Goal: Task Accomplishment & Management: Manage account settings

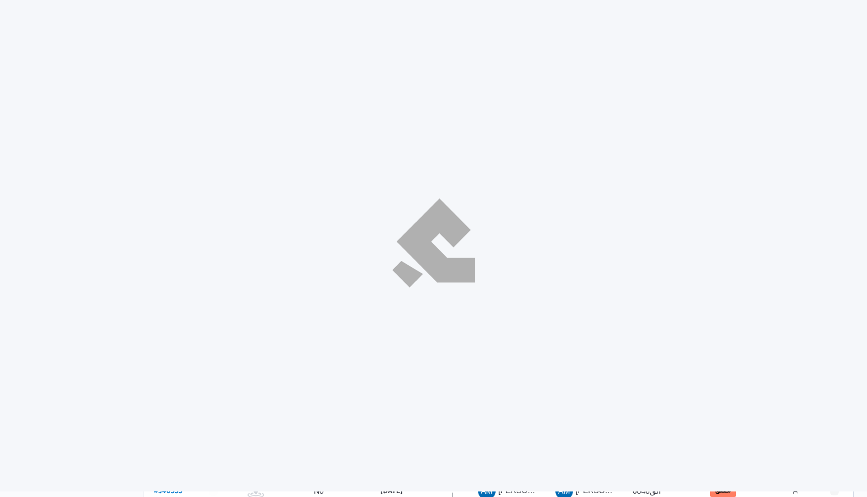
select select "ar"
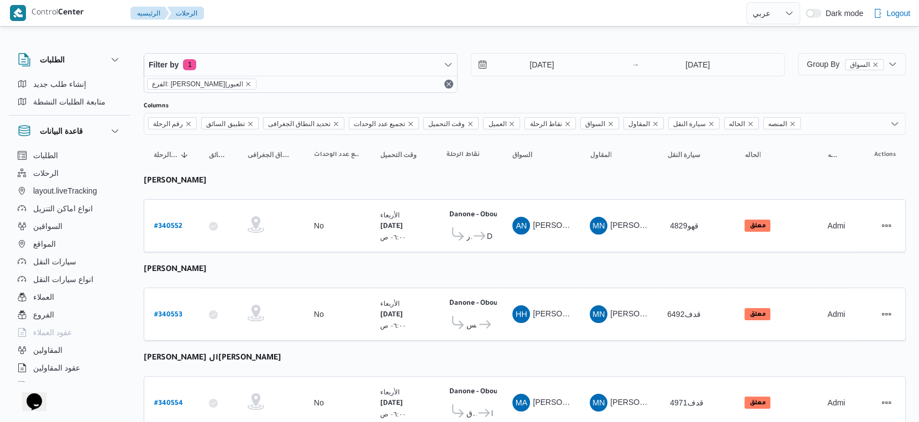
click at [555, 50] on div "Filter by 1 الفرع: دانون|العبور 1/10/2025 → 1/10/2025" at bounding box center [464, 72] width 654 height 53
click at [556, 62] on input "[DATE]" at bounding box center [533, 65] width 125 height 22
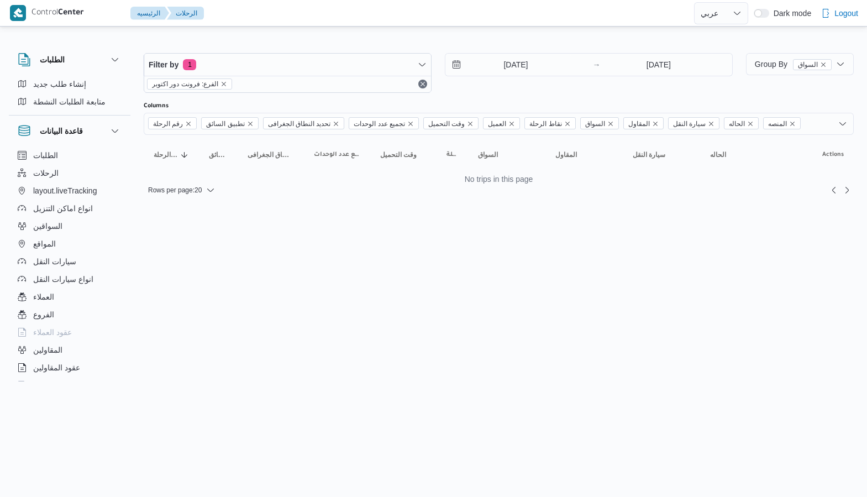
select select "ar"
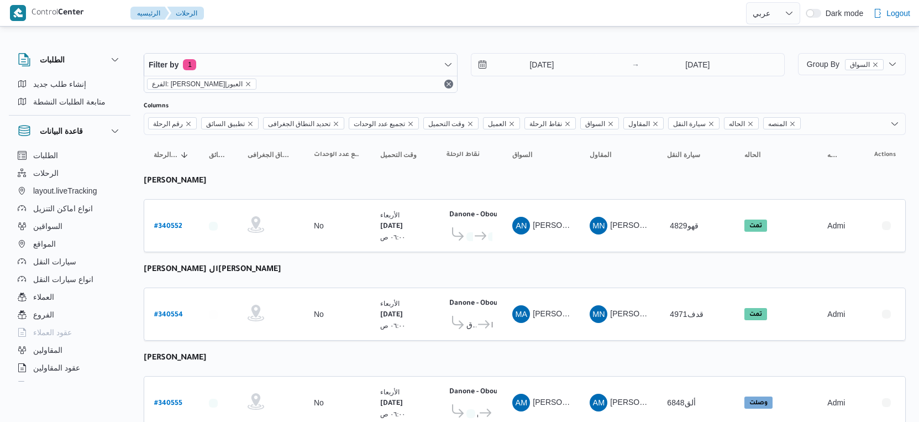
select select "ar"
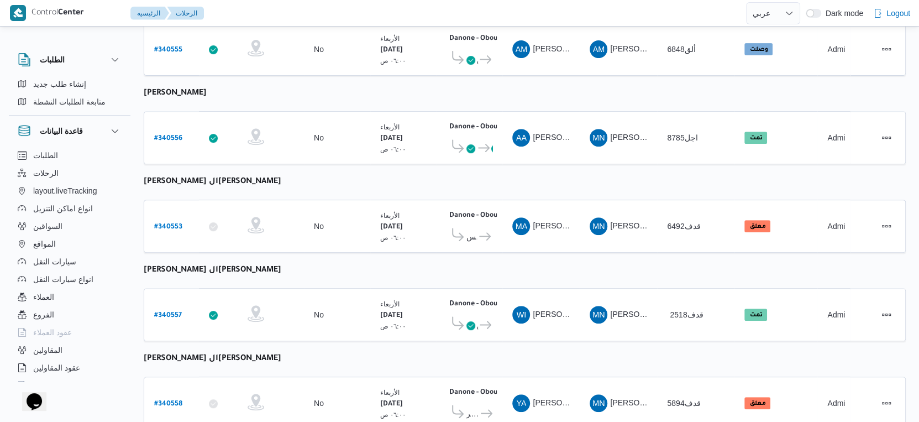
scroll to position [383, 0]
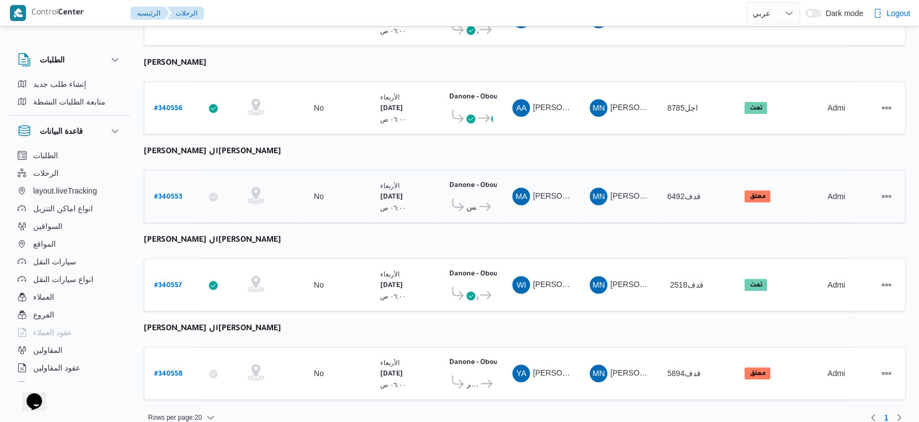
click at [472, 200] on span "قسم عين شمس" at bounding box center [471, 206] width 11 height 13
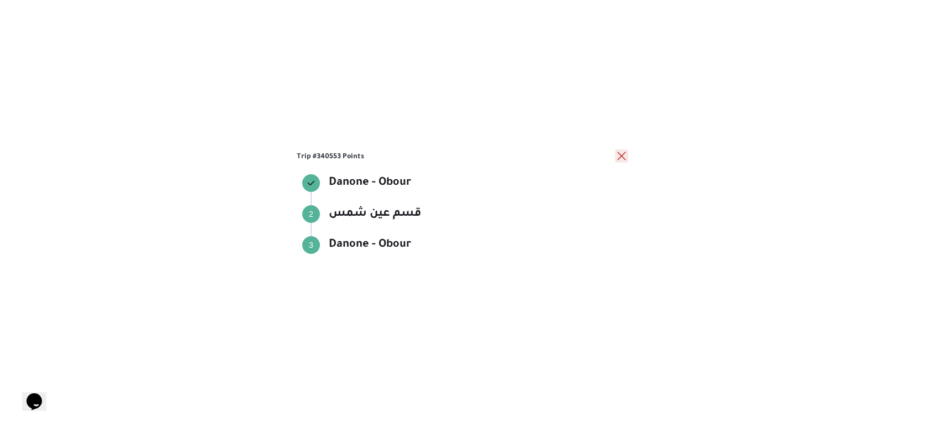
click at [619, 156] on button "close" at bounding box center [621, 155] width 13 height 13
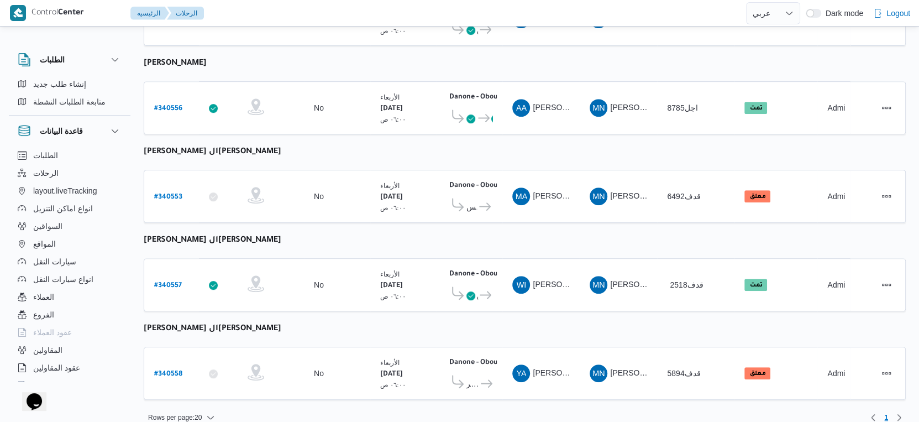
click at [419, 144] on table "رقم الرحلة Click to sort in ascending order تطبيق السائق Click to sort in ascen…" at bounding box center [525, 81] width 762 height 659
click at [473, 377] on span "قسم أول مدينة نصر" at bounding box center [472, 383] width 13 height 13
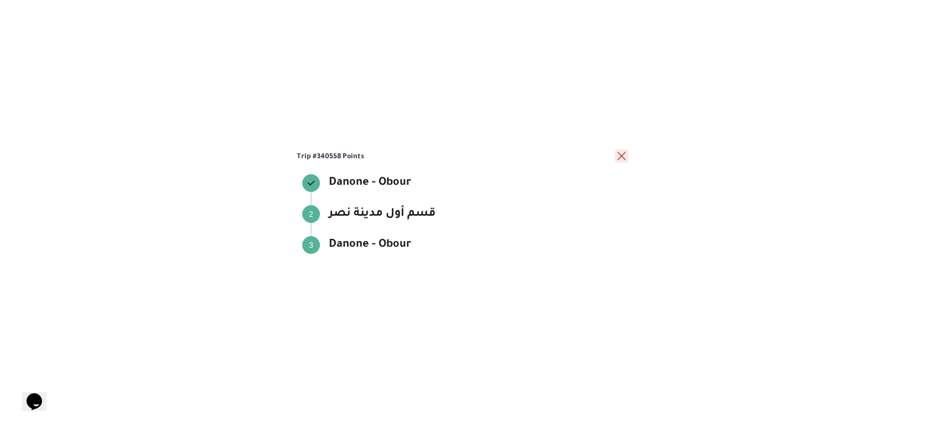
click at [617, 158] on button "close" at bounding box center [621, 155] width 13 height 13
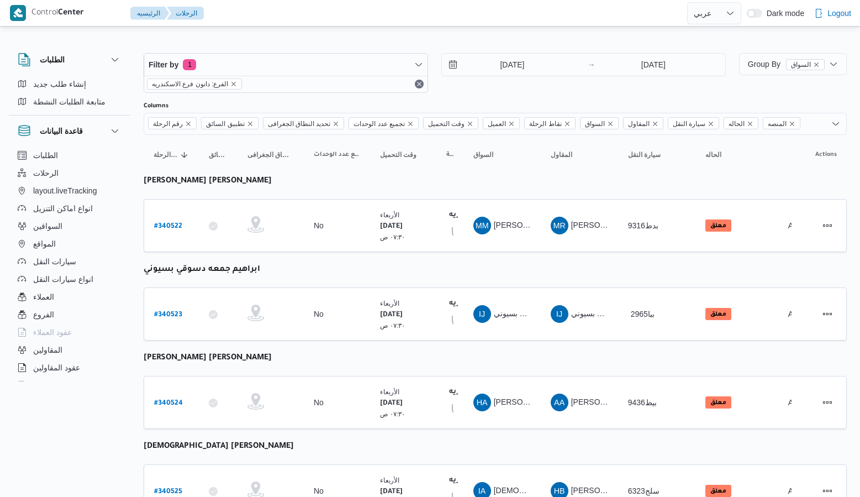
select select "ar"
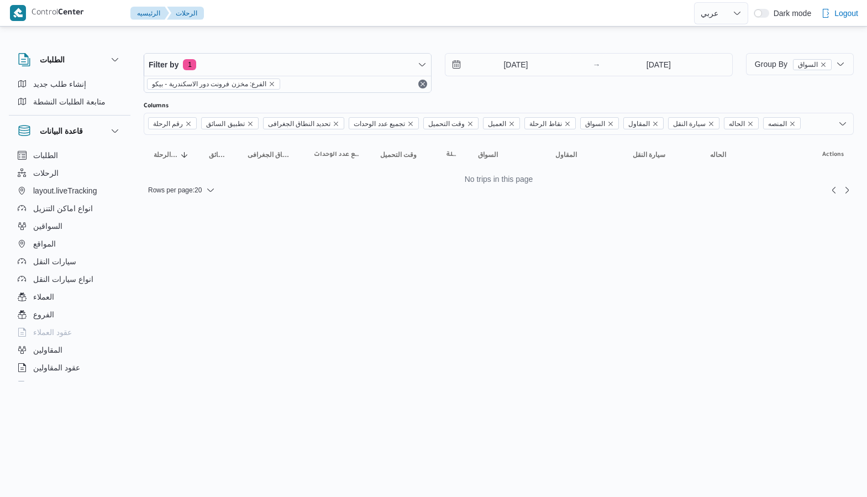
select select "ar"
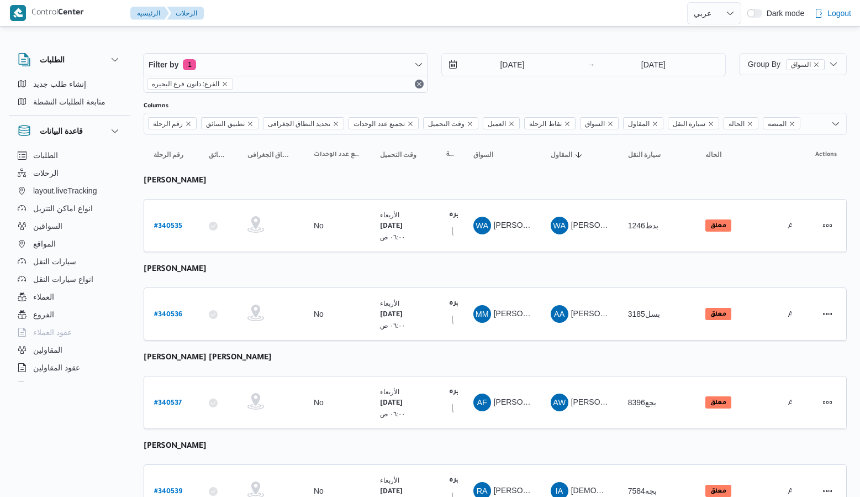
select select "ar"
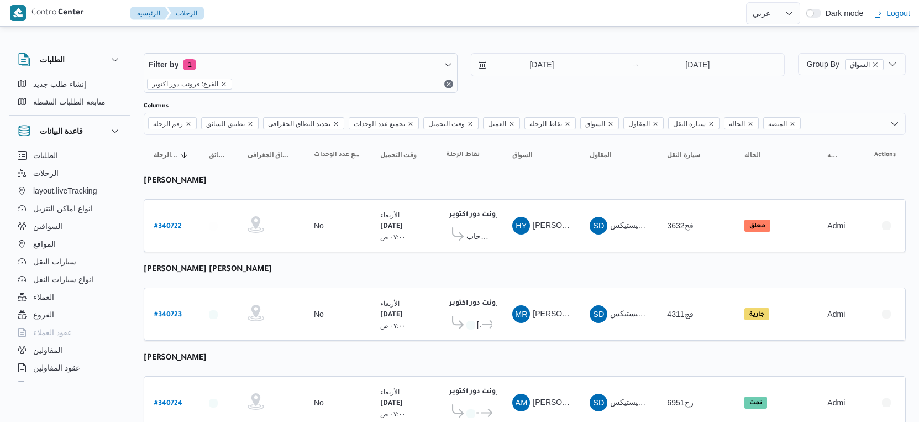
select select "ar"
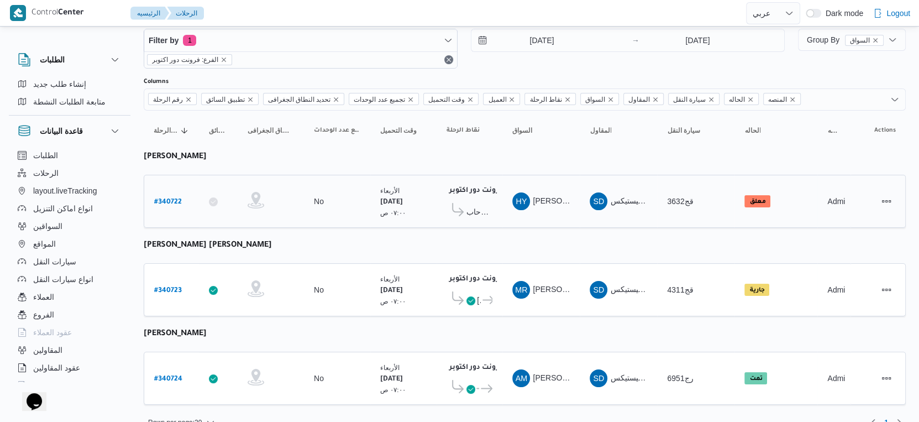
scroll to position [38, 0]
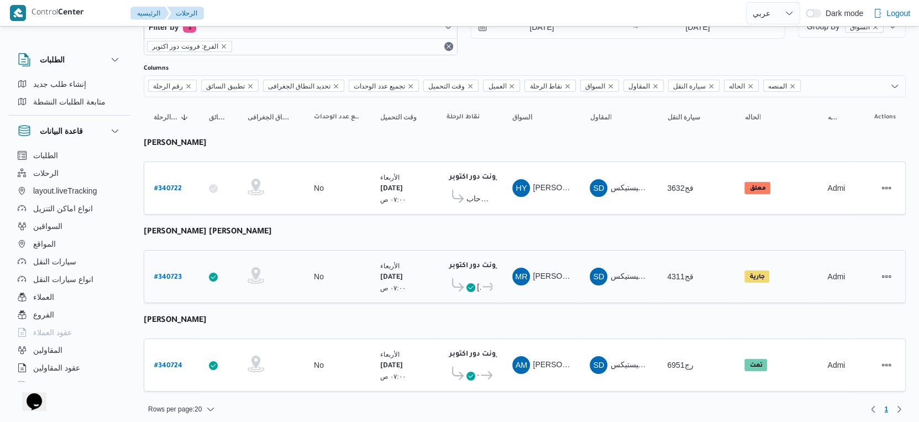
click at [474, 283] on icon at bounding box center [470, 287] width 9 height 9
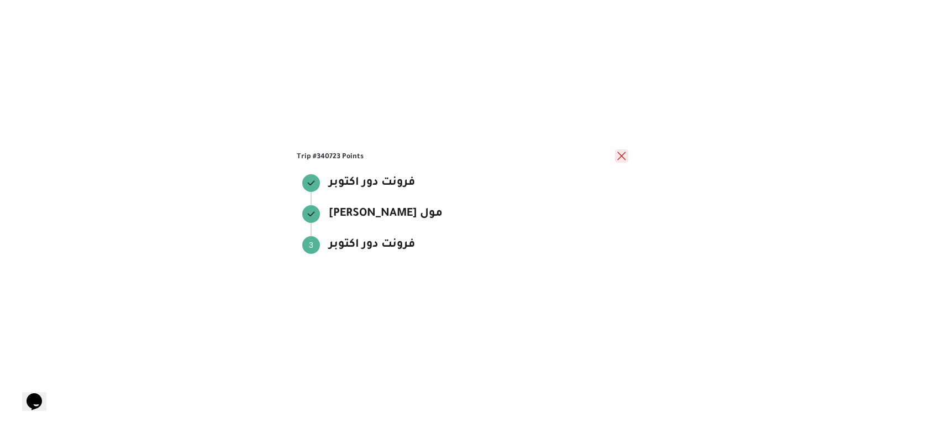
click at [619, 154] on button "close" at bounding box center [621, 155] width 13 height 13
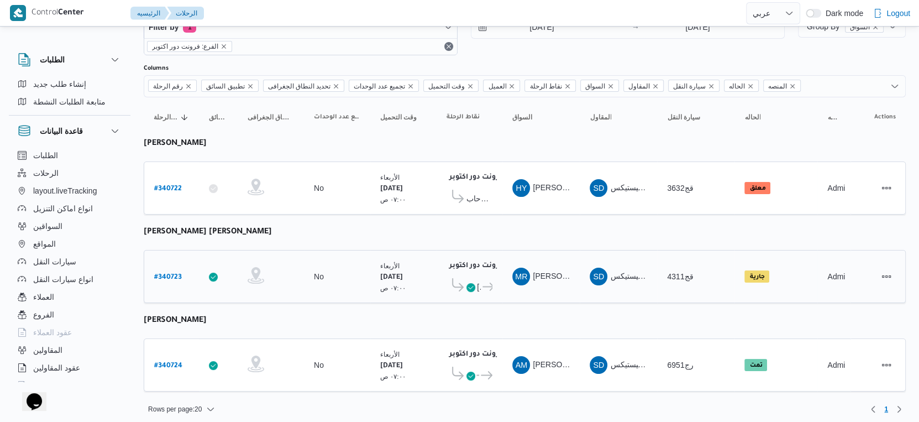
click at [168, 273] on b "# 340723" at bounding box center [168, 277] width 28 height 8
select select "ar"
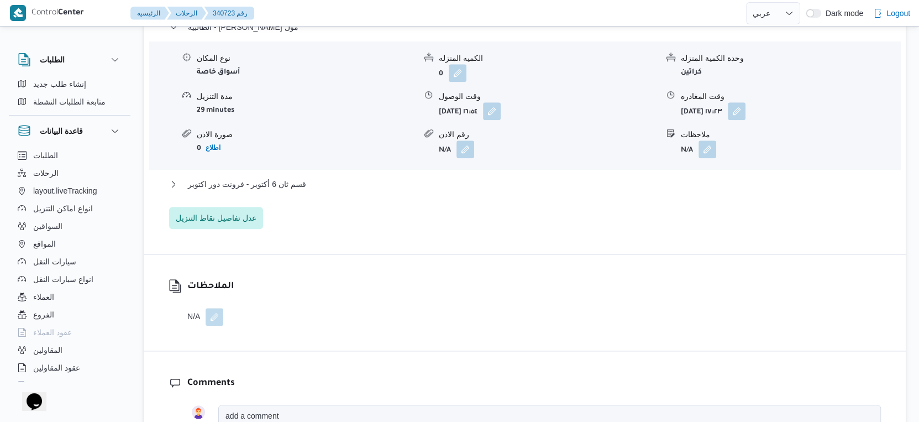
scroll to position [982, 0]
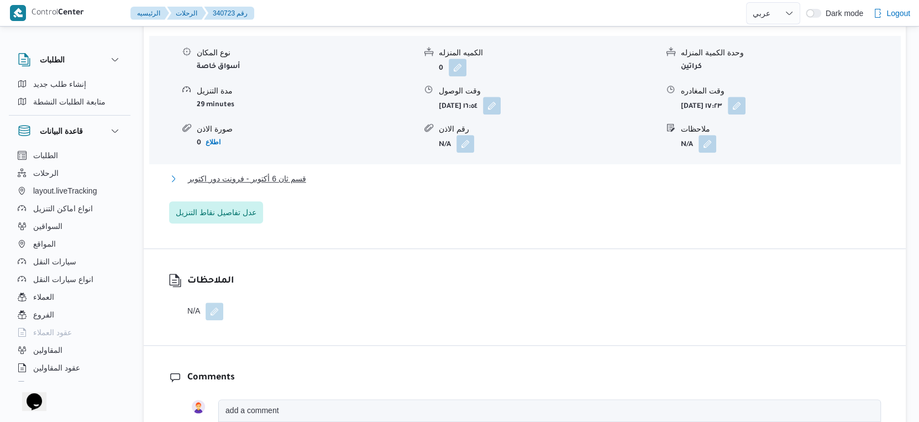
click at [327, 185] on button "قسم ثان 6 أكتوبر - فرونت دور اكتوبر" at bounding box center [525, 178] width 712 height 13
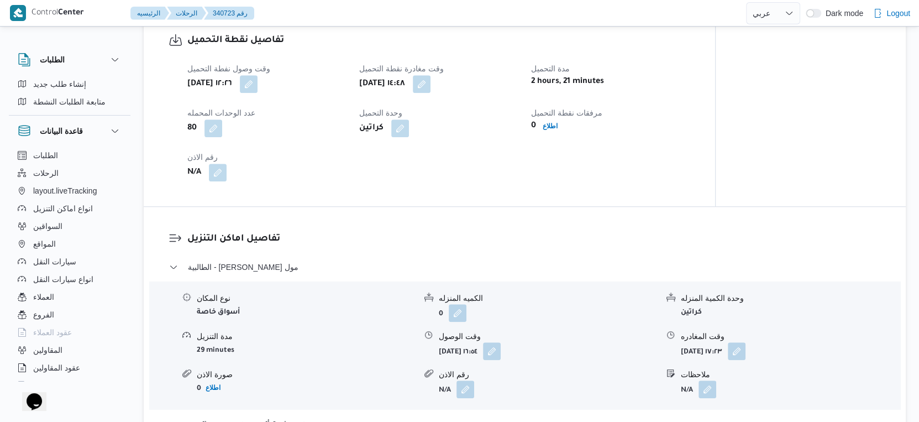
scroll to position [552, 0]
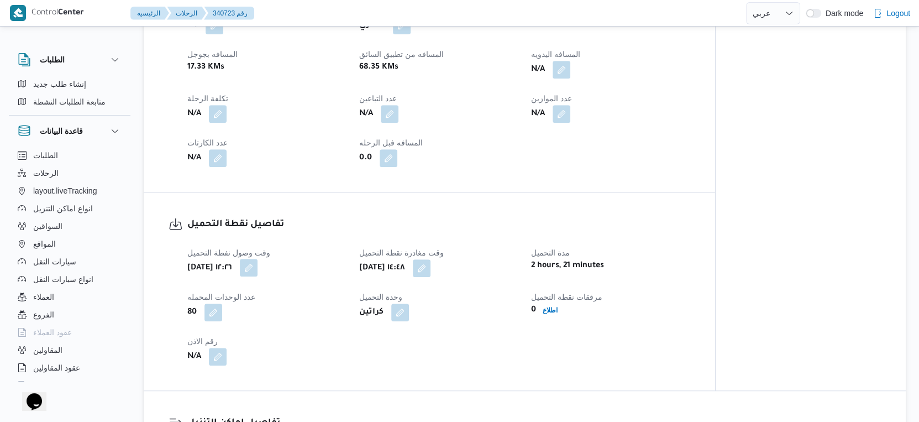
click at [257, 276] on button "button" at bounding box center [249, 268] width 18 height 18
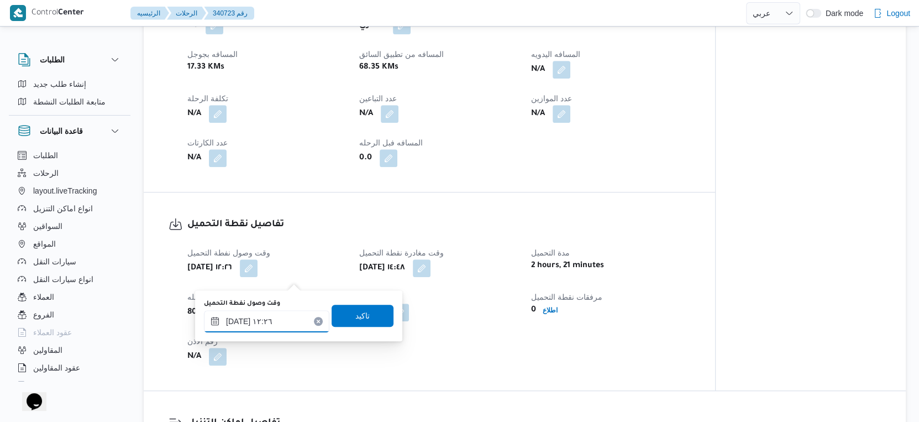
click at [282, 313] on input "٠١/١٠/٢٠٢٥ ١٢:٢٦" at bounding box center [266, 321] width 125 height 22
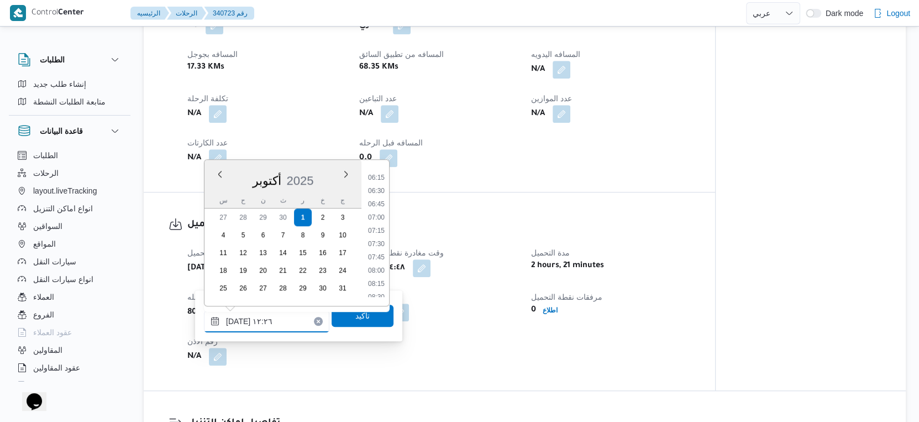
scroll to position [275, 0]
click at [464, 219] on div "تفاصيل نقطة التحميل وقت وصول نفطة التحميل أربعاء ١ أكتوبر ٢٠٢٥ ١٢:٢٦ وقت مغادرة…" at bounding box center [429, 291] width 571 height 198
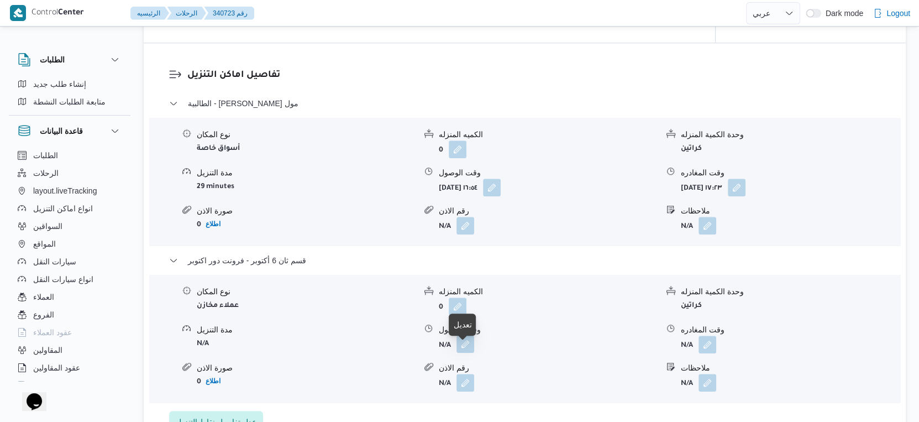
scroll to position [982, 0]
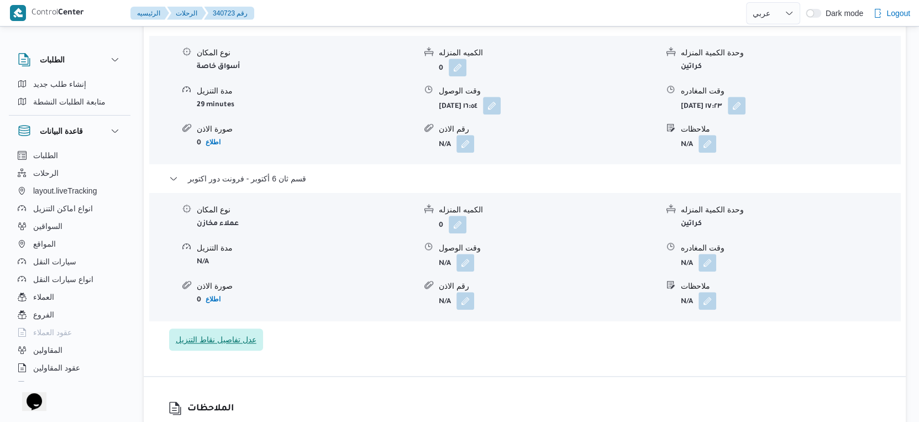
click at [250, 346] on span "عدل تفاصيل نقاط التنزيل" at bounding box center [216, 339] width 81 height 13
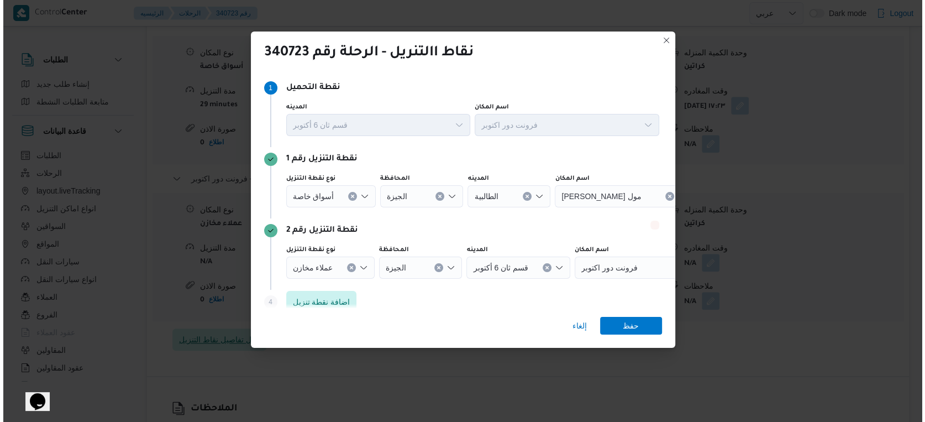
scroll to position [973, 0]
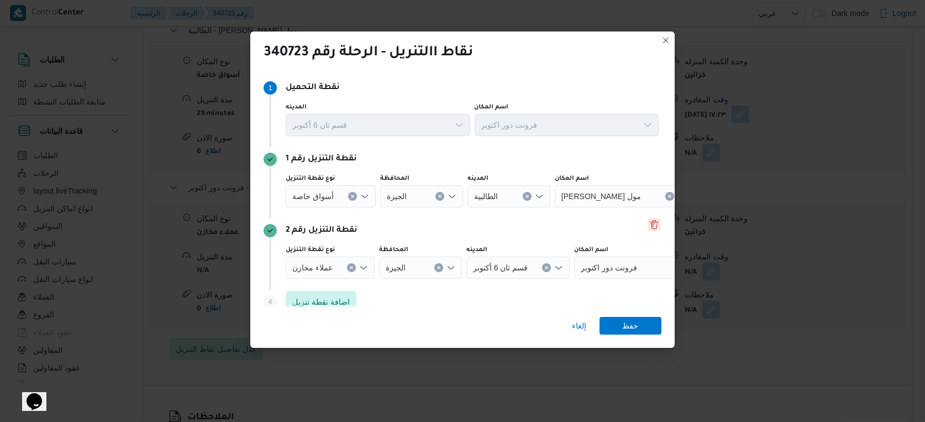
click at [647, 227] on button "Delete" at bounding box center [653, 224] width 13 height 13
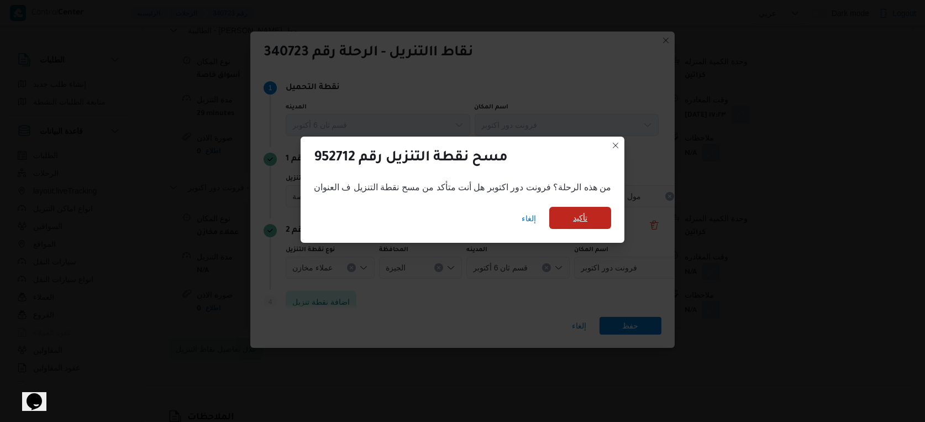
click at [587, 218] on span "تأكيد" at bounding box center [580, 218] width 62 height 22
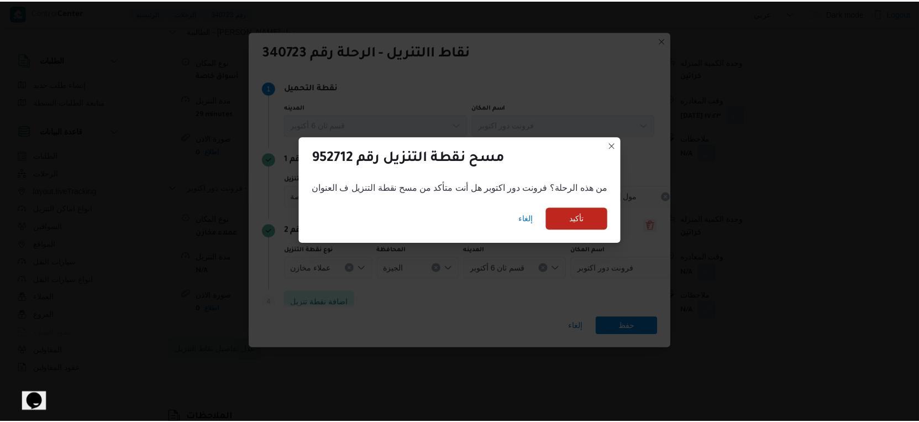
scroll to position [982, 0]
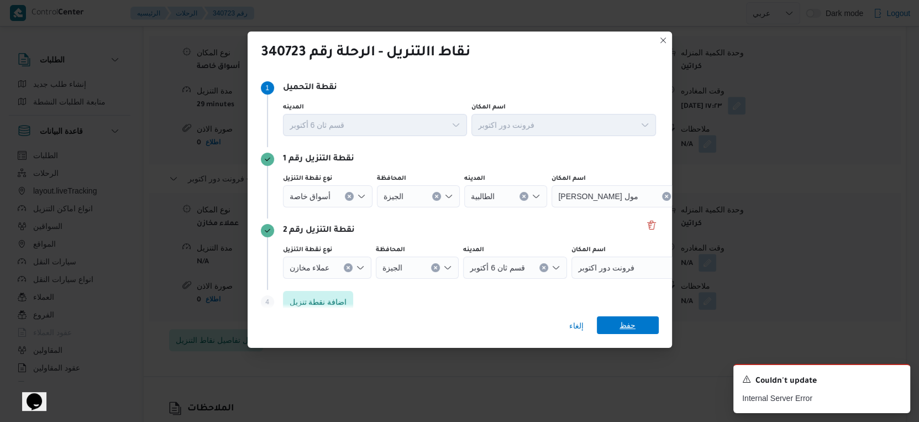
click at [629, 322] on span "حفظ" at bounding box center [627, 325] width 16 height 18
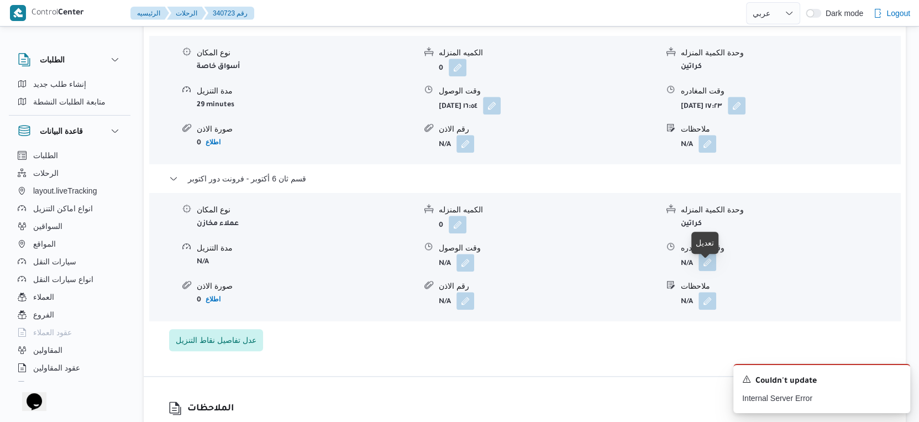
click at [713, 271] on button "button" at bounding box center [707, 262] width 18 height 18
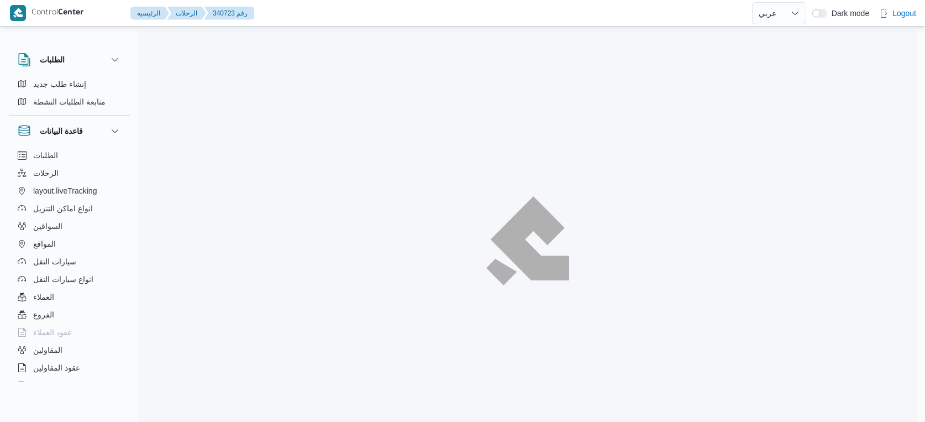
select select "ar"
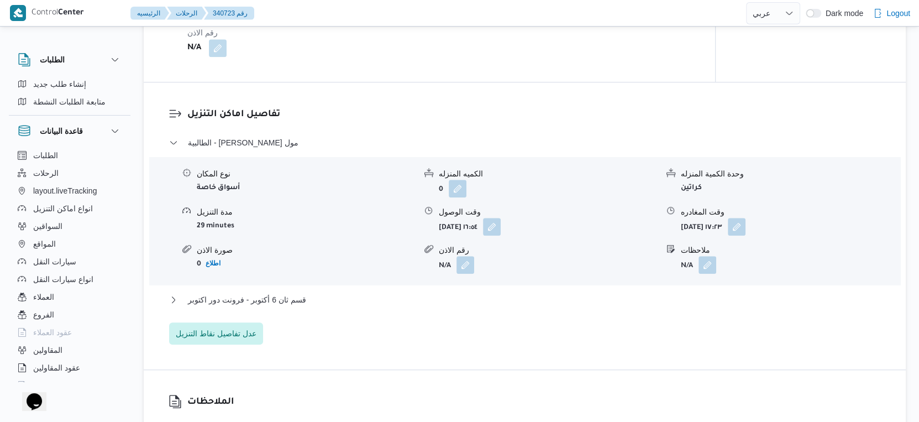
scroll to position [889, 0]
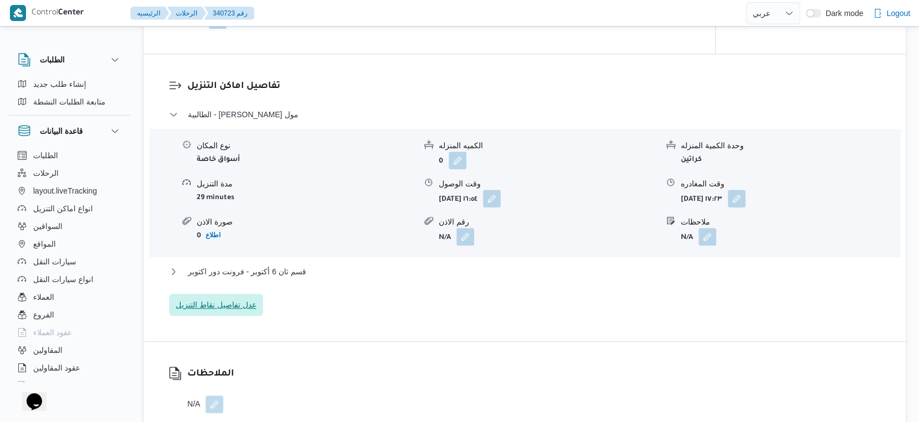
click at [249, 311] on span "عدل تفاصيل نقاط التنزيل" at bounding box center [216, 304] width 81 height 13
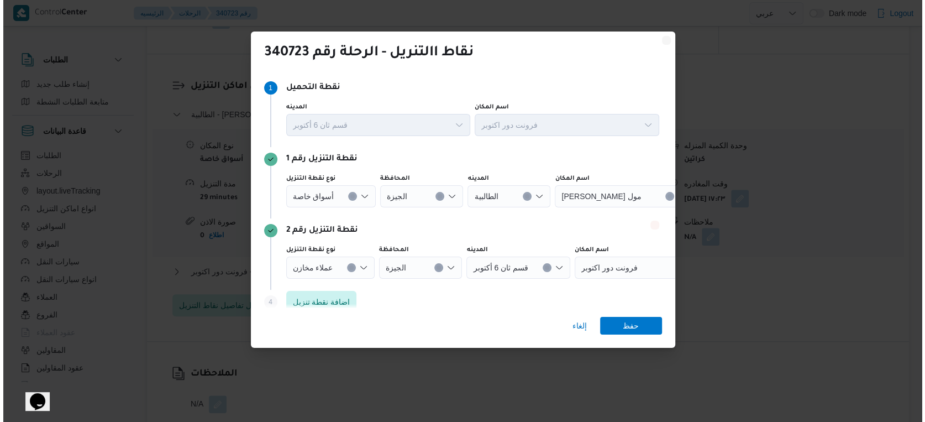
scroll to position [880, 0]
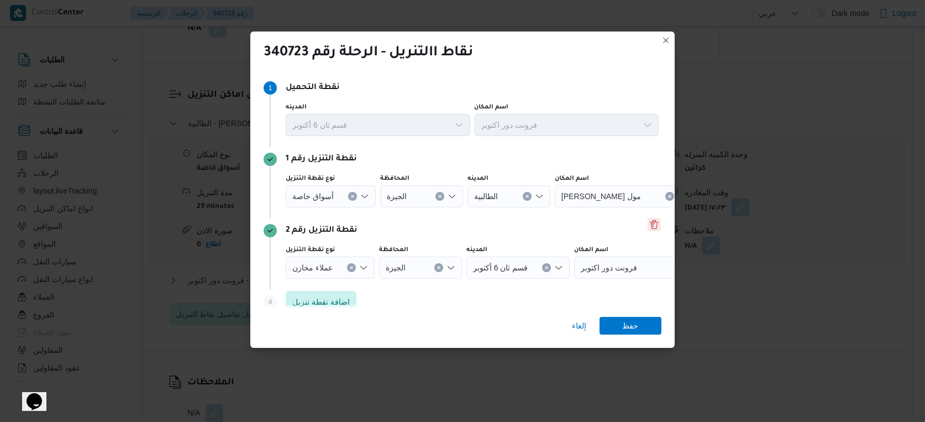
click at [647, 228] on button "Delete" at bounding box center [653, 224] width 13 height 13
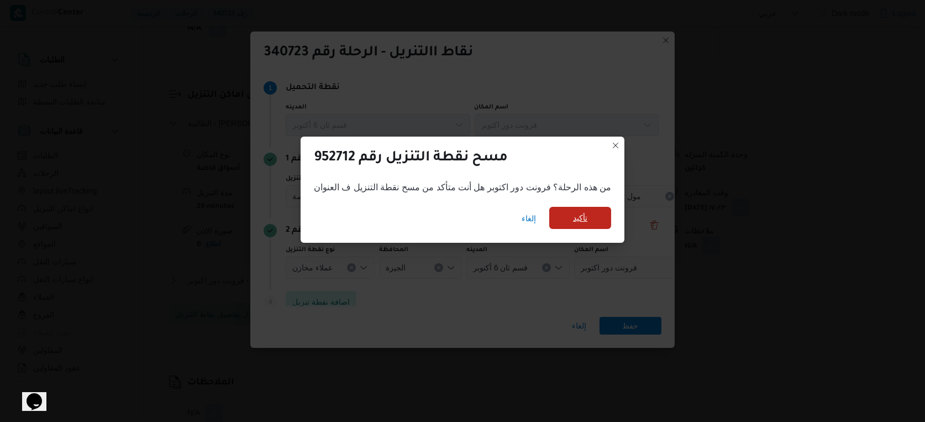
click at [587, 221] on span "تأكيد" at bounding box center [580, 218] width 62 height 22
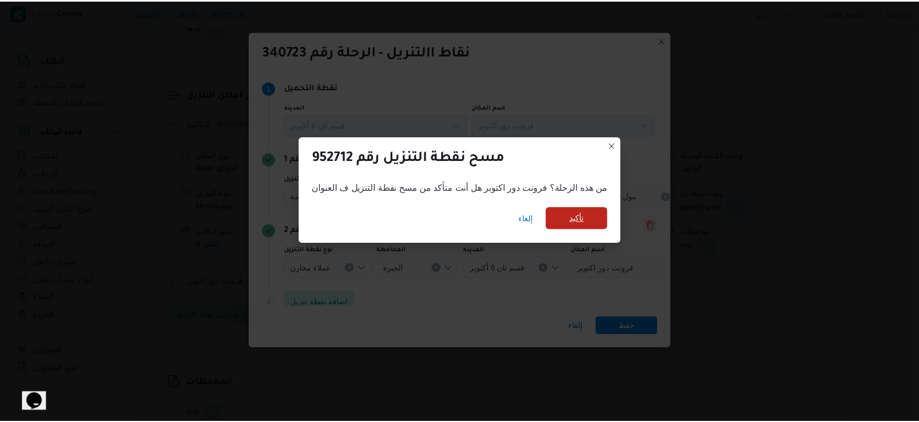
scroll to position [889, 0]
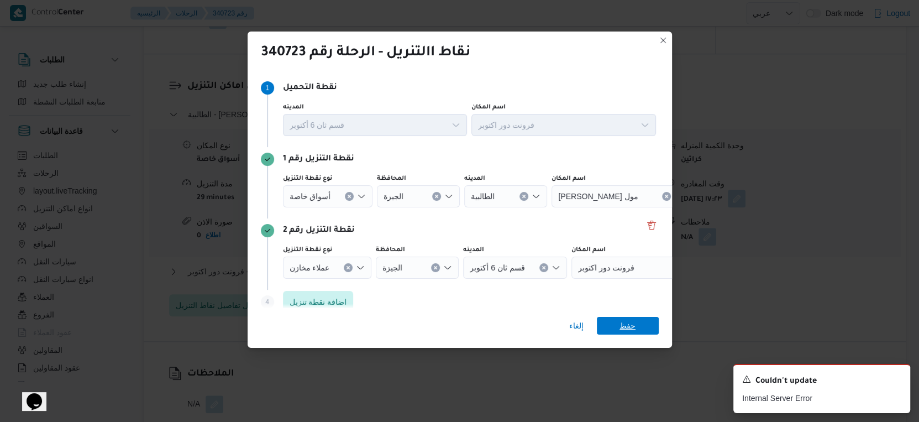
click at [612, 321] on span "حفظ" at bounding box center [628, 326] width 62 height 18
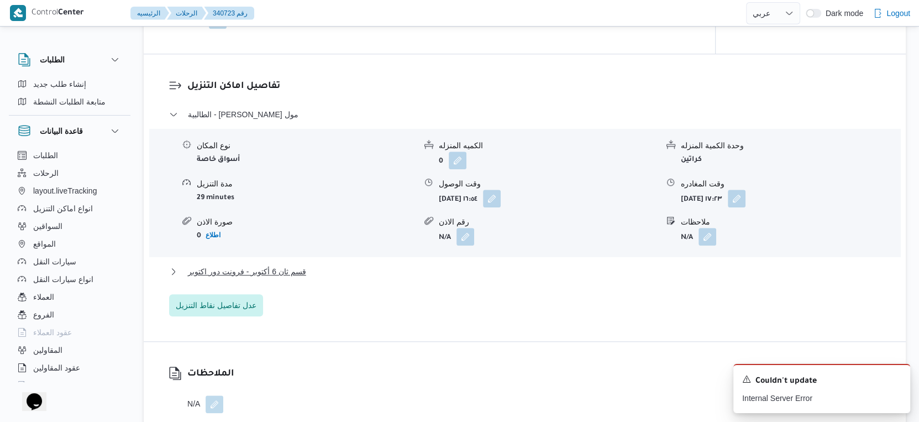
click at [345, 276] on div "الطالبية - كارفور بيراميدز مول نوع المكان أسواق خاصة الكميه المنزله 0 وحدة الكم…" at bounding box center [525, 212] width 712 height 208
click at [346, 277] on button "قسم ثان 6 أكتوبر - فرونت دور اكتوبر" at bounding box center [525, 271] width 712 height 13
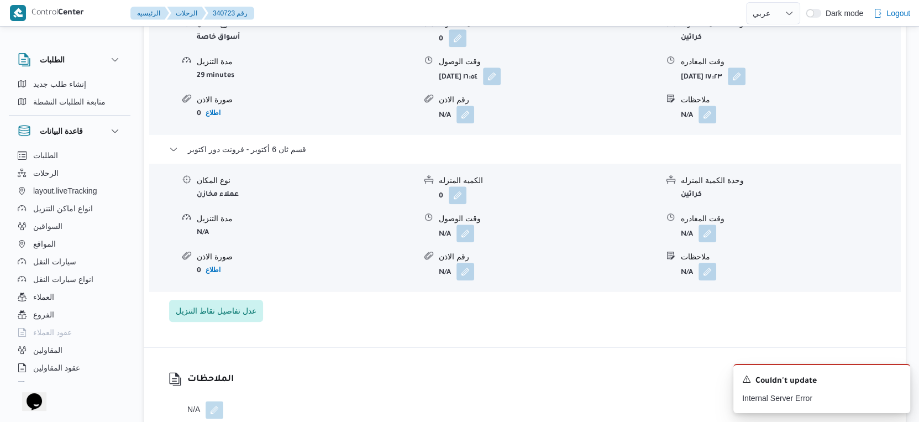
scroll to position [1012, 0]
click at [709, 238] on button "button" at bounding box center [707, 232] width 18 height 18
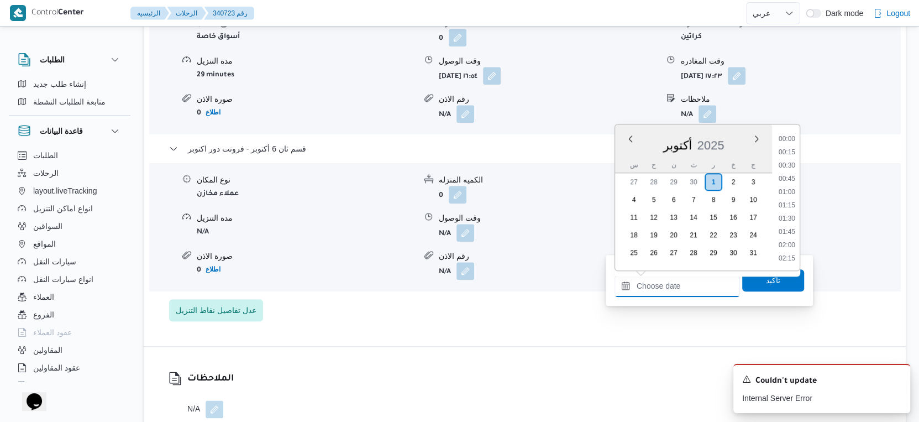
drag, startPoint x: 700, startPoint y: 285, endPoint x: 717, endPoint y: 280, distance: 18.0
click at [700, 285] on input "وقت المغادره" at bounding box center [676, 286] width 125 height 22
click at [784, 164] on li "17:30" at bounding box center [786, 167] width 25 height 11
type input "٠١/١٠/٢٠٢٥ ١٧:٣٠"
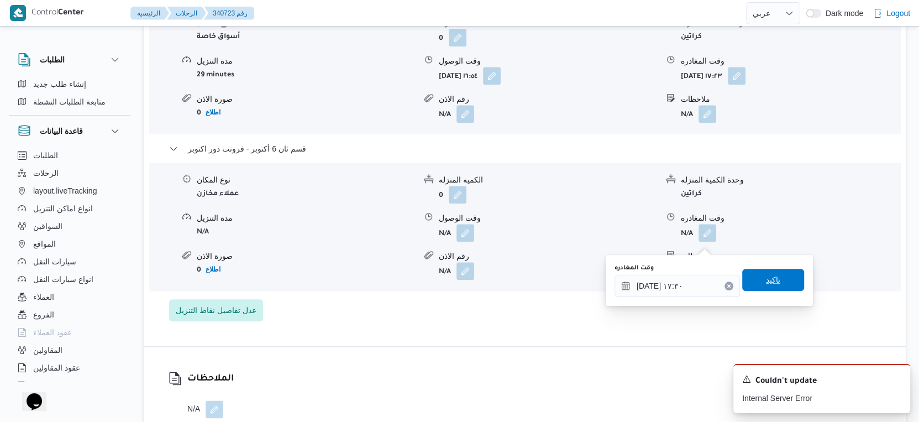
click at [779, 278] on span "تاكيد" at bounding box center [773, 279] width 62 height 22
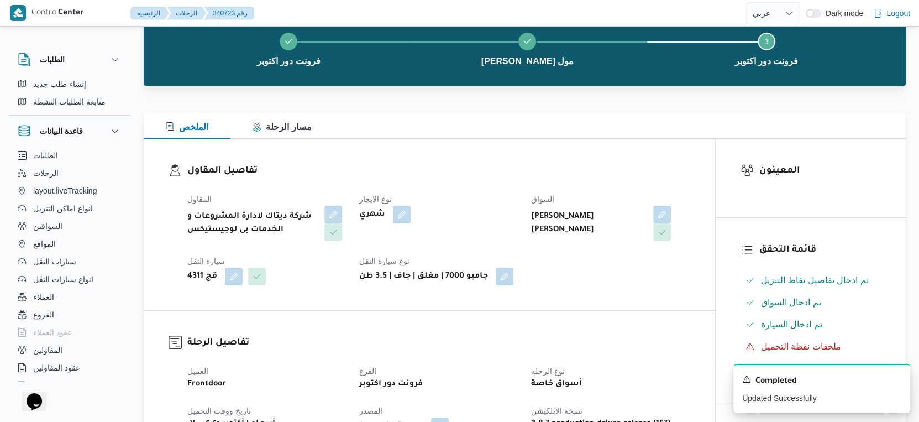
scroll to position [0, 0]
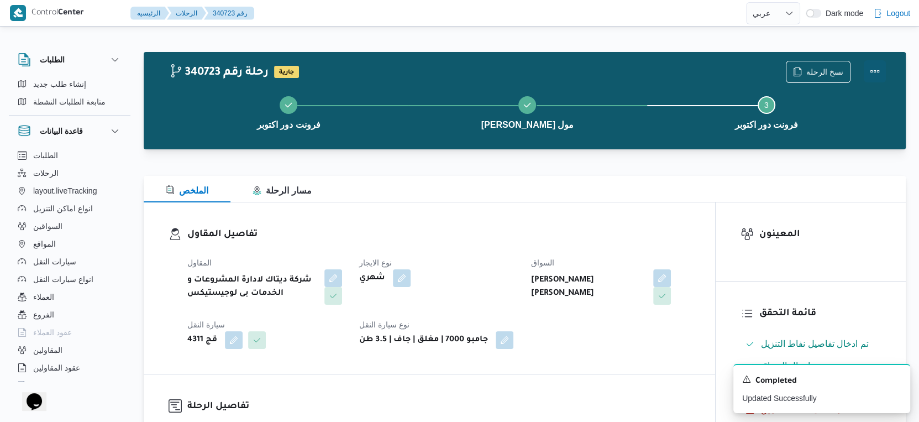
click at [879, 68] on button "Actions" at bounding box center [874, 71] width 22 height 22
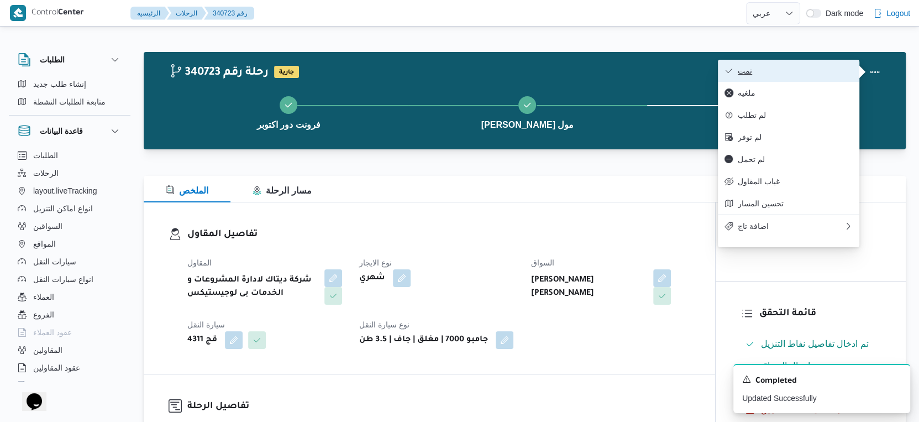
click at [824, 70] on span "تمت" at bounding box center [795, 70] width 115 height 9
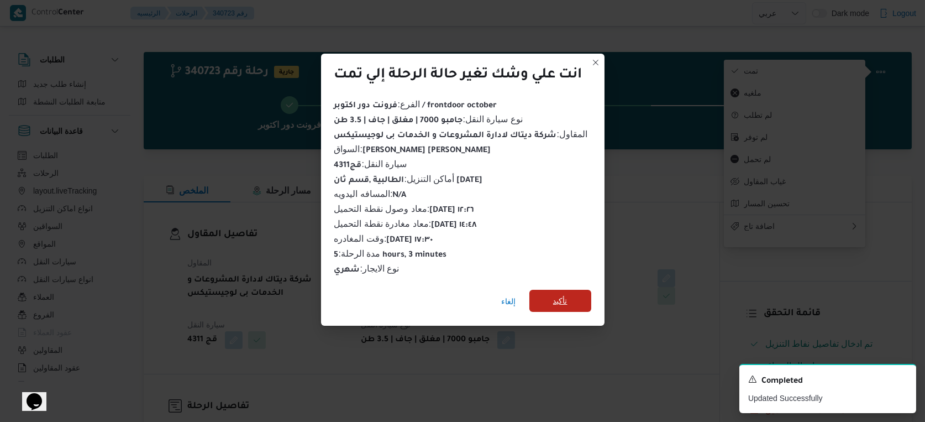
click at [565, 290] on span "تأكيد" at bounding box center [560, 300] width 62 height 22
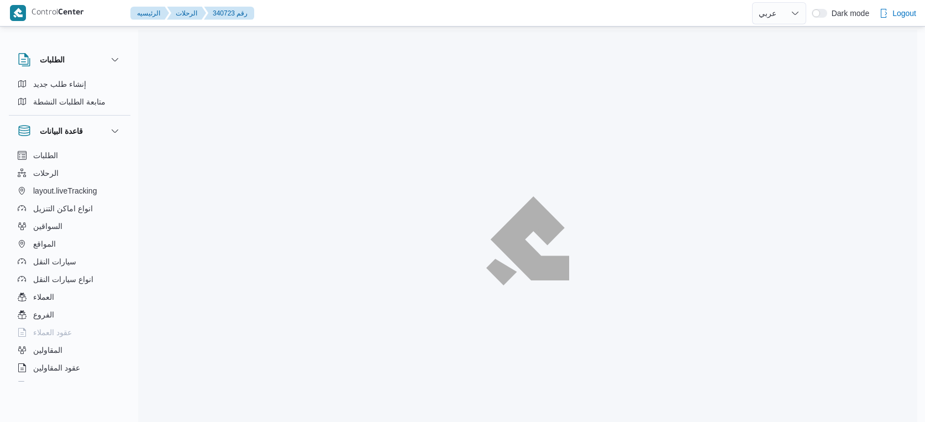
select select "ar"
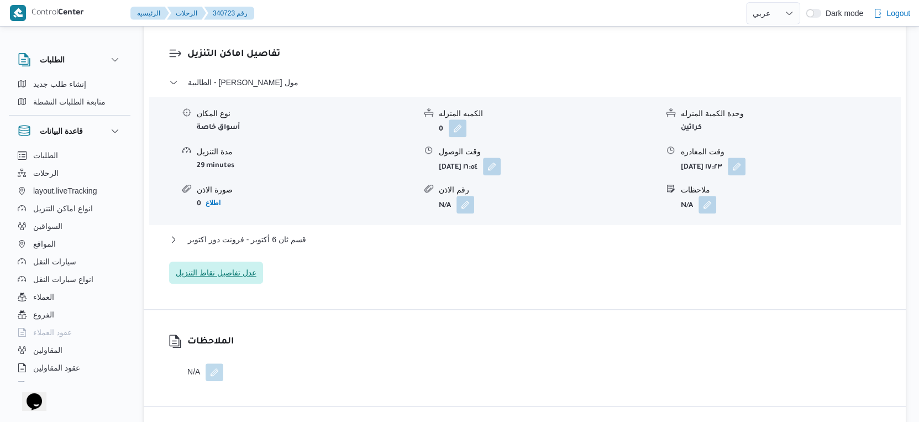
click at [227, 279] on span "عدل تفاصيل نقاط التنزيل" at bounding box center [216, 272] width 81 height 13
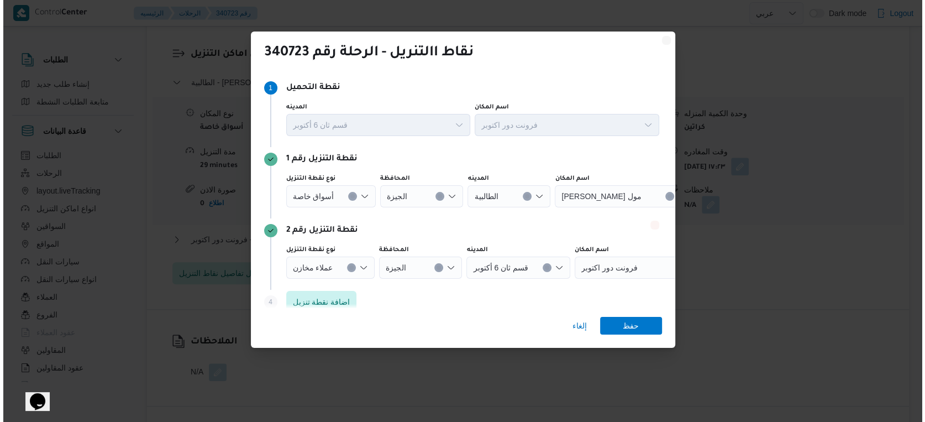
scroll to position [912, 0]
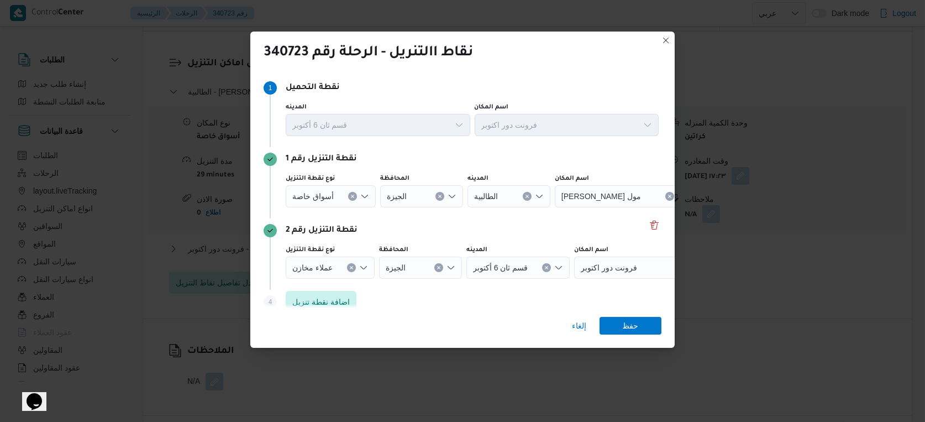
click at [351, 194] on icon "Clear input" at bounding box center [352, 196] width 4 height 4
click at [582, 197] on div "Search" at bounding box center [616, 196] width 138 height 22
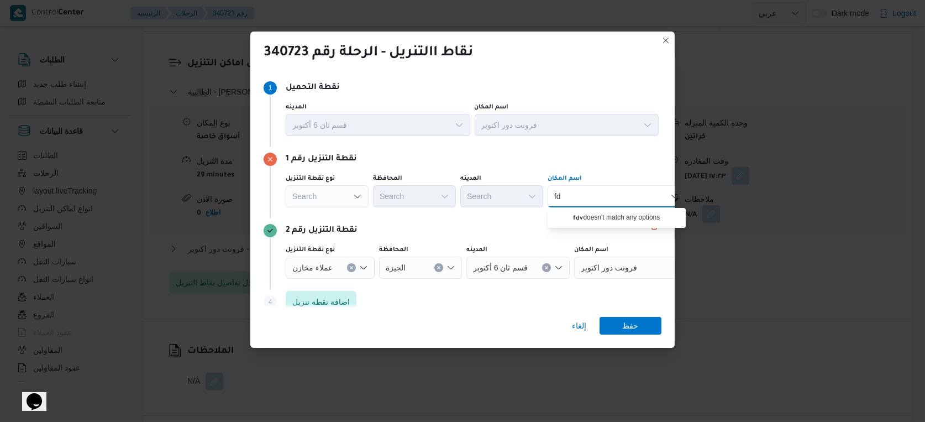
type input "f"
type input "ب"
type input "الهرم فيو"
click at [625, 193] on div "الهرم فيو الهرم فيو" at bounding box center [616, 196] width 138 height 22
click at [616, 218] on span "كارفور الهرم فيو | 14 الأميرة فادية | نزلة السمان" at bounding box center [623, 216] width 112 height 13
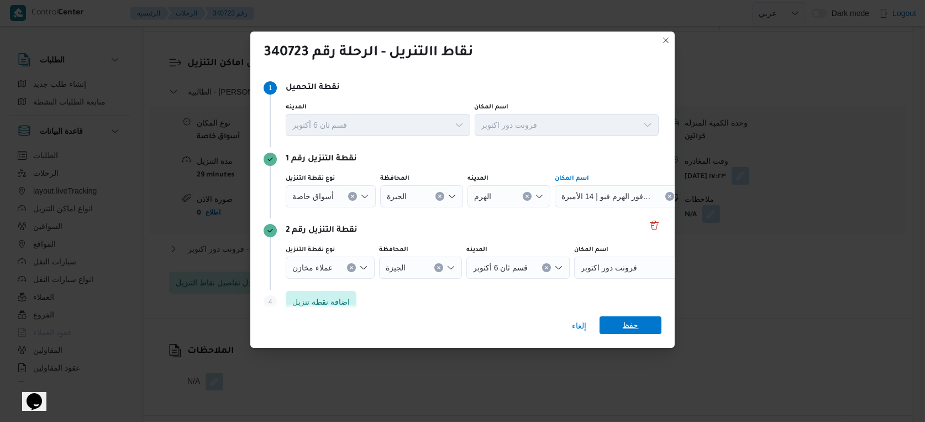
click at [637, 327] on span "حفظ" at bounding box center [631, 325] width 16 height 18
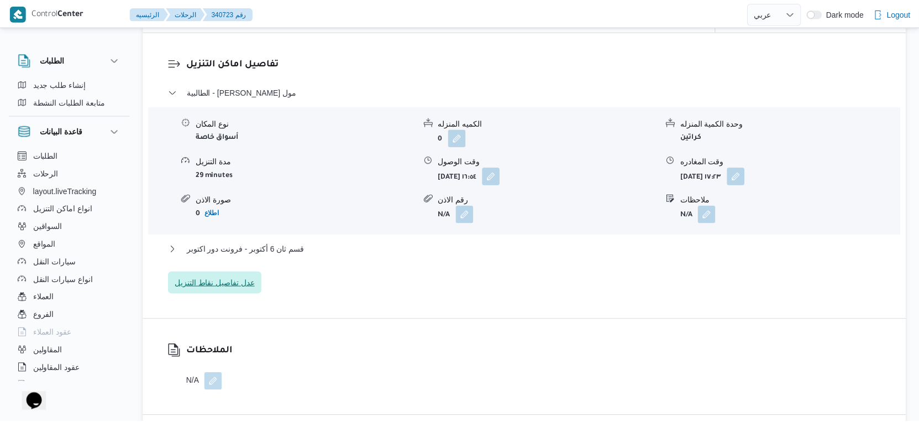
scroll to position [921, 0]
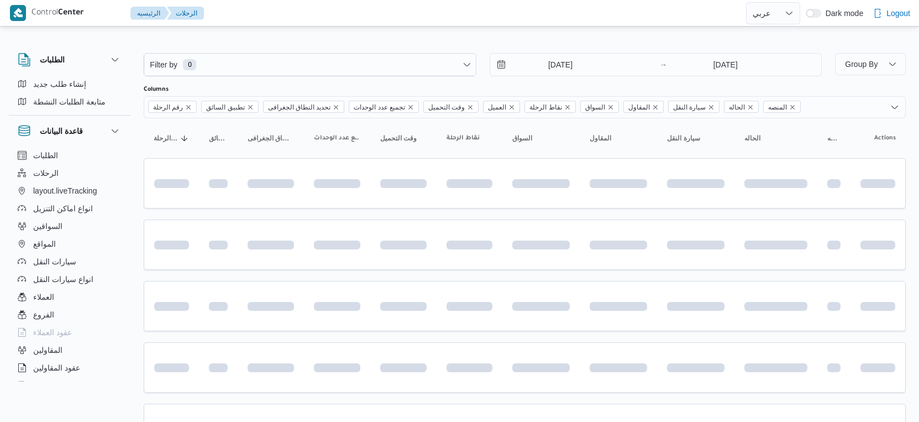
select select "ar"
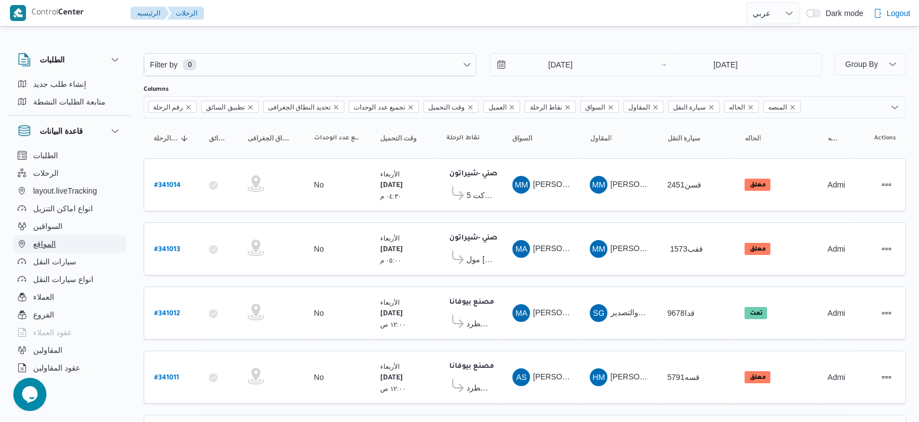
click at [69, 246] on button "المواقع" at bounding box center [69, 244] width 113 height 18
select select "ar"
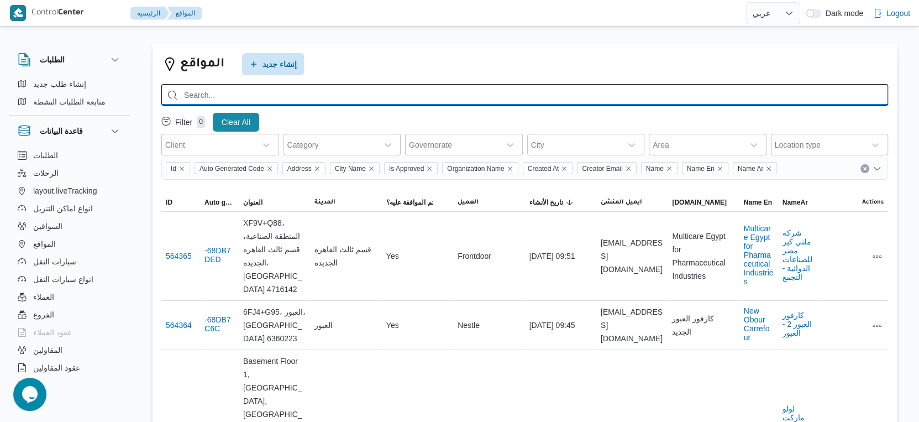
click at [352, 90] on input "search" at bounding box center [524, 95] width 726 height 22
type input "كارفور الهرم فيو"
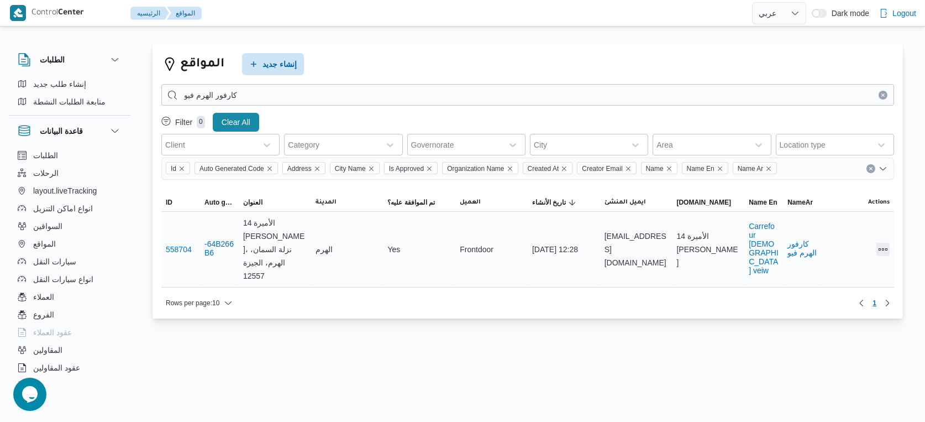
click at [887, 243] on button "All actions" at bounding box center [882, 249] width 13 height 13
click at [854, 236] on span "Edit" at bounding box center [847, 235] width 35 height 9
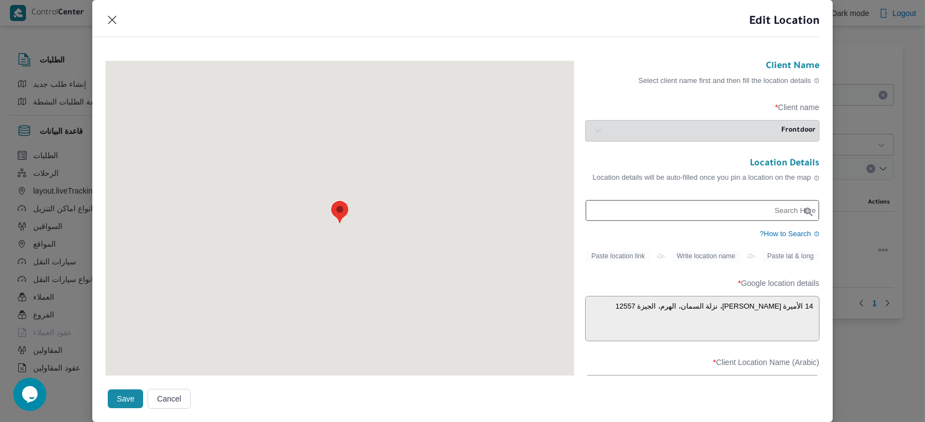
type textarea "X4HW+F99، الأميرة [PERSON_NAME]، نزلة السمان، الهرم، [GEOGRAPHIC_DATA] 3520611،…"
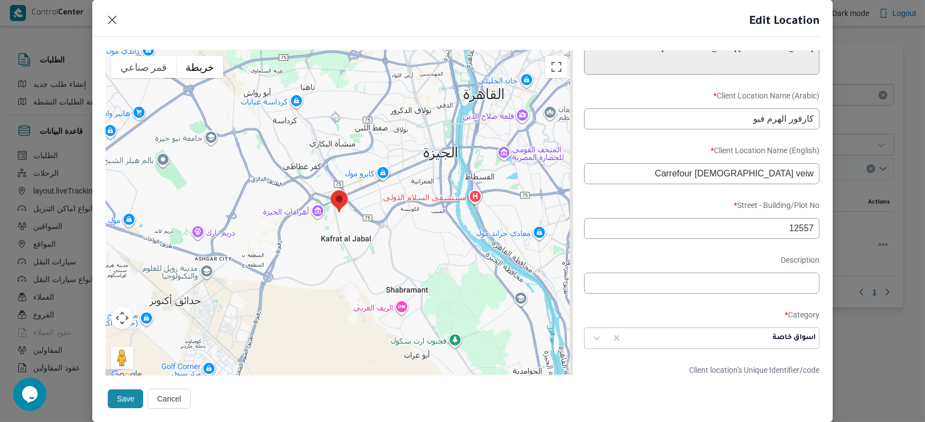
scroll to position [245, 0]
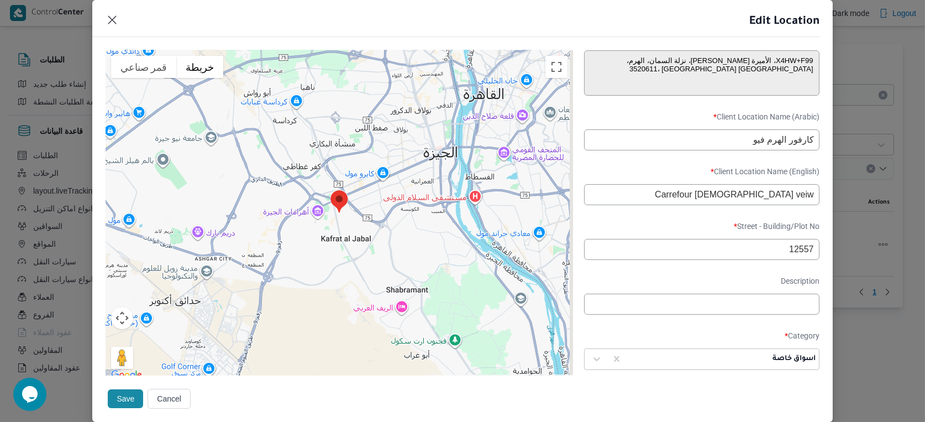
drag, startPoint x: 745, startPoint y: 149, endPoint x: 781, endPoint y: 154, distance: 35.6
click at [781, 150] on input "كارفور الهرم فيو" at bounding box center [701, 139] width 235 height 21
type input "[PERSON_NAME] فيو"
click at [127, 398] on button "Save" at bounding box center [125, 398] width 35 height 19
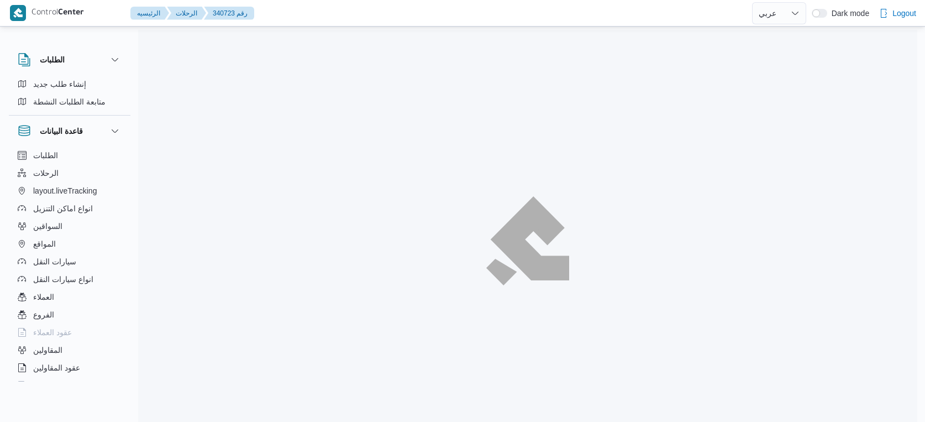
select select "ar"
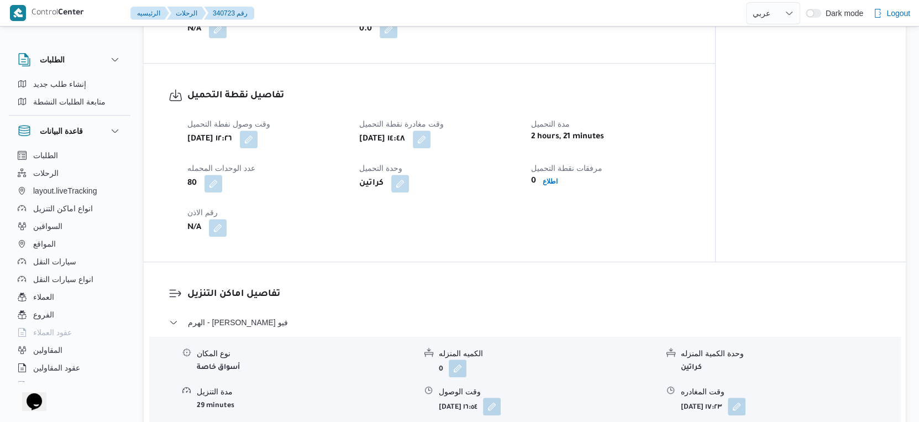
scroll to position [889, 0]
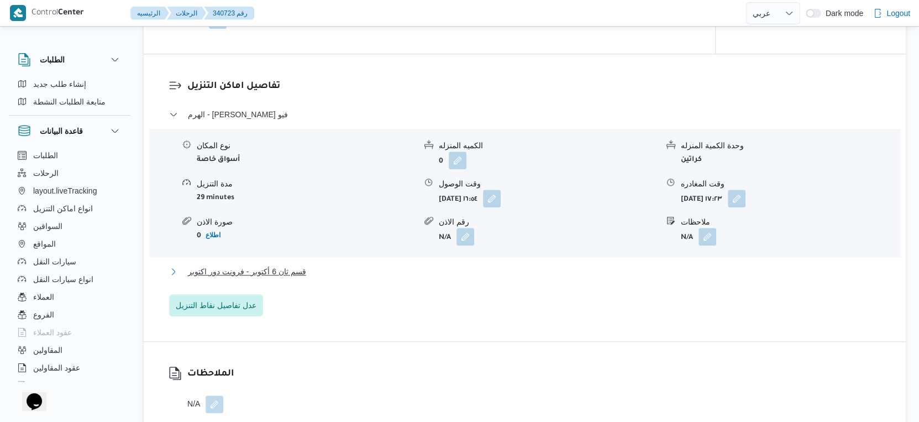
click at [319, 277] on button "قسم ثان 6 أكتوبر - فرونت دور اكتوبر" at bounding box center [525, 271] width 712 height 13
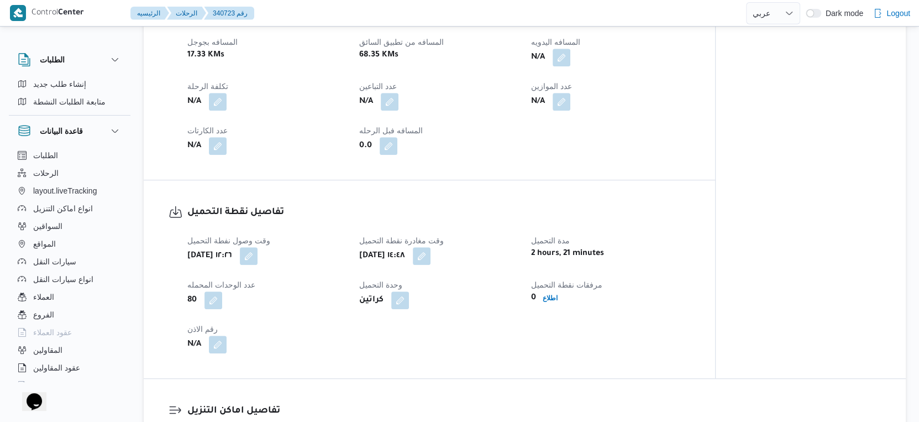
scroll to position [430, 0]
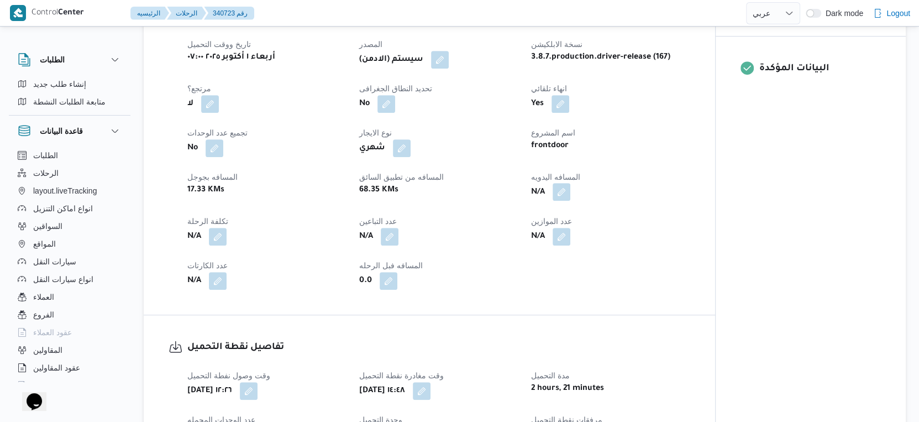
click at [557, 201] on button "button" at bounding box center [561, 192] width 18 height 18
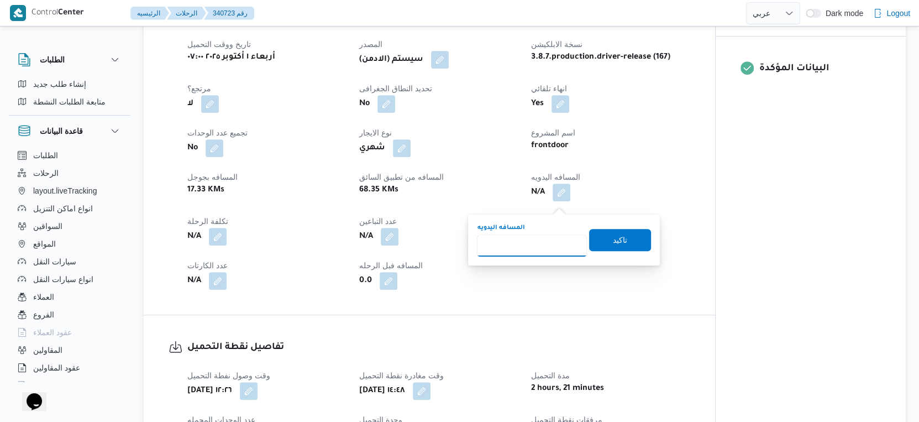
click at [525, 249] on input "المسافه اليدويه" at bounding box center [532, 245] width 110 height 22
type input "83"
click at [621, 239] on span "تاكيد" at bounding box center [620, 239] width 62 height 22
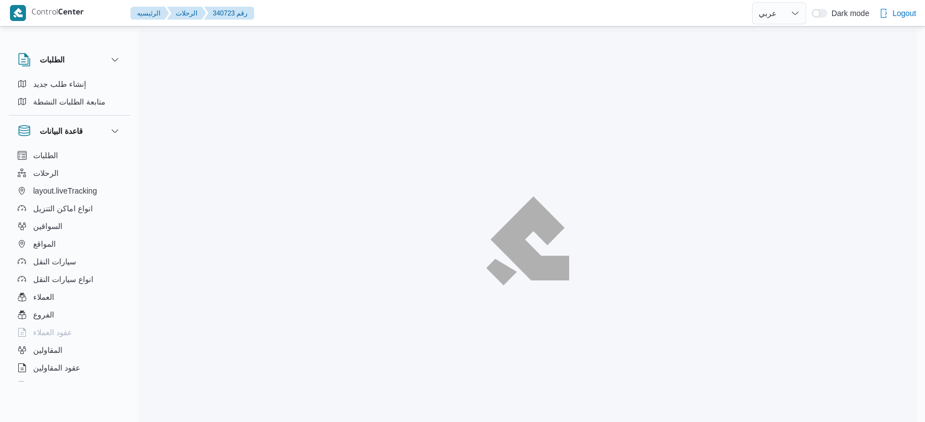
select select "ar"
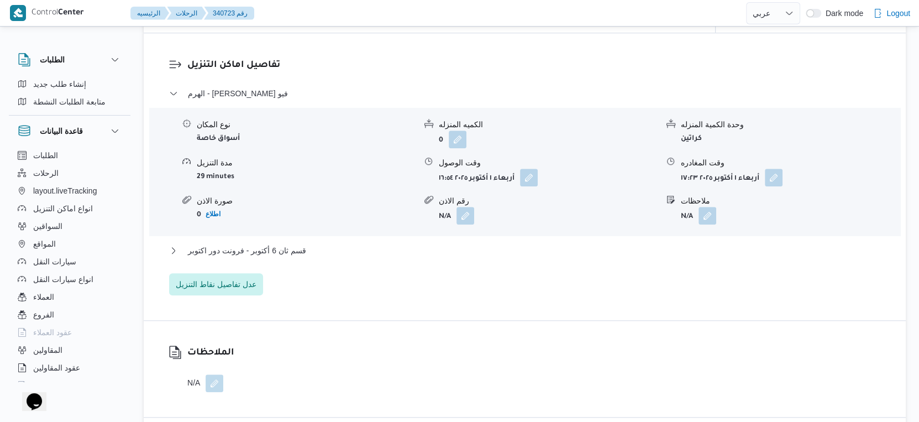
scroll to position [982, 0]
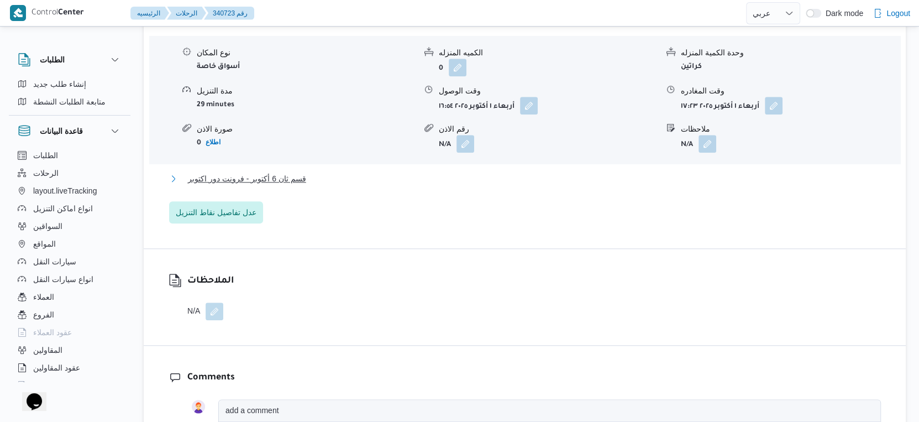
click at [303, 185] on button "قسم ثان 6 أكتوبر - فرونت دور اكتوبر" at bounding box center [525, 178] width 712 height 13
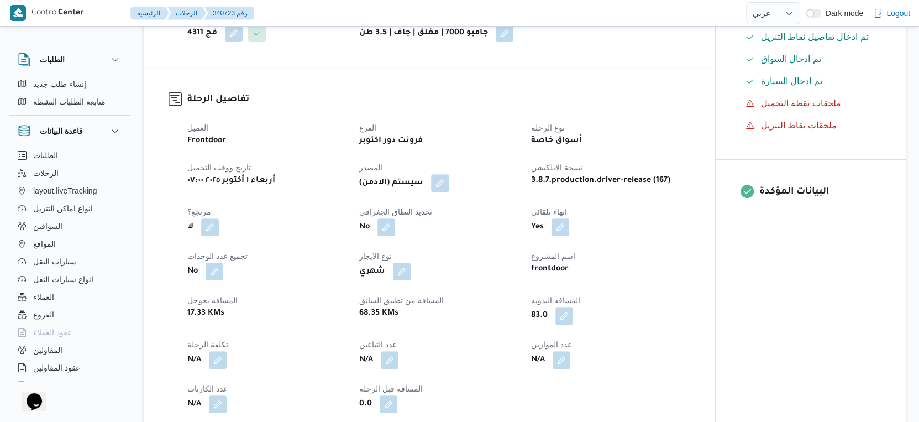
scroll to position [614, 0]
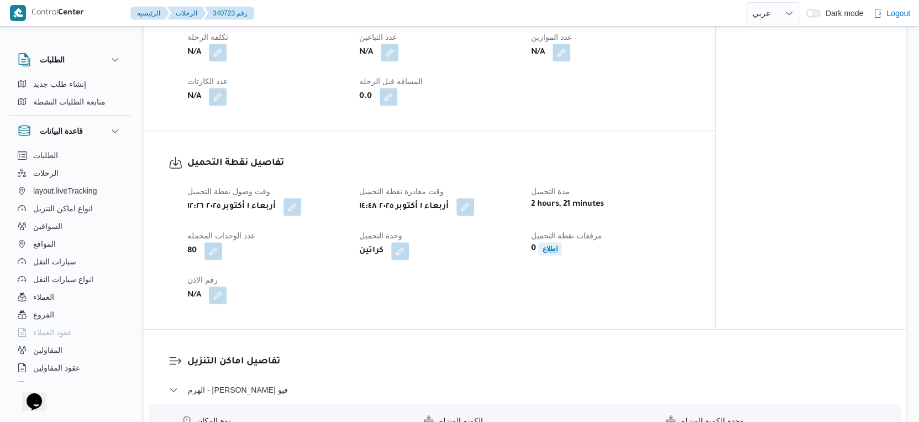
click at [547, 255] on span "اطلاع" at bounding box center [549, 248] width 15 height 13
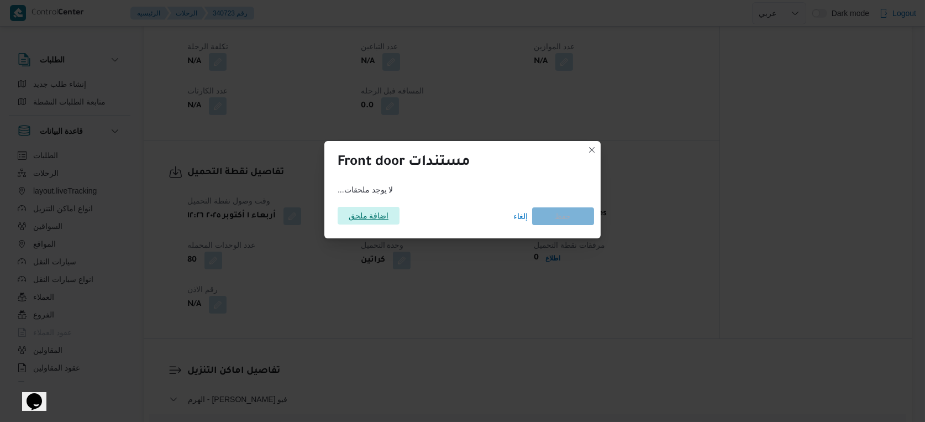
click at [386, 218] on span "اضافة ملحق" at bounding box center [369, 216] width 40 height 18
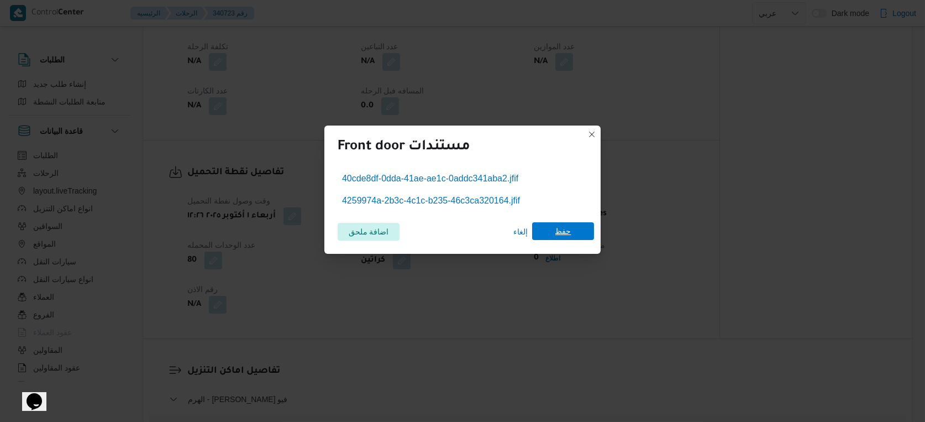
click at [567, 236] on span "حفظ" at bounding box center [563, 231] width 16 height 18
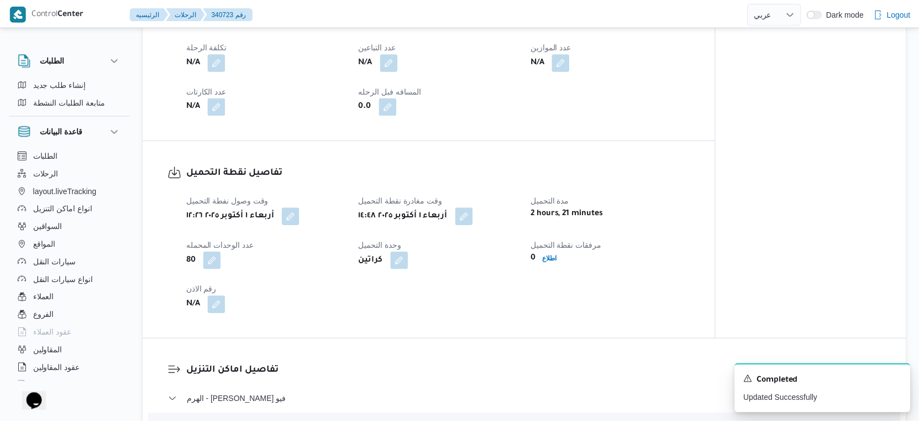
scroll to position [614, 0]
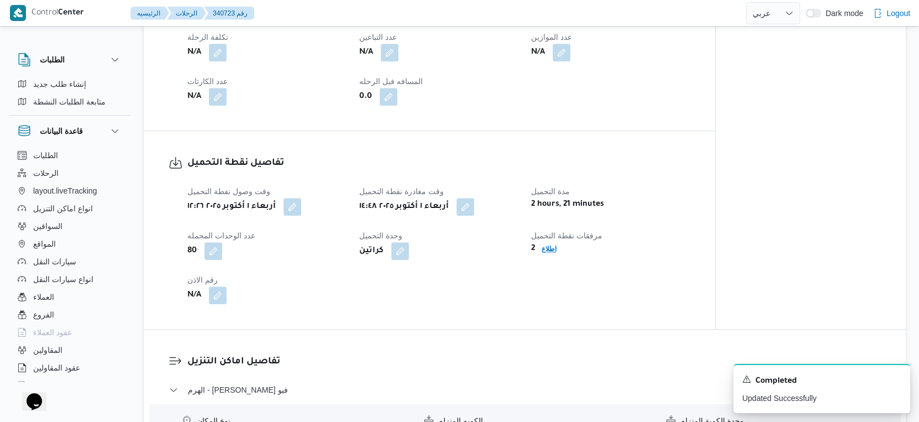
click at [545, 255] on span "اطلاع" at bounding box center [548, 248] width 15 height 13
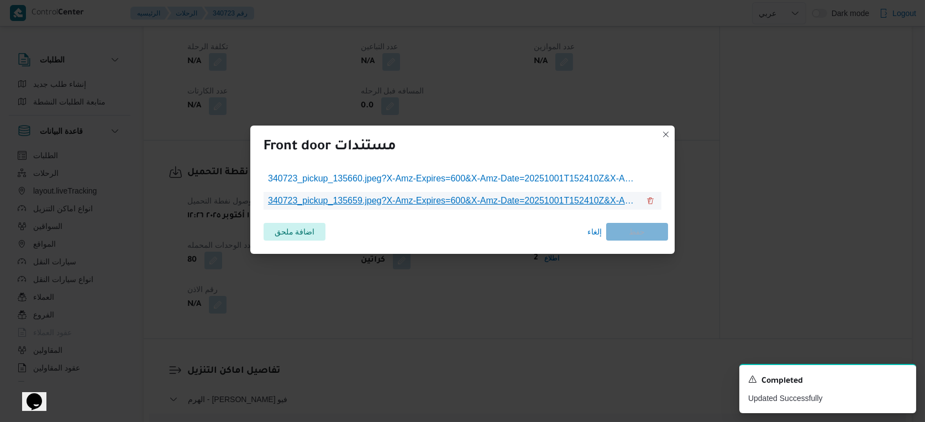
click at [468, 196] on span "340723_pickup_135659.jpeg?X-Amz-Expires=600&X-Amz-Date=20251001T152410Z&X-Amz-A…" at bounding box center [453, 200] width 371 height 13
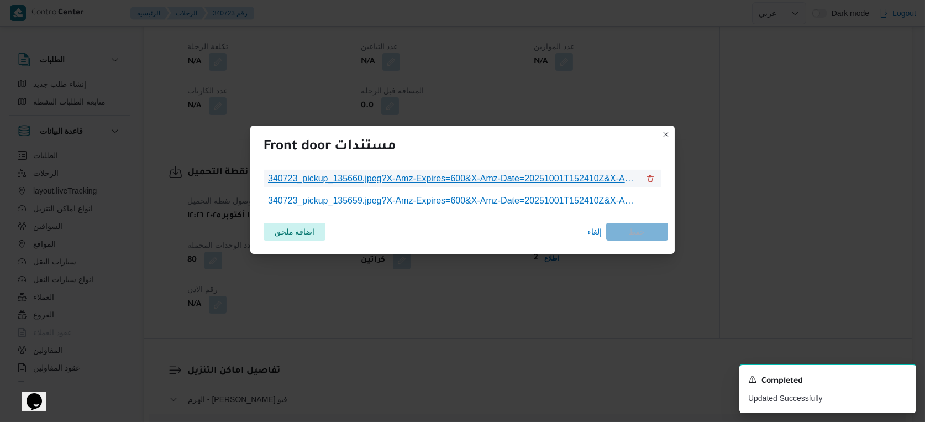
click at [513, 182] on span "340723_pickup_135660.jpeg?X-Amz-Expires=600&X-Amz-Date=20251001T152410Z&X-Amz-A…" at bounding box center [453, 178] width 371 height 13
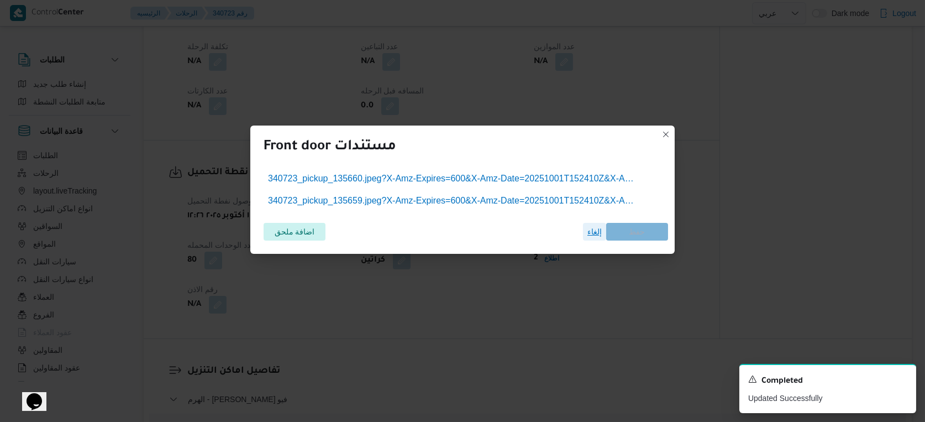
click at [589, 232] on span "إلغاء" at bounding box center [594, 231] width 14 height 13
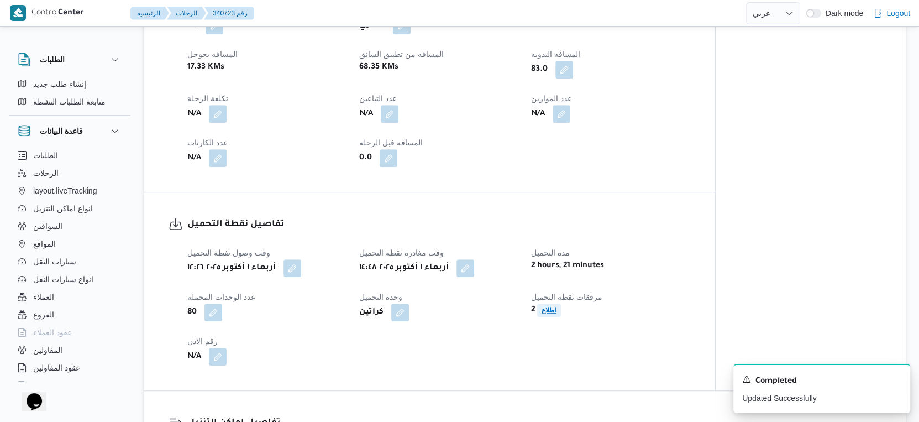
scroll to position [736, 0]
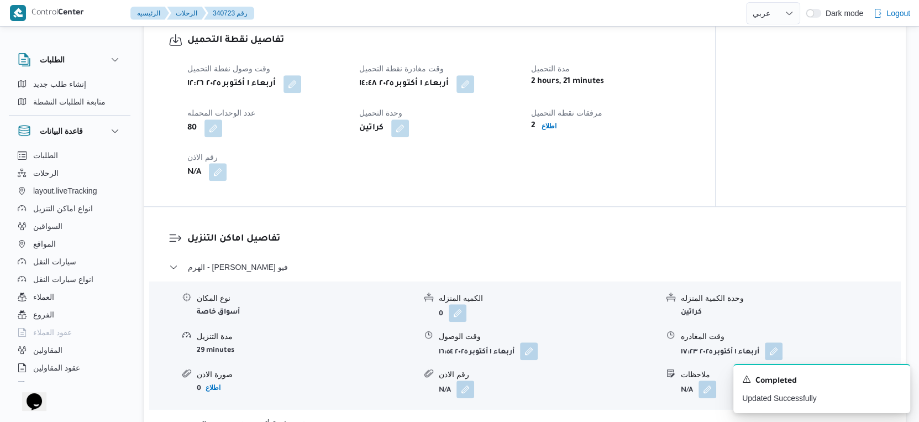
click at [219, 180] on button "button" at bounding box center [218, 172] width 18 height 18
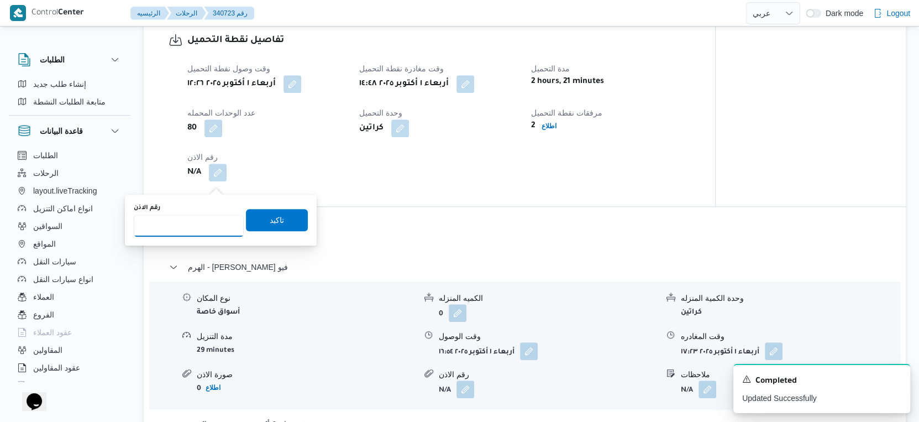
click at [185, 215] on input "رقم الاذن" at bounding box center [189, 225] width 110 height 22
type input "9269"
click at [280, 215] on span "تاكيد" at bounding box center [277, 219] width 62 height 22
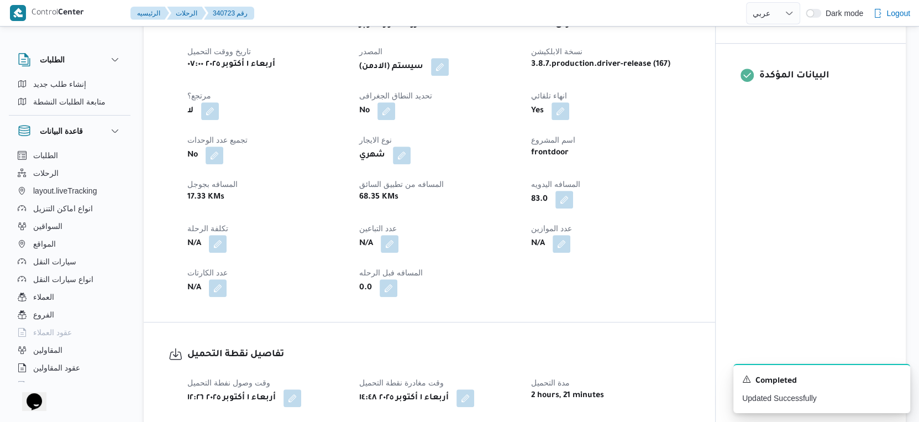
scroll to position [430, 0]
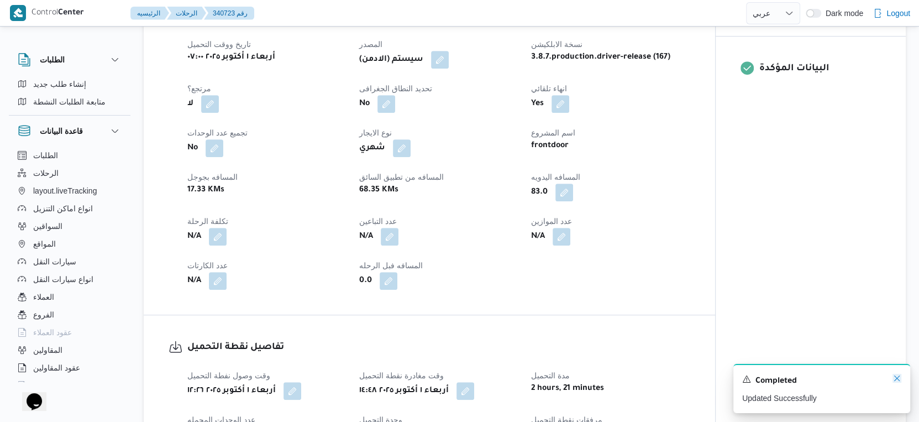
click at [895, 376] on icon "Dismiss toast" at bounding box center [896, 377] width 9 height 9
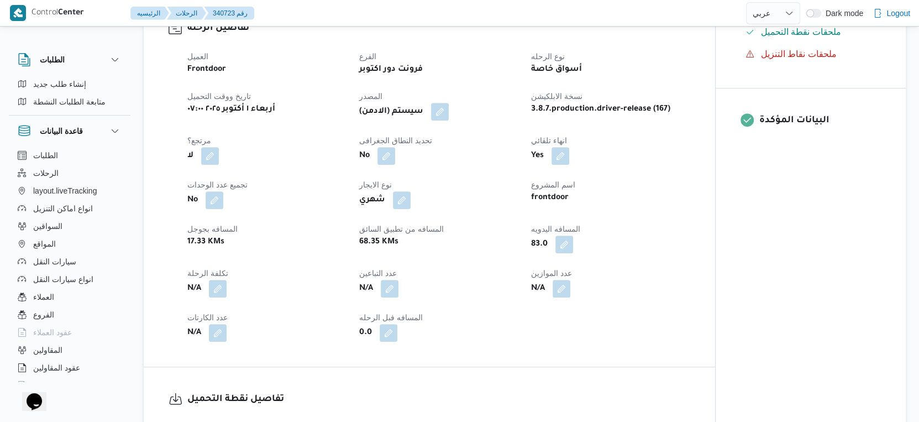
scroll to position [307, 0]
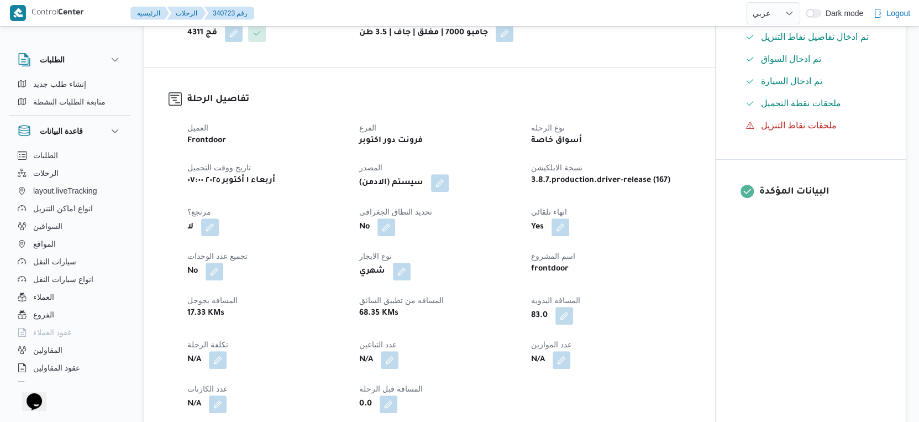
select select "ar"
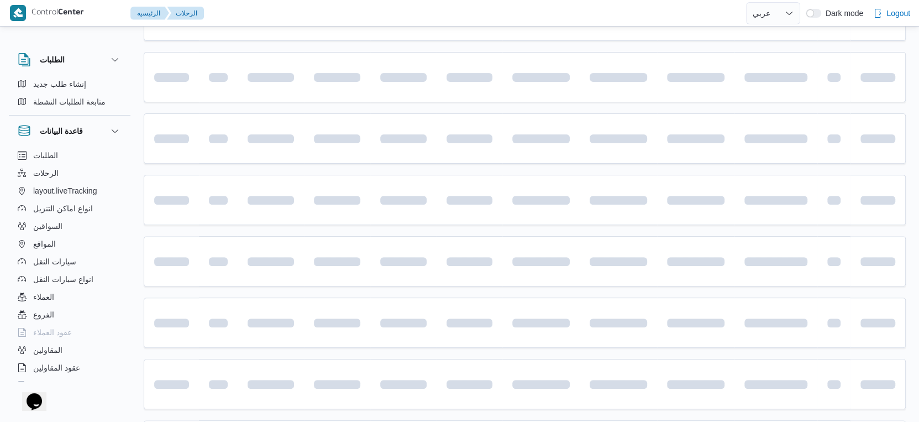
scroll to position [38, 0]
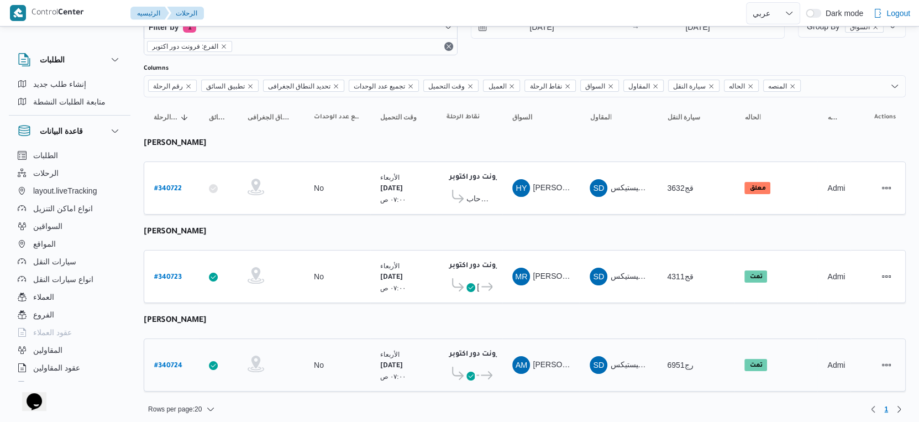
click at [494, 364] on div "فرونت دور اكتوبر ١٠:٤٨ م كارفور نيو معادي ... كارفور فرع البارون سيتي" at bounding box center [469, 364] width 55 height 46
click at [481, 371] on icon at bounding box center [487, 375] width 12 height 8
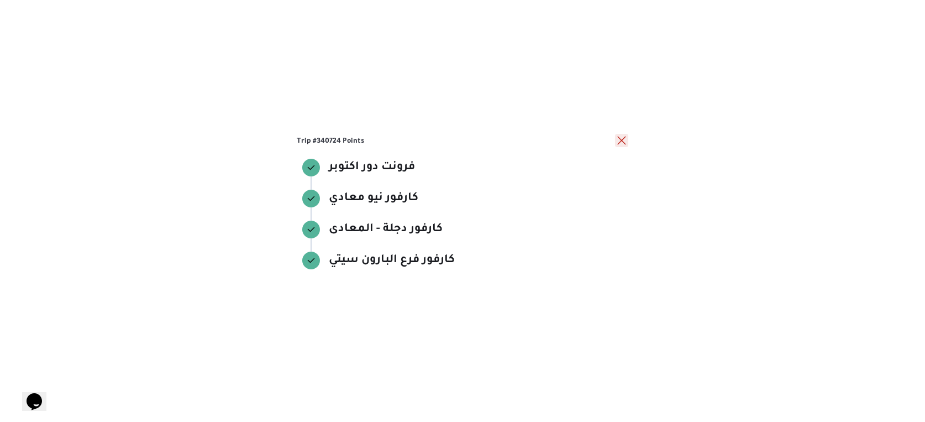
click at [619, 140] on button "close" at bounding box center [621, 140] width 13 height 13
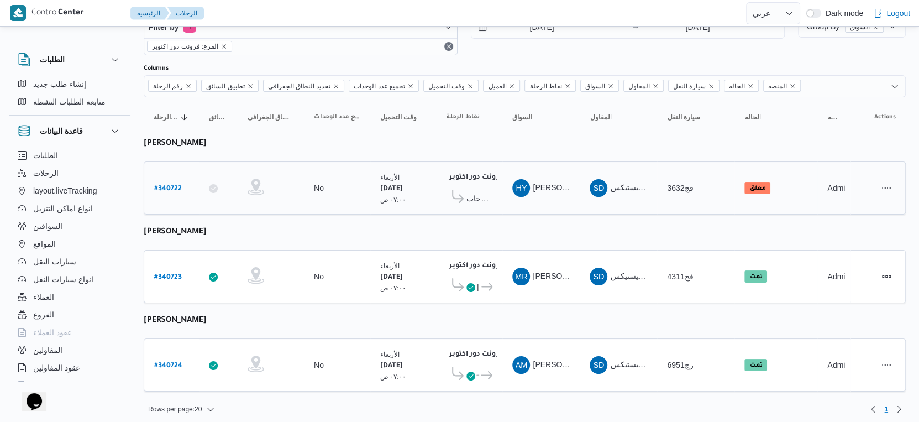
click at [492, 198] on span "كارفور الرحاب" at bounding box center [479, 198] width 26 height 13
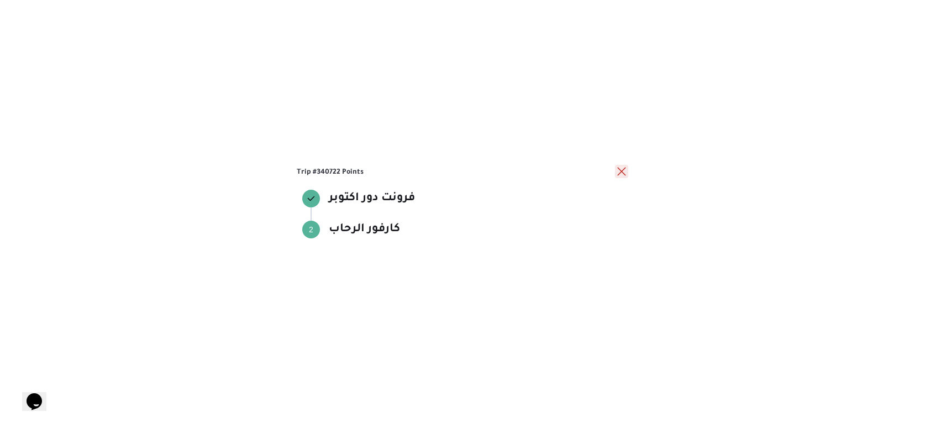
click at [619, 171] on button "close" at bounding box center [621, 171] width 13 height 13
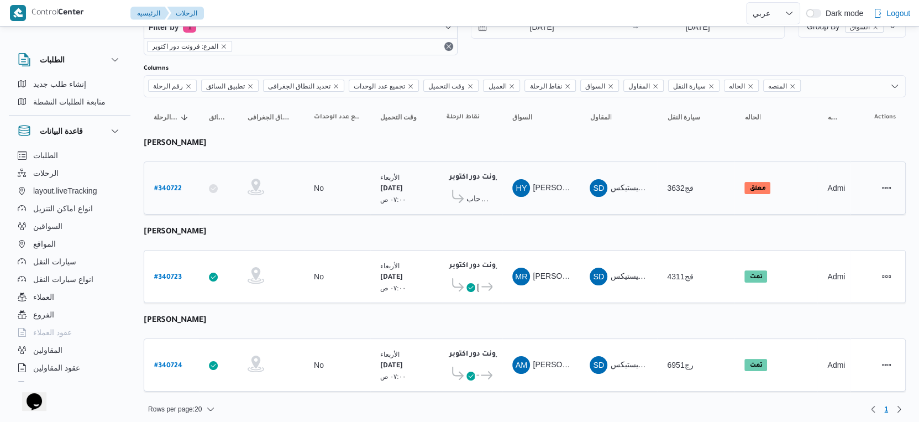
click at [173, 185] on b "# 340722" at bounding box center [168, 189] width 28 height 8
select select "ar"
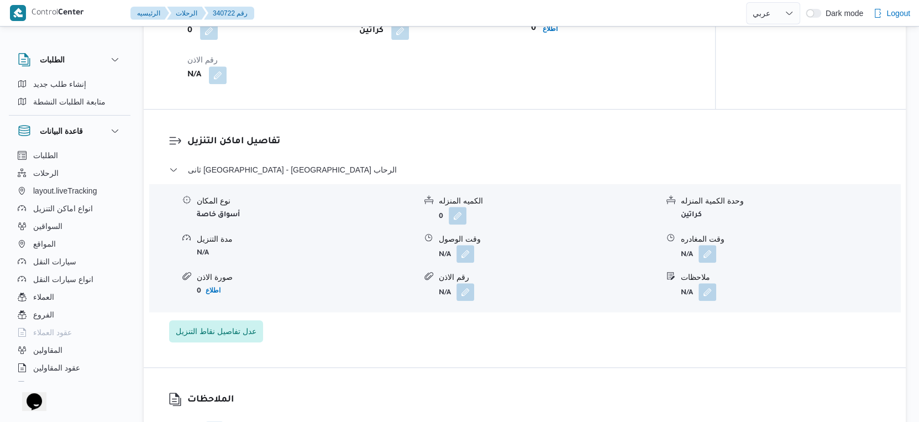
scroll to position [859, 0]
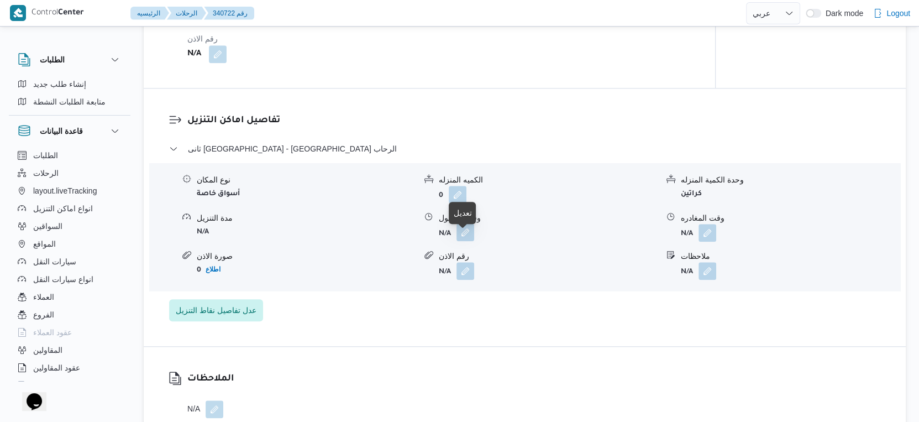
click at [464, 238] on button "button" at bounding box center [465, 232] width 18 height 18
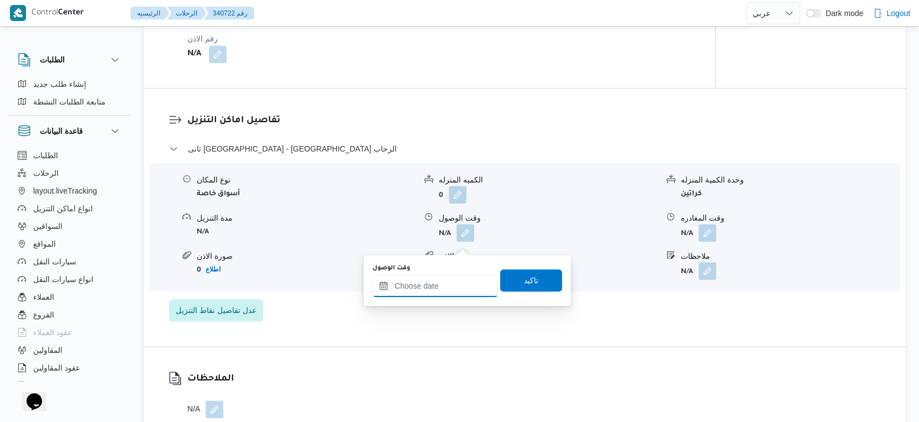
click at [436, 281] on input "وقت الوصول" at bounding box center [434, 286] width 125 height 22
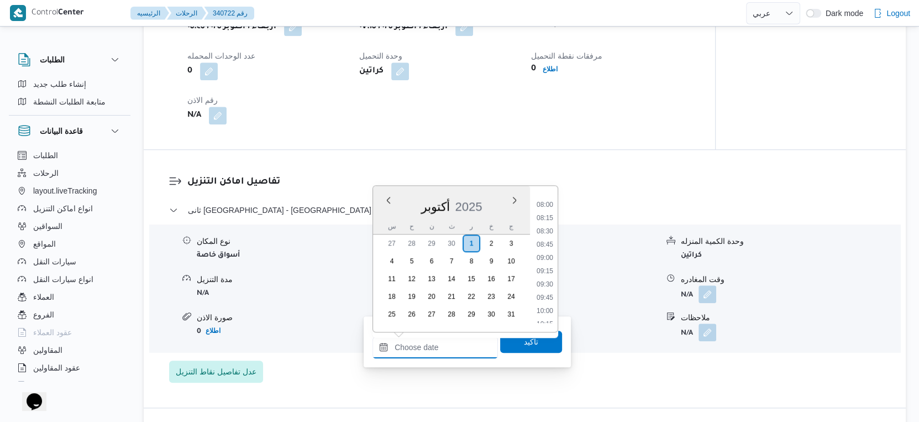
scroll to position [408, 0]
click at [548, 242] on li "08:30" at bounding box center [544, 242] width 25 height 11
type input "[DATE] ٠٨:٣٠"
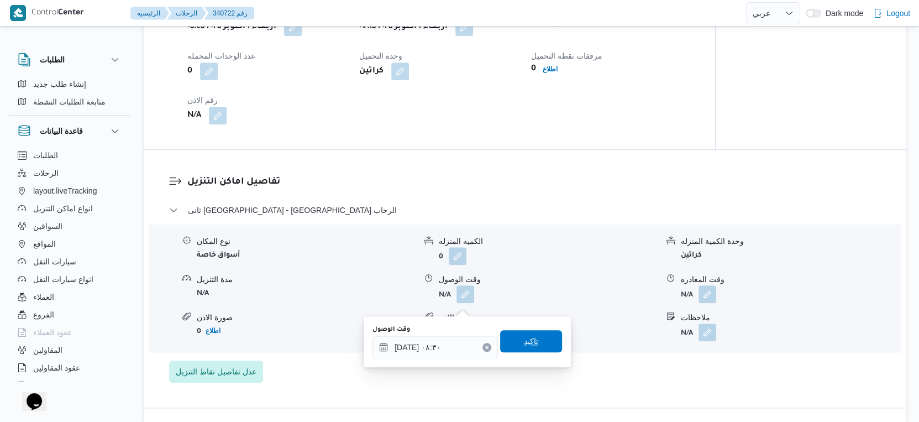
click at [535, 343] on span "تاكيد" at bounding box center [531, 341] width 62 height 22
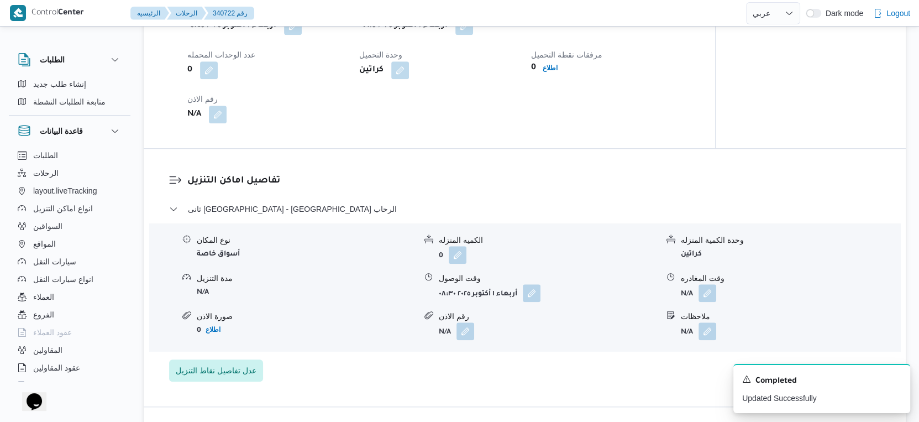
scroll to position [859, 0]
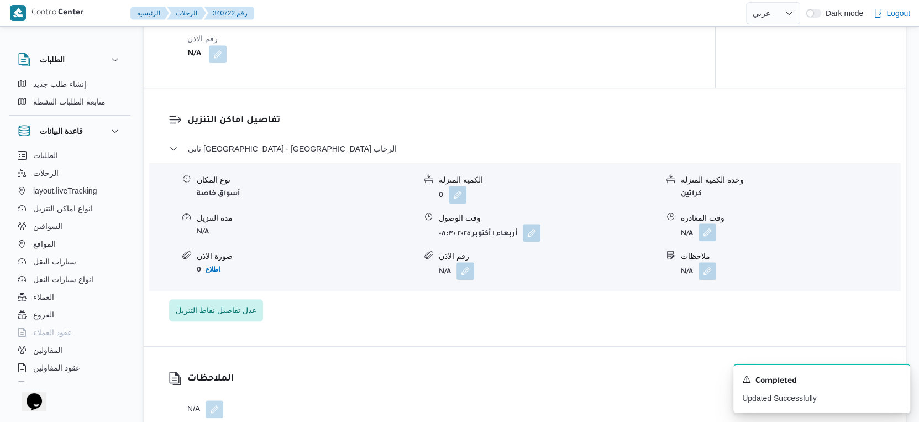
click at [712, 240] on button "button" at bounding box center [707, 232] width 18 height 18
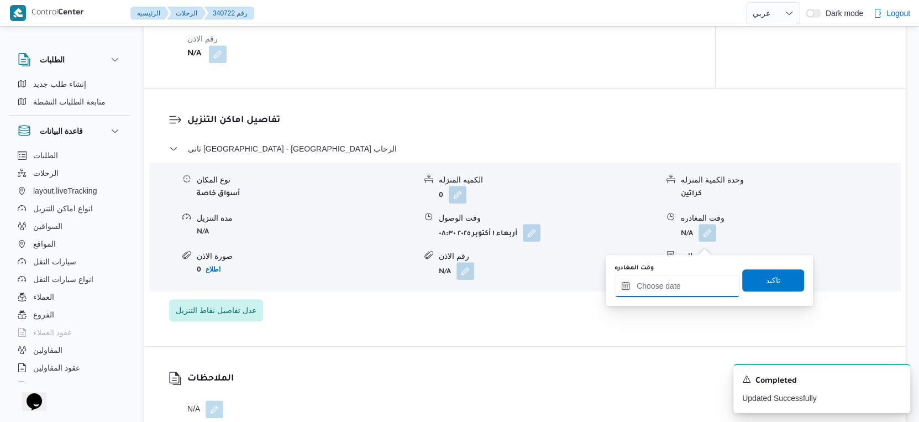
click at [695, 288] on input "وقت المغادره" at bounding box center [676, 286] width 125 height 22
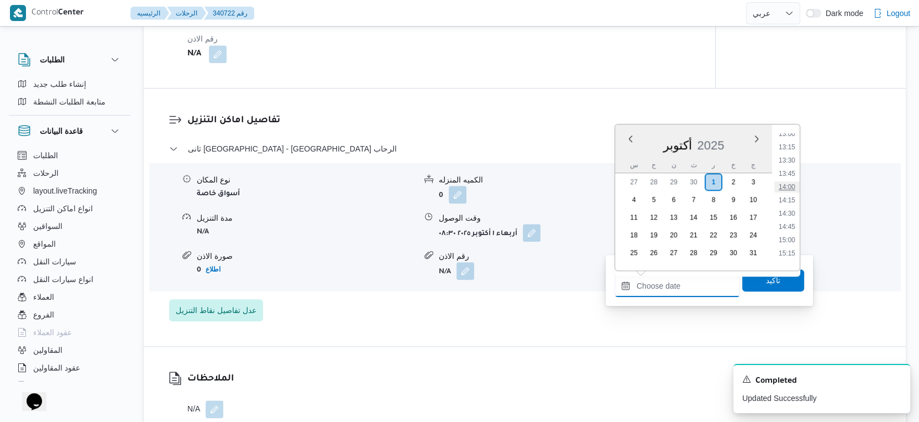
scroll to position [715, 0]
click at [790, 240] on li "15:30" at bounding box center [786, 245] width 25 height 11
type input "٠١/١٠/٢٠٢٥ ١٥:٣٠"
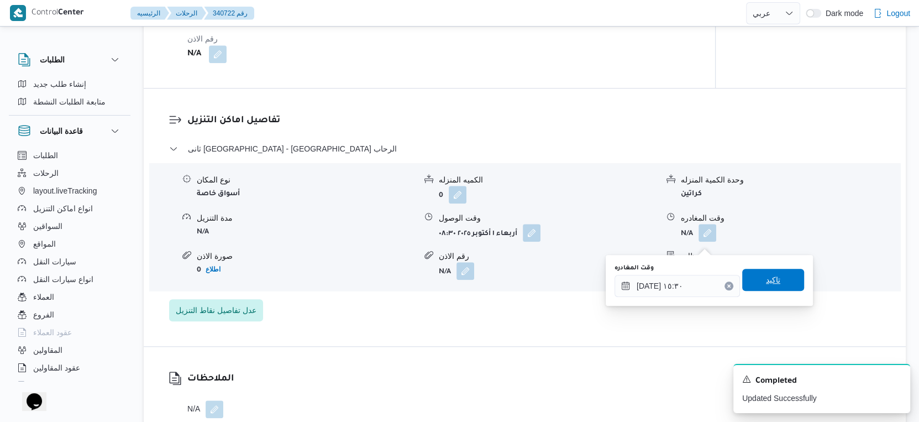
click at [775, 280] on span "تاكيد" at bounding box center [773, 279] width 62 height 22
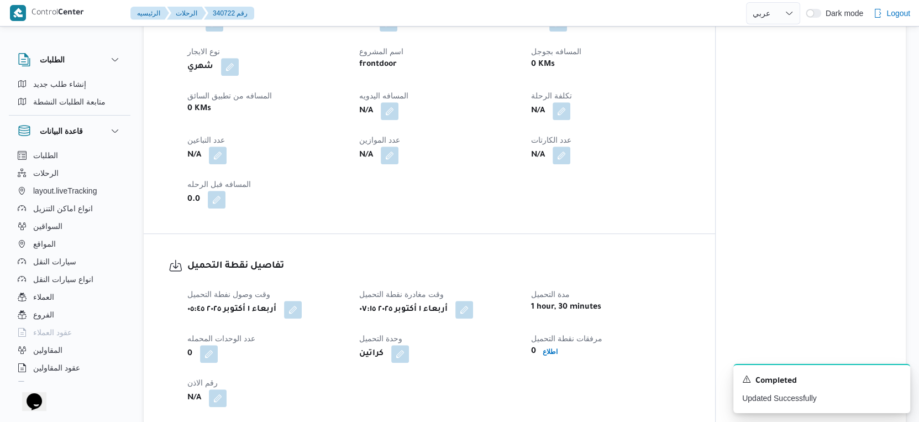
scroll to position [491, 0]
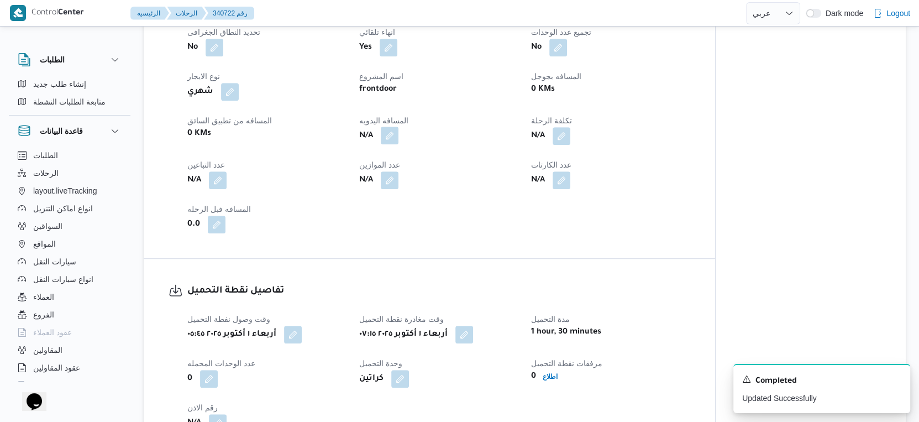
click at [393, 142] on button "button" at bounding box center [390, 136] width 18 height 18
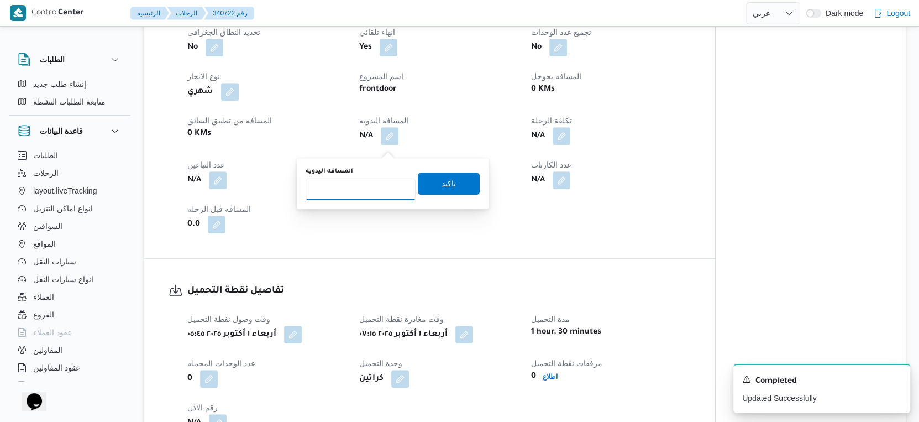
click at [363, 180] on input "المسافه اليدويه" at bounding box center [361, 189] width 110 height 22
type input "162"
click at [462, 174] on span "تاكيد" at bounding box center [449, 183] width 62 height 22
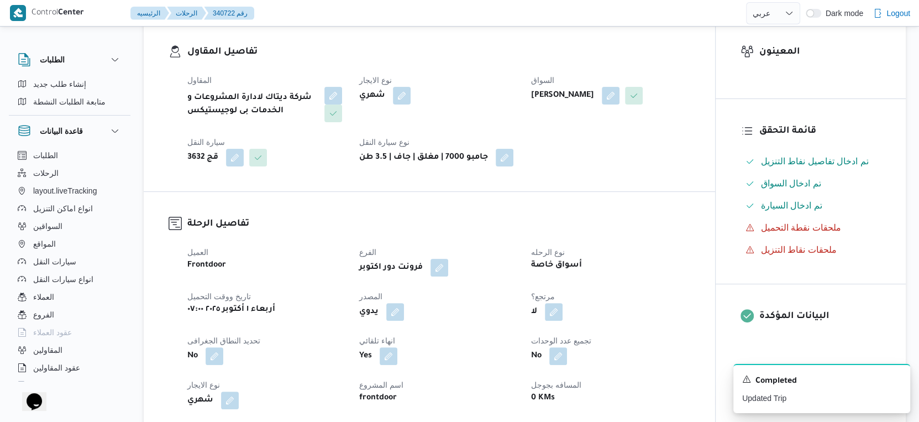
scroll to position [0, 0]
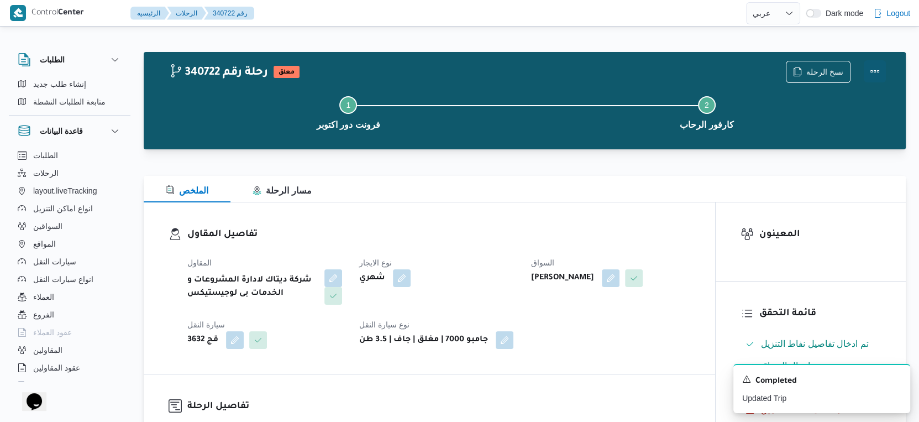
click at [875, 71] on button "Actions" at bounding box center [874, 71] width 22 height 22
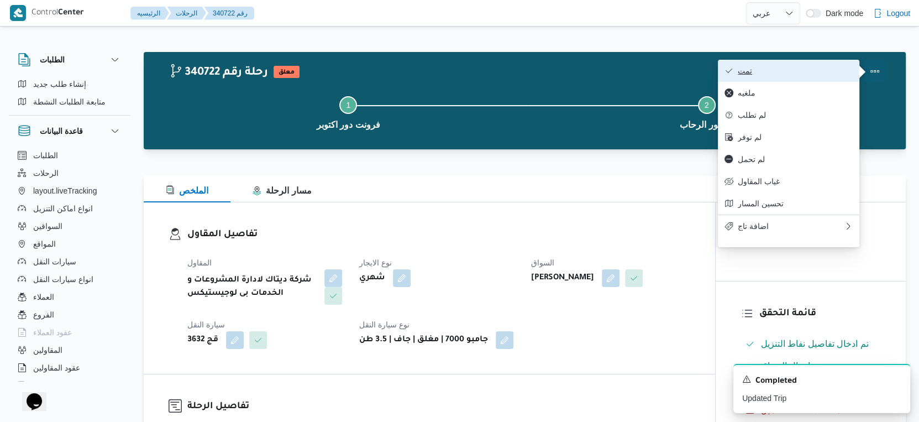
click at [791, 67] on span "تمت" at bounding box center [795, 70] width 115 height 9
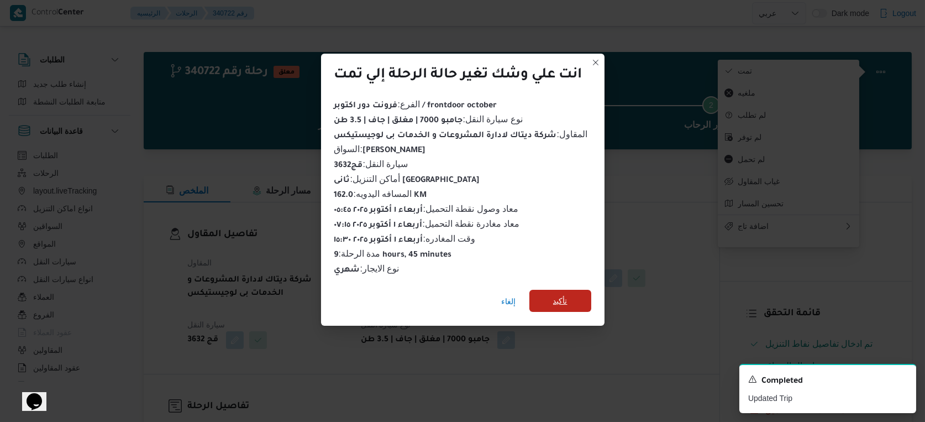
click at [555, 294] on span "تأكيد" at bounding box center [560, 300] width 14 height 13
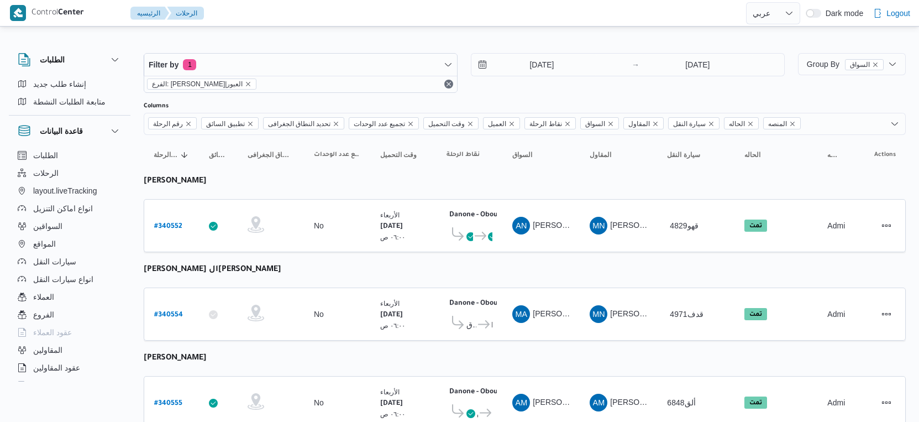
select select "ar"
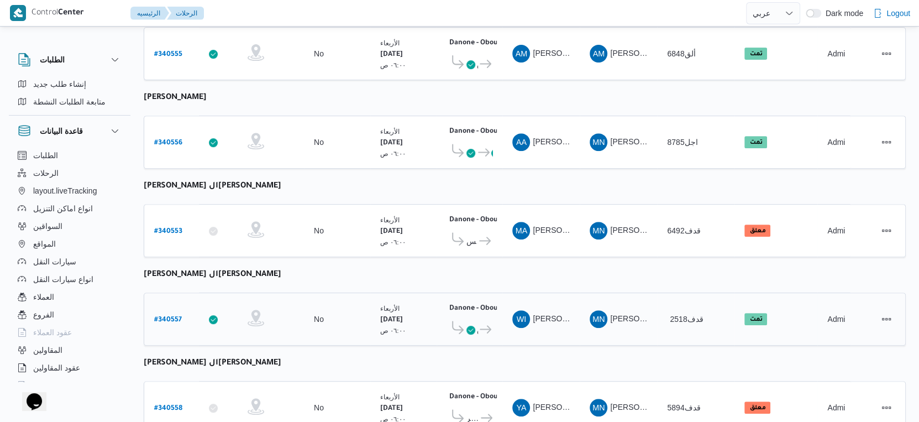
scroll to position [322, 0]
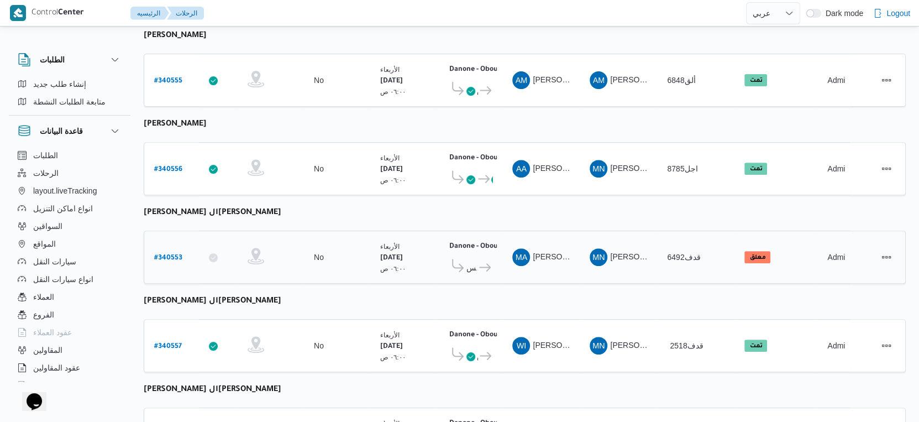
click at [483, 259] on span "قسم عين شمس Danone - Obour" at bounding box center [469, 267] width 46 height 17
click at [477, 261] on span "Danone - Obour" at bounding box center [484, 267] width 15 height 13
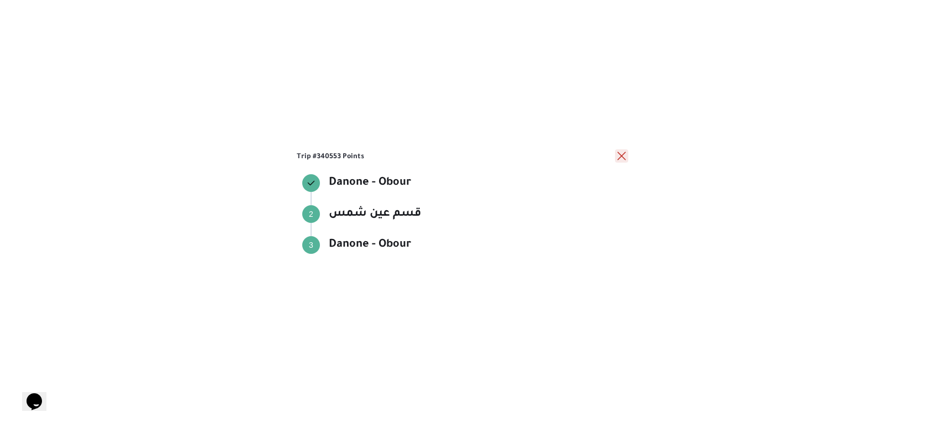
click at [625, 156] on button "close" at bounding box center [621, 155] width 13 height 13
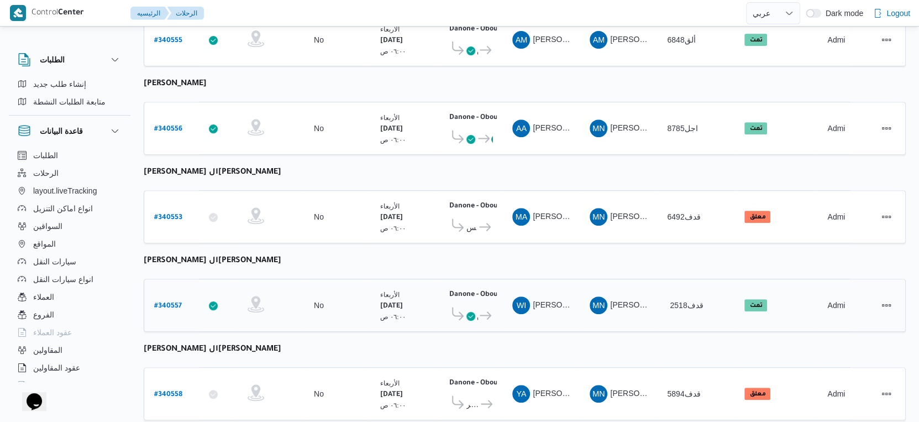
scroll to position [383, 0]
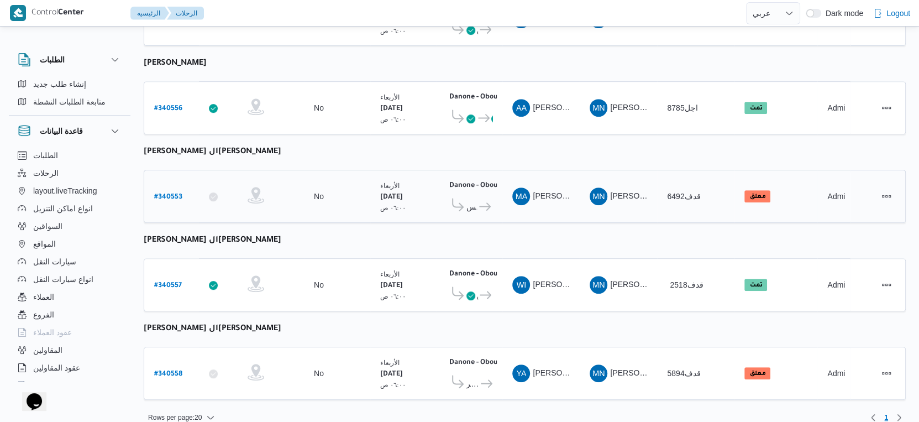
click at [168, 193] on b "# 340553" at bounding box center [168, 197] width 28 height 8
select select "ar"
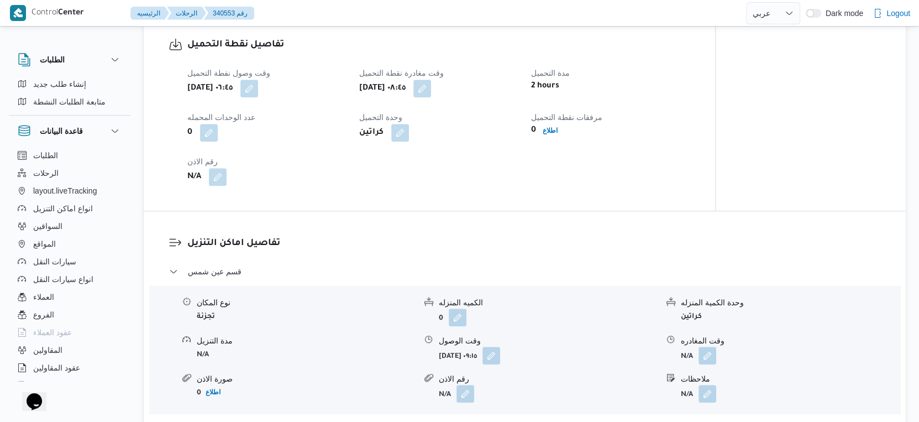
scroll to position [982, 0]
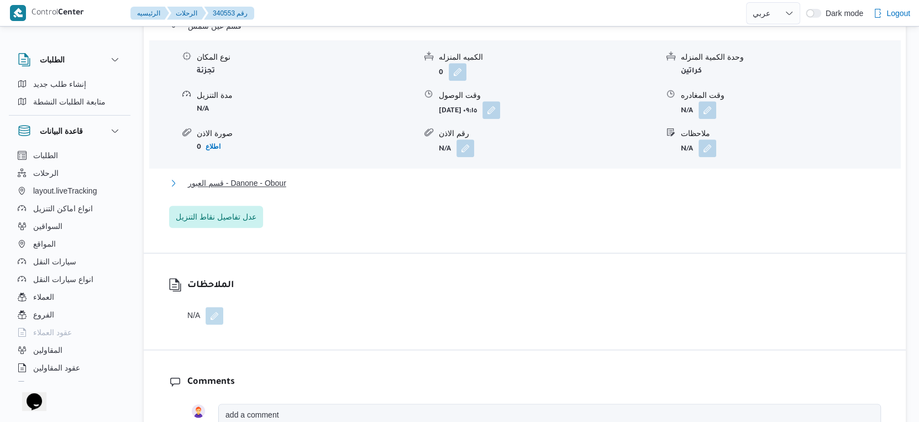
click at [314, 176] on button "قسم العبور - Danone - Obour" at bounding box center [525, 182] width 712 height 13
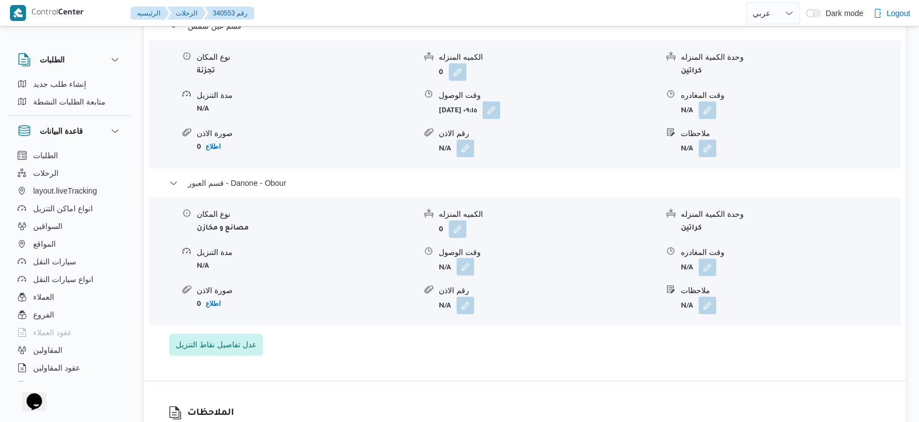
click at [470, 257] on button "button" at bounding box center [465, 266] width 18 height 18
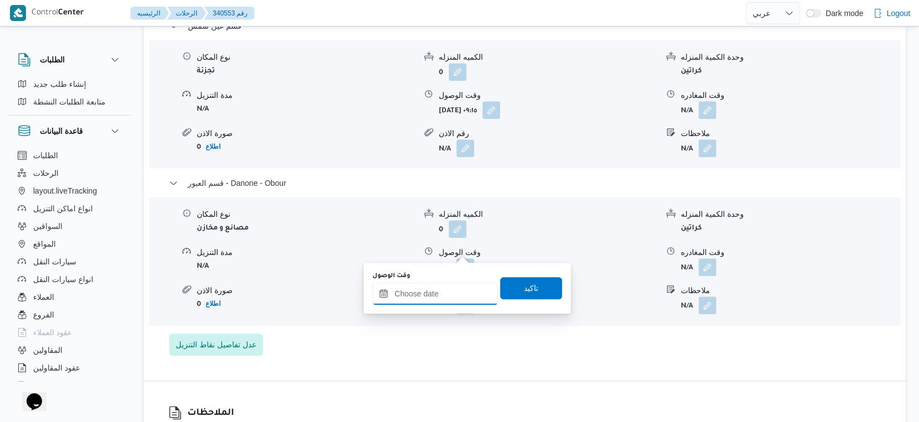
drag, startPoint x: 451, startPoint y: 288, endPoint x: 472, endPoint y: 283, distance: 22.1
click at [451, 288] on input "وقت الوصول" at bounding box center [434, 293] width 125 height 22
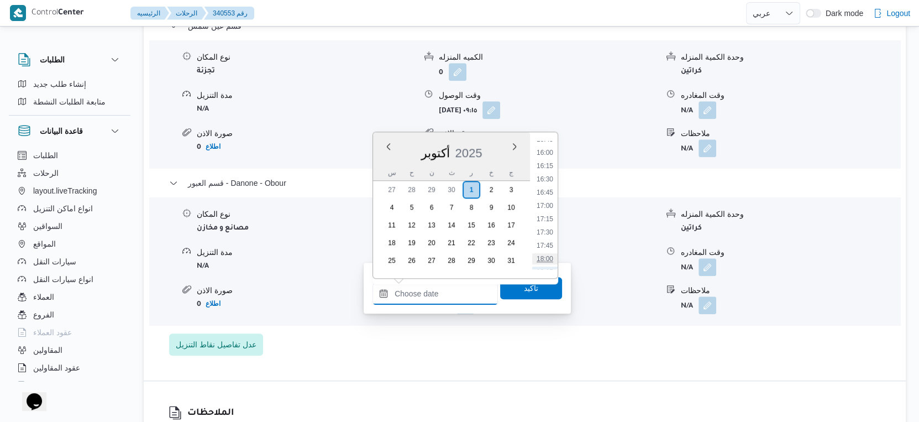
scroll to position [777, 0]
drag, startPoint x: 546, startPoint y: 255, endPoint x: 542, endPoint y: 264, distance: 9.4
click at [546, 255] on li "16:45" at bounding box center [544, 257] width 25 height 11
type input "٠١/١٠/٢٠٢٥ ١٦:٤٥"
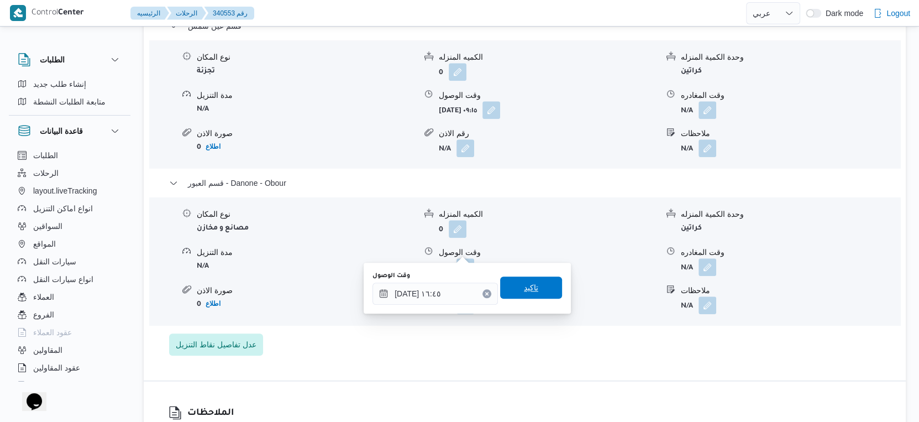
click at [535, 285] on span "تاكيد" at bounding box center [531, 287] width 62 height 22
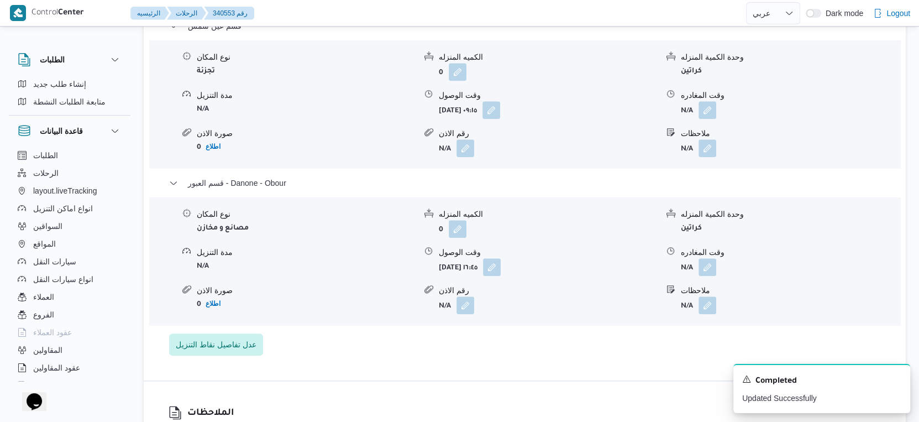
scroll to position [921, 0]
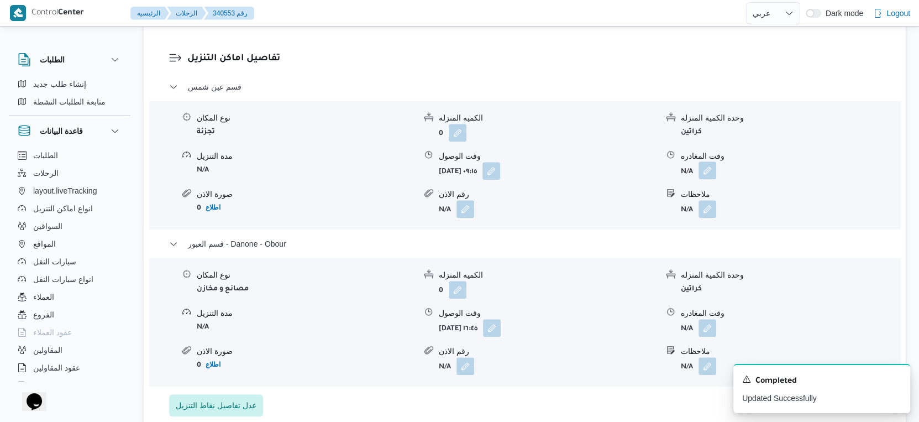
click at [712, 161] on button "button" at bounding box center [707, 170] width 18 height 18
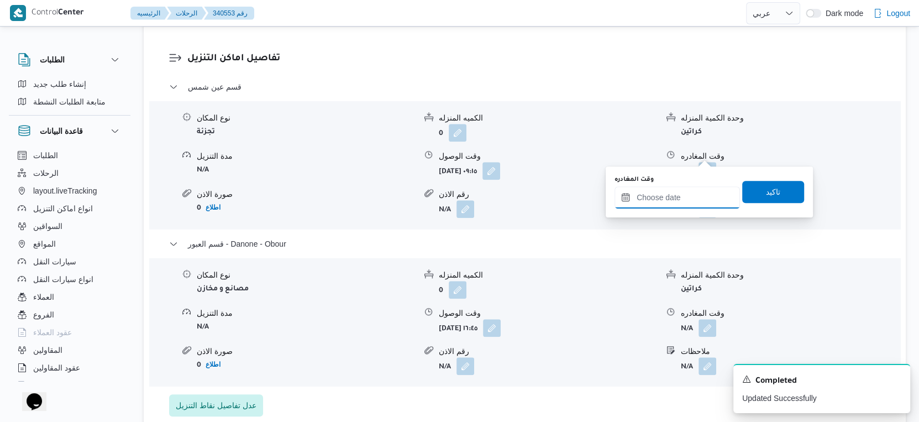
click at [681, 190] on input "وقت المغادره" at bounding box center [676, 197] width 125 height 22
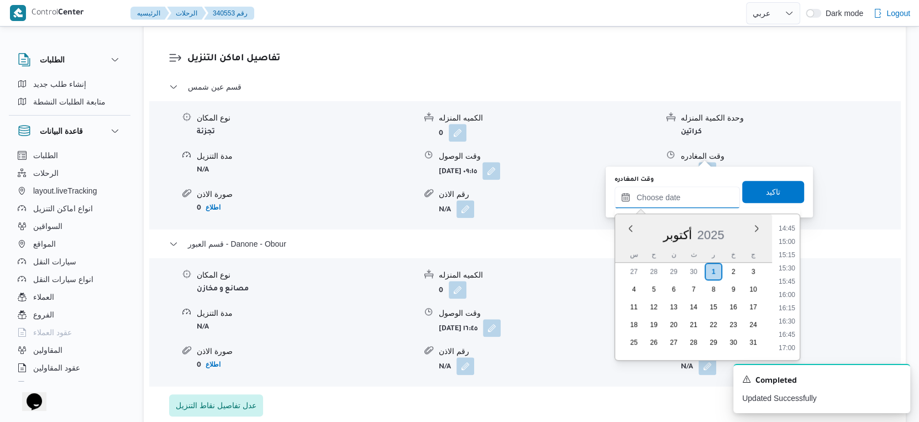
scroll to position [777, 0]
click at [788, 312] on li "16:15" at bounding box center [786, 313] width 25 height 11
type input "٠١/١٠/٢٠٢٥ ١٦:١٥"
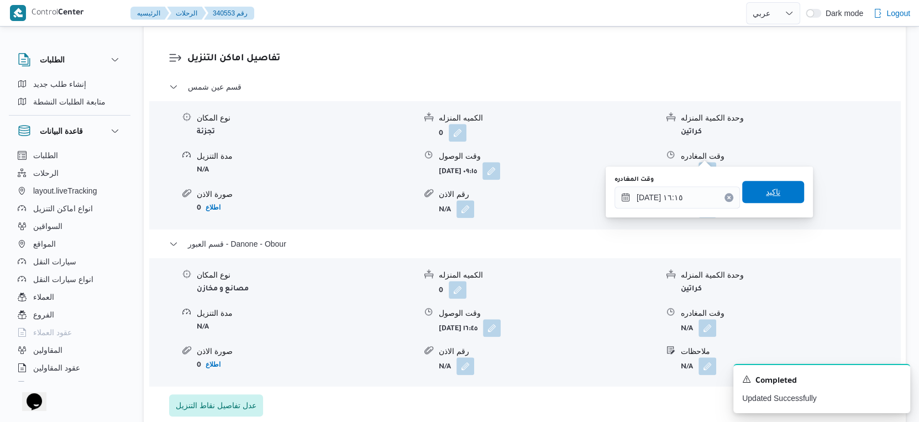
click at [766, 192] on span "تاكيد" at bounding box center [773, 191] width 14 height 13
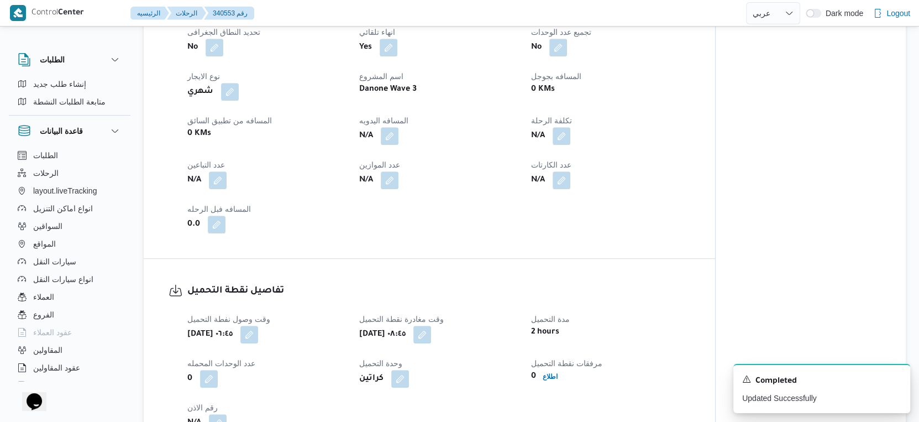
scroll to position [430, 0]
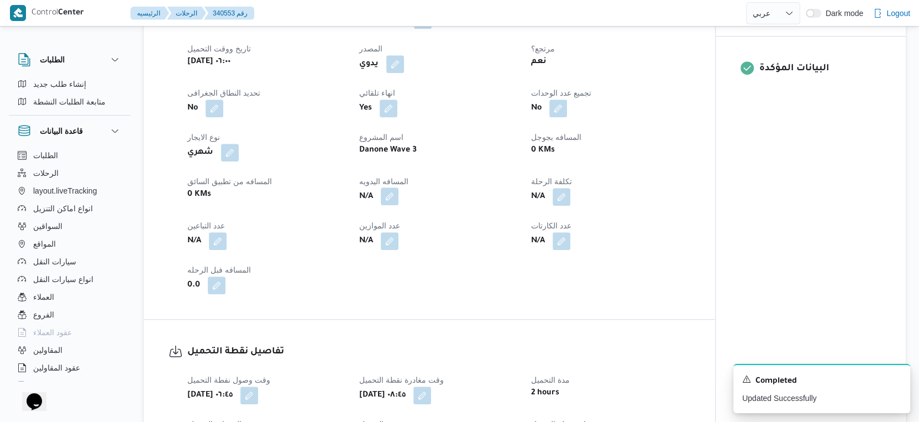
click at [392, 187] on button "button" at bounding box center [390, 196] width 18 height 18
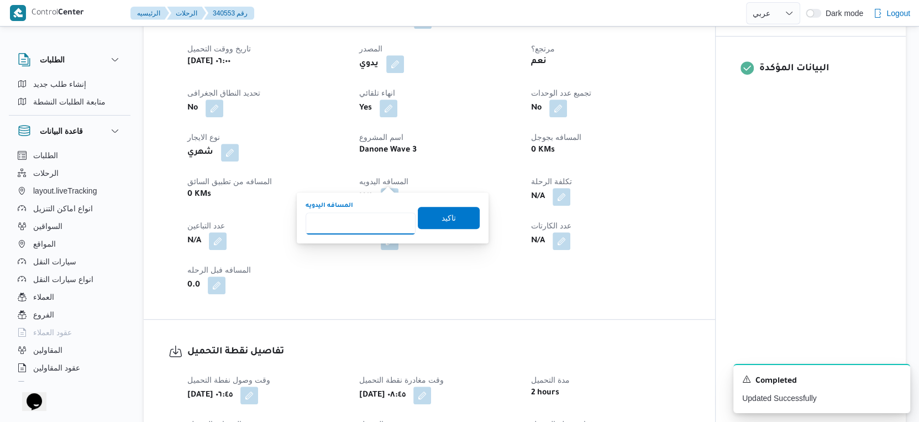
click at [363, 223] on input "المسافه اليدويه" at bounding box center [361, 223] width 110 height 22
type input "51"
click at [450, 214] on span "تاكيد" at bounding box center [449, 217] width 62 height 22
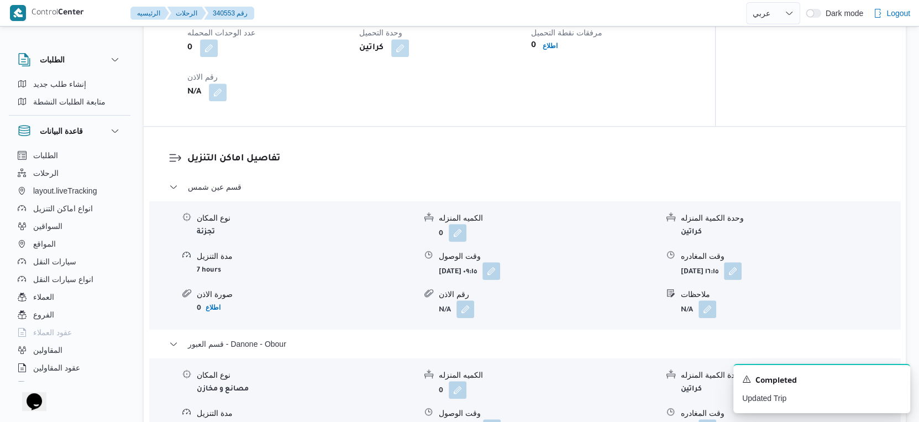
scroll to position [921, 0]
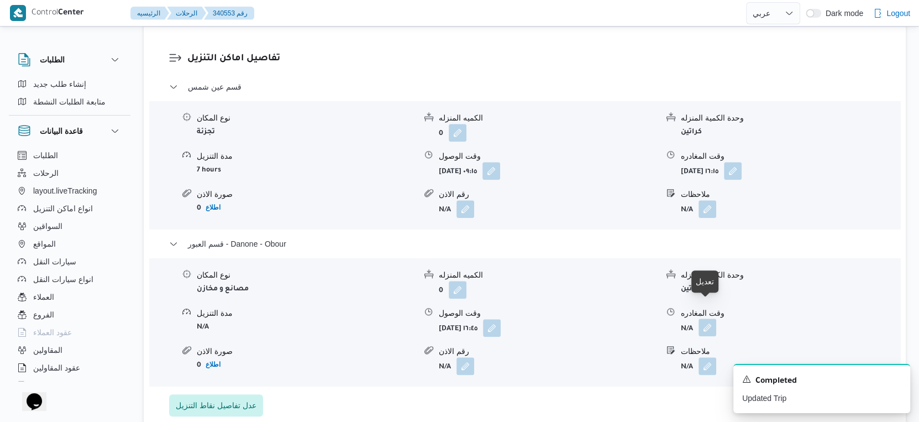
click at [706, 318] on button "button" at bounding box center [707, 327] width 18 height 18
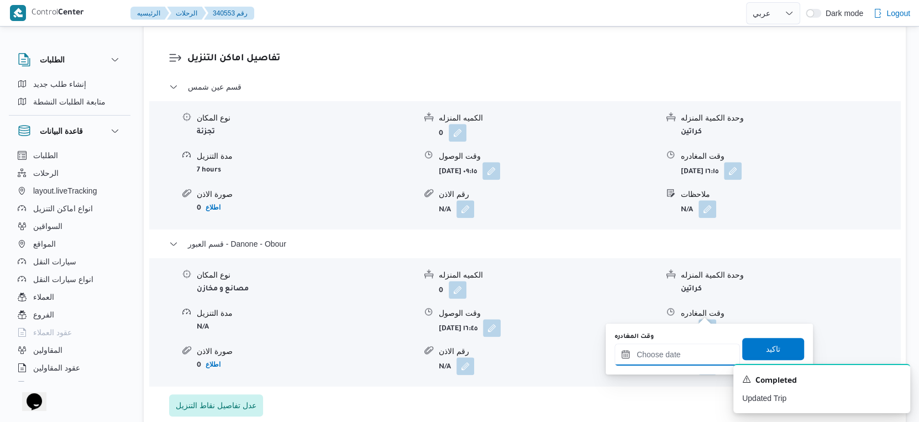
click at [675, 352] on input "وقت المغادره" at bounding box center [676, 354] width 125 height 22
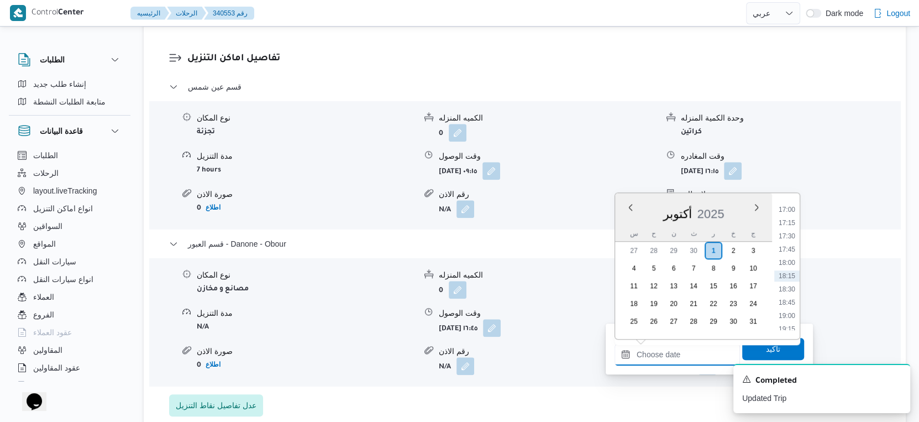
scroll to position [839, 0]
click at [793, 281] on li "17:15" at bounding box center [786, 283] width 25 height 11
type input "٠١/١٠/٢٠٢٥ ١٧:١٥"
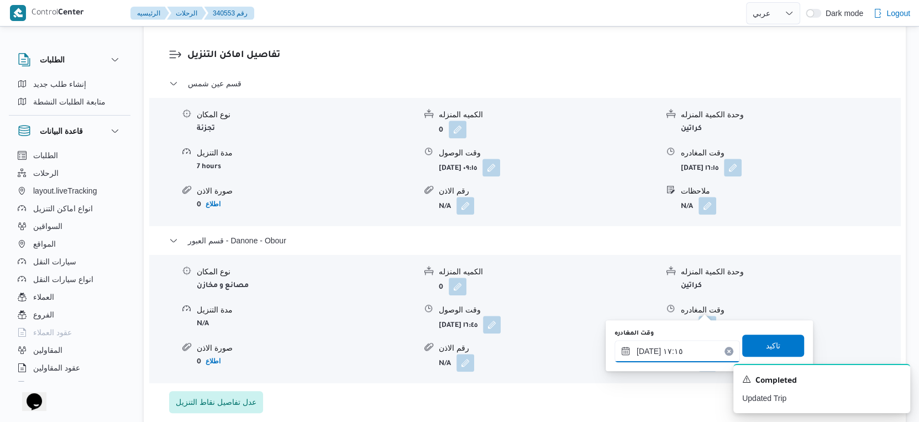
scroll to position [982, 0]
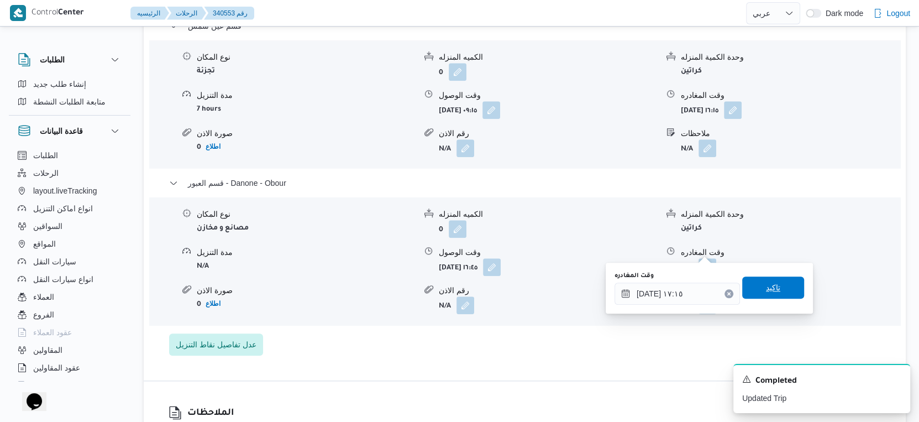
click at [779, 280] on span "تاكيد" at bounding box center [773, 287] width 62 height 22
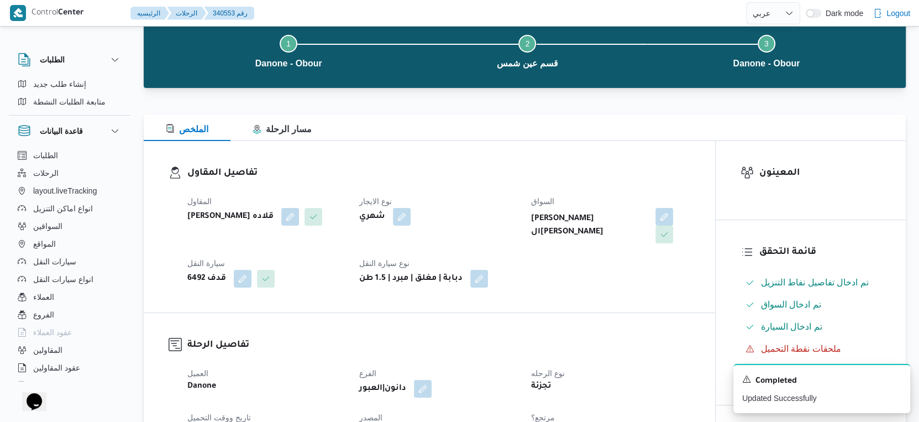
scroll to position [0, 0]
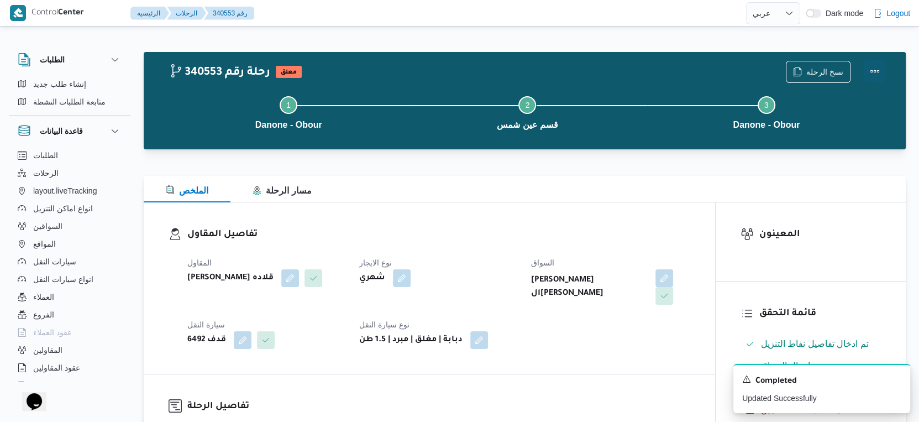
click at [881, 70] on button "Actions" at bounding box center [874, 71] width 22 height 22
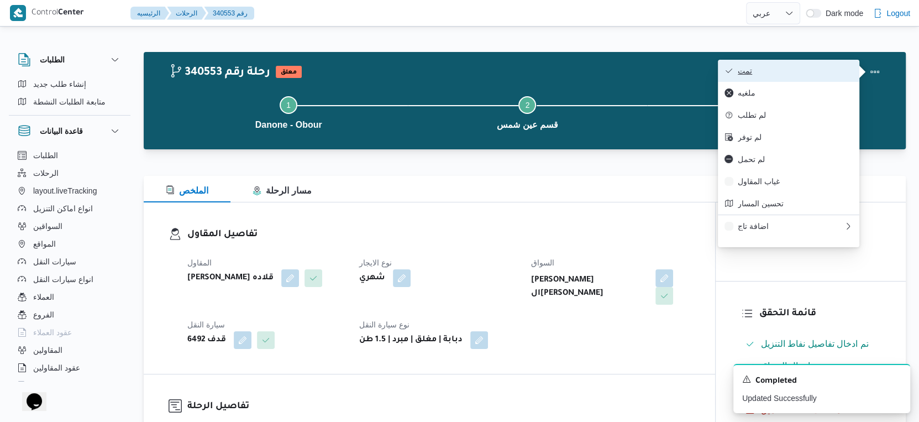
click at [806, 69] on span "تمت" at bounding box center [795, 70] width 115 height 9
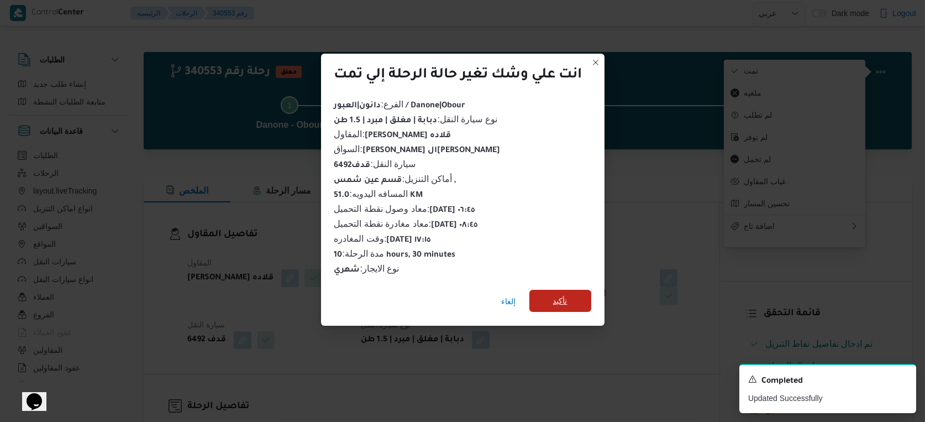
click at [567, 298] on span "تأكيد" at bounding box center [560, 300] width 14 height 13
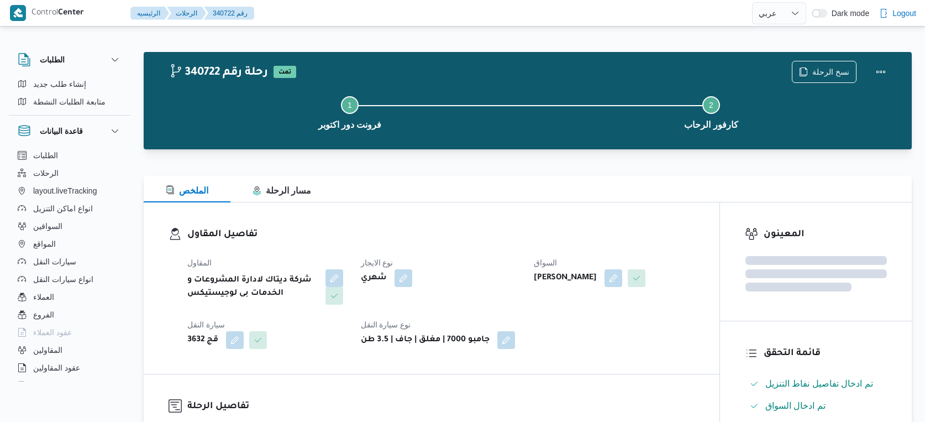
select select "ar"
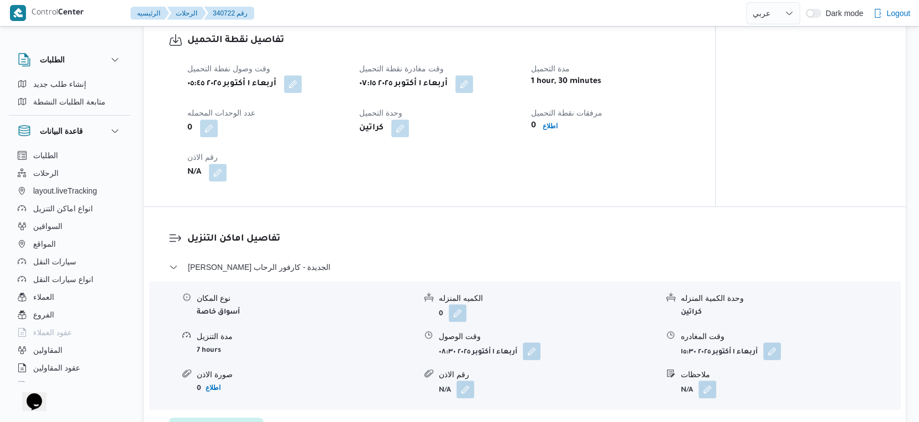
scroll to position [982, 0]
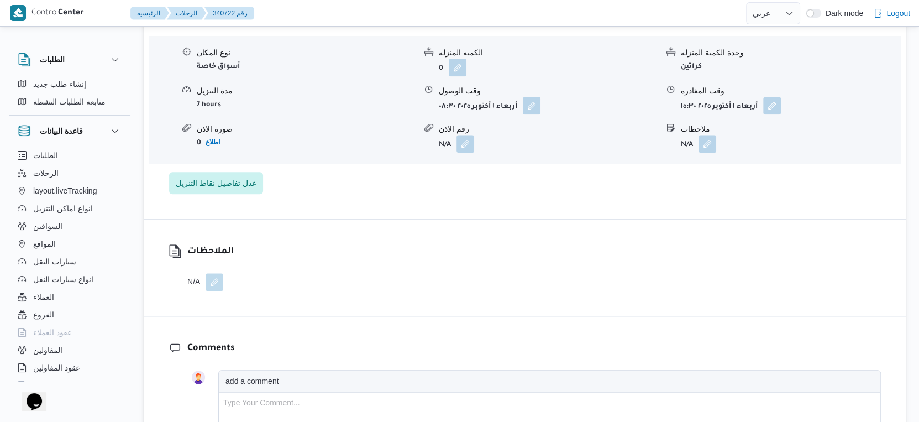
select select "ar"
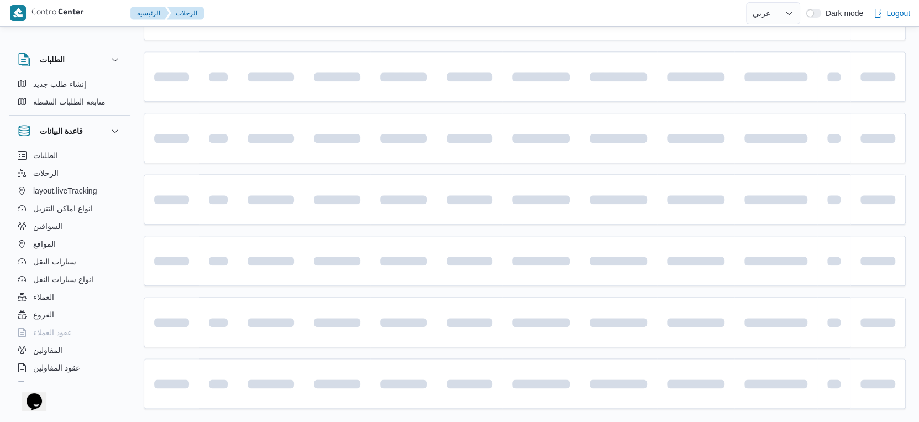
scroll to position [38, 0]
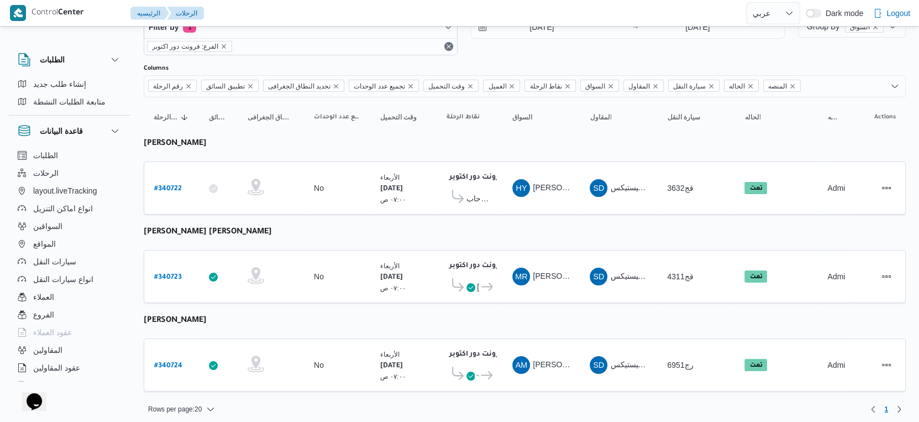
select select "ar"
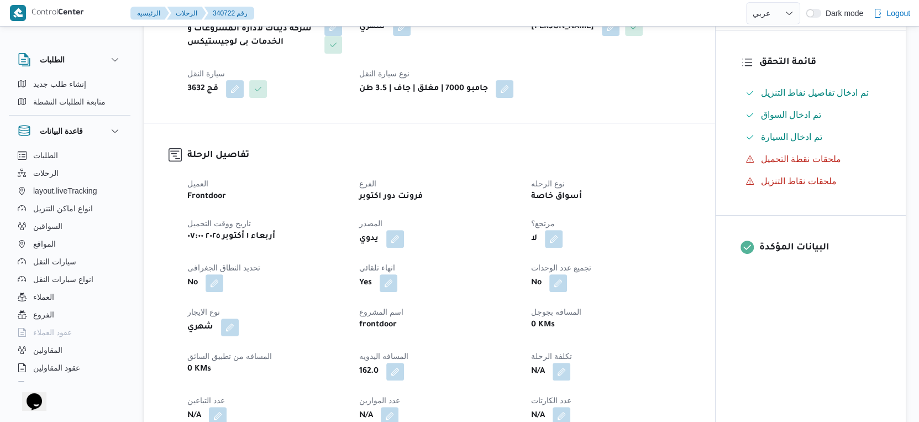
scroll to position [430, 0]
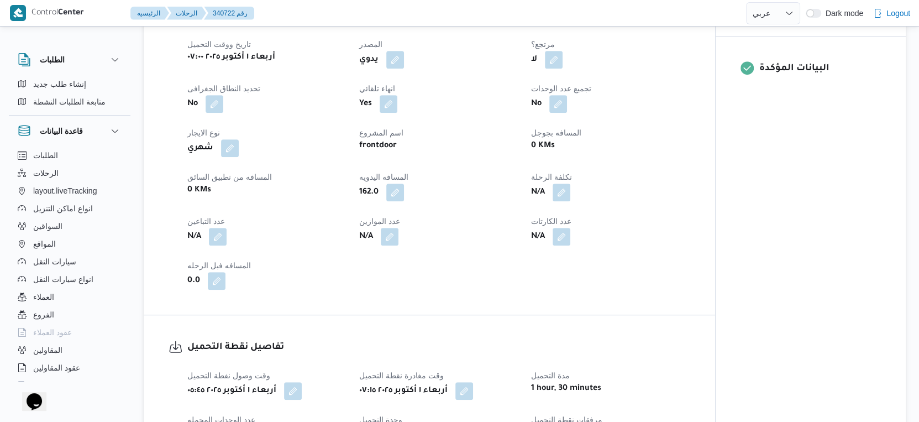
select select "ar"
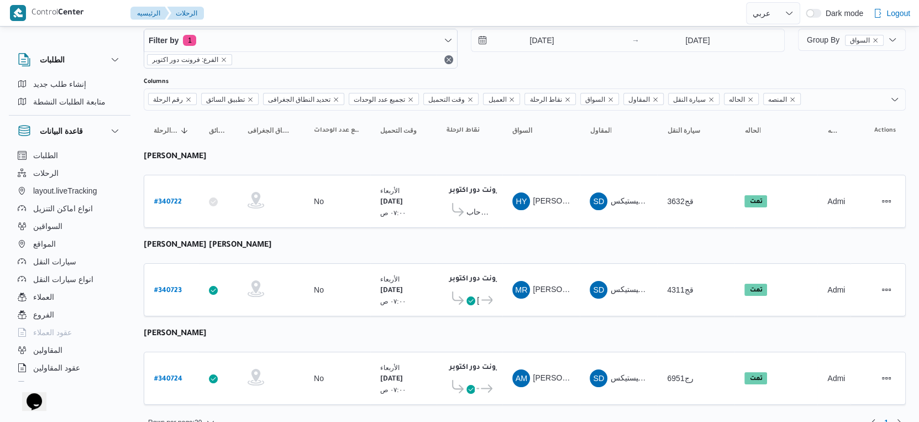
scroll to position [38, 0]
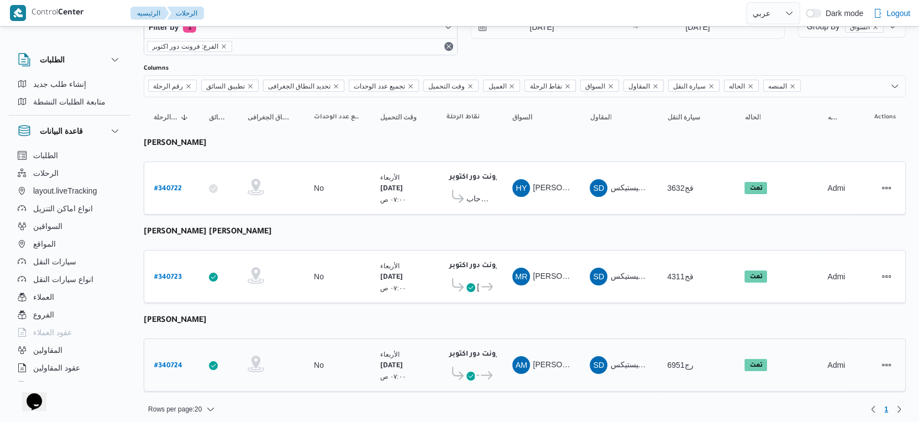
click at [477, 371] on icon at bounding box center [482, 375] width 12 height 8
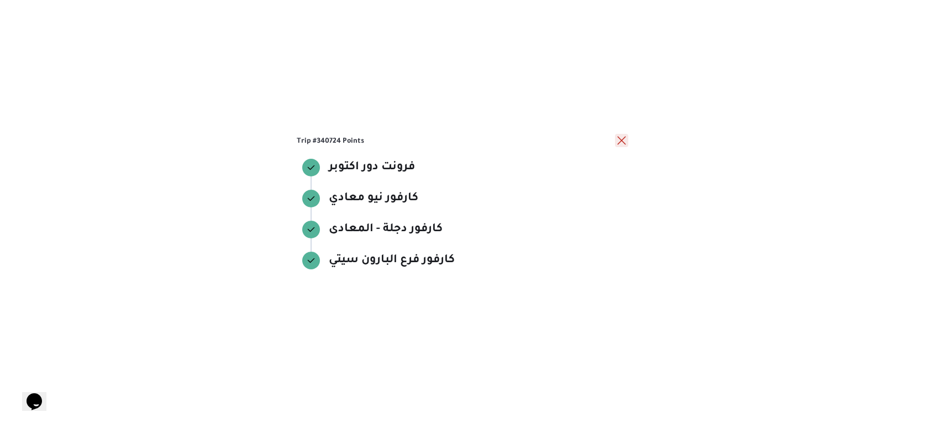
click at [621, 141] on button "close" at bounding box center [621, 140] width 13 height 13
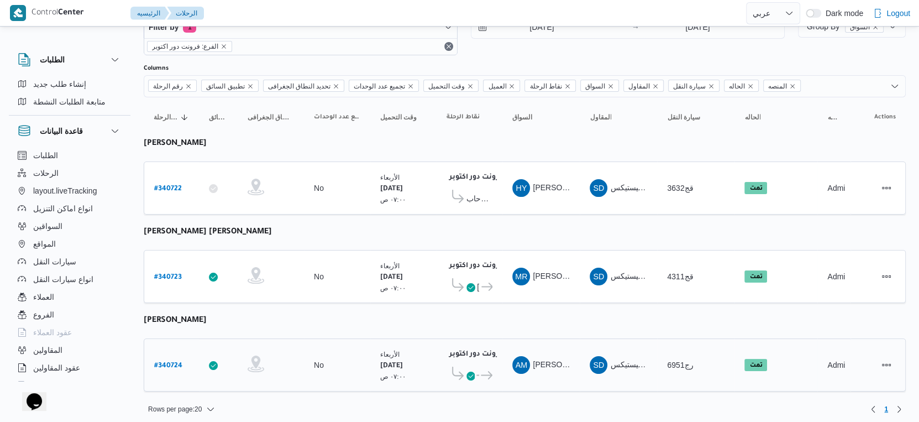
click at [169, 362] on b "# 340724" at bounding box center [168, 366] width 28 height 8
select select "ar"
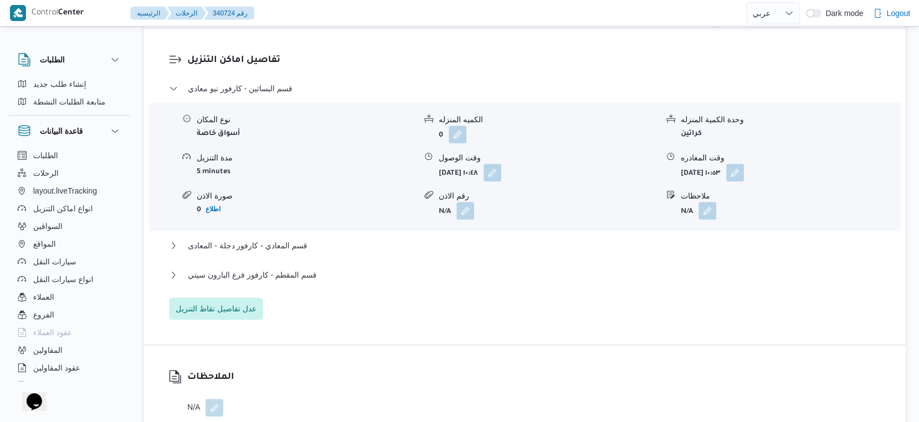
scroll to position [921, 0]
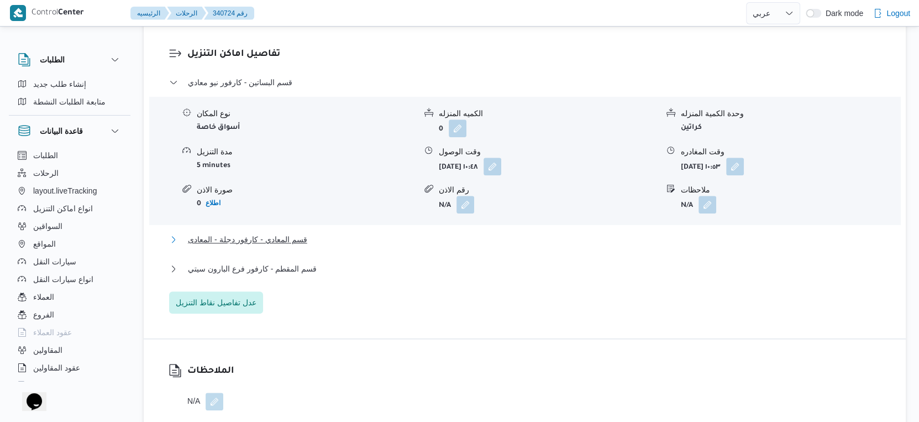
click at [302, 246] on span "قسم المعادي - كارفور دجلة - المعادى" at bounding box center [247, 239] width 119 height 13
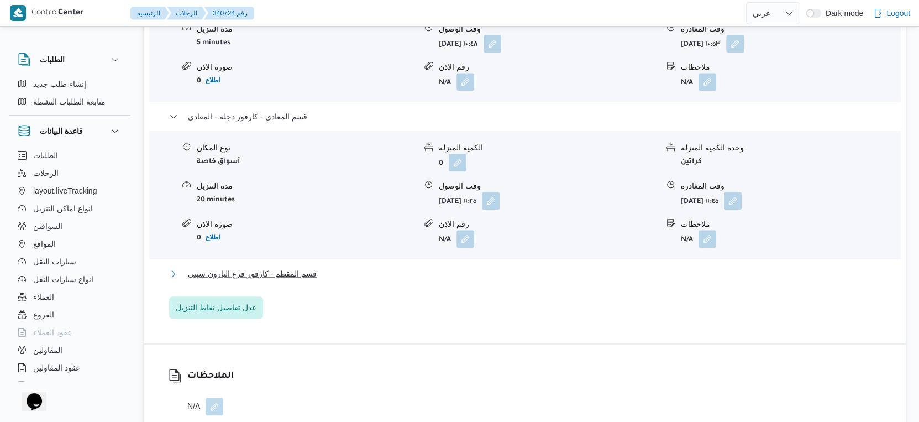
click at [321, 280] on button "قسم المقطم - كارفور فرع البارون سيتي" at bounding box center [525, 273] width 712 height 13
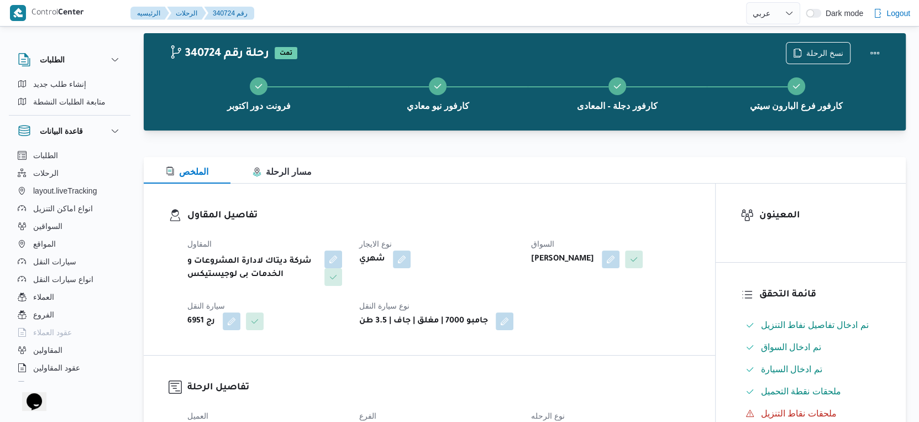
scroll to position [0, 0]
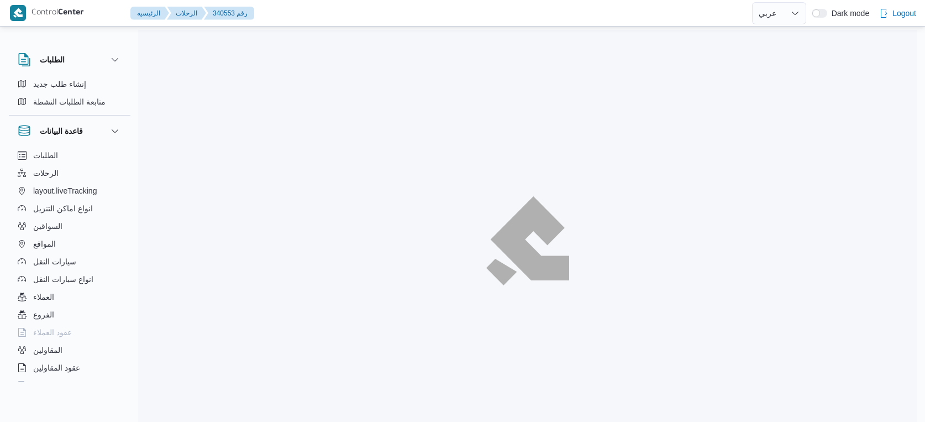
select select "ar"
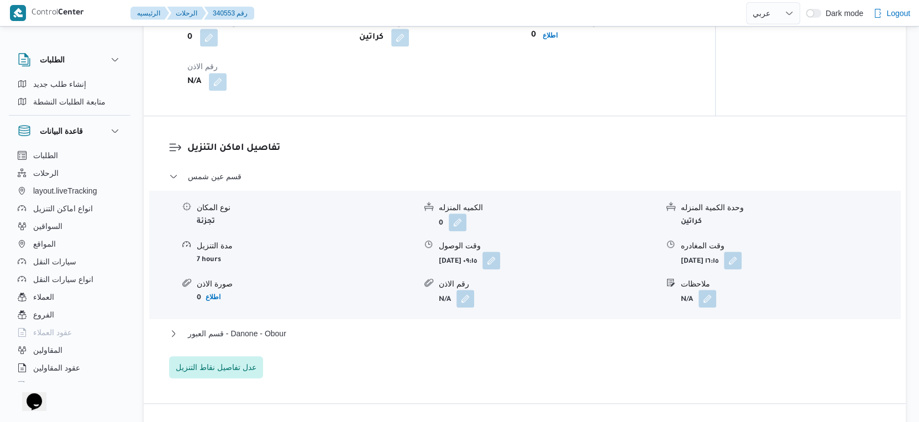
scroll to position [982, 0]
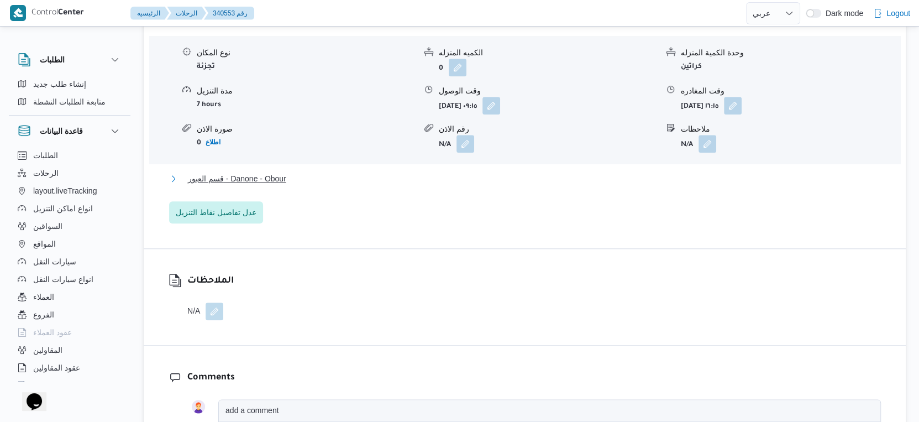
click at [283, 172] on span "قسم العبور - Danone - Obour" at bounding box center [237, 178] width 98 height 13
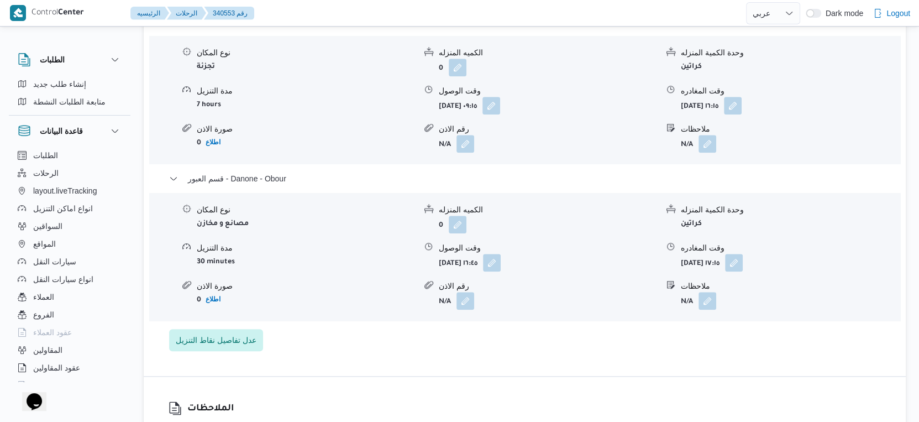
select select "ar"
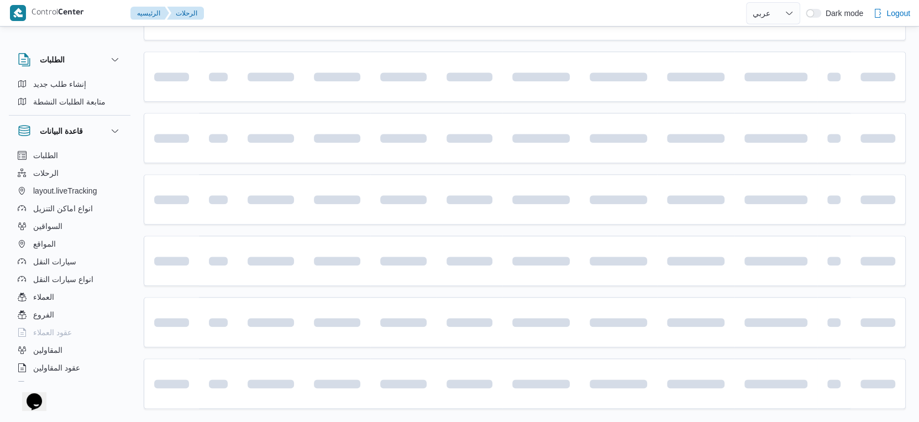
scroll to position [383, 0]
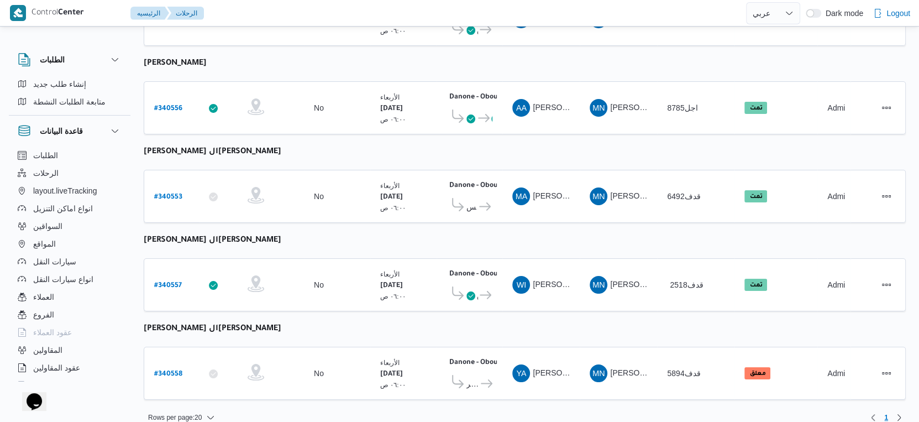
select select "ar"
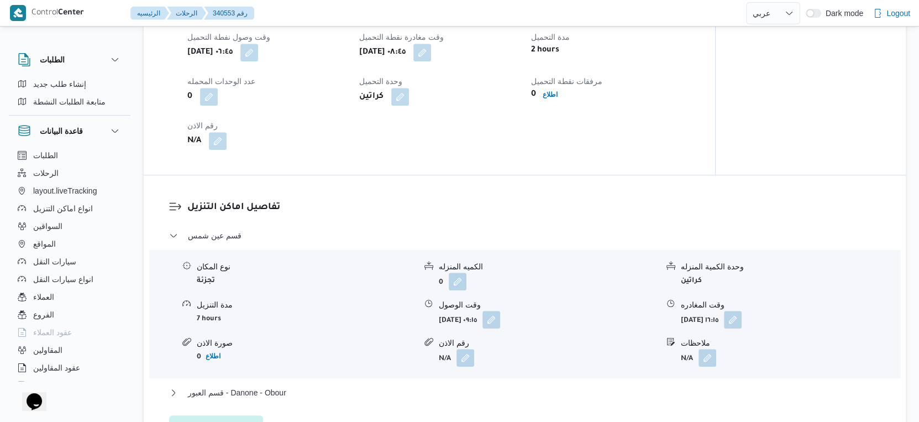
scroll to position [874, 0]
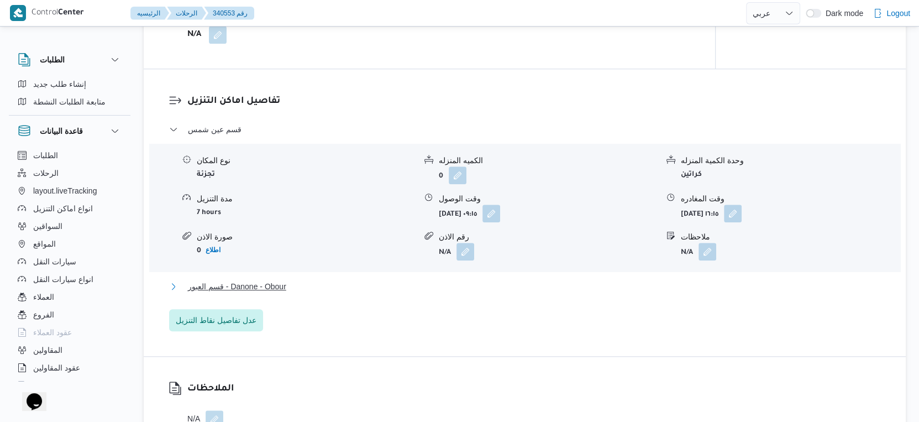
click at [280, 280] on span "قسم العبور - Danone - Obour" at bounding box center [237, 286] width 98 height 13
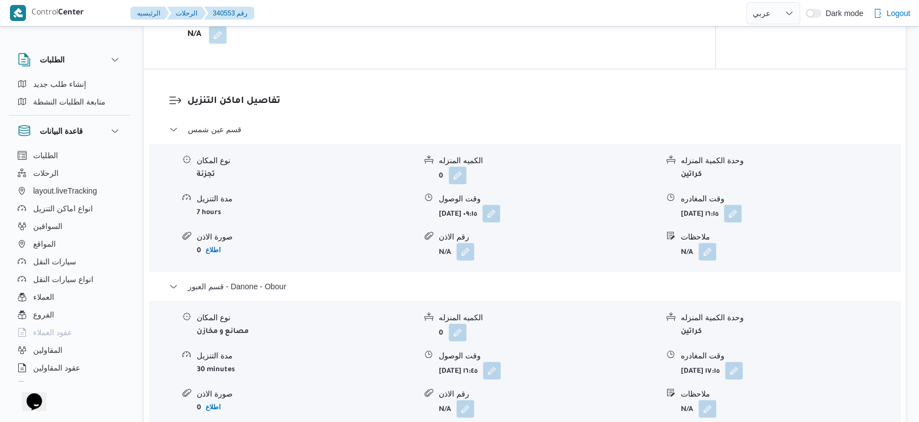
select select "ar"
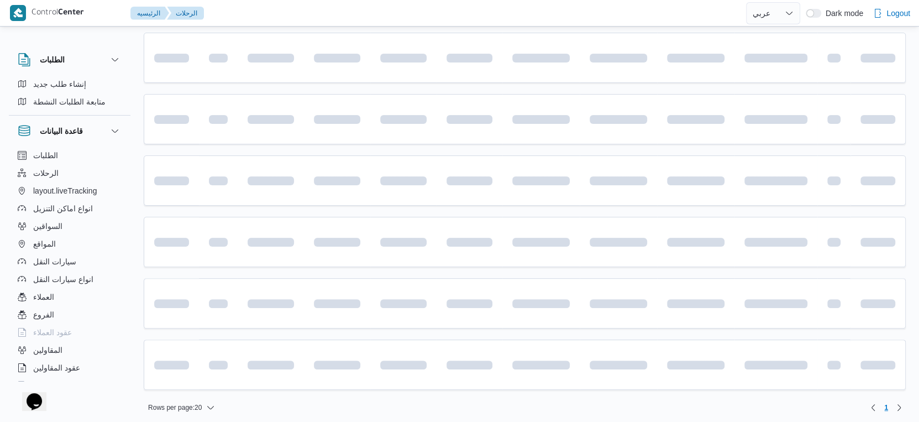
scroll to position [383, 0]
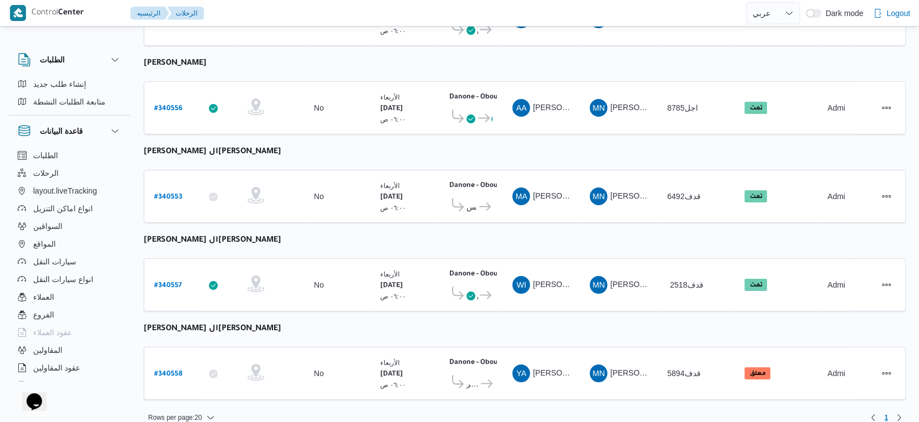
select select "ar"
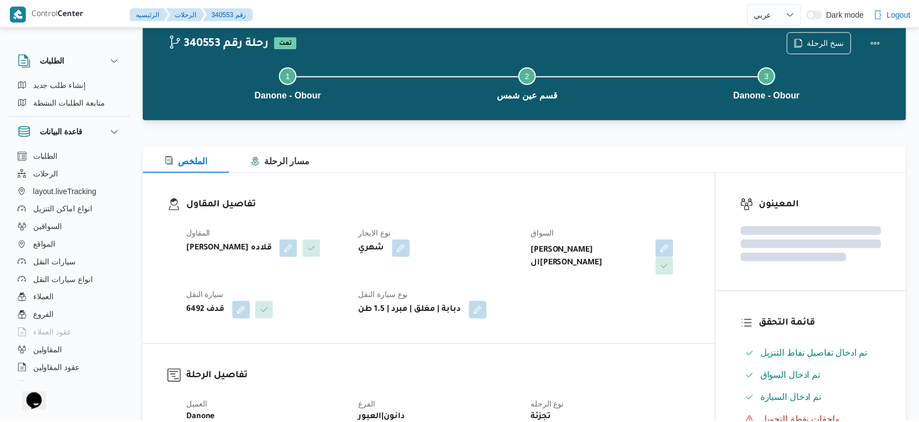
scroll to position [874, 0]
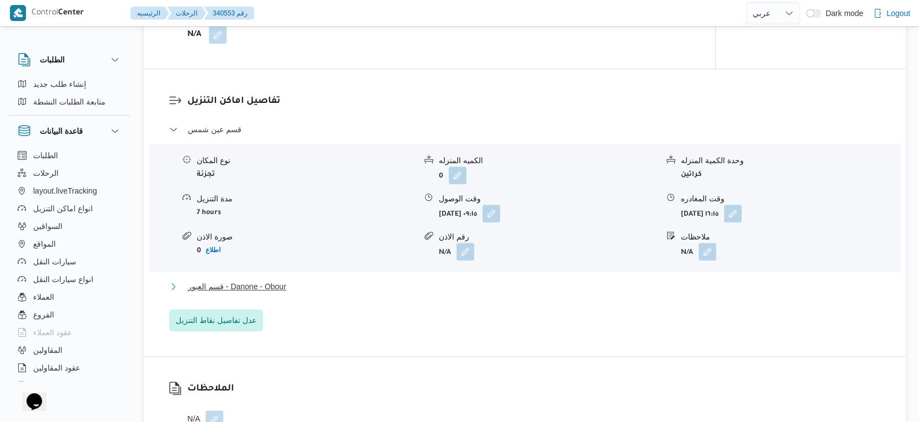
click at [304, 280] on button "قسم العبور - Danone - Obour" at bounding box center [525, 286] width 712 height 13
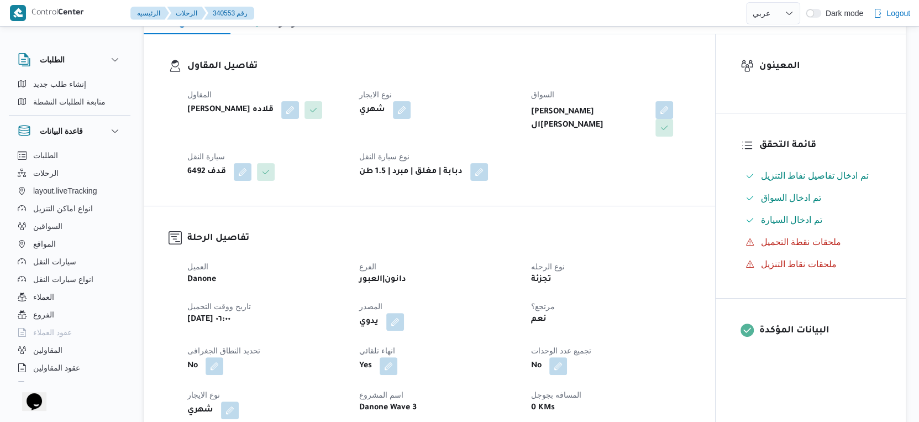
scroll to position [307, 0]
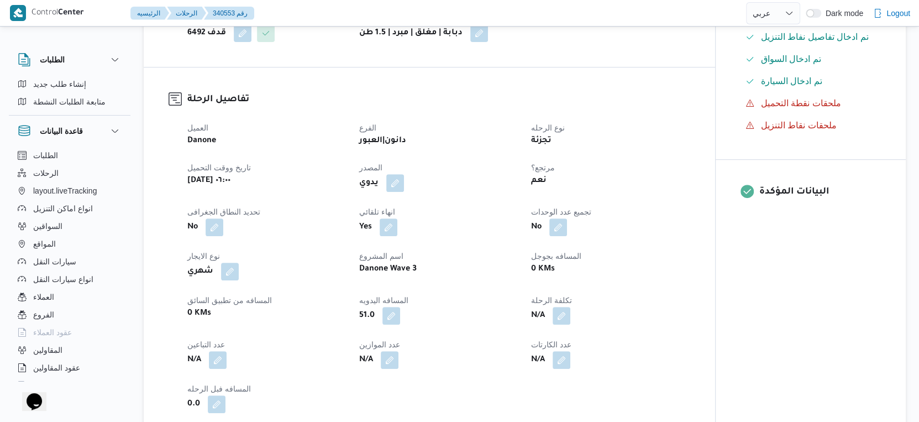
select select "ar"
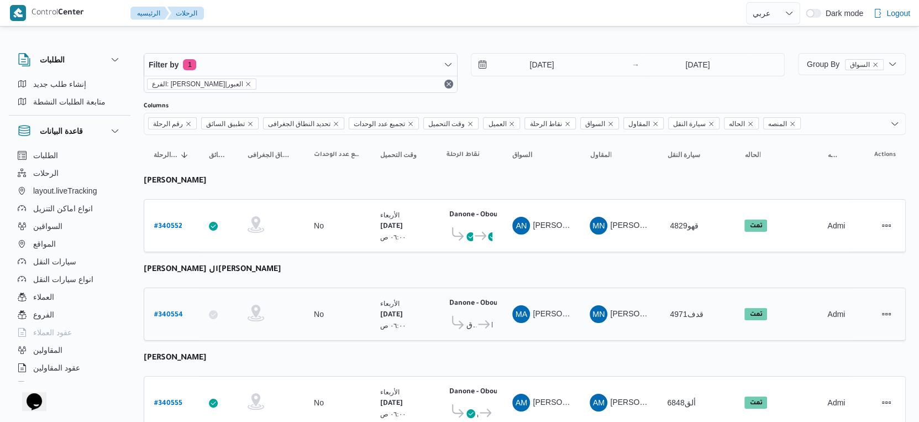
scroll to position [383, 0]
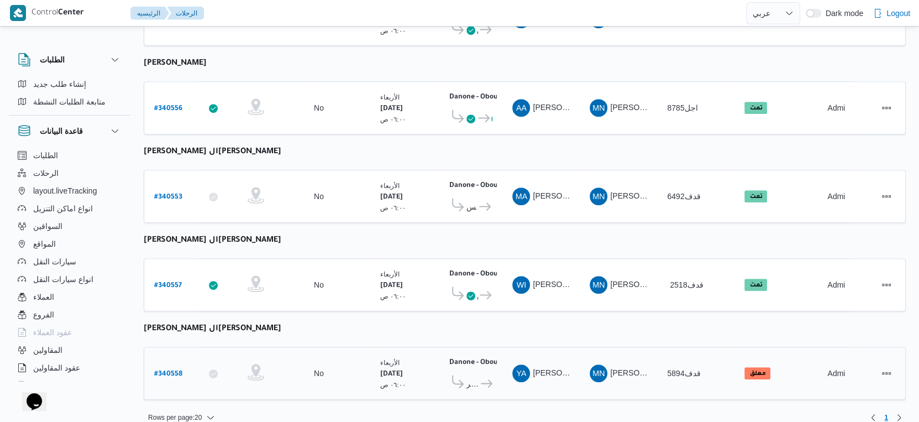
click at [165, 370] on b "# 340558" at bounding box center [168, 374] width 28 height 8
select select "ar"
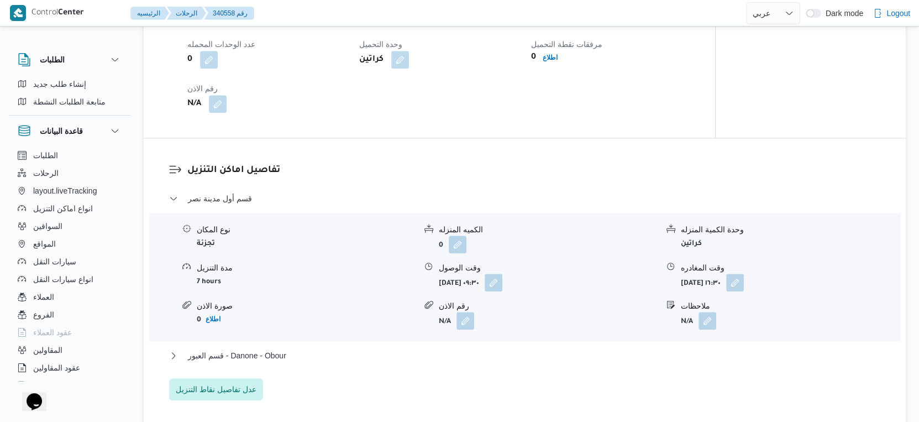
scroll to position [859, 0]
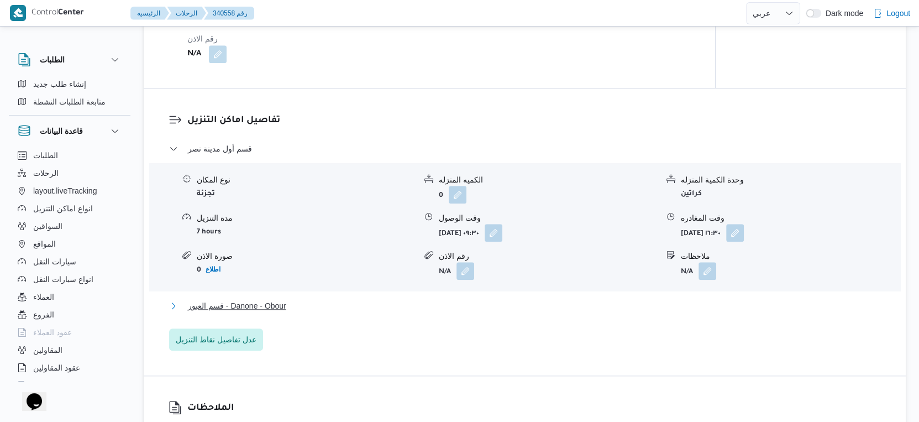
click at [320, 299] on button "قسم العبور - Danone - Obour" at bounding box center [525, 305] width 712 height 13
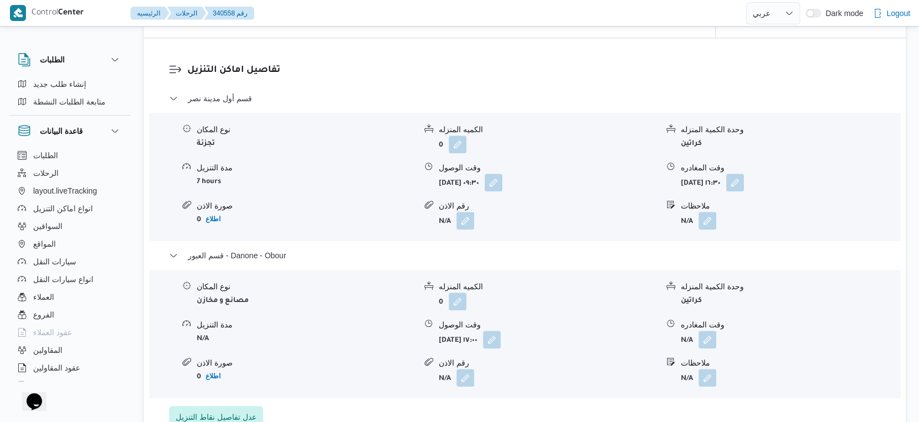
scroll to position [982, 0]
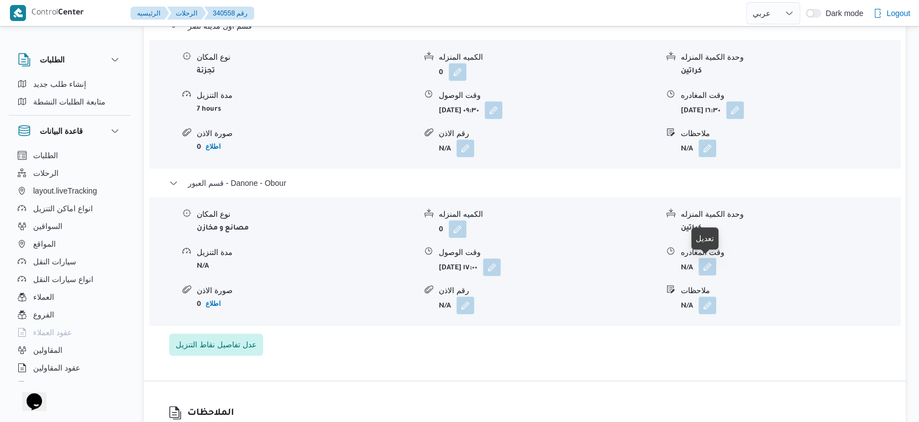
click at [706, 265] on button "button" at bounding box center [707, 266] width 18 height 18
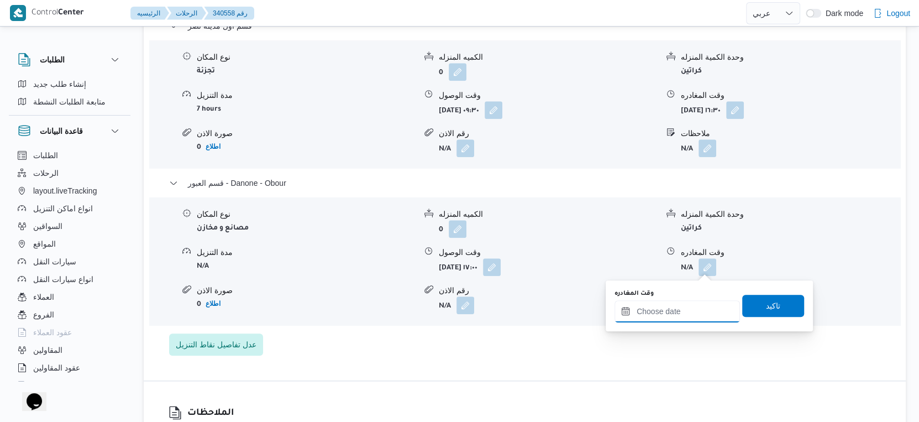
click at [686, 313] on input "وقت المغادره" at bounding box center [676, 311] width 125 height 22
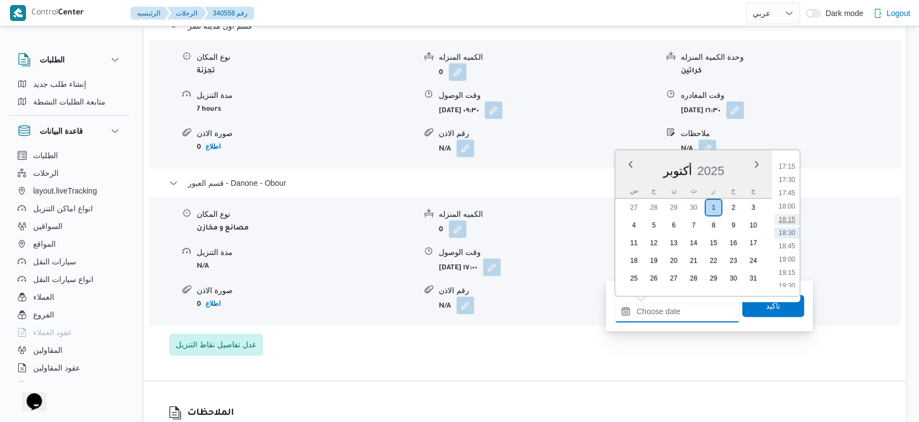
scroll to position [851, 0]
click at [786, 226] on li "17:15" at bounding box center [786, 227] width 25 height 11
type input "٠١/١٠/٢٠٢٥ ١٧:١٥"
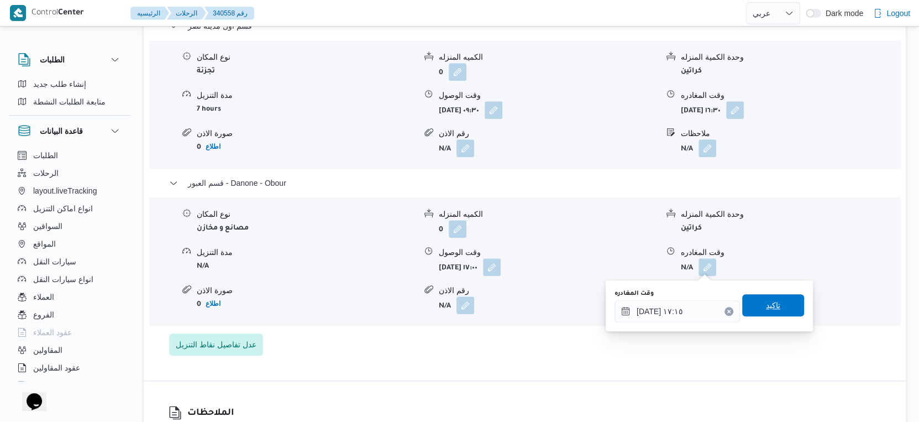
click at [770, 308] on span "تاكيد" at bounding box center [773, 304] width 14 height 13
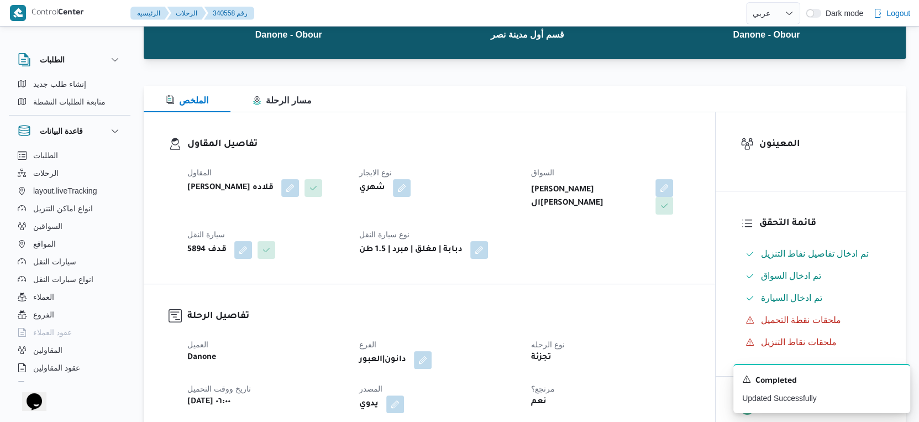
scroll to position [0, 0]
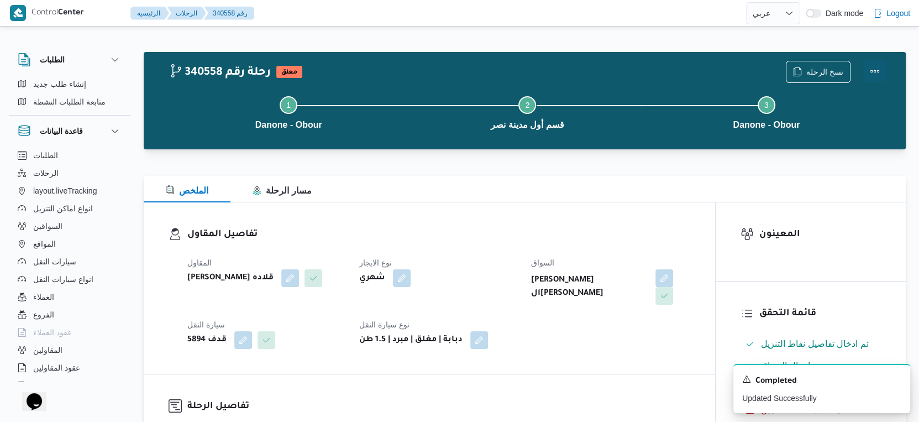
click at [873, 68] on button "Actions" at bounding box center [874, 71] width 22 height 22
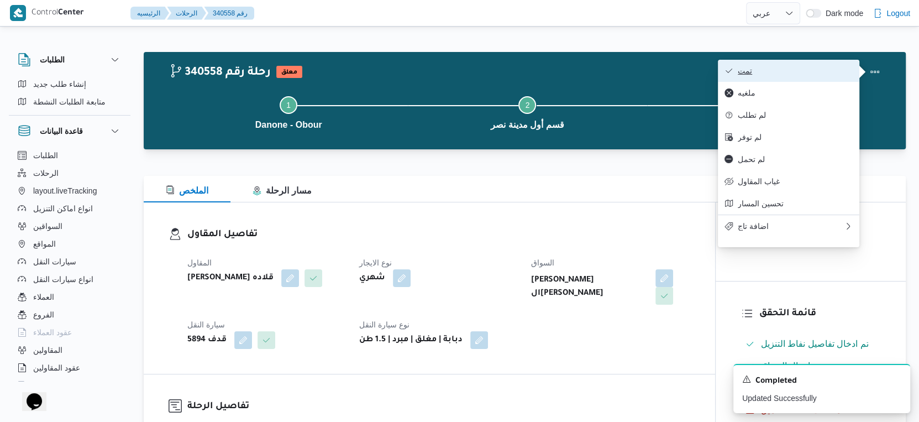
click at [790, 64] on button "تمت" at bounding box center [788, 71] width 141 height 22
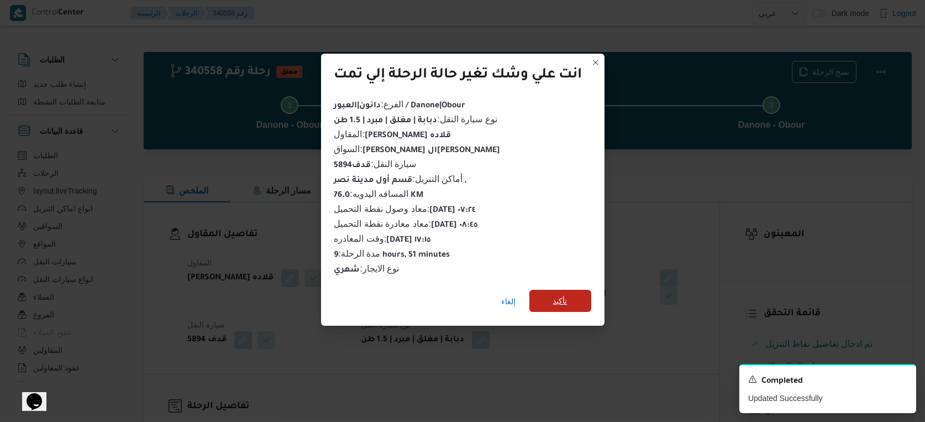
click at [575, 289] on span "تأكيد" at bounding box center [560, 300] width 62 height 22
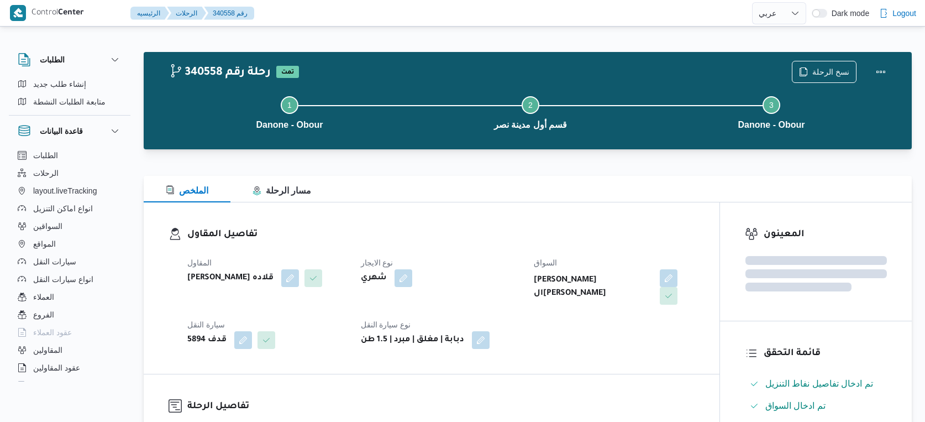
select select "ar"
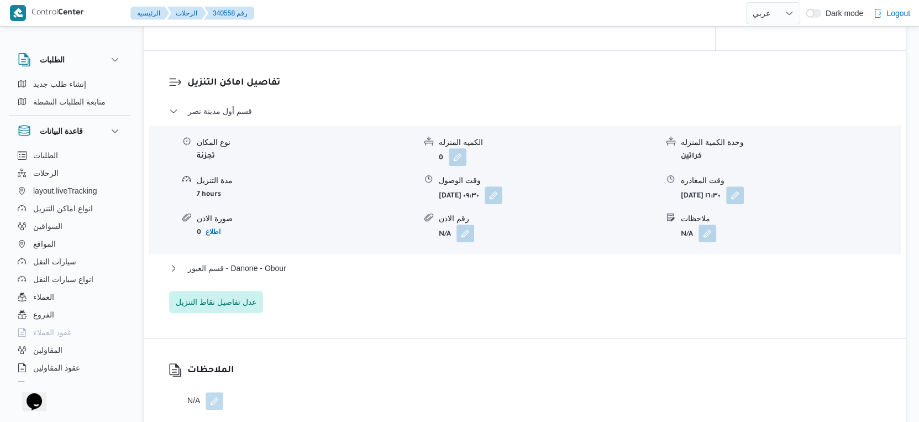
scroll to position [921, 0]
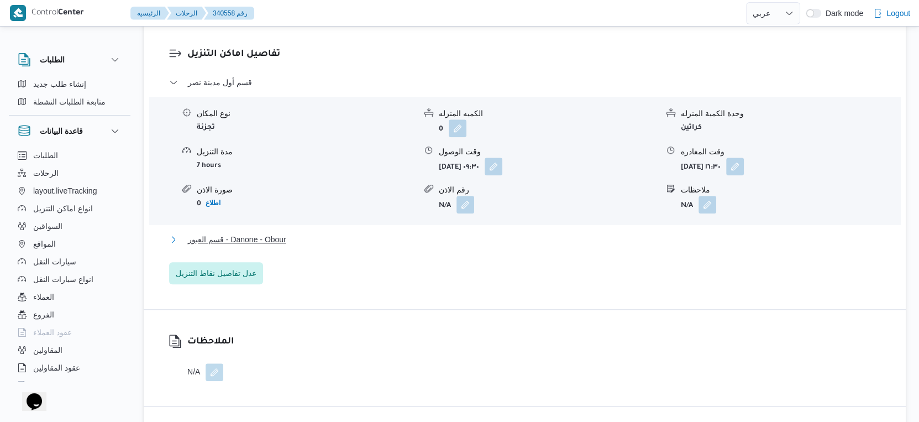
click at [299, 235] on button "قسم العبور - Danone - Obour" at bounding box center [525, 239] width 712 height 13
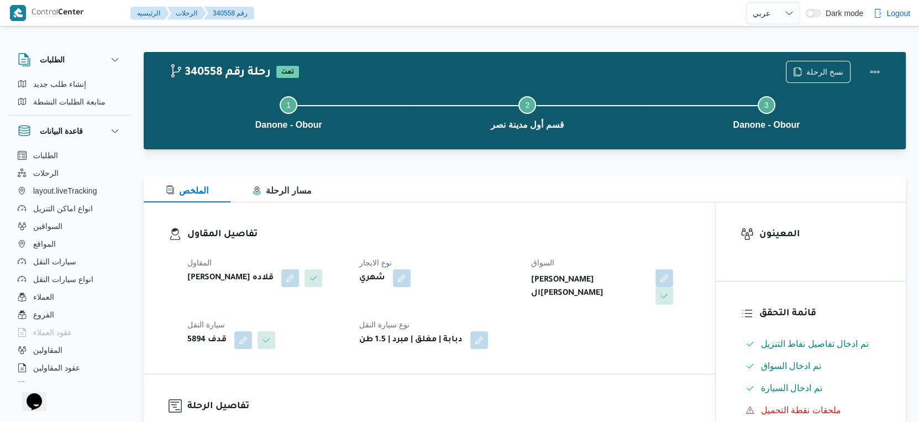
scroll to position [307, 0]
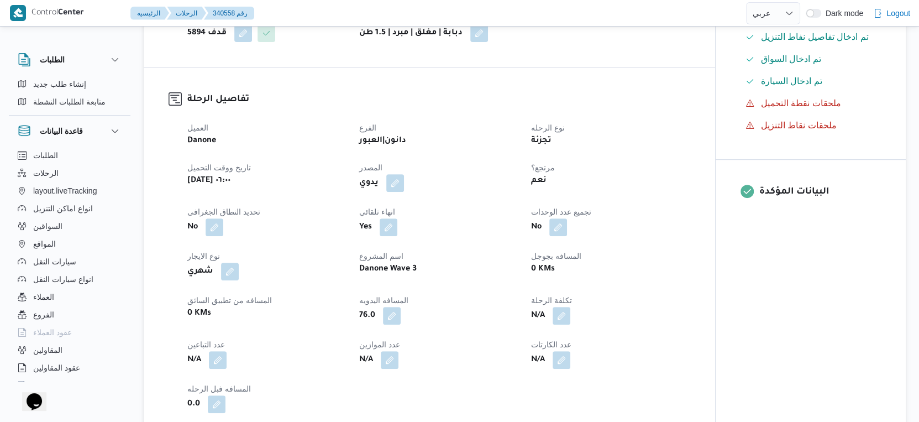
select select "ar"
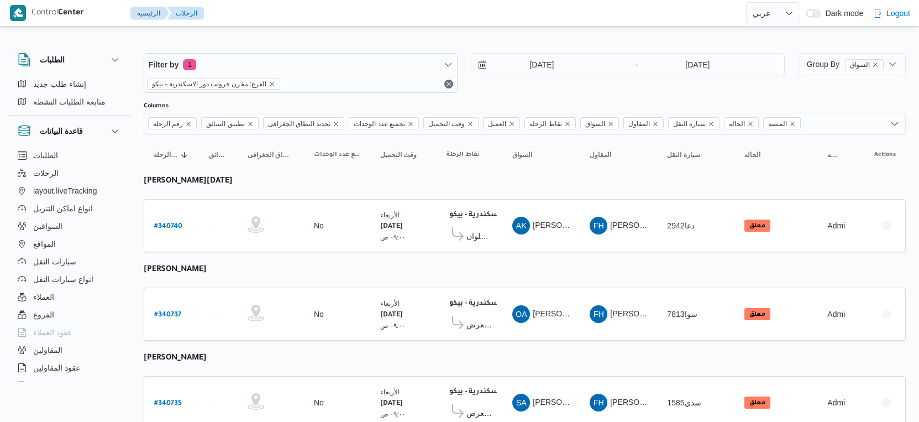
select select "ar"
click at [824, 65] on span "Group By السواق" at bounding box center [845, 64] width 77 height 9
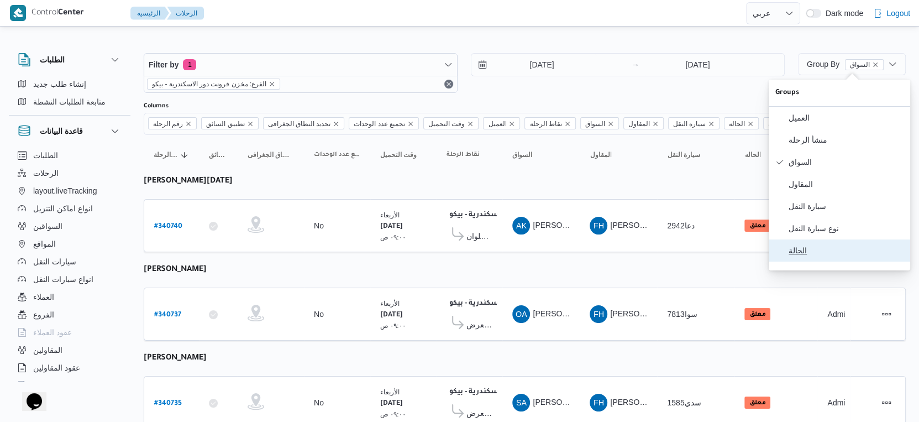
click at [826, 261] on button "الحالة" at bounding box center [838, 250] width 141 height 22
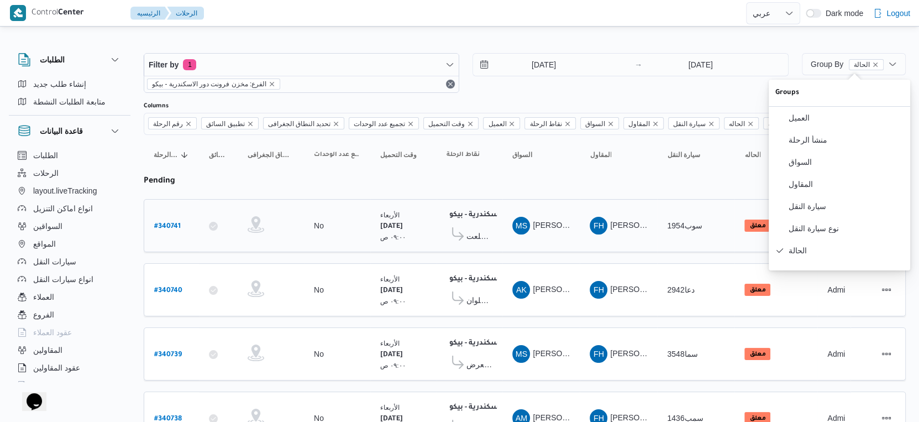
click at [481, 231] on span "معرض طلعت [PERSON_NAME][GEOGRAPHIC_DATA]" at bounding box center [479, 235] width 26 height 13
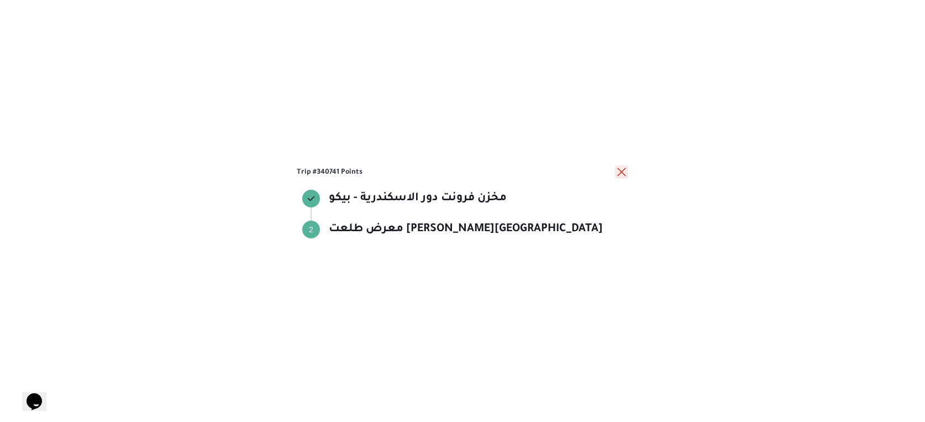
click at [623, 172] on button "close" at bounding box center [621, 171] width 13 height 13
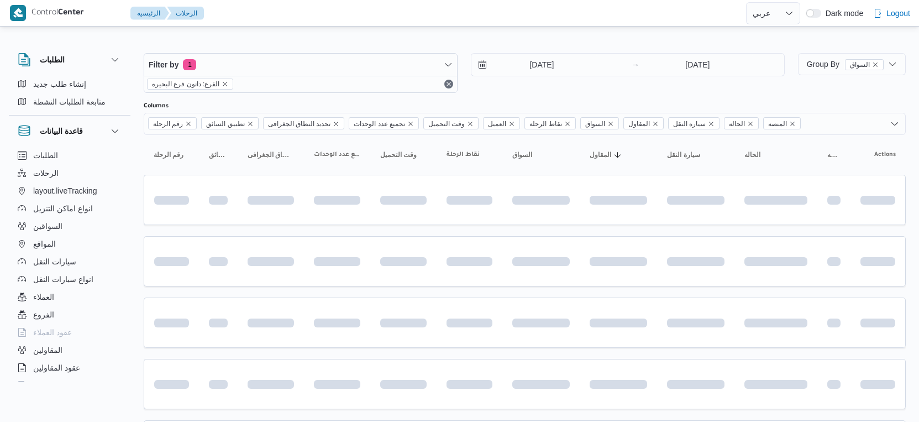
select select "ar"
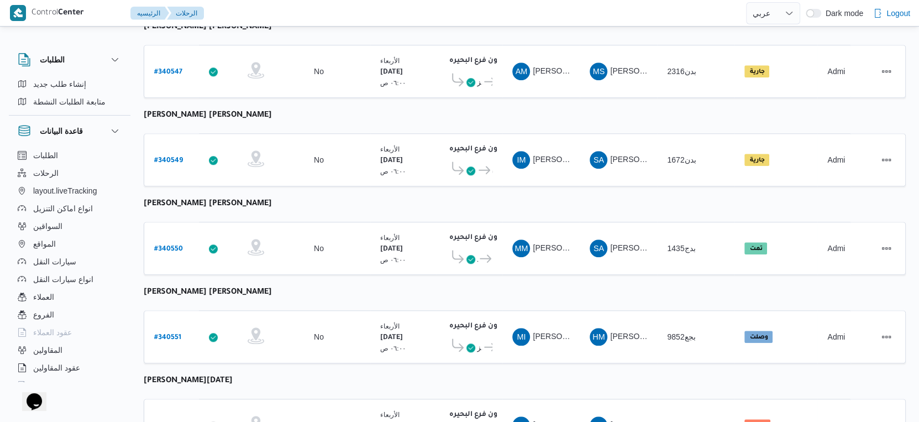
scroll to position [902, 0]
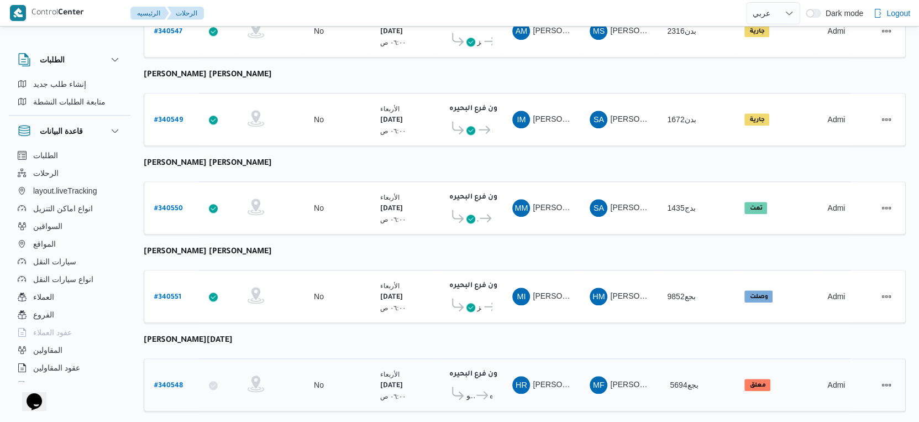
click at [161, 382] on b "# 340548" at bounding box center [168, 386] width 29 height 8
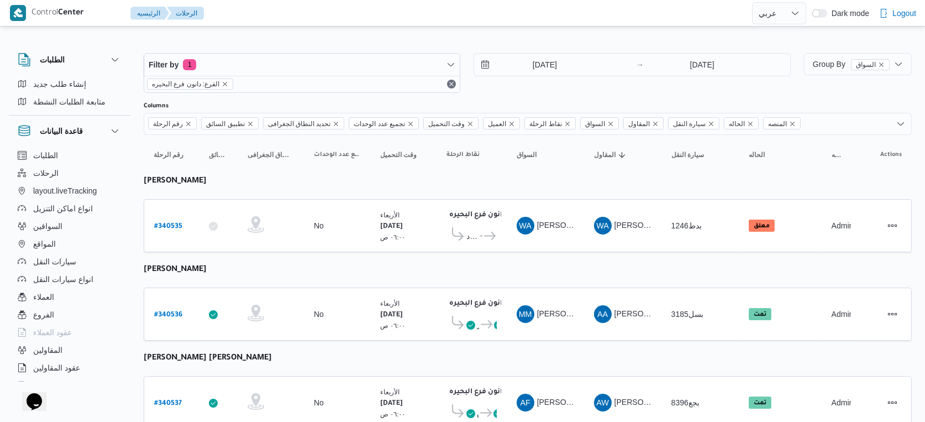
select select "ar"
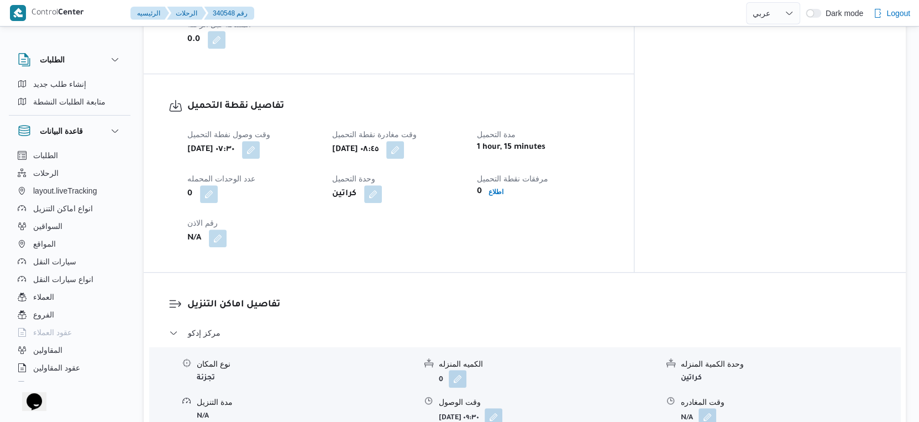
scroll to position [736, 0]
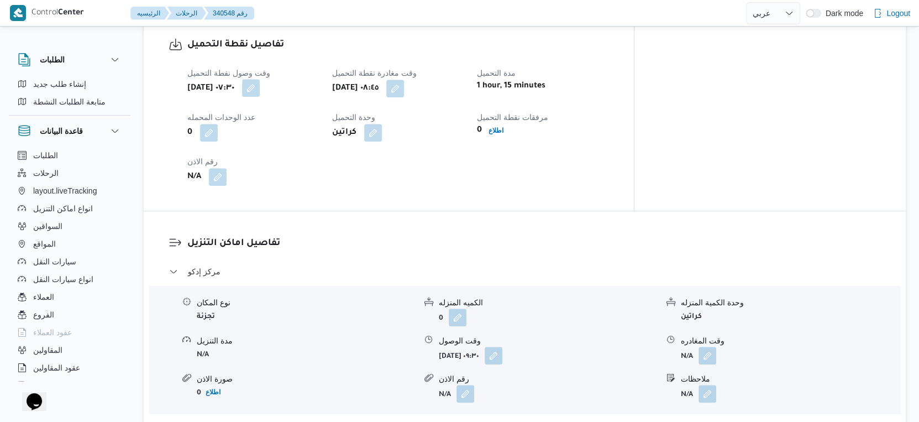
click at [260, 89] on button "button" at bounding box center [251, 88] width 18 height 18
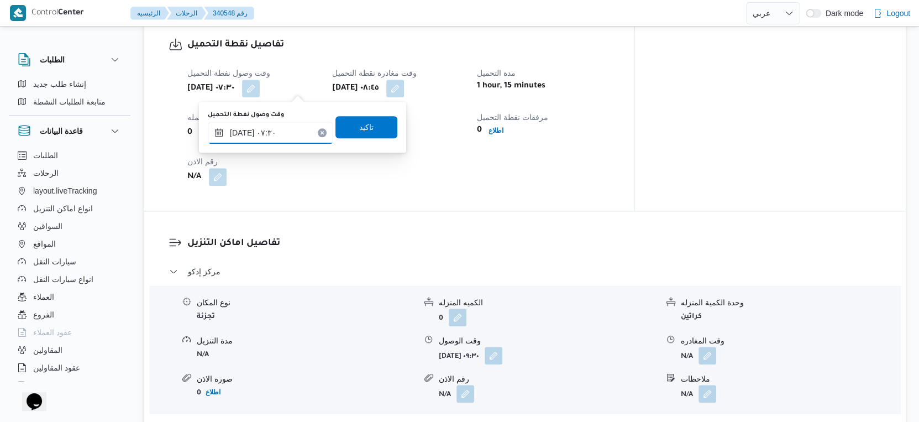
click at [282, 126] on input "٠١/١٠/٢٠٢٥ ٠٧:٣٠" at bounding box center [270, 133] width 125 height 22
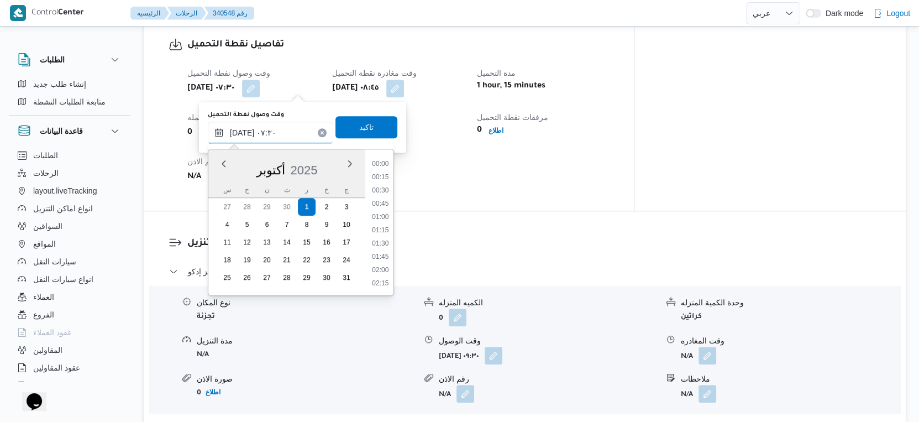
scroll to position [330, 0]
click at [388, 205] on li "07:00" at bounding box center [380, 204] width 25 height 11
type input "٠١/١٠/٢٠٢٥ ٠٧:٠٠"
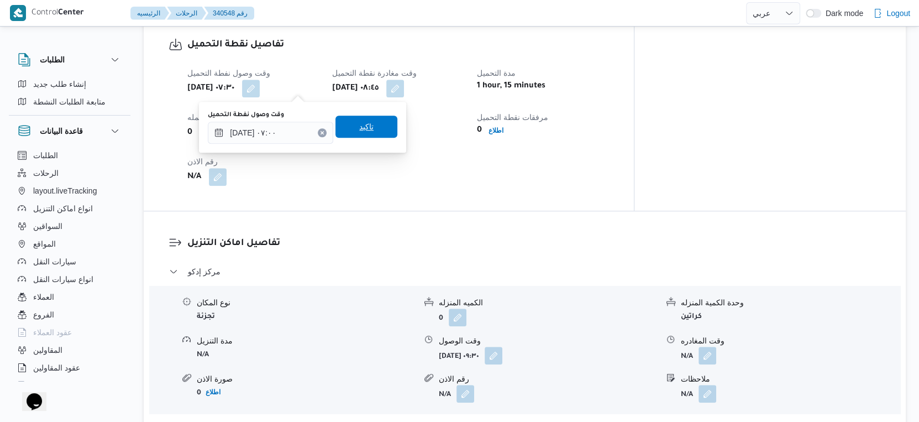
click at [367, 125] on span "تاكيد" at bounding box center [366, 126] width 62 height 22
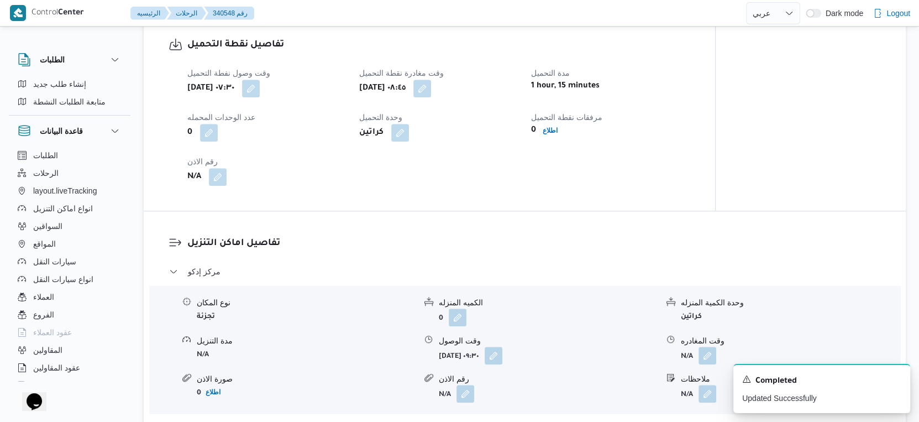
click at [431, 89] on button "button" at bounding box center [422, 89] width 18 height 18
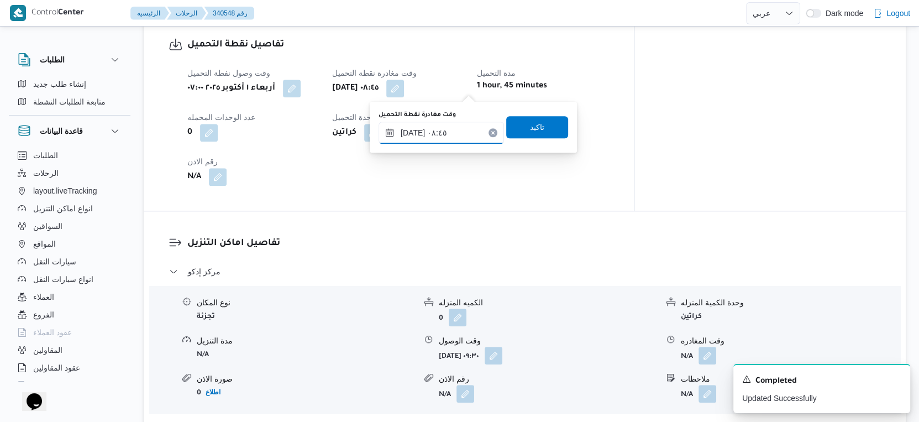
click at [467, 122] on input "٠١/١٠/٢٠٢٥ ٠٨:٤٥" at bounding box center [440, 133] width 125 height 22
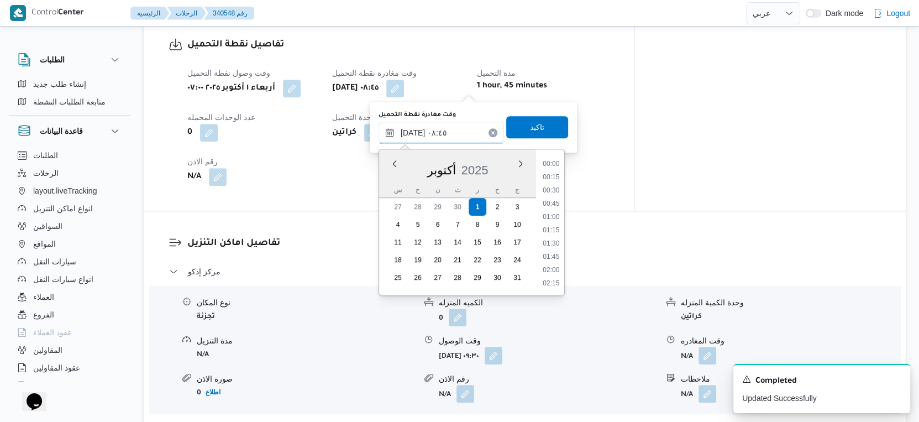
scroll to position [397, 0]
click at [555, 215] on li "08:30" at bounding box center [551, 217] width 25 height 11
type input "٠١/١٠/٢٠٢٥ ٠٨:٣٠"
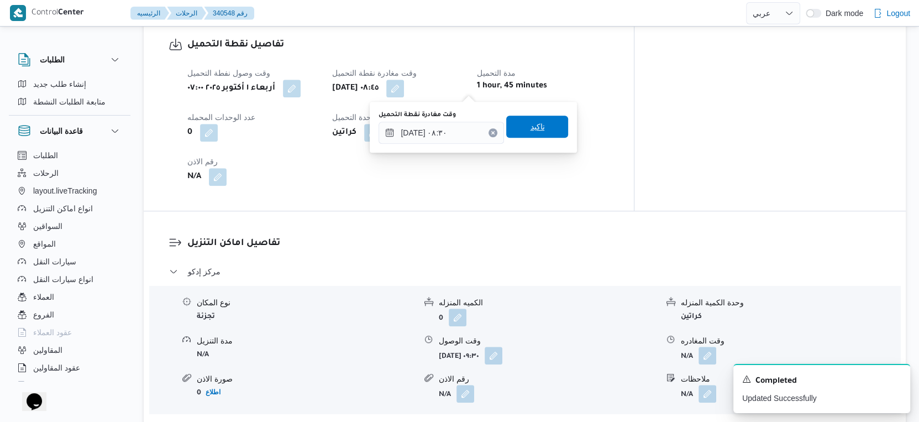
click at [534, 126] on span "تاكيد" at bounding box center [537, 126] width 14 height 13
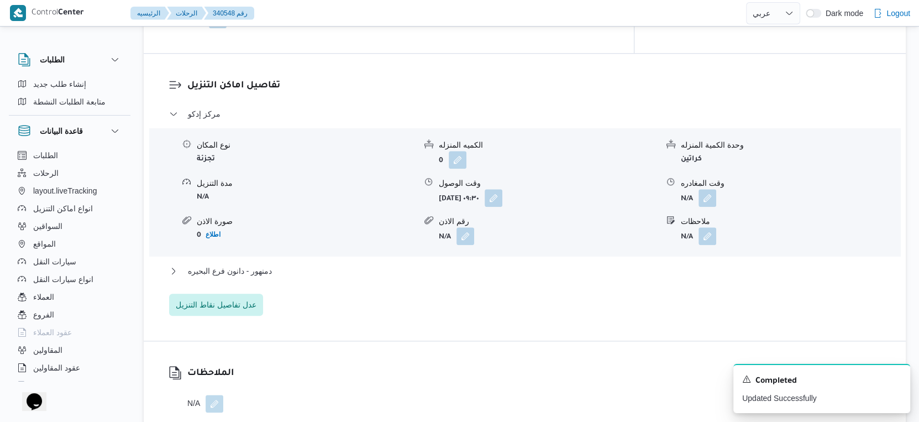
scroll to position [921, 0]
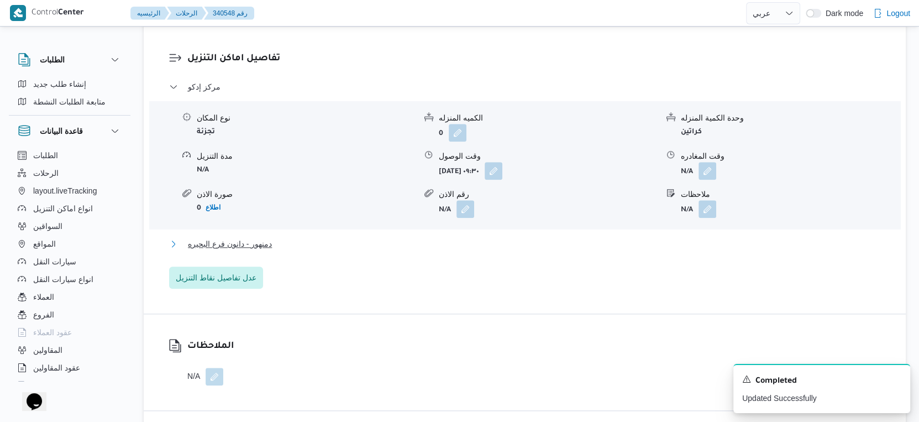
click at [342, 239] on button "دمنهور - دانون فرع البحيره" at bounding box center [525, 243] width 712 height 13
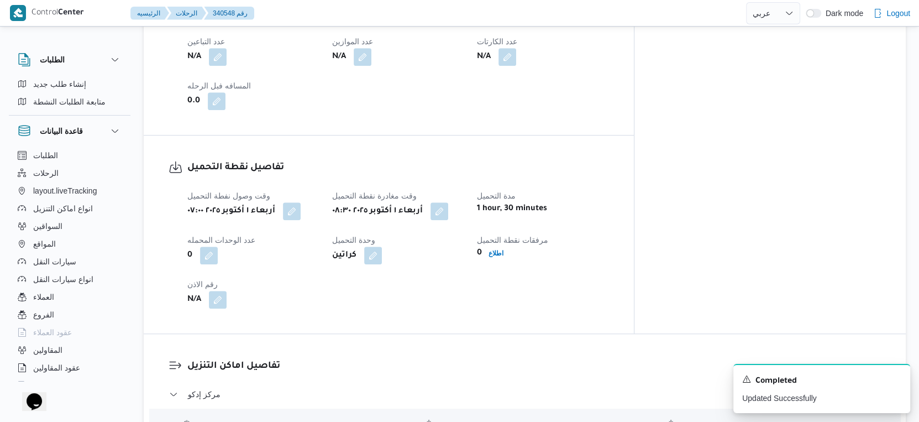
scroll to position [430, 0]
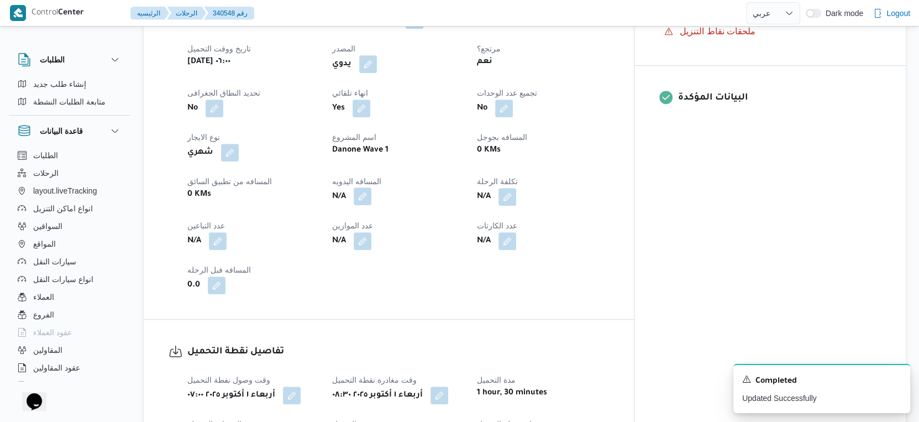
click at [371, 197] on button "button" at bounding box center [363, 196] width 18 height 18
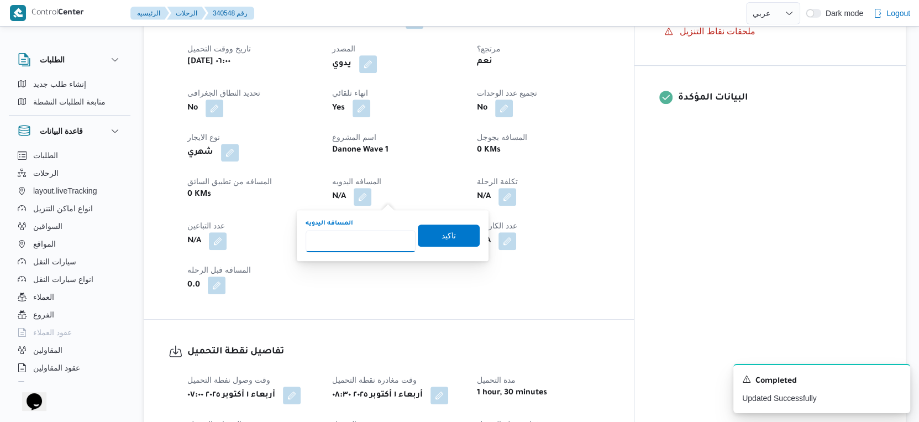
click at [343, 249] on input "المسافه اليدويه" at bounding box center [361, 241] width 110 height 22
type input "175"
click at [455, 230] on span "تاكيد" at bounding box center [449, 235] width 62 height 22
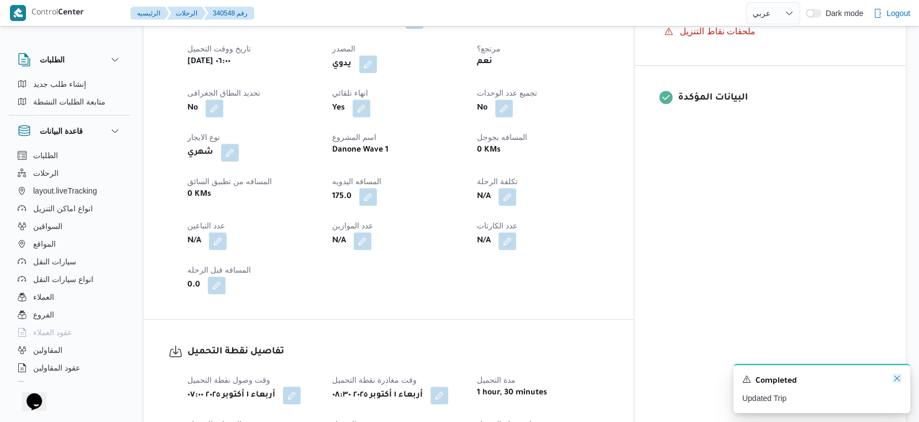
click at [893, 376] on icon "Dismiss toast" at bounding box center [896, 377] width 9 height 9
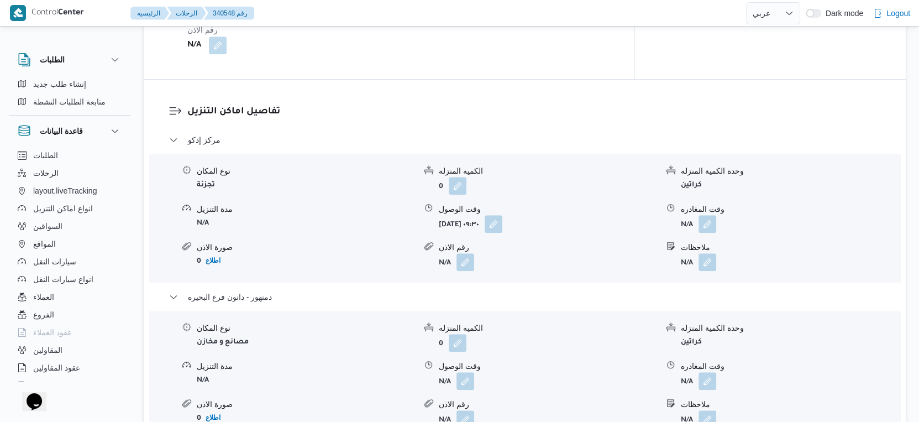
scroll to position [921, 0]
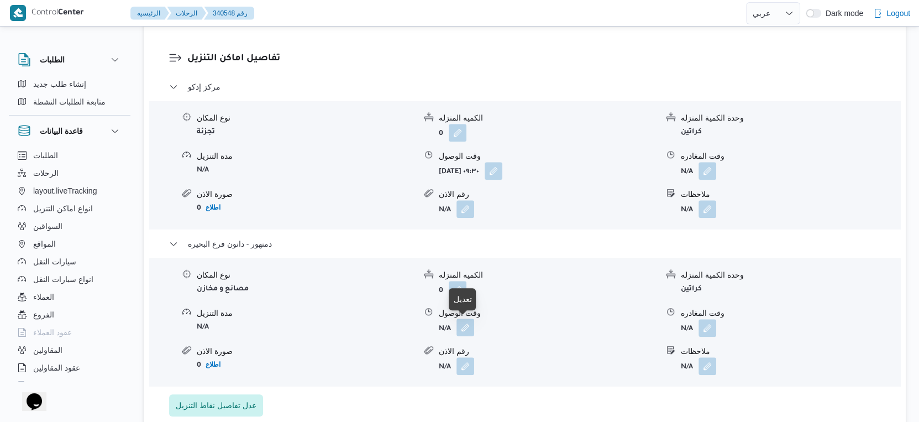
click at [465, 330] on button "button" at bounding box center [465, 327] width 18 height 18
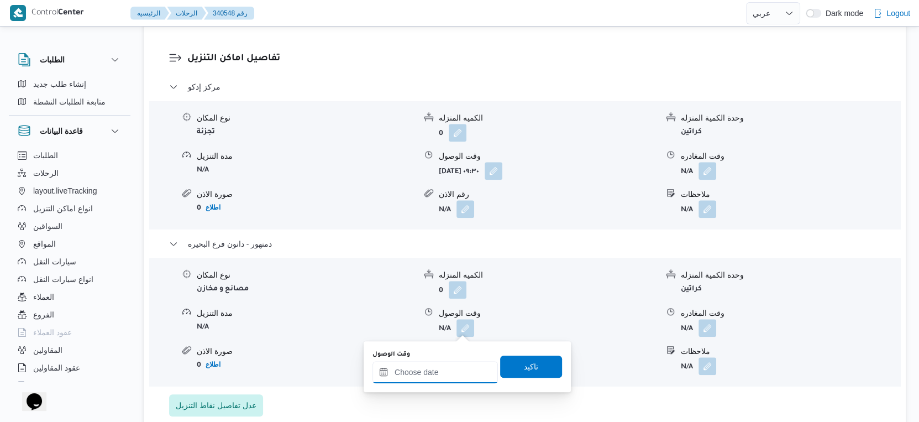
click at [445, 370] on input "وقت الوصول" at bounding box center [434, 372] width 125 height 22
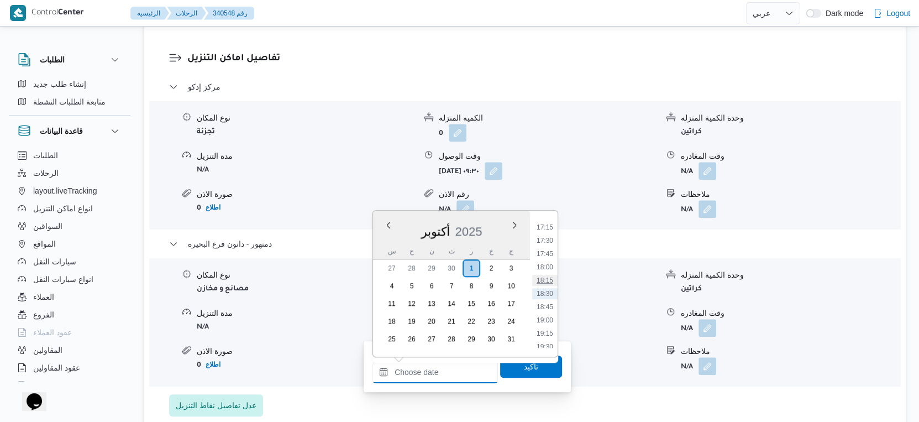
scroll to position [790, 0]
click at [549, 308] on li "16:30" at bounding box center [544, 309] width 25 height 11
type input "٠١/١٠/٢٠٢٥ ١٦:٣٠"
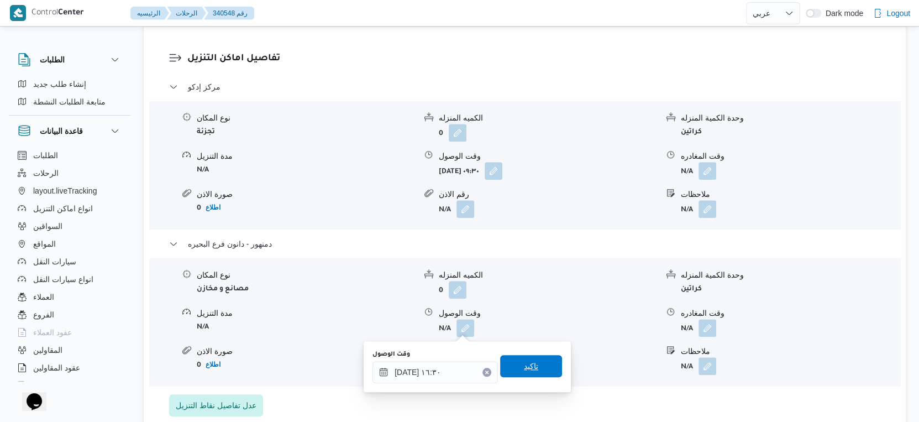
click at [532, 364] on span "تاكيد" at bounding box center [531, 366] width 62 height 22
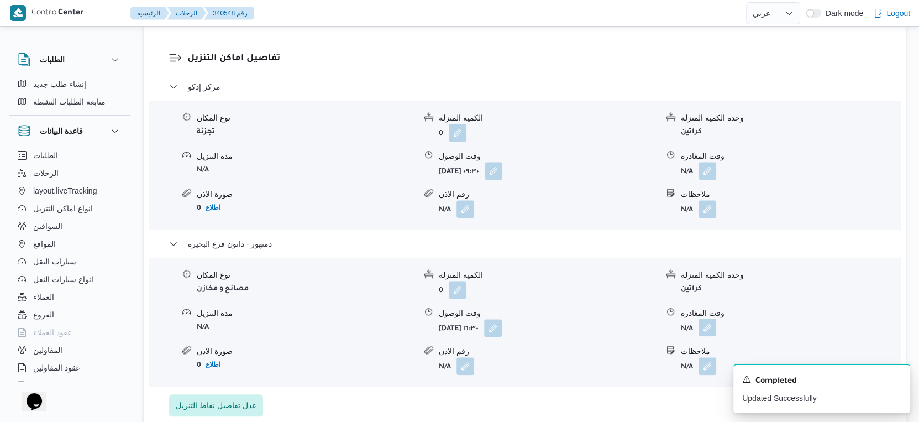
click at [705, 328] on button "button" at bounding box center [707, 327] width 18 height 18
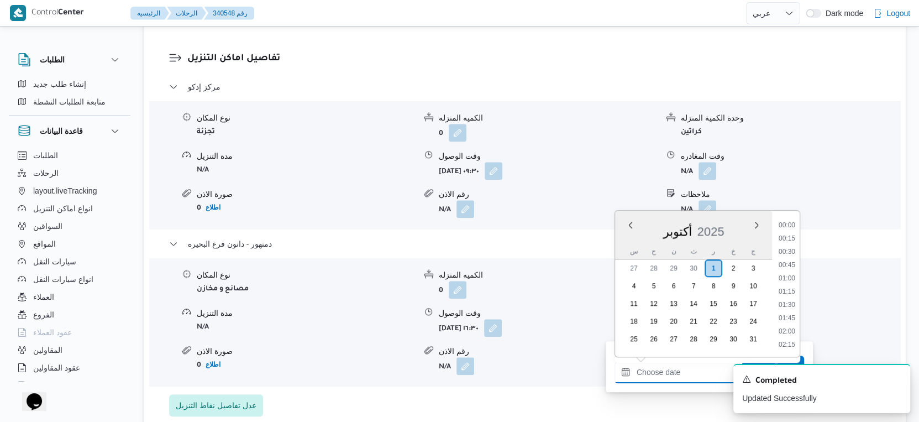
click at [694, 366] on input "وقت المغادره" at bounding box center [676, 372] width 125 height 22
click at [789, 260] on li "16:45" at bounding box center [786, 261] width 25 height 11
type input "٠١/١٠/٢٠٢٥ ١٦:٤٥"
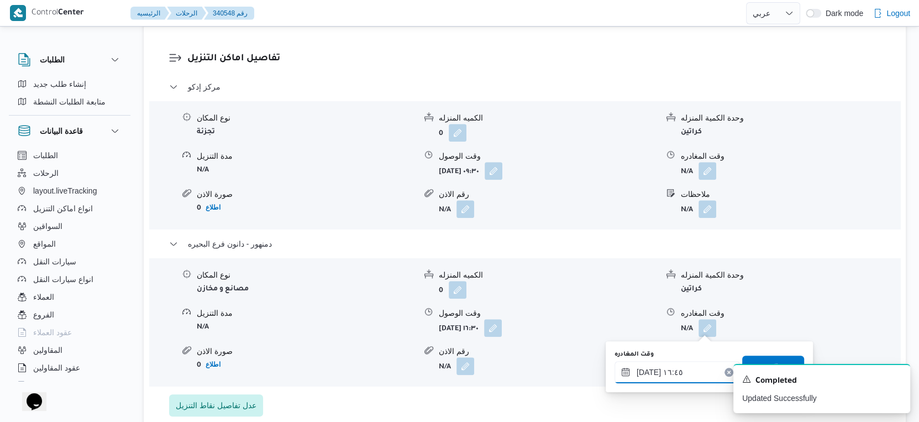
scroll to position [982, 0]
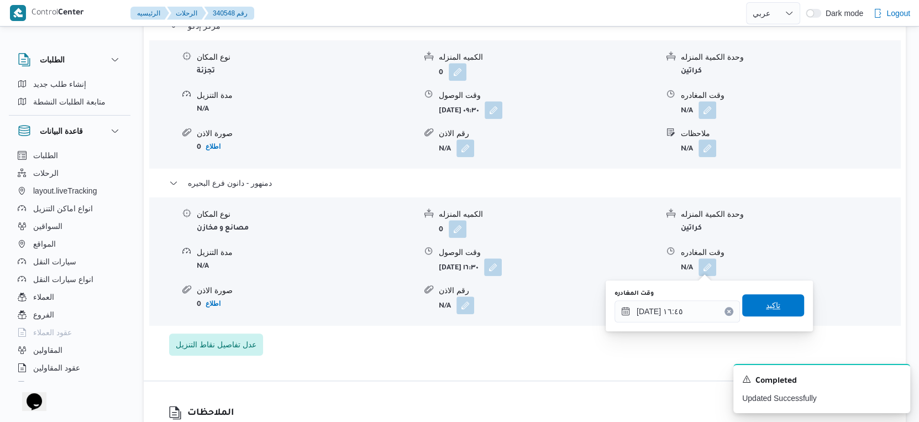
click at [778, 301] on span "تاكيد" at bounding box center [773, 305] width 62 height 22
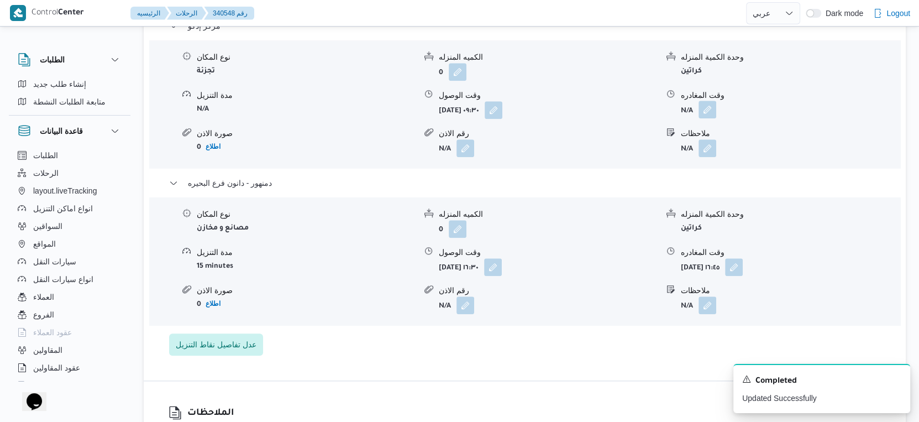
click at [712, 110] on button "button" at bounding box center [707, 110] width 18 height 18
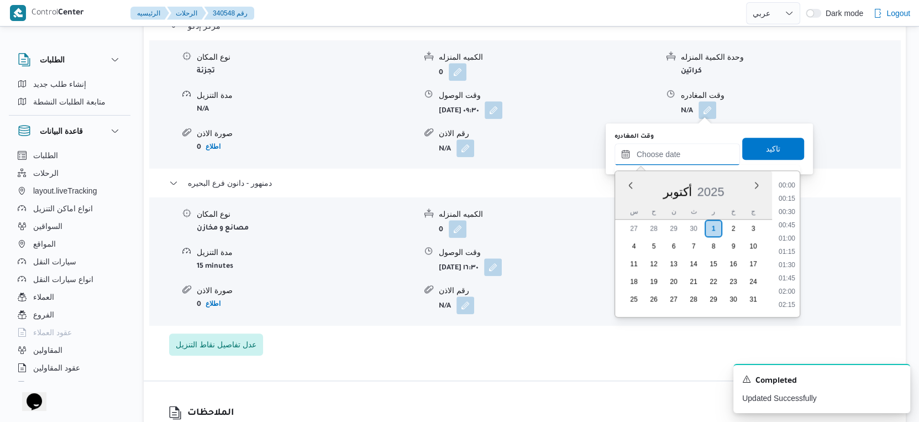
click at [675, 152] on input "وقت المغادره" at bounding box center [676, 154] width 125 height 22
click at [787, 239] on li "16:00" at bounding box center [786, 243] width 25 height 11
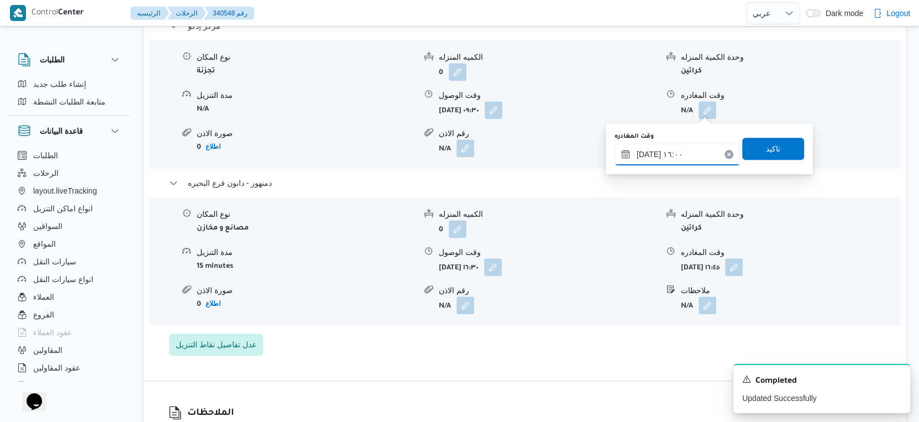
click at [681, 152] on input "٠١/١٠/٢٠٢٥ ١٦:٠٠" at bounding box center [676, 154] width 125 height 22
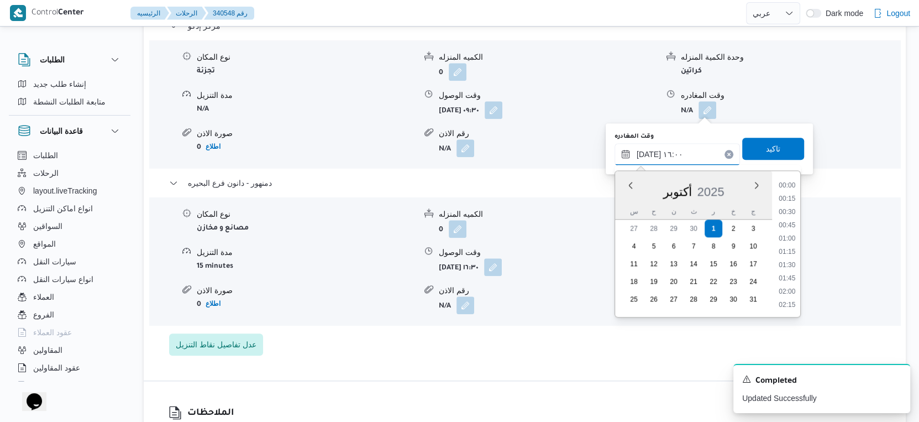
scroll to position [780, 0]
click at [787, 225] on li "15:30" at bounding box center [786, 227] width 25 height 11
type input "٠١/١٠/٢٠٢٥ ١٥:٣٠"
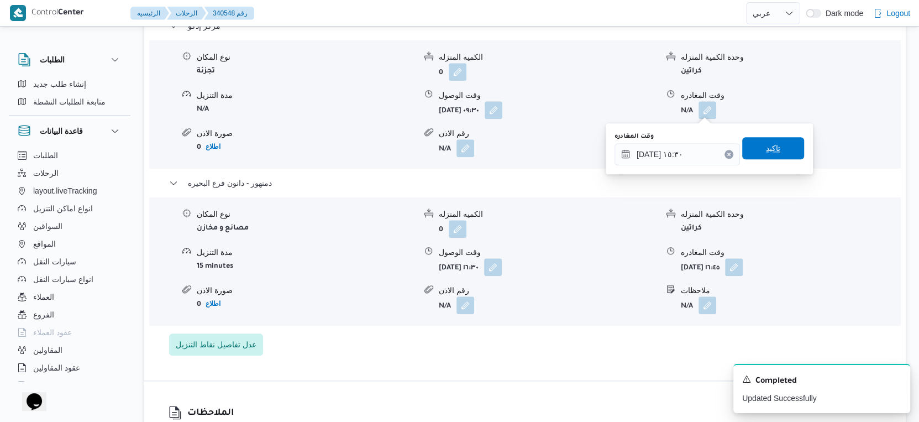
click at [776, 139] on span "تاكيد" at bounding box center [773, 148] width 62 height 22
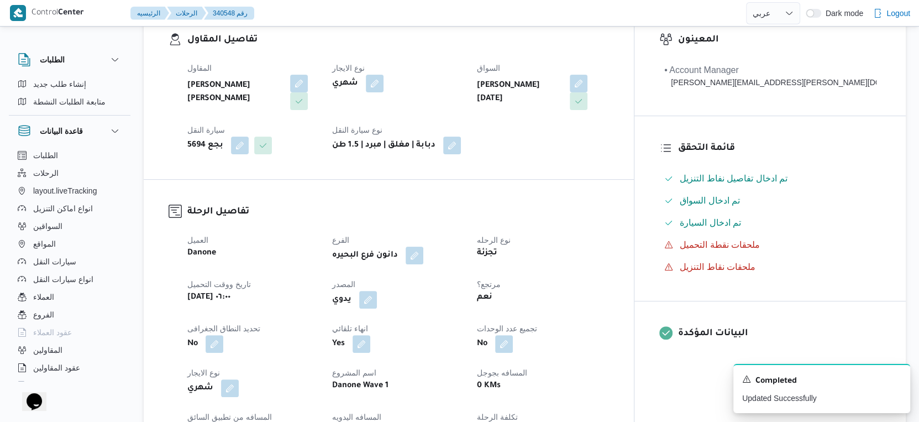
scroll to position [0, 0]
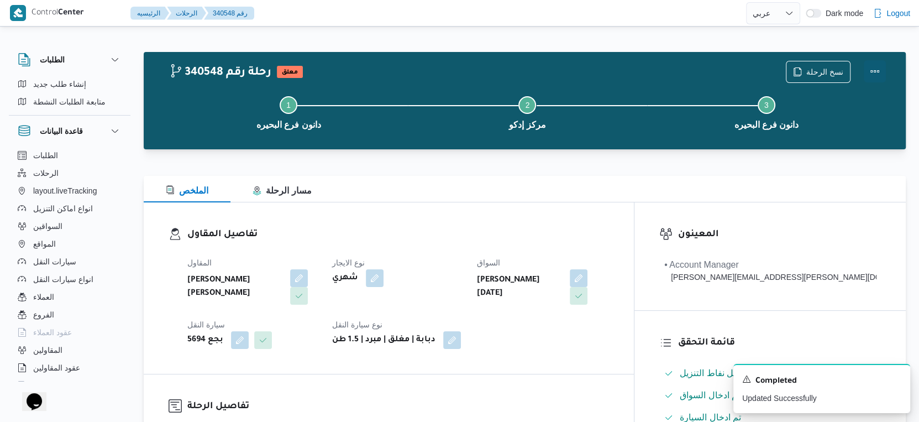
click at [876, 72] on button "Actions" at bounding box center [874, 71] width 22 height 22
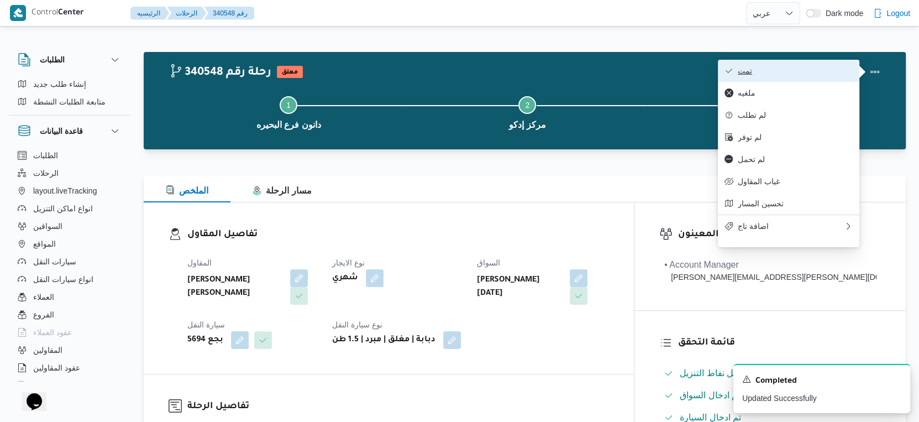
click at [798, 77] on button "تمت" at bounding box center [788, 71] width 141 height 22
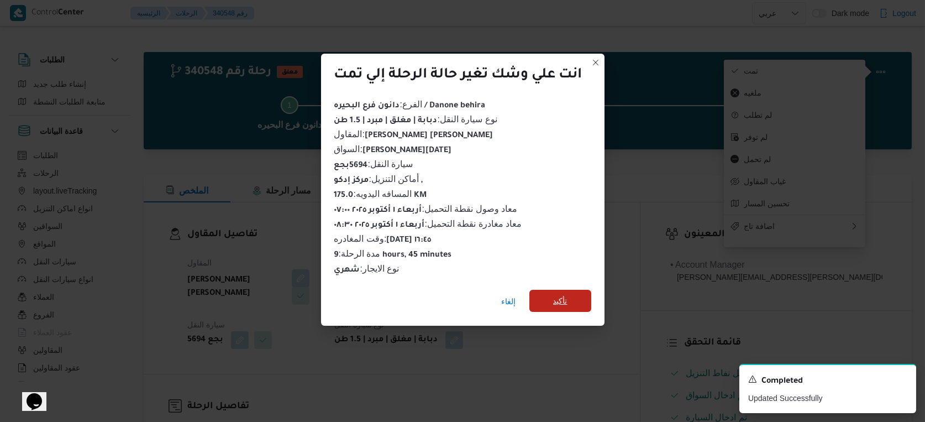
click at [565, 298] on span "تأكيد" at bounding box center [560, 300] width 14 height 13
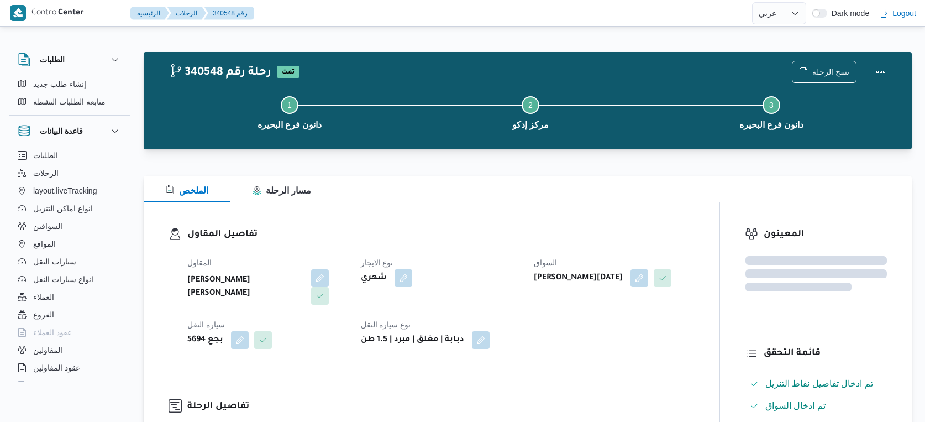
select select "ar"
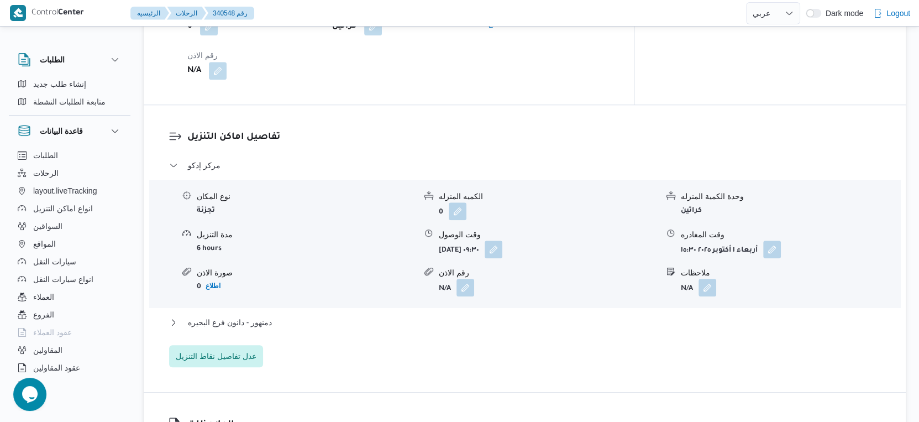
scroll to position [982, 0]
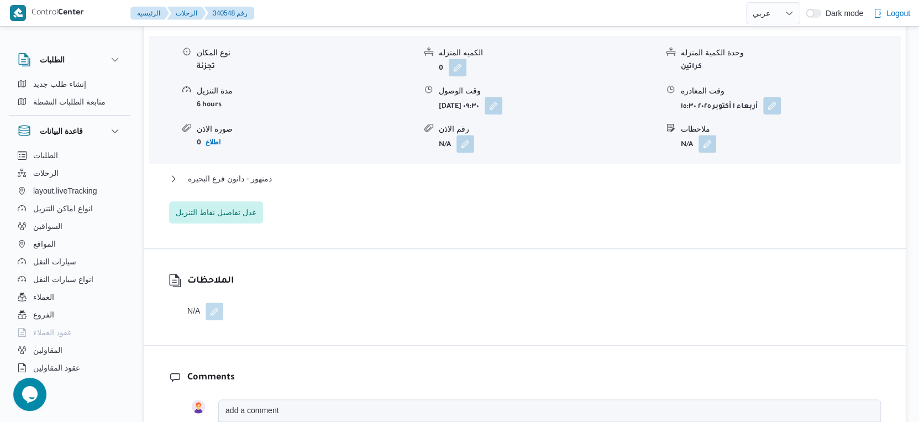
click at [281, 186] on div "دمنهور - دانون فرع البحيره" at bounding box center [525, 182] width 712 height 21
click at [278, 179] on button "دمنهور - دانون فرع البحيره" at bounding box center [525, 178] width 712 height 13
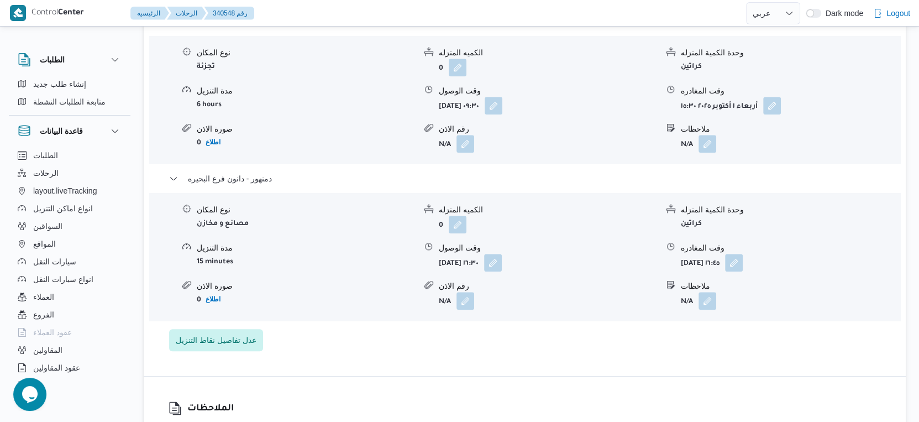
click at [327, 343] on div "مركز إدكو نوع المكان تجزئة الكميه المنزله 0 وحدة الكمية المنزله كراتين مدة التن…" at bounding box center [525, 183] width 712 height 336
select select "ar"
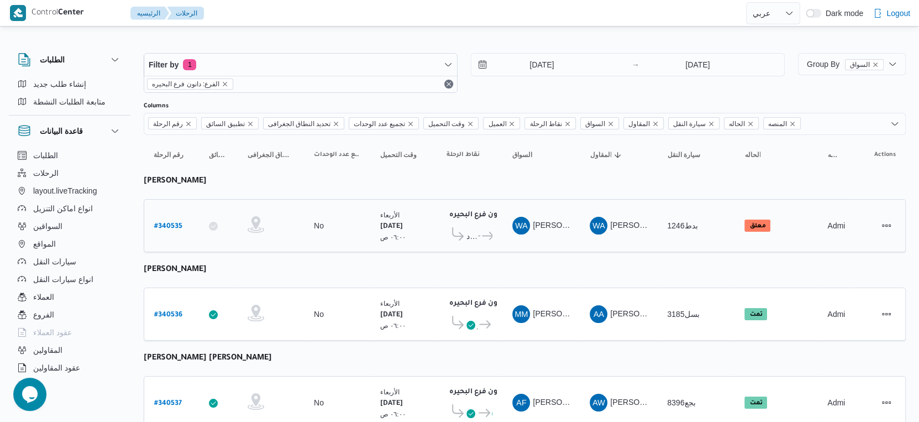
click at [166, 223] on b "# 340535" at bounding box center [168, 227] width 28 height 8
select select "ar"
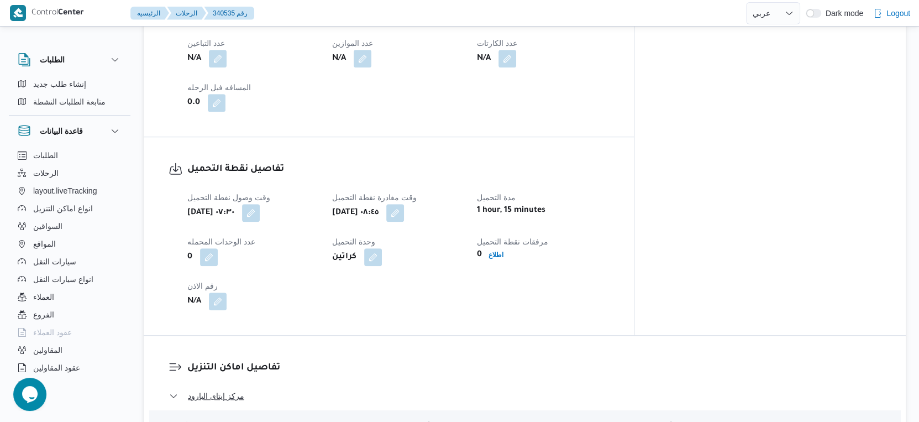
scroll to position [430, 0]
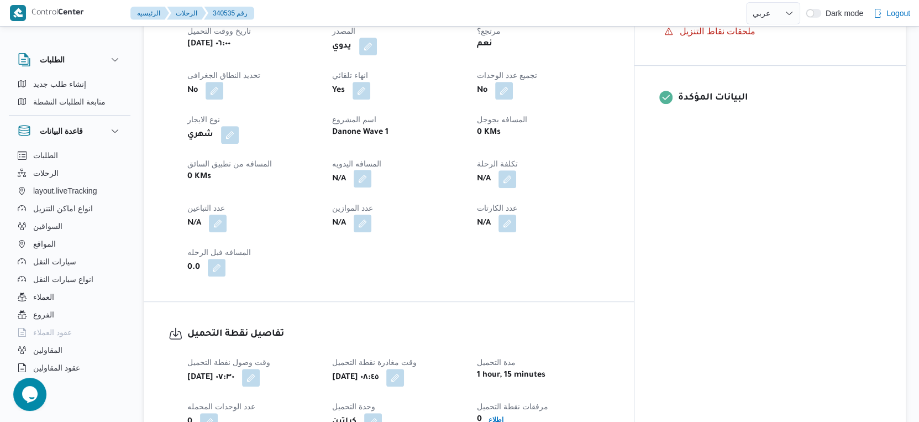
click at [371, 174] on button "button" at bounding box center [363, 179] width 18 height 18
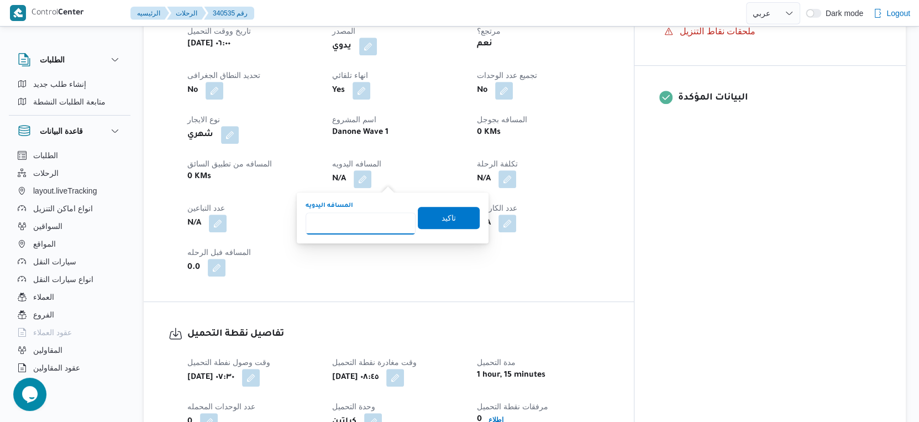
click at [367, 216] on input "المسافه اليدويه" at bounding box center [361, 223] width 110 height 22
type input "142"
click at [453, 219] on span "تاكيد" at bounding box center [449, 217] width 62 height 22
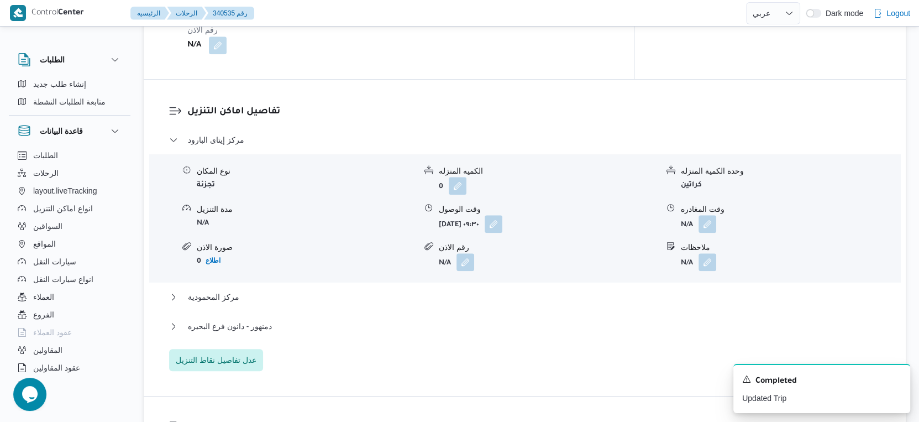
scroll to position [921, 0]
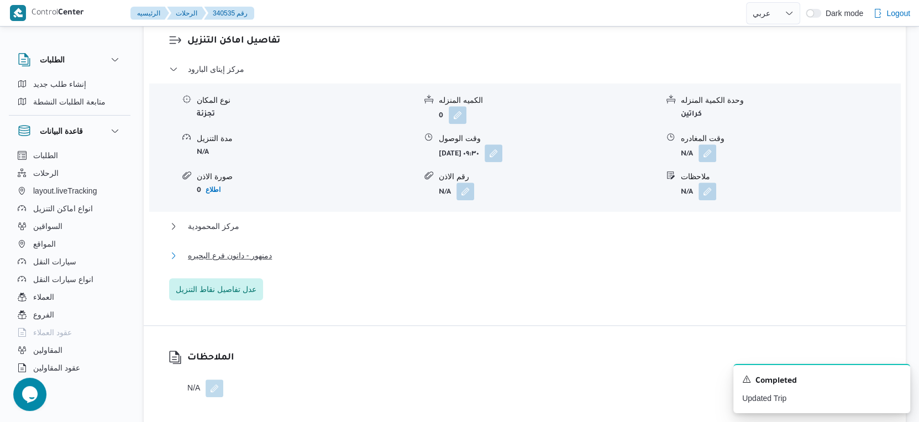
click at [279, 259] on button "دمنهور - دانون فرع البحيره" at bounding box center [525, 255] width 712 height 13
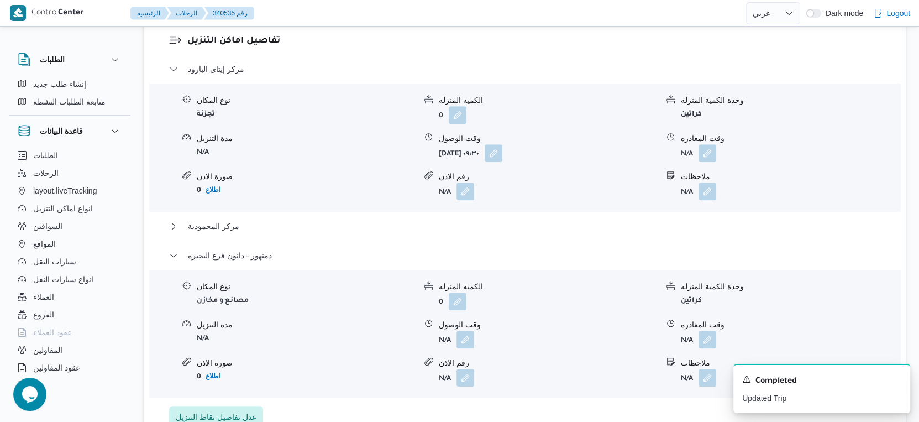
click at [255, 233] on div "مركز المحمودية" at bounding box center [525, 229] width 712 height 21
click at [285, 234] on div "مركز المحمودية" at bounding box center [525, 229] width 712 height 21
click at [316, 230] on button "مركز المحمودية" at bounding box center [525, 225] width 712 height 13
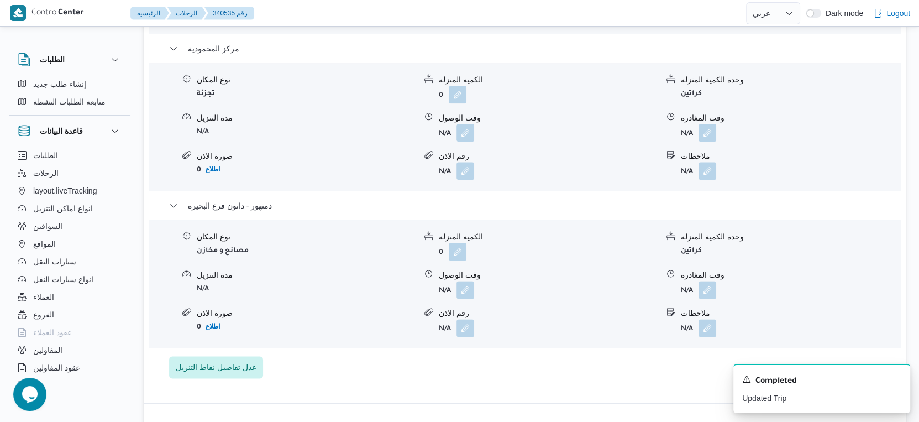
scroll to position [1105, 0]
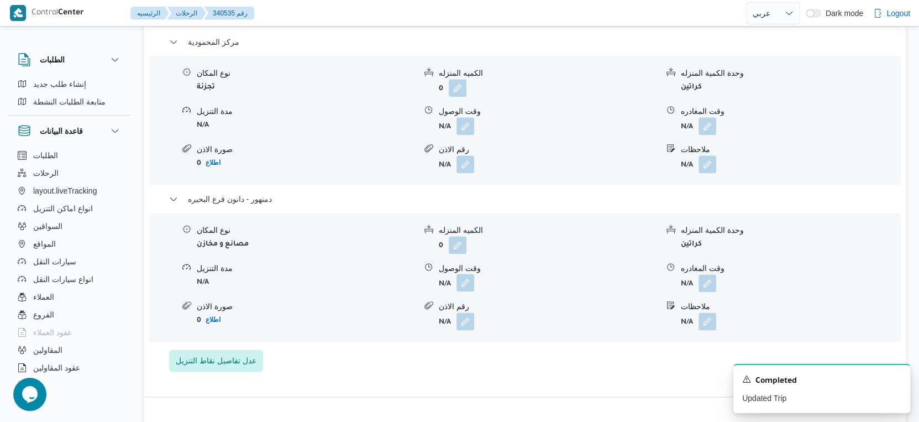
click at [462, 285] on button "button" at bounding box center [465, 282] width 18 height 18
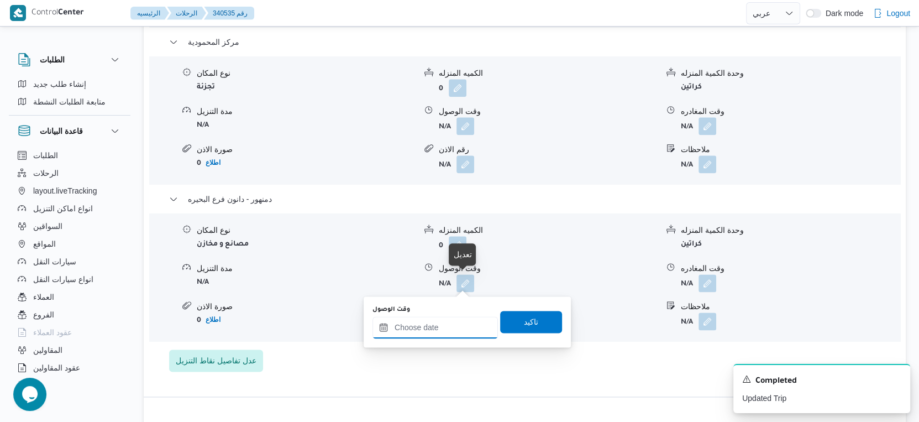
click at [414, 335] on input "وقت الوصول" at bounding box center [434, 327] width 125 height 22
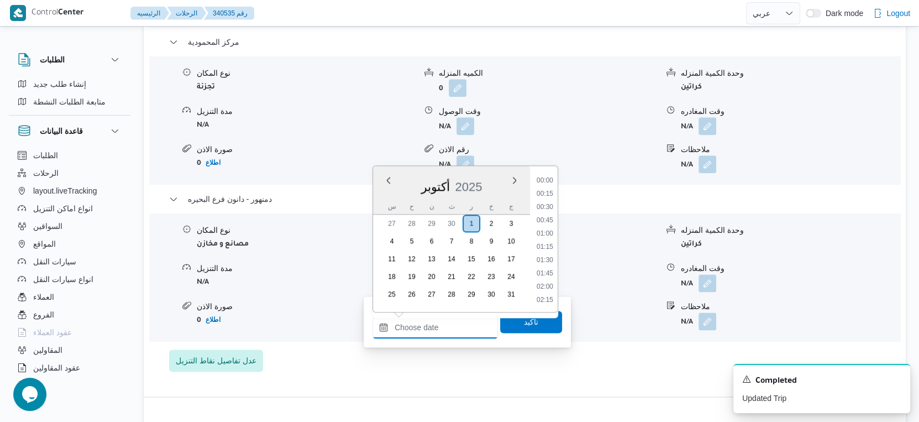
scroll to position [913, 0]
drag, startPoint x: 546, startPoint y: 207, endPoint x: 545, endPoint y: 233, distance: 25.5
click at [546, 207] on li "17:45" at bounding box center [544, 208] width 25 height 11
type input "٠١/١٠/٢٠٢٥ ١٧:٤٥"
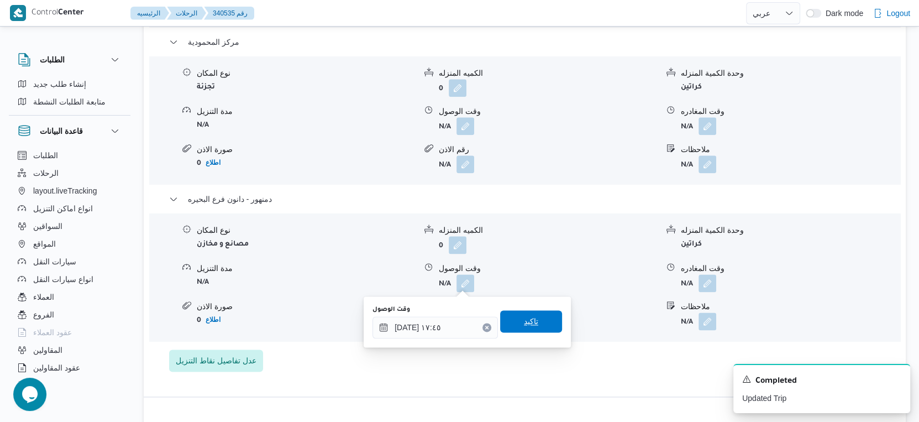
click at [535, 314] on span "تاكيد" at bounding box center [531, 321] width 62 height 22
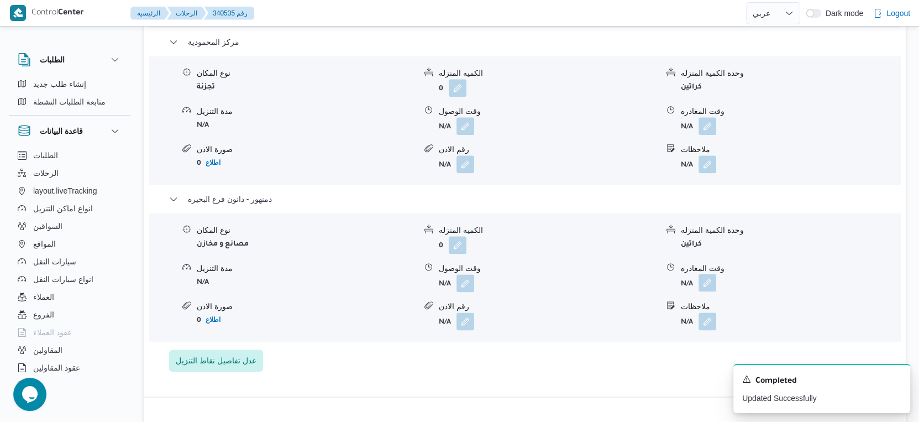
click at [715, 280] on button "button" at bounding box center [707, 282] width 18 height 18
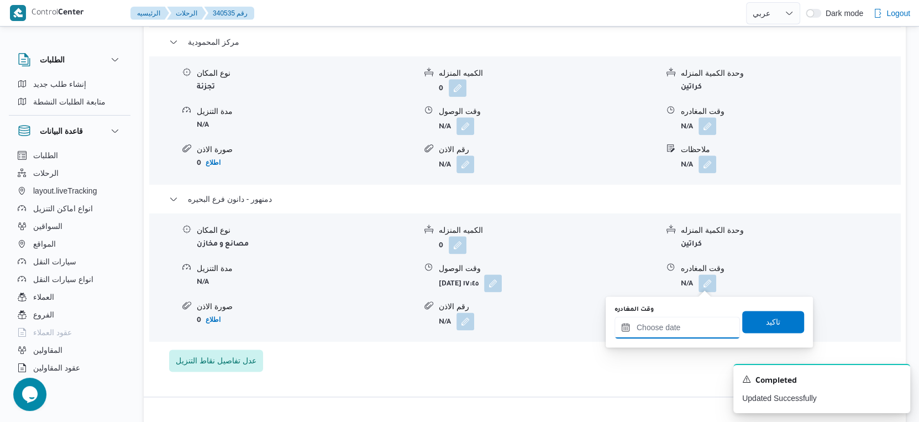
click at [701, 323] on input "وقت المغادره" at bounding box center [676, 327] width 125 height 22
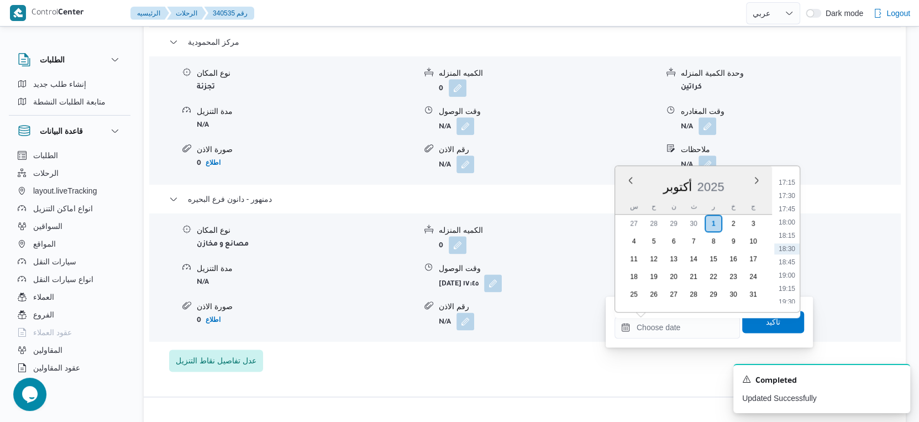
drag, startPoint x: 786, startPoint y: 220, endPoint x: 786, endPoint y: 277, distance: 56.9
click at [786, 220] on li "18:00" at bounding box center [786, 222] width 25 height 11
type input "٠١/١٠/٢٠٢٥ ١٨:٠٠"
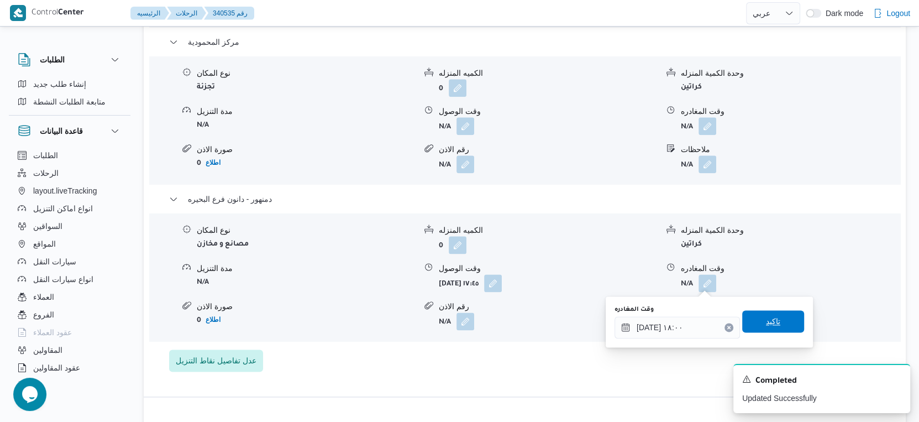
click at [778, 314] on span "تاكيد" at bounding box center [773, 321] width 62 height 22
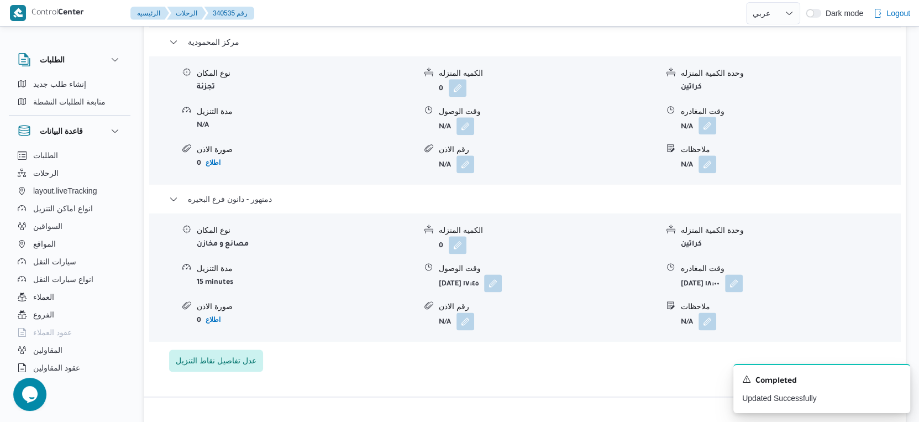
click at [705, 124] on button "button" at bounding box center [707, 126] width 18 height 18
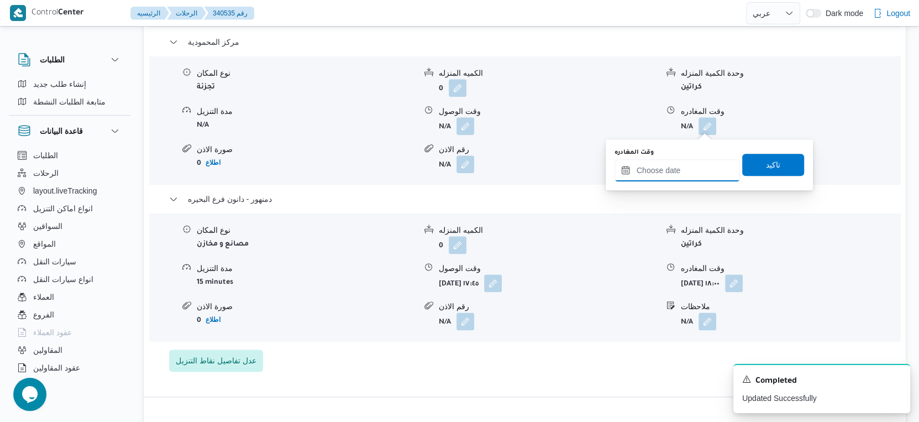
click at [671, 168] on input "وقت المغادره" at bounding box center [676, 170] width 125 height 22
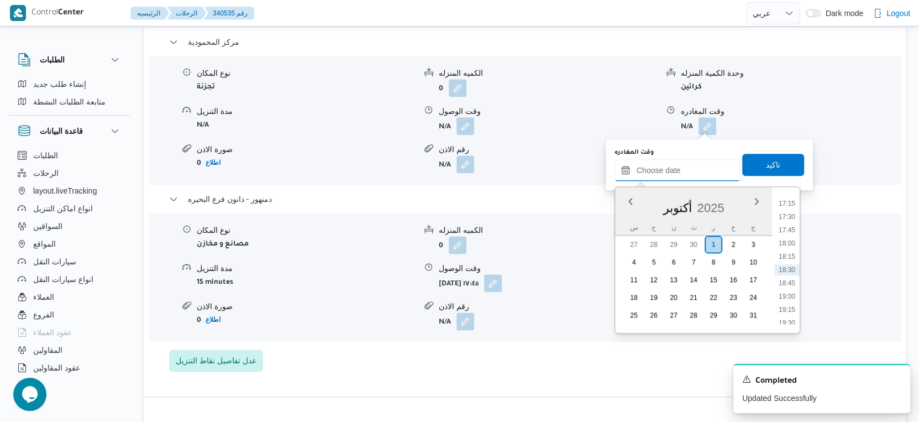
scroll to position [851, 0]
click at [782, 246] on li "17:00" at bounding box center [786, 251] width 25 height 11
type input "[DATE] ١٧:٠٠"
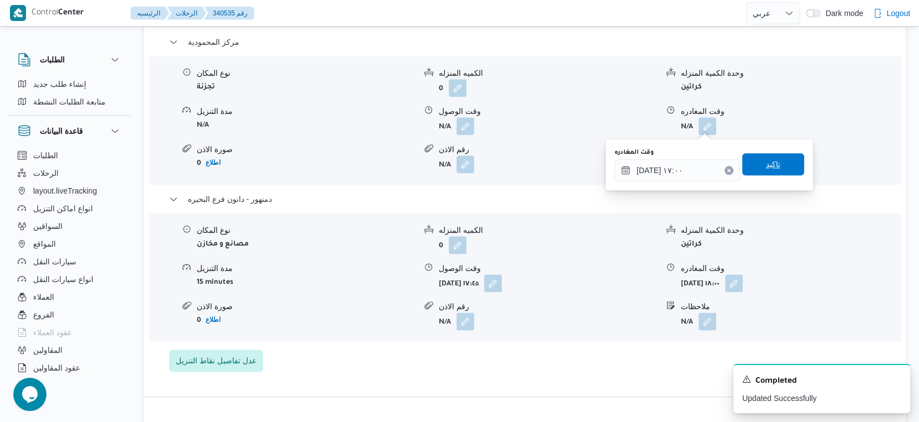
click at [774, 160] on span "تاكيد" at bounding box center [773, 164] width 62 height 22
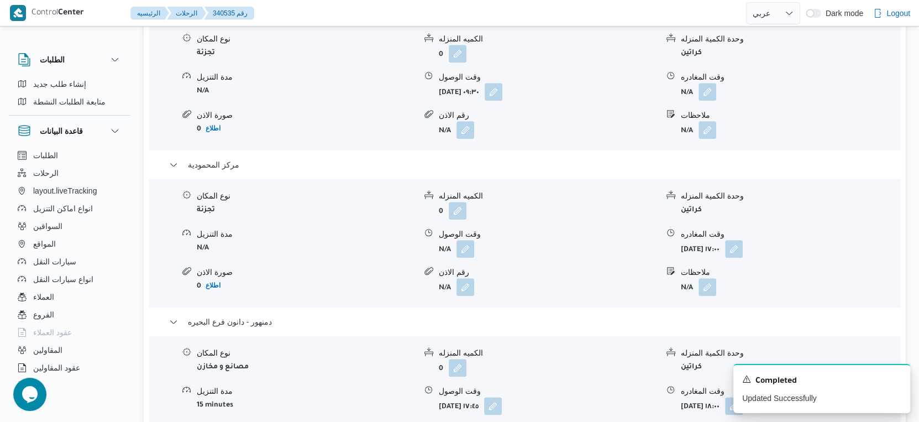
scroll to position [982, 0]
click at [708, 92] on button "button" at bounding box center [707, 92] width 18 height 18
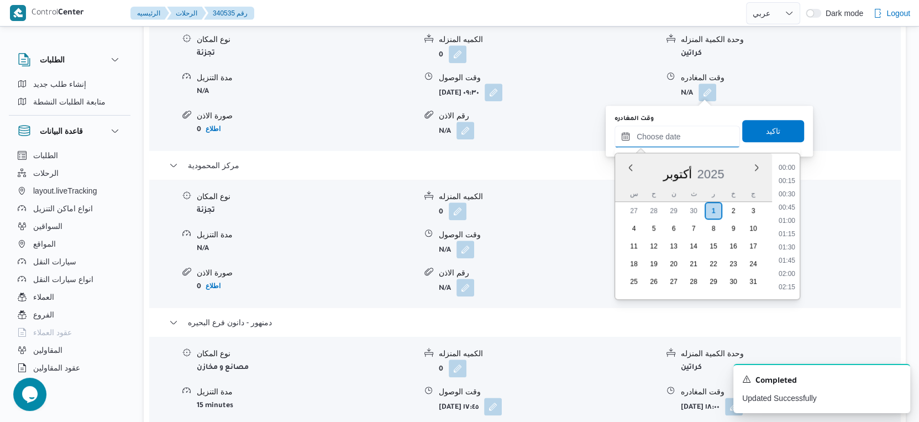
drag, startPoint x: 682, startPoint y: 139, endPoint x: 691, endPoint y: 145, distance: 10.3
click at [682, 139] on input "وقت المغادره" at bounding box center [676, 136] width 125 height 22
click at [789, 187] on li "13:00" at bounding box center [786, 190] width 25 height 11
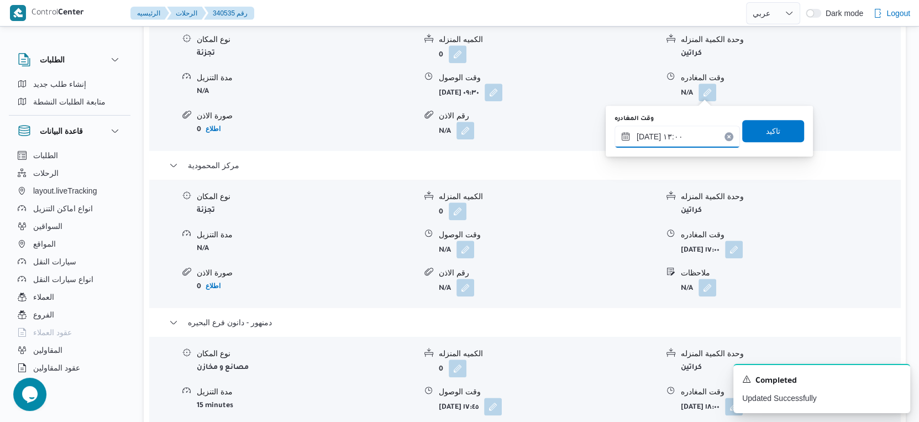
click at [670, 133] on input "٠١/١٠/٢٠٢٥ ١٣:٠٠" at bounding box center [676, 136] width 125 height 22
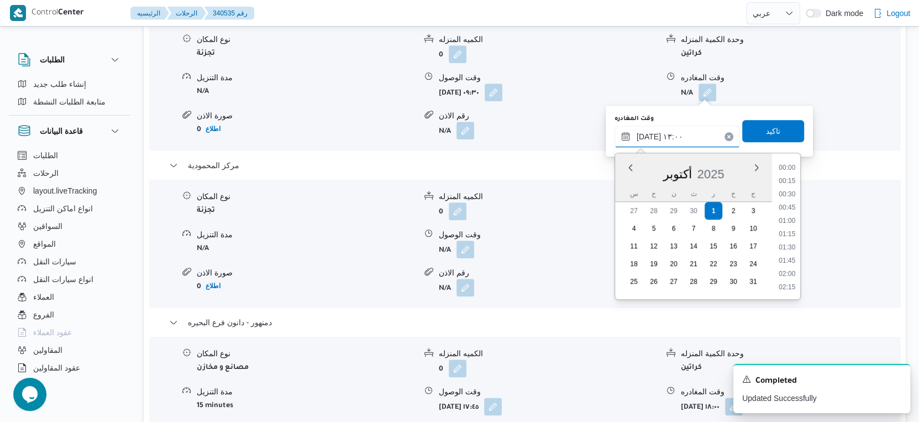
scroll to position [621, 0]
click at [790, 205] on li "12:30" at bounding box center [786, 208] width 25 height 11
type input "٠١/١٠/٢٠٢٥ ١٢:٣٠"
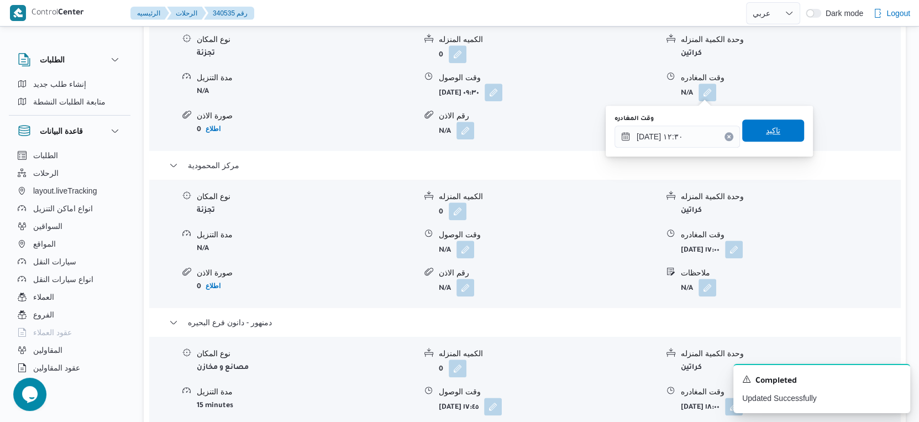
click at [770, 120] on span "تاكيد" at bounding box center [773, 130] width 62 height 22
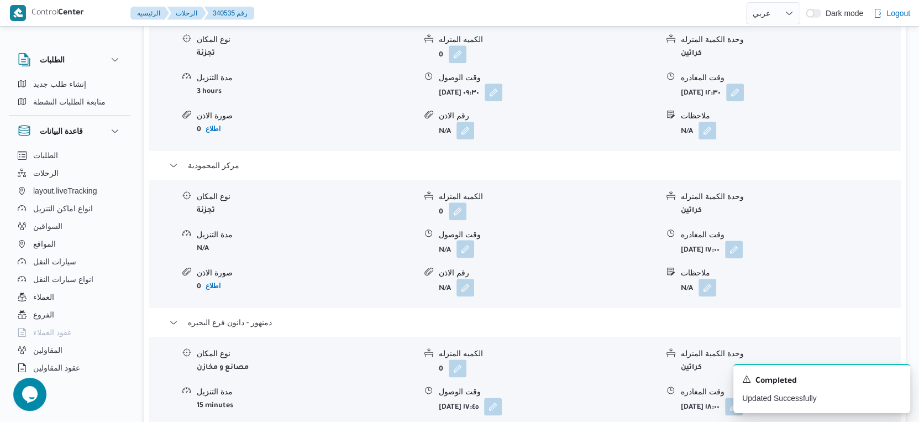
click at [468, 246] on button "button" at bounding box center [465, 249] width 18 height 18
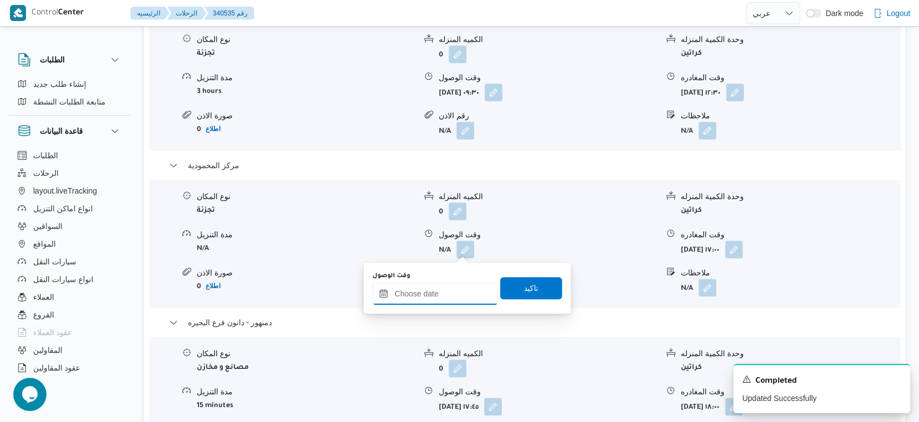
click at [443, 290] on input "وقت الوصول" at bounding box center [434, 293] width 125 height 22
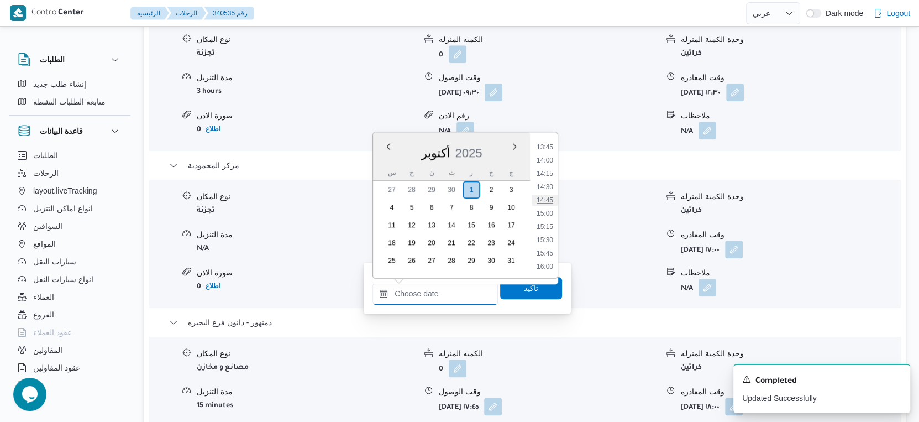
scroll to position [667, 0]
click at [546, 166] on li "13:00" at bounding box center [544, 169] width 25 height 11
type input "٠١/١٠/٢٠٢٥ ١٣:٠٠"
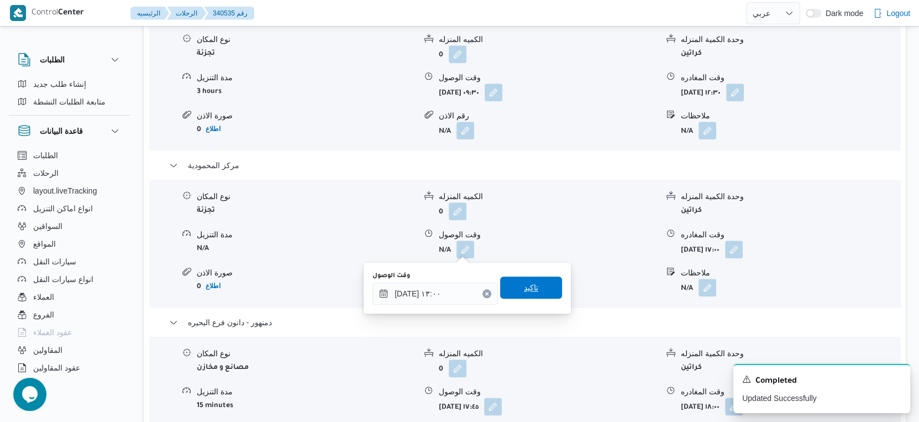
click at [535, 283] on span "تاكيد" at bounding box center [531, 287] width 62 height 22
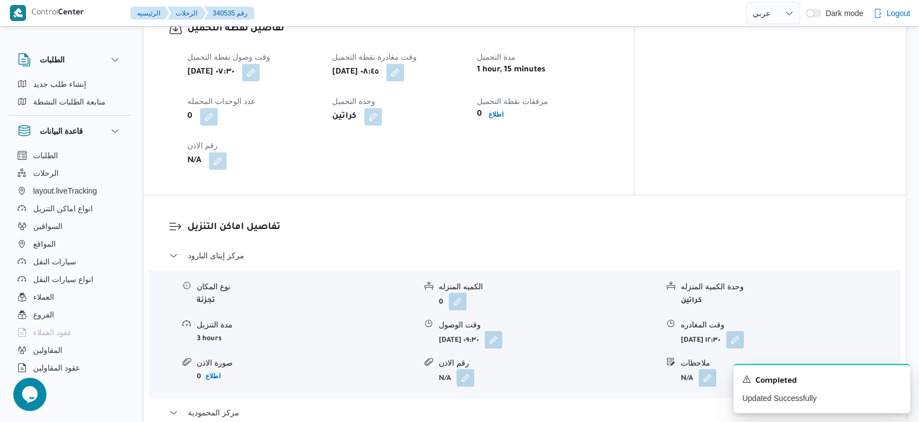
scroll to position [736, 0]
click at [502, 336] on button "button" at bounding box center [493, 337] width 18 height 18
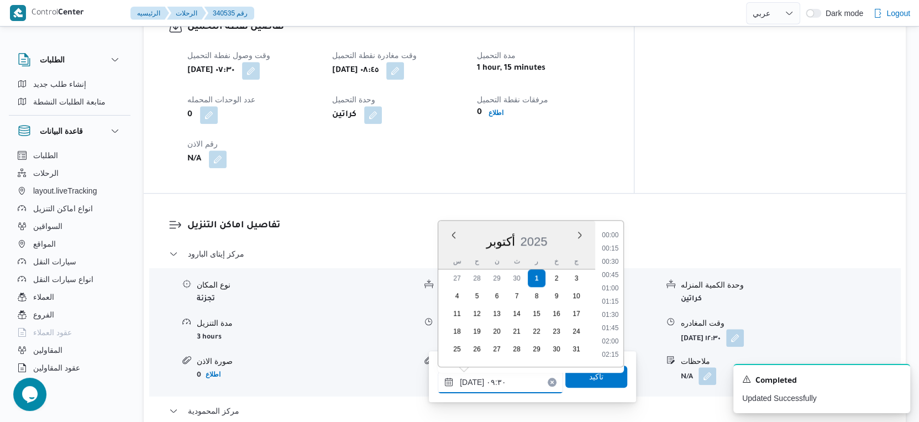
click at [505, 375] on input "٠١/١٠/٢٠٢٥ ٠٩:٣٠" at bounding box center [500, 382] width 125 height 22
click at [612, 287] on li "09:15" at bounding box center [609, 288] width 25 height 11
type input "٠١/١٠/٢٠٢٥ ٠٩:١٥"
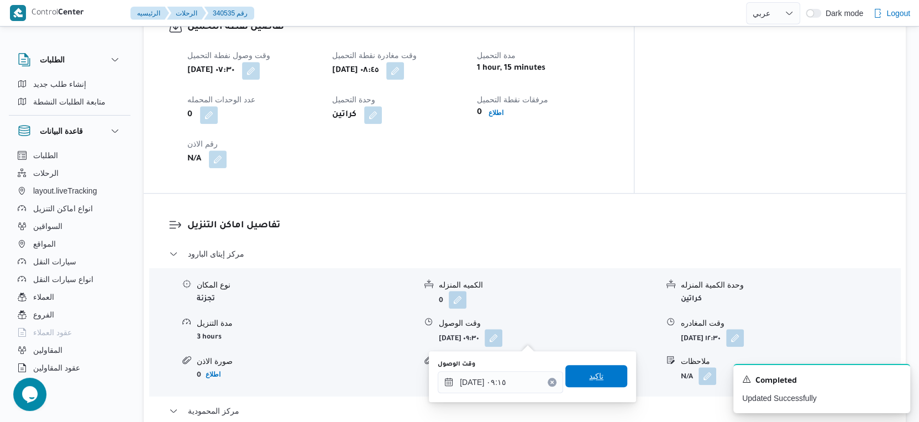
click at [591, 376] on span "تاكيد" at bounding box center [596, 375] width 14 height 13
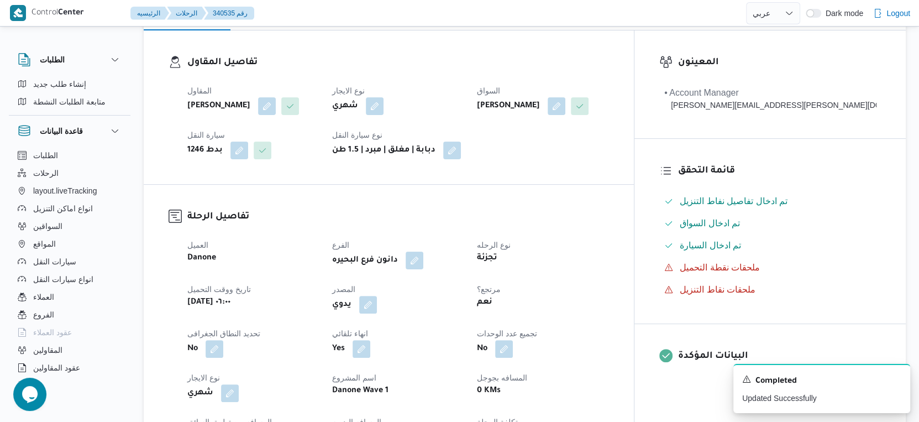
scroll to position [0, 0]
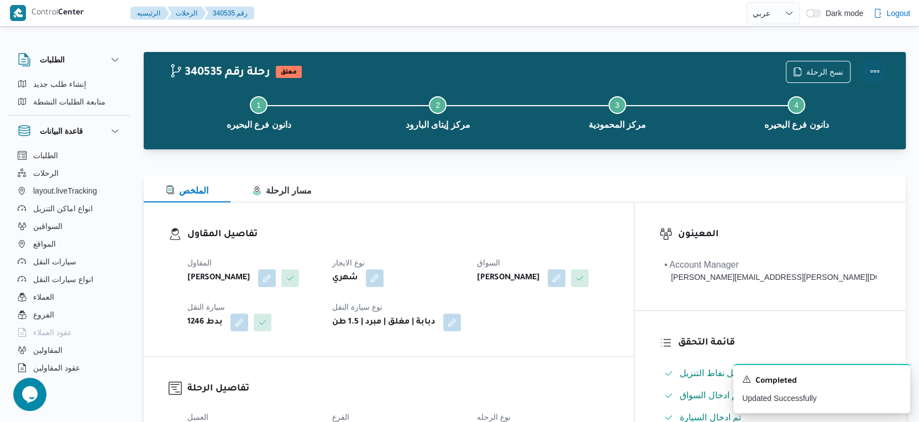
click at [876, 70] on button "Actions" at bounding box center [874, 71] width 22 height 22
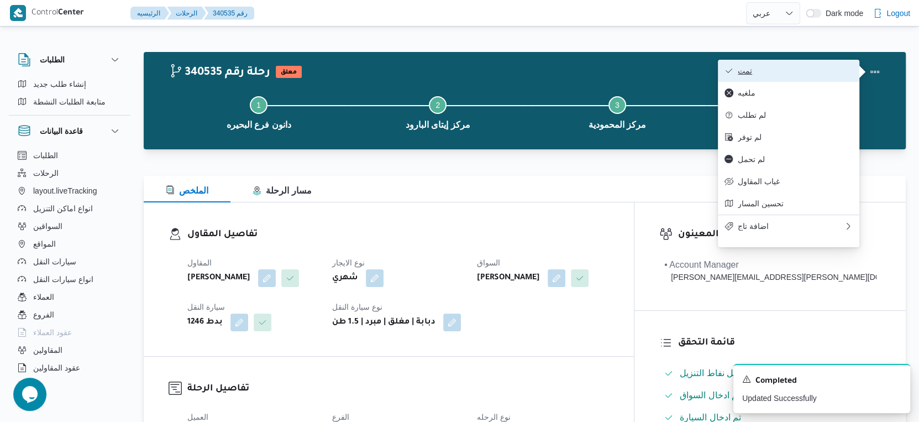
click at [790, 72] on span "تمت" at bounding box center [795, 70] width 115 height 9
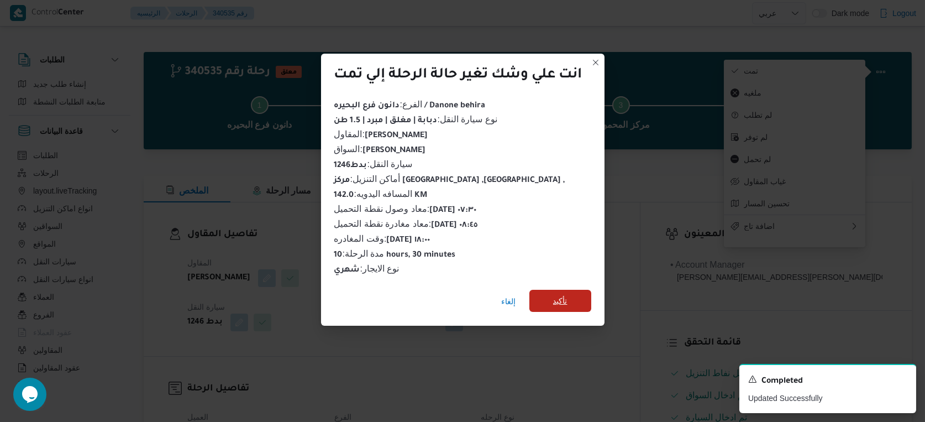
click at [574, 297] on span "تأكيد" at bounding box center [560, 300] width 62 height 22
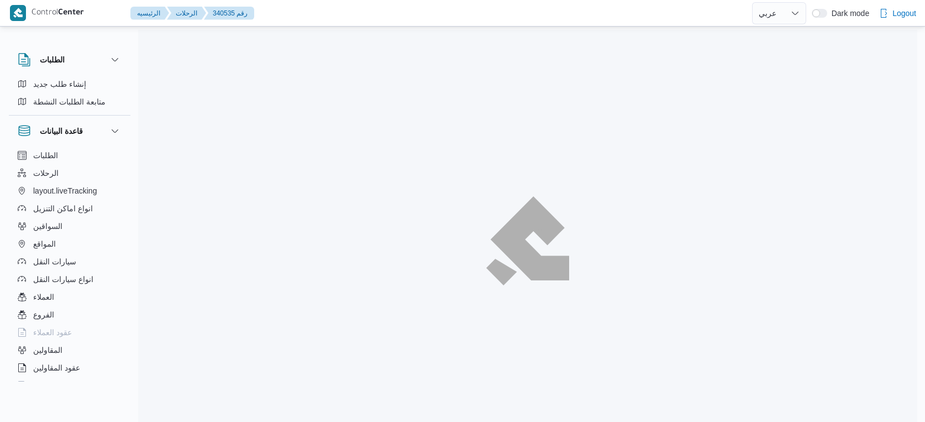
select select "ar"
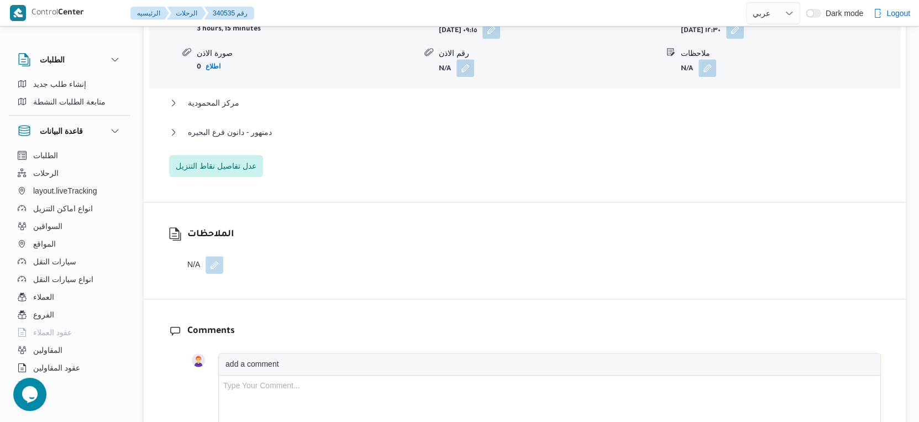
scroll to position [1044, 0]
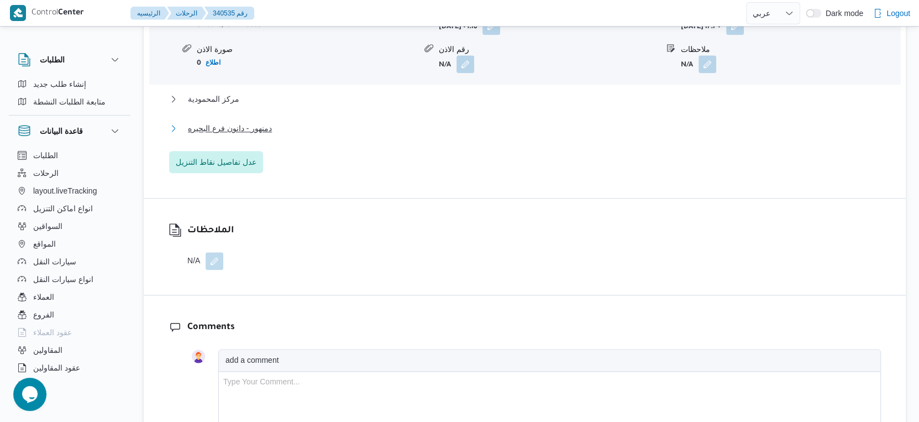
click at [268, 129] on span "دمنهور - دانون فرع البحيره" at bounding box center [230, 128] width 84 height 13
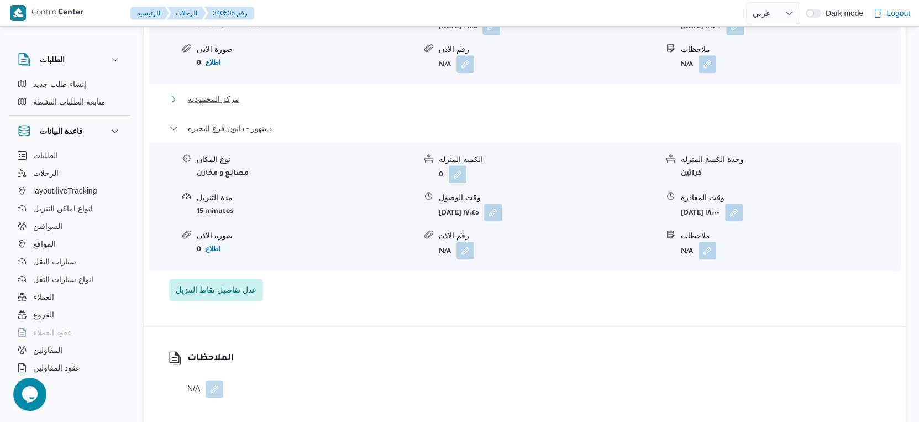
click at [223, 100] on span "مركز المحمودية" at bounding box center [213, 98] width 51 height 13
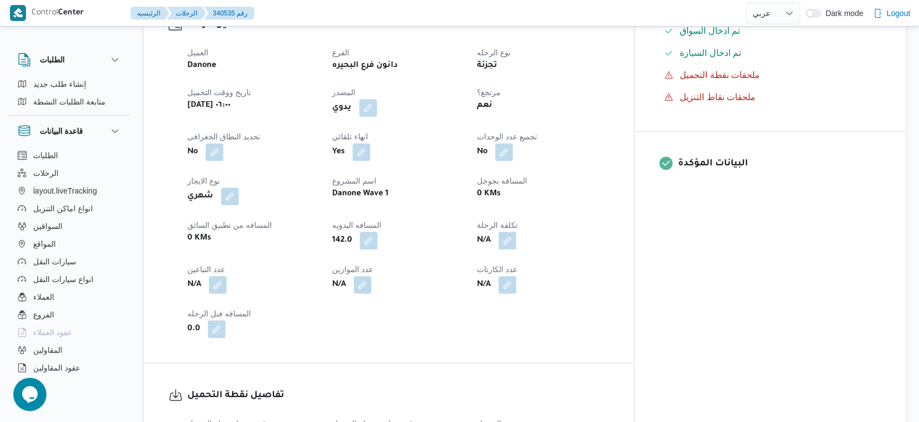
scroll to position [368, 0]
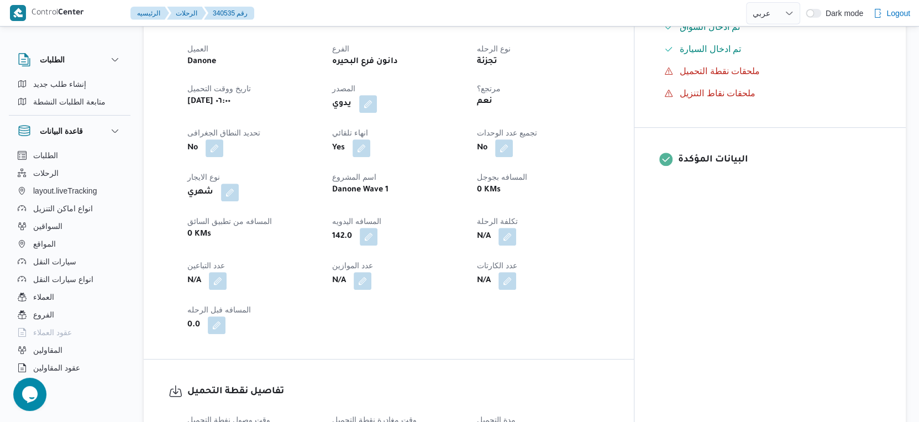
select select "ar"
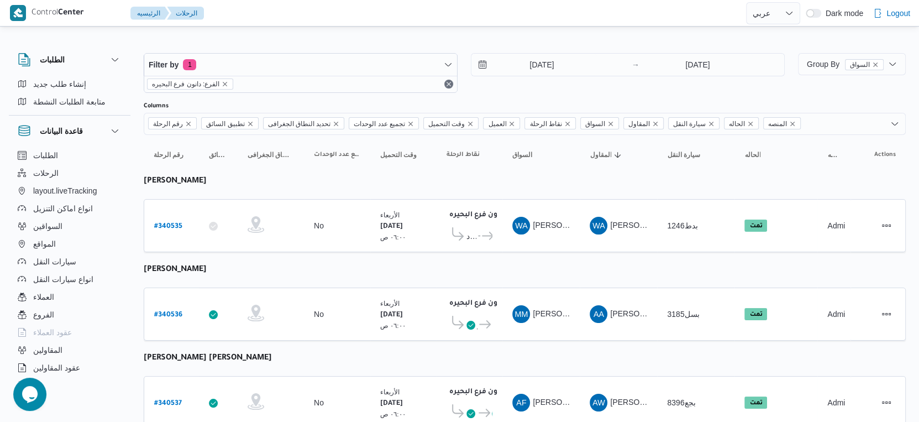
select select "ar"
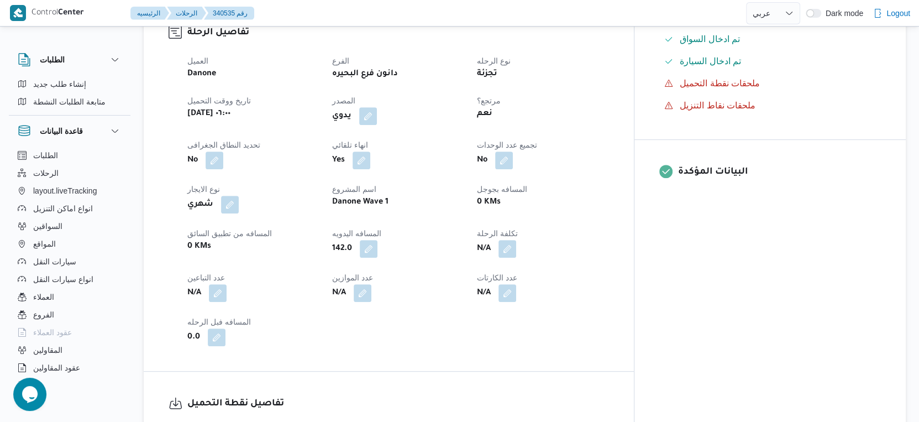
scroll to position [275, 0]
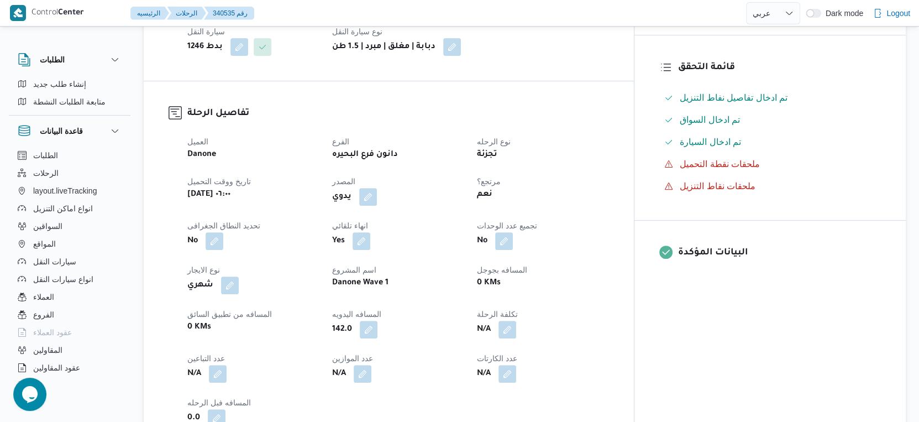
select select "ar"
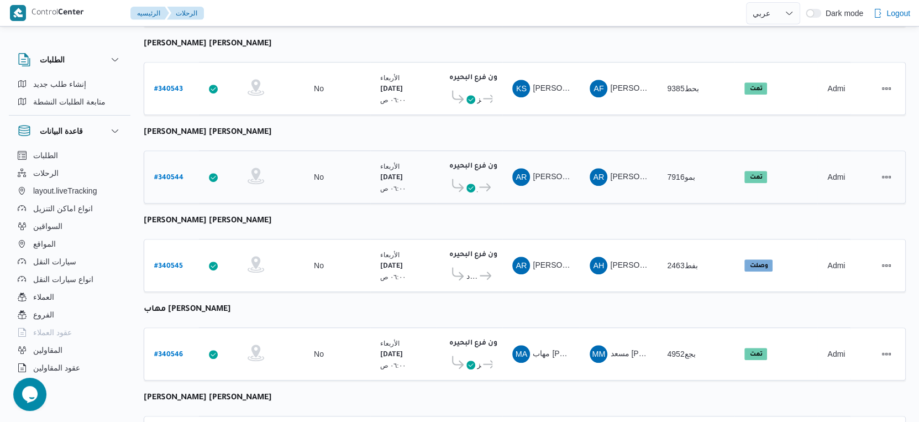
click at [172, 174] on b "# 340544" at bounding box center [168, 178] width 29 height 8
select select "ar"
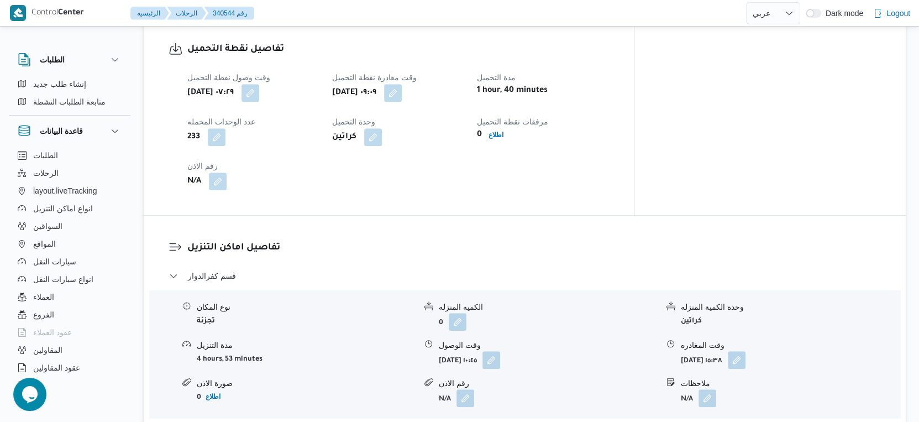
scroll to position [859, 0]
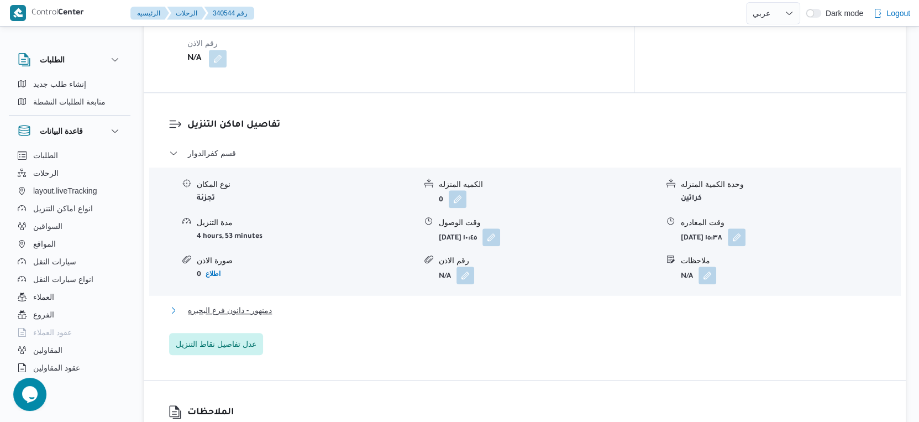
click at [293, 303] on button "دمنهور - دانون فرع البحيره" at bounding box center [525, 309] width 712 height 13
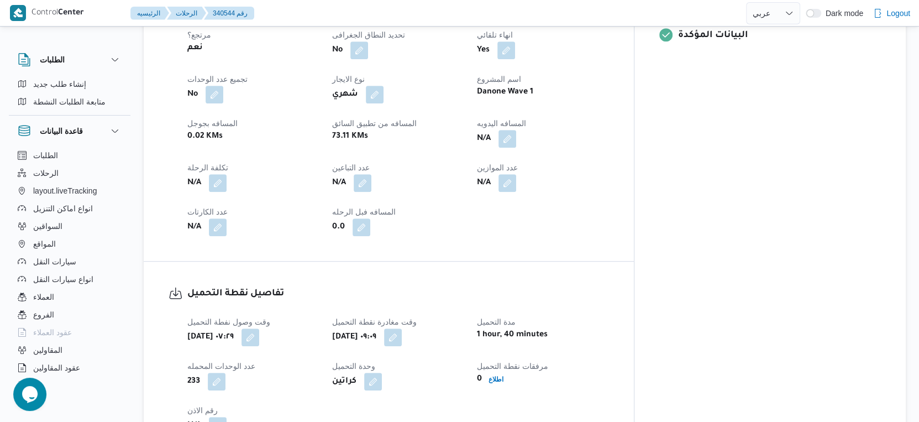
scroll to position [491, 0]
click at [516, 131] on button "button" at bounding box center [507, 140] width 18 height 18
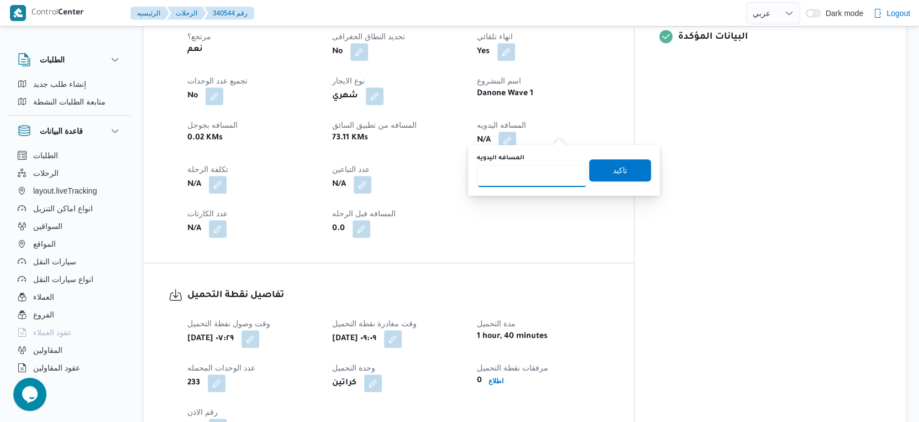
click at [528, 173] on input "المسافه اليدويه" at bounding box center [532, 176] width 110 height 22
type input "90"
click at [613, 171] on span "تاكيد" at bounding box center [620, 169] width 14 height 13
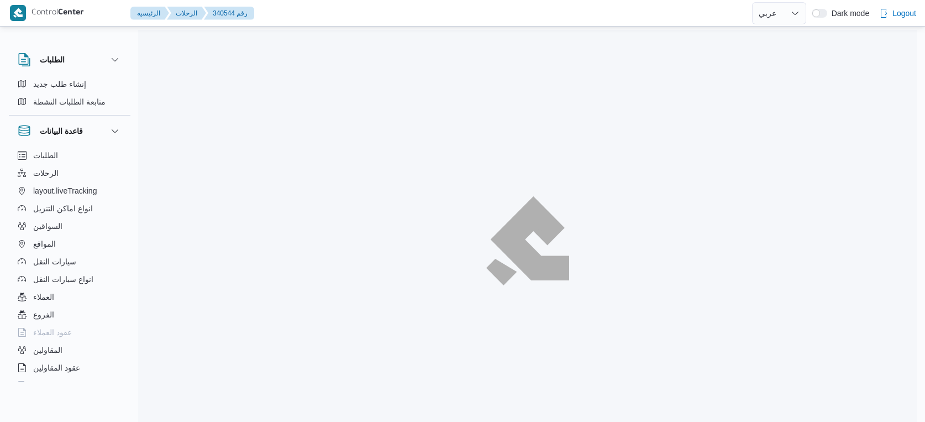
select select "ar"
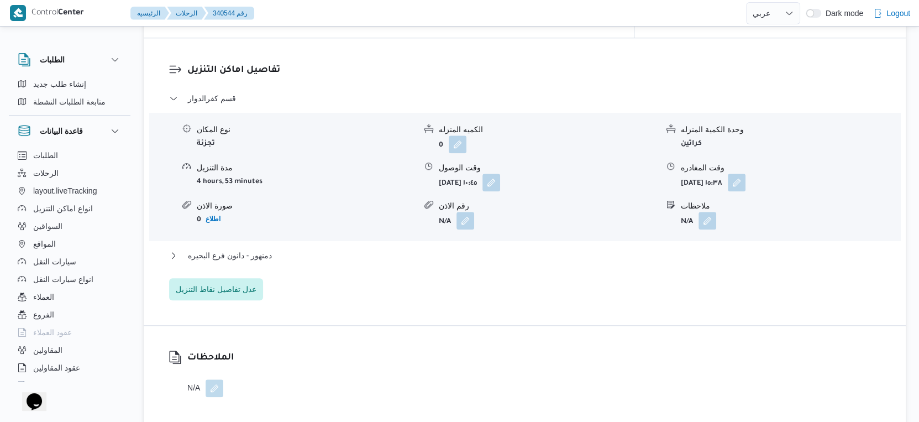
scroll to position [921, 0]
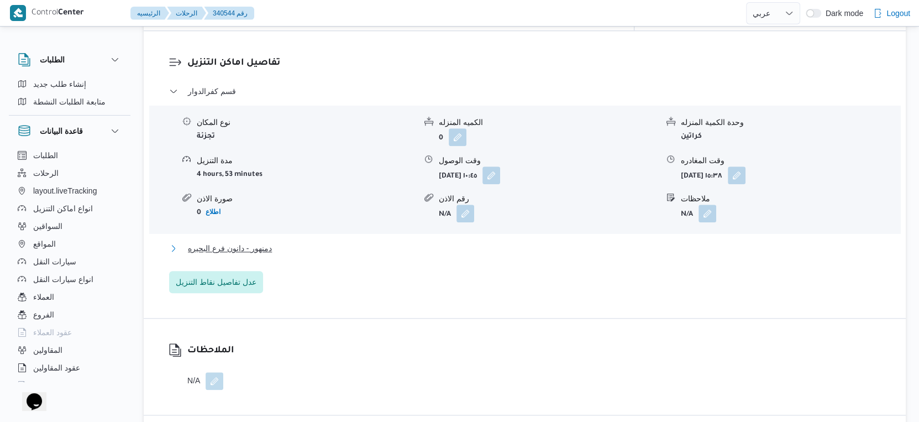
click at [303, 241] on button "دمنهور - دانون فرع البحيره" at bounding box center [525, 247] width 712 height 13
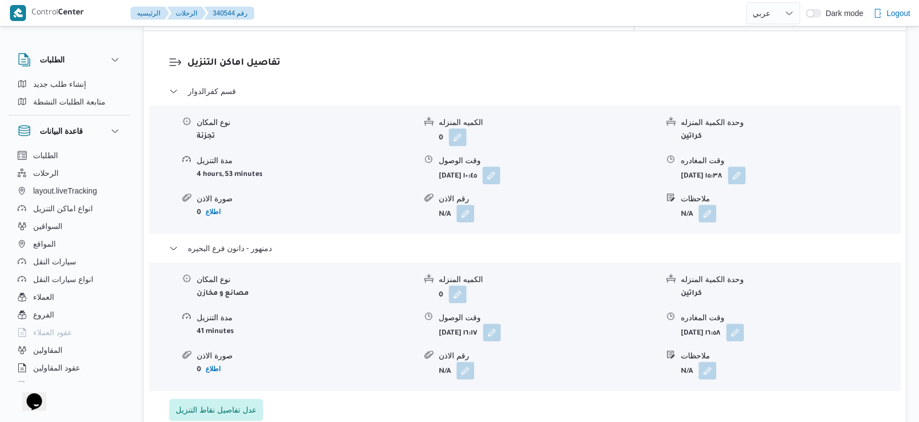
select select "ar"
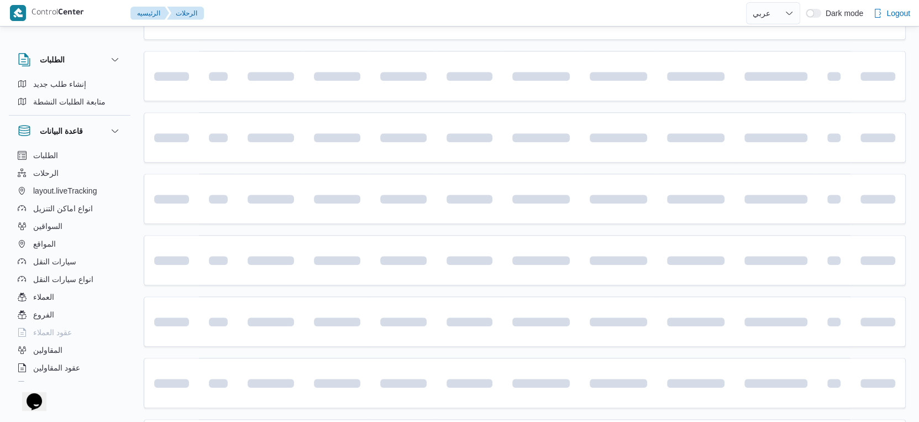
scroll to position [491, 0]
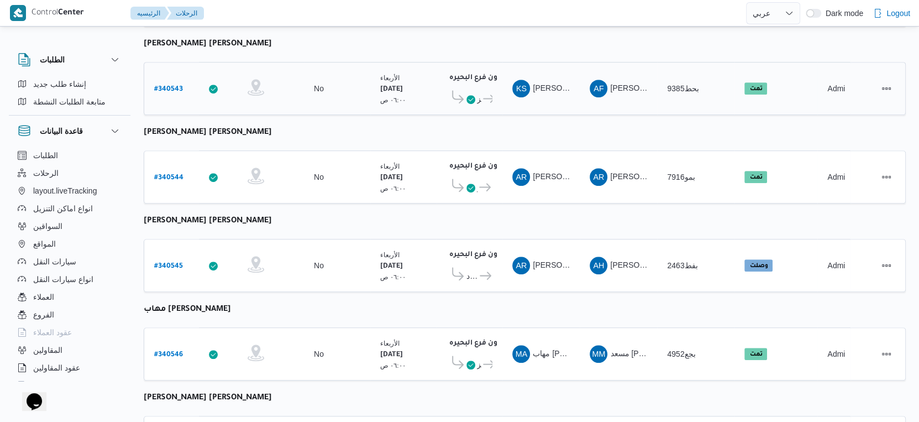
click at [163, 86] on b "# 340543" at bounding box center [168, 90] width 29 height 8
select select "ar"
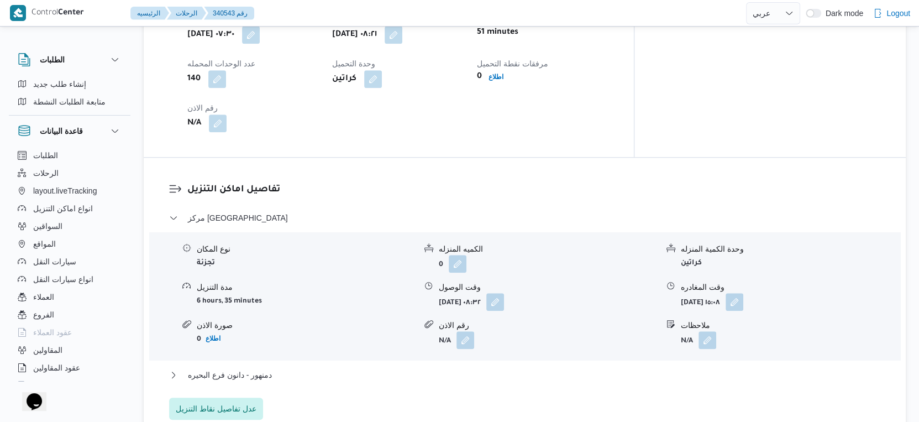
scroll to position [859, 0]
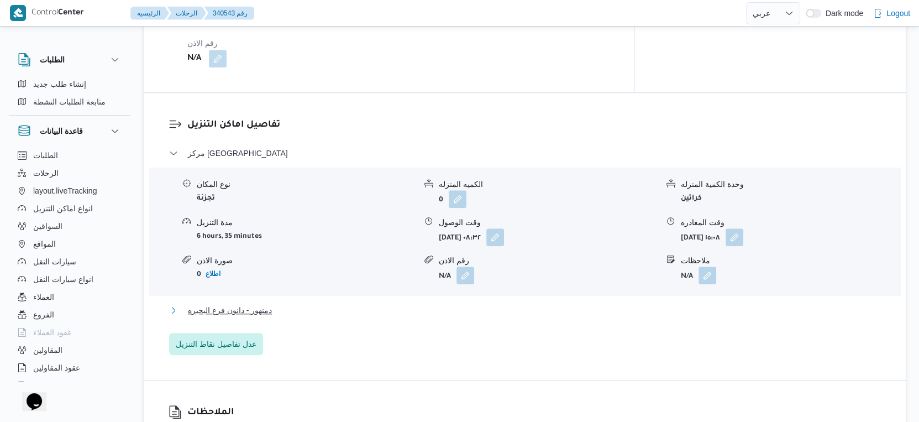
click at [298, 303] on button "دمنهور - دانون فرع البحيره" at bounding box center [525, 309] width 712 height 13
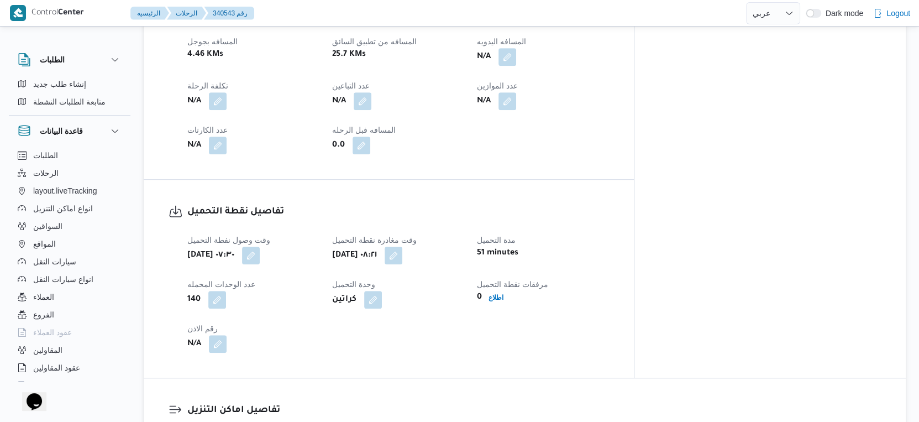
scroll to position [491, 0]
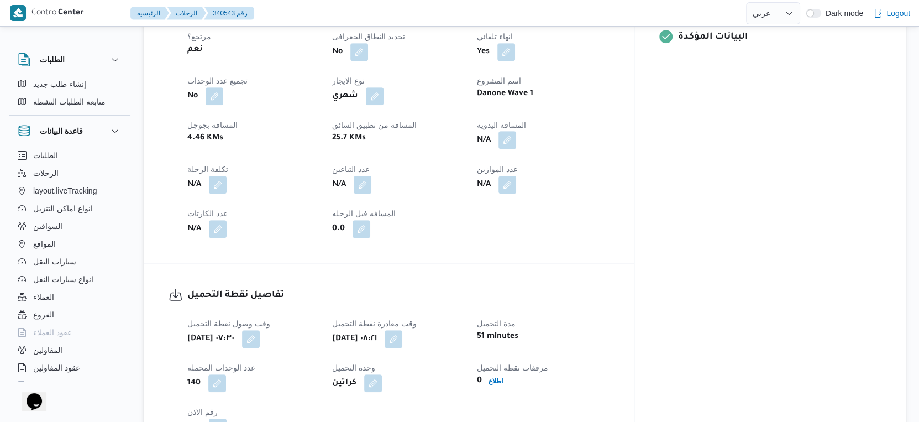
click at [516, 132] on button "button" at bounding box center [507, 140] width 18 height 18
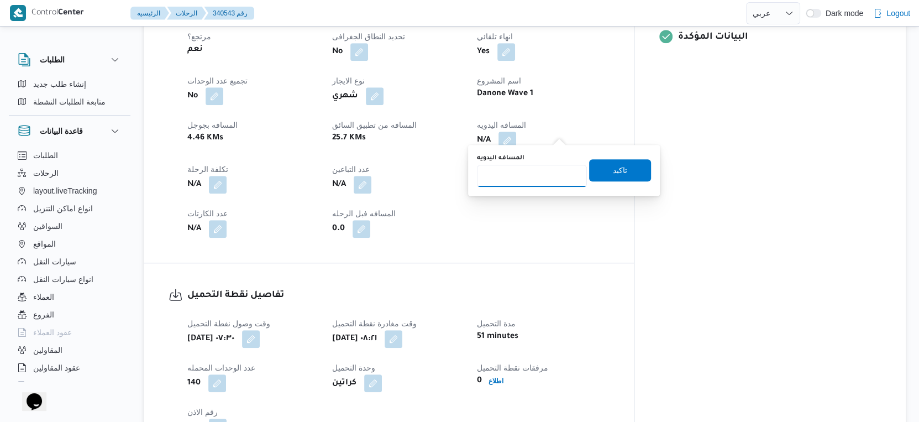
click at [535, 172] on input "المسافه اليدويه" at bounding box center [532, 176] width 110 height 22
type input "34"
click at [613, 167] on span "تاكيد" at bounding box center [620, 169] width 14 height 13
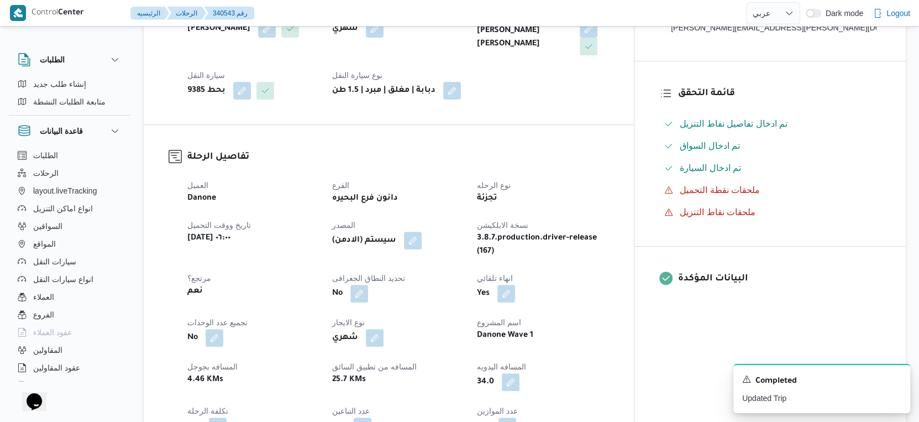
scroll to position [245, 0]
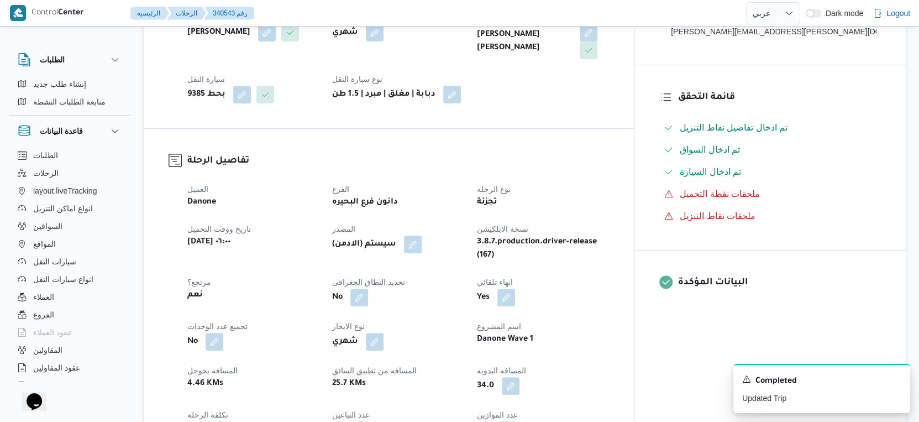
select select "ar"
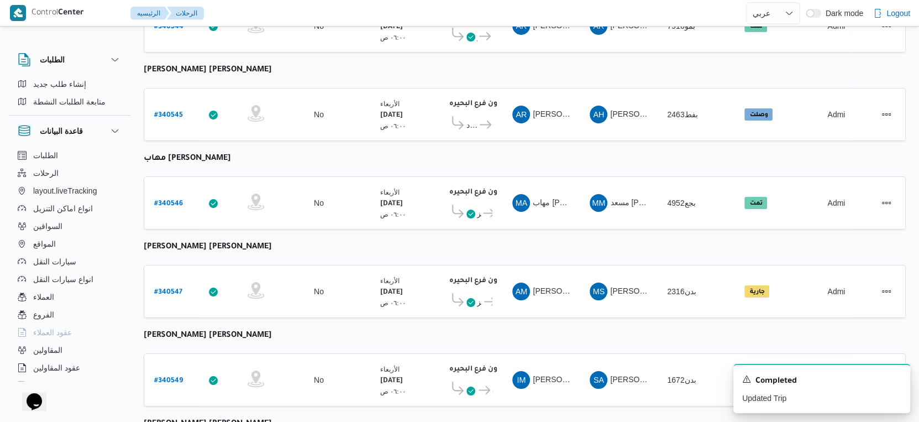
select select "ar"
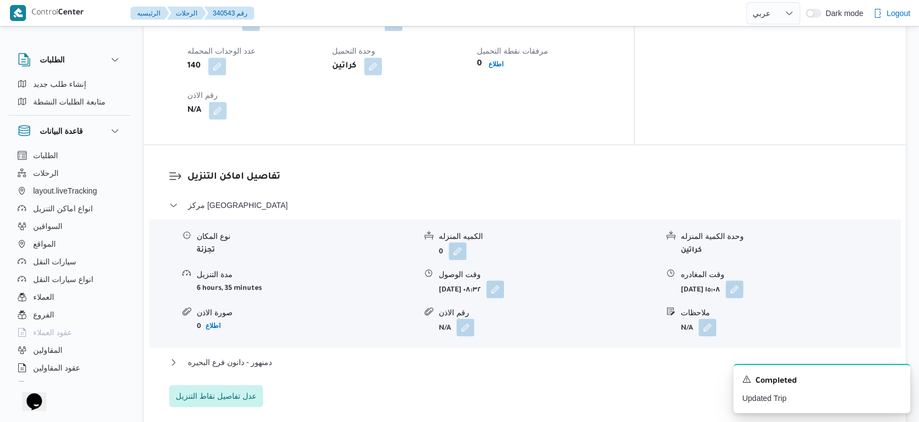
scroll to position [1010, 0]
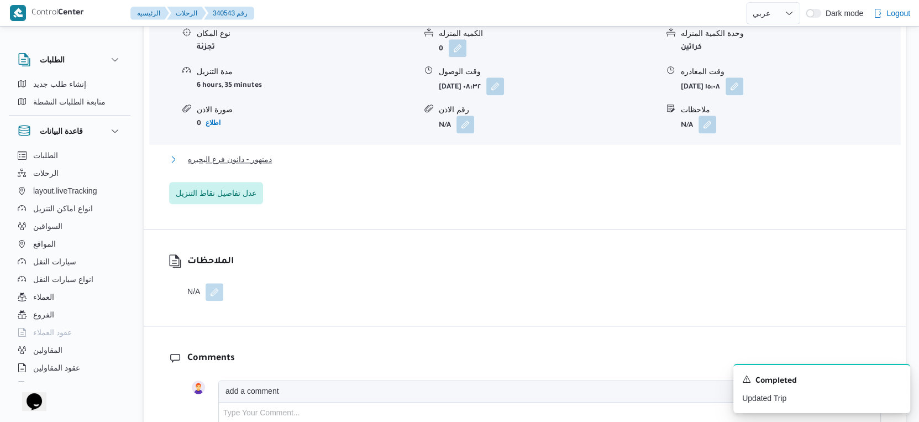
click at [278, 152] on button "دمنهور - دانون فرع البحيره" at bounding box center [525, 158] width 712 height 13
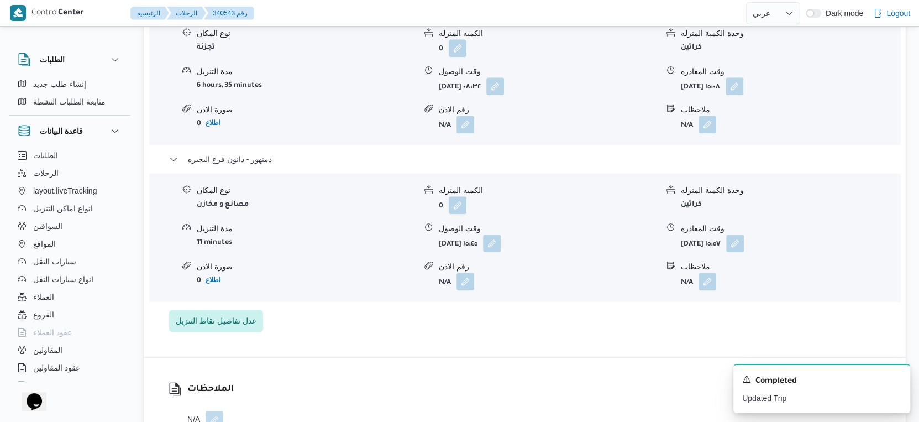
select select "ar"
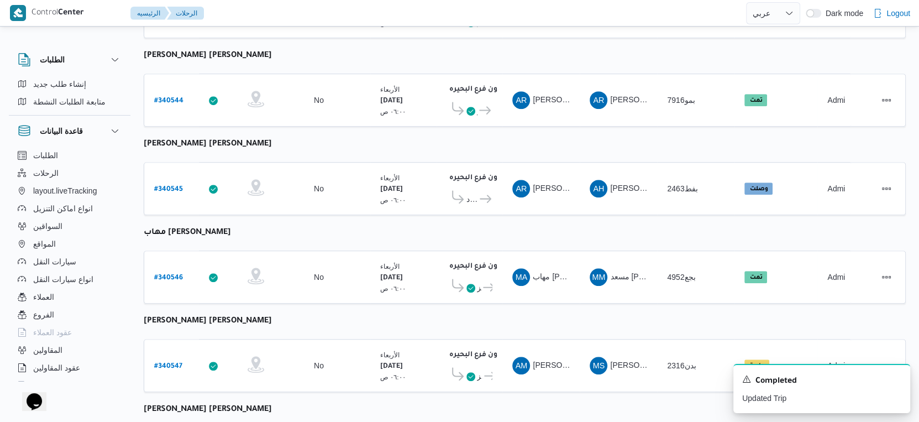
scroll to position [902, 0]
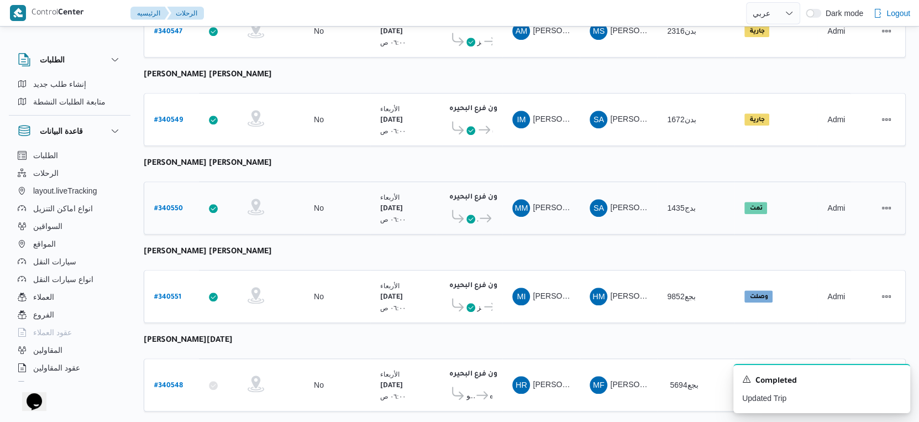
click at [172, 205] on b "# 340550" at bounding box center [168, 209] width 29 height 8
select select "ar"
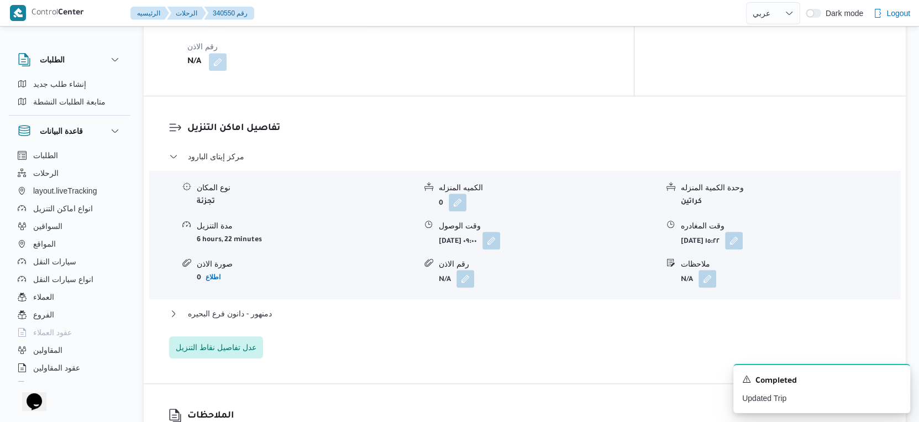
scroll to position [921, 0]
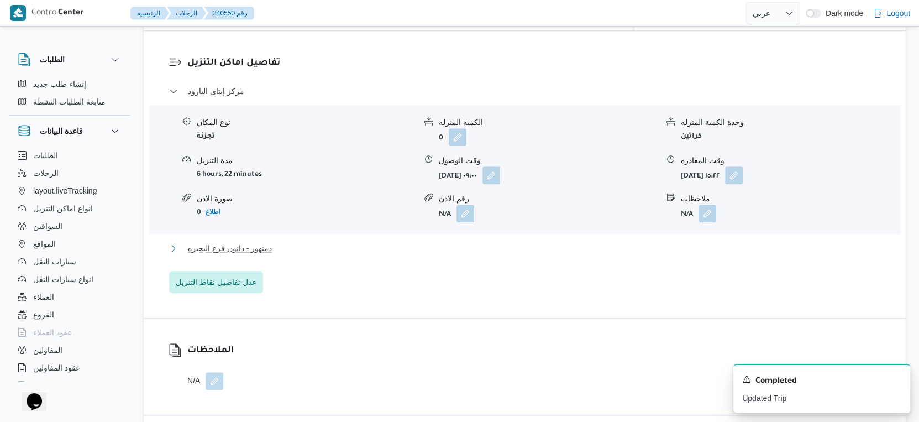
click at [282, 243] on button "دمنهور - دانون فرع البحيره" at bounding box center [525, 247] width 712 height 13
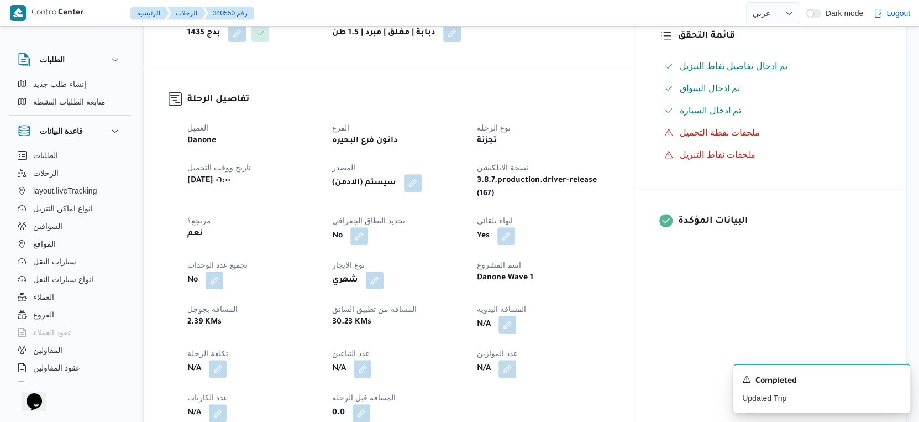
scroll to position [430, 0]
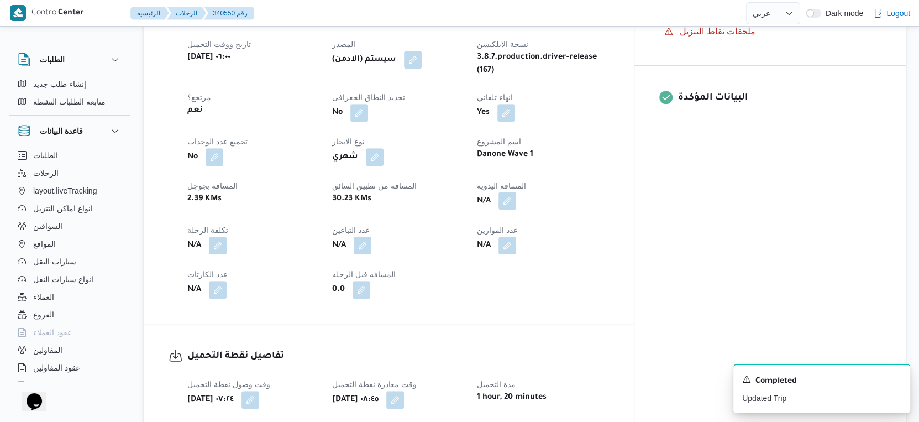
click at [516, 192] on button "button" at bounding box center [507, 201] width 18 height 18
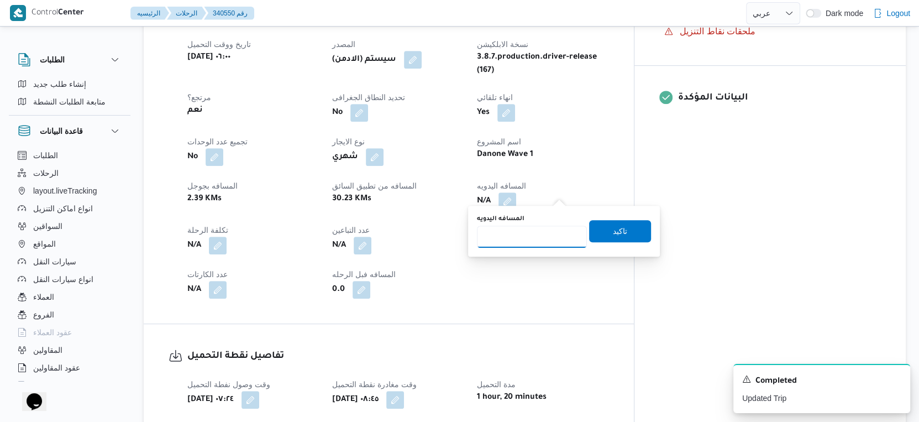
click at [525, 232] on input "المسافه اليدويه" at bounding box center [532, 236] width 110 height 22
type input "66"
click at [620, 225] on span "تاكيد" at bounding box center [620, 230] width 62 height 22
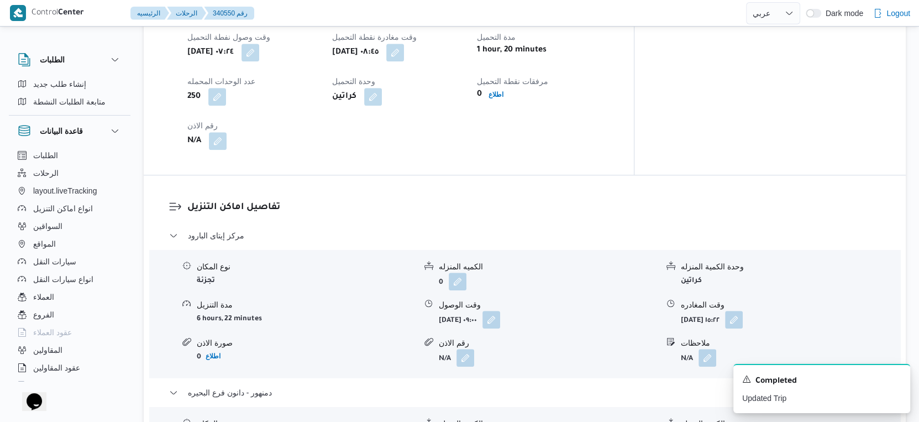
scroll to position [798, 0]
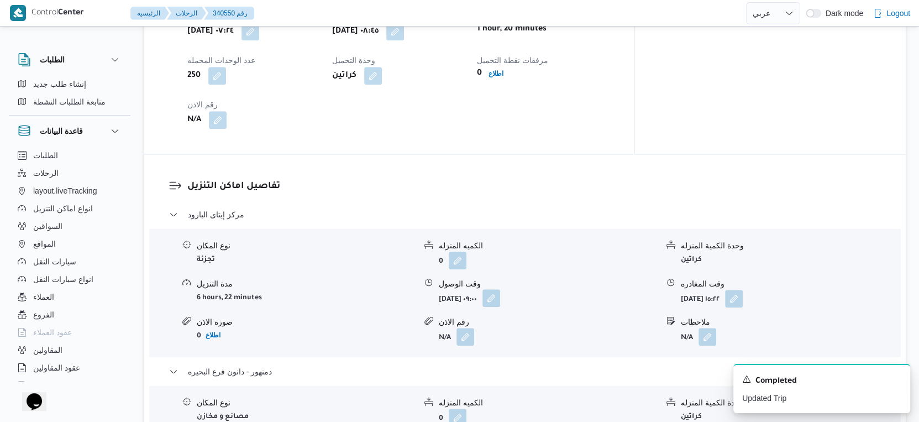
click at [500, 289] on button "button" at bounding box center [491, 298] width 18 height 18
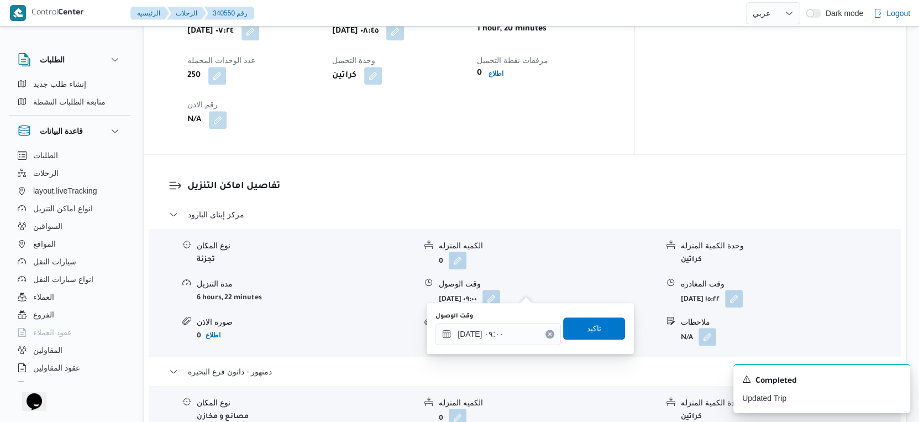
click at [407, 179] on h3 "تفاصيل اماكن التنزيل" at bounding box center [533, 186] width 693 height 15
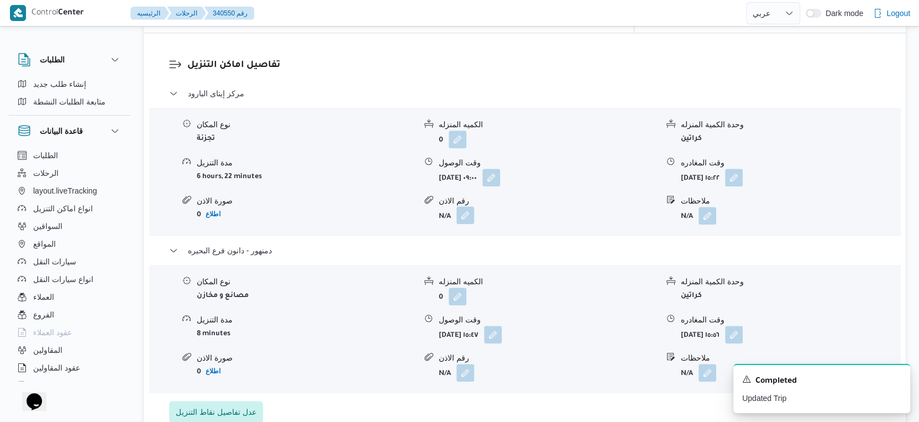
scroll to position [889, 0]
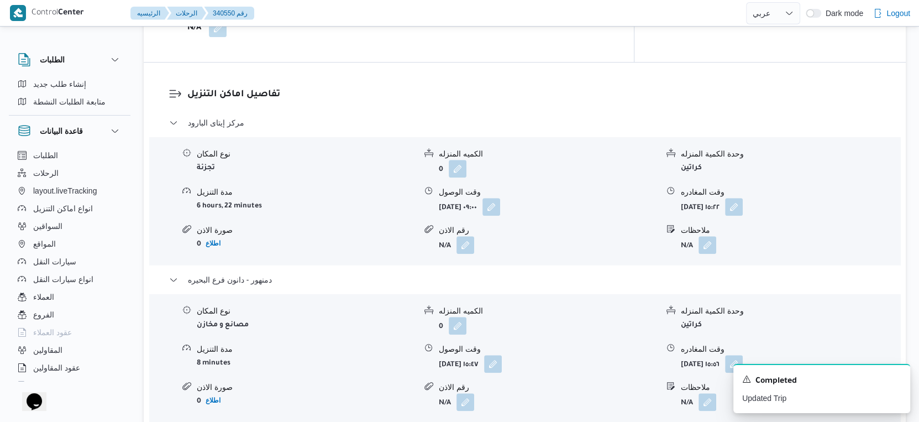
click at [538, 198] on form "أربعاء ١ أكتوبر ٢٠٢٥ ٠٩:٠٠" at bounding box center [548, 207] width 219 height 18
click at [500, 197] on button "button" at bounding box center [491, 206] width 18 height 18
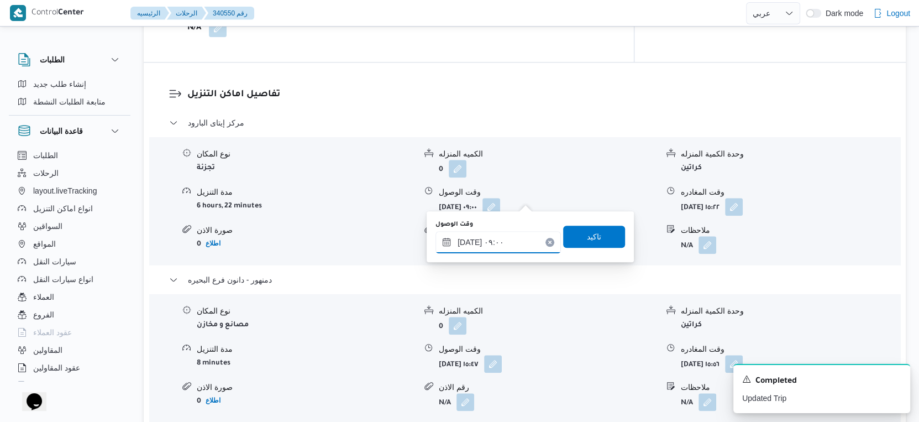
click at [509, 235] on input "٠١/١٠/٢٠٢٥ ٠٩:٠٠" at bounding box center [497, 242] width 125 height 22
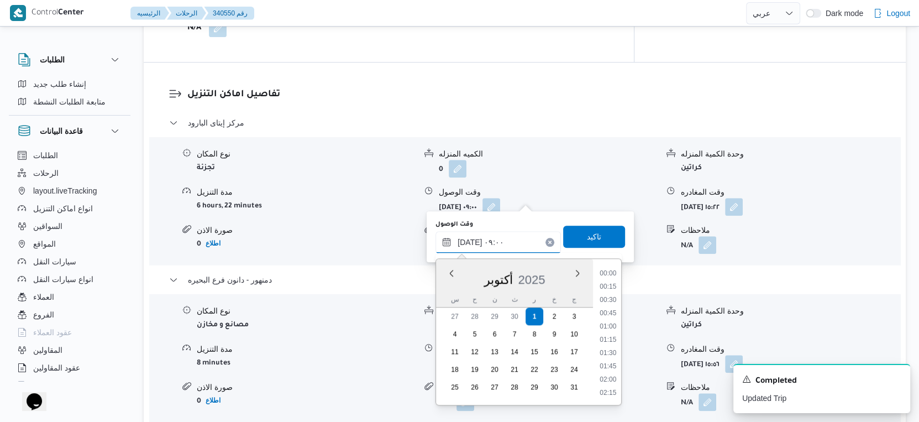
scroll to position [409, 0]
click at [613, 354] on li "09:15" at bounding box center [608, 354] width 25 height 11
type input "٠١/١٠/٢٠٢٥ ٠٩:١٥"
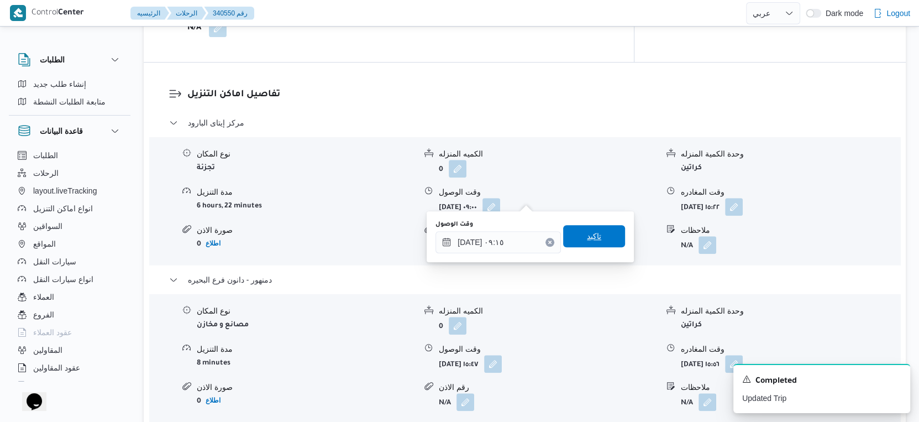
click at [596, 235] on span "تاكيد" at bounding box center [594, 236] width 62 height 22
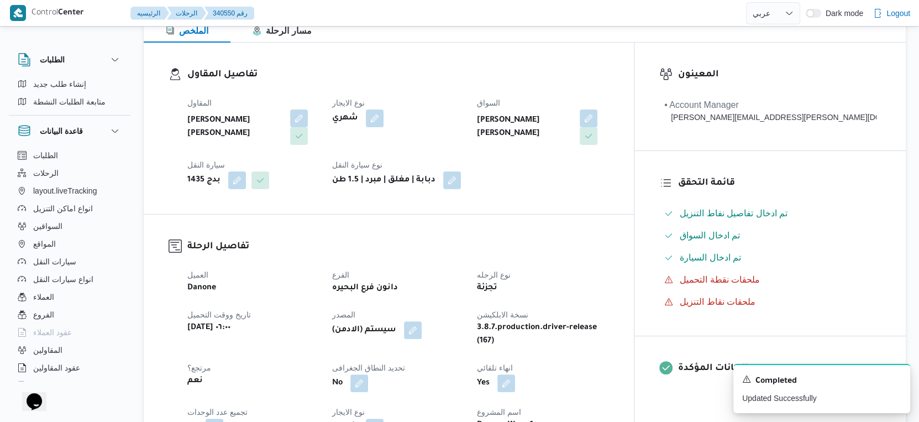
scroll to position [307, 0]
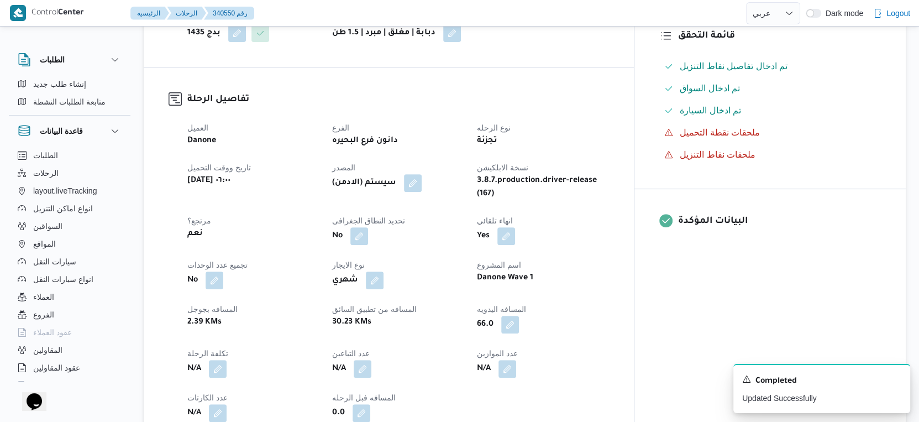
select select "ar"
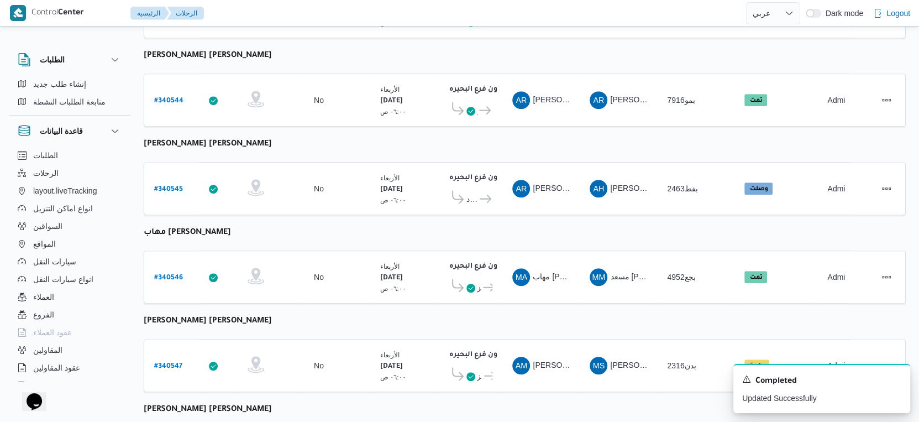
scroll to position [744, 0]
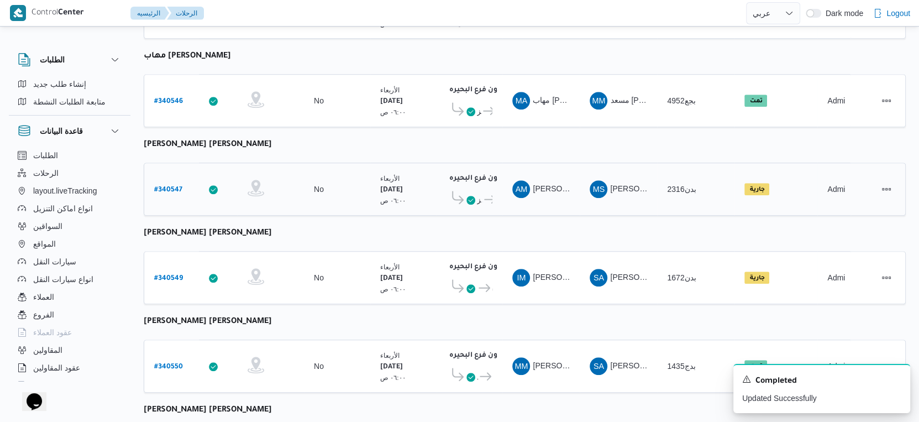
click at [170, 186] on b "# 340547" at bounding box center [168, 190] width 28 height 8
select select "ar"
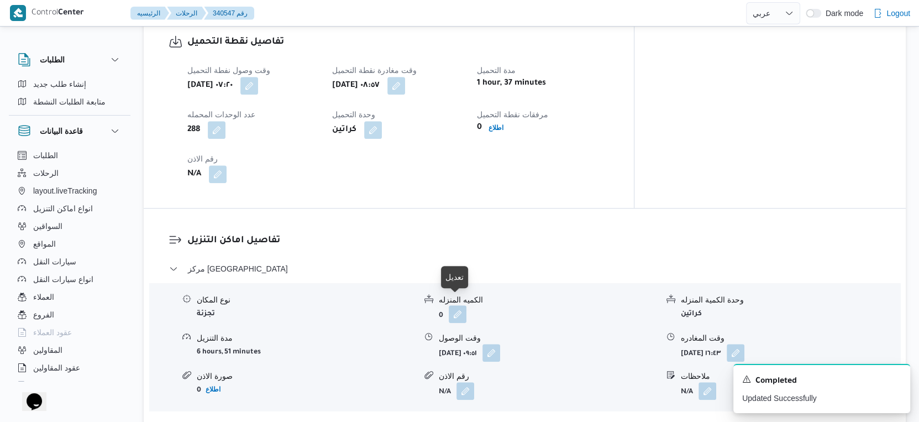
scroll to position [928, 0]
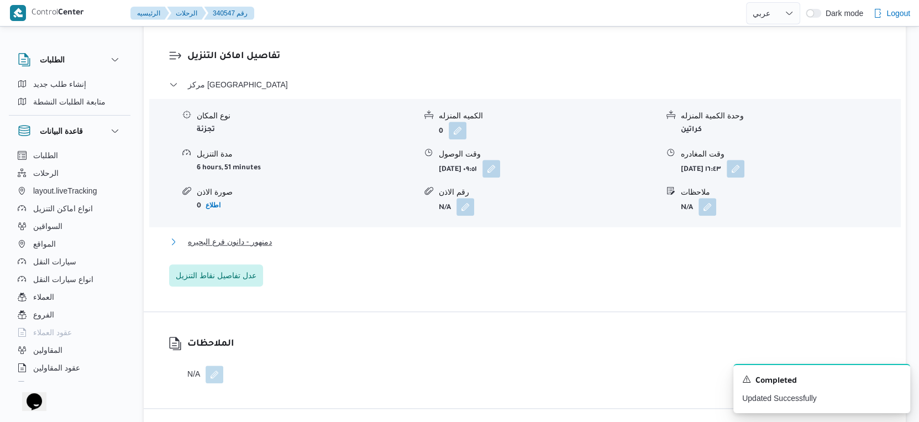
click at [292, 238] on button "دمنهور - دانون فرع البحيره" at bounding box center [525, 241] width 712 height 13
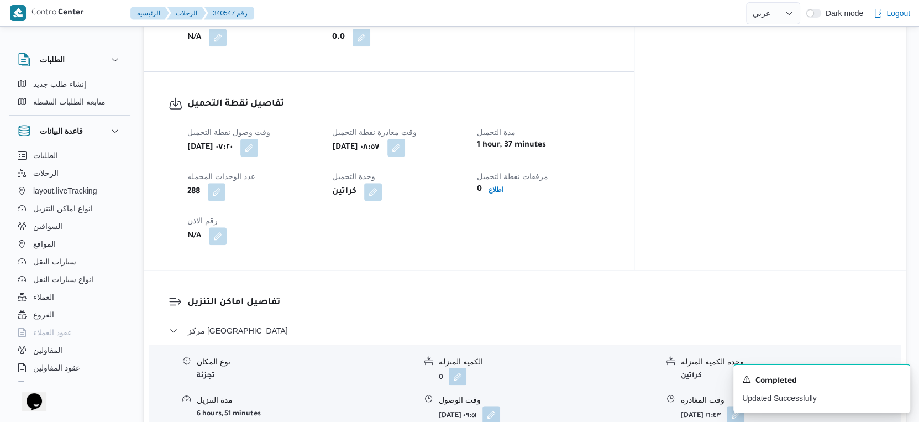
scroll to position [498, 0]
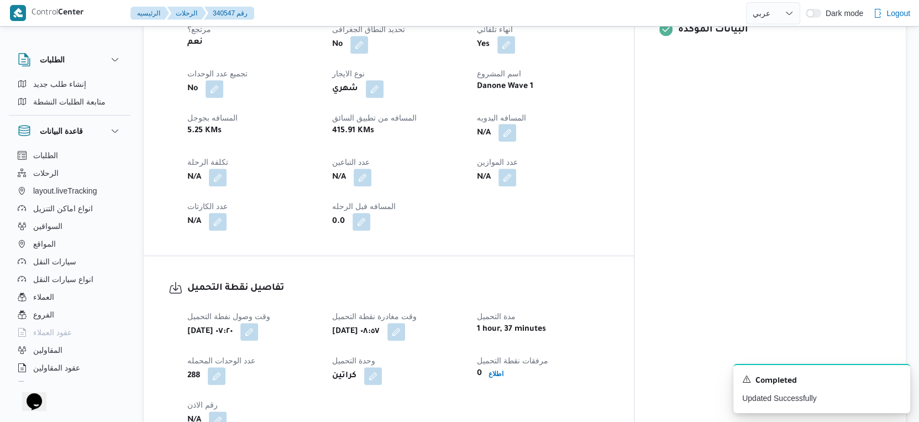
click at [516, 124] on button "button" at bounding box center [507, 133] width 18 height 18
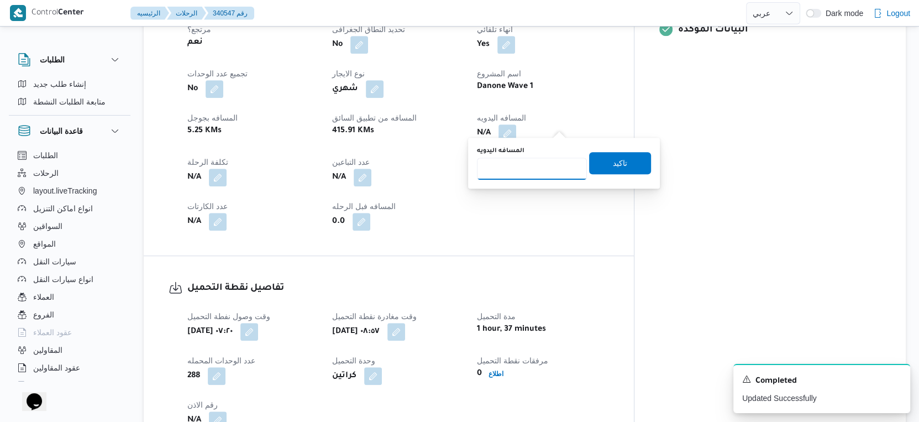
click at [526, 173] on input "المسافه اليدويه" at bounding box center [532, 168] width 110 height 22
type input "124"
click at [636, 164] on span "تاكيد" at bounding box center [620, 162] width 62 height 22
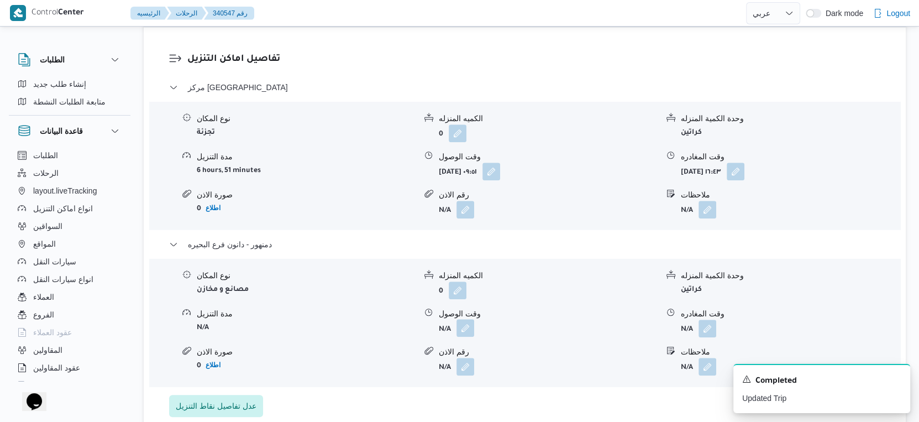
scroll to position [982, 0]
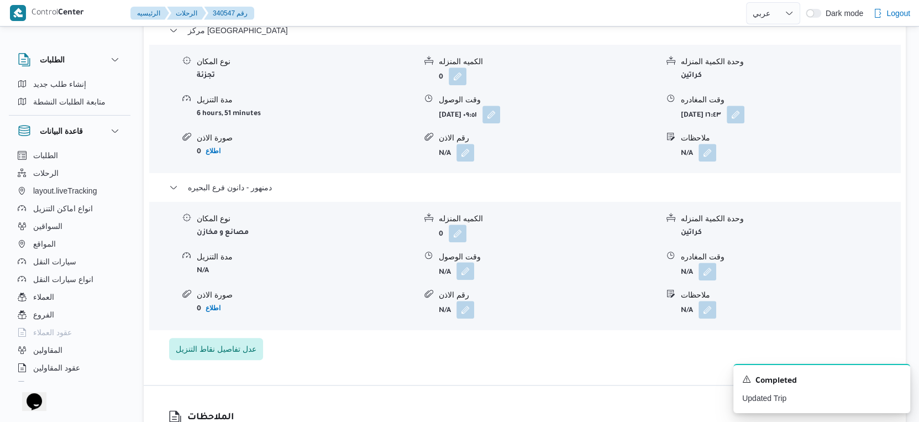
click at [470, 262] on button "button" at bounding box center [465, 271] width 18 height 18
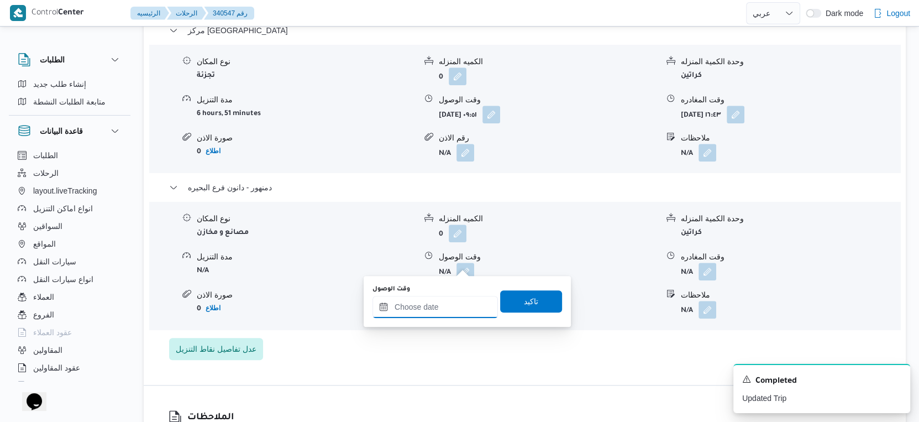
click at [449, 305] on input "وقت الوصول" at bounding box center [434, 307] width 125 height 22
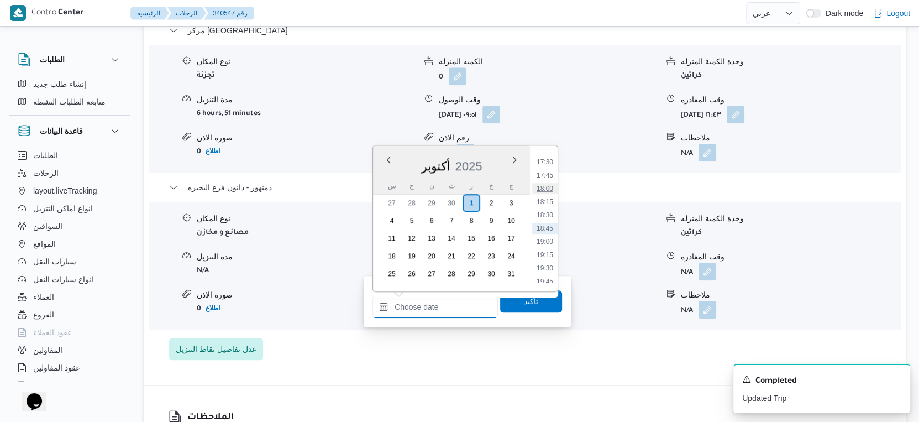
scroll to position [865, 0]
click at [546, 212] on li "17:15" at bounding box center [544, 209] width 25 height 11
type input "٠١/١٠/٢٠٢٥ ١٧:١٥"
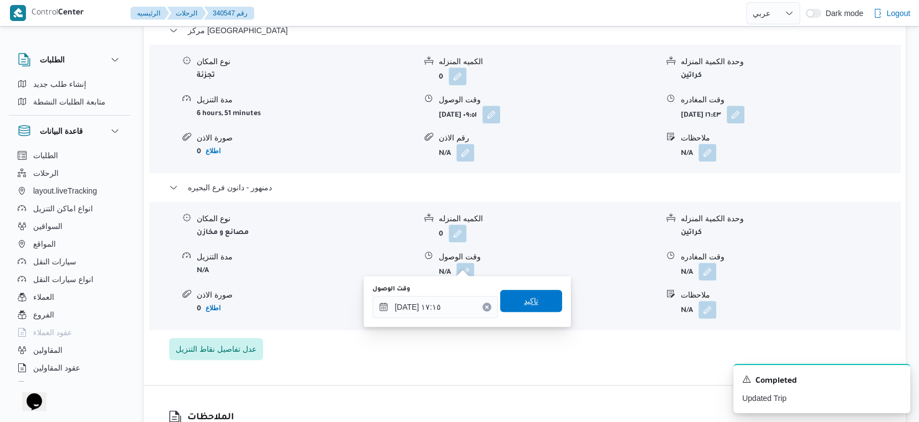
click at [541, 294] on span "تاكيد" at bounding box center [531, 300] width 62 height 22
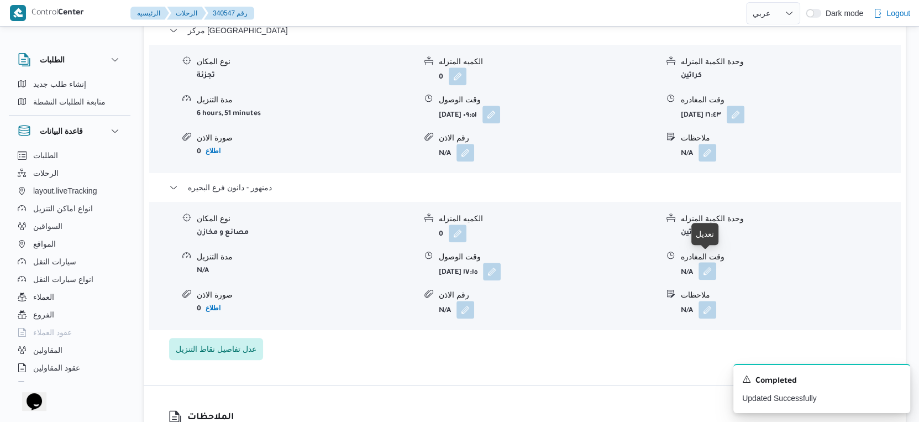
click at [708, 262] on button "button" at bounding box center [707, 271] width 18 height 18
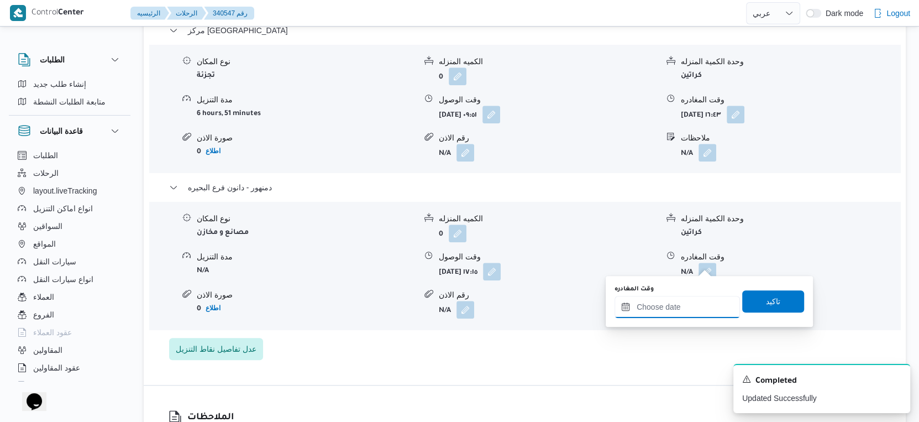
drag, startPoint x: 682, startPoint y: 307, endPoint x: 699, endPoint y: 296, distance: 20.1
click at [682, 307] on input "وقت المغادره" at bounding box center [676, 307] width 125 height 22
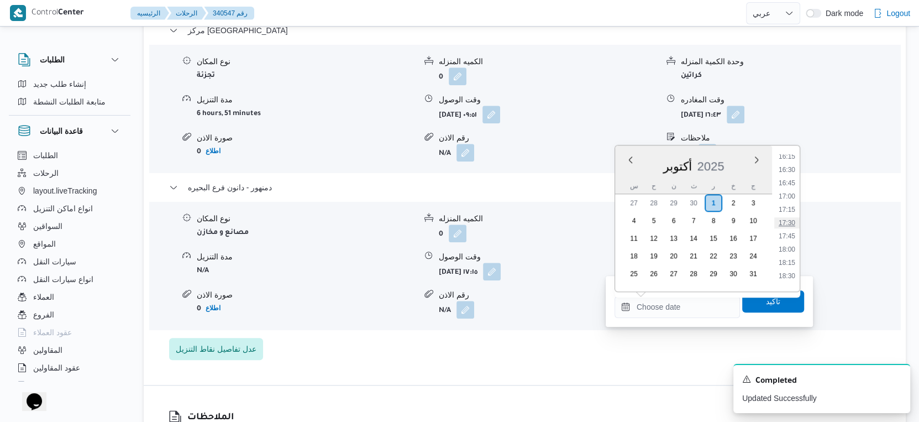
click at [787, 220] on li "17:30" at bounding box center [786, 222] width 25 height 11
type input "٠١/١٠/٢٠٢٥ ١٧:٣٠"
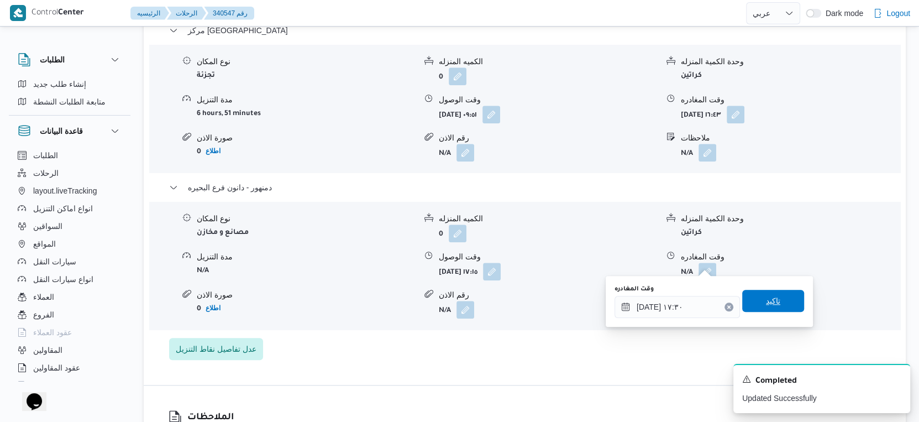
click at [776, 300] on span "تاكيد" at bounding box center [773, 300] width 62 height 22
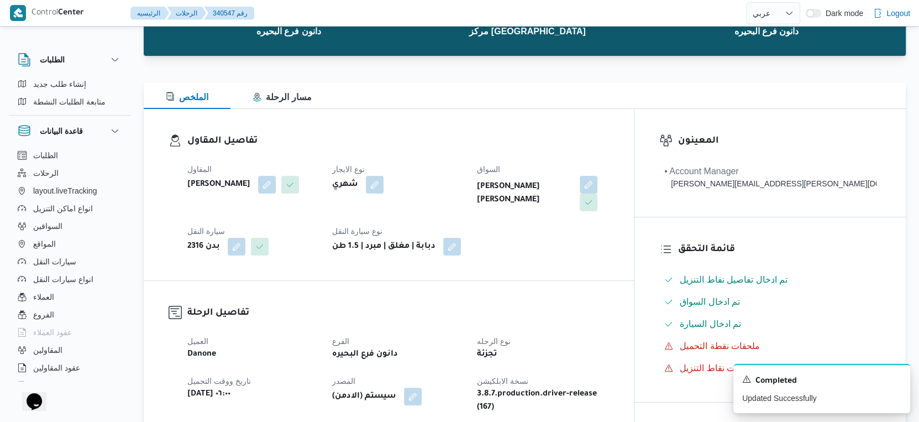
scroll to position [0, 0]
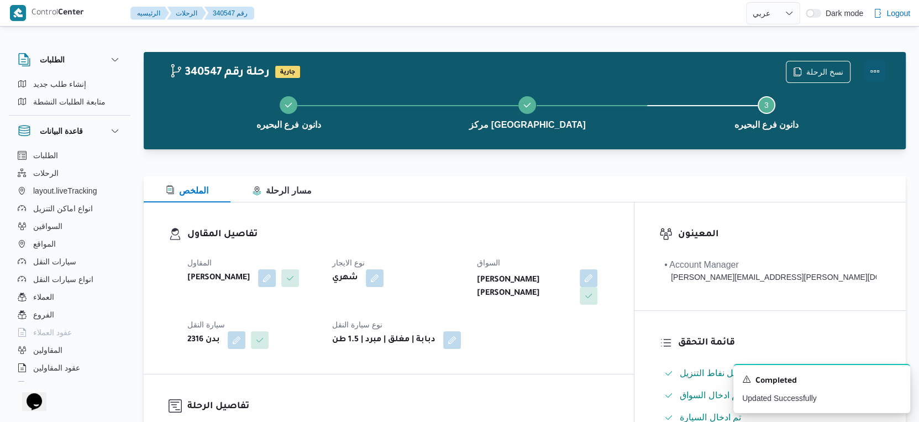
click at [872, 65] on button "Actions" at bounding box center [874, 71] width 22 height 22
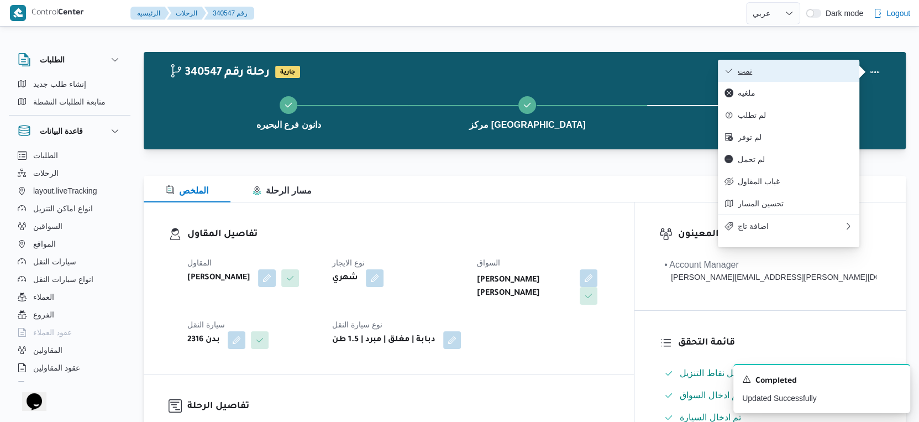
click at [809, 71] on span "تمت" at bounding box center [795, 70] width 115 height 9
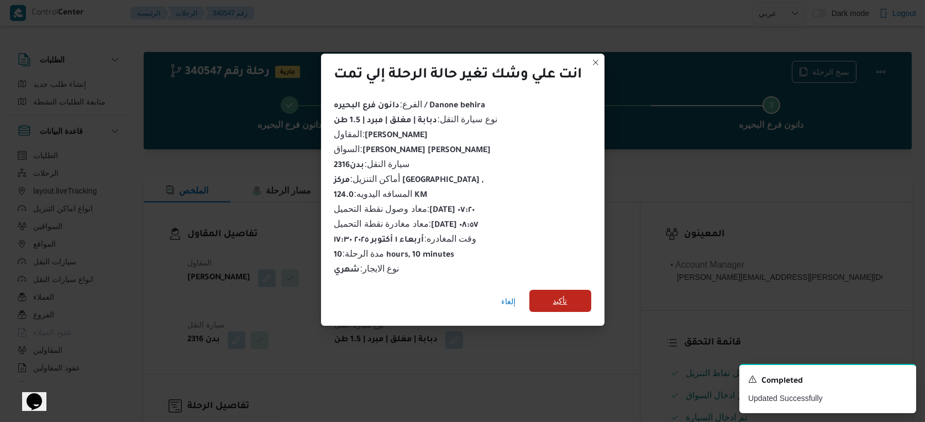
click at [577, 294] on span "تأكيد" at bounding box center [560, 300] width 62 height 22
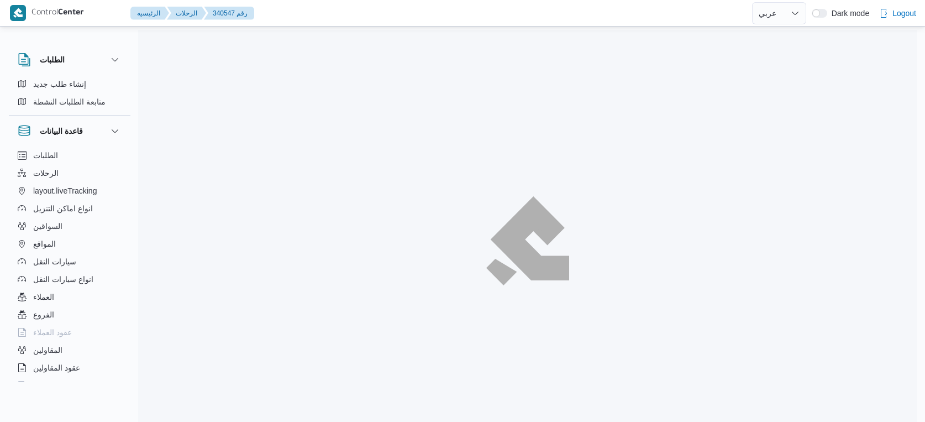
select select "ar"
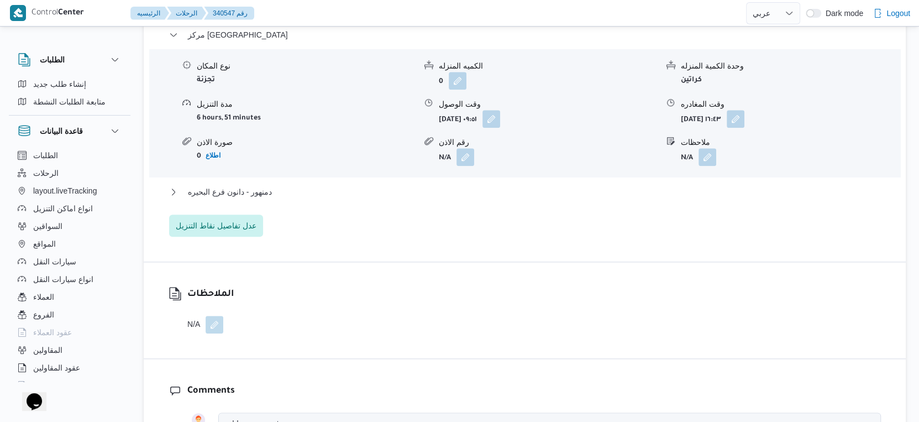
scroll to position [982, 0]
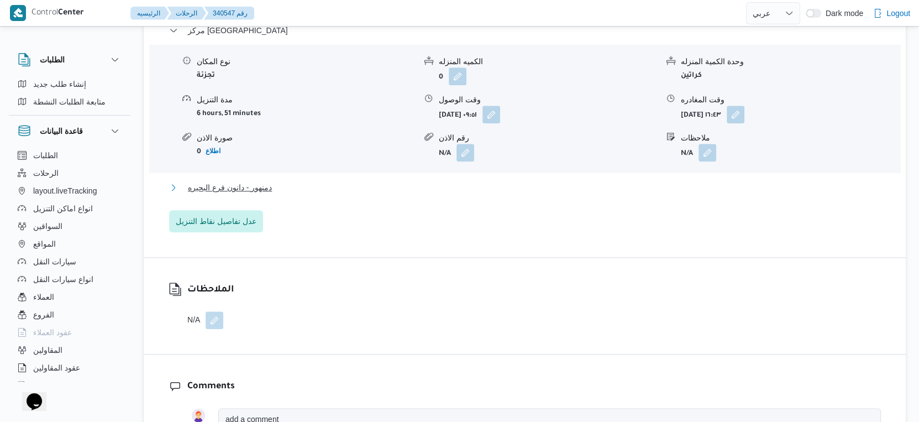
click at [286, 181] on button "دمنهور - دانون فرع البحيره" at bounding box center [525, 187] width 712 height 13
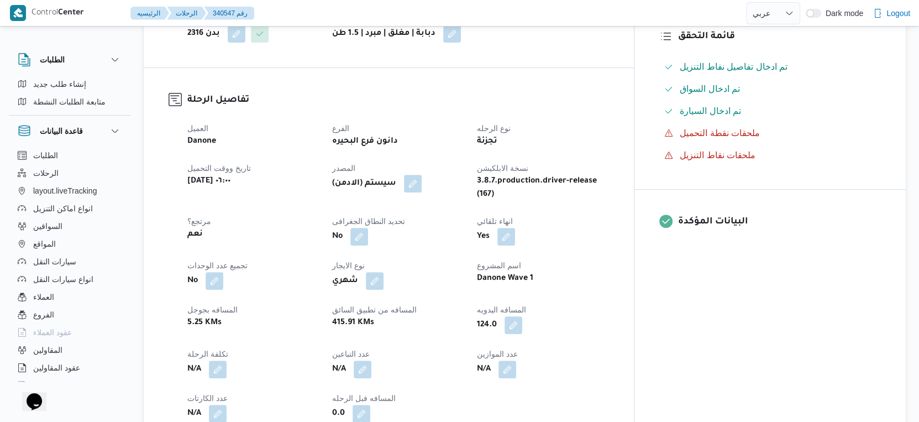
scroll to position [307, 0]
select select "ar"
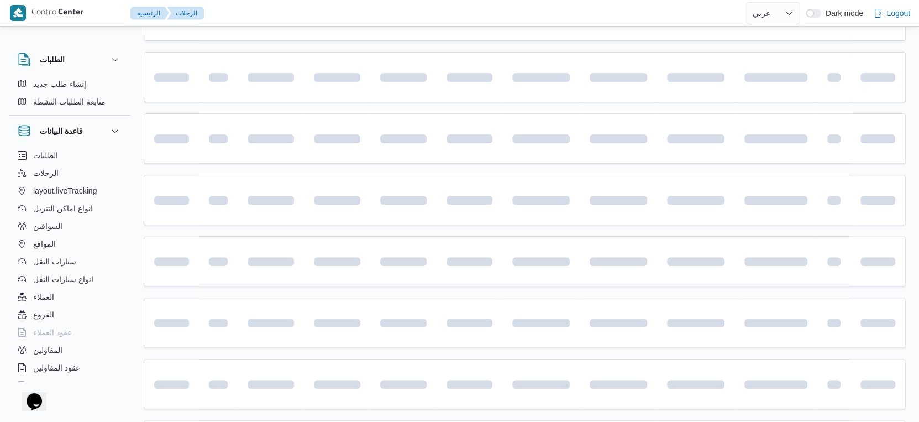
scroll to position [744, 0]
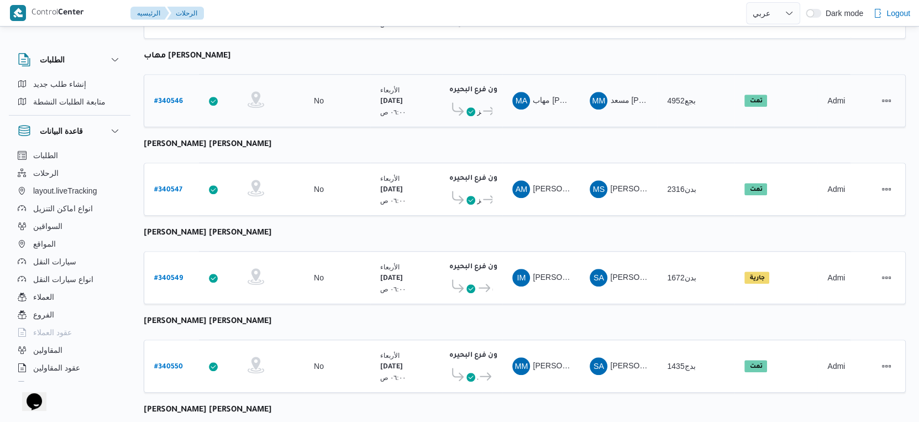
click at [171, 98] on b "# 340546" at bounding box center [168, 102] width 29 height 8
select select "ar"
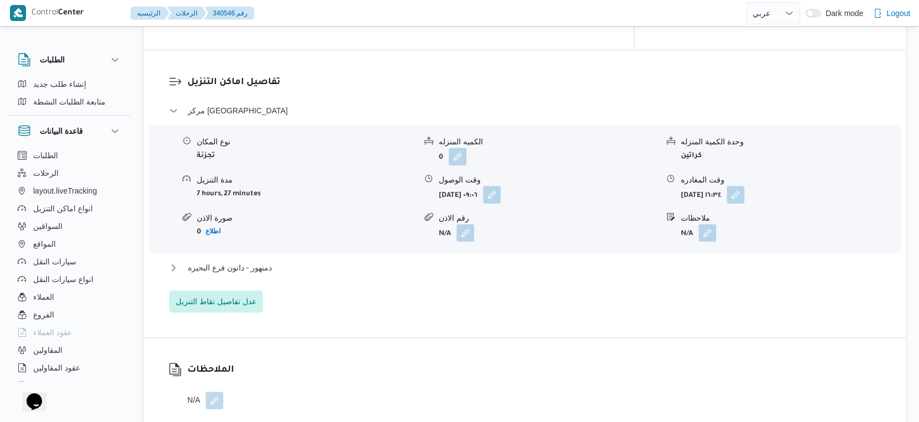
scroll to position [982, 0]
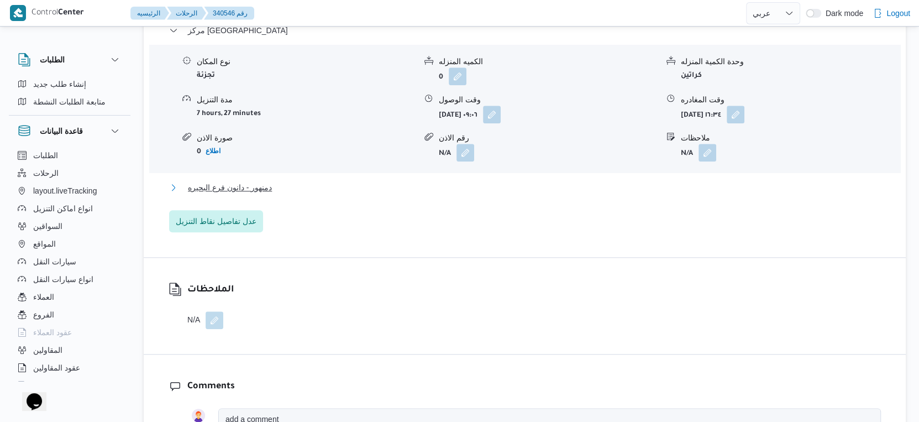
click at [302, 181] on button "دمنهور - دانون فرع البحيره" at bounding box center [525, 187] width 712 height 13
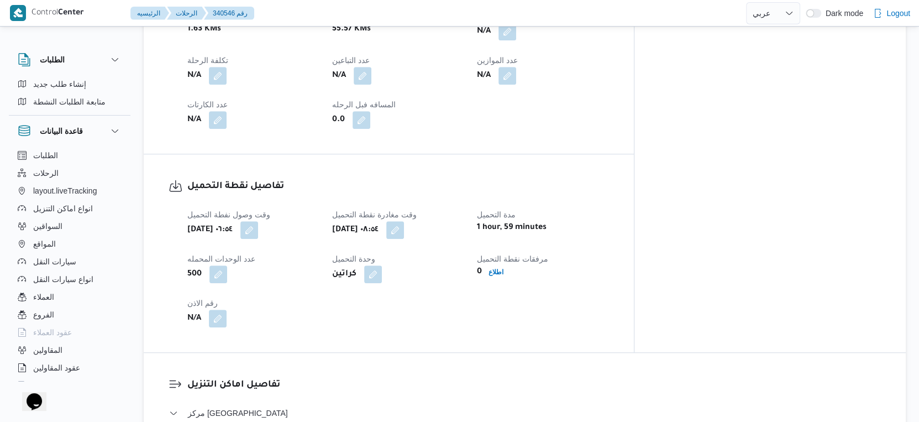
scroll to position [491, 0]
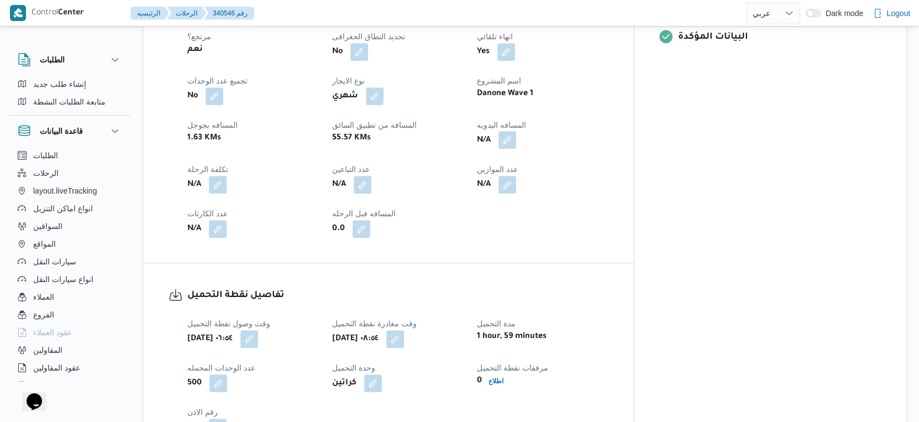
click at [516, 131] on button "button" at bounding box center [507, 140] width 18 height 18
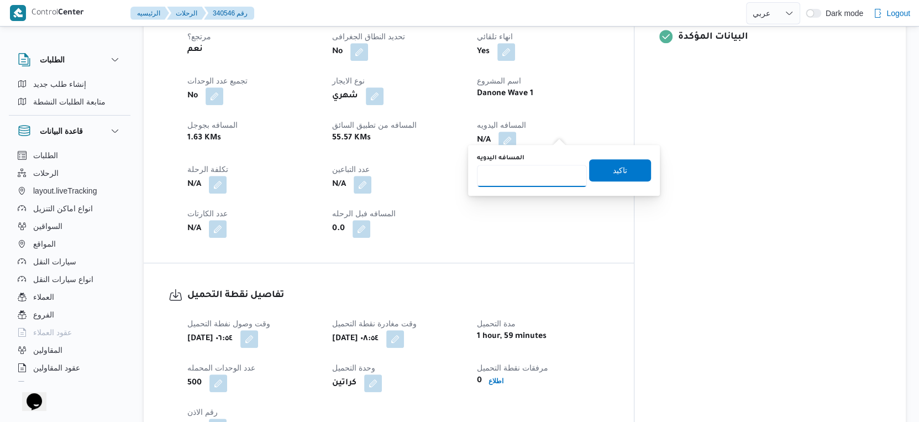
click at [522, 168] on input "المسافه اليدويه" at bounding box center [532, 176] width 110 height 22
type input "60"
click at [629, 165] on span "تاكيد" at bounding box center [620, 170] width 62 height 22
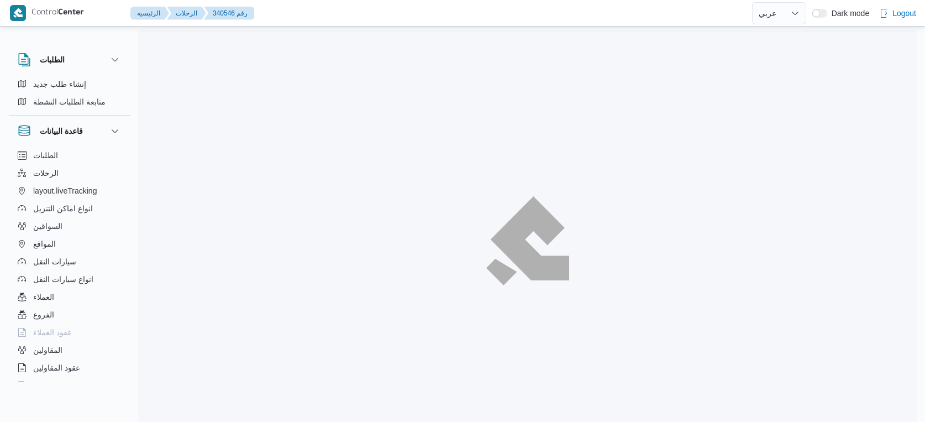
select select "ar"
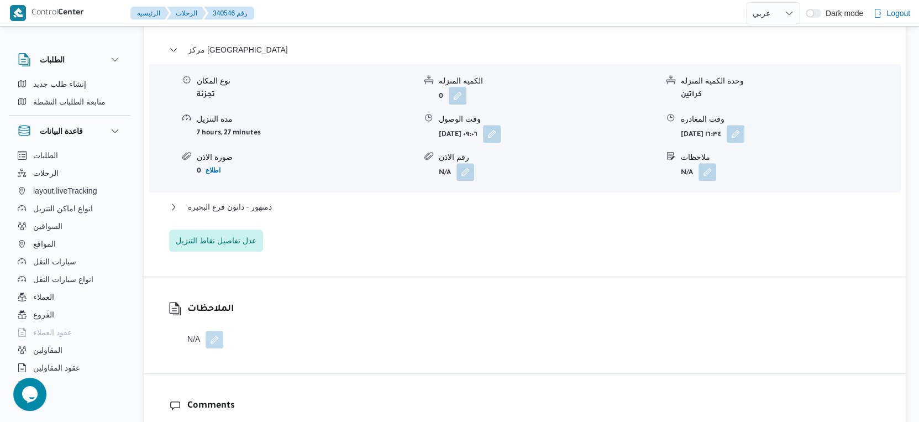
scroll to position [982, 0]
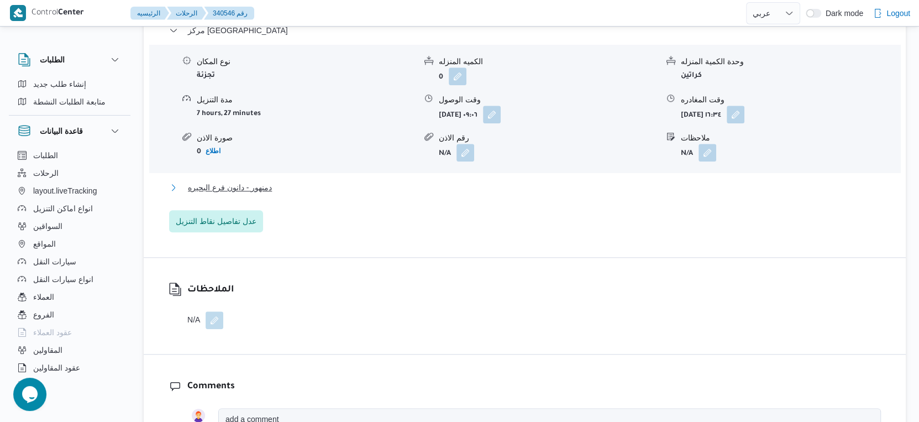
click at [259, 181] on span "دمنهور - دانون فرع البحيره" at bounding box center [230, 187] width 84 height 13
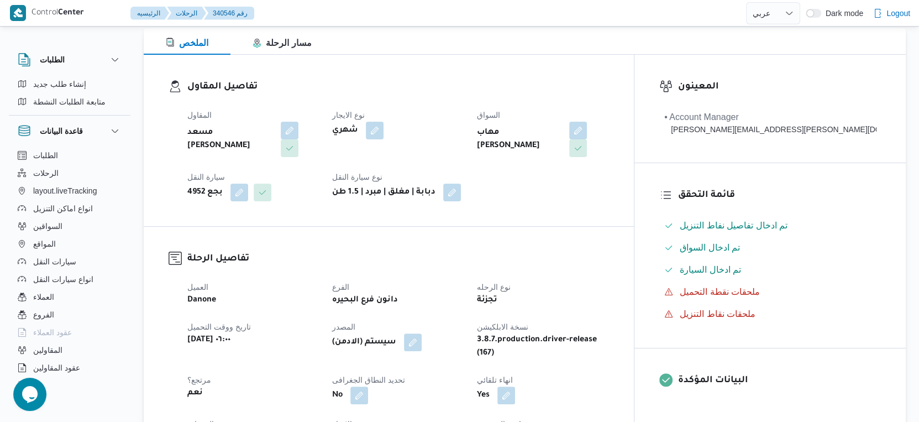
scroll to position [307, 0]
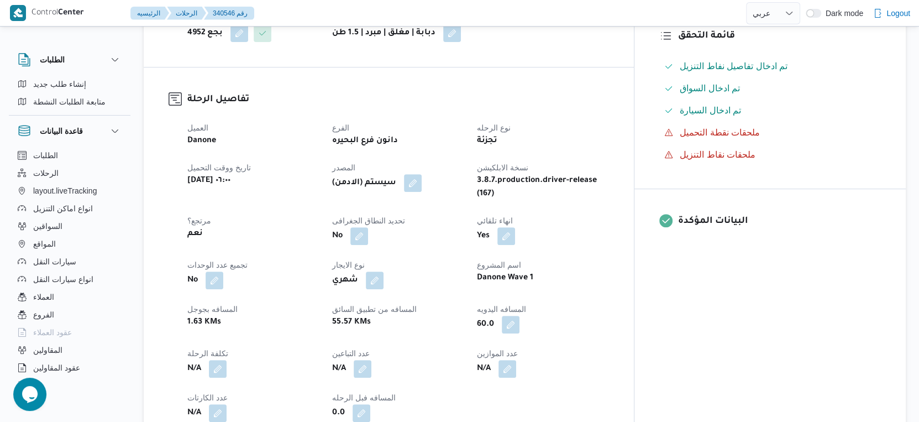
select select "ar"
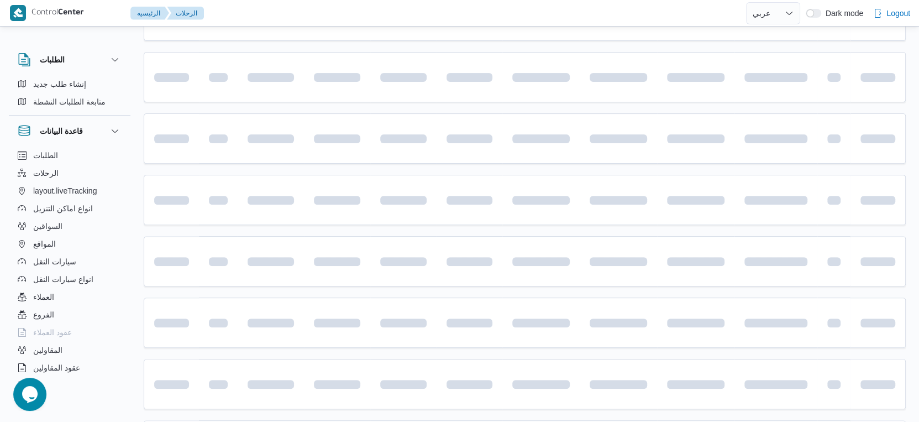
scroll to position [744, 0]
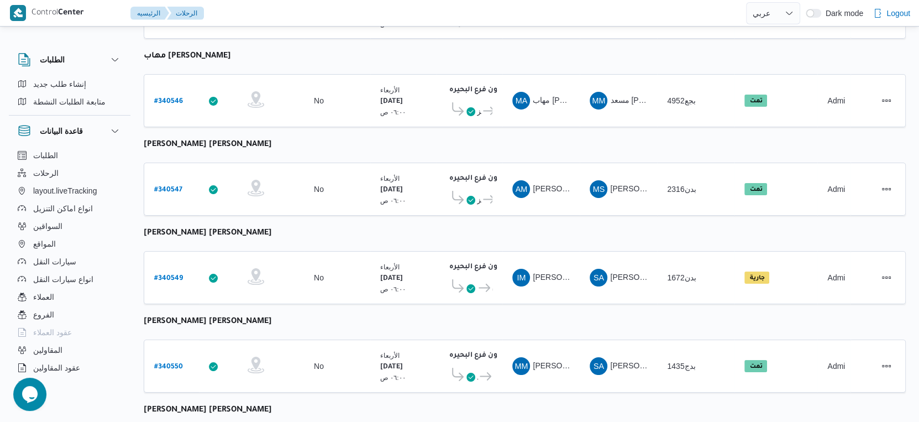
select select "ar"
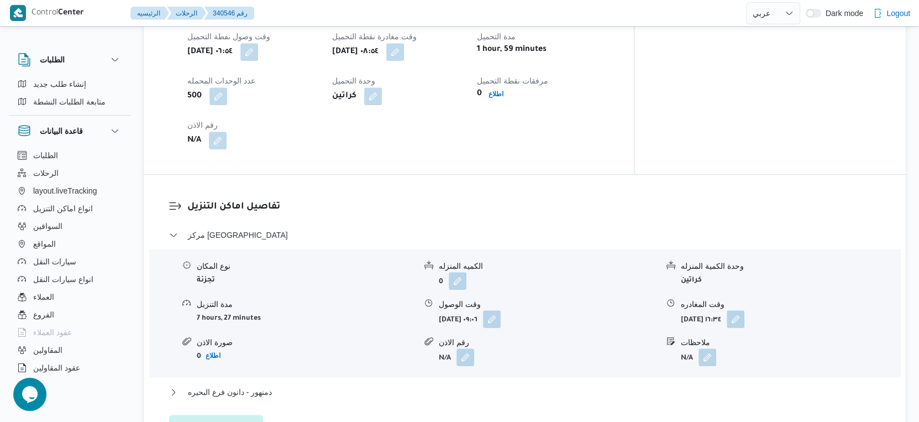
scroll to position [859, 0]
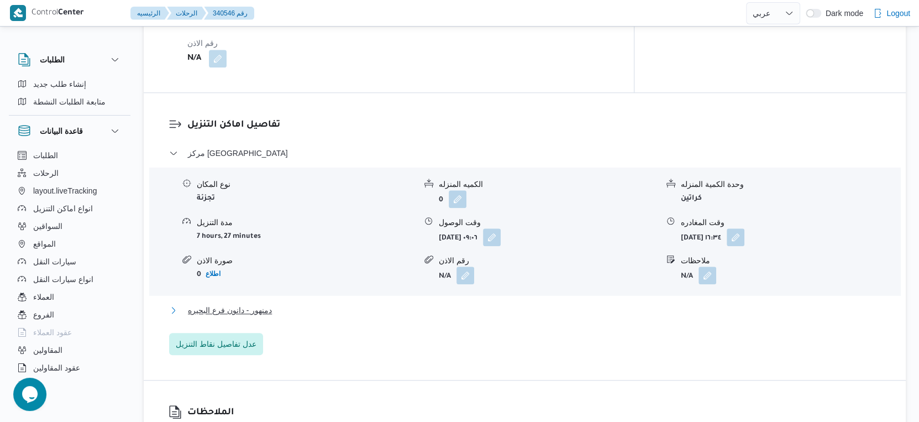
click at [320, 303] on button "دمنهور - دانون فرع البحيره" at bounding box center [525, 309] width 712 height 13
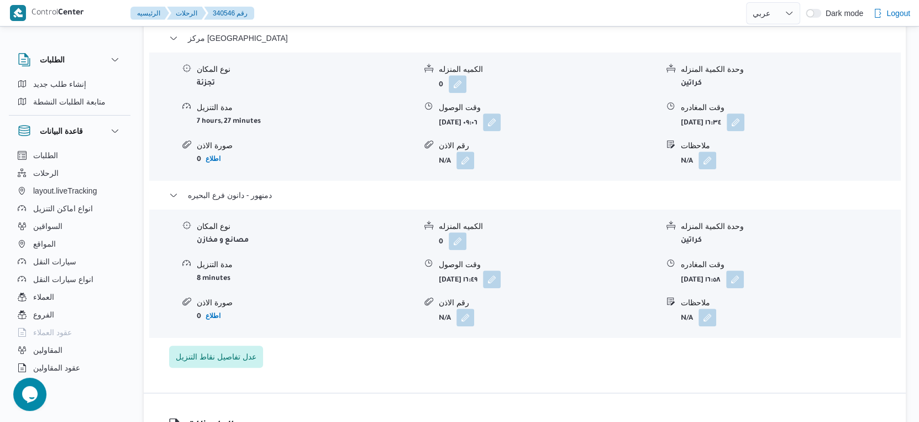
scroll to position [982, 0]
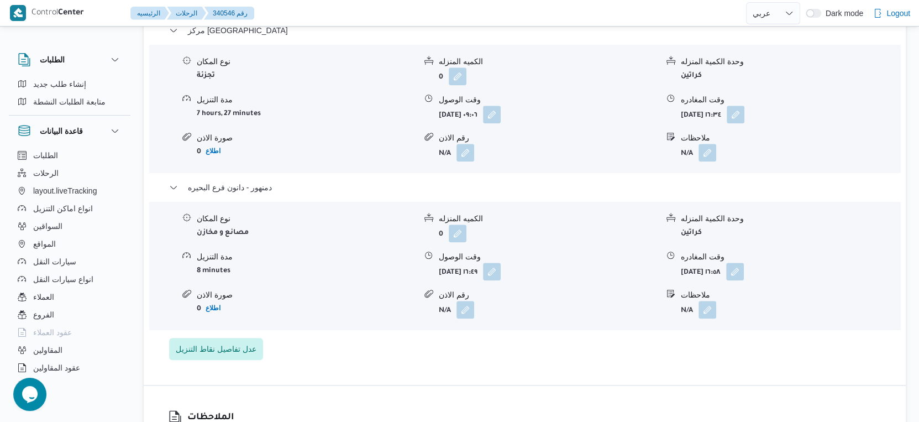
select select "ar"
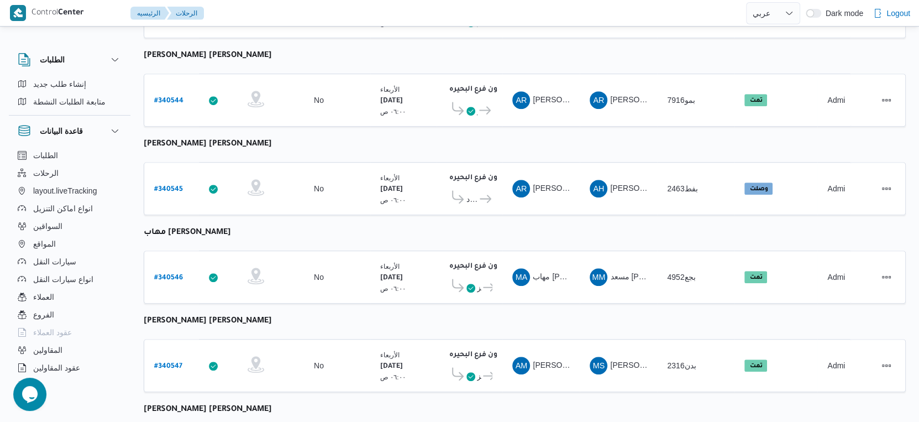
scroll to position [902, 0]
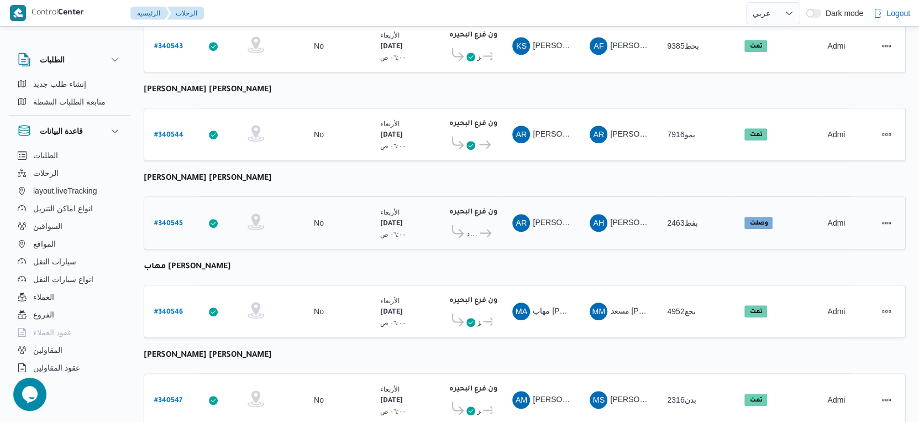
click at [172, 220] on b "# 340545" at bounding box center [168, 224] width 29 height 8
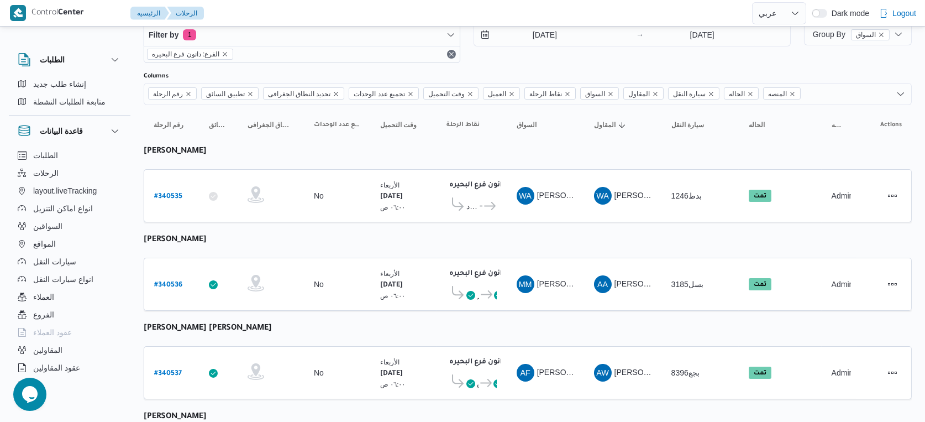
select select "ar"
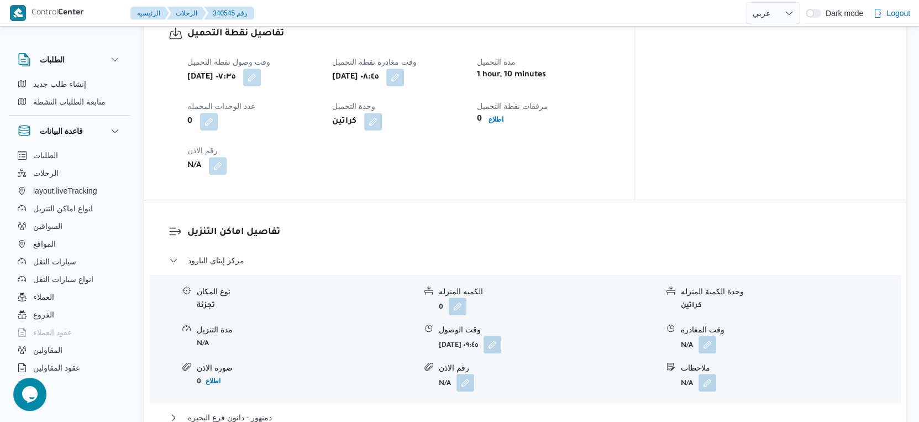
scroll to position [779, 0]
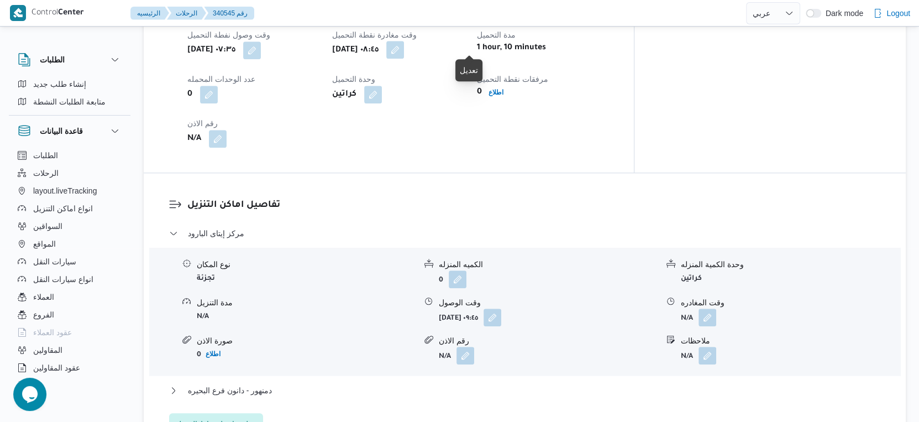
click at [404, 44] on button "button" at bounding box center [395, 50] width 18 height 18
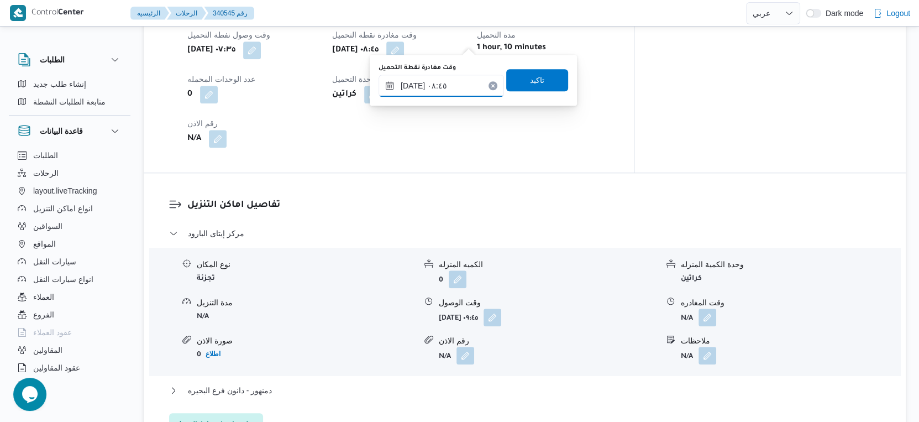
click at [456, 86] on input "[DATE] ٠٨:٤٥" at bounding box center [440, 86] width 125 height 22
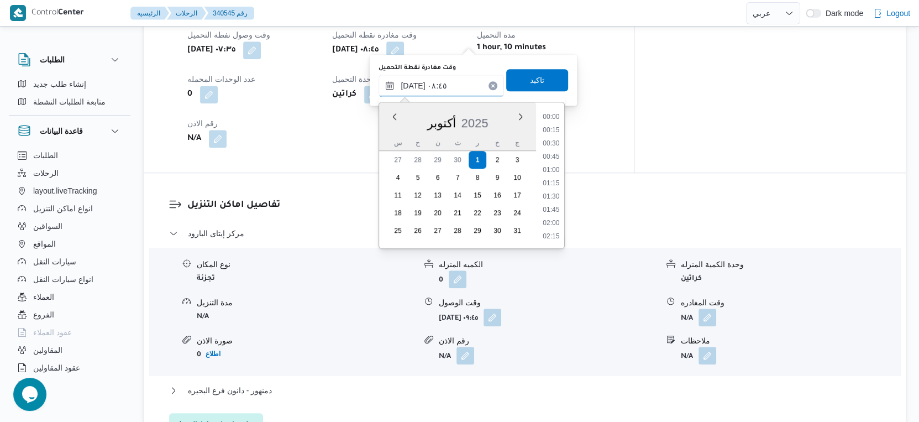
scroll to position [397, 0]
click at [558, 171] on li "08:30" at bounding box center [551, 170] width 25 height 11
type input "[DATE] ٠٨:٣٠"
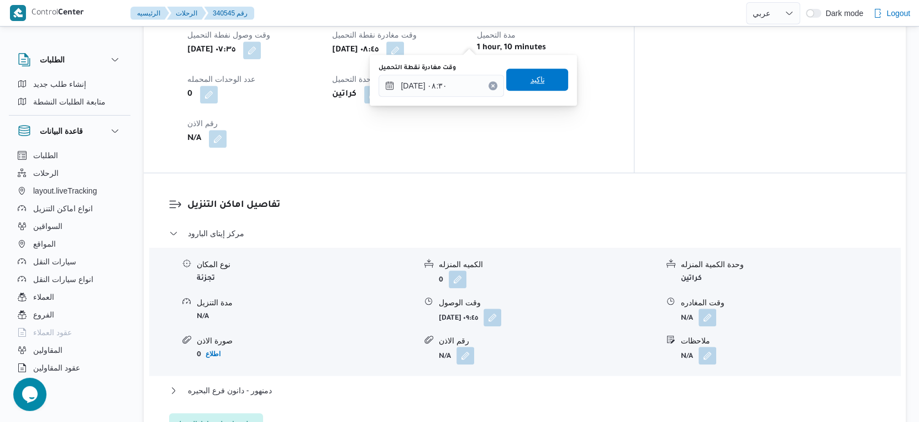
click at [535, 80] on span "تاكيد" at bounding box center [537, 79] width 14 height 13
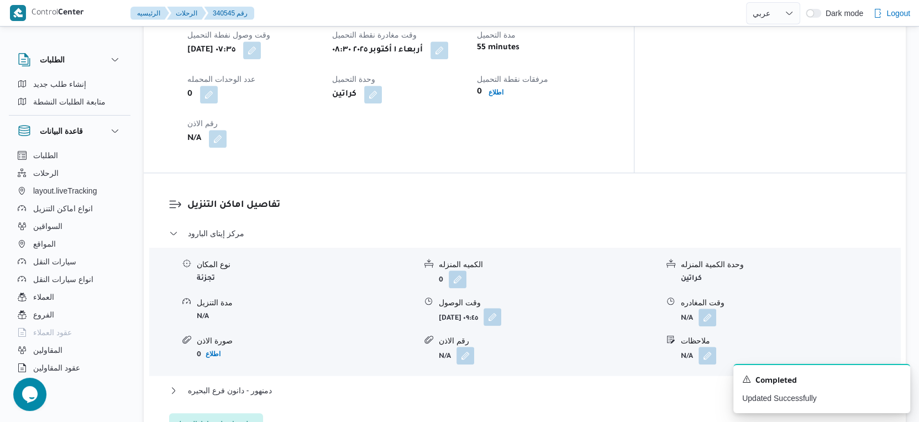
click at [501, 308] on button "button" at bounding box center [492, 317] width 18 height 18
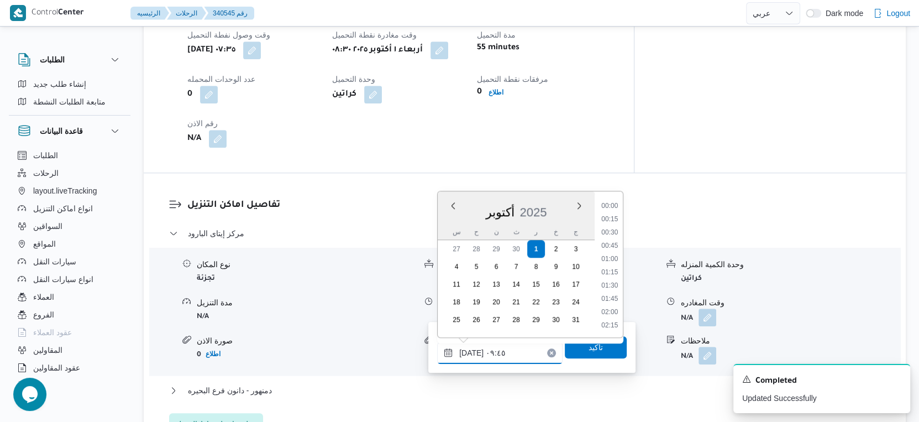
click at [504, 343] on input "[DATE] ٠٩:٤٥" at bounding box center [499, 352] width 125 height 22
click at [610, 235] on li "09:00" at bounding box center [609, 233] width 25 height 11
type input "[DATE] ٠٩:٠٠"
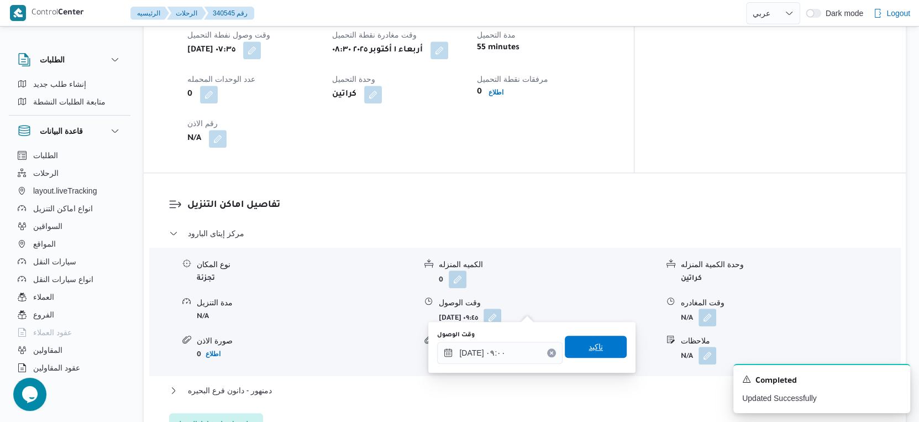
click at [597, 345] on span "تاكيد" at bounding box center [596, 346] width 62 height 22
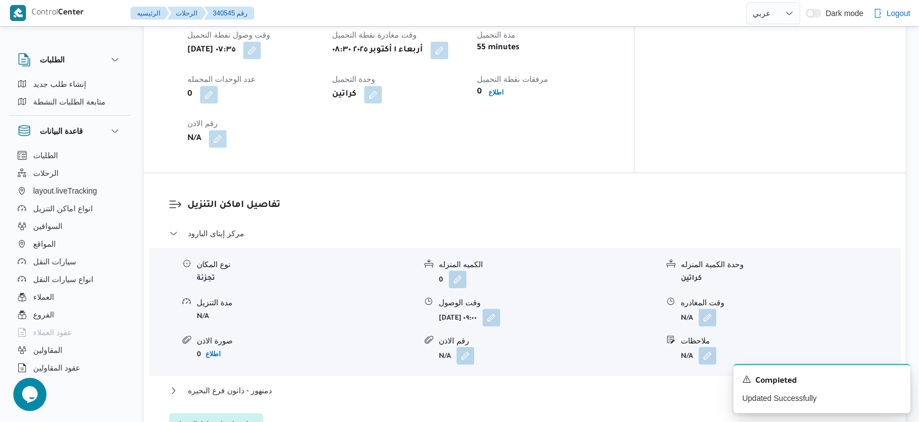
scroll to position [963, 0]
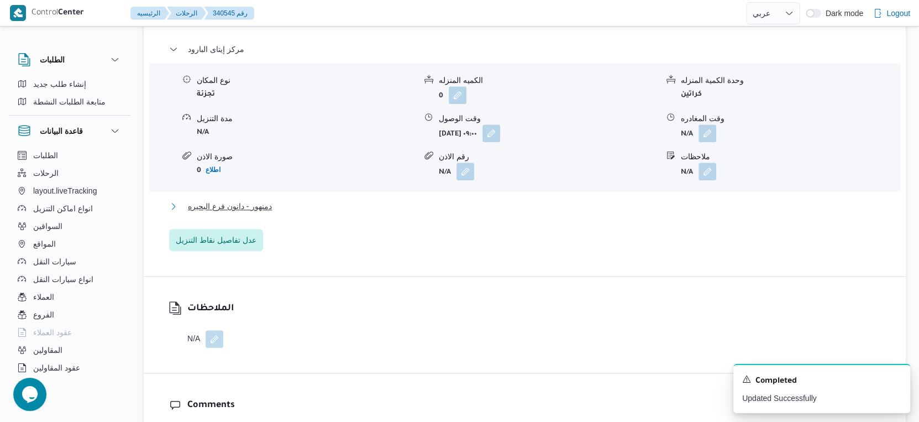
click at [258, 199] on span "دمنهور - دانون فرع البحيره" at bounding box center [230, 205] width 84 height 13
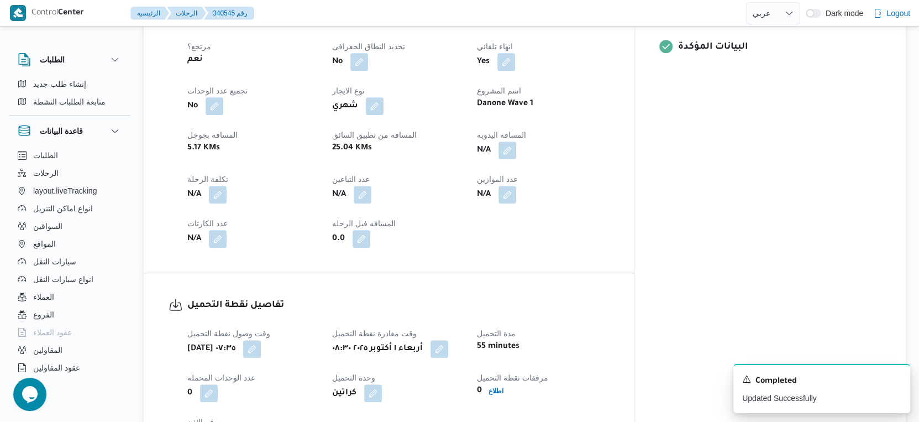
scroll to position [410, 0]
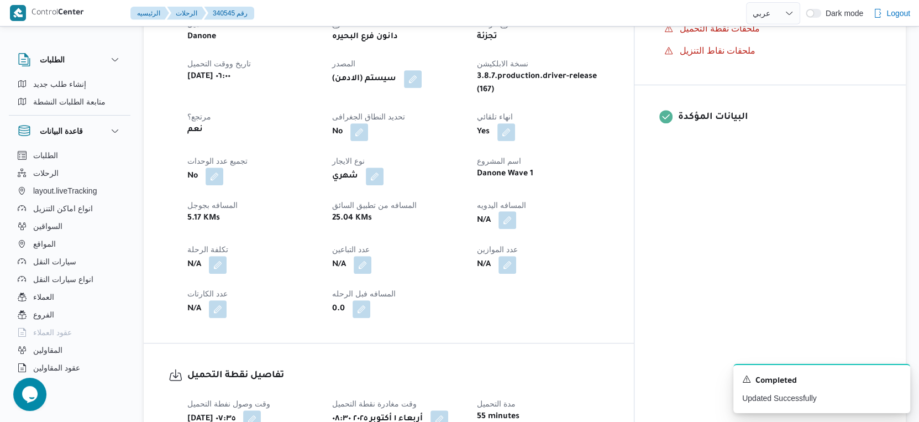
click at [516, 211] on button "button" at bounding box center [507, 220] width 18 height 18
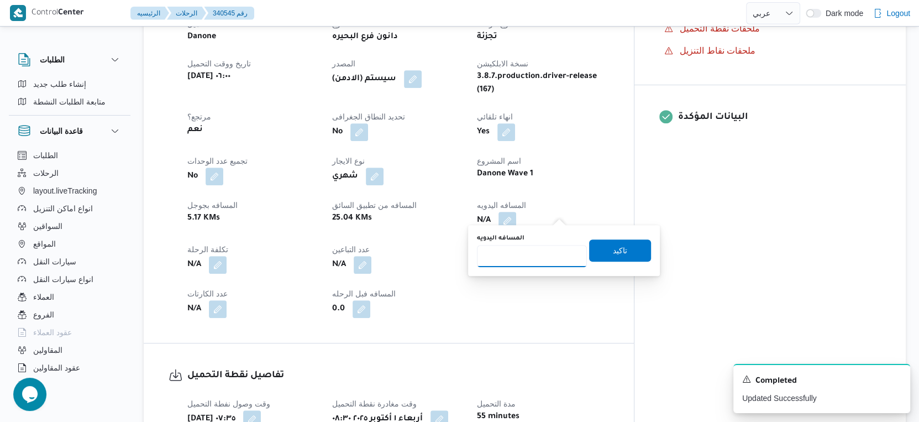
click at [531, 248] on input "المسافه اليدويه" at bounding box center [532, 256] width 110 height 22
type input "74"
click at [613, 247] on span "تاكيد" at bounding box center [620, 249] width 14 height 13
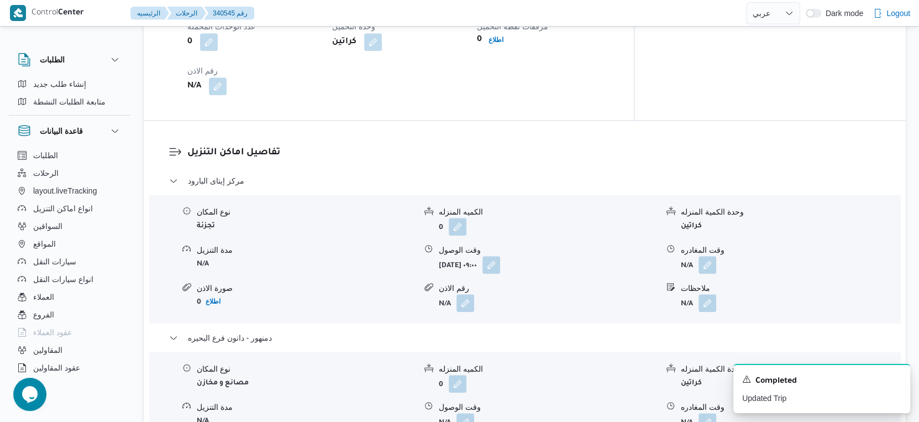
scroll to position [902, 0]
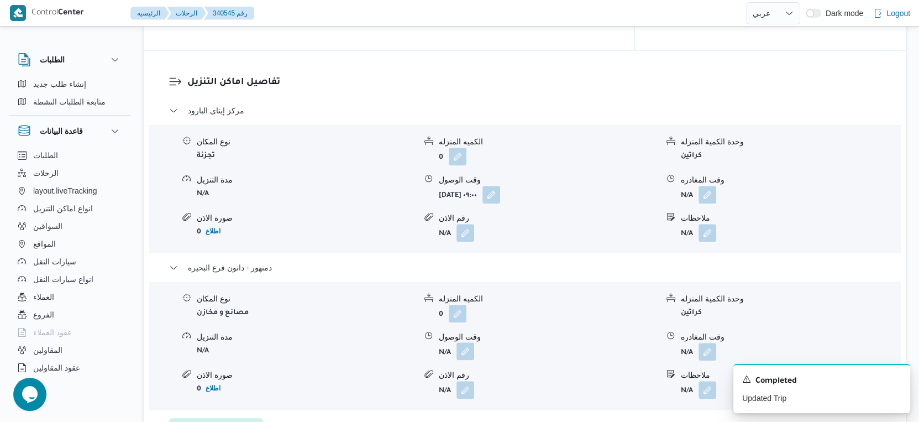
click at [472, 342] on button "button" at bounding box center [465, 351] width 18 height 18
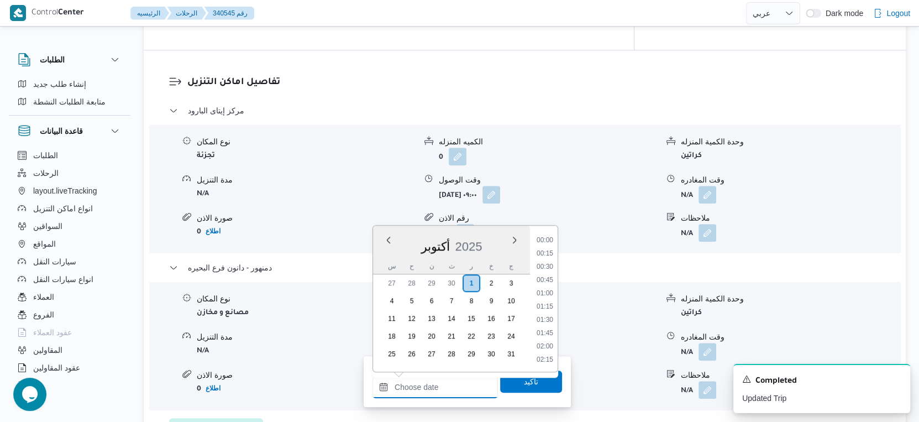
drag, startPoint x: 437, startPoint y: 386, endPoint x: 454, endPoint y: 376, distance: 19.8
click at [437, 386] on input "وقت الوصول" at bounding box center [434, 387] width 125 height 22
drag, startPoint x: 545, startPoint y: 336, endPoint x: 540, endPoint y: 350, distance: 14.2
click at [545, 336] on li "17:00" at bounding box center [544, 338] width 25 height 11
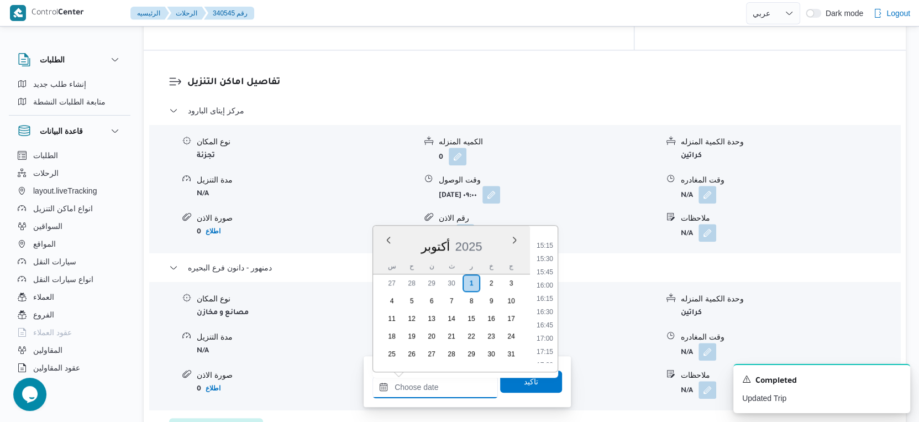
type input "٠١/١٠/٢٠٢٥ ١٧:٠٠"
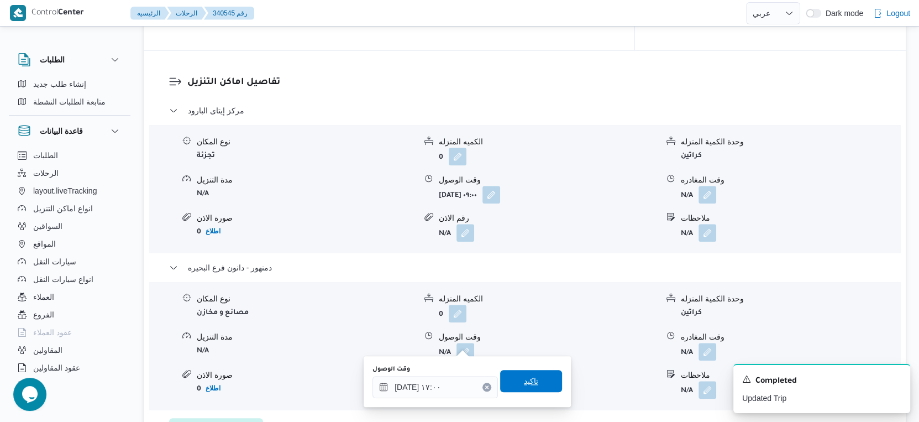
click at [534, 373] on span "تاكيد" at bounding box center [531, 381] width 62 height 22
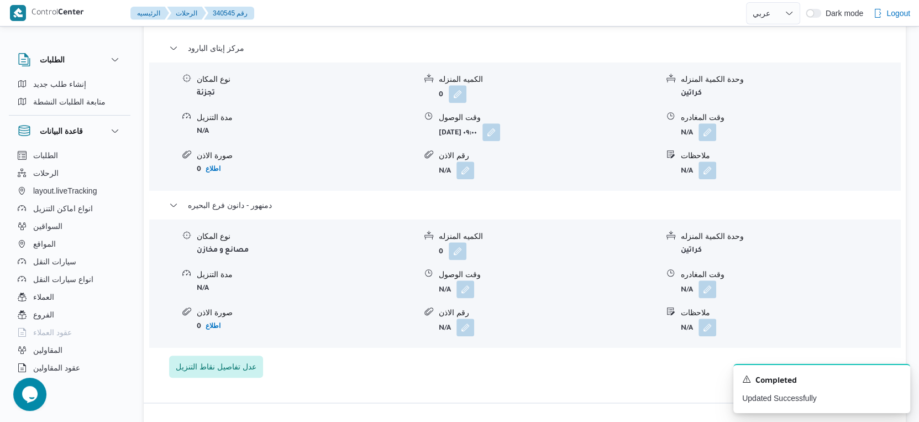
scroll to position [963, 0]
click at [711, 283] on button "button" at bounding box center [707, 290] width 18 height 18
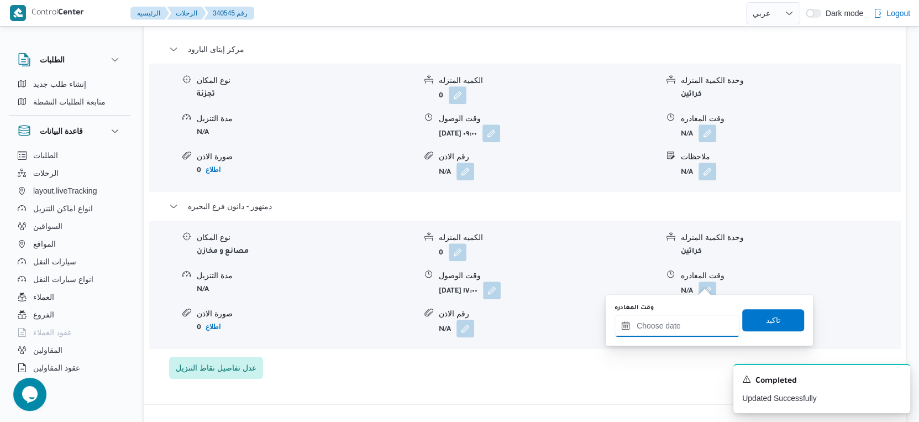
click at [697, 328] on input "وقت المغادره" at bounding box center [676, 325] width 125 height 22
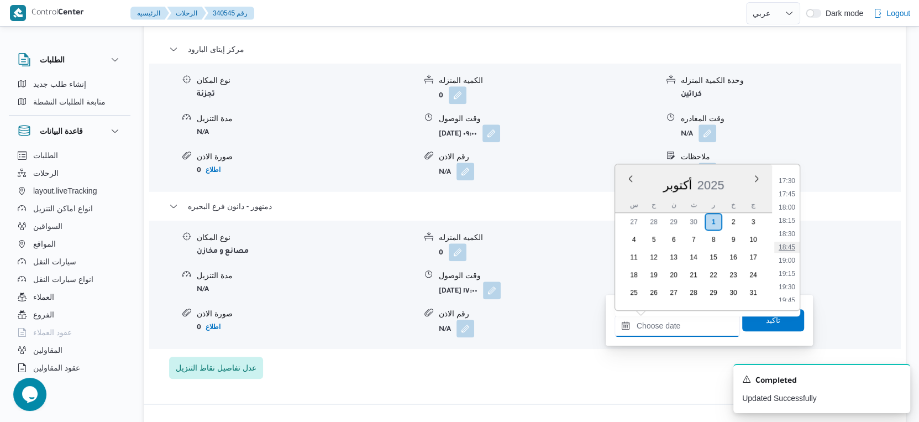
scroll to position [865, 0]
click at [787, 236] on li "17:30" at bounding box center [786, 241] width 25 height 11
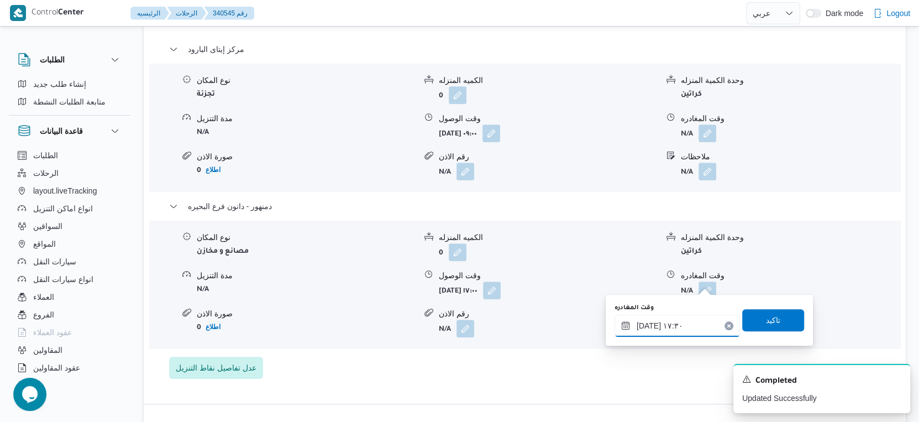
click at [686, 319] on input "٠١/١٠/٢٠٢٥ ١٧:٣٠" at bounding box center [676, 325] width 125 height 22
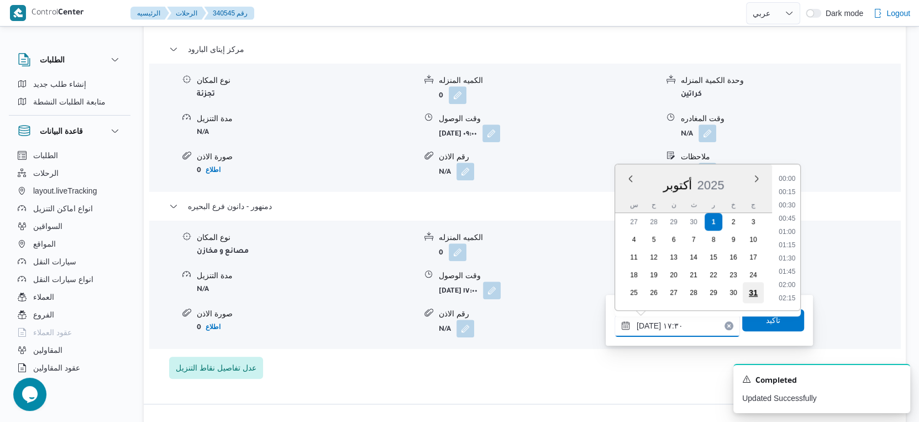
scroll to position [860, 0]
click at [789, 230] on li "17:15" at bounding box center [786, 233] width 25 height 11
type input "٠١/١٠/٢٠٢٥ ١٧:١٥"
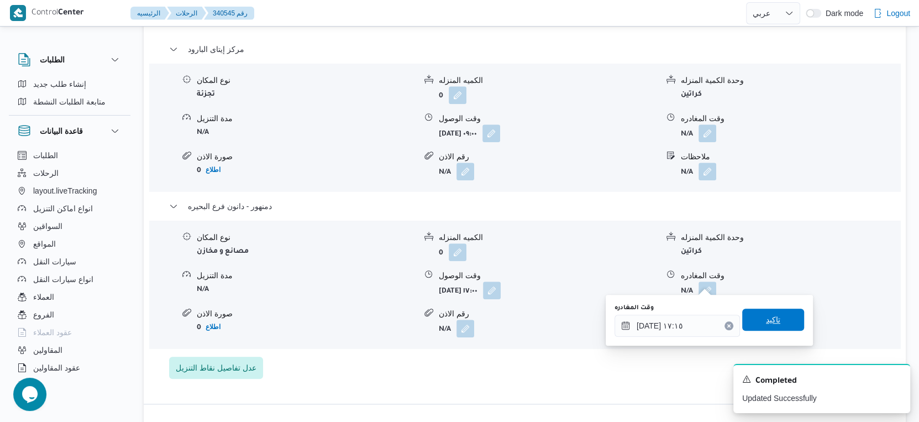
click at [780, 317] on span "تاكيد" at bounding box center [773, 319] width 62 height 22
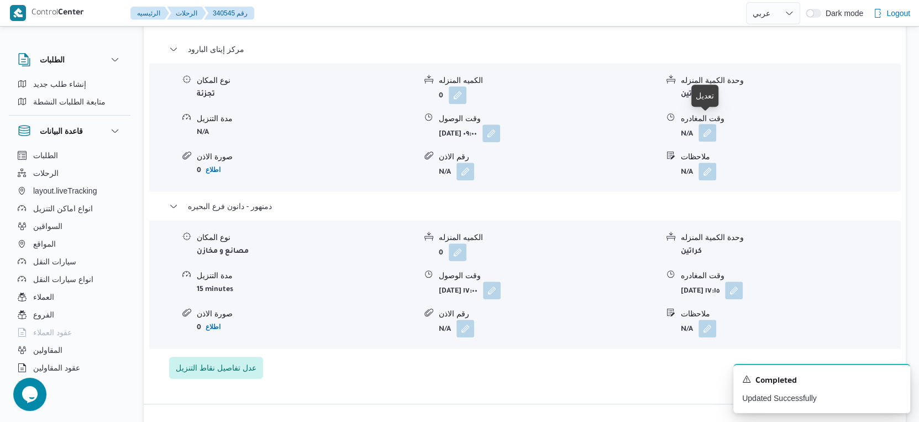
click at [703, 124] on button "button" at bounding box center [707, 133] width 18 height 18
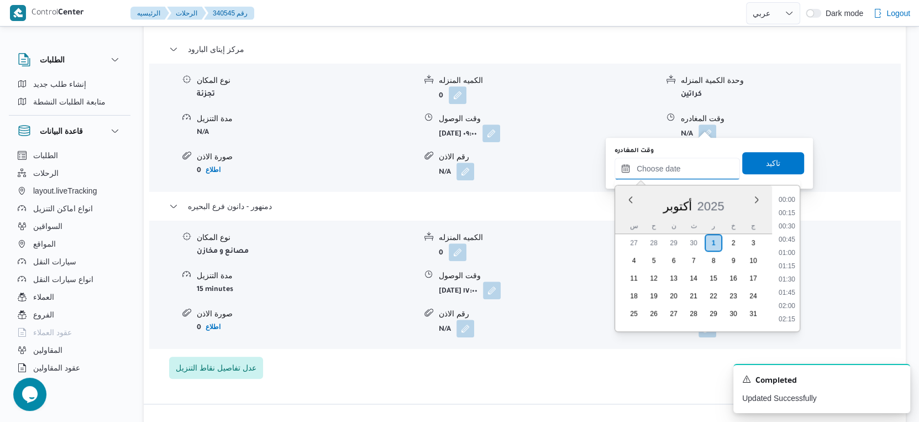
drag, startPoint x: 694, startPoint y: 160, endPoint x: 710, endPoint y: 171, distance: 19.8
click at [694, 160] on input "وقت المغادره" at bounding box center [676, 168] width 125 height 22
click at [787, 206] on li "16:30" at bounding box center [786, 209] width 25 height 11
type input "٠١/١٠/٢٠٢٥ ١٦:٣٠"
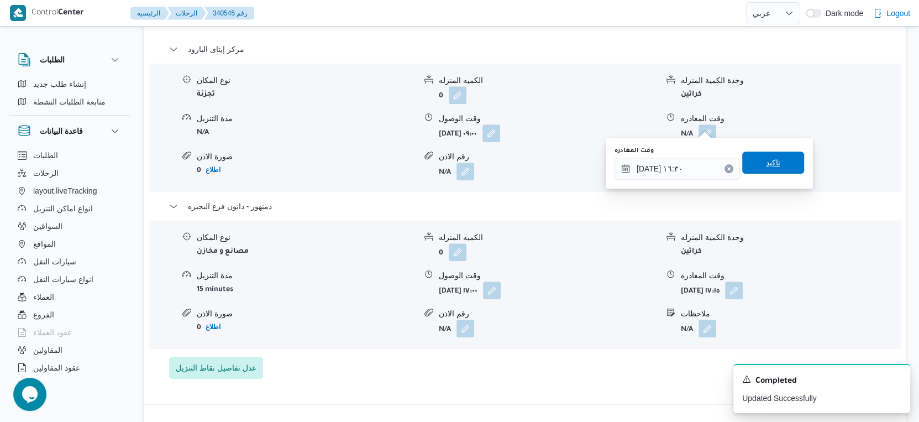
click at [779, 164] on span "تاكيد" at bounding box center [773, 162] width 62 height 22
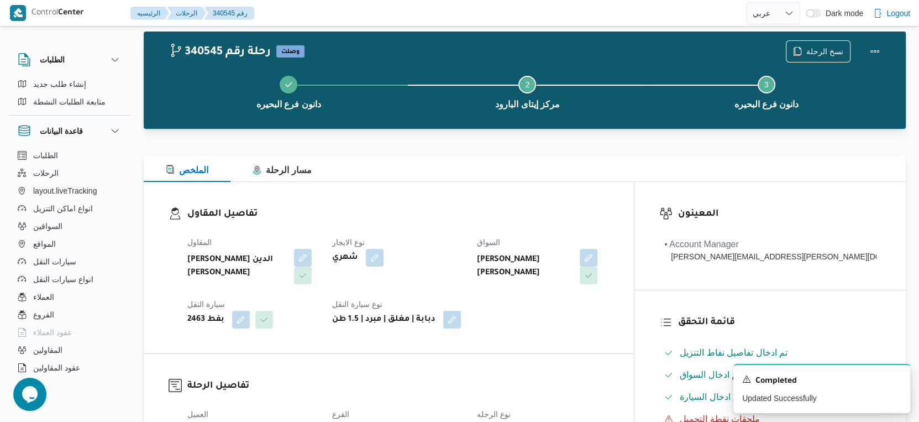
scroll to position [0, 0]
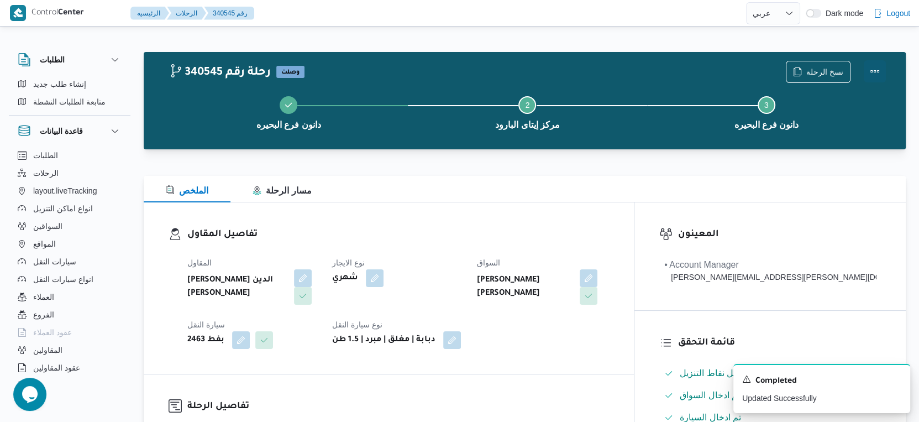
click at [873, 71] on button "Actions" at bounding box center [874, 71] width 22 height 22
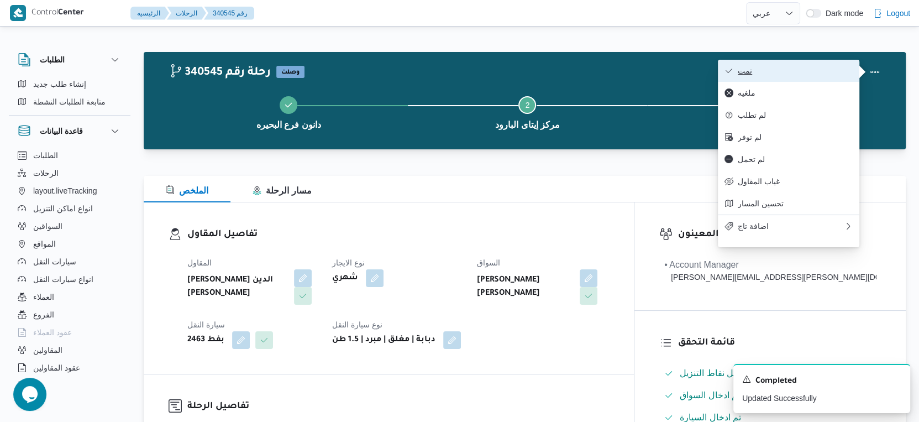
click at [768, 68] on span "تمت" at bounding box center [795, 70] width 115 height 9
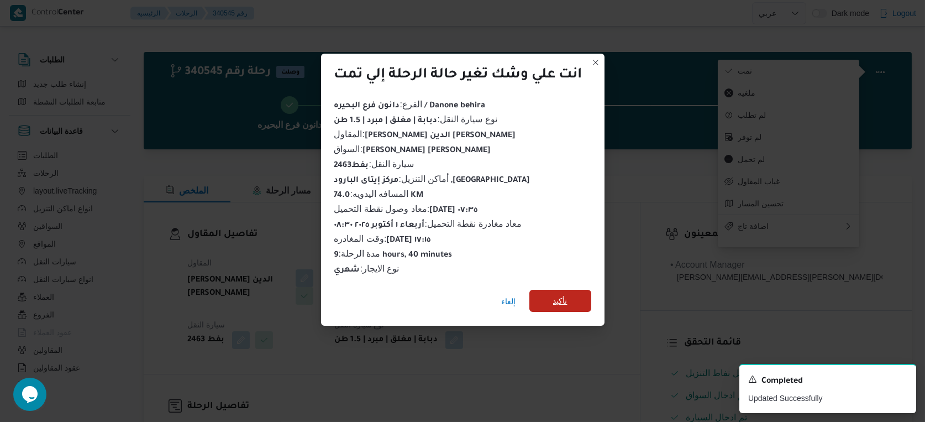
click at [582, 302] on span "تأكيد" at bounding box center [560, 300] width 62 height 22
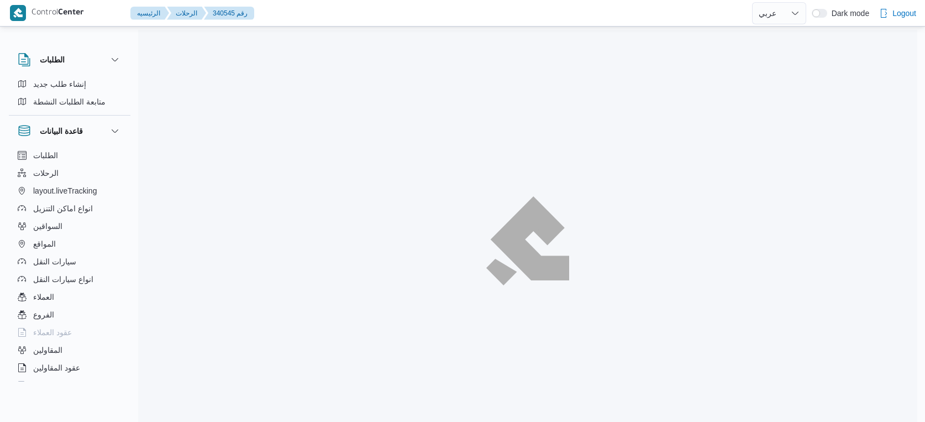
select select "ar"
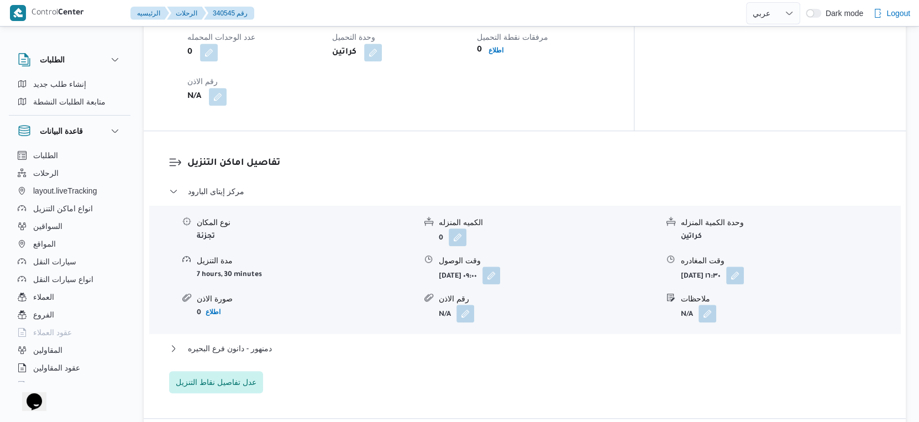
scroll to position [921, 0]
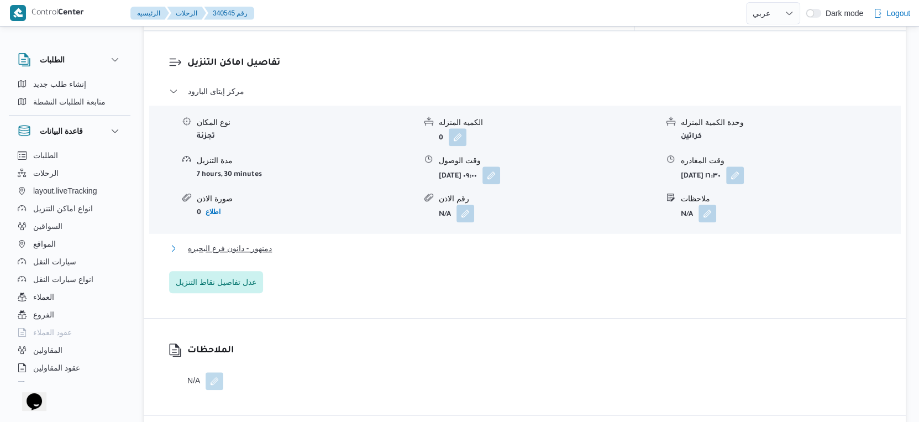
click at [272, 241] on button "دمنهور - دانون فرع البحيره" at bounding box center [525, 247] width 712 height 13
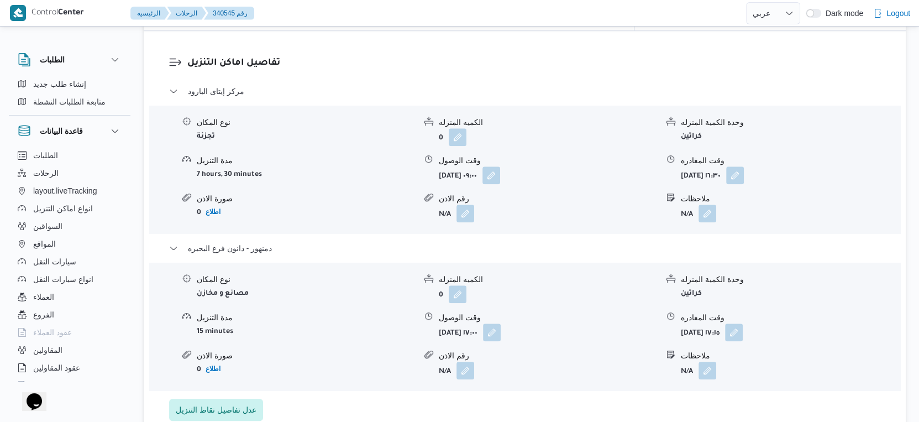
scroll to position [533, 0]
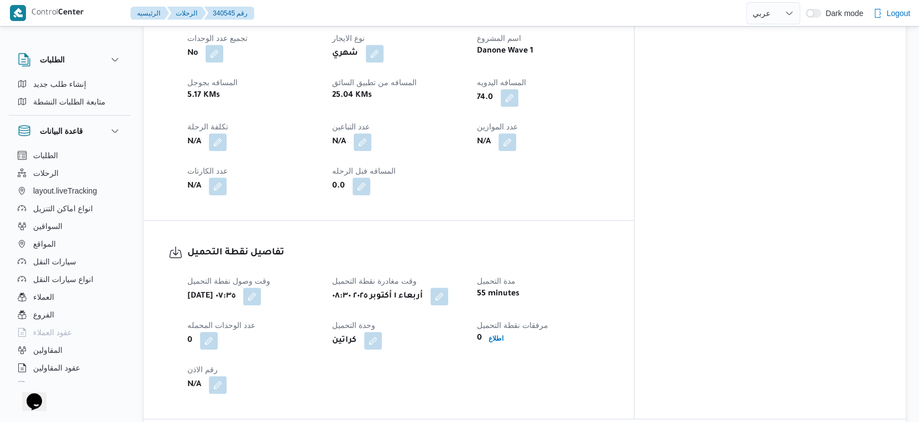
select select "ar"
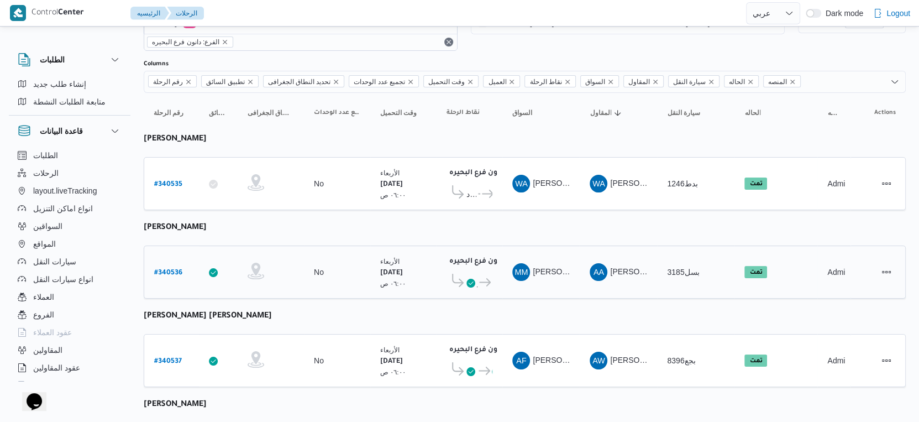
click at [172, 269] on b "# 340536" at bounding box center [168, 273] width 28 height 8
select select "ar"
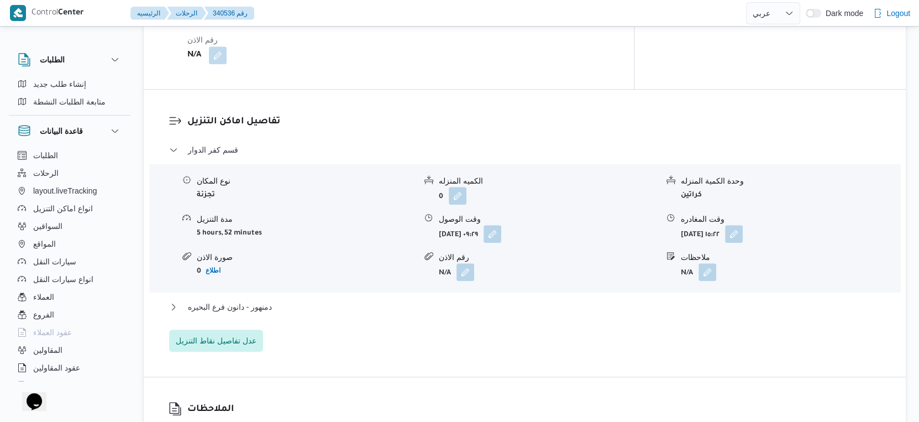
scroll to position [859, 0]
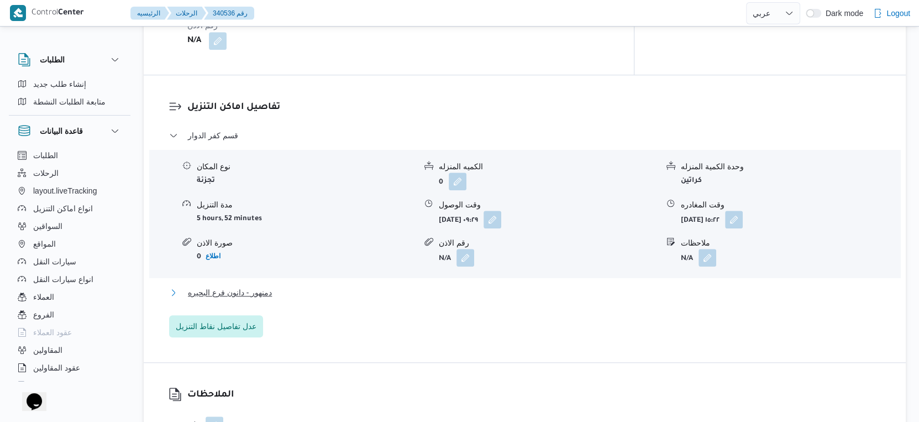
click at [264, 299] on span "دمنهور - دانون فرع البحيره" at bounding box center [230, 292] width 84 height 13
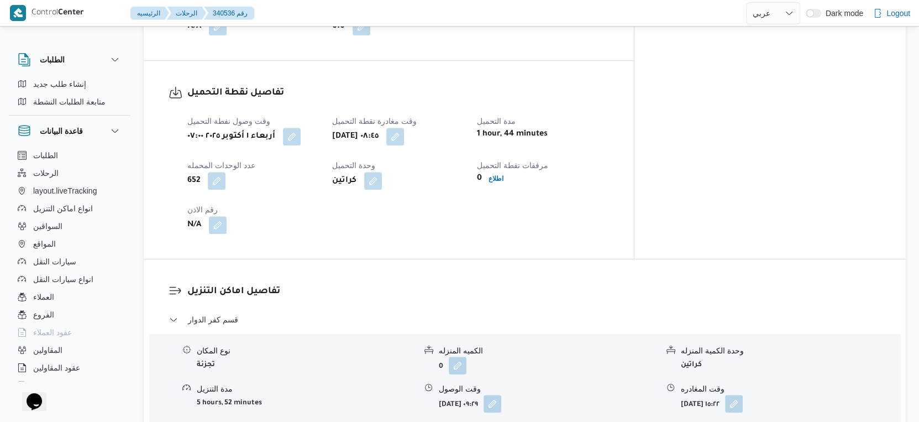
scroll to position [491, 0]
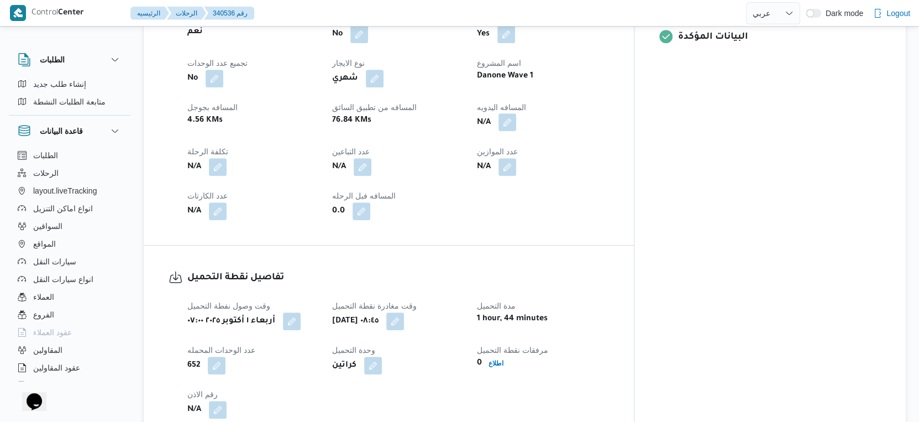
click at [516, 130] on button "button" at bounding box center [507, 122] width 18 height 18
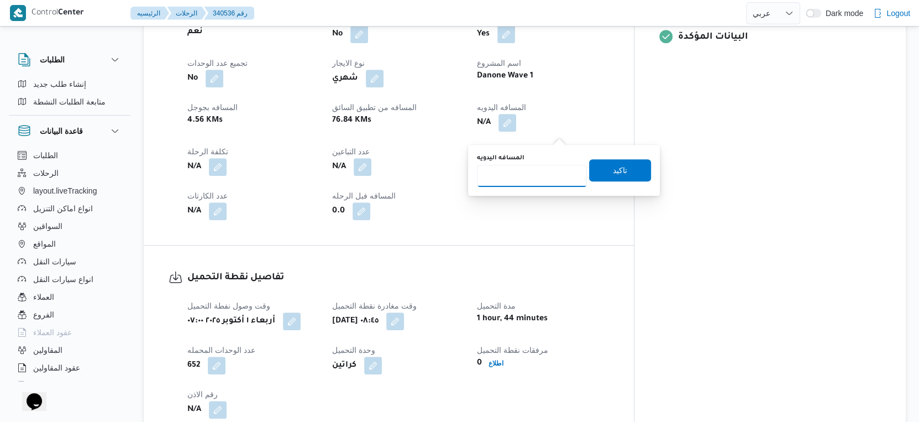
click at [520, 178] on input "المسافه اليدويه" at bounding box center [532, 176] width 110 height 22
type input "99"
click at [617, 170] on span "تاكيد" at bounding box center [620, 169] width 14 height 13
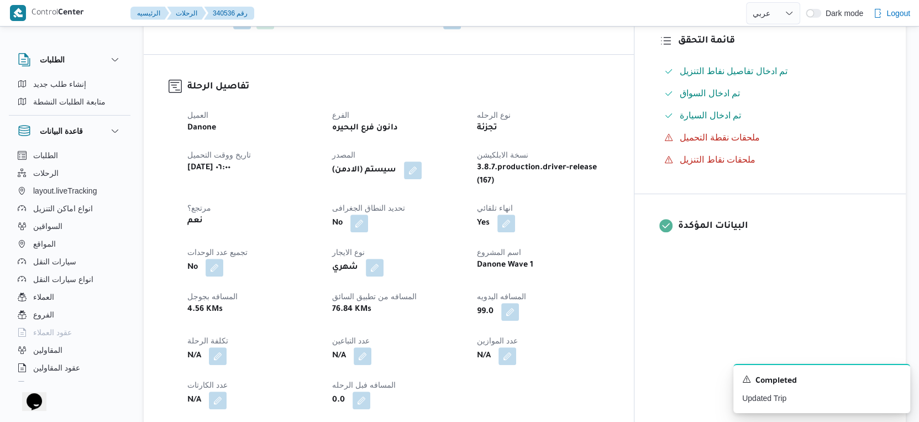
scroll to position [307, 0]
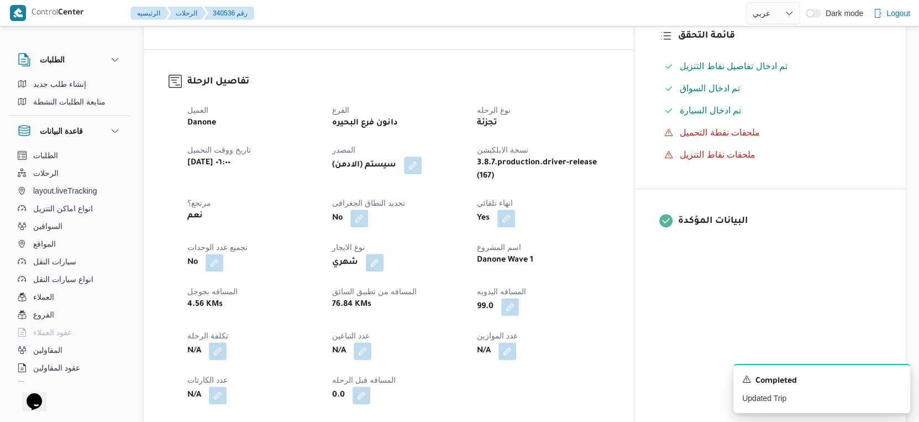
scroll to position [42, 0]
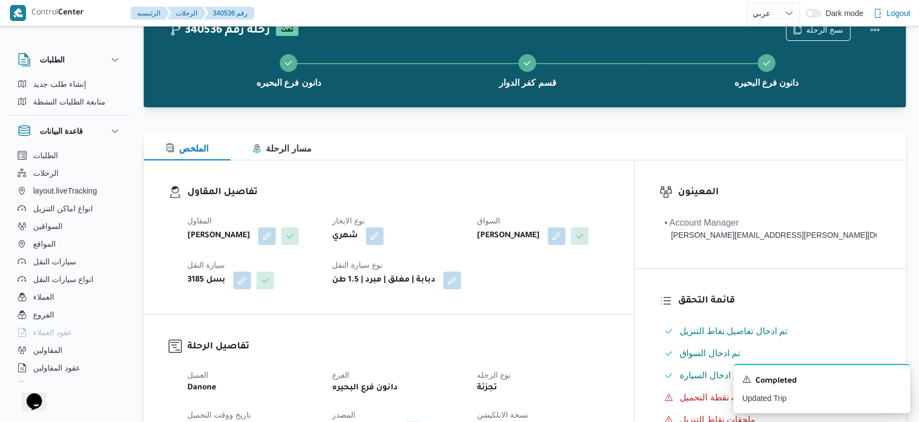
select select "ar"
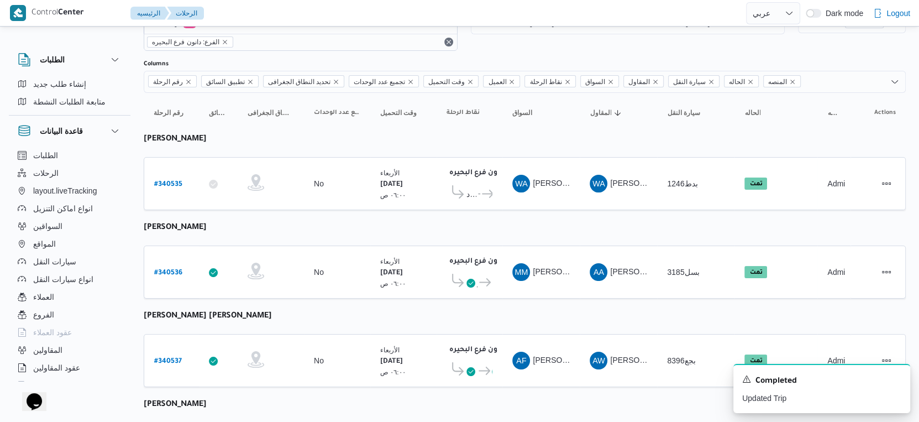
select select "ar"
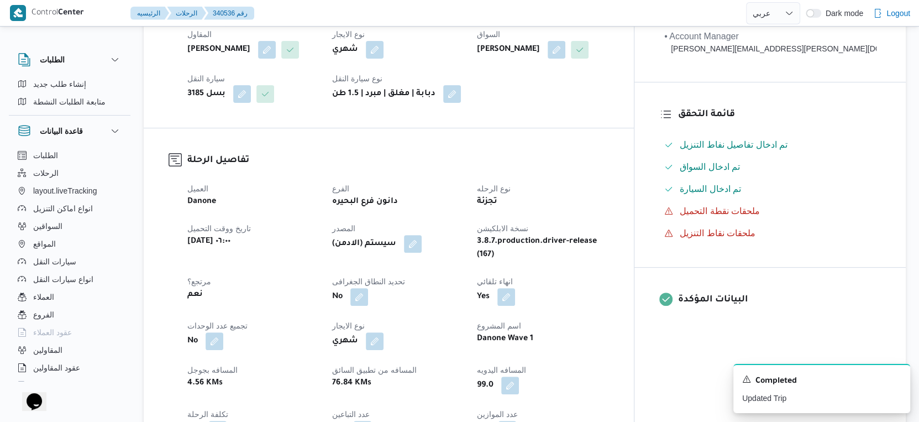
scroll to position [226, 0]
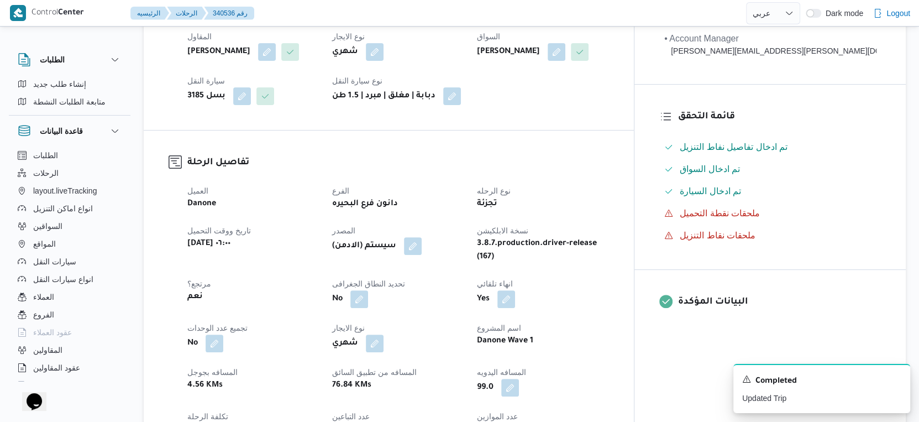
select select "ar"
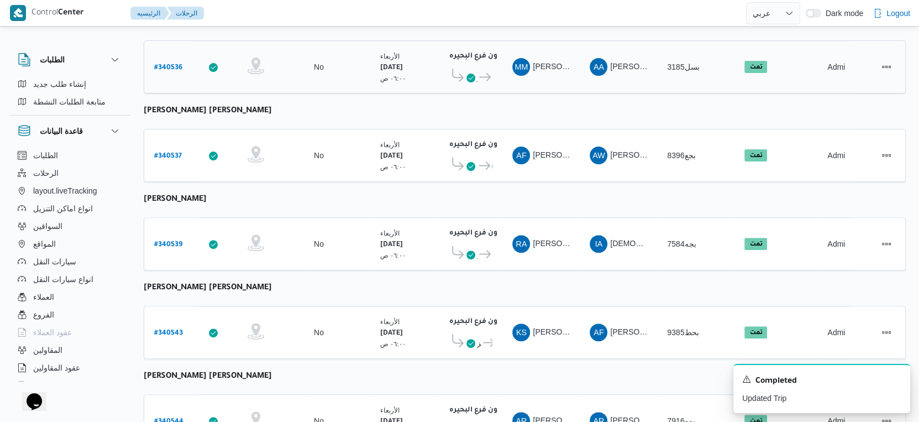
scroll to position [288, 0]
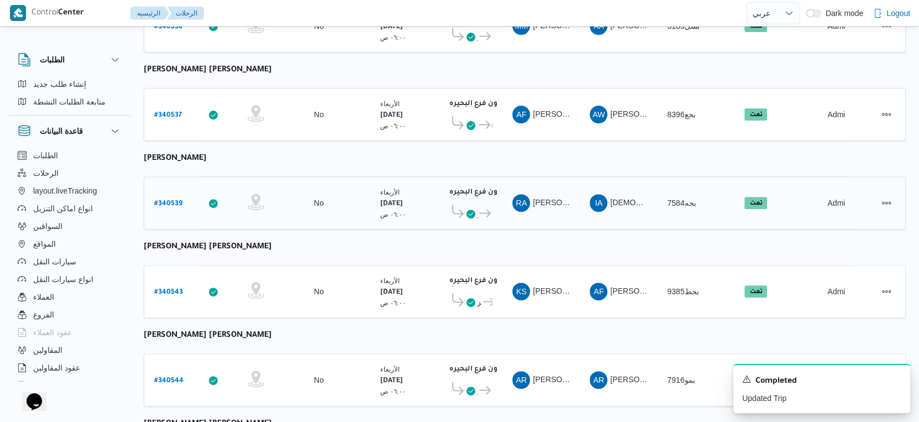
click at [167, 200] on b "# 340539" at bounding box center [168, 204] width 28 height 8
select select "ar"
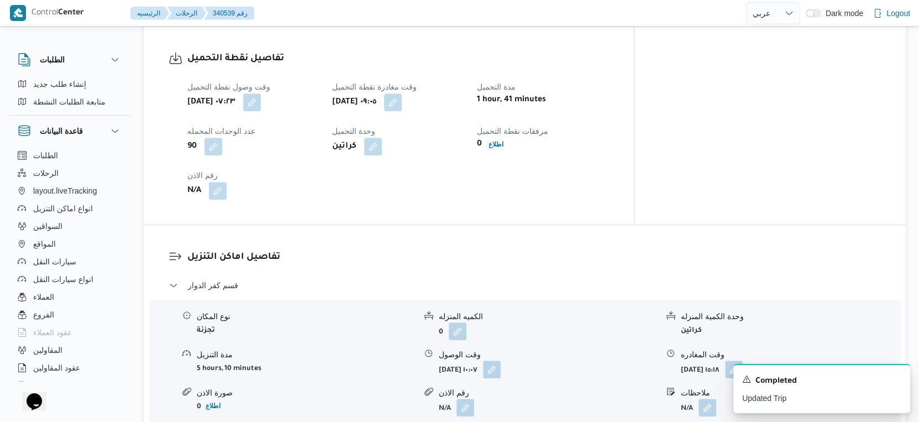
scroll to position [779, 0]
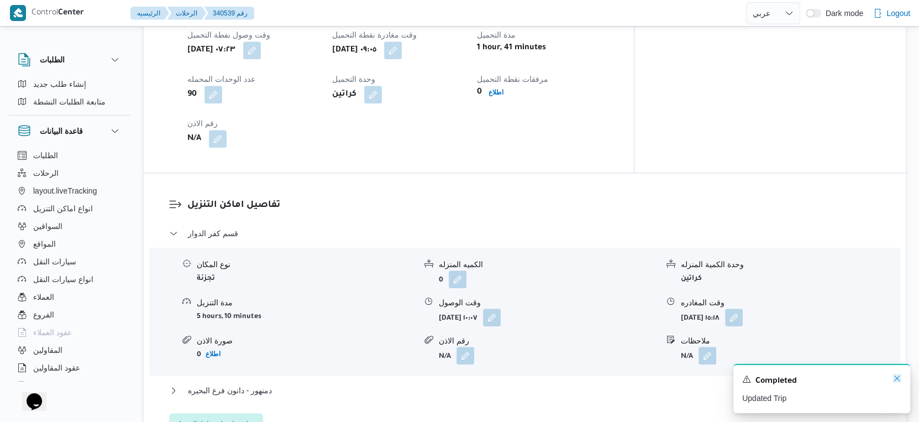
click at [898, 381] on icon "Dismiss toast" at bounding box center [897, 378] width 6 height 6
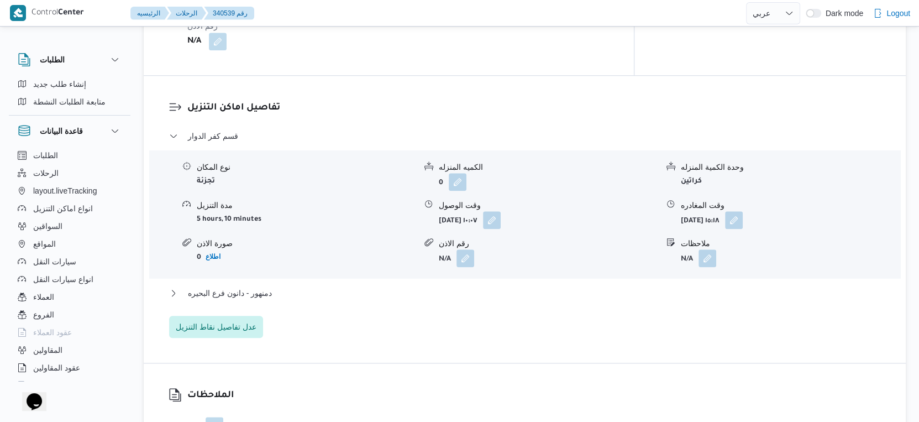
scroll to position [902, 0]
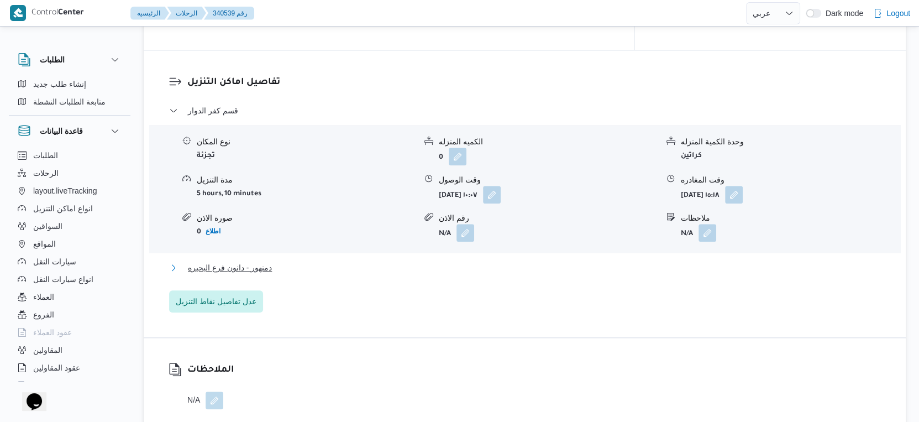
click at [277, 261] on button "دمنهور - دانون فرع البحيره" at bounding box center [525, 267] width 712 height 13
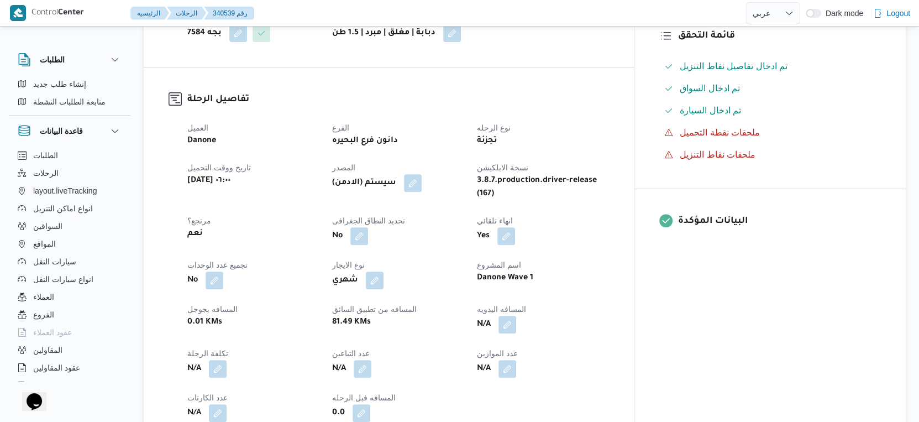
scroll to position [491, 0]
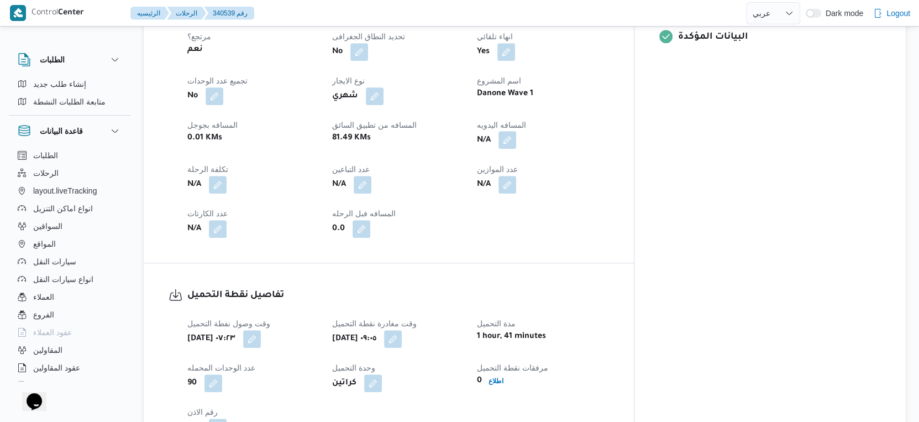
click at [516, 131] on button "button" at bounding box center [507, 140] width 18 height 18
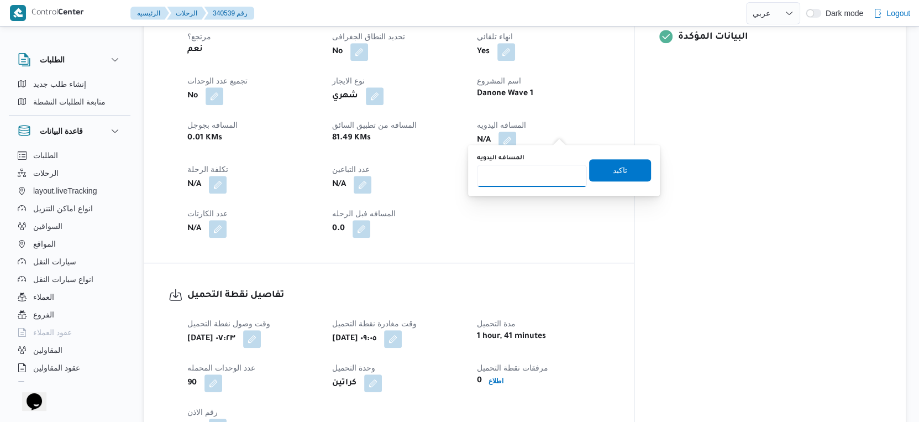
click at [528, 179] on input "المسافه اليدويه" at bounding box center [532, 176] width 110 height 22
type input "117"
click at [633, 172] on span "تاكيد" at bounding box center [620, 170] width 62 height 22
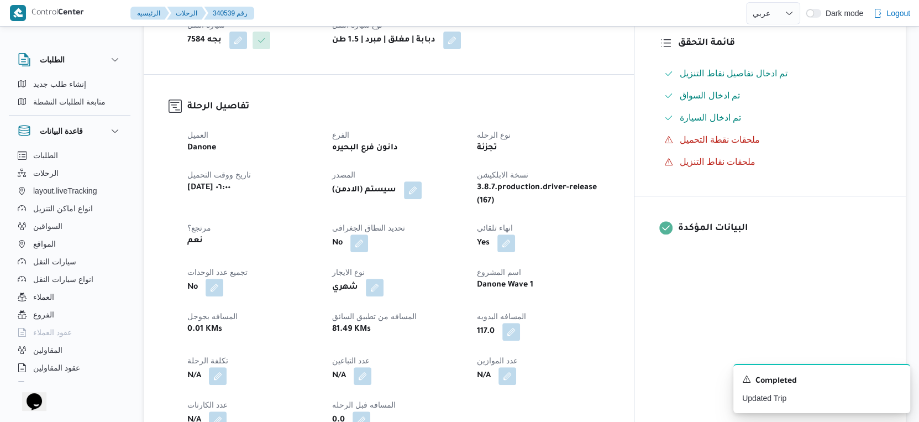
scroll to position [307, 0]
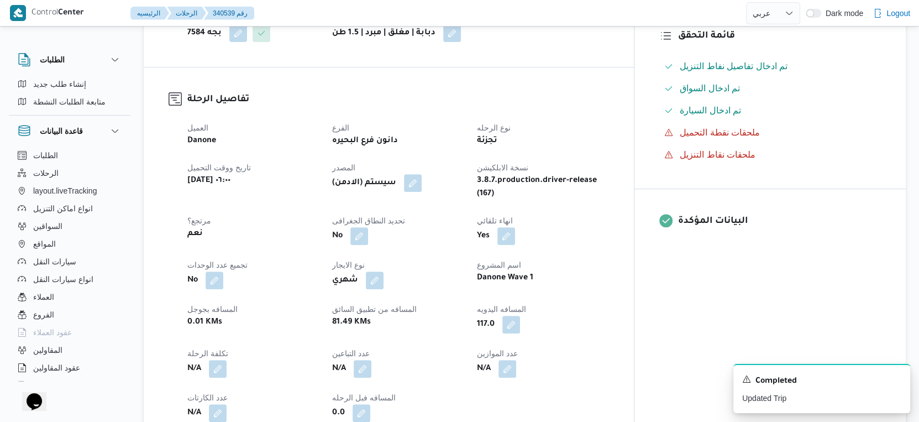
select select "ar"
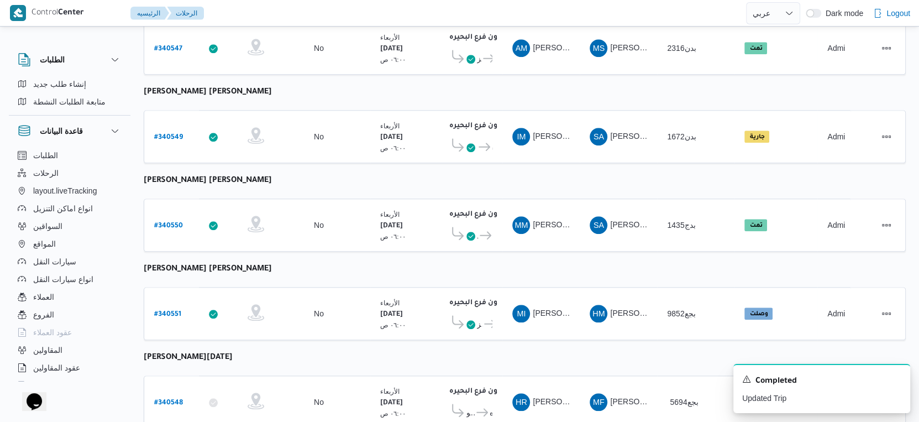
scroll to position [902, 0]
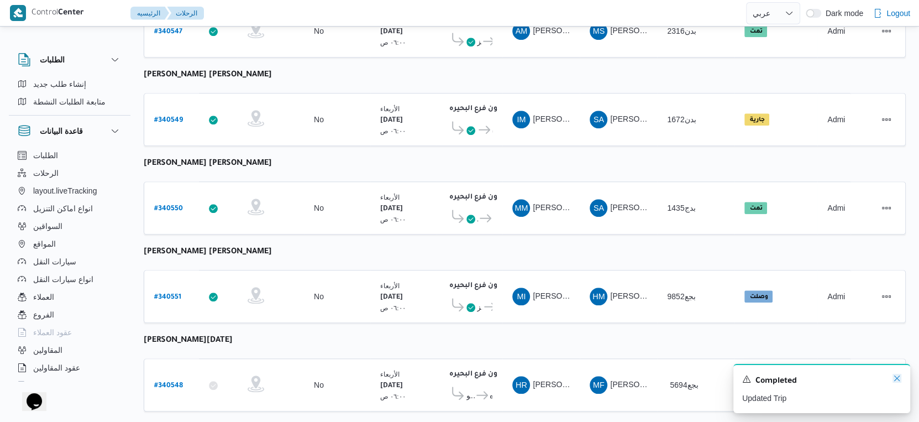
click at [898, 380] on icon "Dismiss toast" at bounding box center [896, 377] width 9 height 9
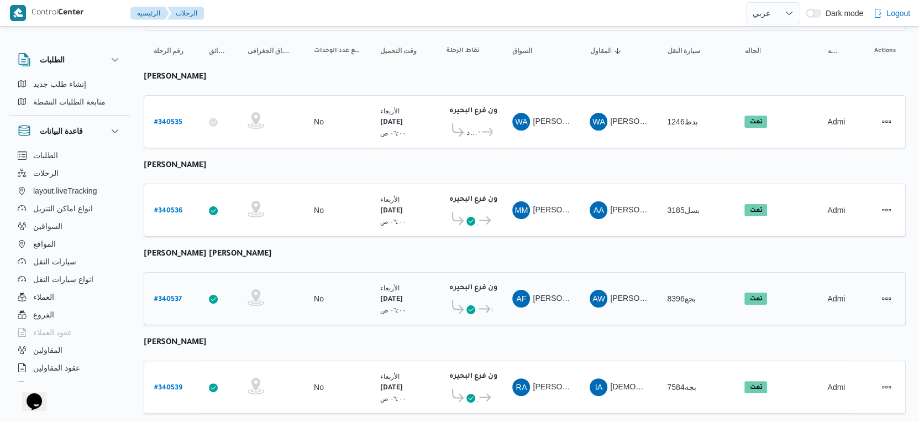
click at [168, 296] on b "# 340537" at bounding box center [168, 300] width 28 height 8
select select "ar"
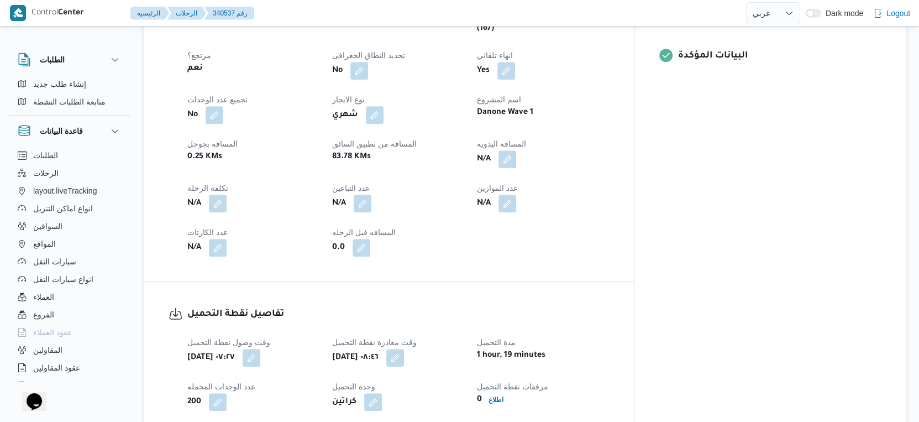
scroll to position [779, 0]
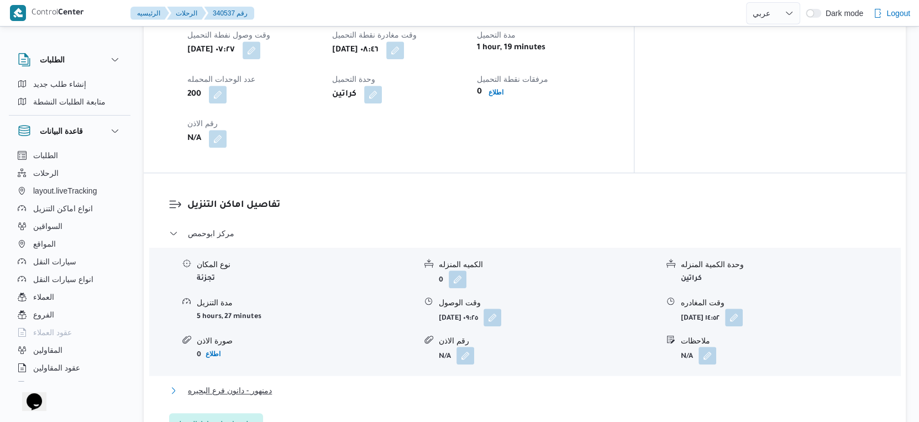
click at [247, 383] on span "دمنهور - دانون فرع البحيره" at bounding box center [230, 389] width 84 height 13
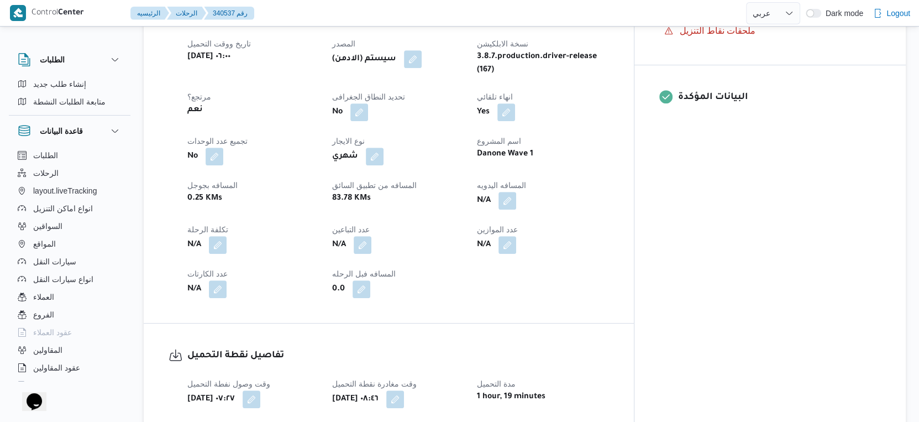
scroll to position [430, 0]
click at [516, 192] on button "button" at bounding box center [507, 201] width 18 height 18
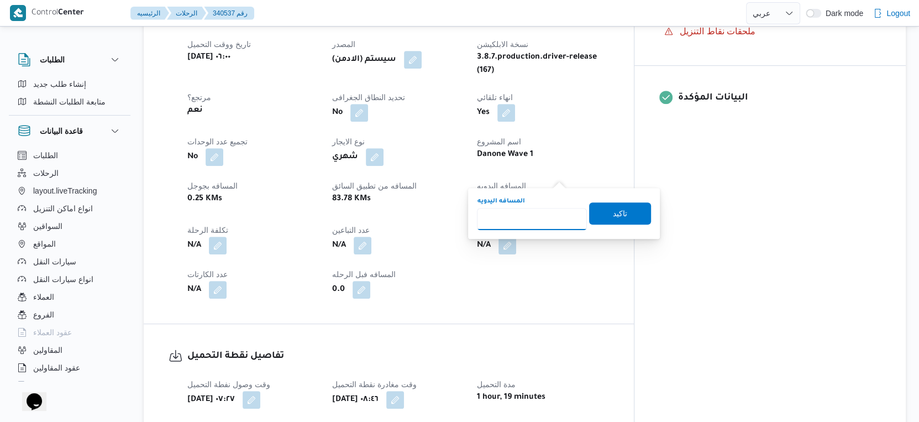
click at [535, 217] on input "المسافه اليدويه" at bounding box center [532, 219] width 110 height 22
type input "76"
click at [620, 210] on span "تاكيد" at bounding box center [620, 213] width 62 height 22
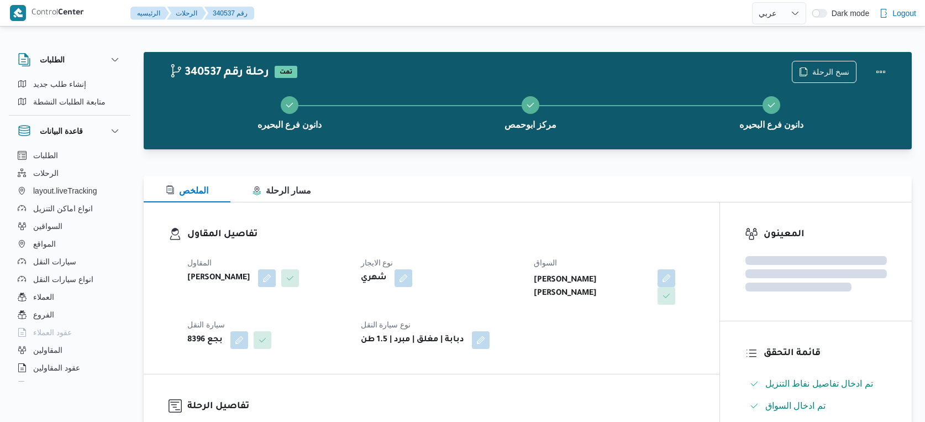
select select "ar"
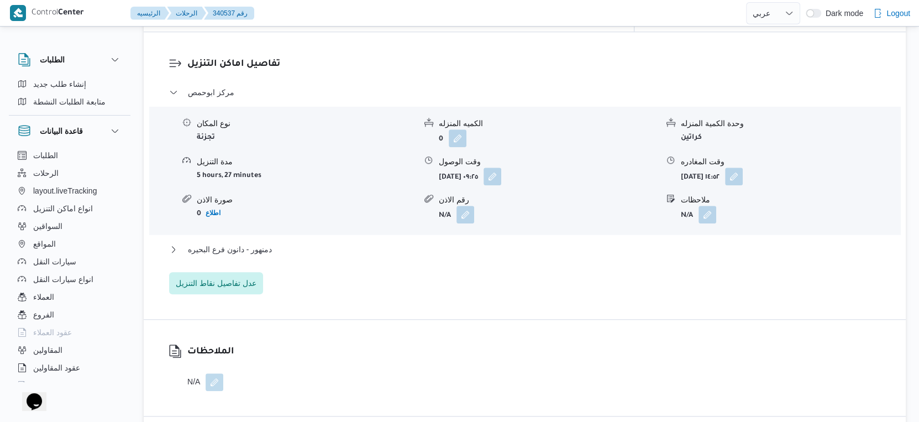
scroll to position [921, 0]
click at [291, 241] on button "دمنهور - دانون فرع البحيره" at bounding box center [525, 247] width 712 height 13
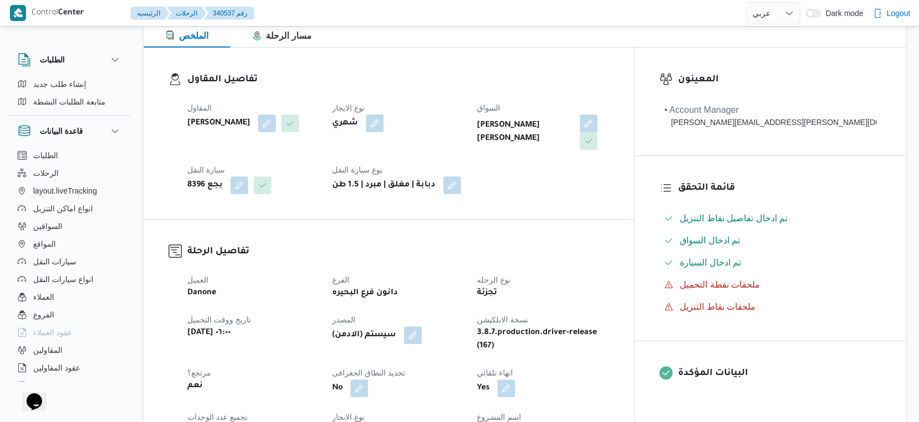
scroll to position [307, 0]
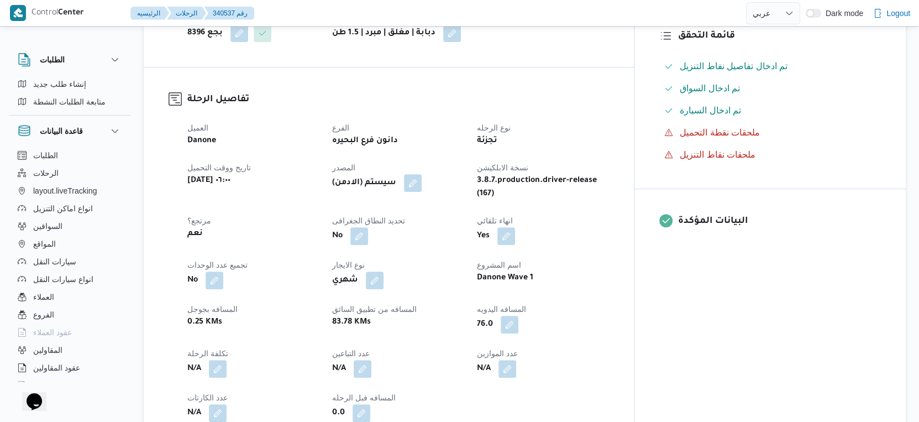
select select "ar"
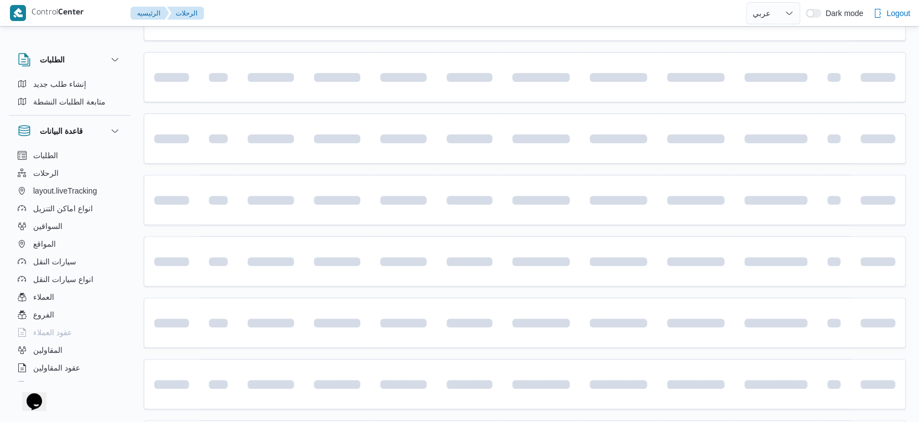
scroll to position [104, 0]
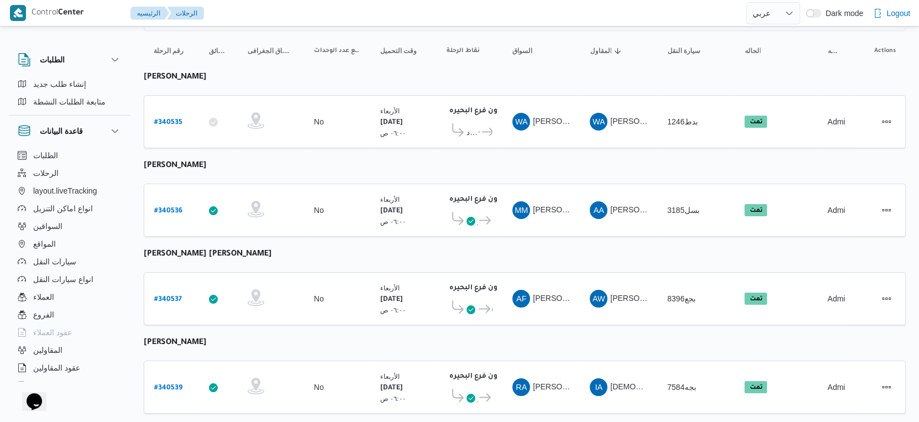
select select "ar"
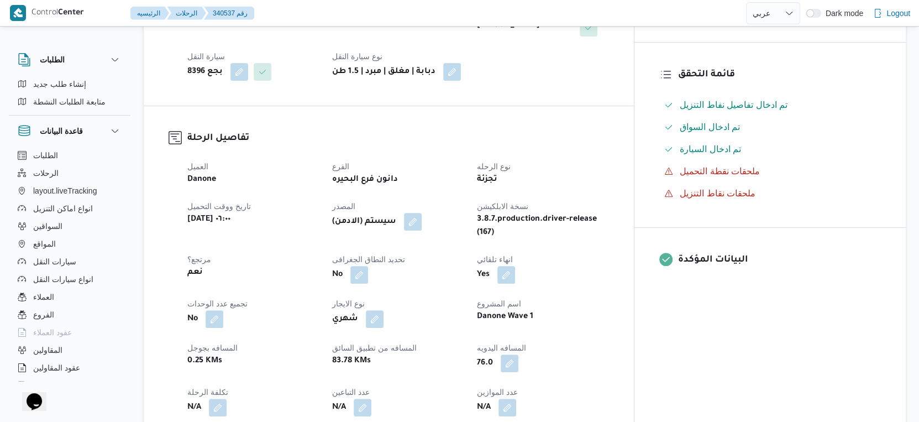
scroll to position [288, 0]
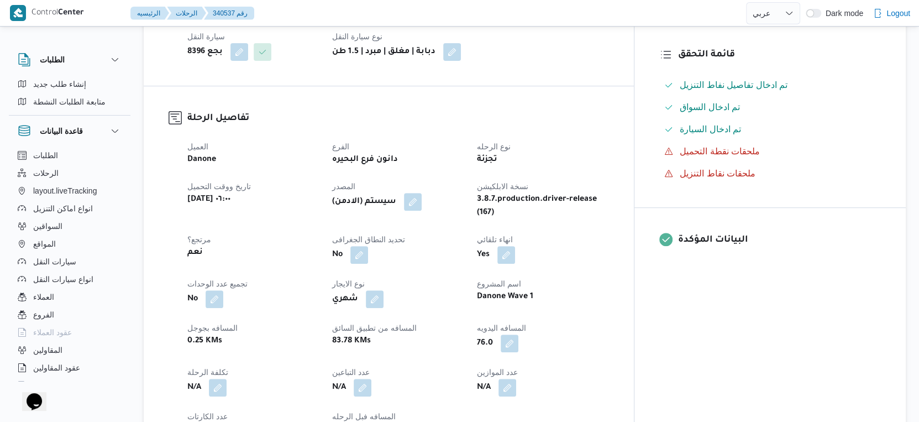
select select "ar"
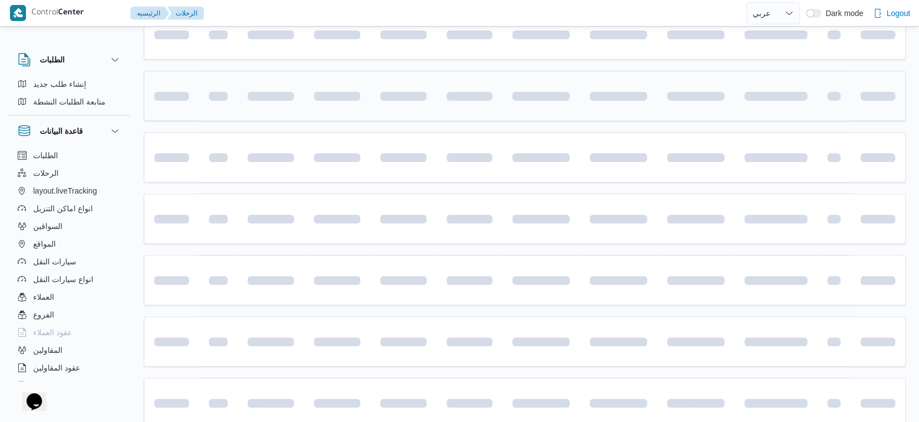
scroll to position [104, 0]
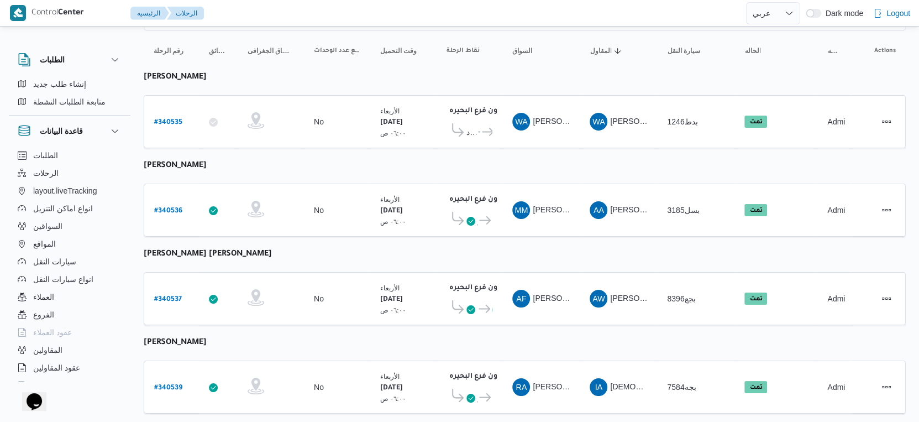
select select "ar"
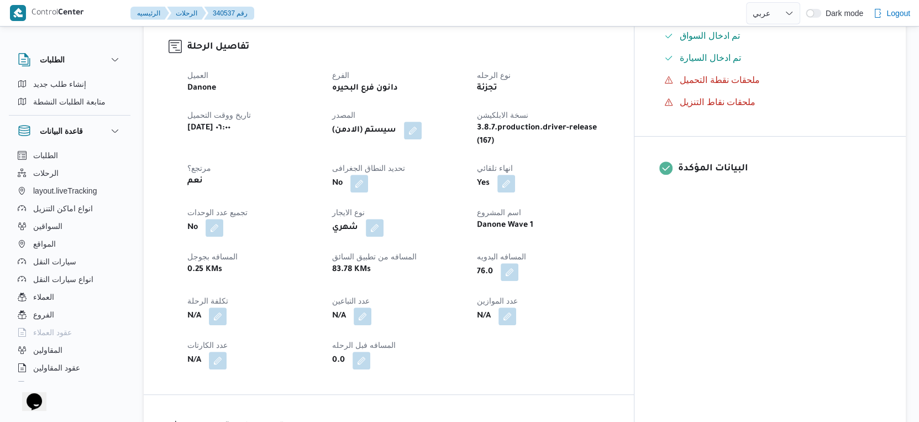
scroll to position [227, 0]
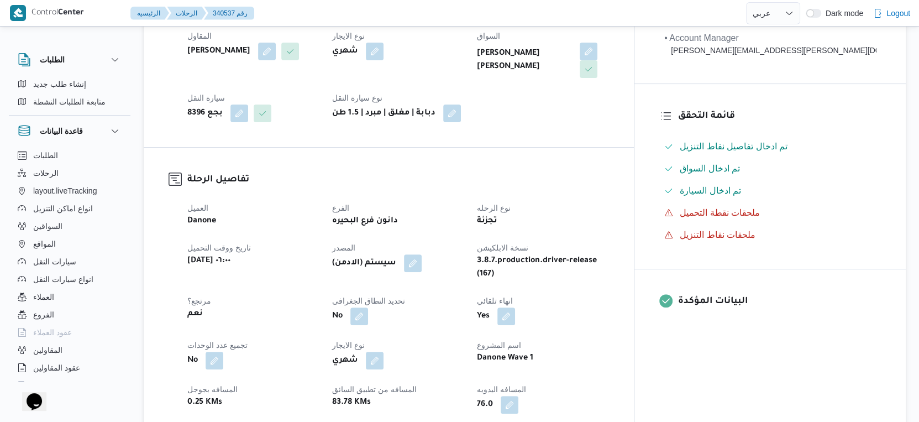
select select "ar"
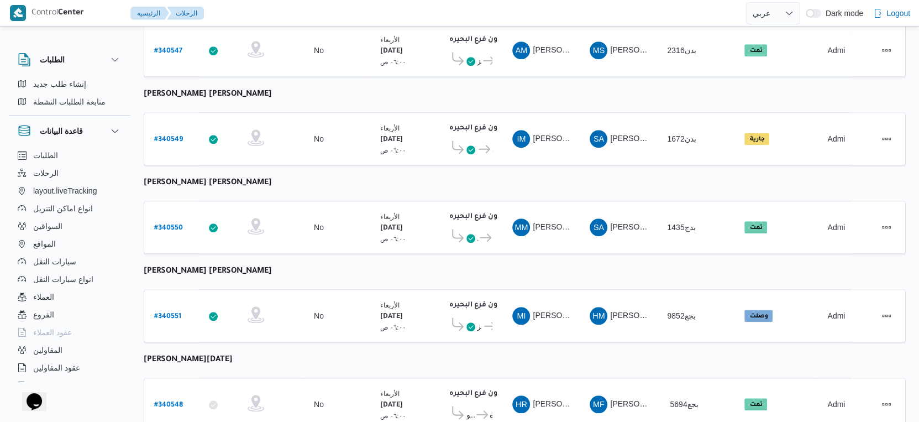
scroll to position [902, 0]
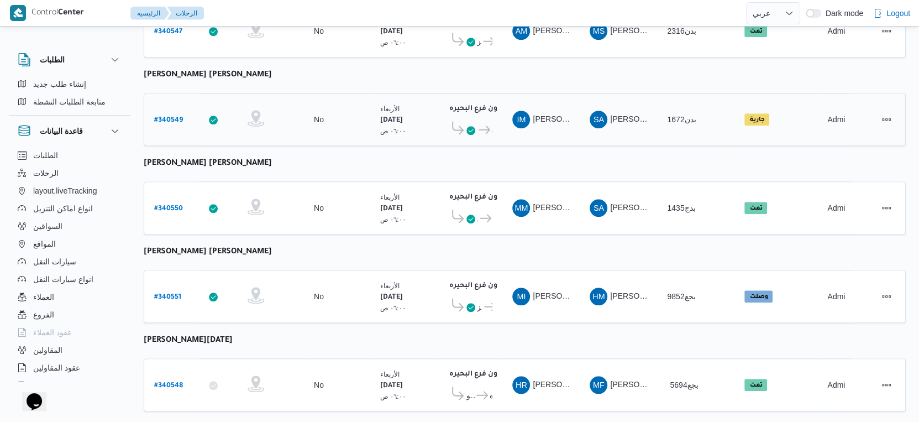
click at [171, 117] on b "# 340549" at bounding box center [168, 121] width 29 height 8
select select "ar"
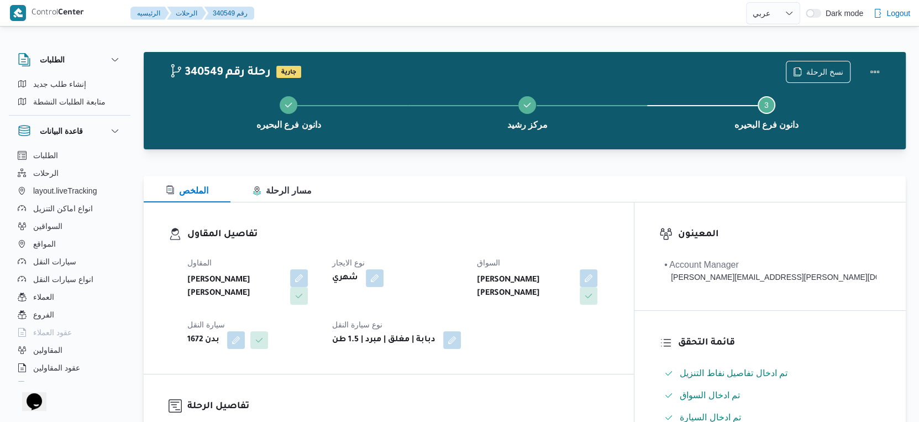
scroll to position [368, 0]
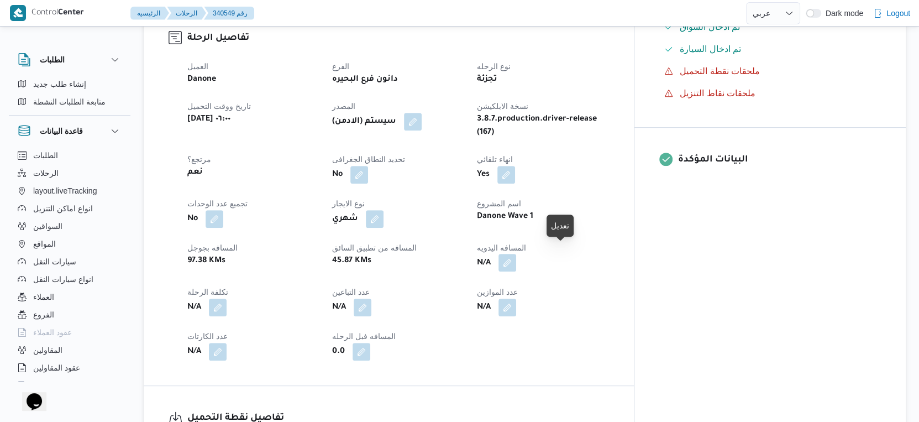
click at [516, 254] on button "button" at bounding box center [507, 263] width 18 height 18
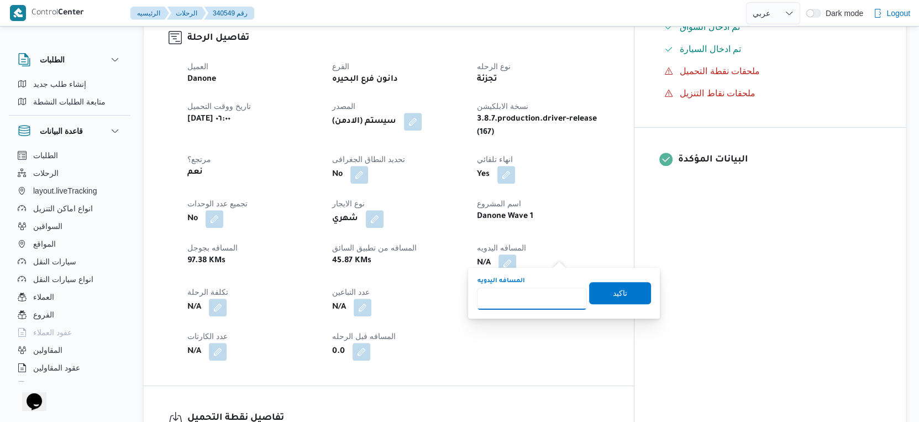
click at [520, 302] on input "المسافه اليدويه" at bounding box center [532, 298] width 110 height 22
type input "160"
click at [613, 287] on span "تاكيد" at bounding box center [620, 292] width 14 height 13
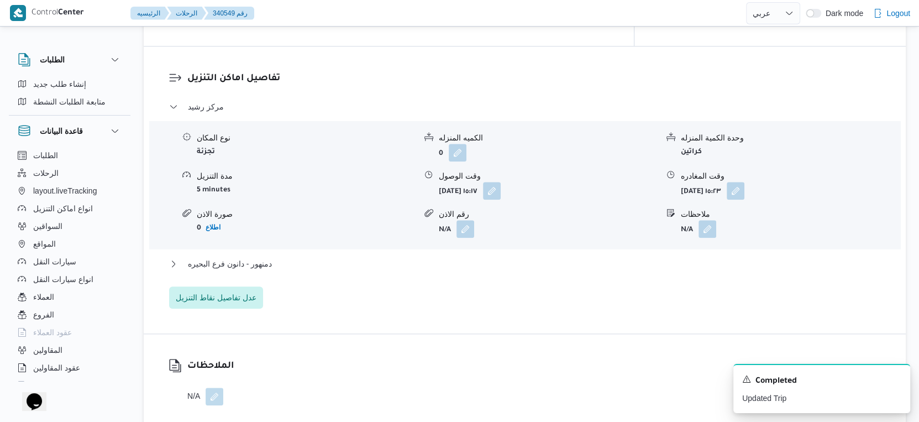
scroll to position [1044, 0]
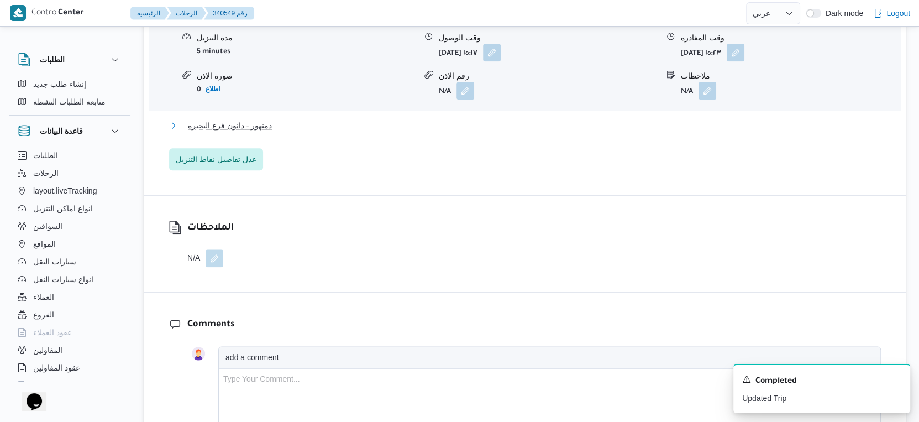
click at [282, 119] on button "دمنهور - دانون فرع البحيره" at bounding box center [525, 125] width 712 height 13
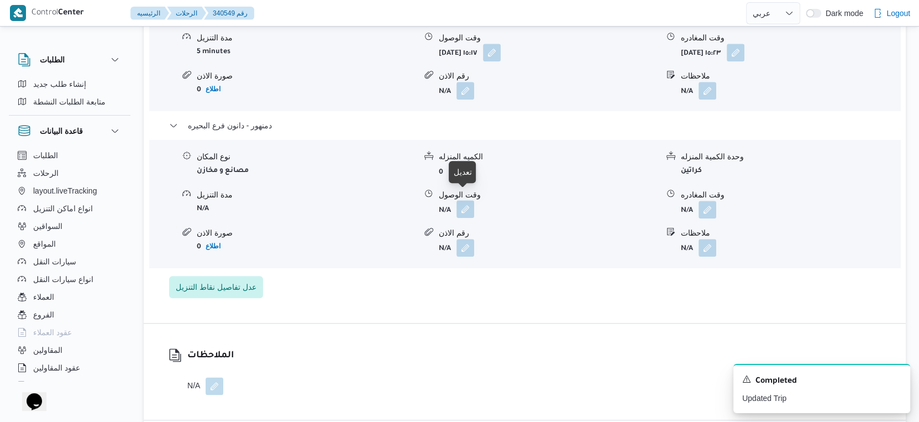
click at [467, 204] on button "button" at bounding box center [465, 209] width 18 height 18
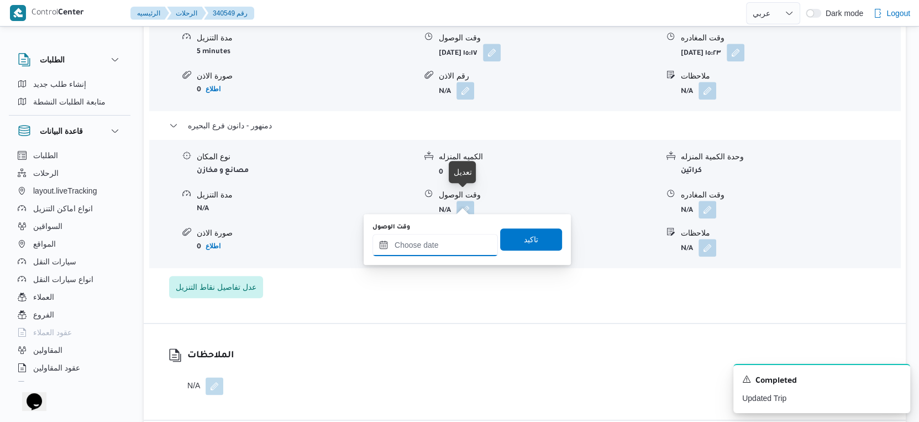
click at [446, 248] on input "وقت الوصول" at bounding box center [434, 245] width 125 height 22
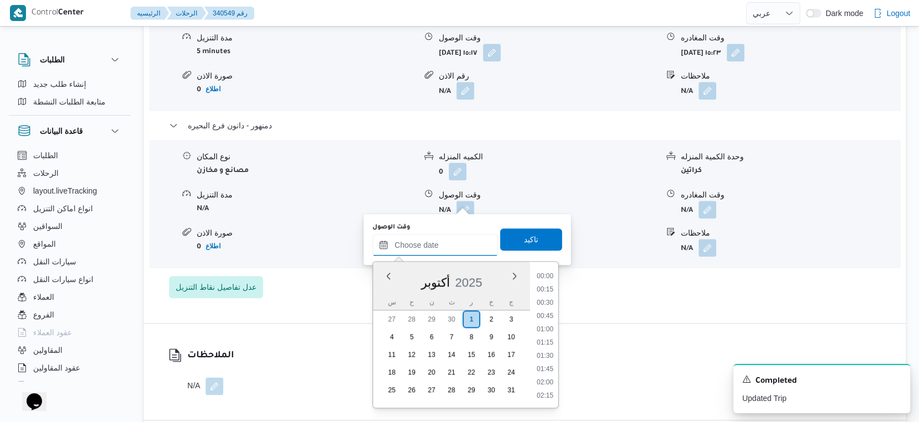
scroll to position [939, 0]
drag, startPoint x: 540, startPoint y: 291, endPoint x: 530, endPoint y: 261, distance: 31.6
click at [540, 291] on li "18:00" at bounding box center [544, 291] width 25 height 11
type input "٠١/١٠/٢٠٢٥ ١٨:٠٠"
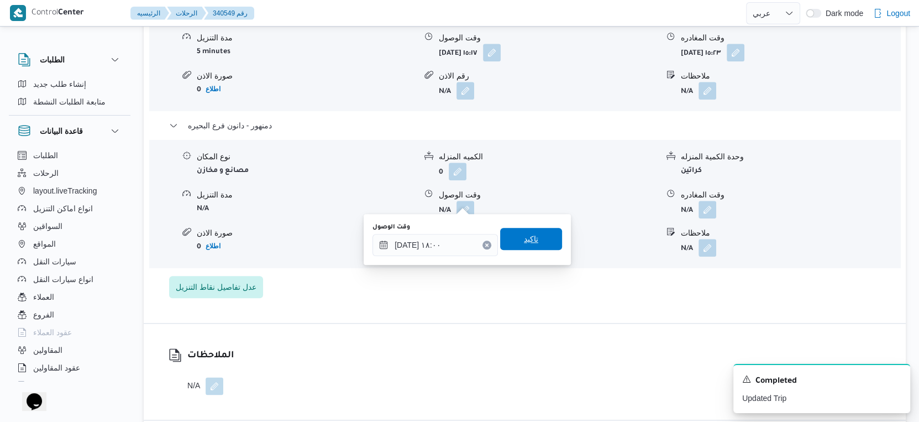
click at [530, 245] on span "تاكيد" at bounding box center [531, 239] width 62 height 22
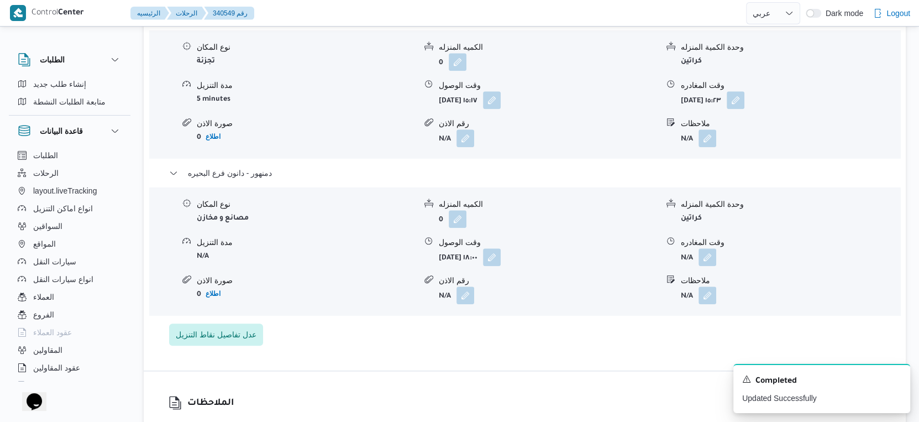
scroll to position [921, 0]
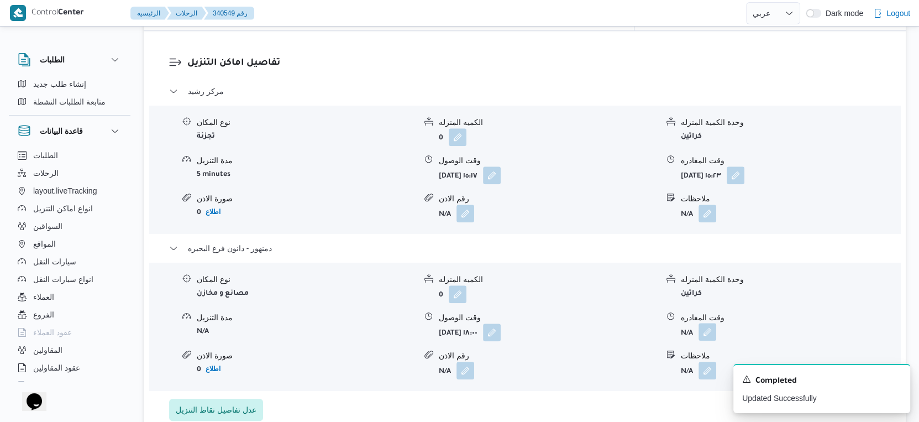
click at [715, 325] on button "button" at bounding box center [707, 332] width 18 height 18
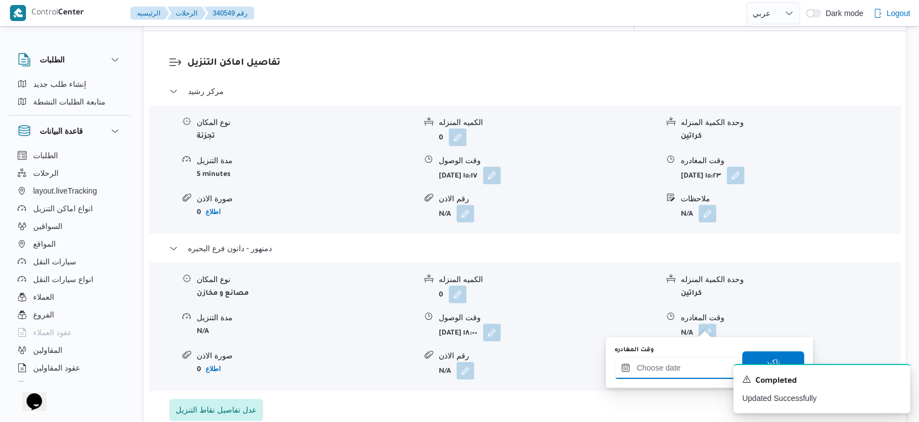
drag, startPoint x: 684, startPoint y: 367, endPoint x: 692, endPoint y: 363, distance: 8.9
click at [684, 368] on input "وقت المغادره" at bounding box center [676, 367] width 125 height 22
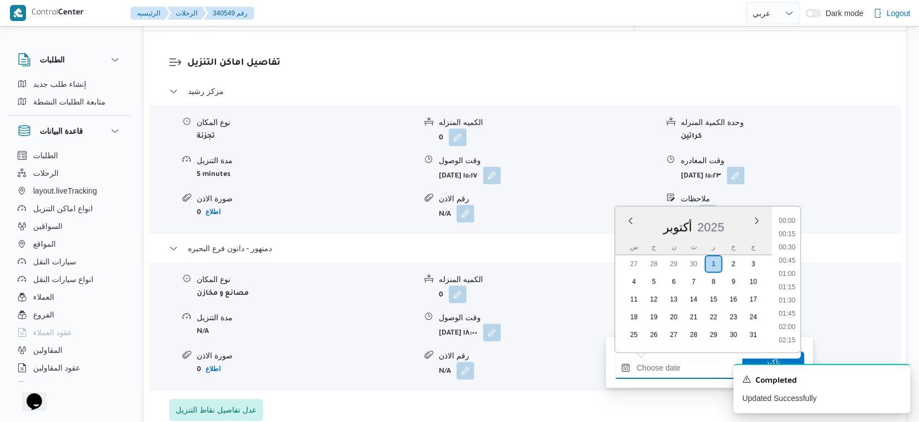
scroll to position [939, 0]
click at [792, 246] on li "18:15" at bounding box center [786, 249] width 25 height 11
type input "٠١/١٠/٢٠٢٥ ١٨:١٥"
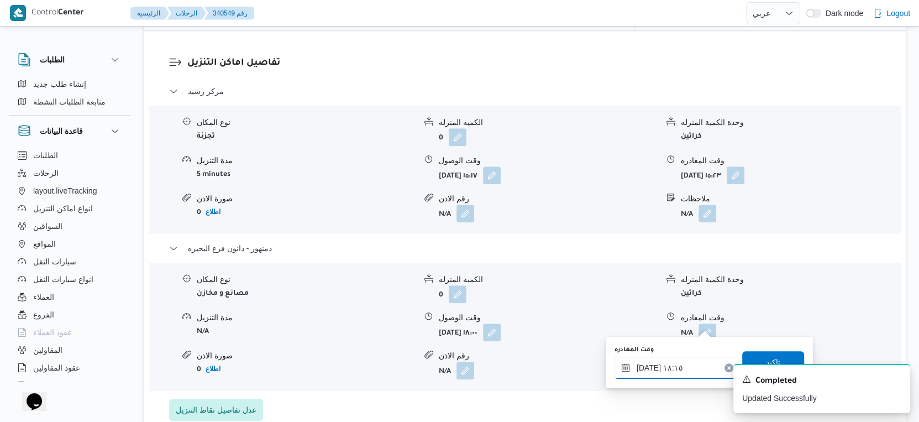
scroll to position [982, 0]
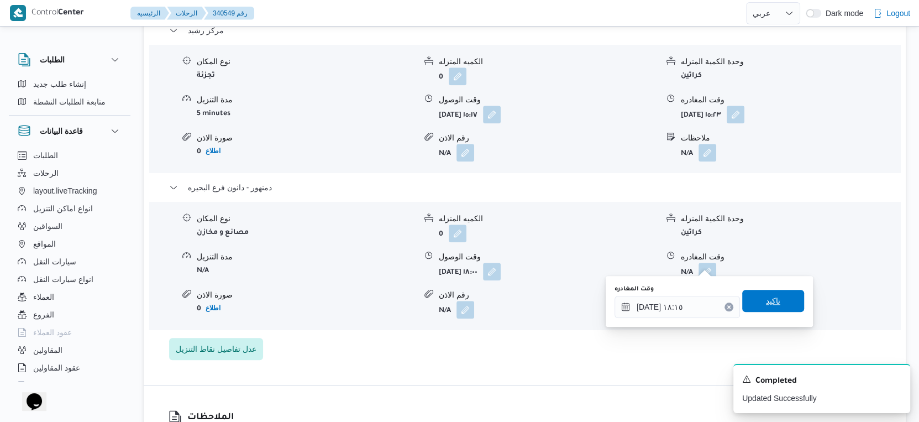
click at [778, 294] on span "تاكيد" at bounding box center [773, 300] width 62 height 22
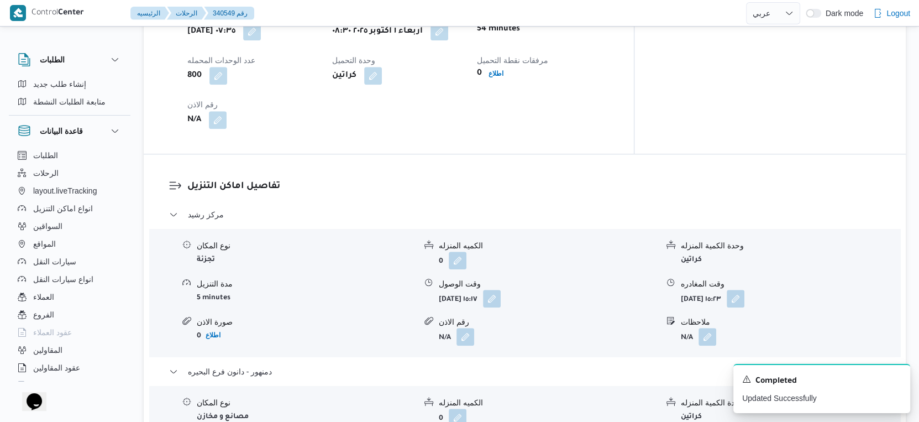
scroll to position [736, 0]
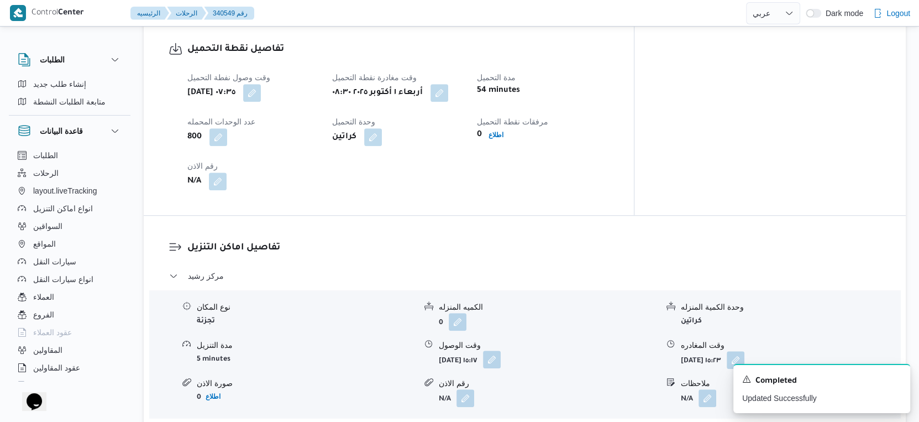
click at [501, 351] on button "button" at bounding box center [492, 359] width 18 height 18
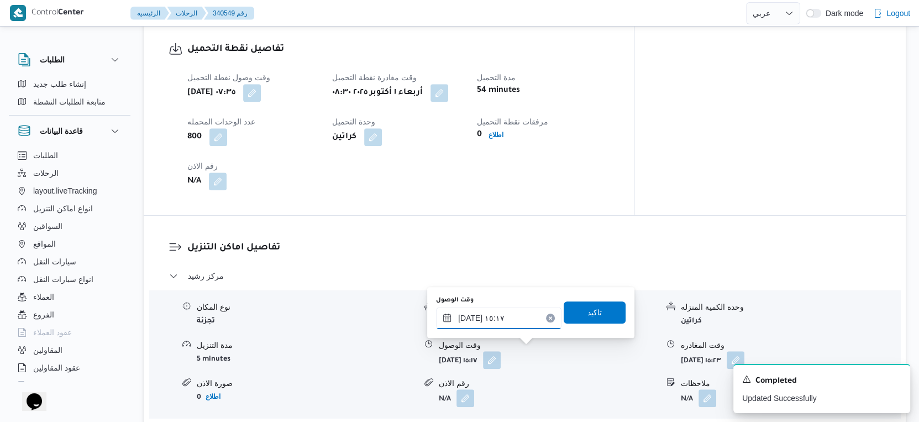
click at [506, 321] on input "٠١/١٠/٢٠٢٥ ١٥:١٧" at bounding box center [498, 318] width 125 height 22
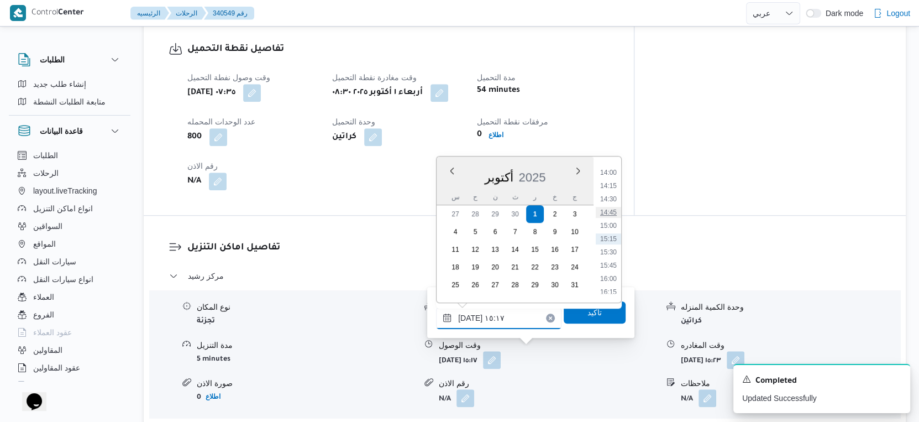
scroll to position [495, 0]
click at [610, 180] on li "09:30" at bounding box center [608, 179] width 25 height 11
type input "٠١/١٠/٢٠٢٥ ٠٩:٣٠"
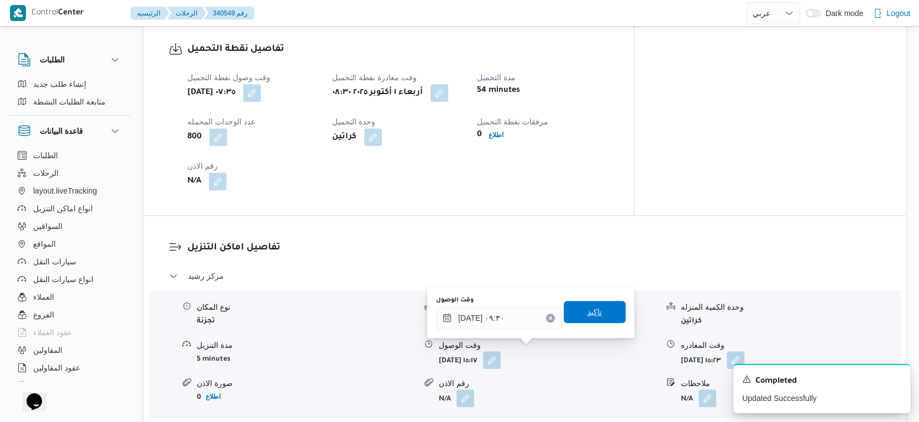
click at [590, 308] on span "تاكيد" at bounding box center [594, 311] width 14 height 13
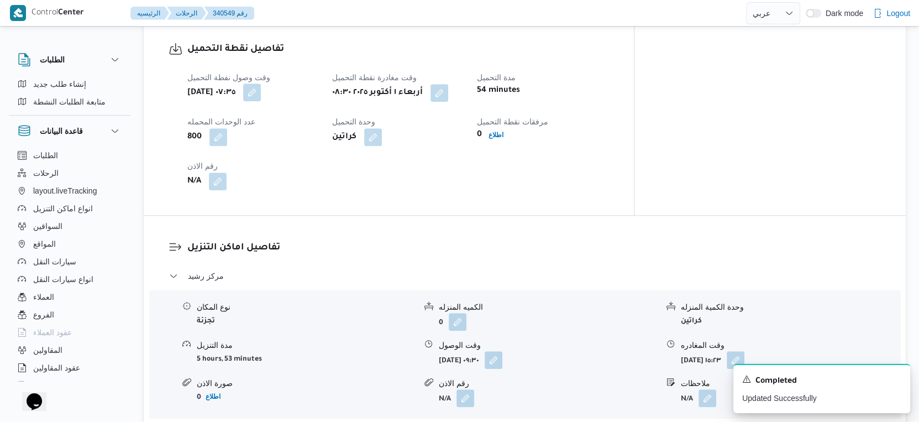
click at [261, 87] on button "button" at bounding box center [252, 92] width 18 height 18
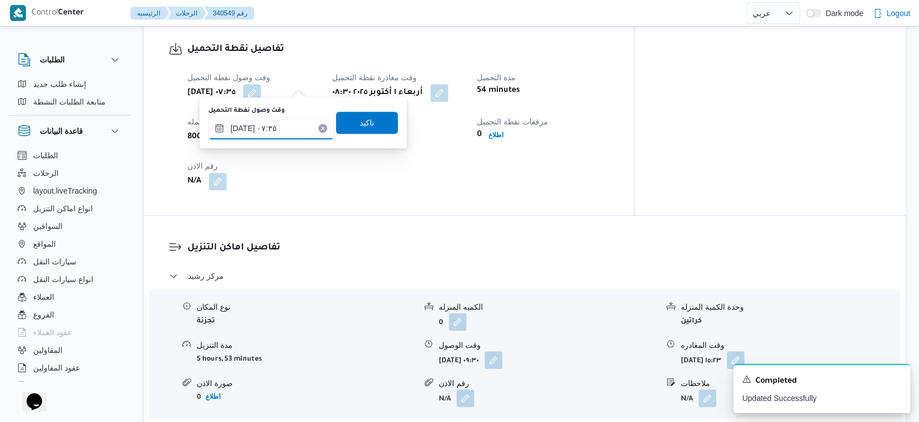
click at [287, 120] on input "٠١/١٠/٢٠٢٥ ٠٧:٣٥" at bounding box center [270, 128] width 125 height 22
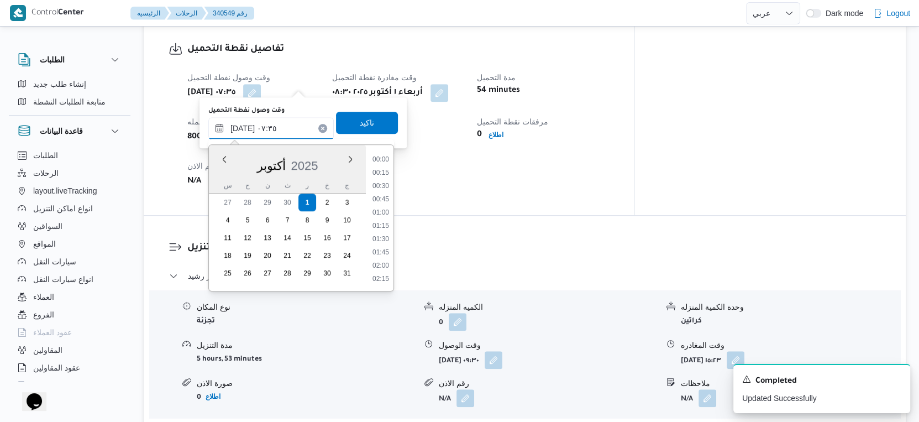
scroll to position [330, 0]
click at [381, 228] on li "07:30" at bounding box center [380, 227] width 25 height 11
type input "[DATE] ٠٧:٣٠"
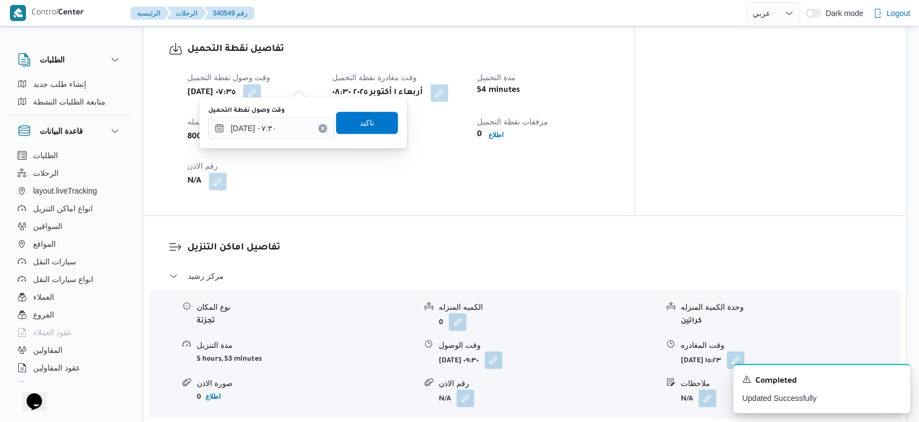
click at [361, 134] on div "وقت وصول نفطة التحميل ٠١/١٠/٢٠٢٥ ٠٧:٣٠ تاكيد" at bounding box center [303, 122] width 192 height 35
click at [360, 123] on span "تاكيد" at bounding box center [367, 121] width 14 height 13
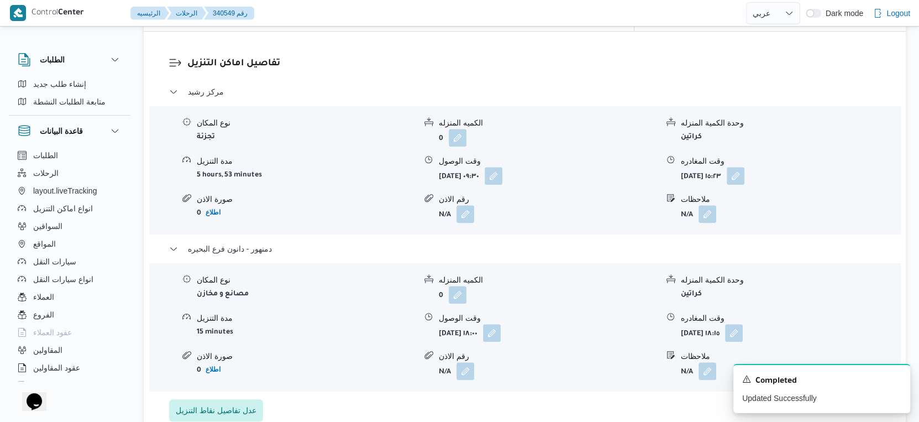
scroll to position [921, 0]
click at [744, 166] on button "button" at bounding box center [735, 175] width 18 height 18
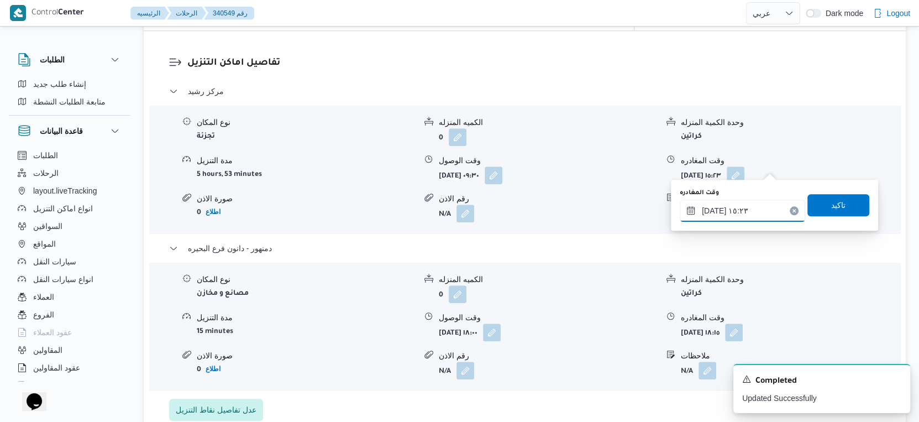
click at [749, 212] on input "٠١/١٠/٢٠٢٥ ١٥:٢٣" at bounding box center [742, 210] width 125 height 22
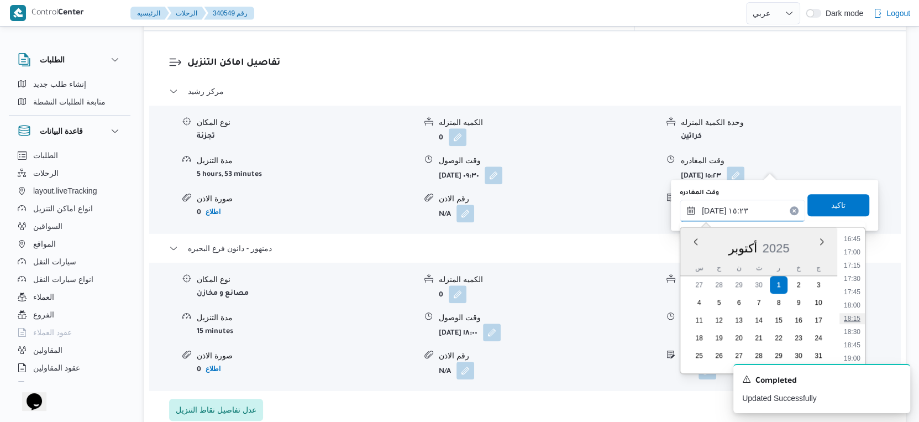
scroll to position [863, 0]
click at [854, 277] on li "17:00" at bounding box center [851, 279] width 25 height 11
type input "٠١/١٠/٢٠٢٥ ١٧:٠٠"
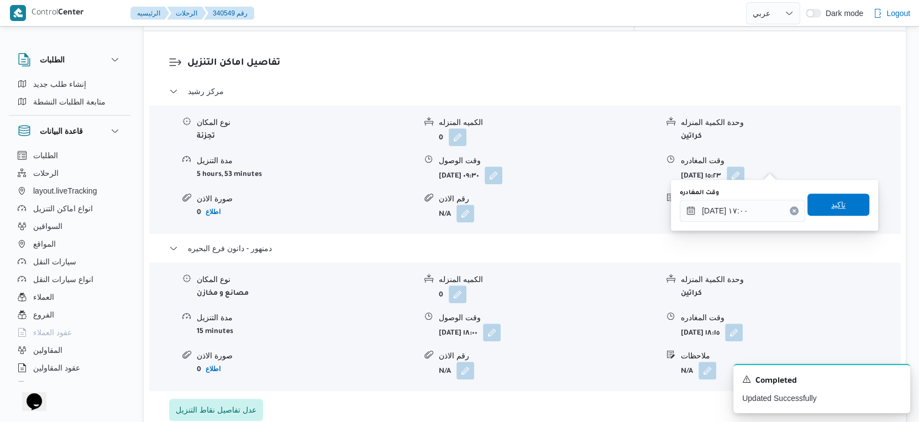
click at [846, 207] on span "تاكيد" at bounding box center [838, 204] width 62 height 22
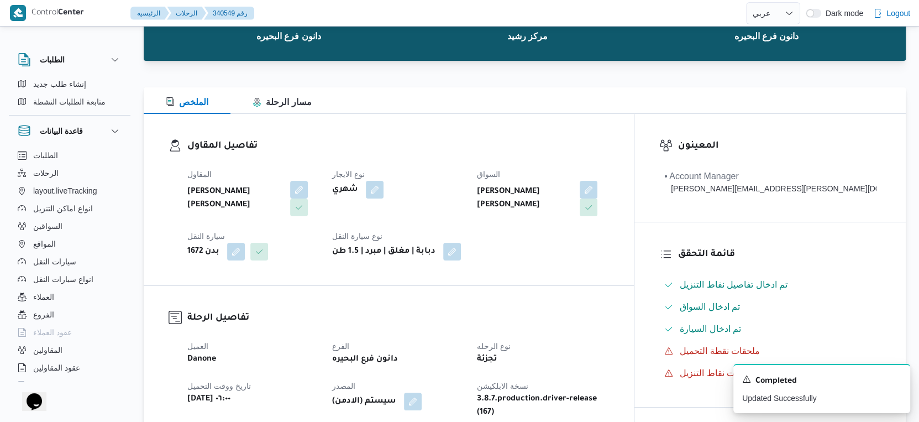
scroll to position [0, 0]
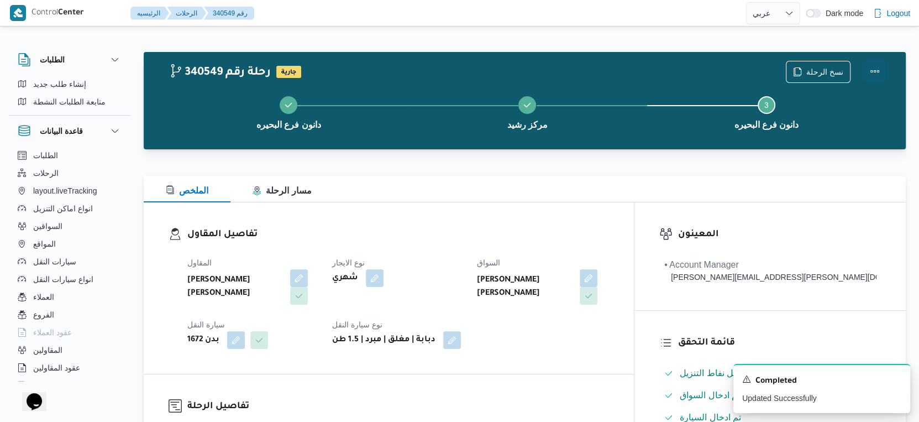
click at [872, 72] on button "Actions" at bounding box center [874, 71] width 22 height 22
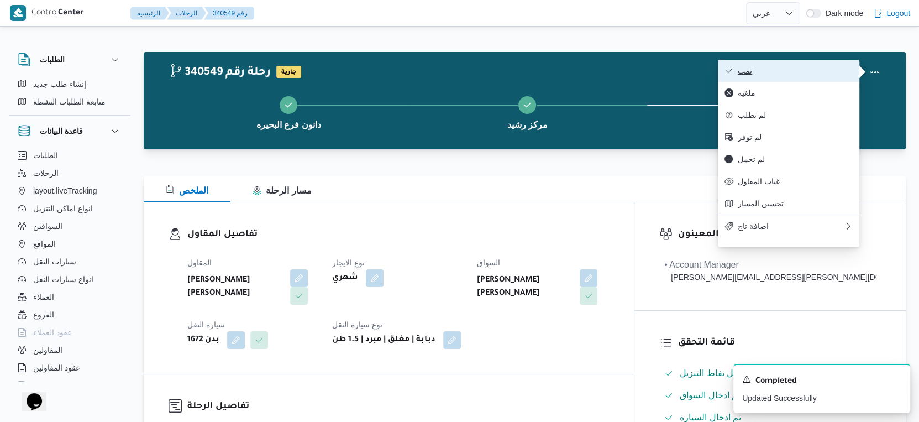
click at [816, 70] on span "تمت" at bounding box center [795, 70] width 115 height 9
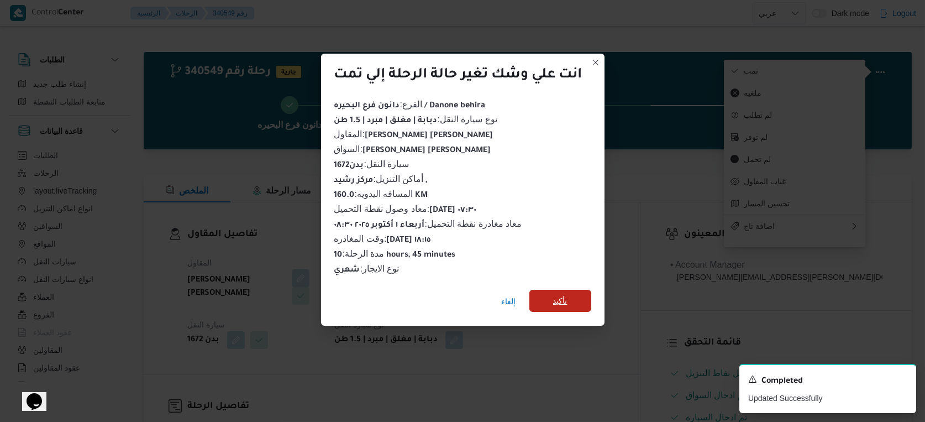
click at [555, 290] on span "تأكيد" at bounding box center [560, 300] width 62 height 22
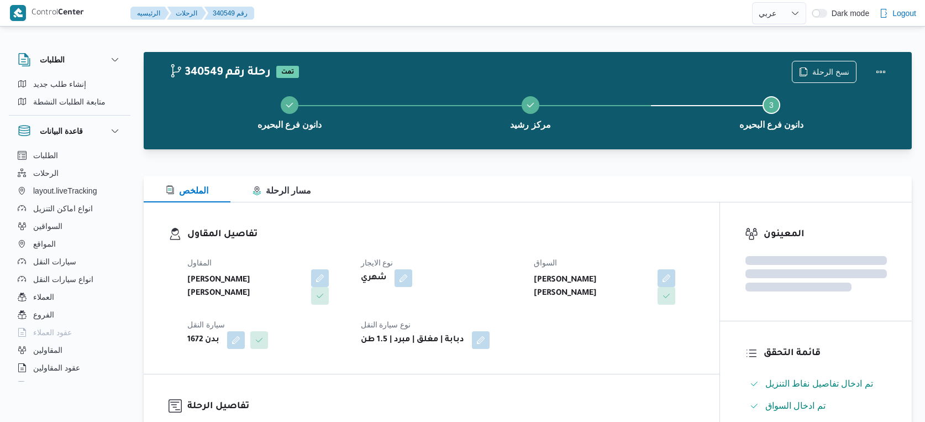
select select "ar"
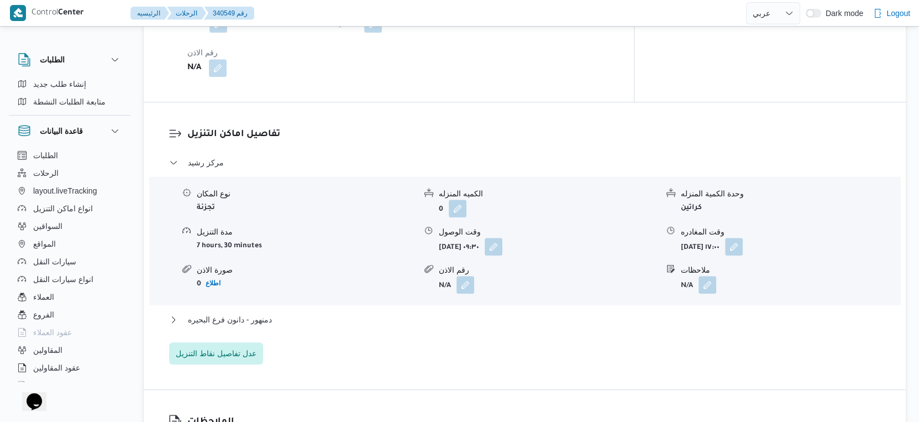
scroll to position [859, 0]
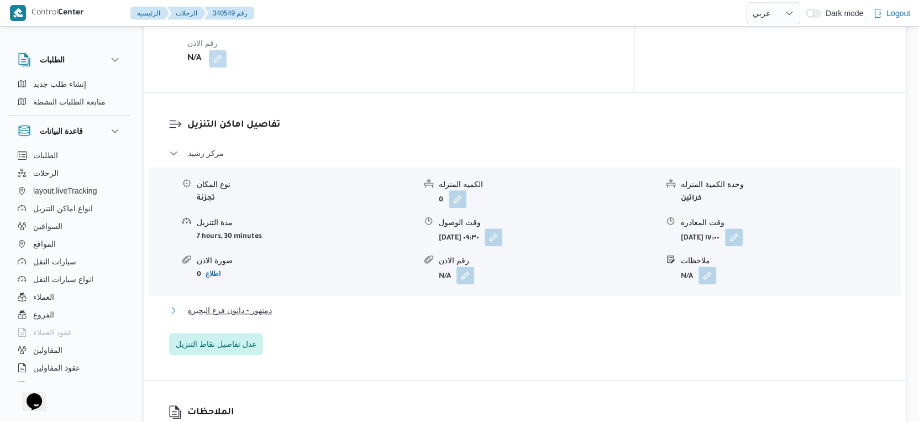
click at [285, 303] on button "دمنهور - دانون فرع البحيره" at bounding box center [525, 309] width 712 height 13
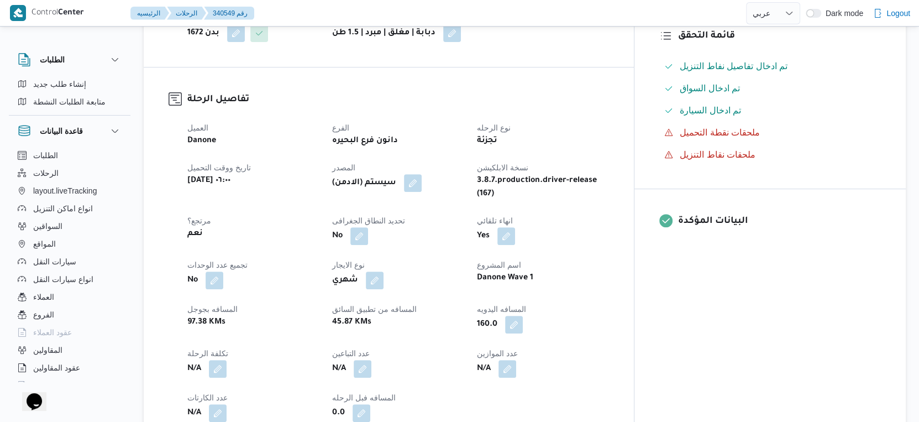
scroll to position [245, 0]
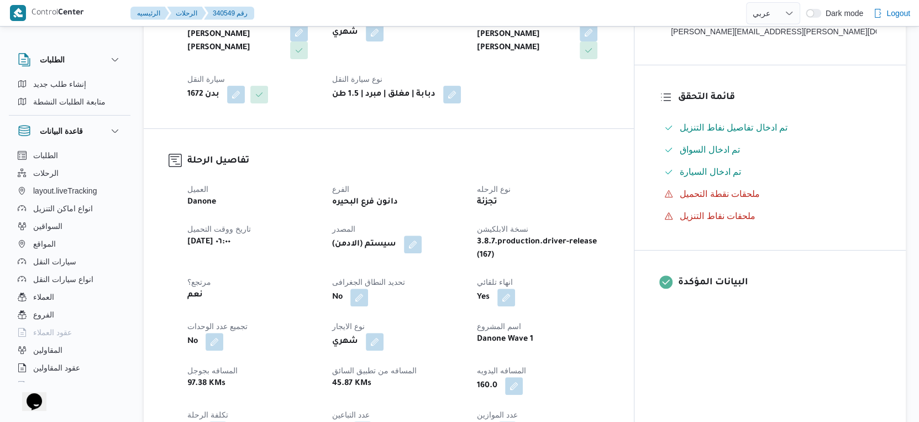
select select "ar"
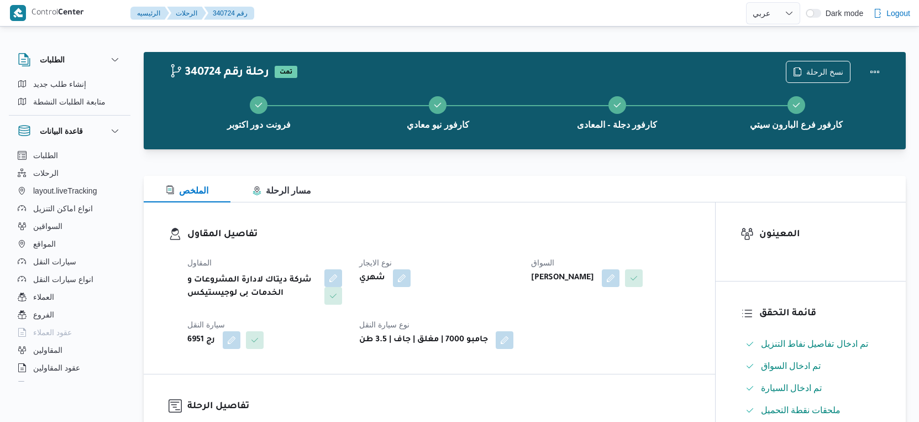
select select "ar"
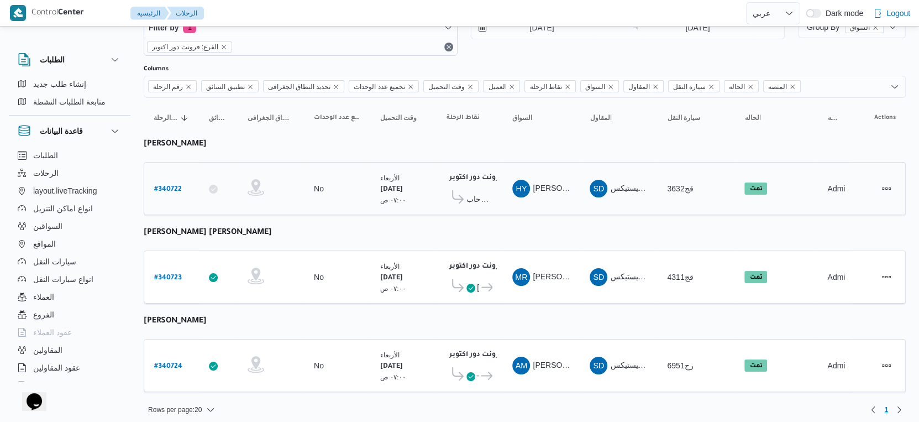
scroll to position [38, 0]
click at [479, 368] on span "كارفور فرع البارون سيتي" at bounding box center [486, 374] width 14 height 13
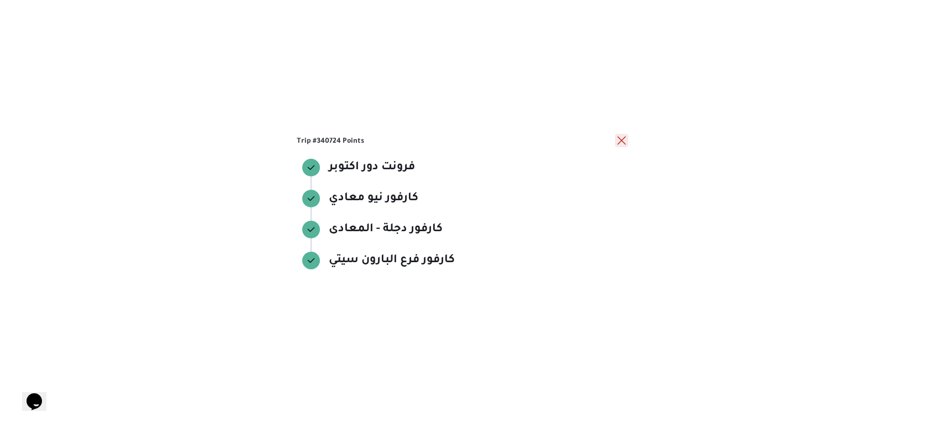
click at [623, 137] on button "close" at bounding box center [621, 140] width 13 height 13
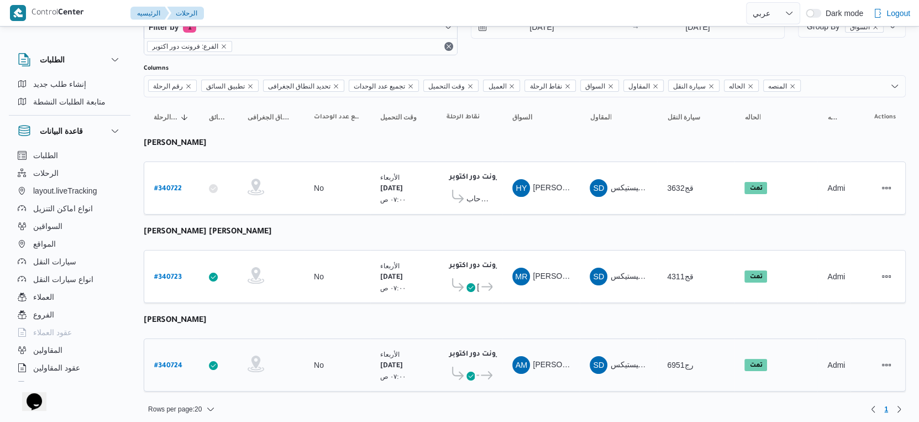
click at [477, 371] on icon at bounding box center [482, 375] width 12 height 8
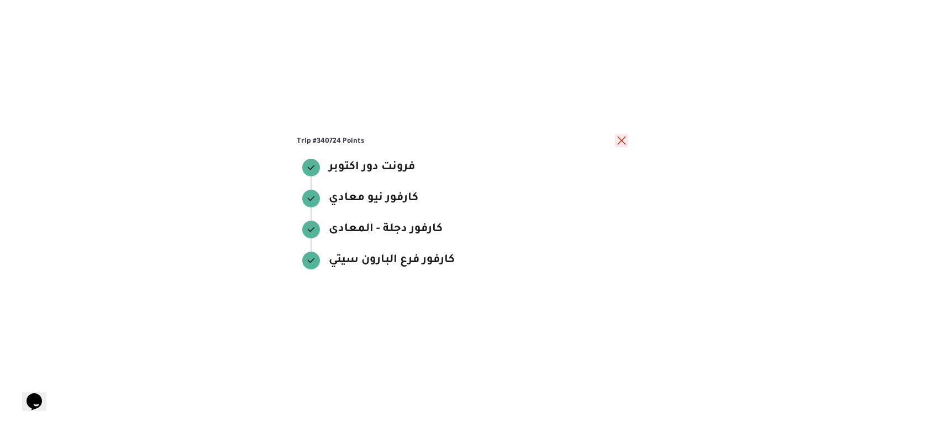
click at [623, 139] on button "close" at bounding box center [621, 140] width 13 height 13
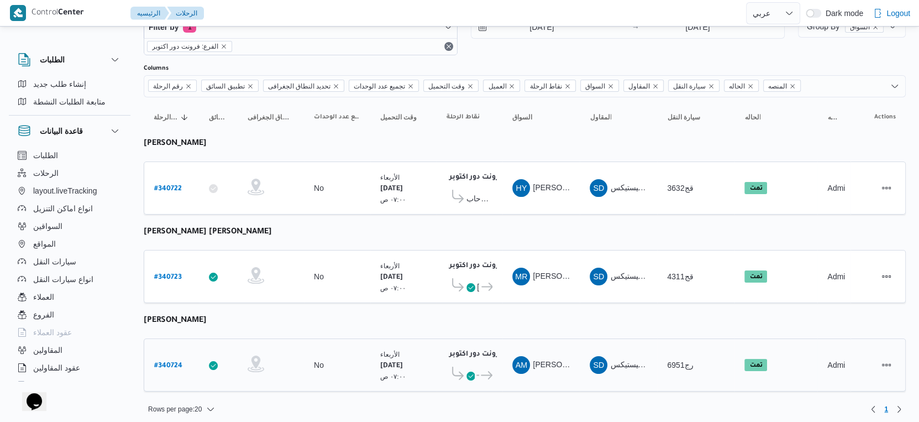
click at [177, 362] on b "# 340724" at bounding box center [168, 366] width 28 height 8
select select "ar"
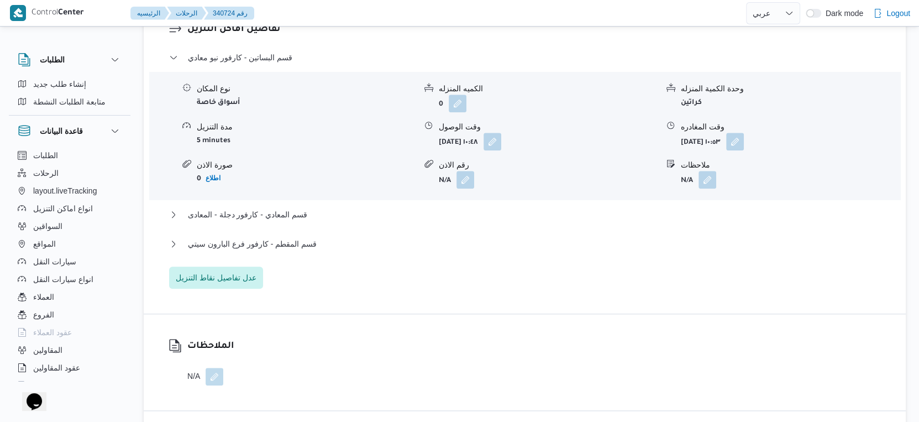
scroll to position [1105, 0]
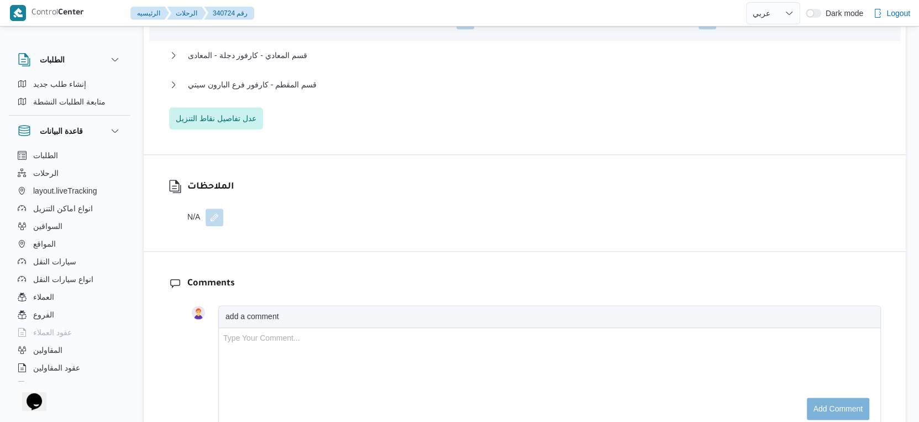
select select "ar"
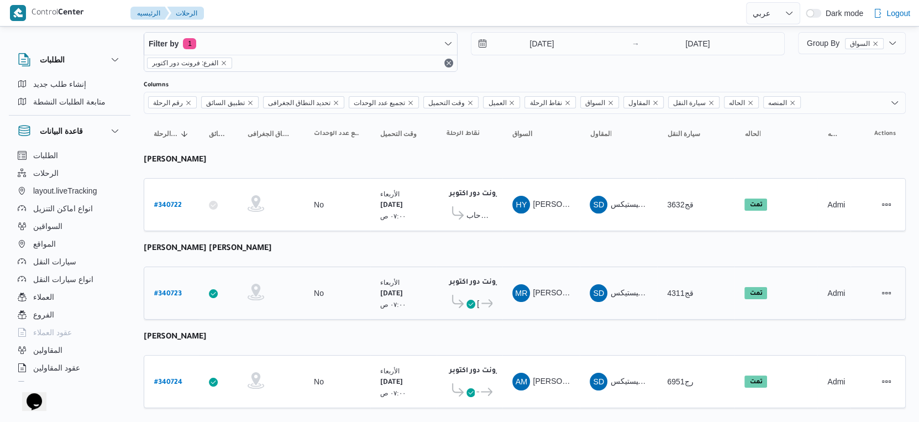
scroll to position [38, 0]
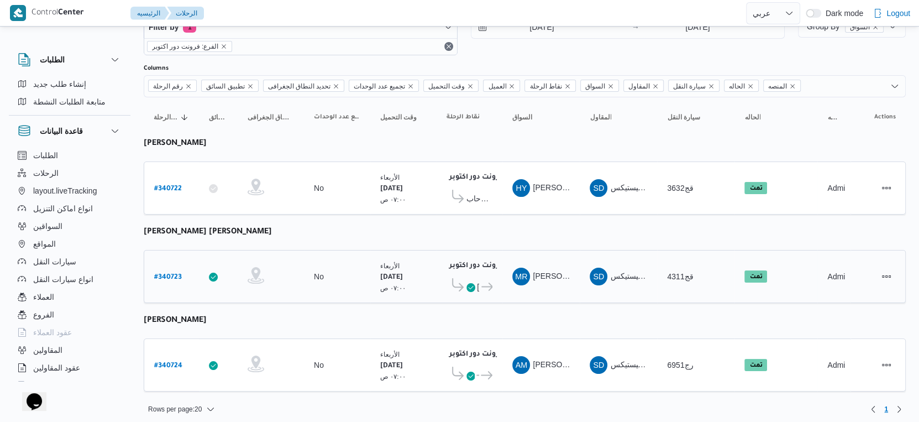
click at [482, 282] on icon at bounding box center [487, 286] width 12 height 8
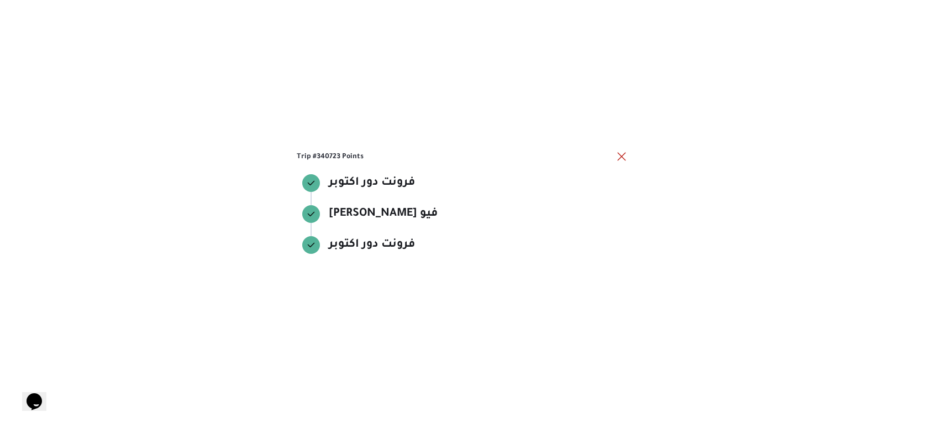
click at [614, 156] on h3 "Trip #340723 Points" at bounding box center [456, 156] width 318 height 10
click at [621, 154] on button "close" at bounding box center [621, 155] width 13 height 13
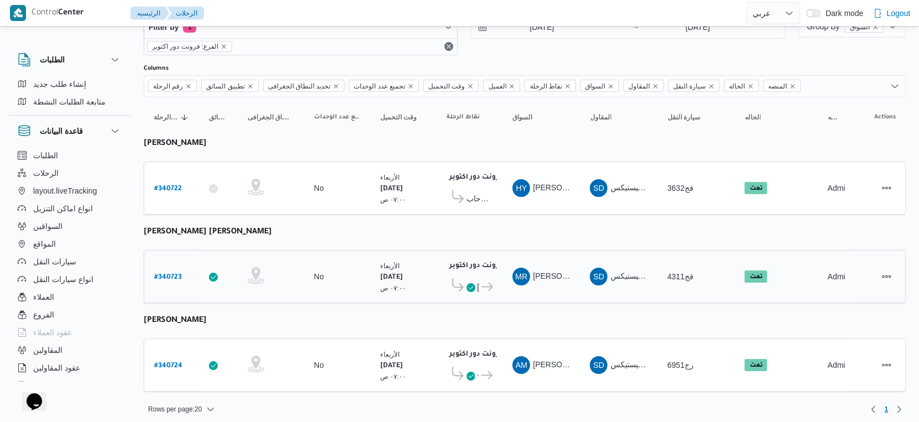
click at [167, 273] on b "# 340723" at bounding box center [168, 277] width 28 height 8
select select "ar"
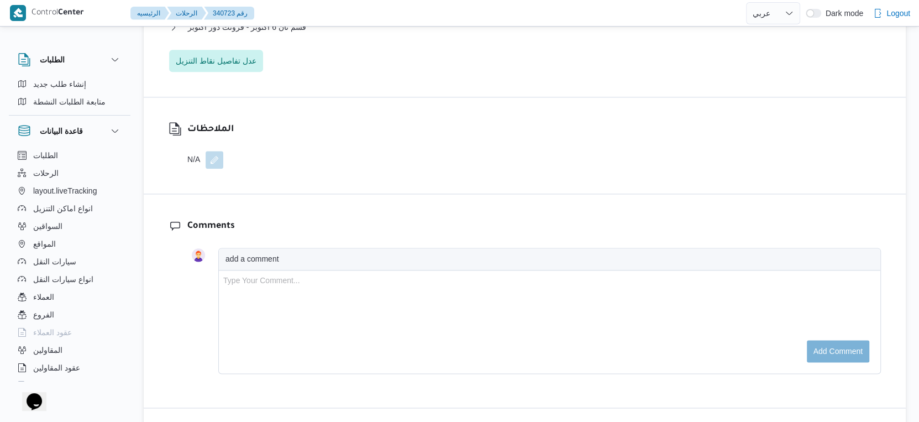
scroll to position [1228, 0]
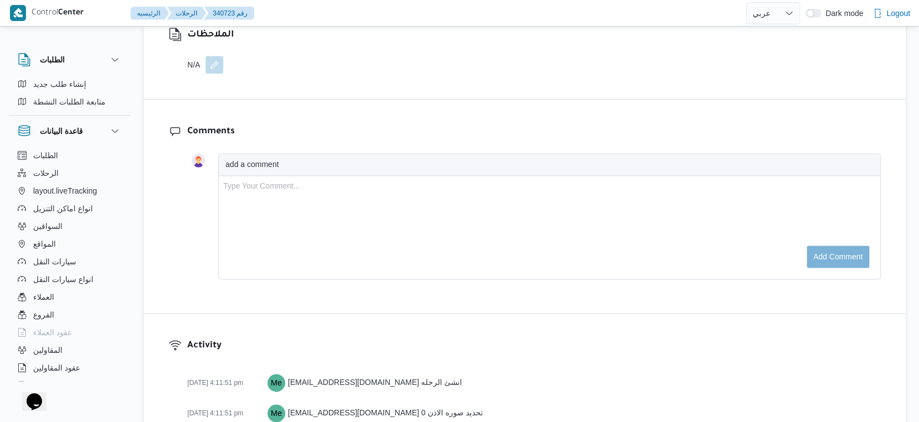
click at [212, 73] on button "button" at bounding box center [215, 65] width 18 height 18
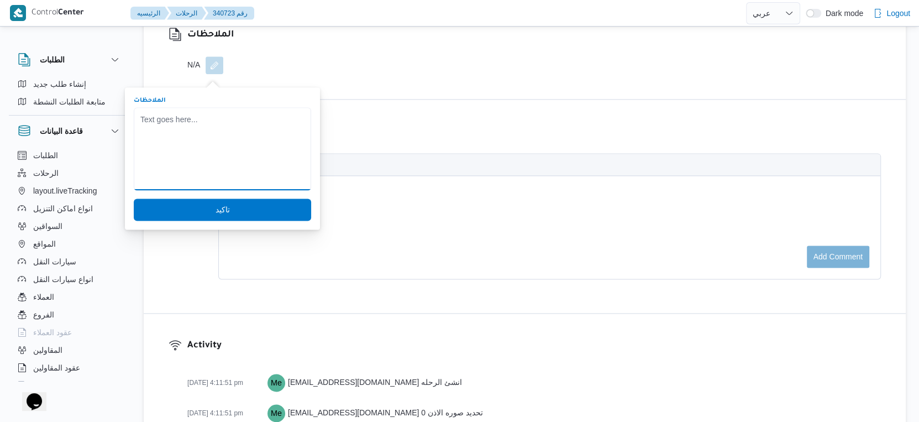
click at [192, 131] on textarea "الملاحظات" at bounding box center [222, 148] width 177 height 83
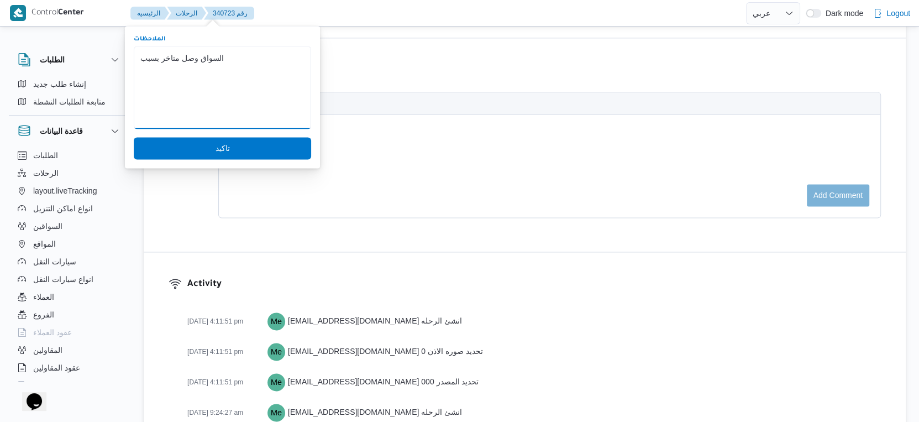
scroll to position [1166, 0]
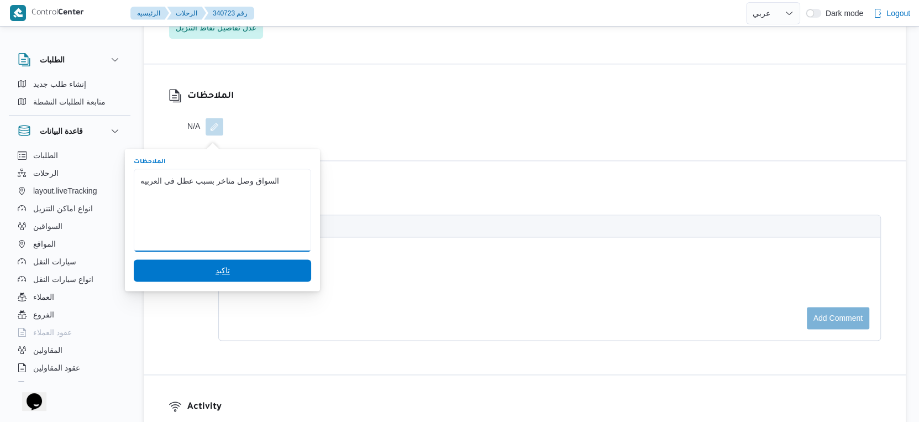
type textarea "السواق وصل متاخر بسبب عطل فى العربيه"
click at [232, 269] on span "تاكيد" at bounding box center [222, 270] width 177 height 22
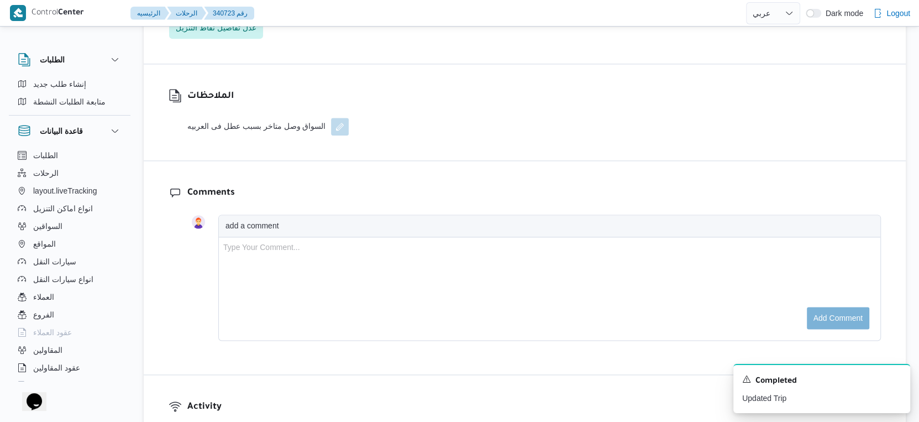
select select "ar"
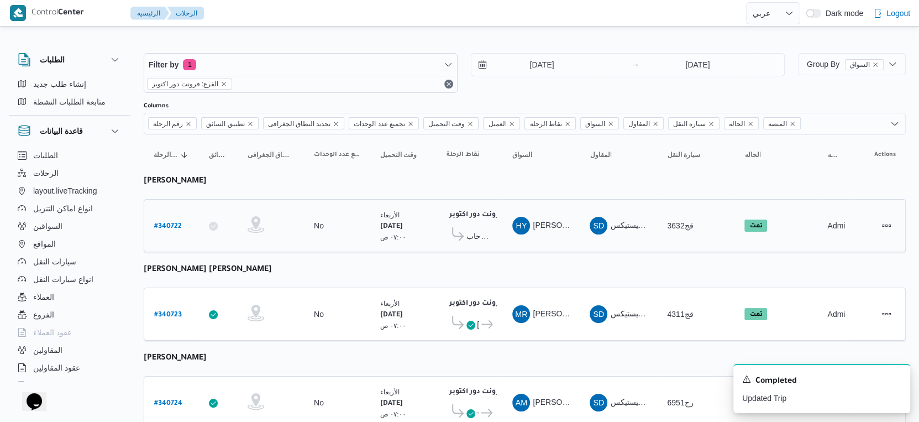
scroll to position [38, 0]
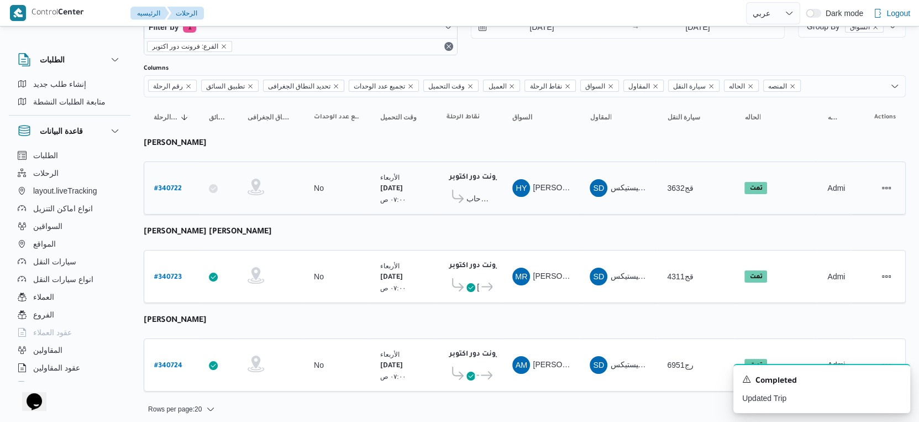
click at [175, 185] on b "# 340722" at bounding box center [168, 189] width 28 height 8
select select "ar"
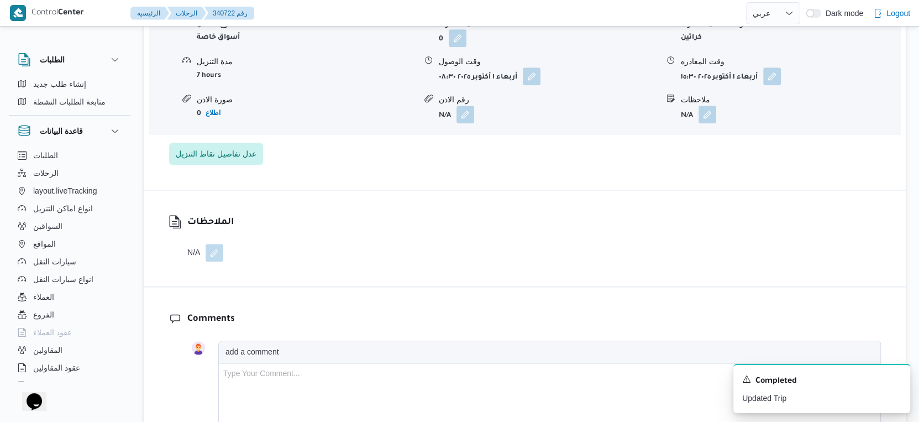
scroll to position [982, 0]
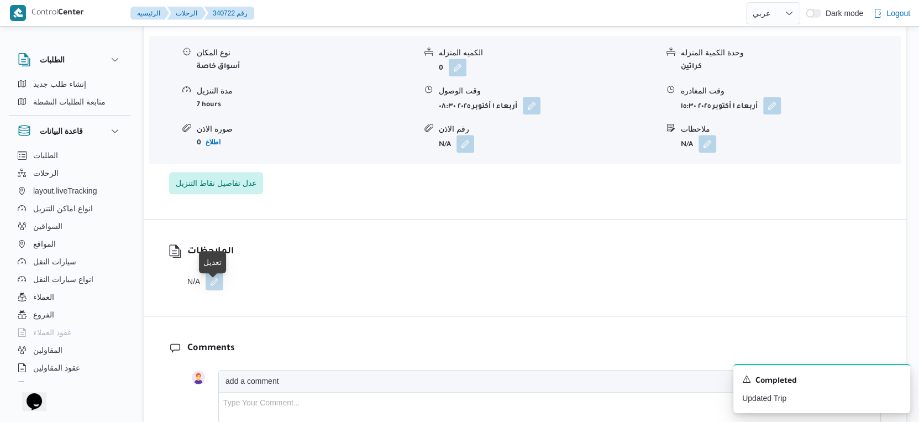
click at [212, 288] on button "button" at bounding box center [215, 281] width 18 height 18
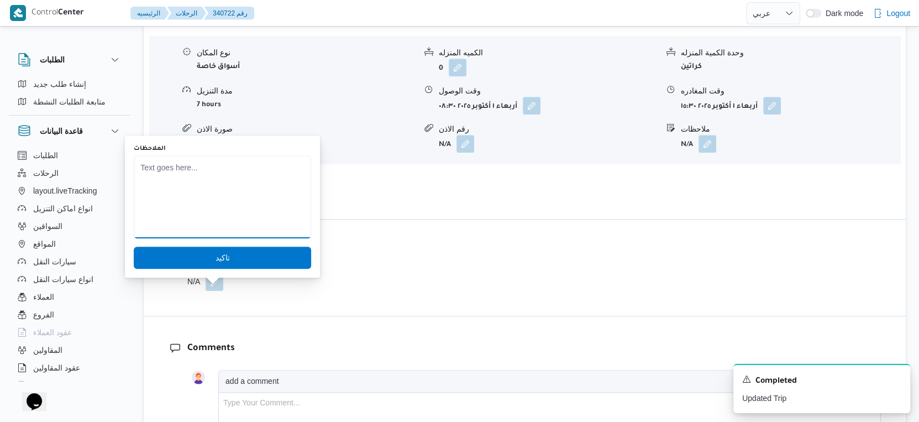
click at [188, 214] on textarea "الملاحظات" at bounding box center [222, 196] width 177 height 83
type textarea "السواق اتاخر في التسليم بسبب جرد فى الفرع"
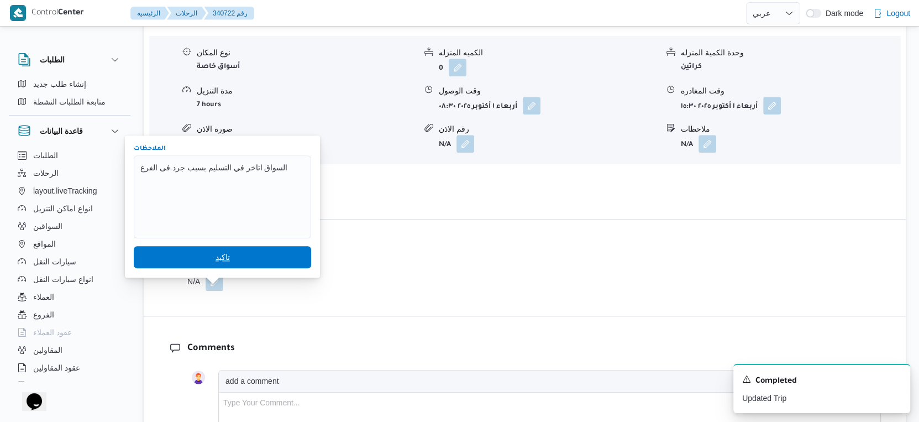
click at [216, 250] on span "تاكيد" at bounding box center [222, 256] width 14 height 13
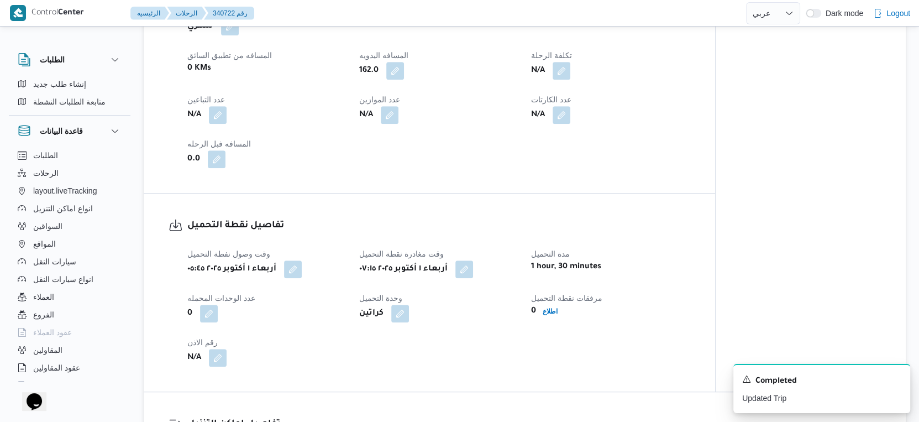
scroll to position [552, 0]
click at [898, 377] on icon "Dismiss toast" at bounding box center [897, 378] width 6 height 6
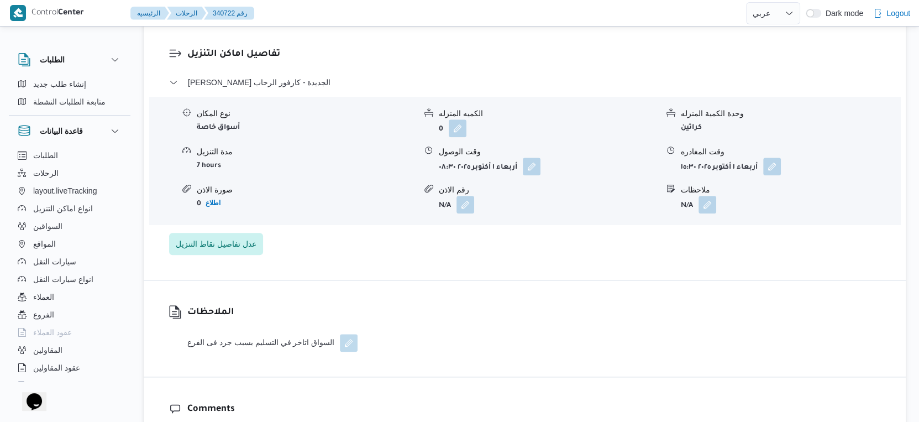
scroll to position [982, 0]
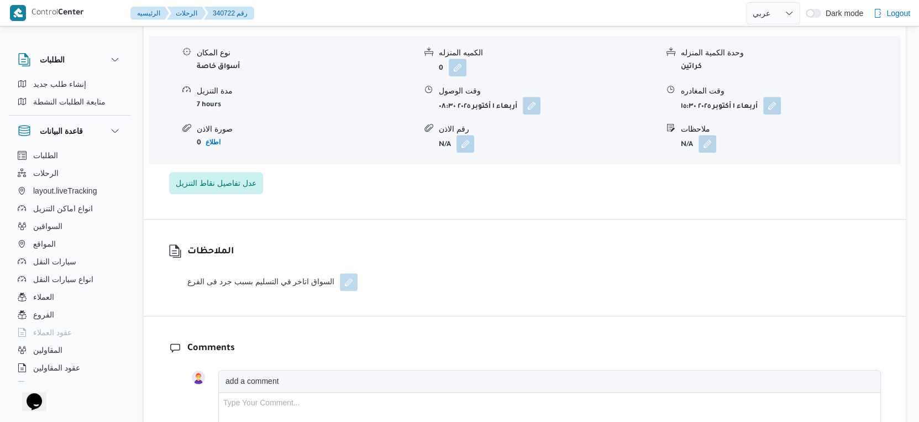
select select "ar"
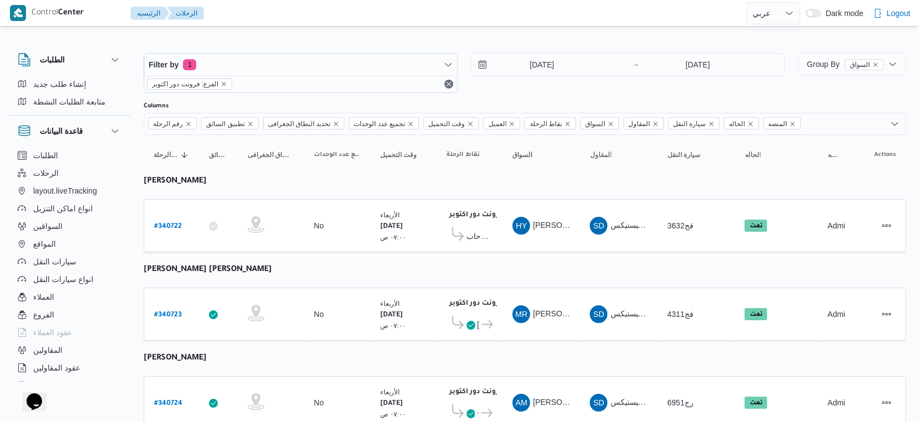
scroll to position [38, 0]
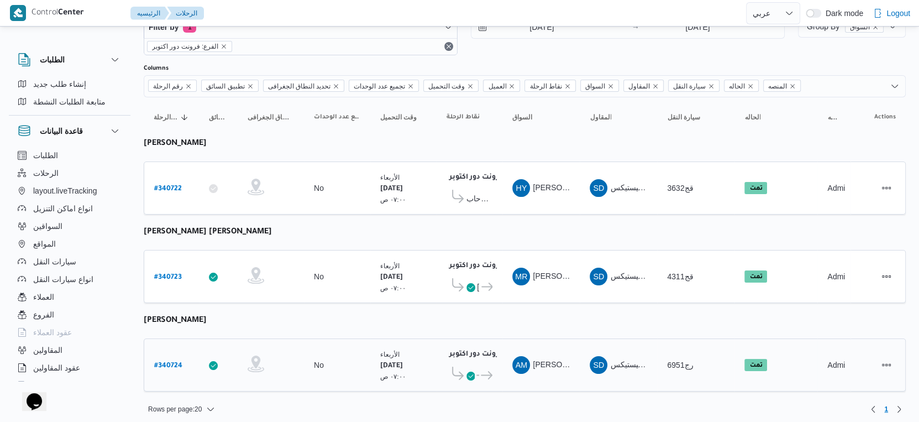
click at [178, 362] on b "# 340724" at bounding box center [168, 366] width 28 height 8
select select "ar"
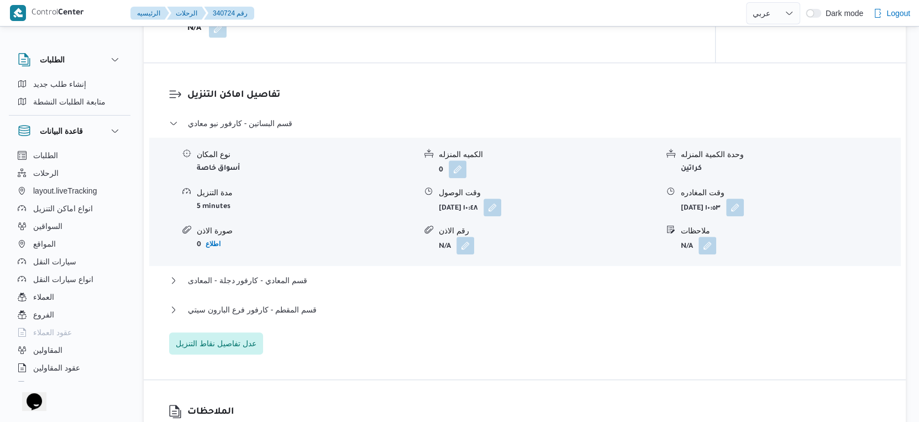
scroll to position [859, 0]
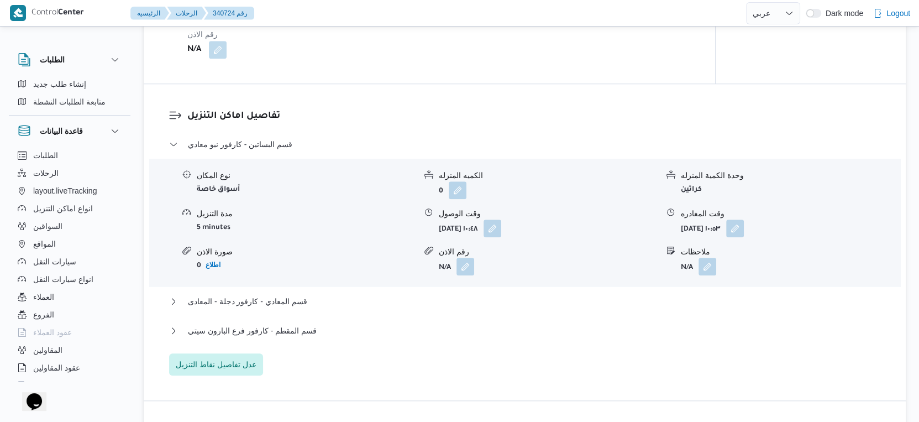
select select "ar"
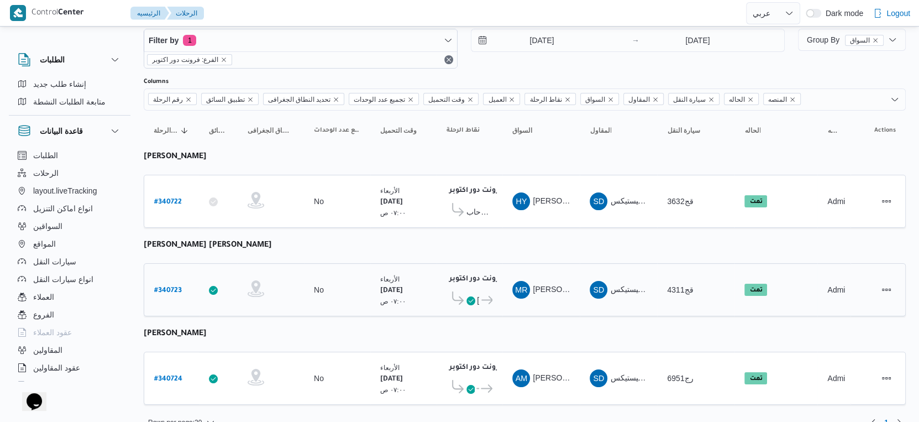
scroll to position [38, 0]
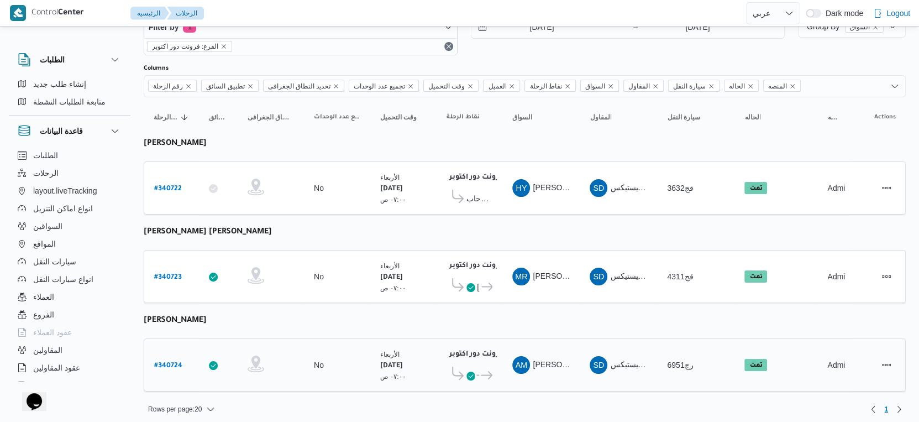
click at [178, 362] on b "# 340724" at bounding box center [168, 366] width 28 height 8
select select "ar"
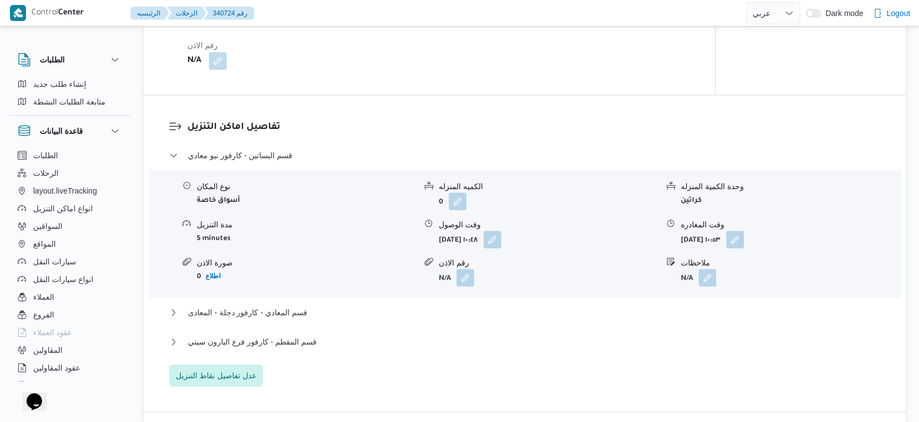
scroll to position [921, 0]
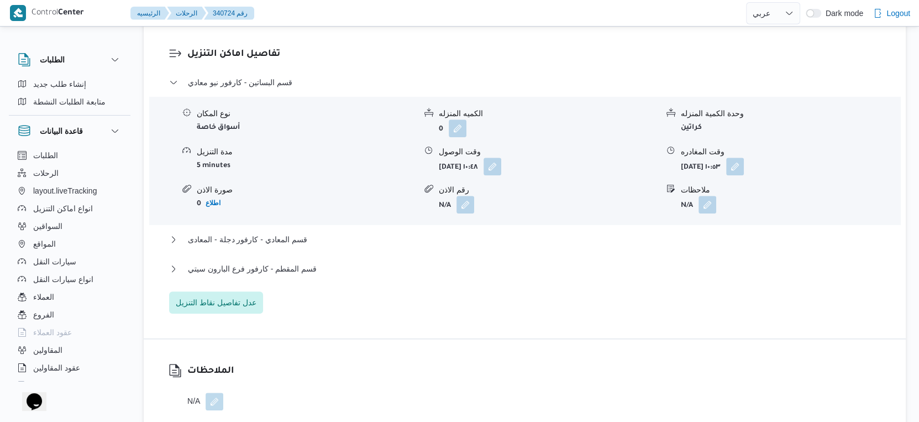
click at [299, 283] on div "قسم المقطم - كارفور فرع البارون سيتي" at bounding box center [525, 272] width 712 height 21
click at [304, 275] on span "قسم المقطم - كارفور فرع البارون سيتي" at bounding box center [252, 268] width 129 height 13
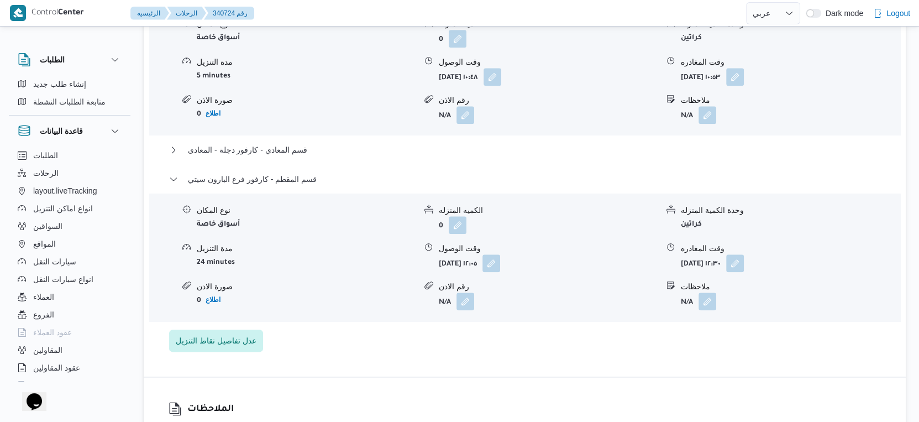
scroll to position [982, 0]
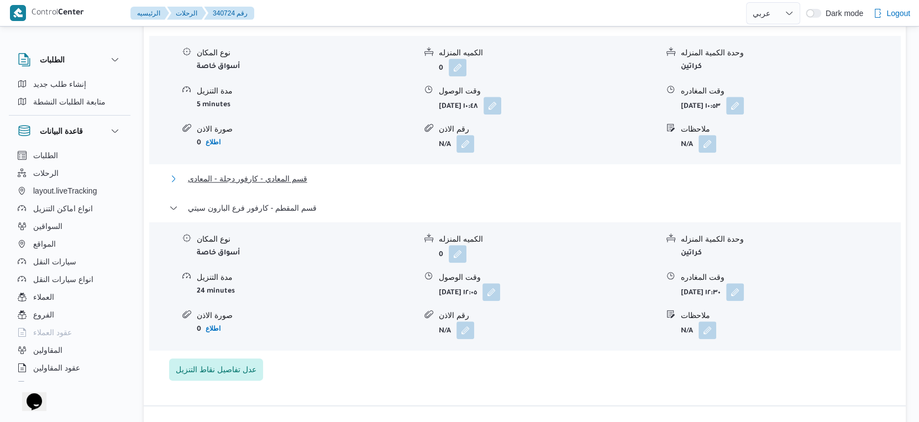
click at [303, 185] on span "قسم المعادي - كارفور دجلة - المعادى" at bounding box center [247, 178] width 119 height 13
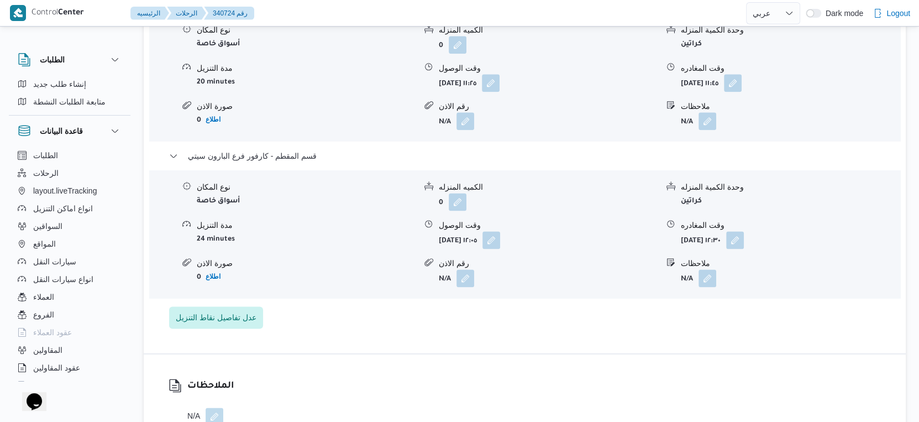
scroll to position [1166, 0]
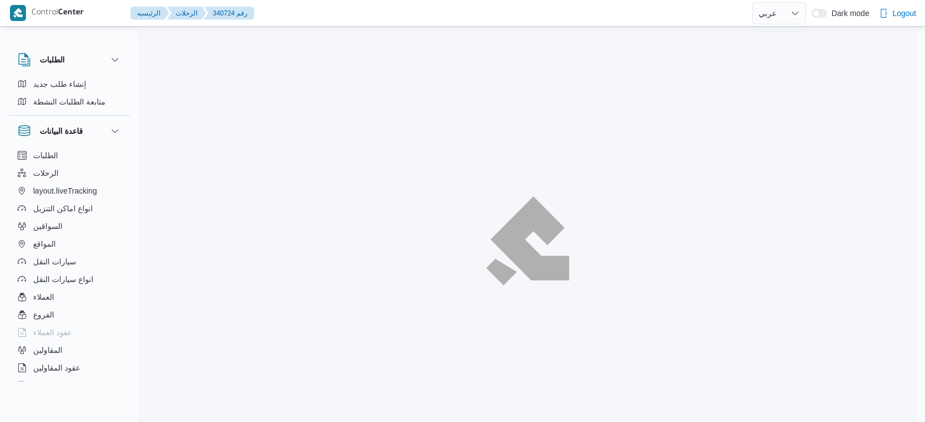
select select "ar"
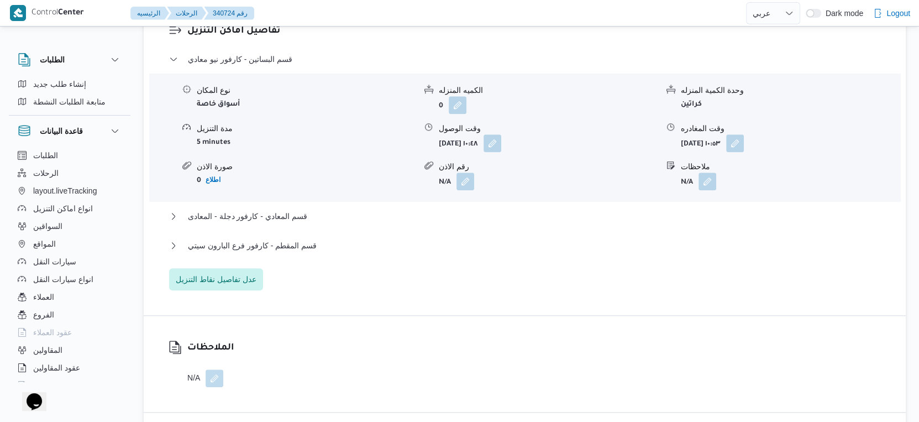
scroll to position [1012, 0]
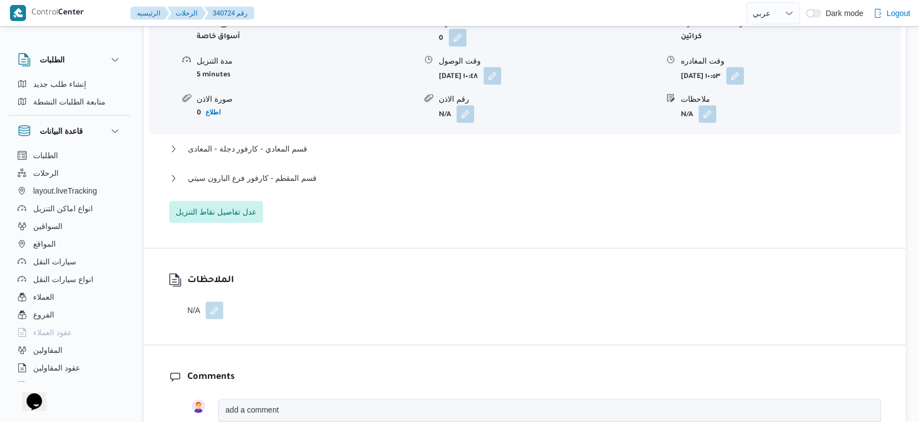
click at [219, 319] on button "button" at bounding box center [215, 310] width 18 height 18
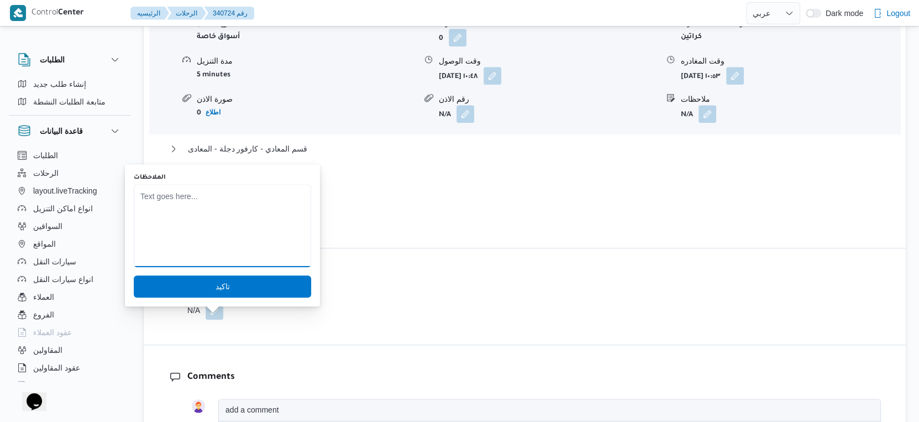
click at [231, 249] on textarea "الملاحظات" at bounding box center [222, 225] width 177 height 83
paste textarea "تم الطلب من السائق التحميل من الجولف للمعادي"
type textarea "تم الطلب من السائق التحميل من الجولف للمعادي"
click at [240, 279] on span "تاكيد" at bounding box center [222, 286] width 177 height 22
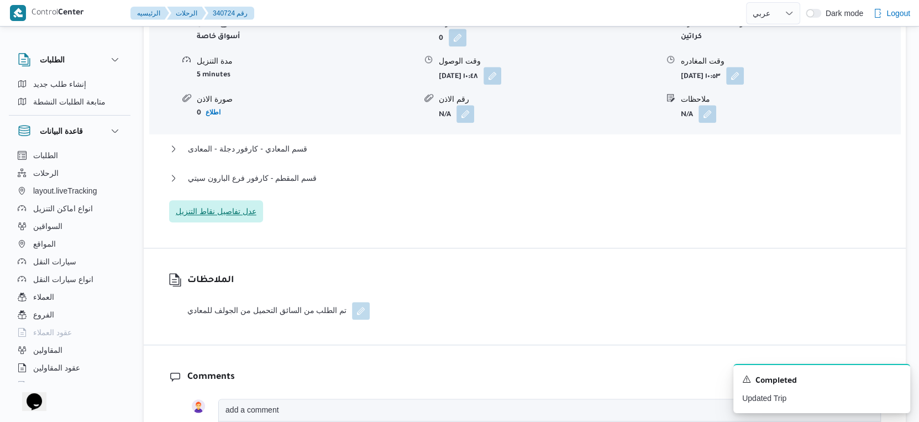
click at [232, 217] on span "عدل تفاصيل نقاط التنزيل" at bounding box center [216, 210] width 81 height 13
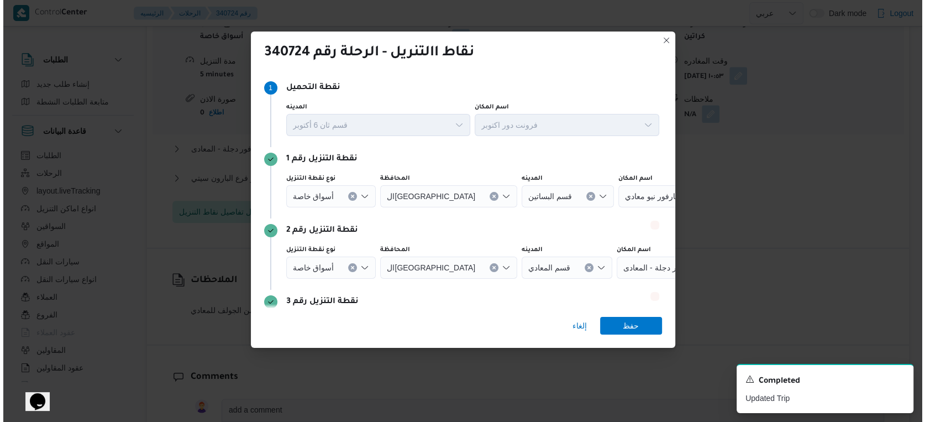
scroll to position [1003, 0]
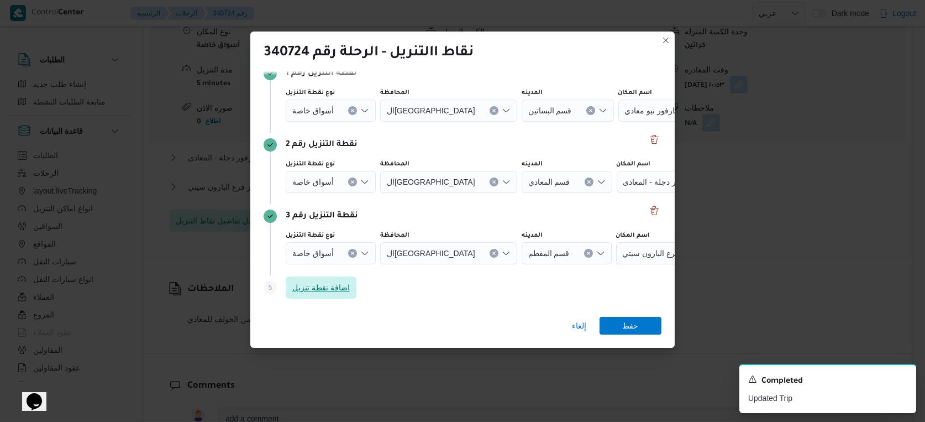
drag, startPoint x: 323, startPoint y: 286, endPoint x: 433, endPoint y: 268, distance: 111.8
click at [323, 286] on span "اضافة نقطة تنزيل" at bounding box center [320, 287] width 57 height 13
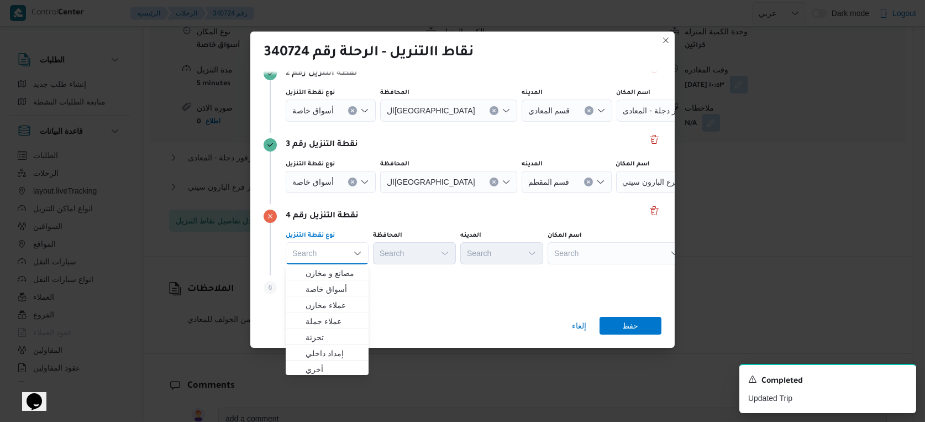
click at [599, 247] on div "Search" at bounding box center [616, 253] width 138 height 22
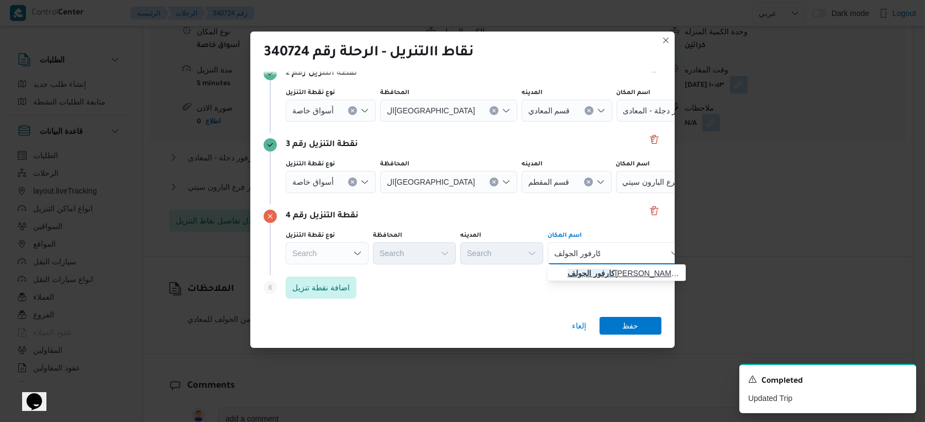
type input "كارفور الجولف"
click at [605, 266] on span "كارفور الجولف صلاح سالم | Molaco structures | الجولف" at bounding box center [623, 272] width 112 height 13
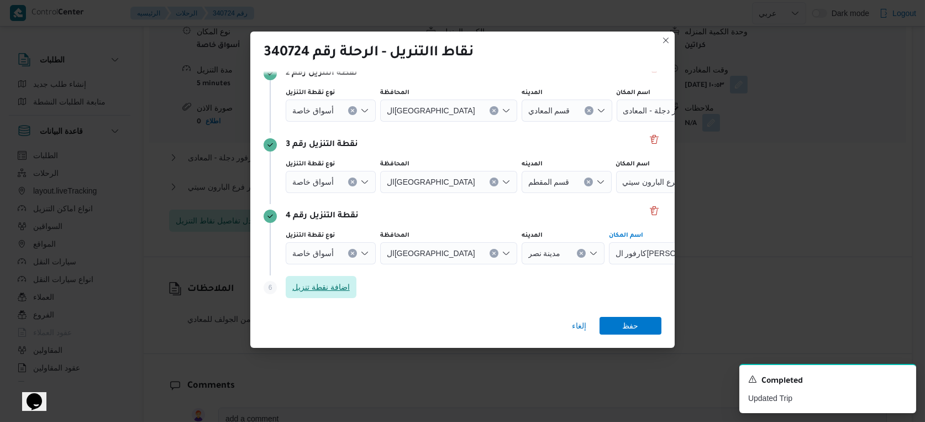
click at [325, 291] on span "اضافة نقطة تنزيل" at bounding box center [320, 286] width 57 height 13
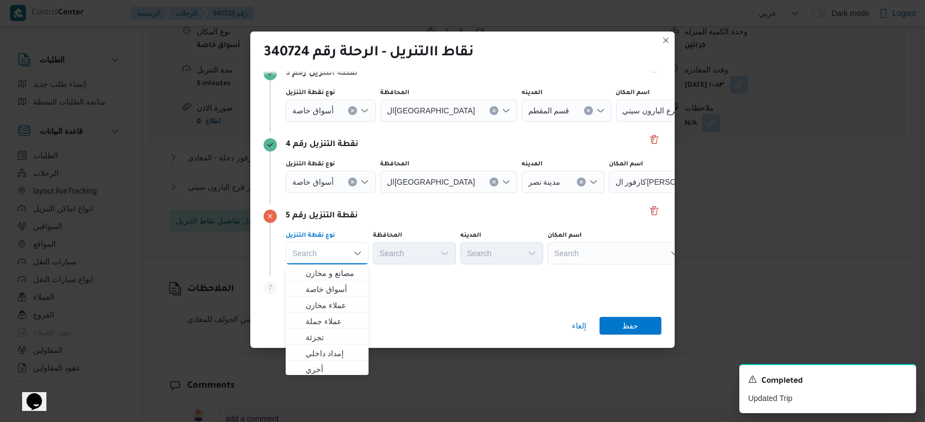
click at [610, 253] on div "Search" at bounding box center [616, 253] width 138 height 22
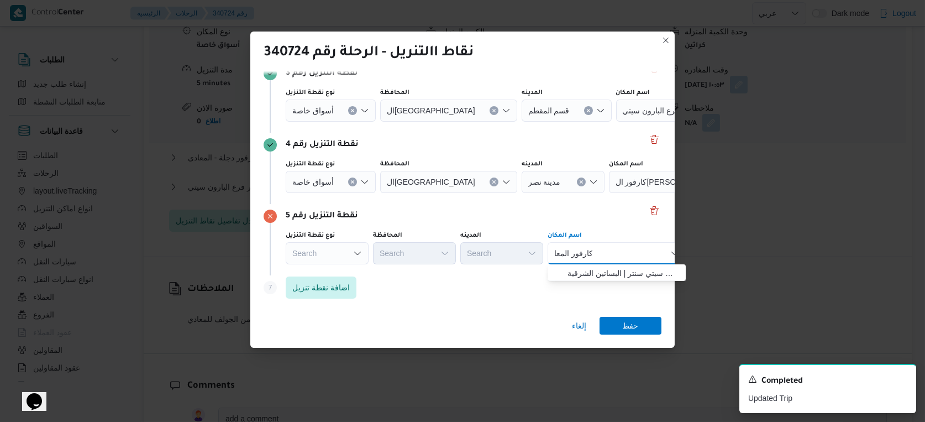
type input "كارفور المعا"
click at [610, 251] on div "كارفور المعا كارفور المعا Combo box. Selected. كارفور المعا. Selected. Combo bo…" at bounding box center [616, 253] width 138 height 22
click at [617, 271] on span "كارفور المعا دي | كارفور المعادي سيتي سنتر | البساتين الشرقية" at bounding box center [623, 272] width 112 height 13
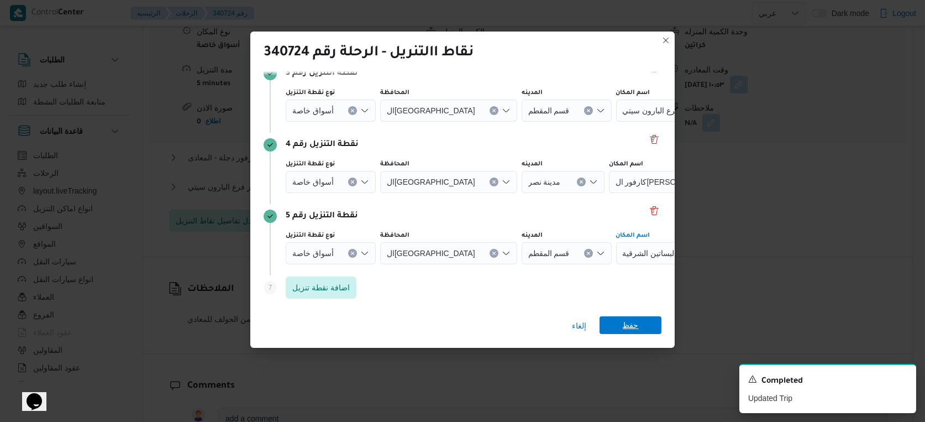
click at [628, 323] on span "حفظ" at bounding box center [631, 325] width 16 height 18
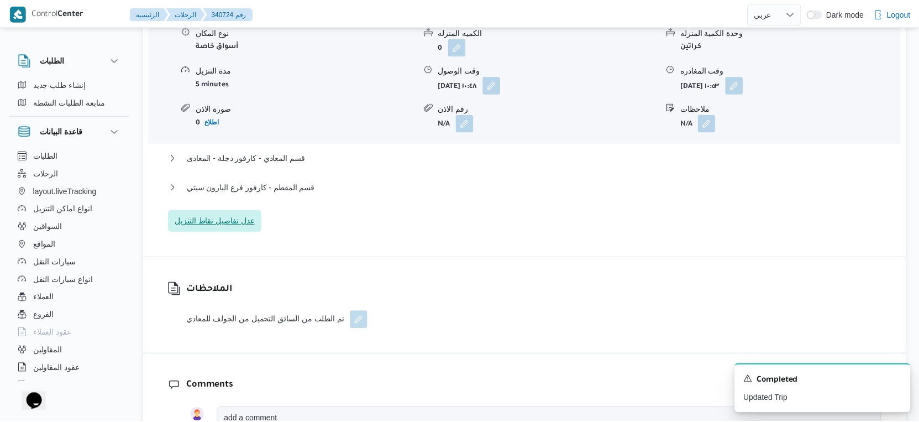
scroll to position [1012, 0]
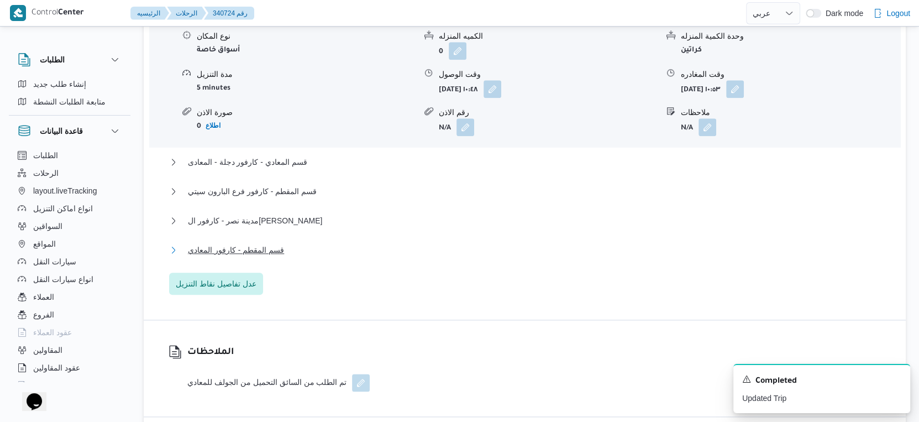
click at [293, 243] on button "قسم المقطم - كارفور المعادي" at bounding box center [525, 249] width 712 height 13
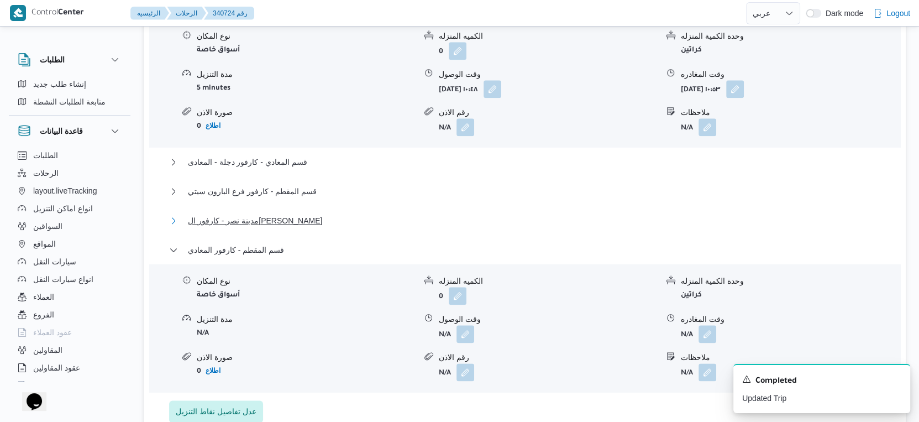
click at [308, 218] on span "مدينة نصر - كارفور الجولف صلاح سالم" at bounding box center [255, 220] width 134 height 13
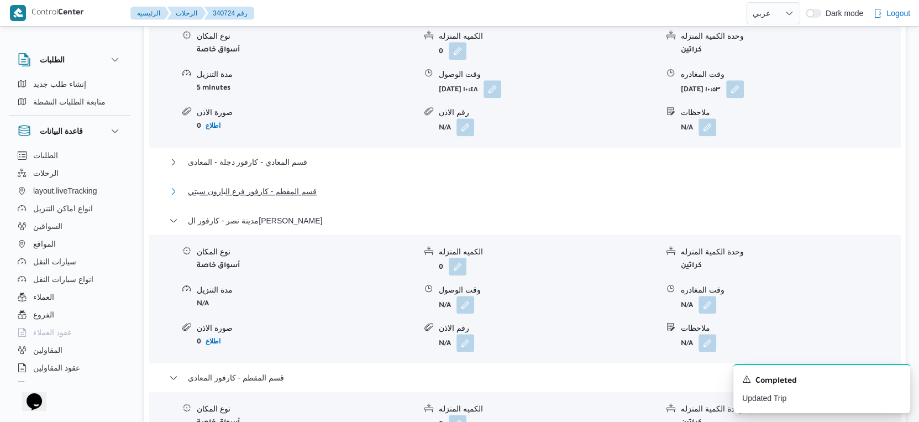
click at [303, 185] on span "قسم المقطم - كارفور فرع البارون سيتي" at bounding box center [252, 191] width 129 height 13
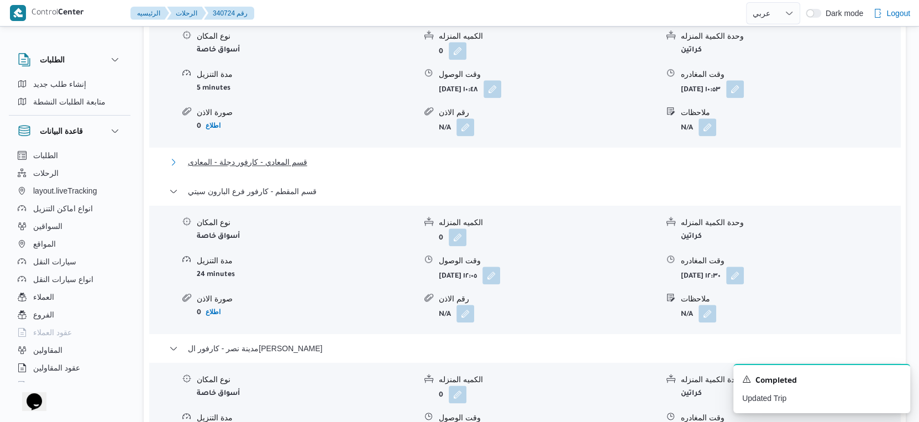
click at [304, 158] on span "قسم المعادي - كارفور دجلة - المعادى" at bounding box center [247, 161] width 119 height 13
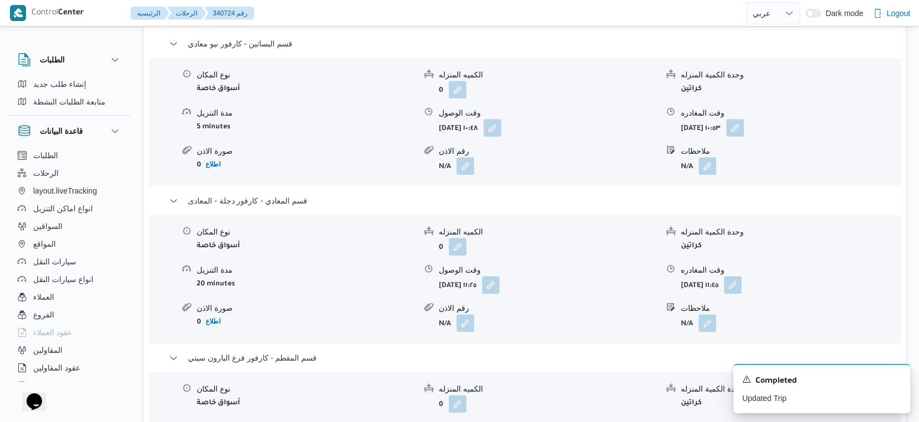
scroll to position [982, 0]
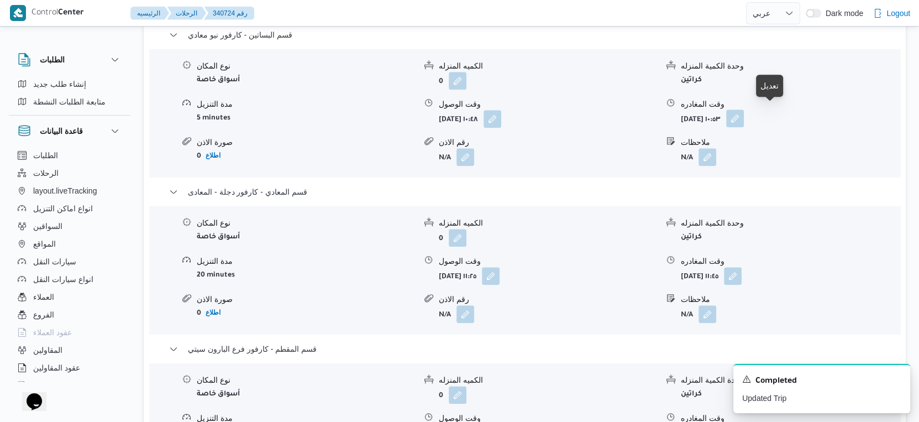
click at [744, 118] on button "button" at bounding box center [735, 118] width 18 height 18
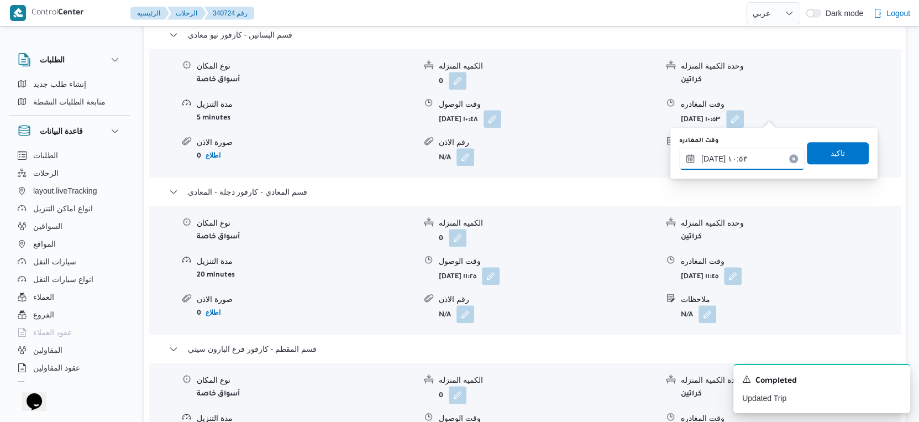
click at [755, 152] on input "٠١/١٠/٢٠٢٥ ١٠:٥٣" at bounding box center [741, 159] width 125 height 22
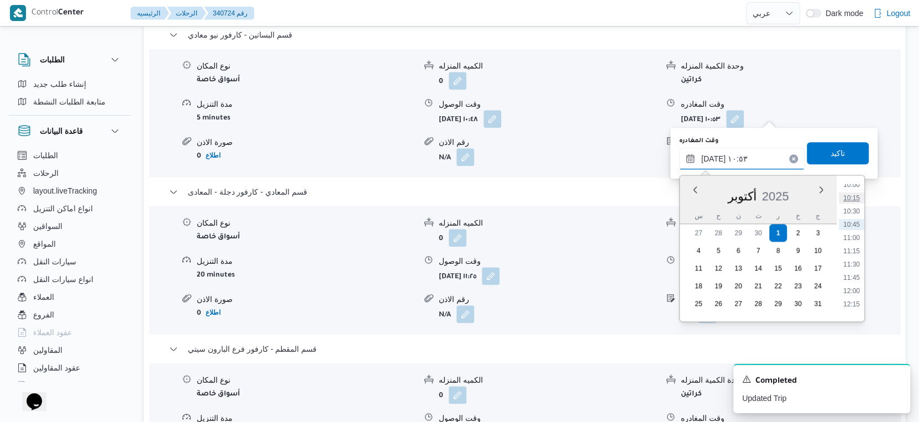
scroll to position [564, 0]
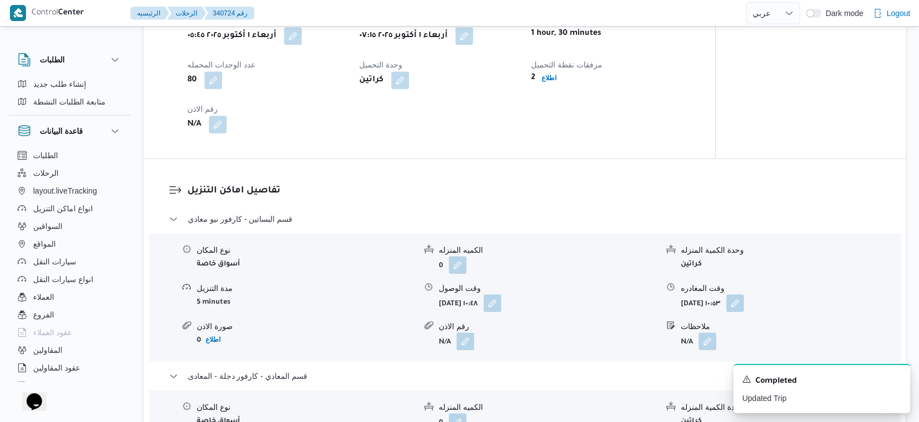
scroll to position [798, 0]
click at [501, 293] on button "button" at bounding box center [492, 302] width 18 height 18
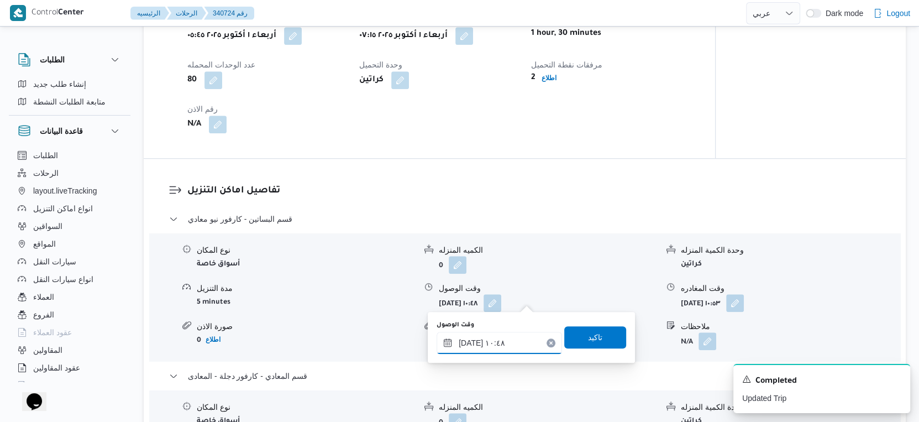
click at [504, 340] on input "٠١/١٠/٢٠٢٥ ١٠:٤٨" at bounding box center [498, 342] width 125 height 22
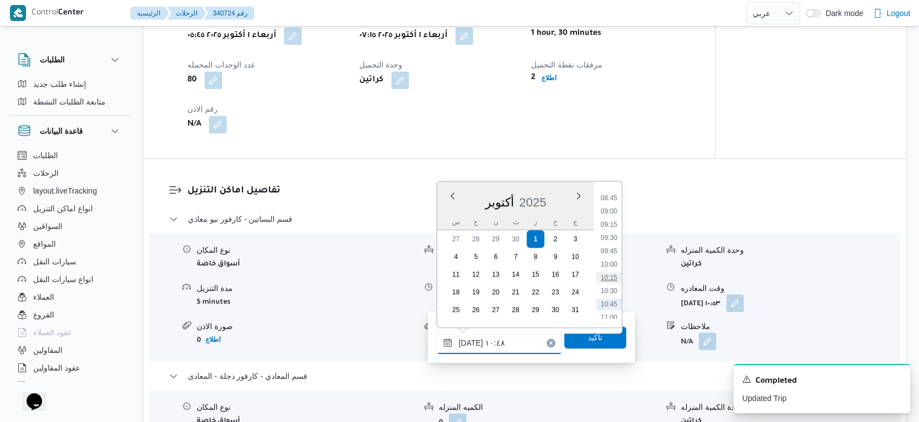
scroll to position [441, 0]
click at [610, 203] on li "08:30" at bounding box center [608, 204] width 25 height 11
type input "٠١/١٠/٢٠٢٥ ٠٨:٣٠"
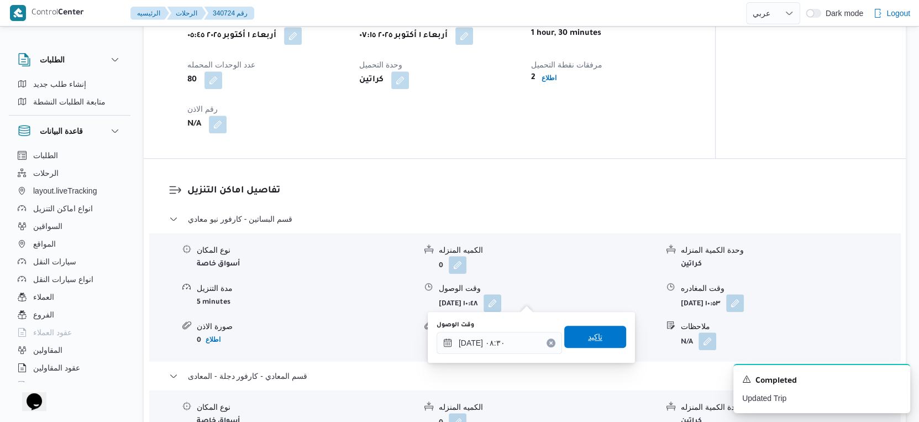
click at [599, 327] on span "تاكيد" at bounding box center [595, 336] width 62 height 22
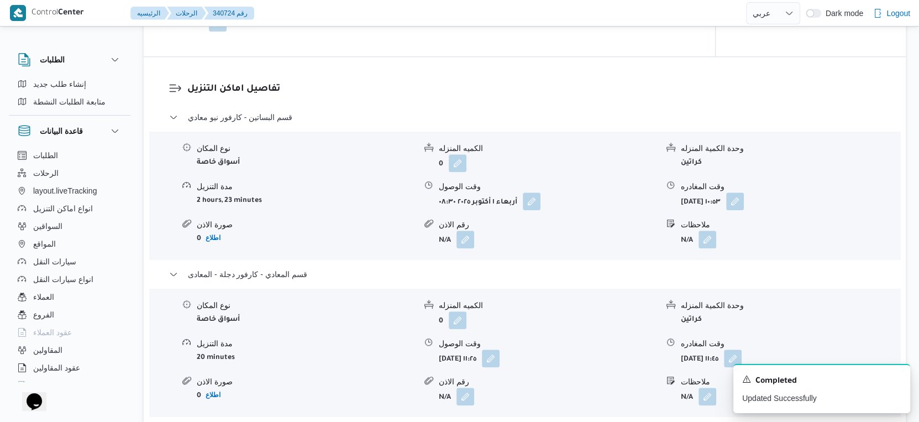
scroll to position [921, 0]
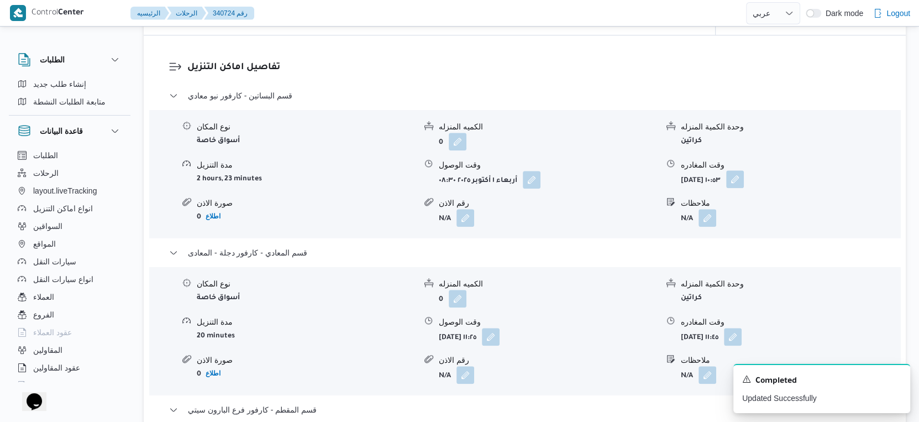
click at [744, 172] on button "button" at bounding box center [735, 179] width 18 height 18
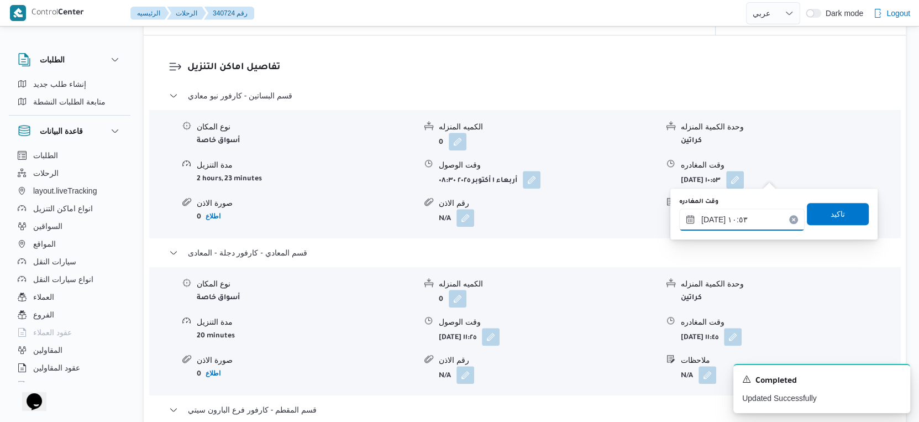
click at [742, 219] on input "٠١/١٠/٢٠٢٥ ١٠:٥٣" at bounding box center [741, 219] width 125 height 22
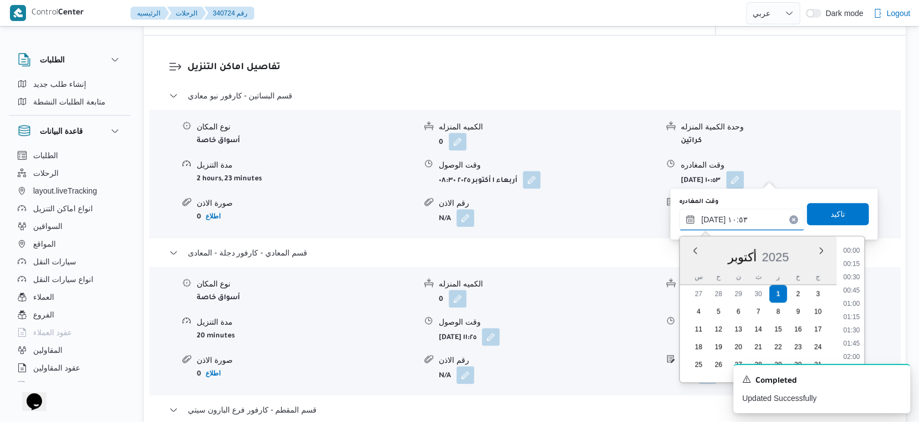
scroll to position [502, 0]
click at [857, 246] on li "09:30" at bounding box center [851, 251] width 25 height 11
type input "٠١/١٠/٢٠٢٥ ٠٩:٣٠"
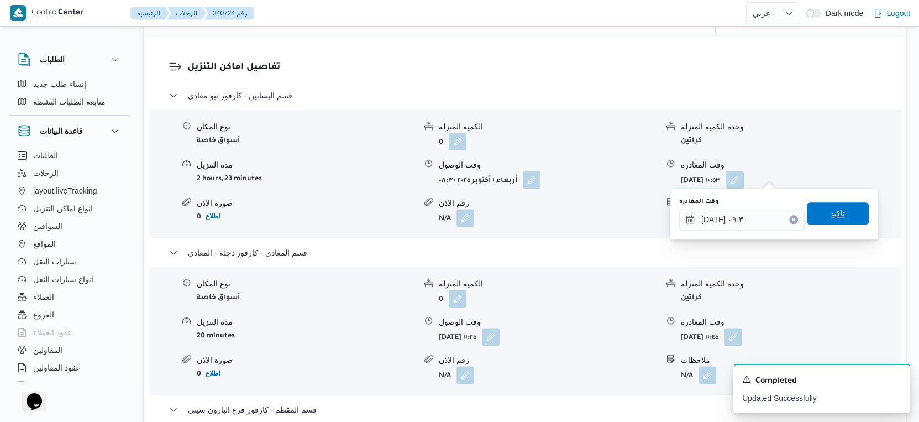
click at [844, 215] on span "تاكيد" at bounding box center [838, 213] width 62 height 22
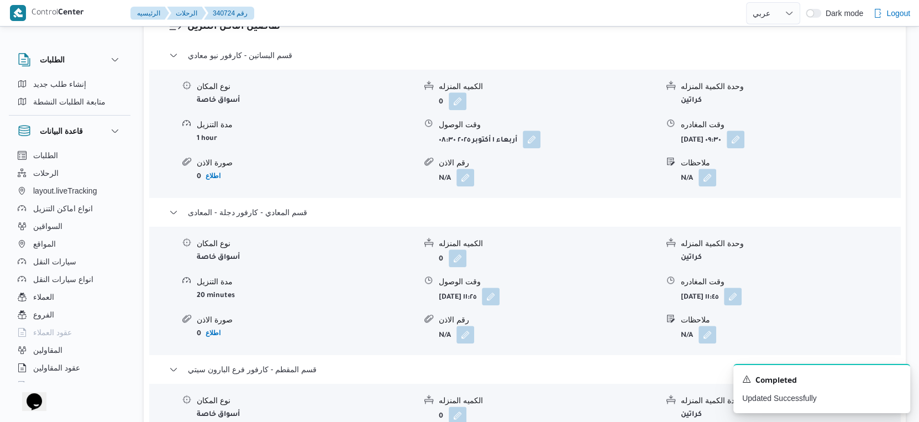
scroll to position [982, 0]
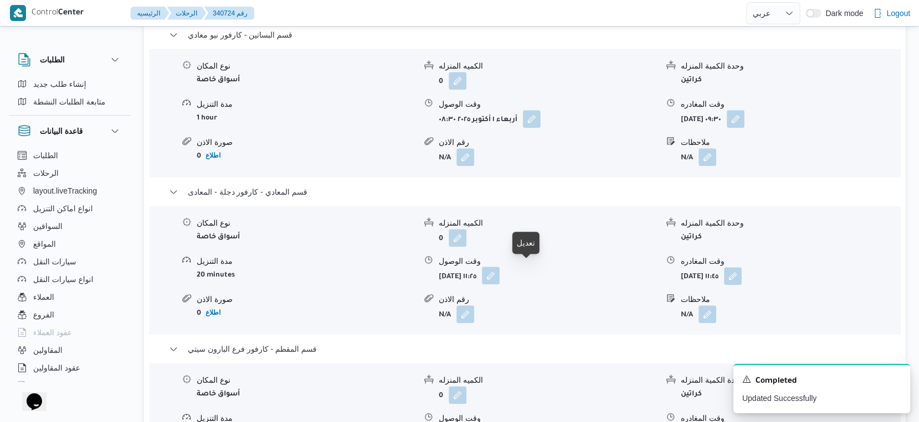
click at [499, 268] on button "button" at bounding box center [491, 275] width 18 height 18
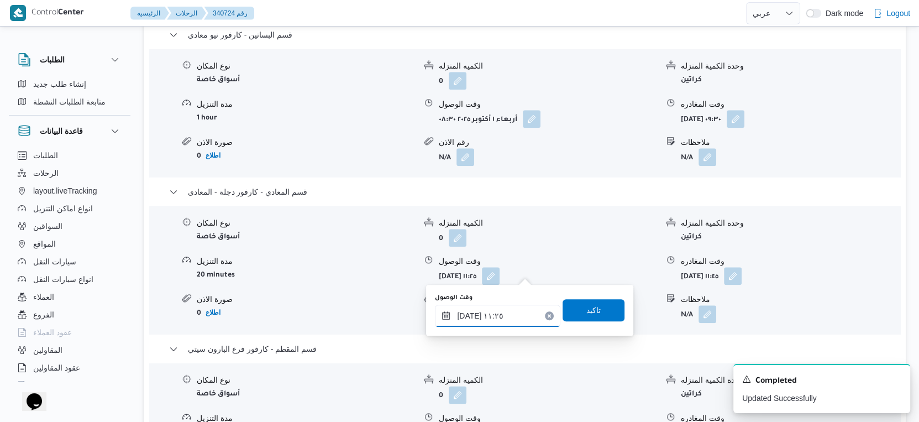
click at [514, 310] on input "٠١/١٠/٢٠٢٥ ١١:٢٥" at bounding box center [497, 315] width 125 height 22
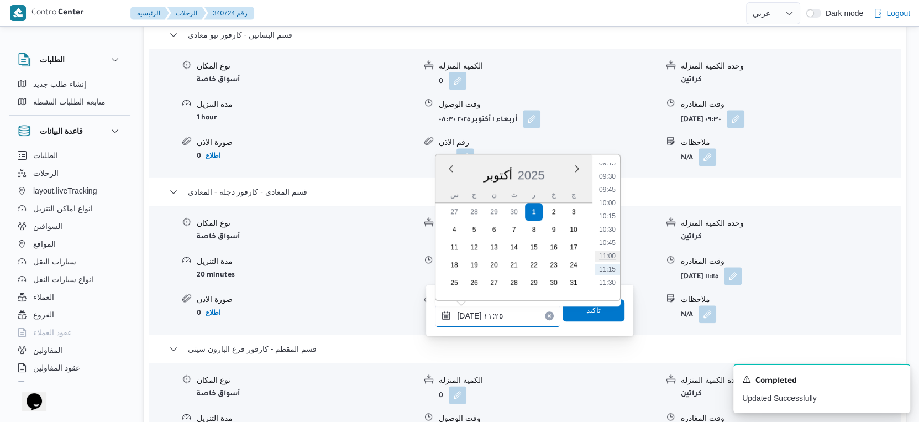
scroll to position [467, 0]
click at [612, 216] on li "09:45" at bounding box center [606, 218] width 25 height 11
type input "٠١/١٠/٢٠٢٥ ٠٩:٤٥"
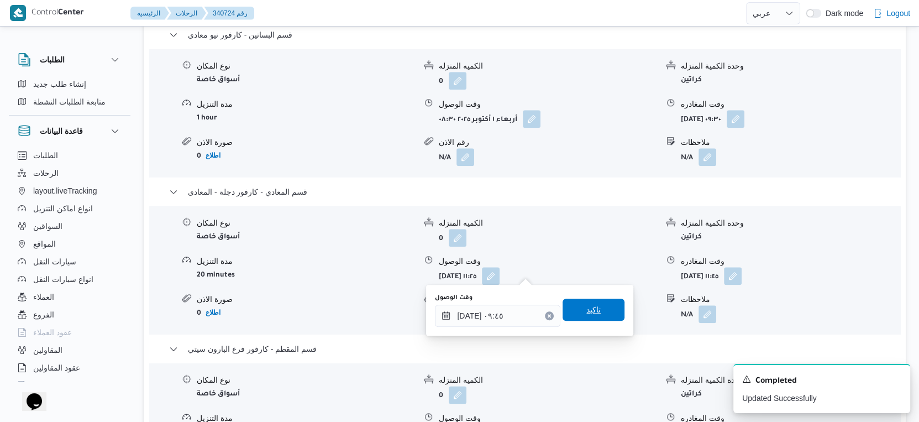
click at [607, 304] on span "تاكيد" at bounding box center [593, 309] width 62 height 22
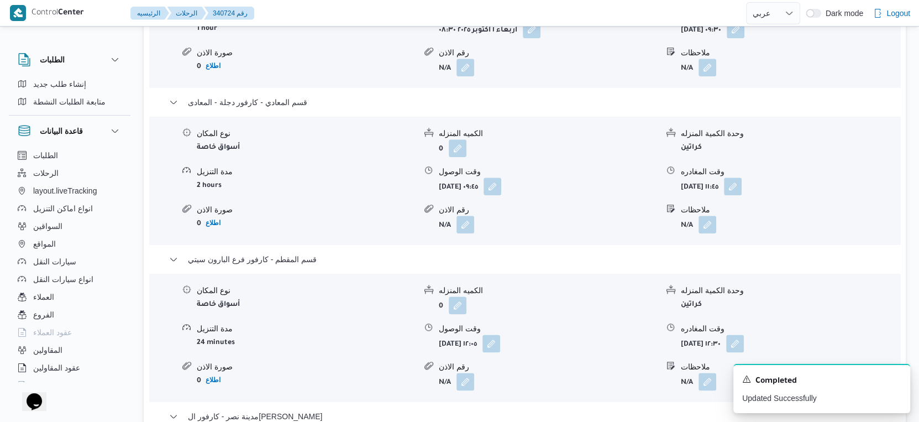
scroll to position [1105, 0]
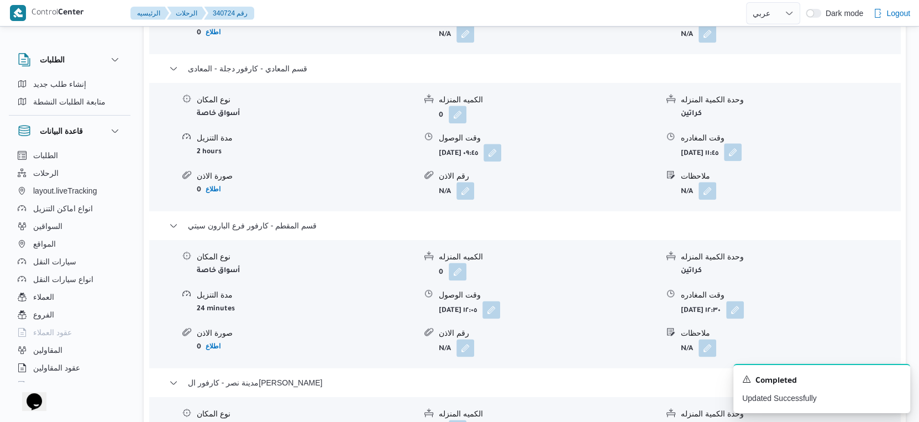
click at [741, 148] on button "button" at bounding box center [733, 152] width 18 height 18
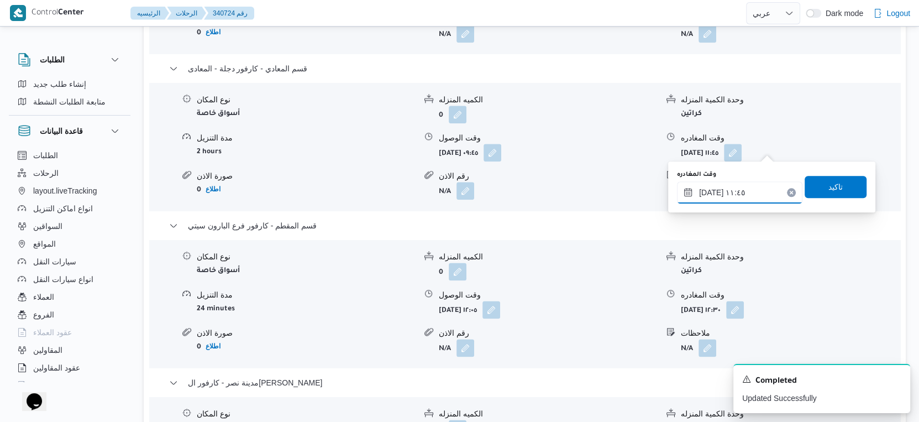
click at [744, 194] on input "٠١/١٠/٢٠٢٥ ١١:٤٥" at bounding box center [739, 192] width 125 height 22
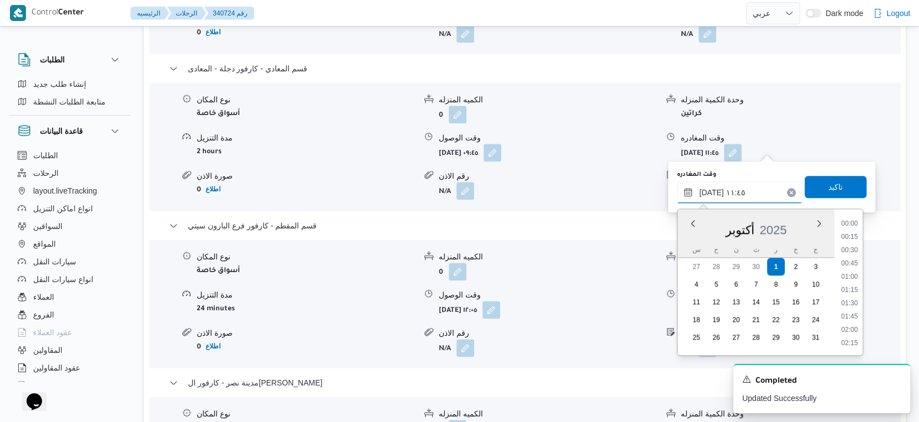
scroll to position [555, 0]
click at [584, 301] on form "أربعاء ١ أكتوبر ٢٠٢٥ ١٢:٠٥" at bounding box center [548, 310] width 219 height 18
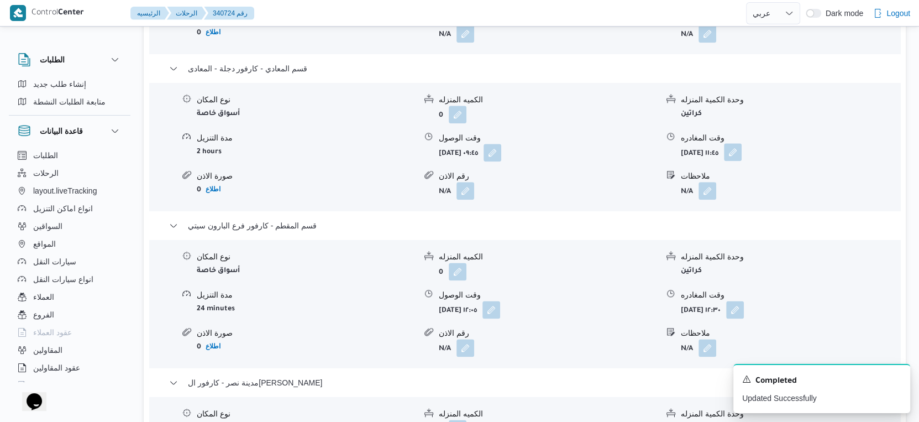
click at [741, 148] on button "button" at bounding box center [733, 152] width 18 height 18
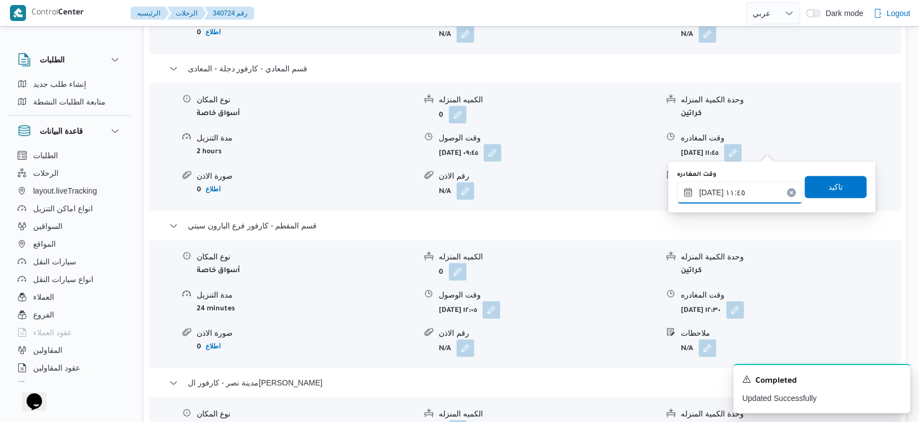
click at [734, 189] on input "٠١/١٠/٢٠٢٥ ١١:٤٥" at bounding box center [739, 192] width 125 height 22
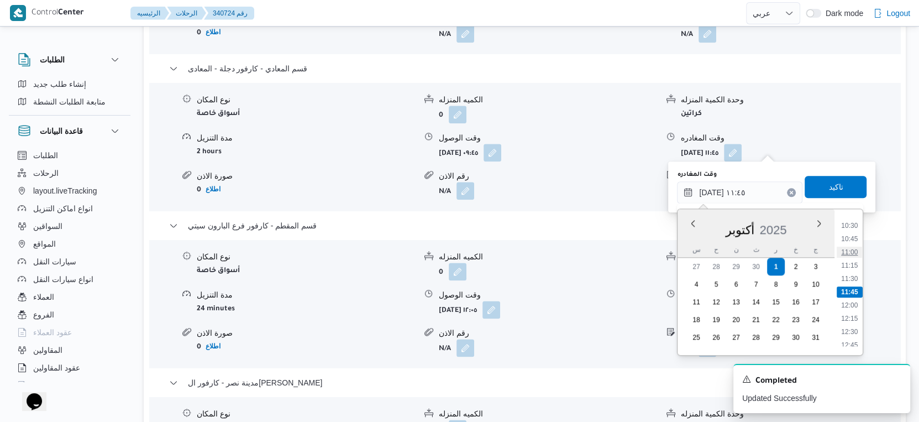
click at [851, 251] on li "11:00" at bounding box center [849, 251] width 25 height 11
type input "٠١/١٠/٢٠٢٥ ١١:٠٠"
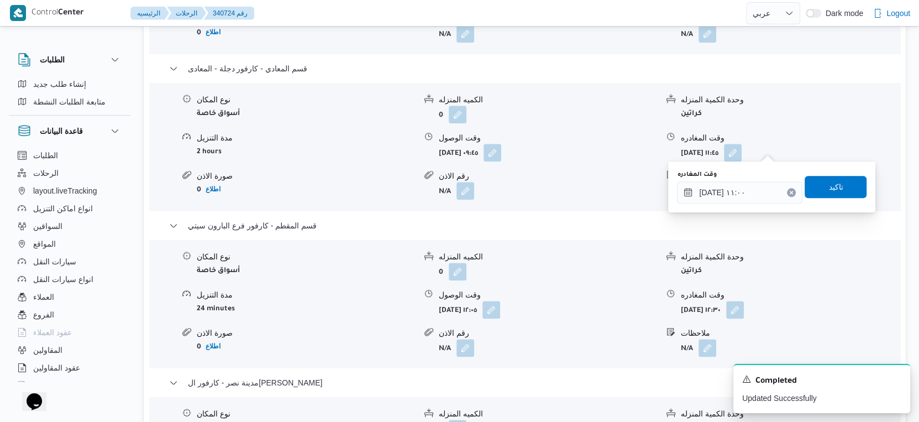
click at [833, 174] on div "وقت المغادره ٠١/١٠/٢٠٢٥ ١١:٠٠ تاكيد" at bounding box center [772, 186] width 192 height 35
click at [839, 191] on span "تاكيد" at bounding box center [835, 186] width 62 height 22
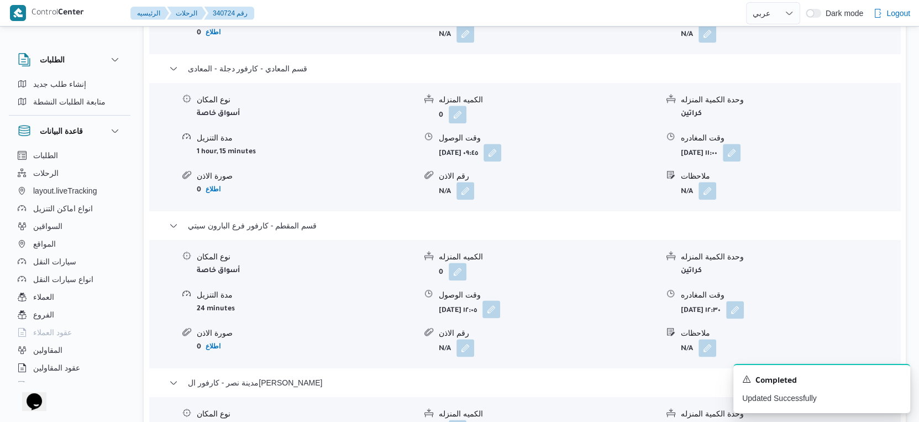
click at [500, 302] on button "button" at bounding box center [491, 309] width 18 height 18
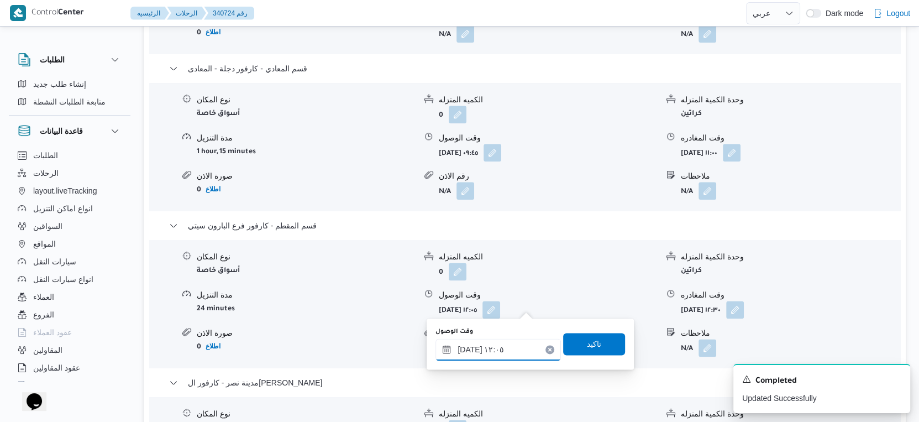
click at [522, 345] on input "٠١/١٠/٢٠٢٥ ١٢:٠٥" at bounding box center [497, 349] width 125 height 22
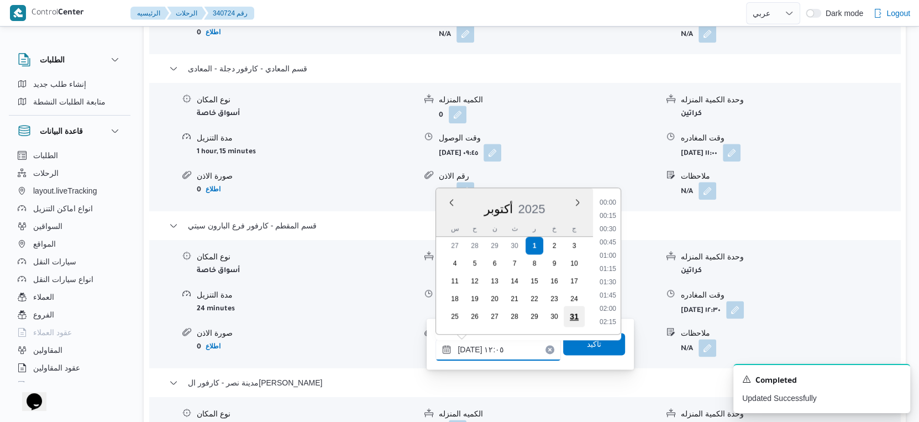
scroll to position [568, 0]
click at [614, 230] on li "11:15" at bounding box center [607, 230] width 25 height 11
type input "٠١/١٠/٢٠٢٥ ١١:١٥"
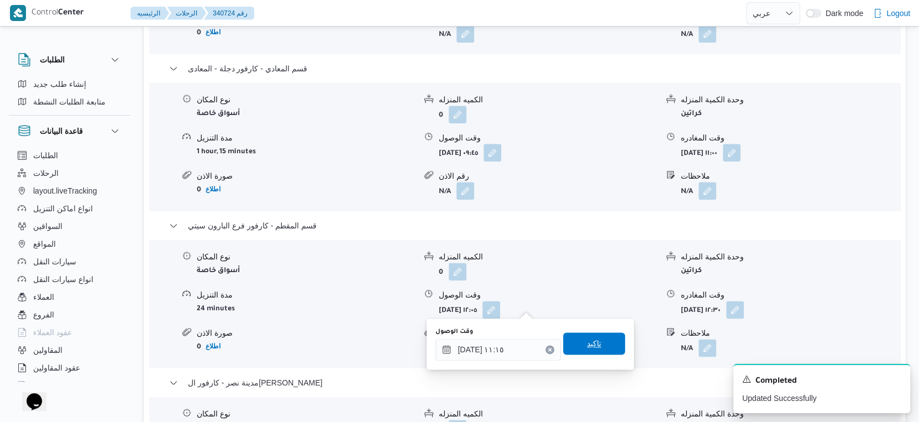
click at [587, 346] on span "تاكيد" at bounding box center [594, 342] width 14 height 13
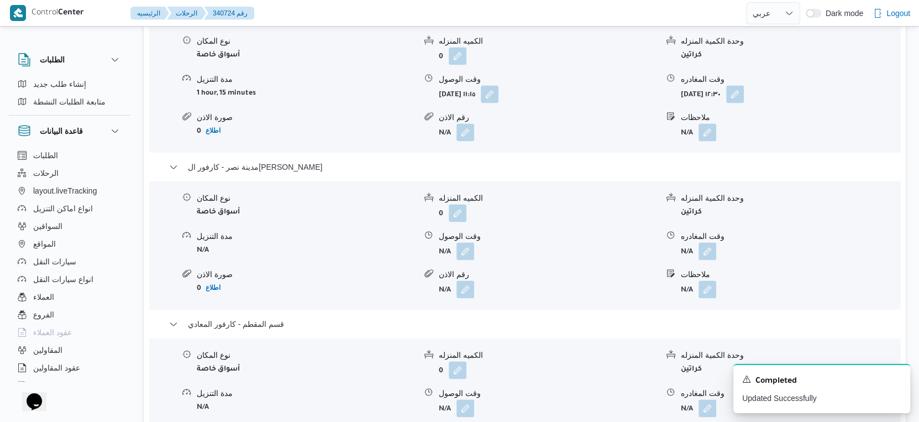
scroll to position [1350, 0]
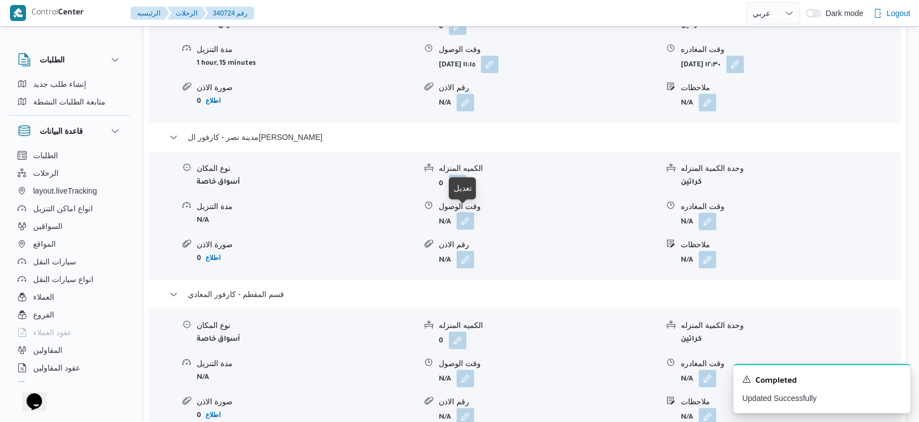
click at [468, 218] on button "button" at bounding box center [465, 221] width 18 height 18
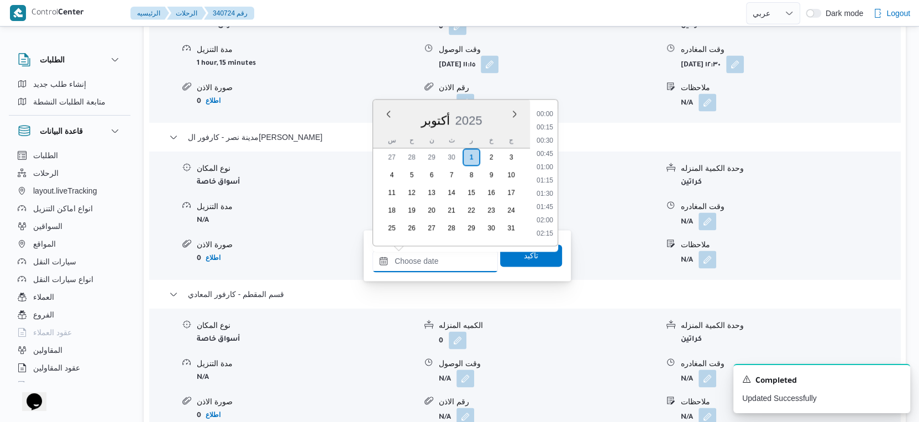
drag, startPoint x: 454, startPoint y: 257, endPoint x: 494, endPoint y: 245, distance: 42.3
click at [454, 257] on input "وقت الوصول" at bounding box center [434, 261] width 125 height 22
drag, startPoint x: 548, startPoint y: 135, endPoint x: 546, endPoint y: 151, distance: 16.1
click at [548, 135] on li "13:30" at bounding box center [544, 136] width 25 height 11
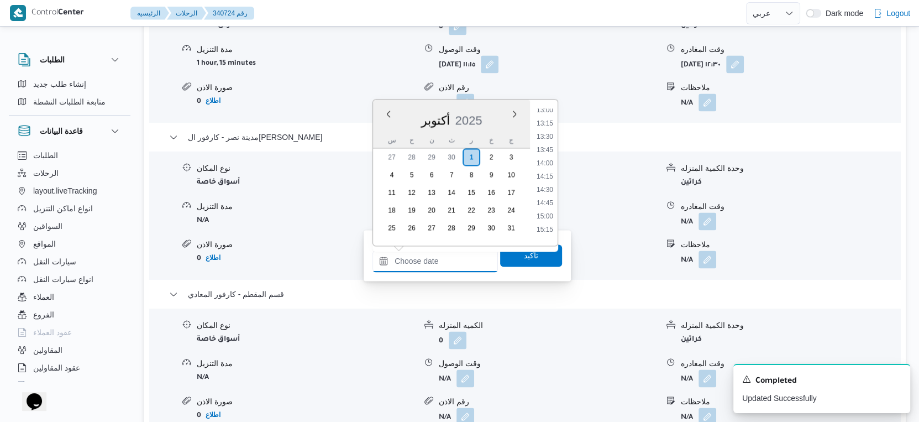
type input "٠١/١٠/٢٠٢٥ ١٣:٣٠"
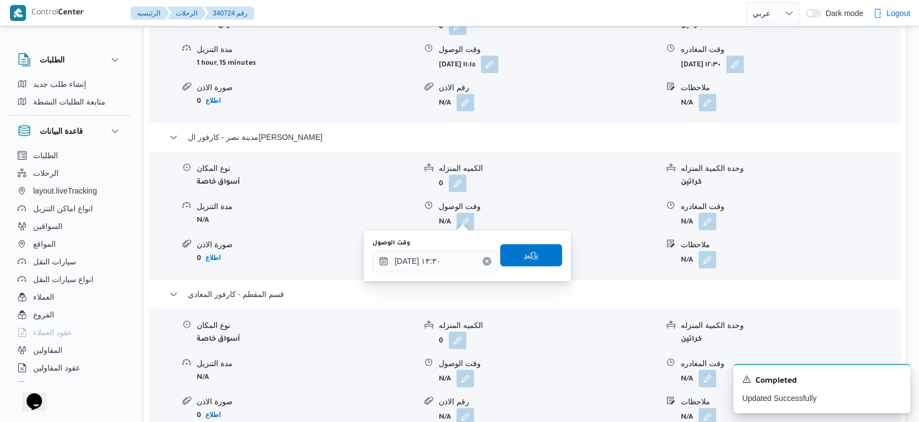
click at [528, 257] on span "تاكيد" at bounding box center [531, 254] width 14 height 13
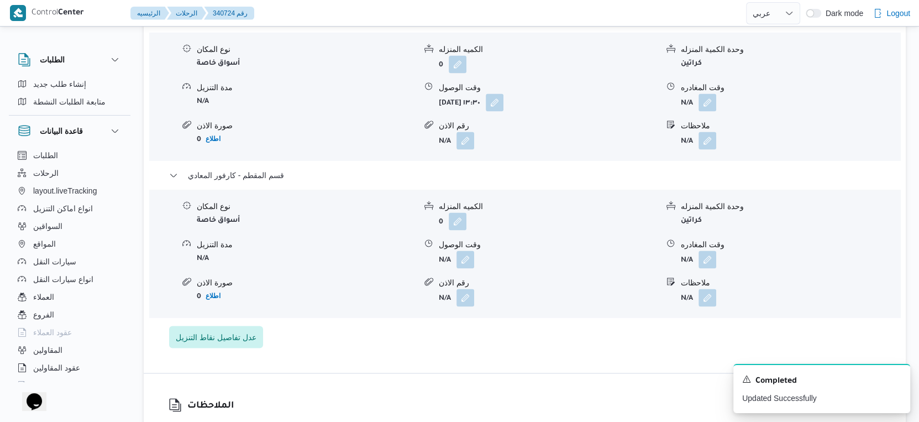
scroll to position [1473, 0]
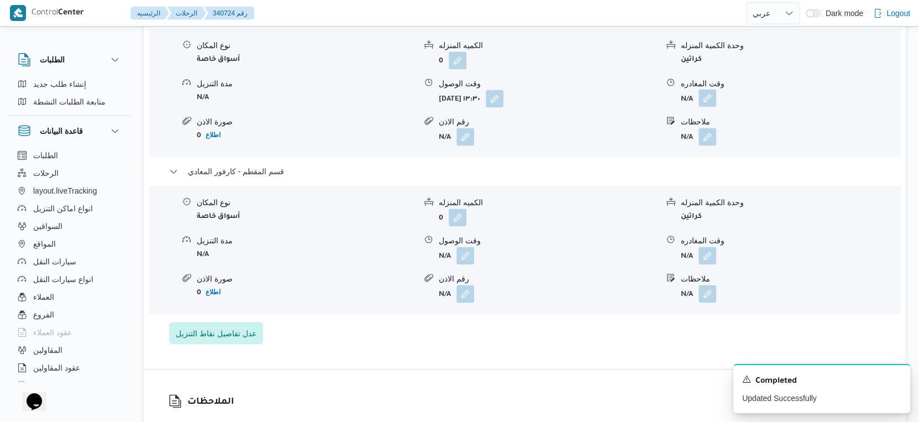
click at [707, 89] on button "button" at bounding box center [707, 98] width 18 height 18
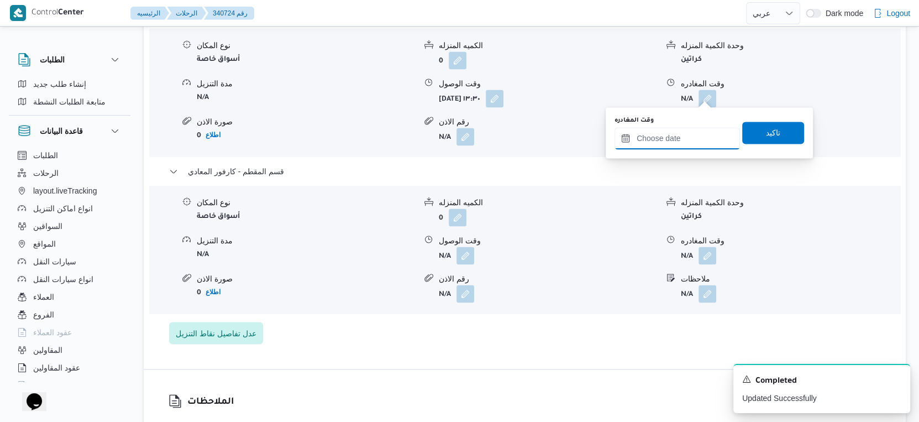
click at [680, 142] on input "وقت المغادره" at bounding box center [676, 138] width 125 height 22
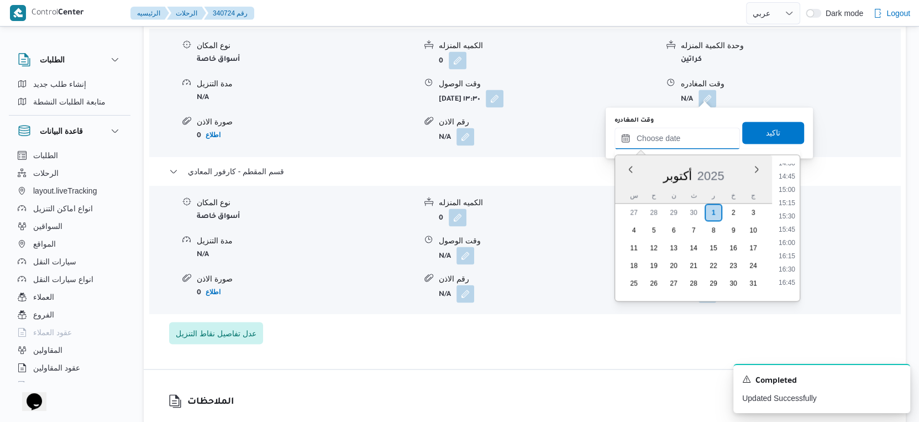
scroll to position [755, 0]
click at [786, 180] on li "14:30" at bounding box center [786, 182] width 25 height 11
type input "٠١/١٠/٢٠٢٥ ١٤:٣٠"
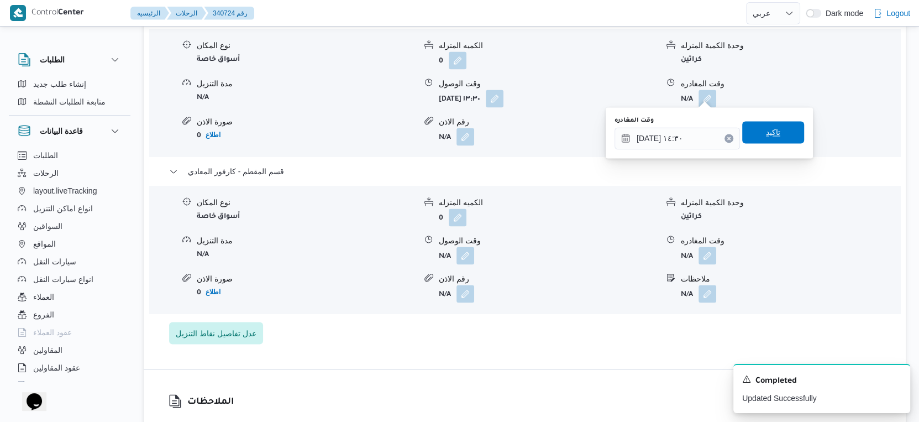
click at [776, 131] on span "تاكيد" at bounding box center [773, 132] width 62 height 22
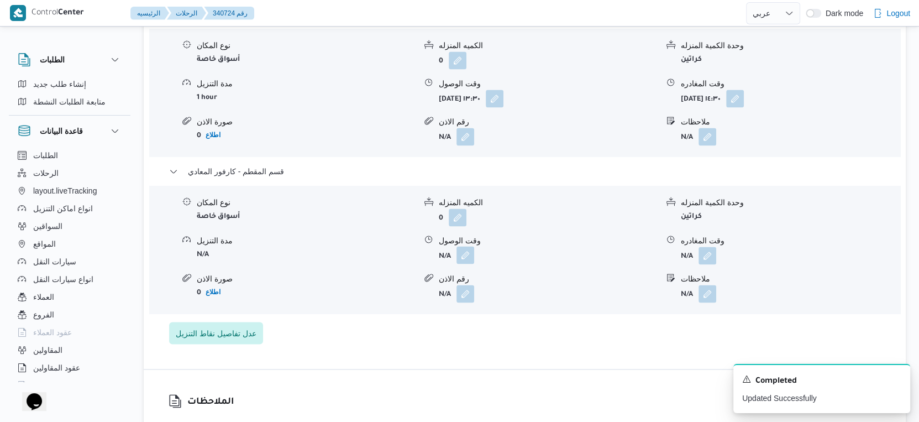
click at [461, 254] on button "button" at bounding box center [465, 255] width 18 height 18
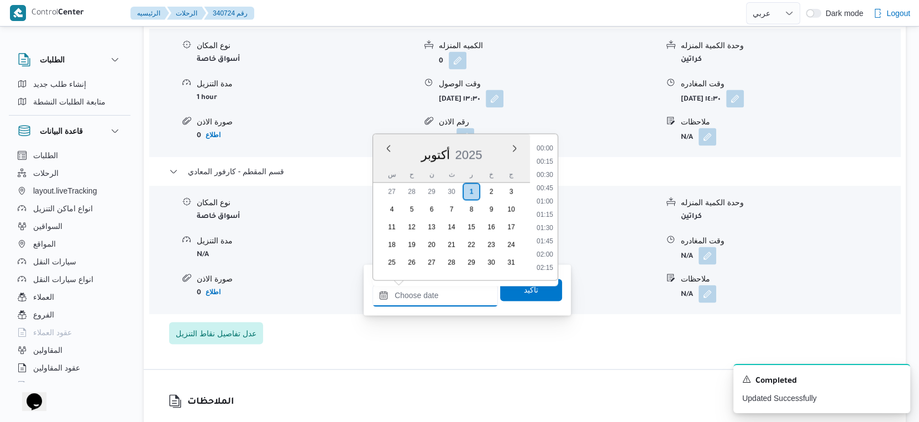
click at [443, 291] on input "وقت الوصول" at bounding box center [434, 295] width 125 height 22
click at [544, 186] on li "15:00" at bounding box center [544, 188] width 25 height 11
type input "٠١/١٠/٢٠٢٥ ١٥:٠٠"
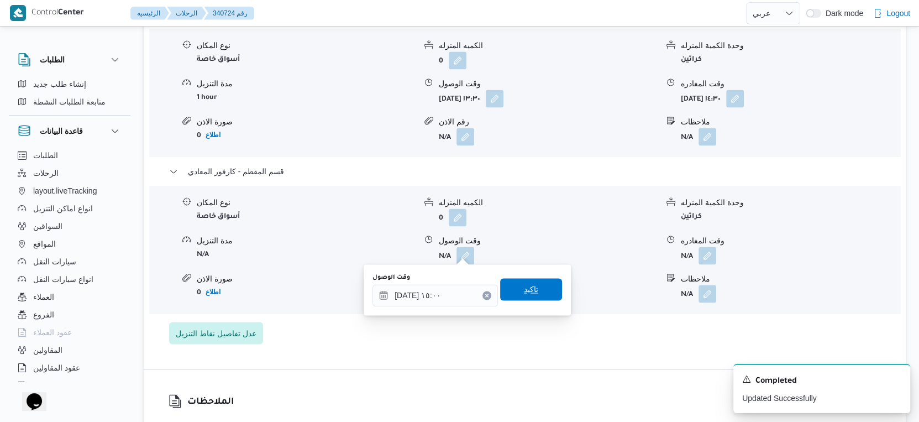
click at [531, 287] on span "تاكيد" at bounding box center [531, 289] width 62 height 22
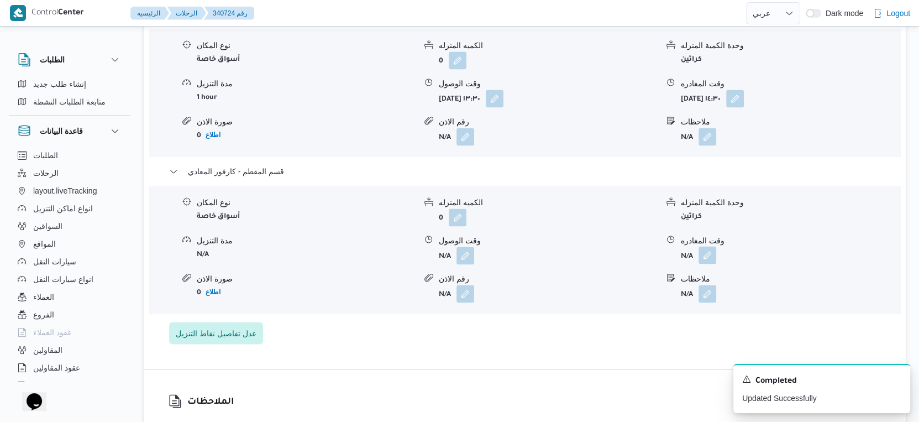
click at [708, 253] on button "button" at bounding box center [707, 255] width 18 height 18
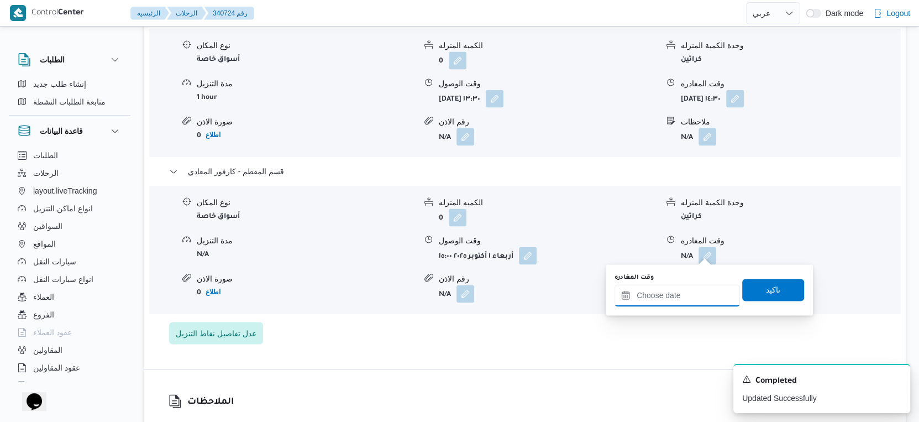
click at [692, 292] on input "وقت المغادره" at bounding box center [676, 295] width 125 height 22
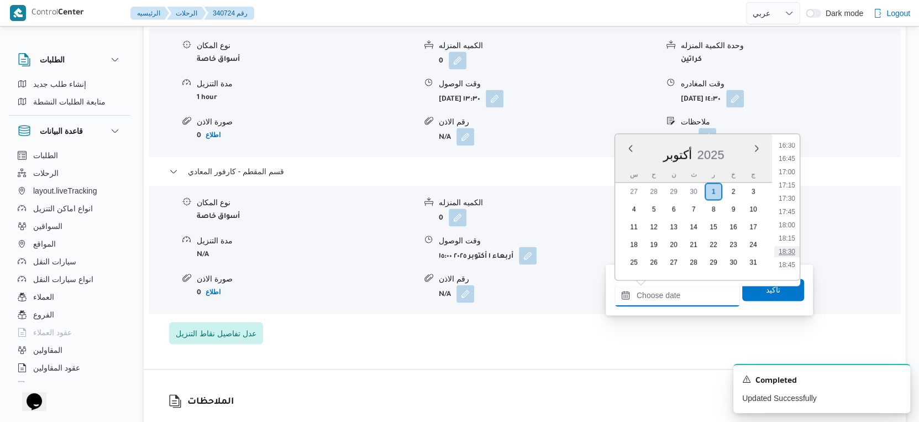
scroll to position [816, 0]
drag, startPoint x: 785, startPoint y: 176, endPoint x: 784, endPoint y: 219, distance: 43.1
click at [785, 176] on li "16:00" at bounding box center [786, 180] width 25 height 11
type input "٠١/١٠/٢٠٢٥ ١٦:٠٠"
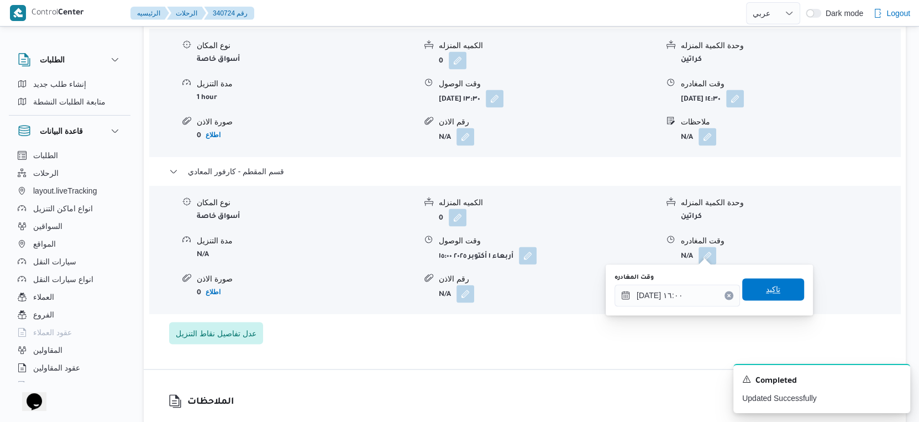
click at [772, 291] on span "تاكيد" at bounding box center [773, 289] width 62 height 22
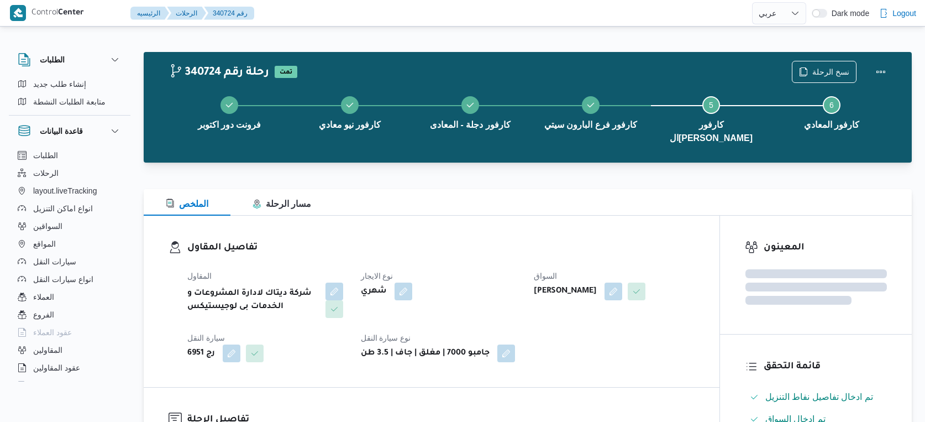
select select "ar"
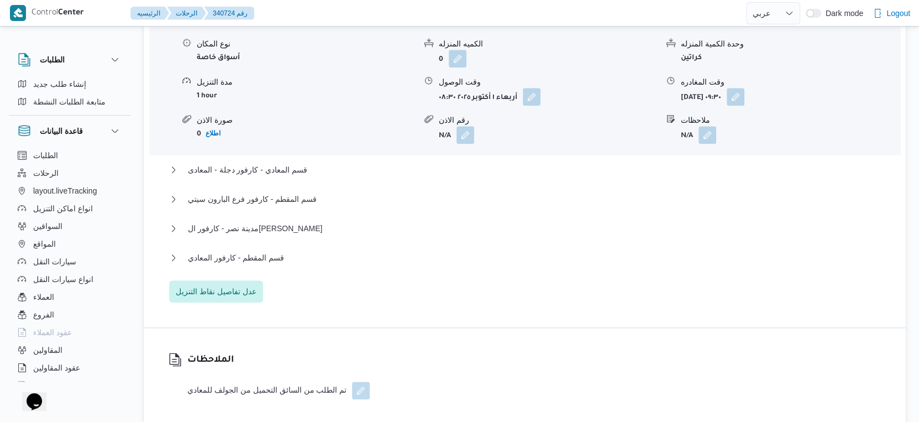
scroll to position [1012, 0]
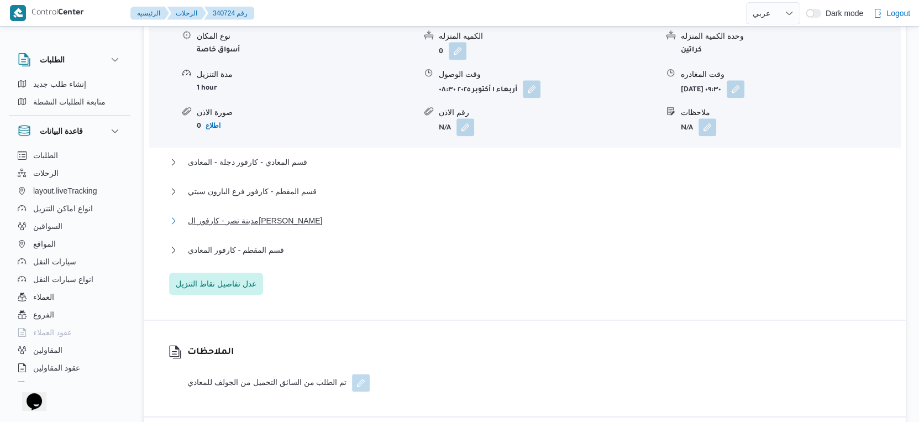
click at [287, 216] on span "مدينة نصر - كارفور ال[PERSON_NAME]" at bounding box center [255, 220] width 134 height 13
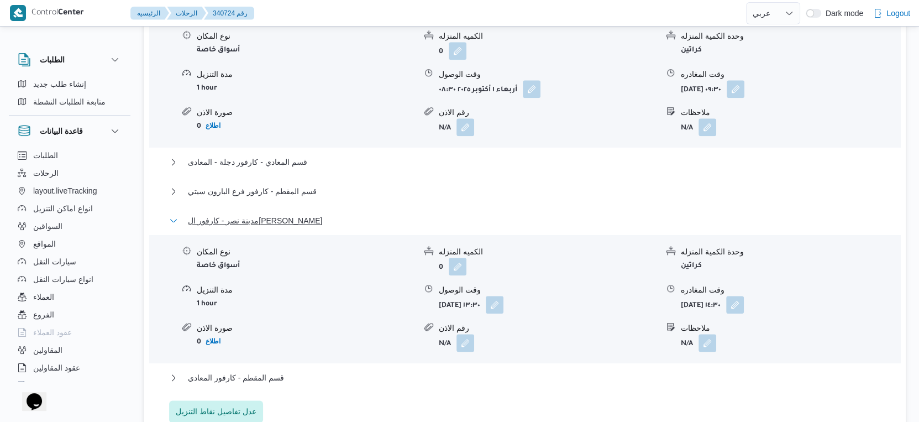
click at [307, 214] on span "مدينة نصر - كارفور ال[PERSON_NAME]" at bounding box center [255, 220] width 134 height 13
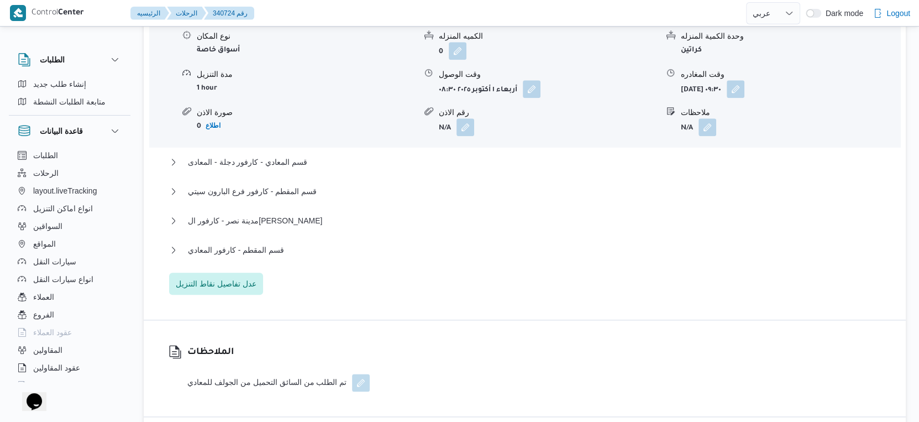
click at [462, 313] on div "تفاصيل اماكن التنزيل قسم البساتين - كارفور نيو معادي نوع المكان أسواق خاصة الكم…" at bounding box center [525, 132] width 762 height 375
click at [283, 243] on button "قسم المقطم - كارفور المعادي" at bounding box center [525, 249] width 712 height 13
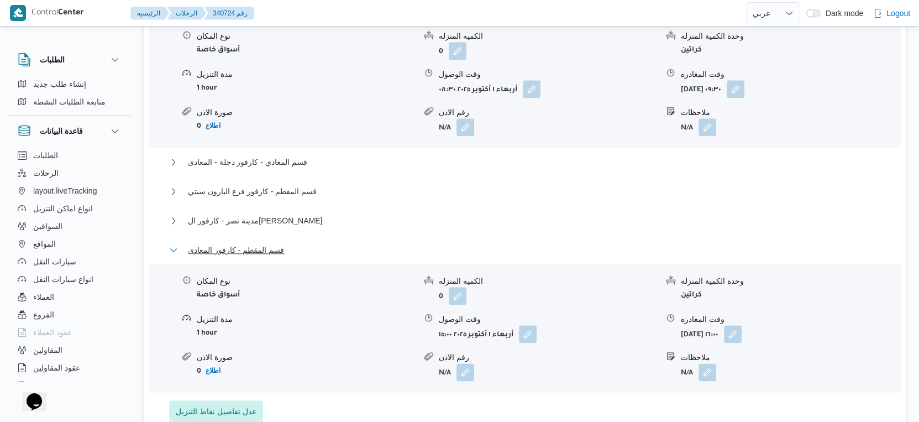
click at [283, 243] on button "قسم المقطم - كارفور المعادي" at bounding box center [525, 249] width 712 height 13
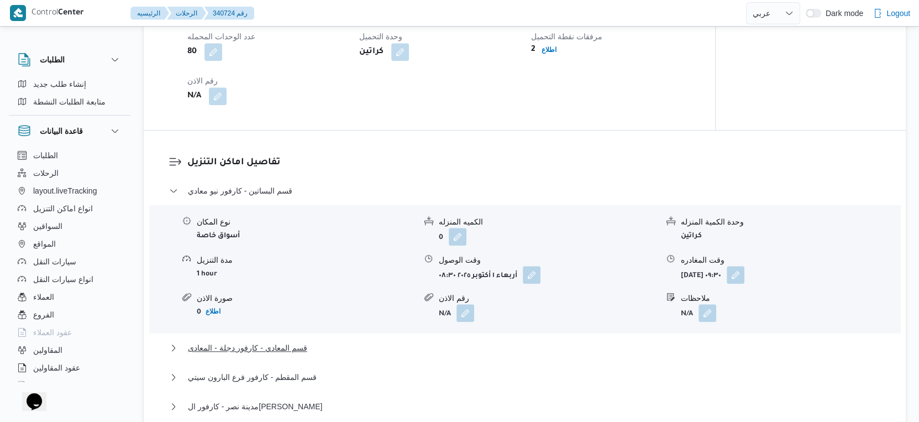
scroll to position [705, 0]
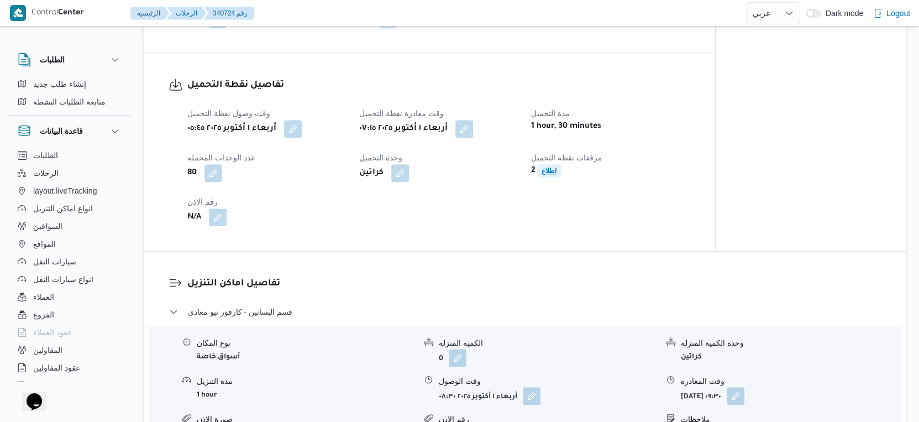
click at [550, 167] on b "اطلاع" at bounding box center [548, 171] width 15 height 8
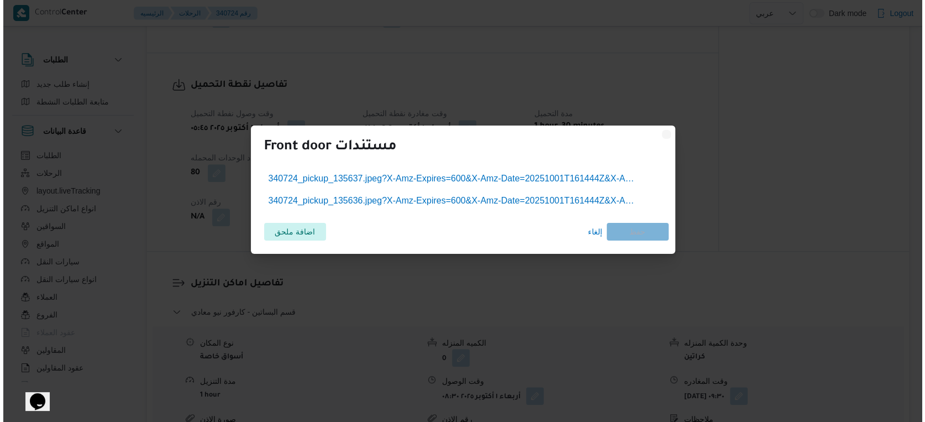
scroll to position [696, 0]
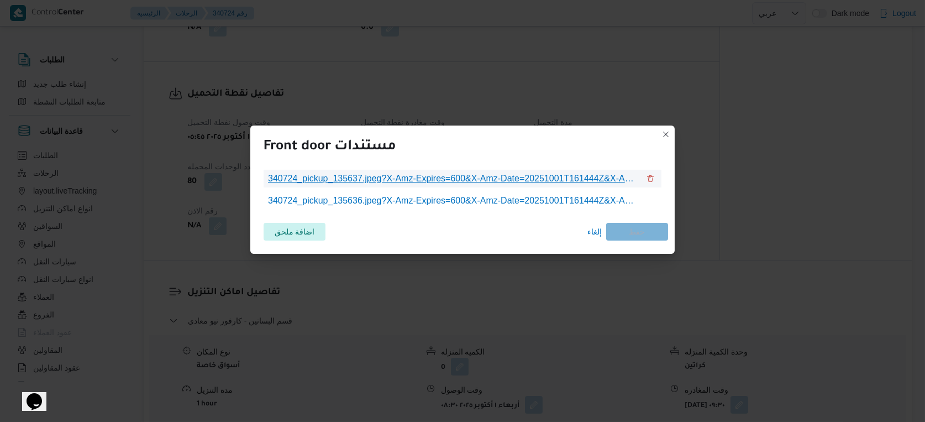
click at [484, 178] on span "340724_pickup_135637.jpeg?X-Amz-Expires=600&X-Amz-Date=20251001T161444Z&X-Amz-A…" at bounding box center [453, 178] width 371 height 13
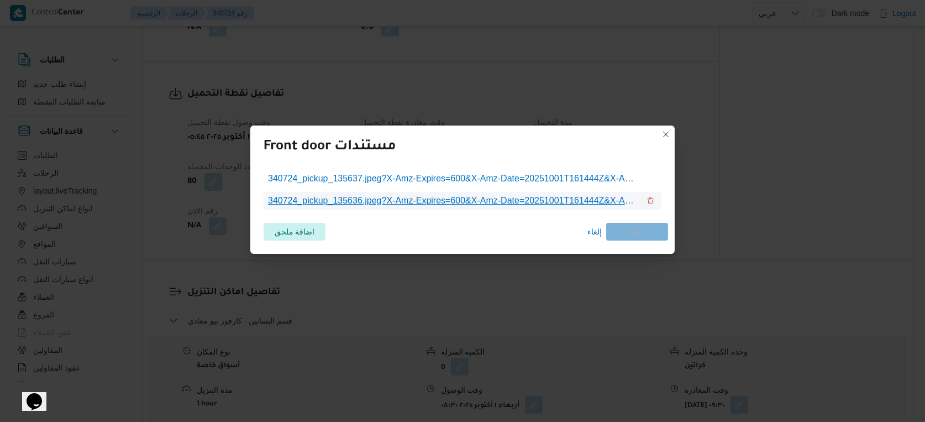
click at [475, 199] on span "340724_pickup_135636.jpeg?X-Amz-Expires=600&X-Amz-Date=20251001T161444Z&X-Amz-A…" at bounding box center [453, 200] width 371 height 13
click at [425, 204] on span "340724_pickup_135636.jpeg?X-Amz-Expires=600&X-Amz-Date=20251001T161444Z&X-Amz-A…" at bounding box center [453, 200] width 371 height 13
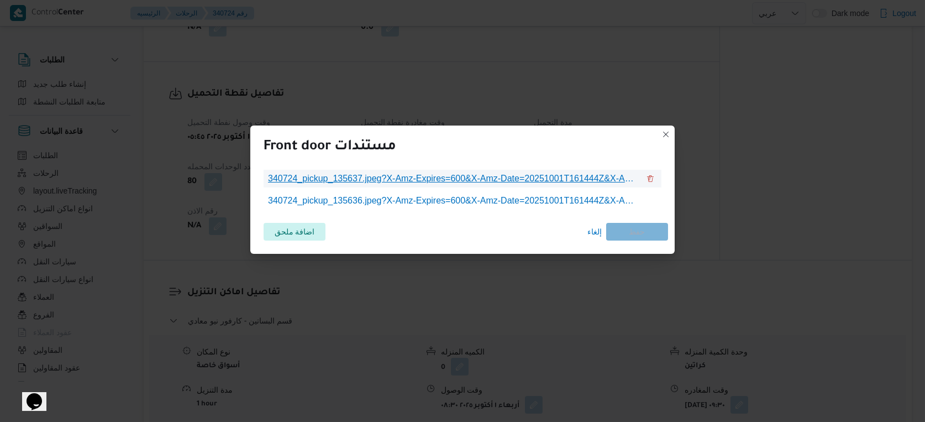
click at [430, 178] on span "340724_pickup_135637.jpeg?X-Amz-Expires=600&X-Amz-Date=20251001T161444Z&X-Amz-A…" at bounding box center [453, 178] width 371 height 13
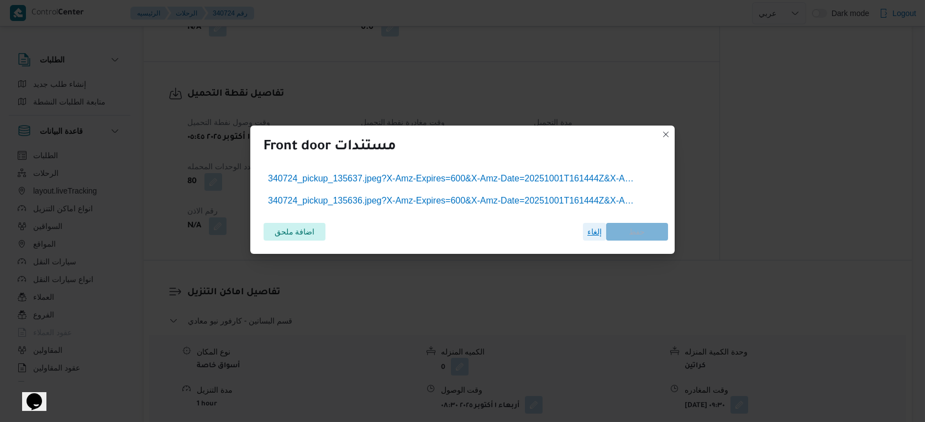
click at [592, 230] on span "إلغاء" at bounding box center [594, 231] width 14 height 13
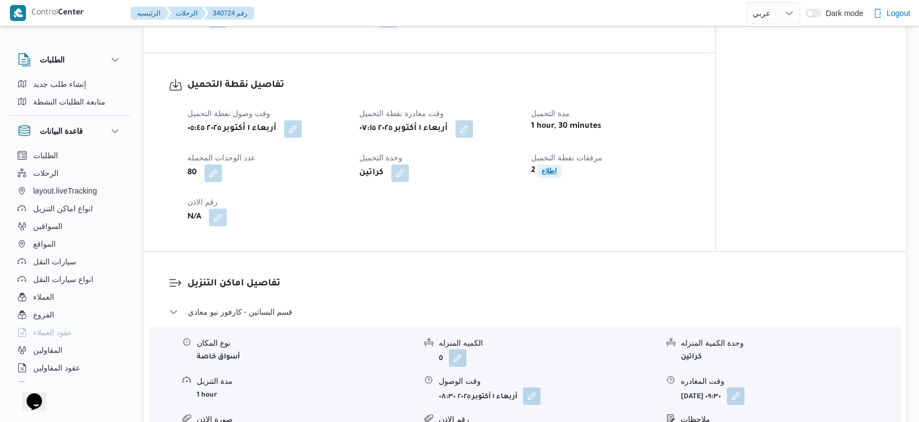
click at [546, 167] on b "اطلاع" at bounding box center [548, 171] width 15 height 8
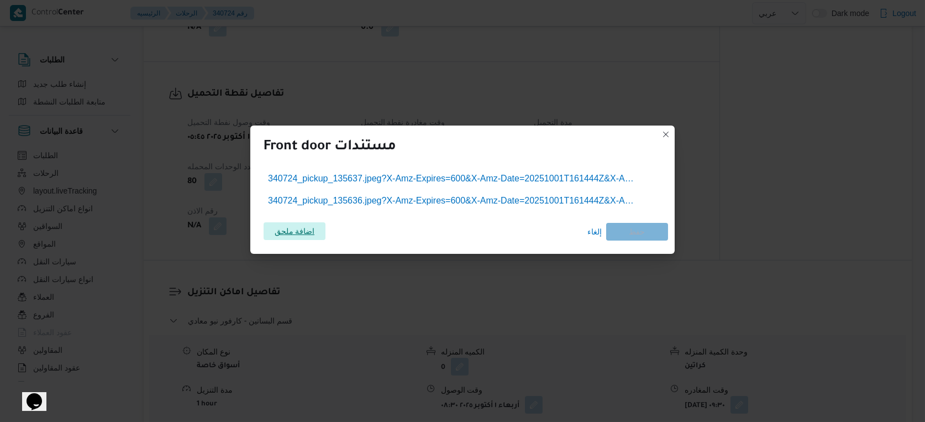
click at [311, 230] on span "اضافة ملحق" at bounding box center [295, 231] width 40 height 18
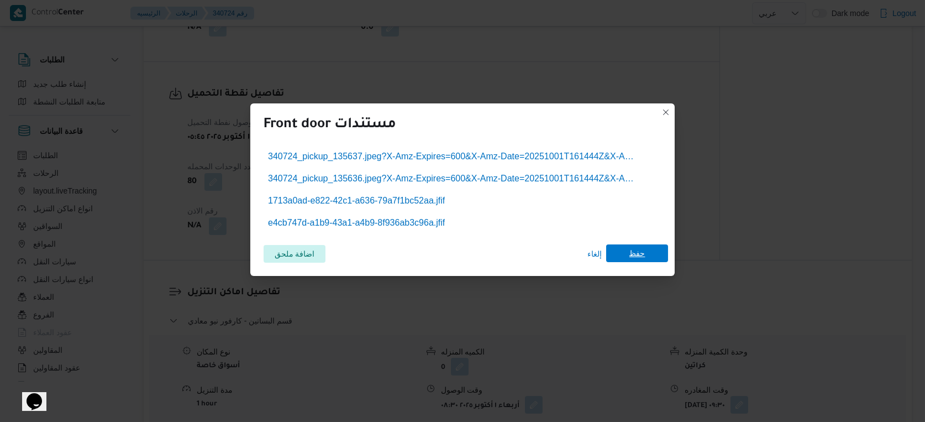
click at [624, 251] on span "حفظ" at bounding box center [637, 253] width 62 height 18
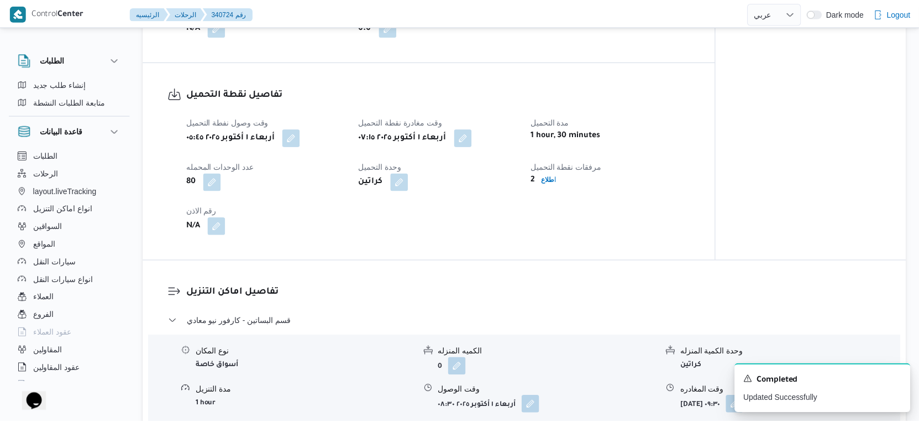
scroll to position [705, 0]
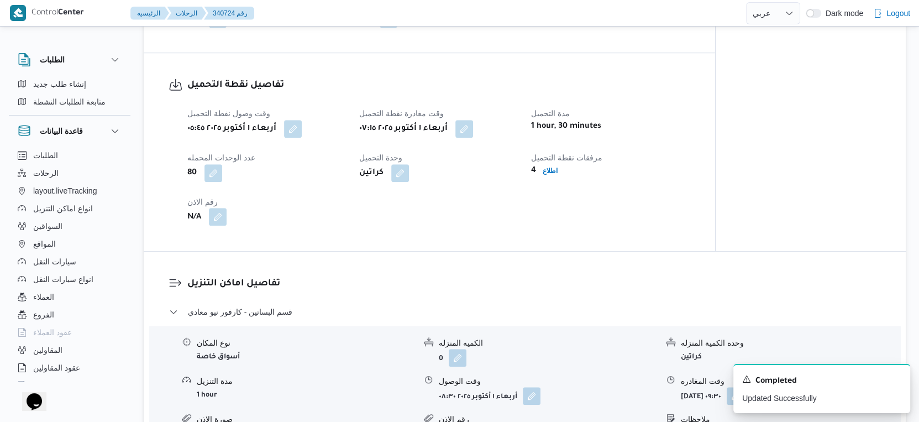
click at [217, 215] on button "button" at bounding box center [218, 217] width 18 height 18
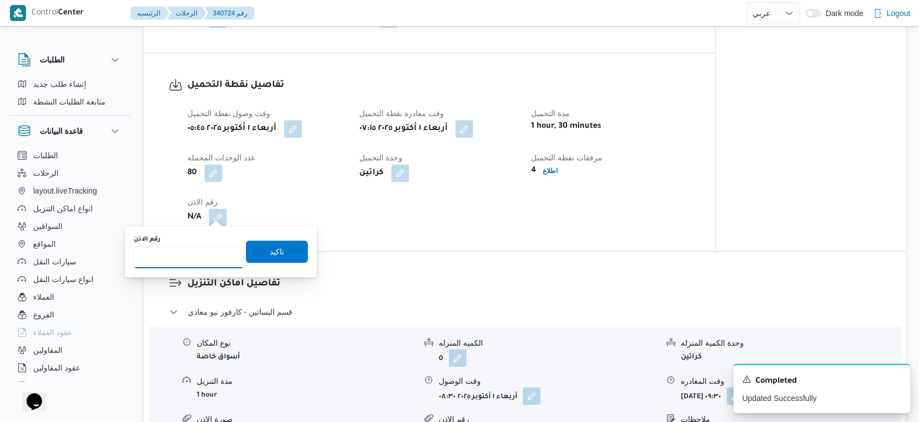
click at [197, 257] on input "رقم الاذن" at bounding box center [189, 257] width 110 height 22
type input "9256"
click at [276, 254] on span "تاكيد" at bounding box center [277, 251] width 62 height 22
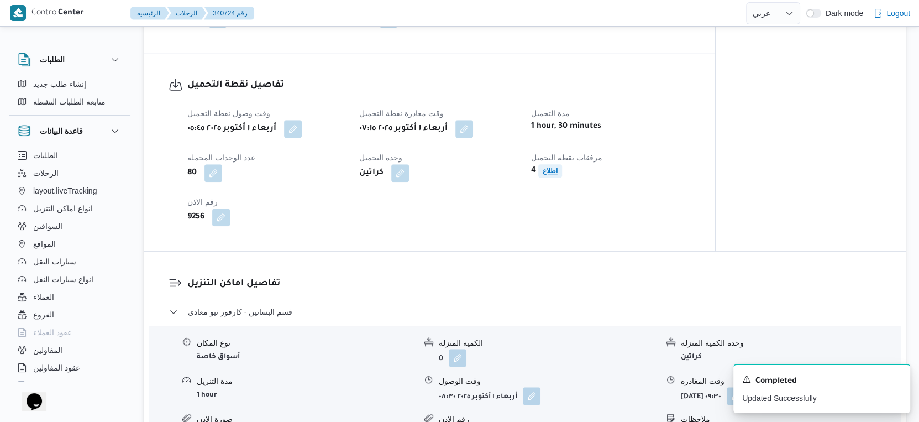
click at [547, 171] on span "اطلاع" at bounding box center [549, 170] width 15 height 13
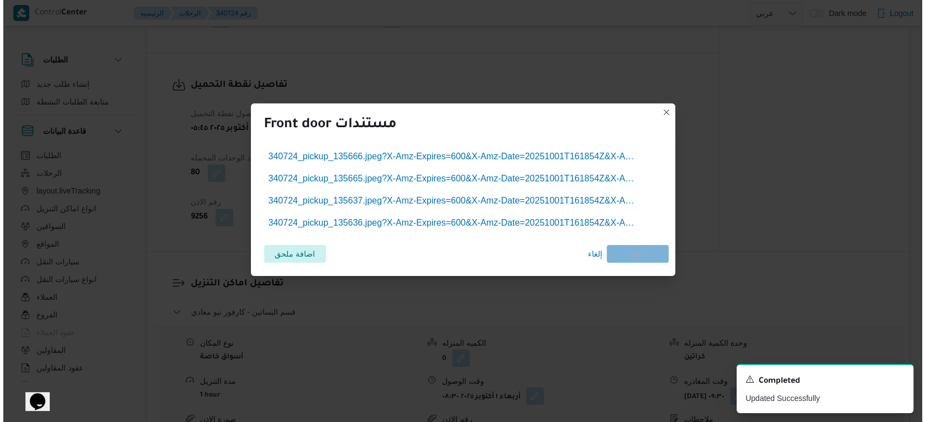
scroll to position [696, 0]
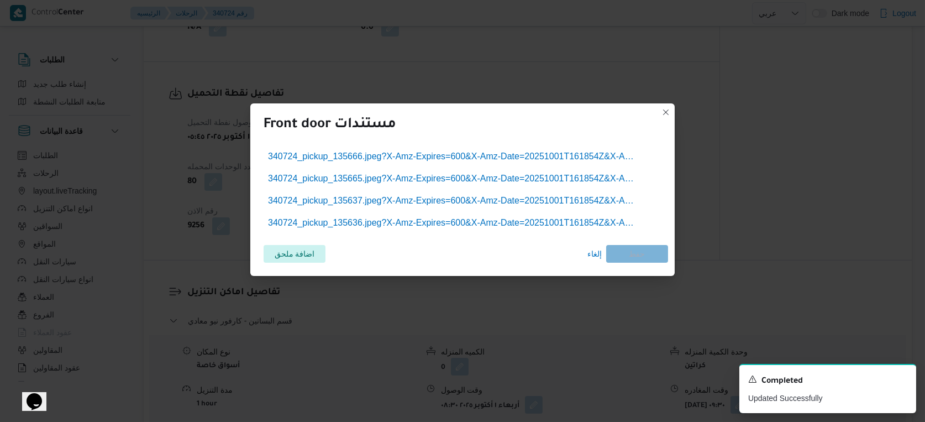
click at [547, 171] on ul "340724_pickup_135666.jpeg?X-Amz-Expires=600&X-Amz-Date=20251001T161854Z&X-Amz-A…" at bounding box center [463, 190] width 398 height 84
click at [307, 250] on span "اضافة ملحق" at bounding box center [295, 253] width 40 height 18
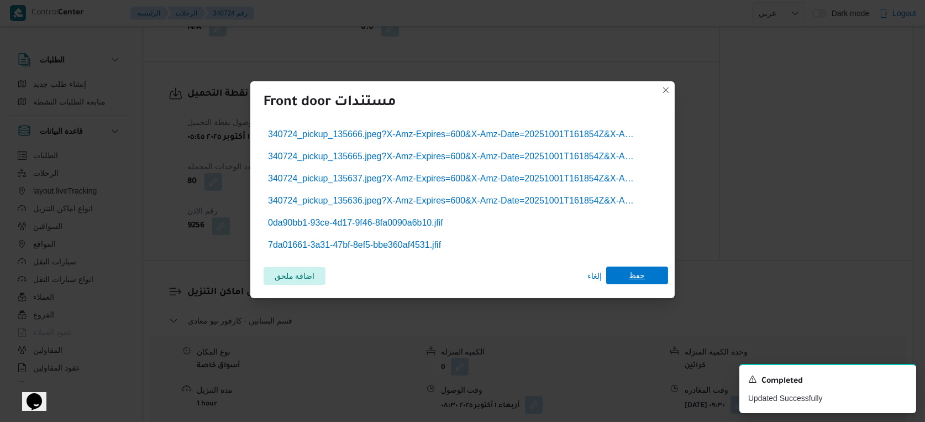
click at [641, 268] on span "حفظ" at bounding box center [637, 275] width 16 height 18
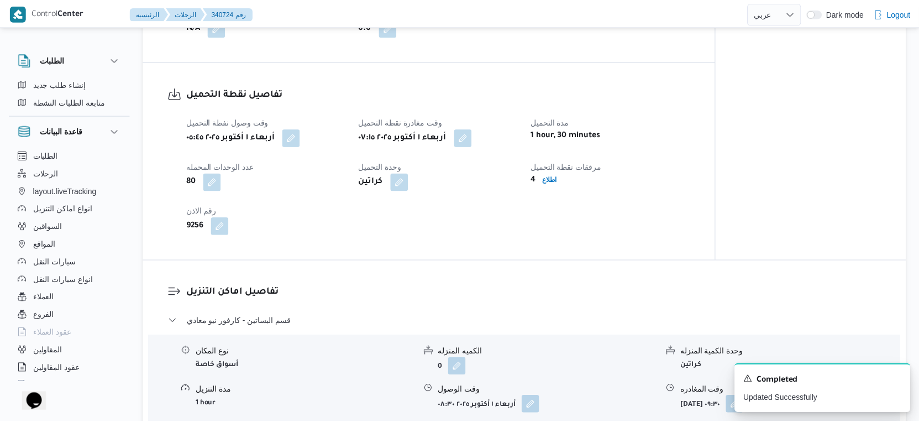
scroll to position [705, 0]
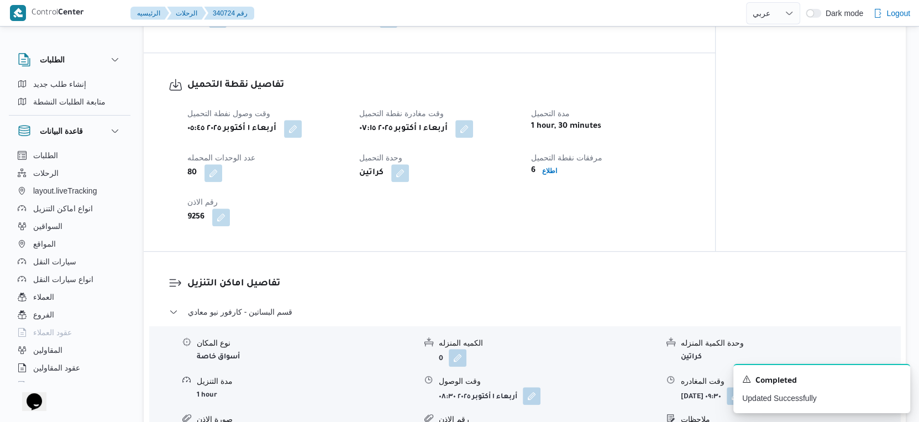
click at [552, 167] on b "اطلاع" at bounding box center [549, 171] width 15 height 8
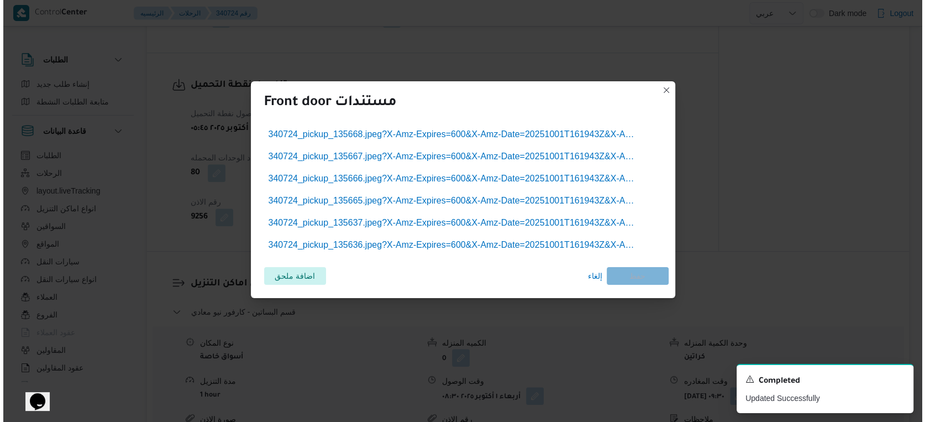
scroll to position [696, 0]
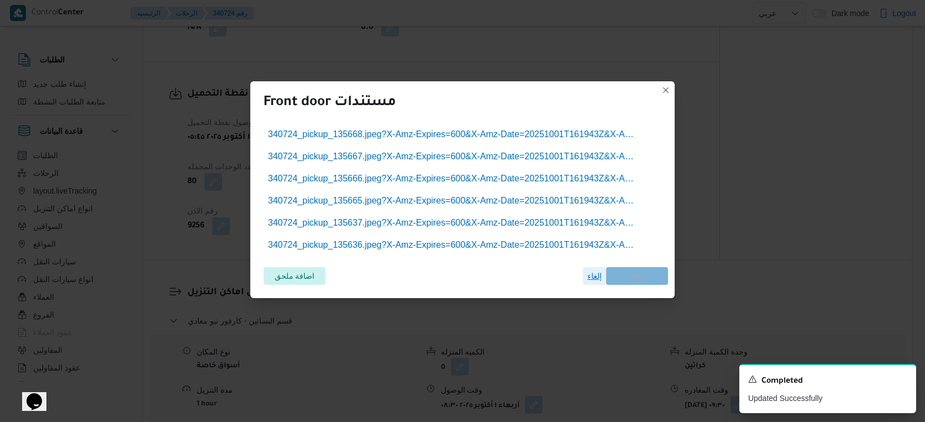
click at [596, 275] on span "إلغاء" at bounding box center [594, 275] width 14 height 13
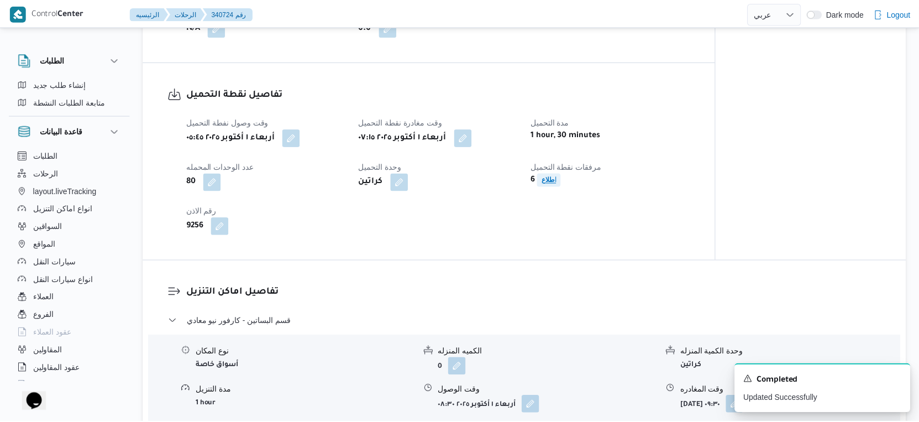
scroll to position [705, 0]
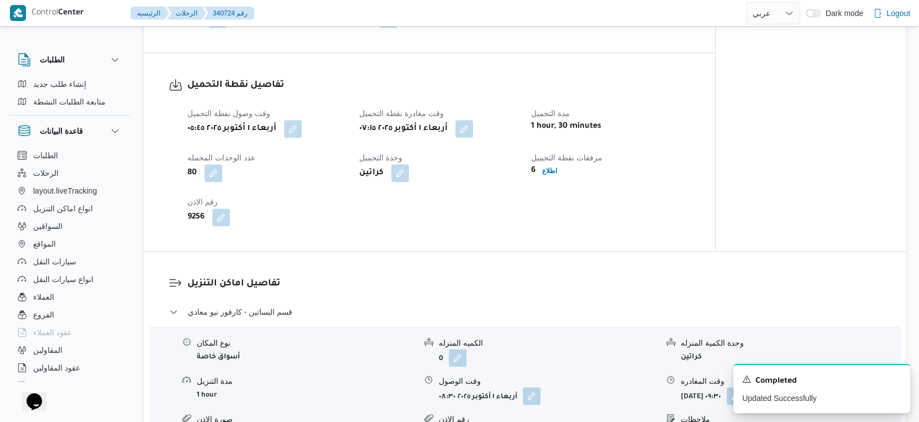
click at [506, 222] on div "وقت وصول نفطة التحميل أربعاء ١ أكتوبر ٢٠٢٥ ٠٥:٤٥ وقت مغادرة نقطة التحميل أربعاء…" at bounding box center [439, 166] width 516 height 133
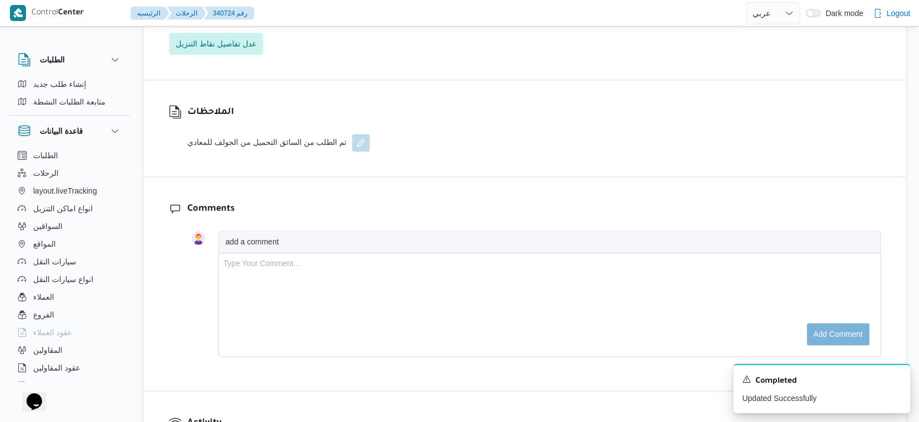
scroll to position [1257, 0]
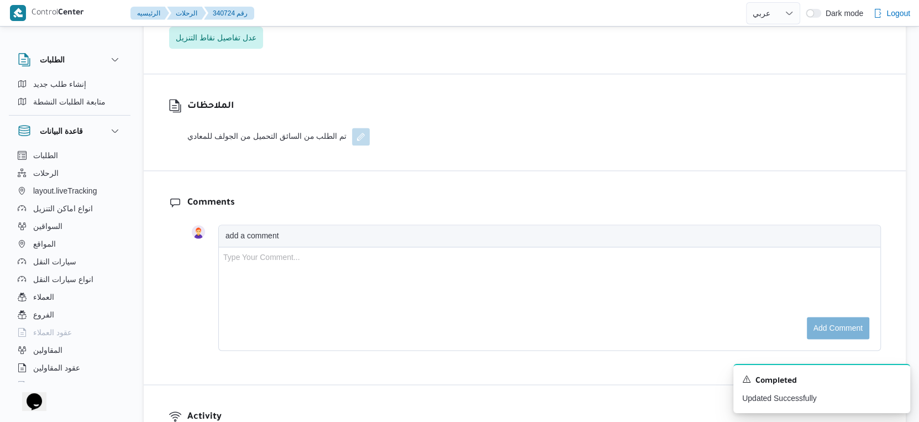
select select "ar"
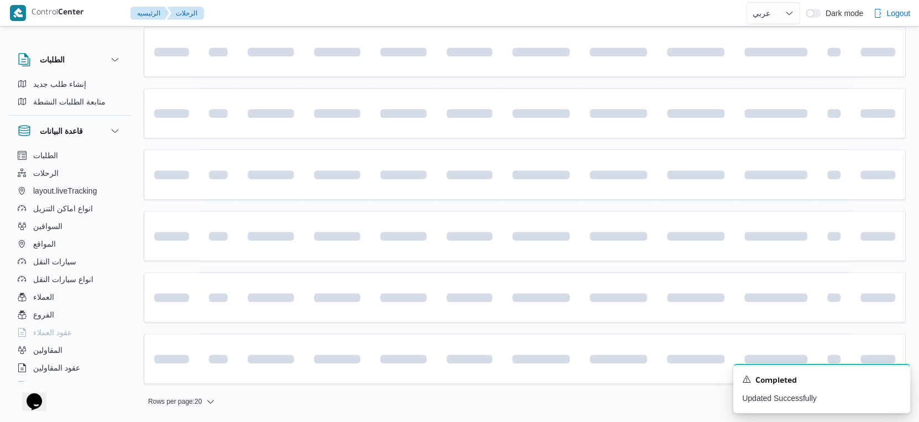
scroll to position [38, 0]
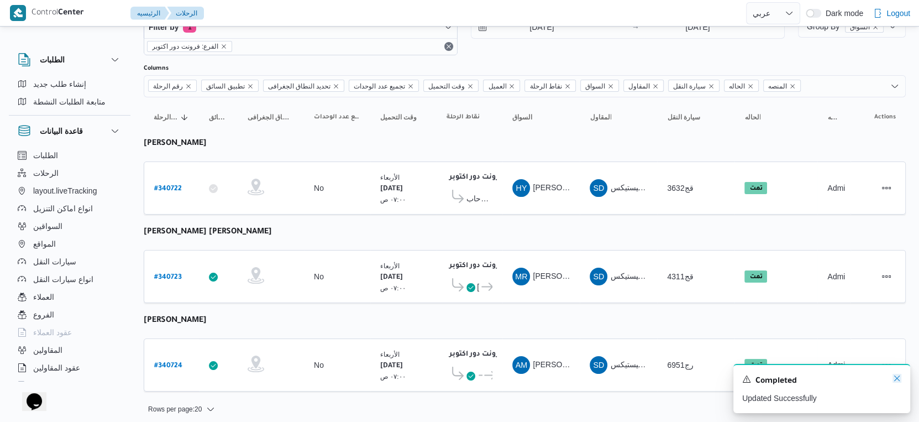
click at [895, 377] on icon "Dismiss toast" at bounding box center [896, 377] width 9 height 9
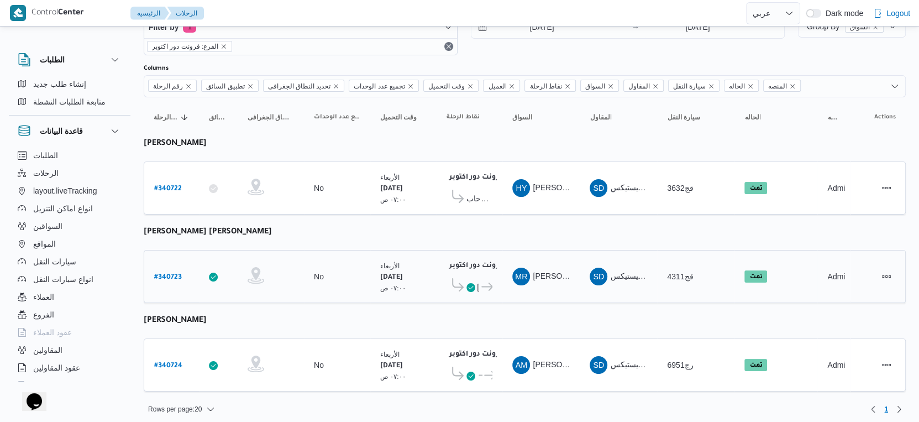
click at [168, 273] on b "# 340723" at bounding box center [168, 277] width 28 height 8
select select "ar"
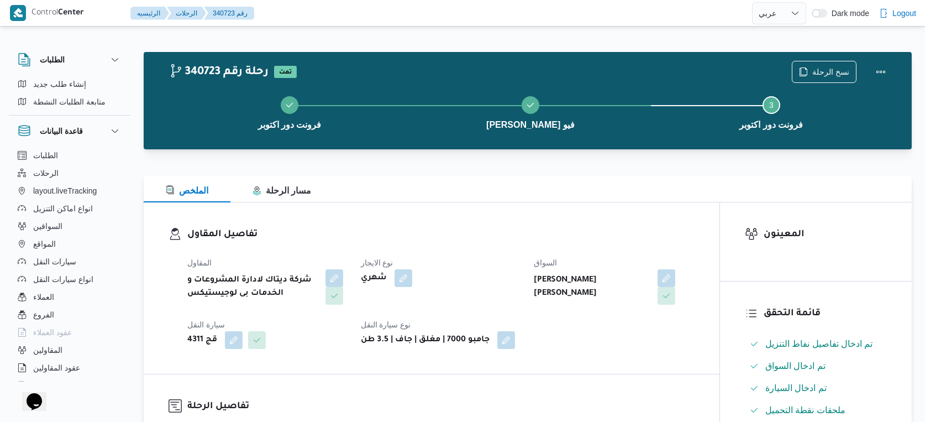
select select "ar"
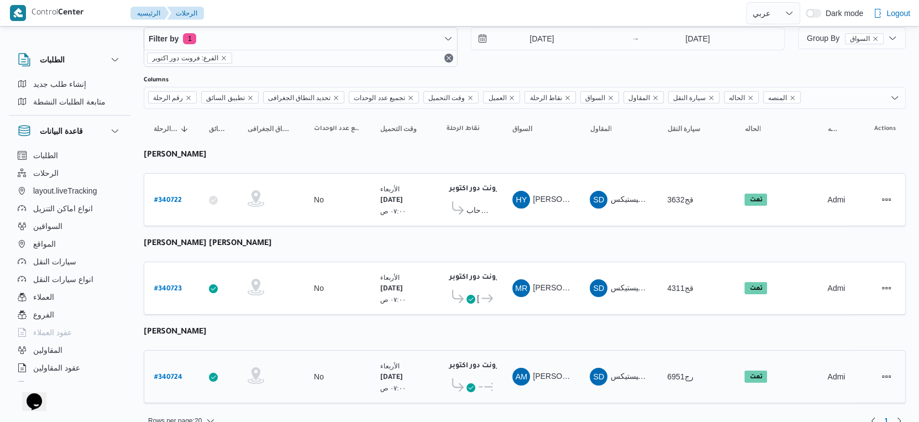
scroll to position [38, 0]
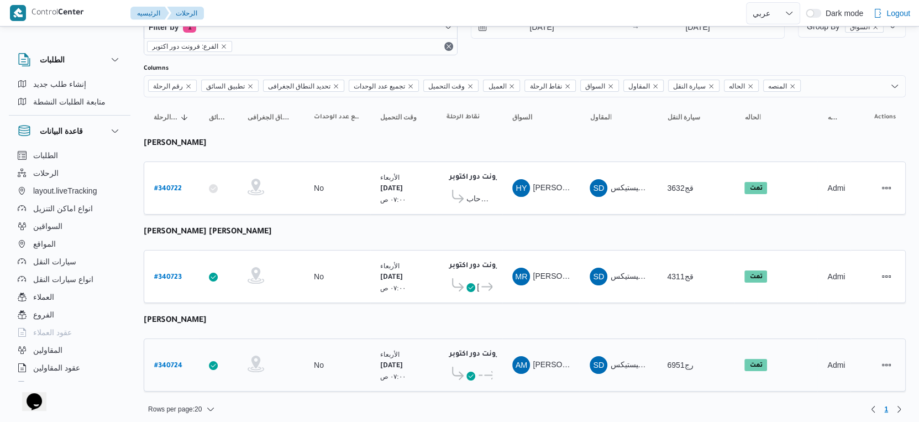
click at [173, 362] on b "# 340724" at bounding box center [168, 366] width 28 height 8
select select "ar"
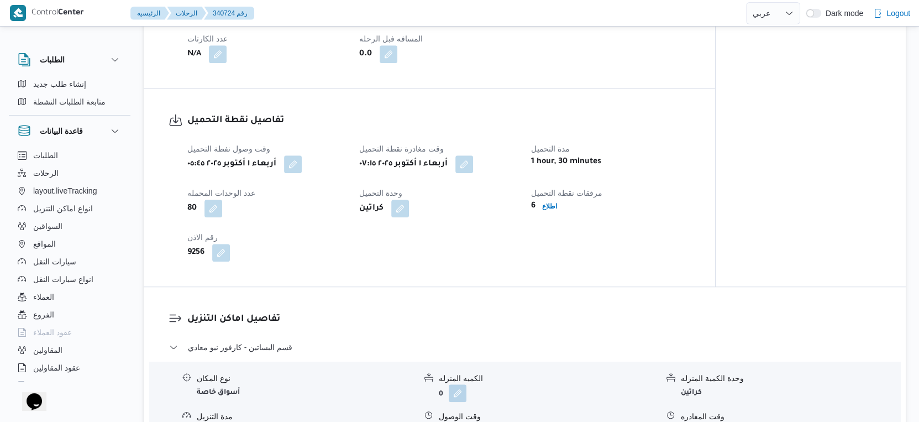
scroll to position [552, 0]
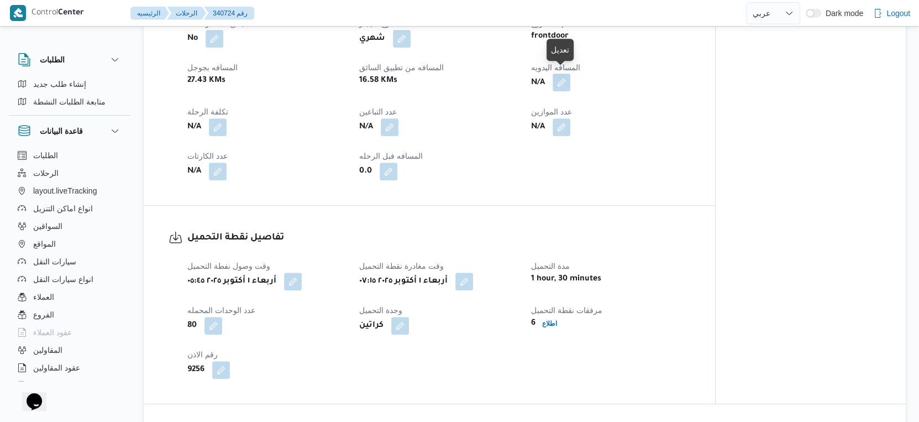
click at [560, 73] on button "button" at bounding box center [561, 82] width 18 height 18
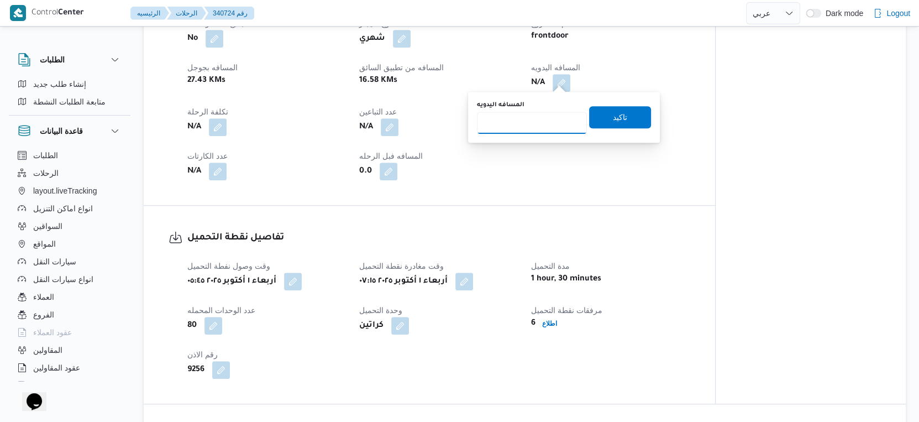
click at [530, 117] on input "المسافه اليدويه" at bounding box center [532, 123] width 110 height 22
type input "158"
click at [614, 117] on span "تاكيد" at bounding box center [620, 116] width 14 height 13
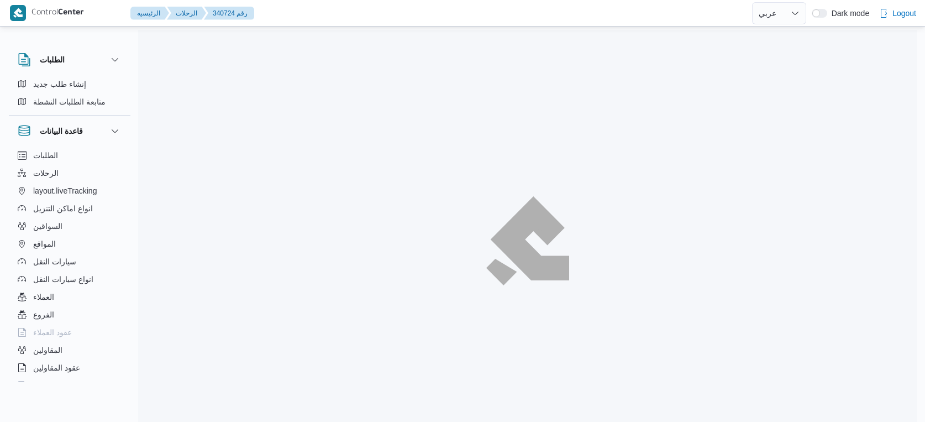
select select "ar"
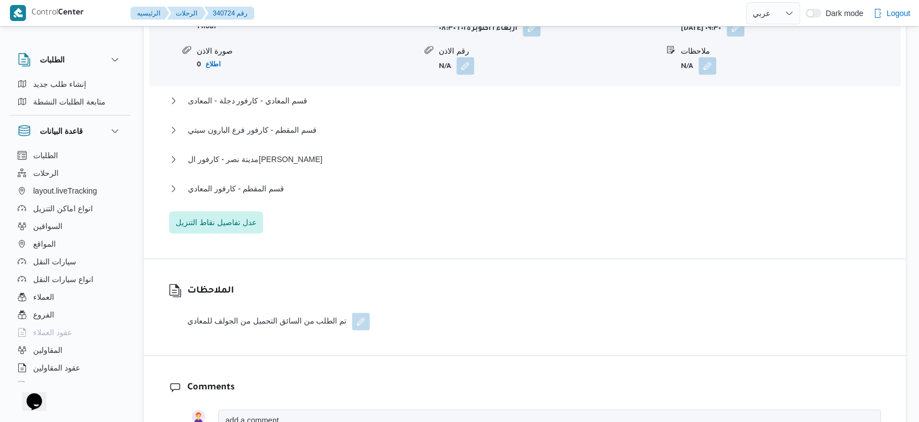
scroll to position [1073, 0]
click at [264, 181] on span "قسم المقطم - كارفور المعادي" at bounding box center [236, 187] width 96 height 13
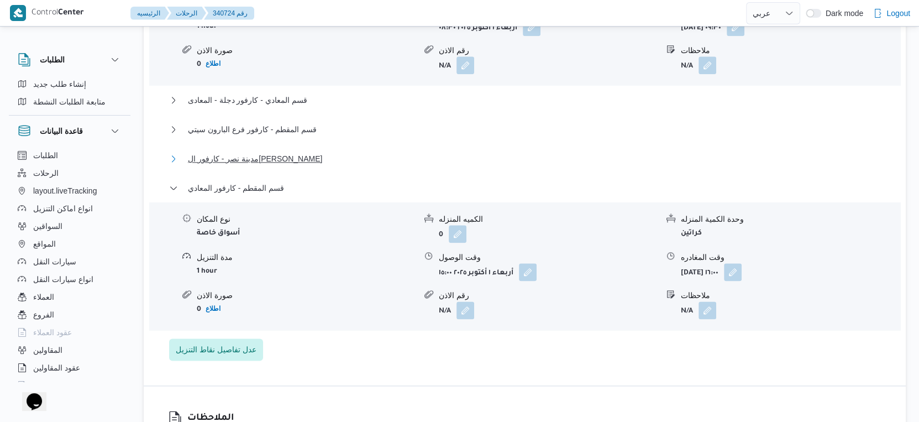
click at [305, 154] on span "مدينة نصر - كارفور ال[PERSON_NAME]" at bounding box center [255, 158] width 134 height 13
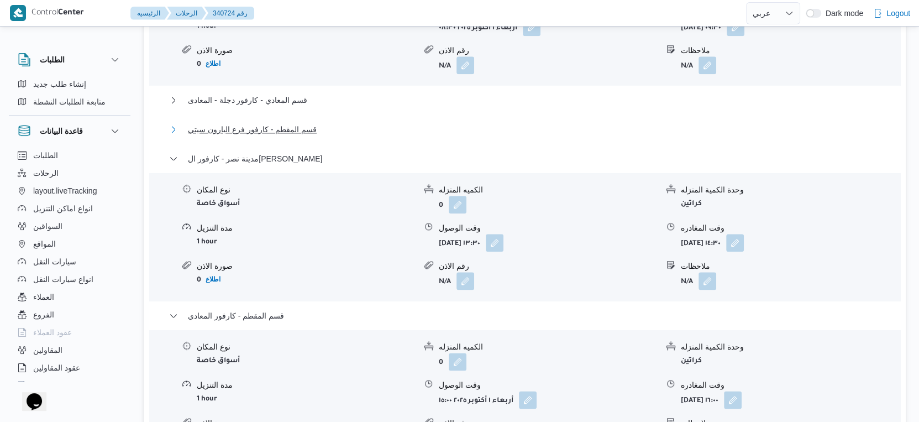
click at [303, 123] on span "قسم المقطم - كارفور فرع البارون سيتي" at bounding box center [252, 129] width 129 height 13
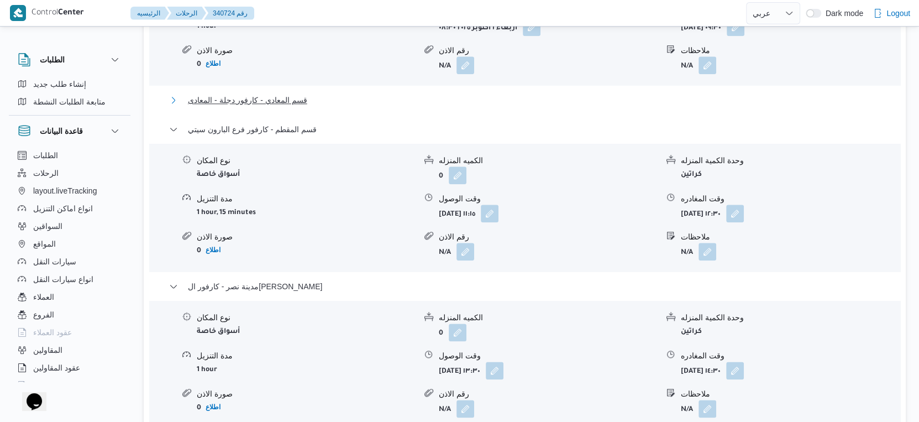
click at [296, 93] on span "قسم المعادي - كارفور دجلة - المعادى" at bounding box center [247, 99] width 119 height 13
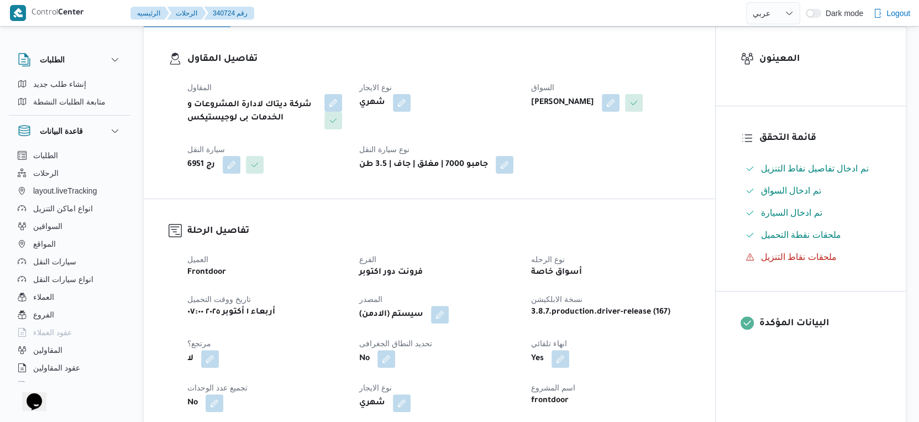
scroll to position [368, 0]
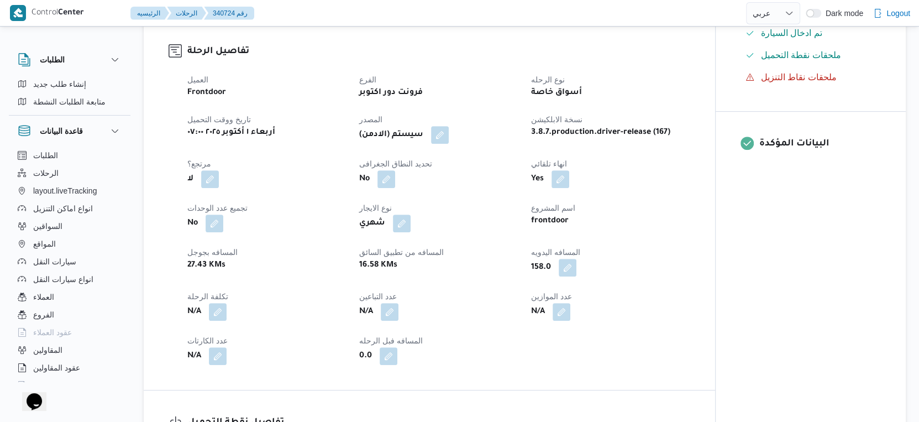
select select "ar"
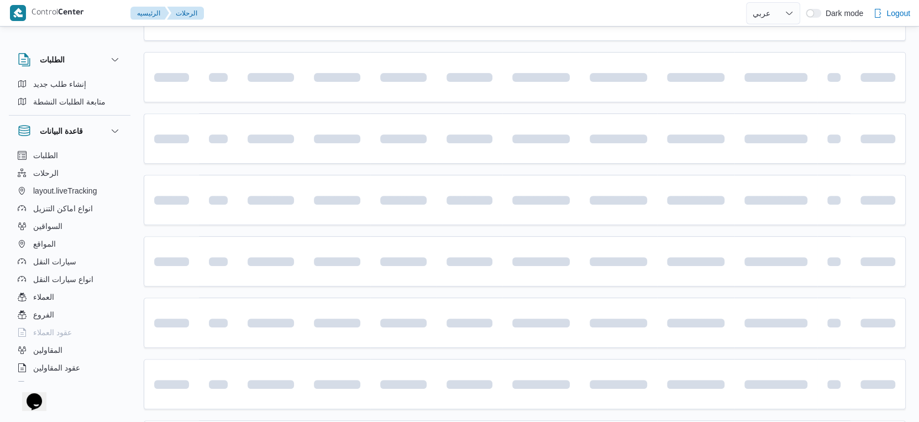
scroll to position [38, 0]
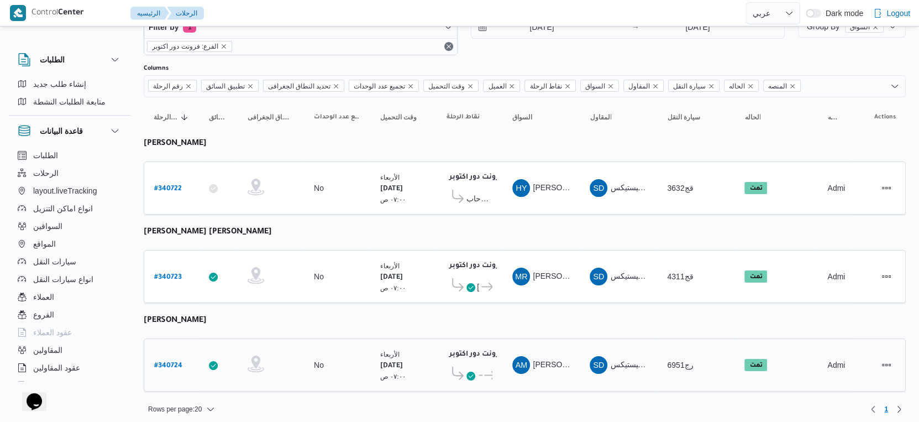
click at [167, 362] on b "# 340724" at bounding box center [168, 366] width 28 height 8
select select "ar"
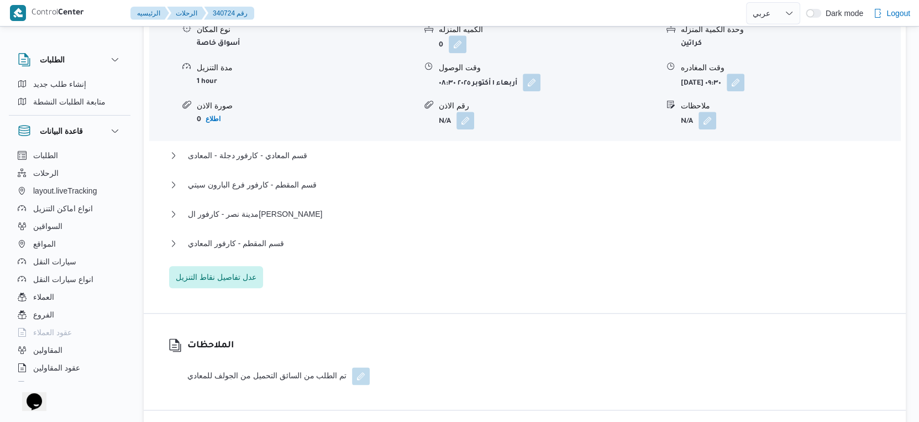
scroll to position [1044, 0]
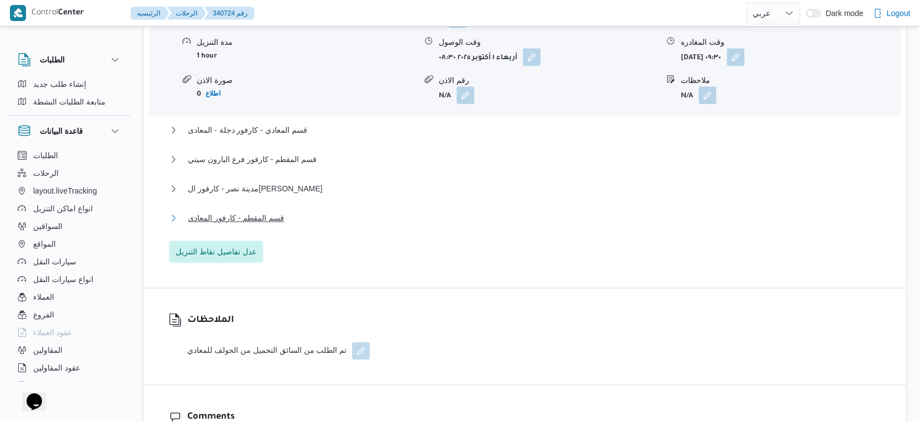
click at [297, 213] on button "قسم المقطم - كارفور المعادي" at bounding box center [525, 217] width 712 height 13
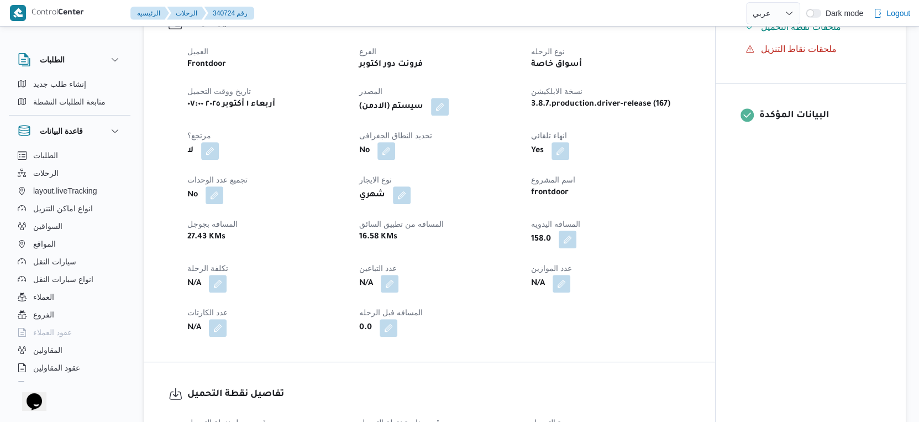
scroll to position [307, 0]
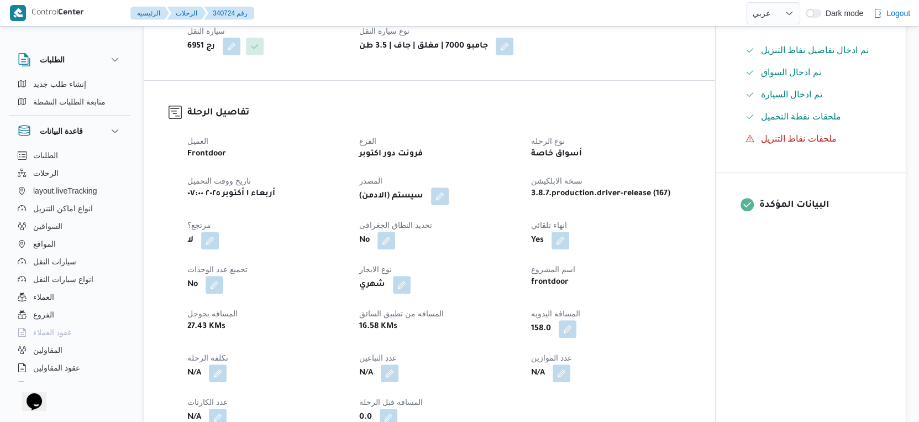
select select "ar"
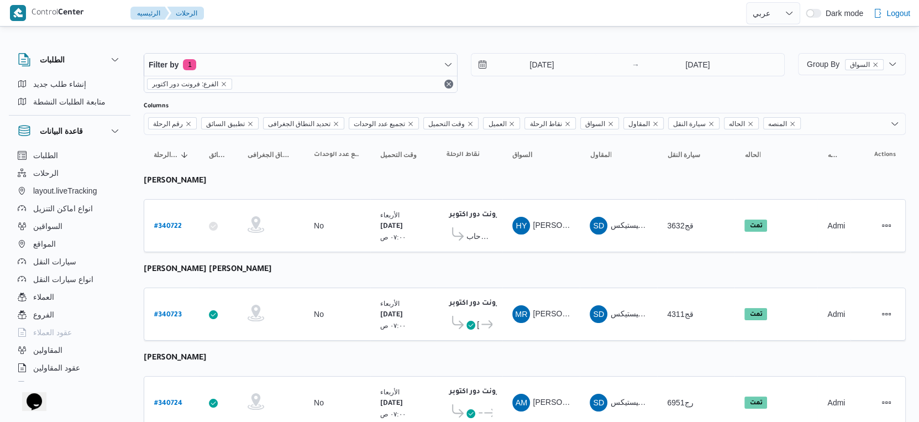
scroll to position [38, 0]
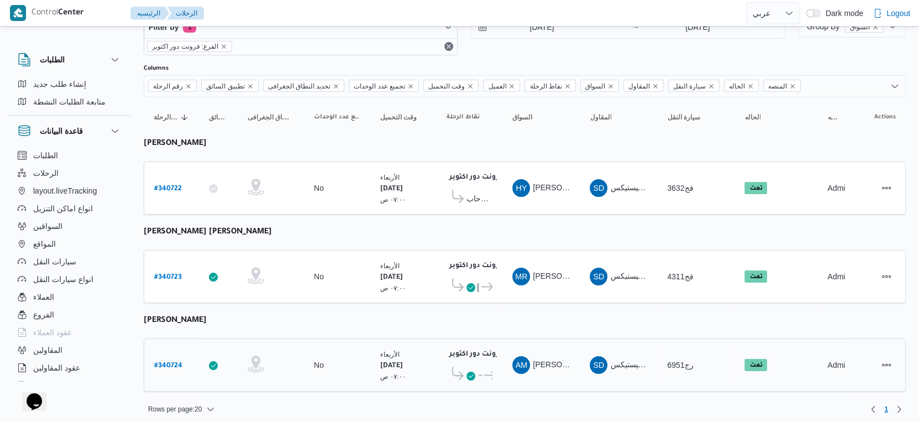
click at [167, 362] on b "# 340724" at bounding box center [168, 366] width 28 height 8
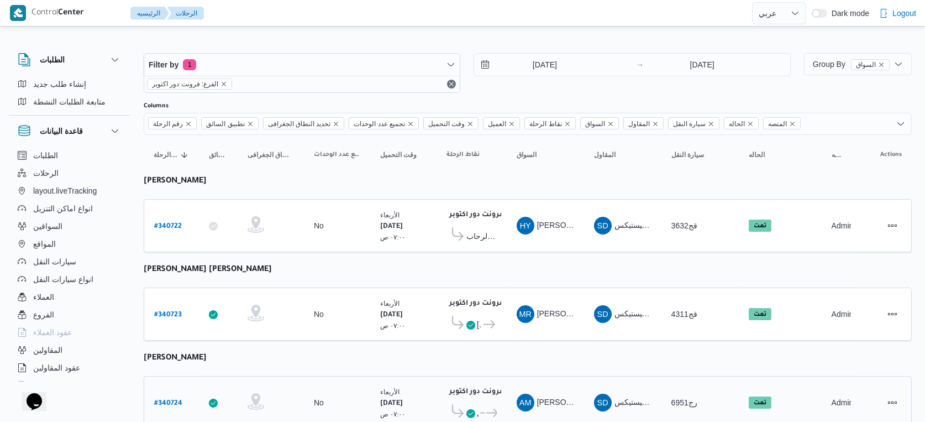
select select "ar"
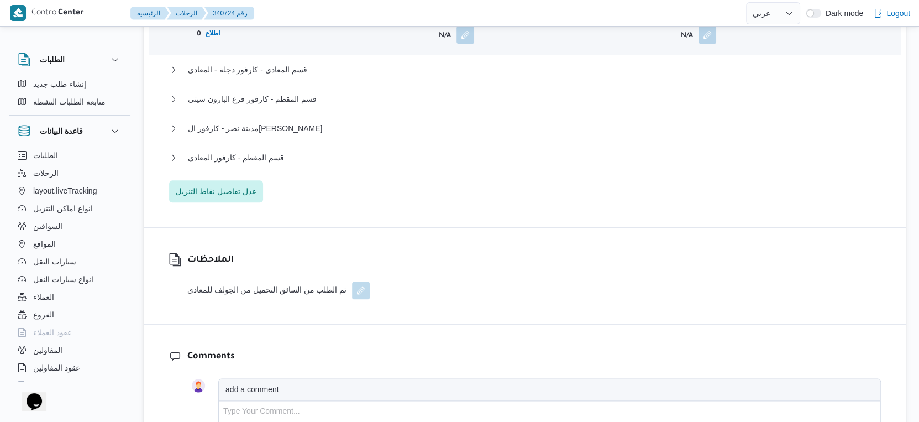
scroll to position [1105, 0]
click at [276, 155] on span "قسم المقطم - كارفور المعادي" at bounding box center [236, 156] width 96 height 13
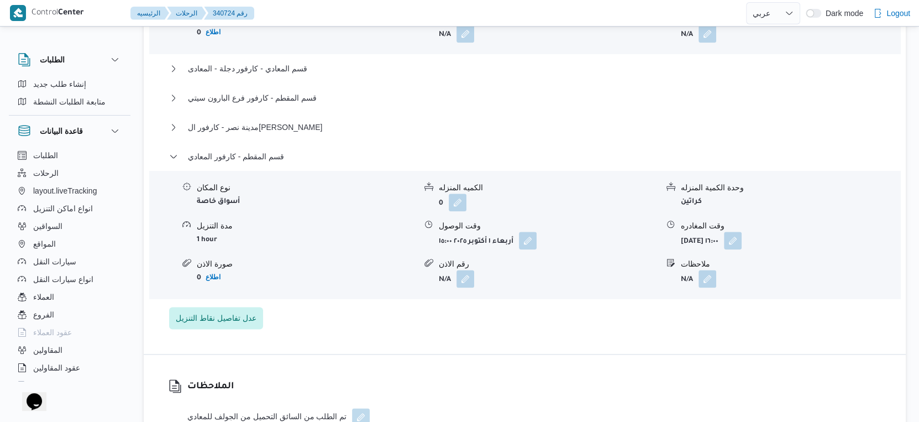
click at [320, 231] on form "1 hour" at bounding box center [306, 238] width 219 height 15
click at [741, 234] on button "button" at bounding box center [733, 240] width 18 height 18
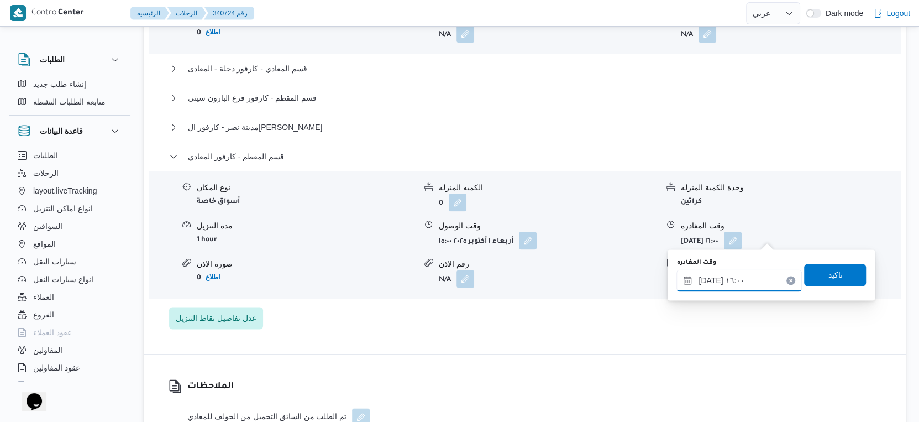
click at [747, 285] on input "[DATE] ١٦:٠٠" at bounding box center [738, 280] width 125 height 22
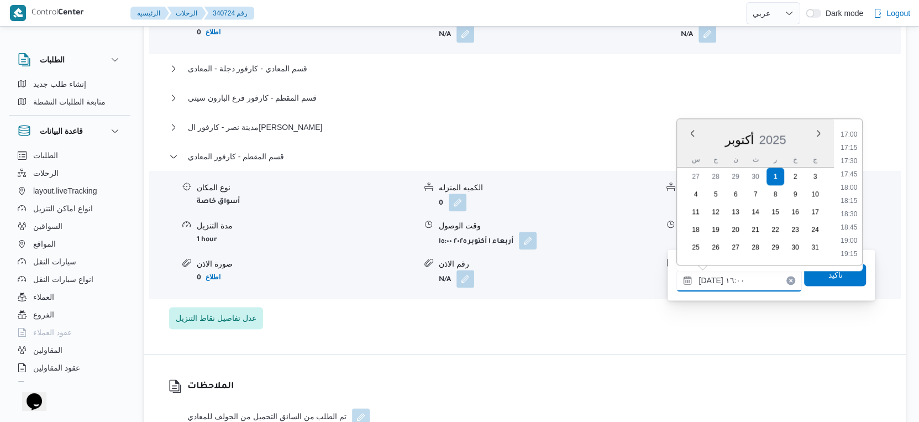
scroll to position [903, 0]
click at [533, 233] on button "button" at bounding box center [528, 240] width 18 height 18
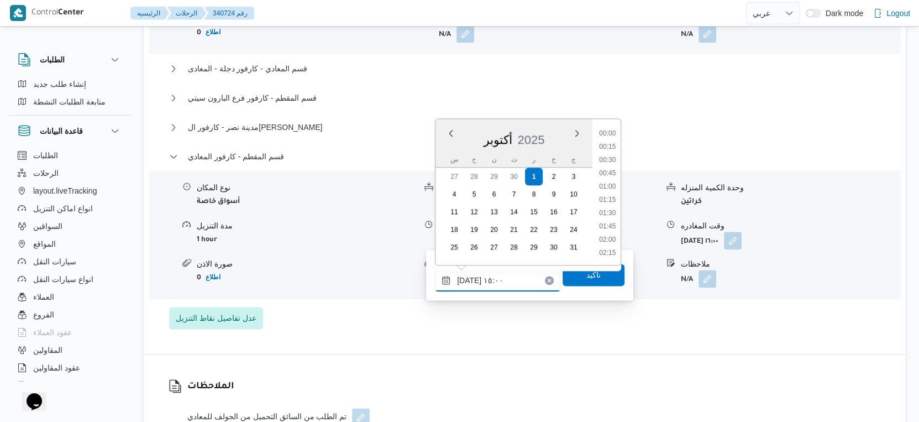
click at [516, 276] on input "[DATE] ١٥:٠٠" at bounding box center [497, 280] width 125 height 22
click at [609, 189] on li "16:00" at bounding box center [607, 192] width 25 height 11
type input "[DATE] ١٦:٠٠"
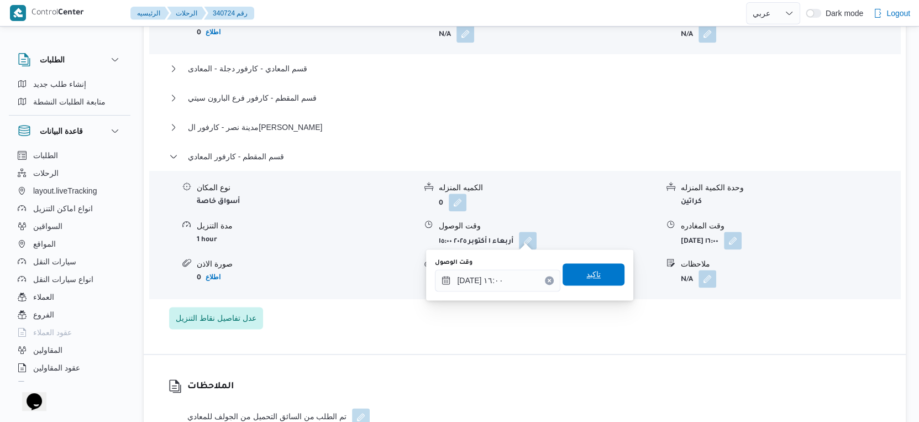
click at [594, 277] on span "تاكيد" at bounding box center [593, 274] width 62 height 22
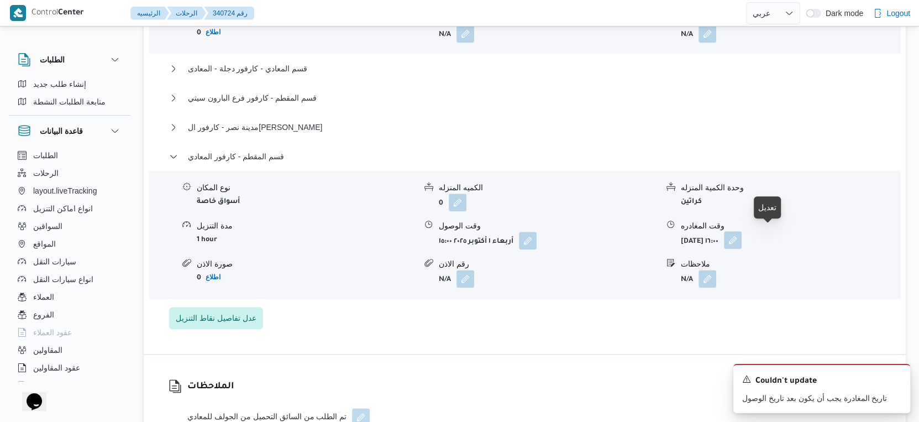
click at [741, 231] on button "button" at bounding box center [733, 240] width 18 height 18
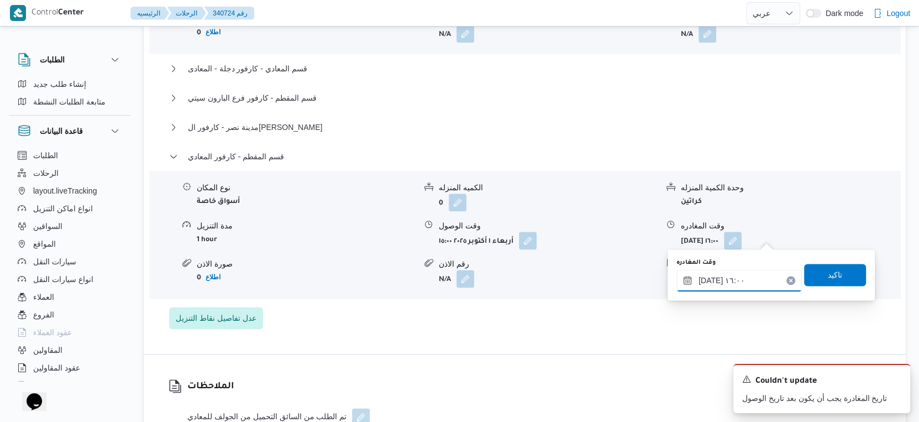
click at [743, 282] on input "[DATE] ١٦:٠٠" at bounding box center [738, 280] width 125 height 22
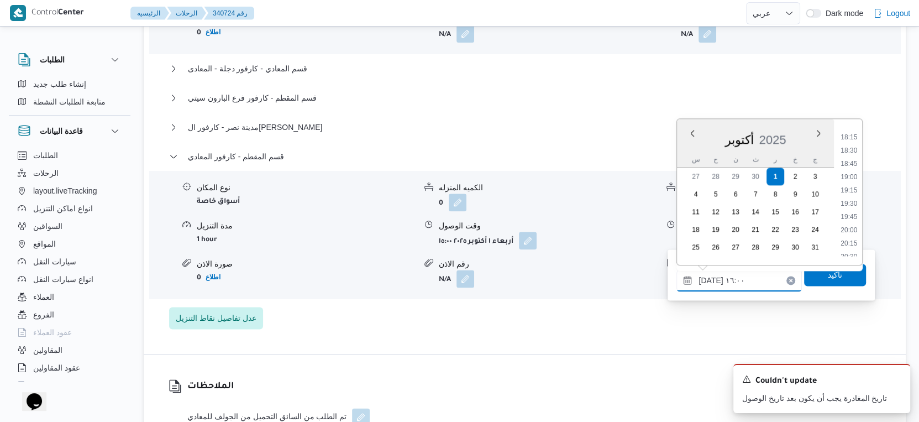
scroll to position [965, 0]
click at [845, 175] on li "19:00" at bounding box center [848, 176] width 25 height 11
type input "[DATE] ١٩:٠٠"
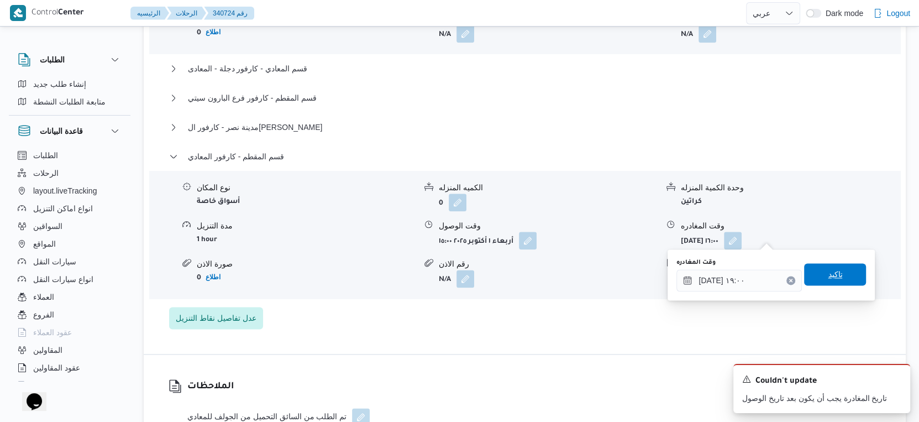
click at [836, 269] on span "تاكيد" at bounding box center [835, 274] width 62 height 22
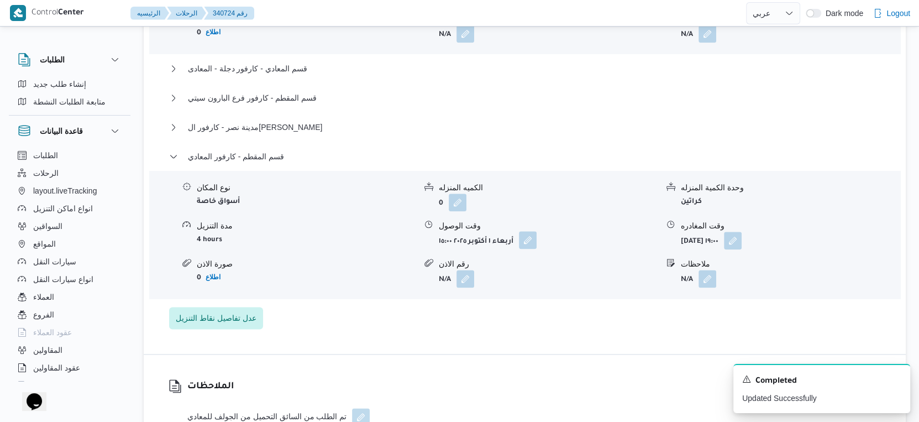
click at [526, 232] on button "button" at bounding box center [528, 240] width 18 height 18
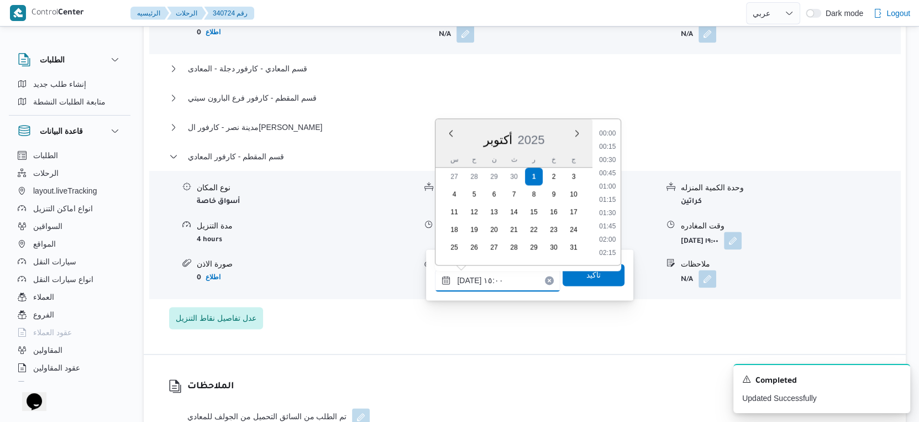
click at [509, 276] on input "[DATE] ١٥:٠٠" at bounding box center [497, 280] width 125 height 22
click at [611, 192] on li "16:00" at bounding box center [607, 192] width 25 height 11
type input "[DATE] ١٦:٠٠"
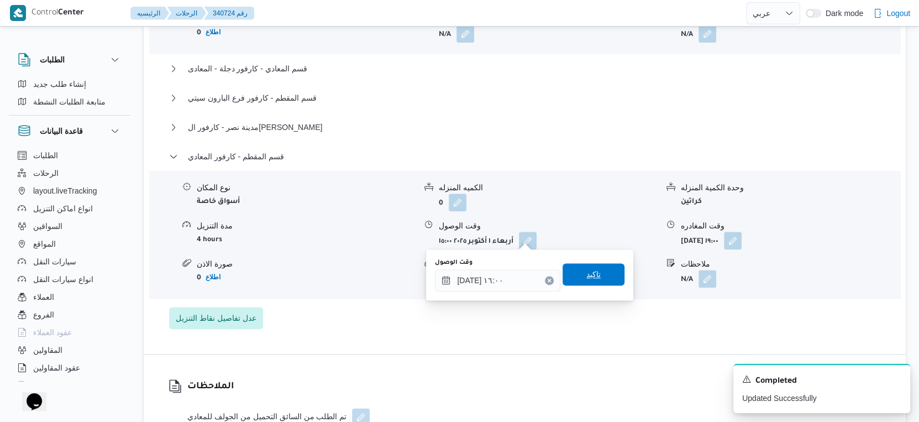
click at [594, 277] on span "تاكيد" at bounding box center [593, 274] width 62 height 22
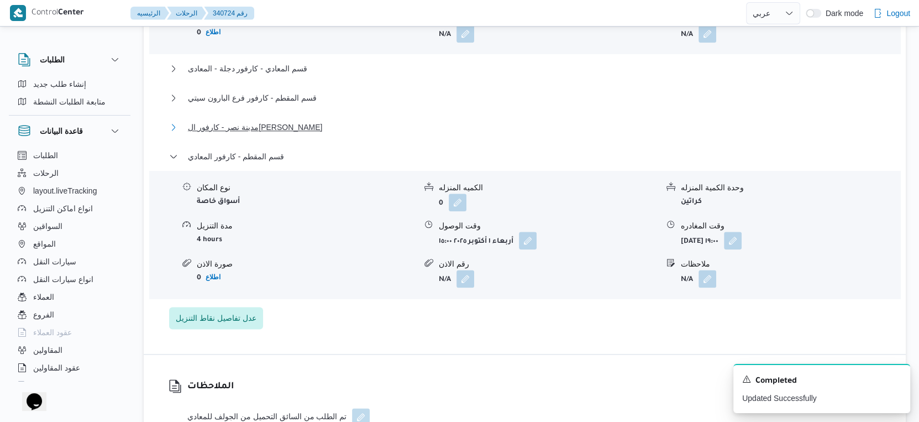
click at [280, 120] on span "مدينة نصر - كارفور ال[PERSON_NAME]" at bounding box center [255, 126] width 134 height 13
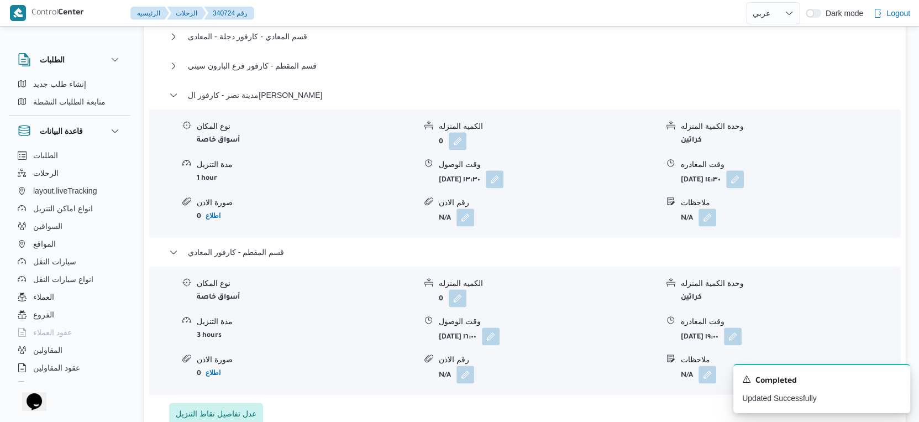
scroll to position [1166, 0]
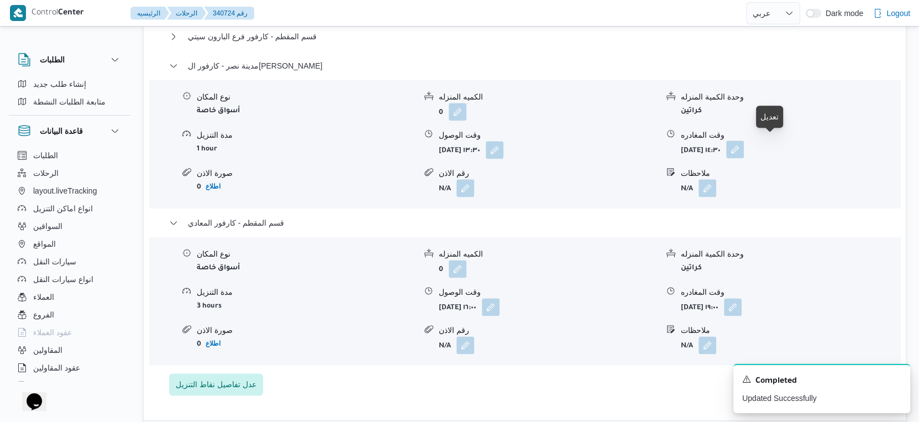
click at [744, 143] on button "button" at bounding box center [735, 149] width 18 height 18
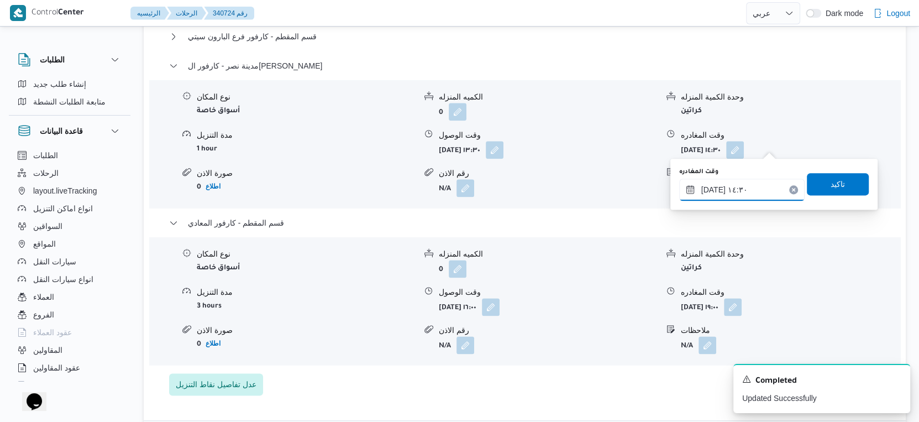
click at [751, 189] on input "[DATE] ١٤:٣٠" at bounding box center [741, 189] width 125 height 22
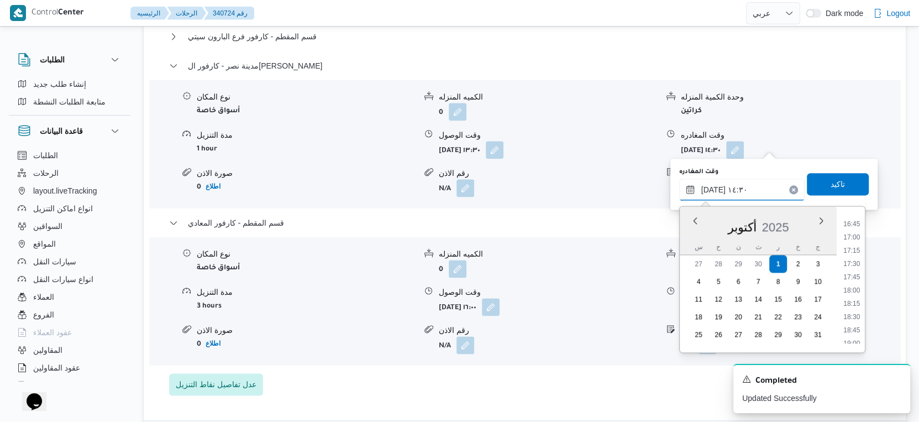
scroll to position [762, 0]
click at [852, 256] on li "15:00" at bounding box center [851, 253] width 25 height 11
type input "[DATE] ١٥:٠٠"
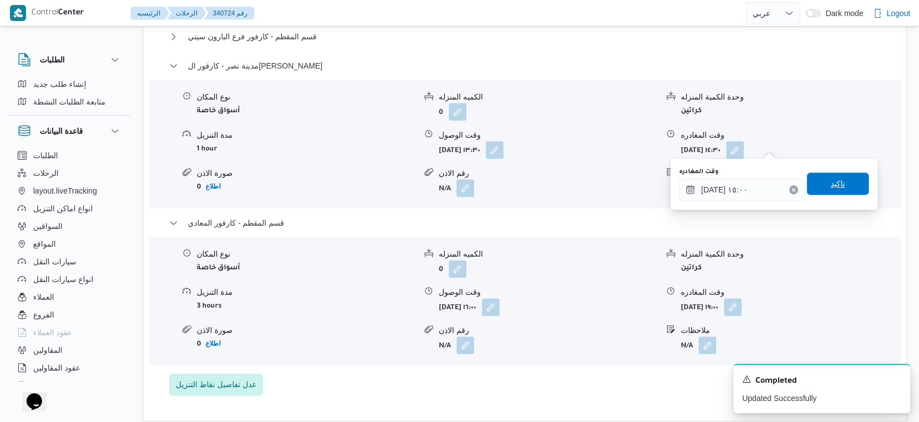
click at [834, 180] on span "تاكيد" at bounding box center [837, 183] width 14 height 13
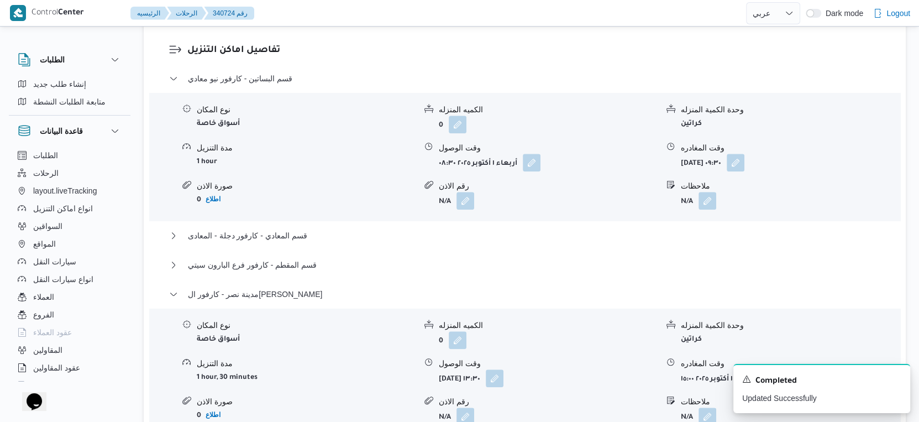
scroll to position [1166, 0]
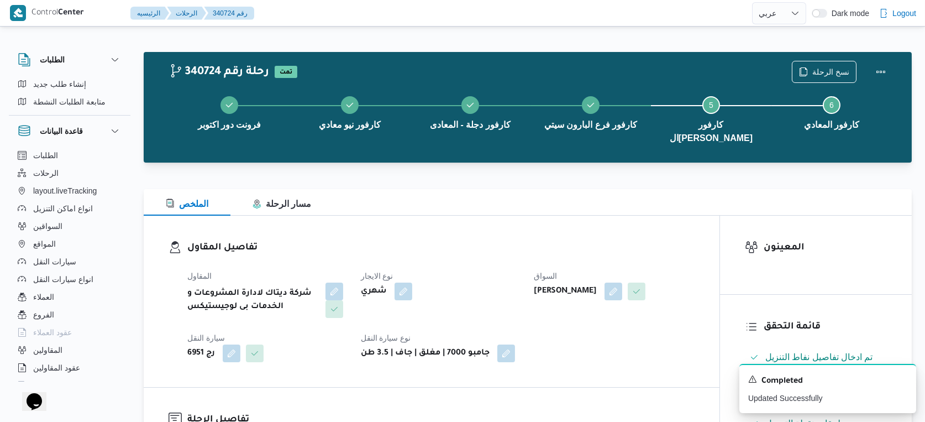
select select "ar"
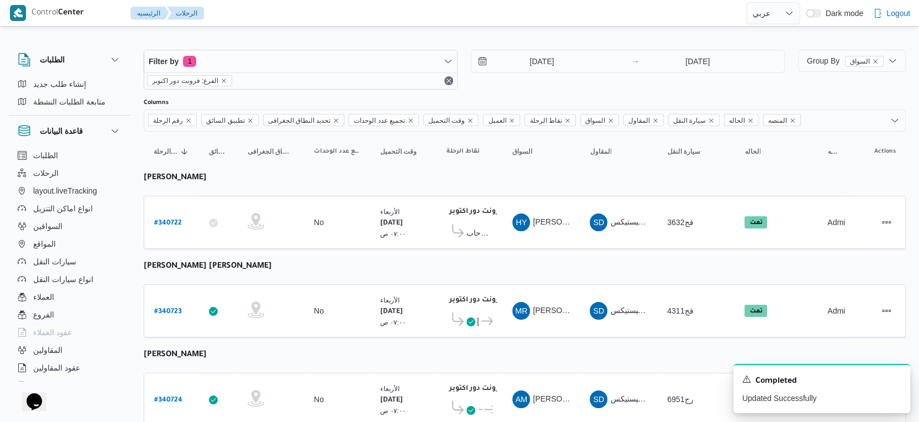
scroll to position [38, 0]
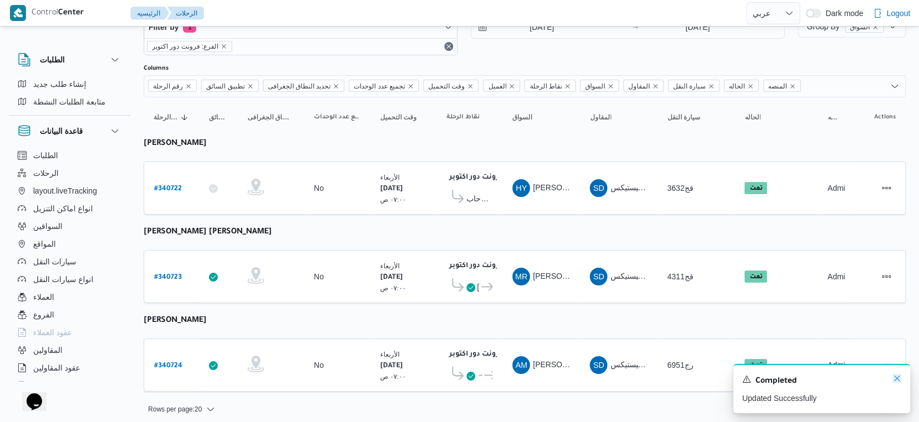
click at [897, 377] on icon "Dismiss toast" at bounding box center [896, 377] width 9 height 9
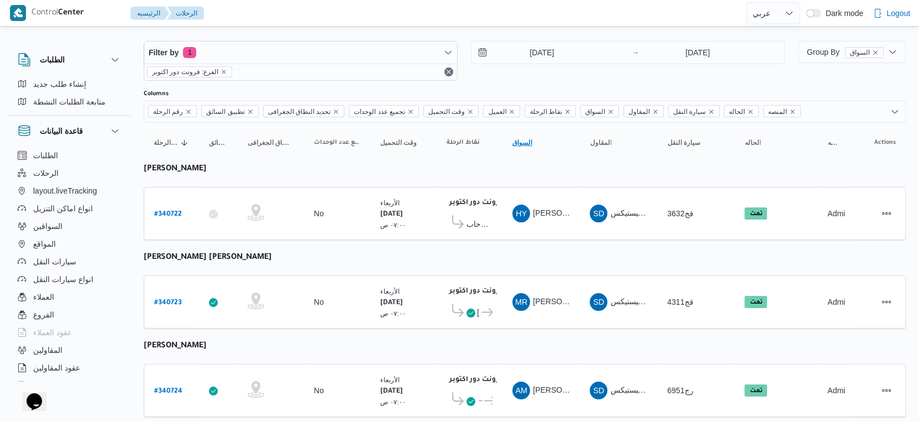
scroll to position [0, 0]
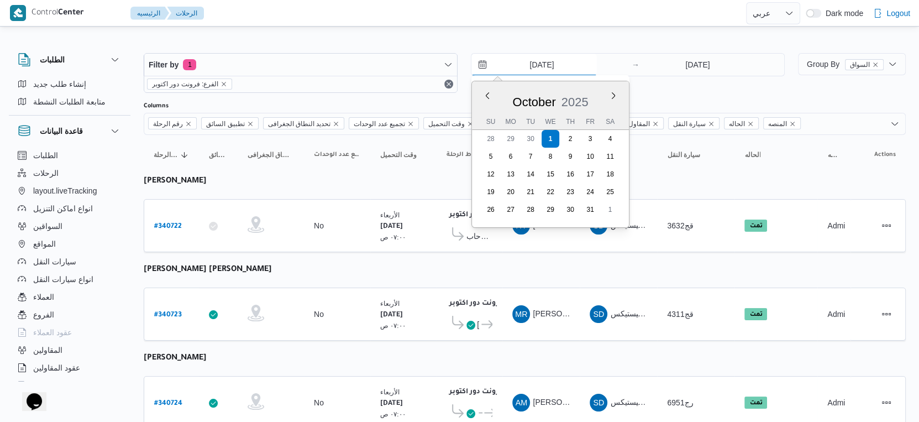
click at [558, 62] on input "[DATE]" at bounding box center [533, 65] width 125 height 22
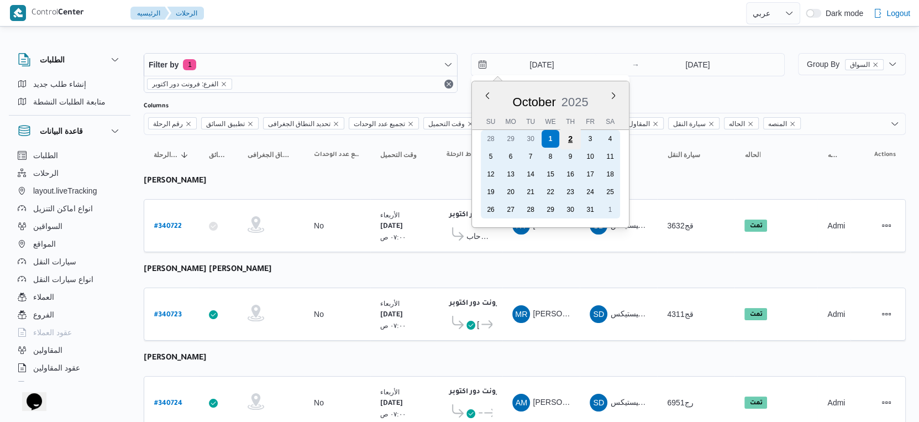
click at [565, 140] on div "2" at bounding box center [570, 138] width 21 height 21
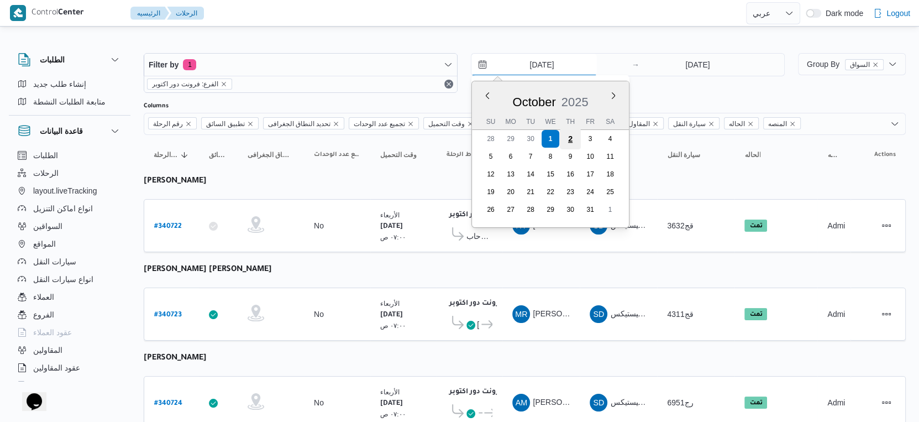
type input "[DATE]"
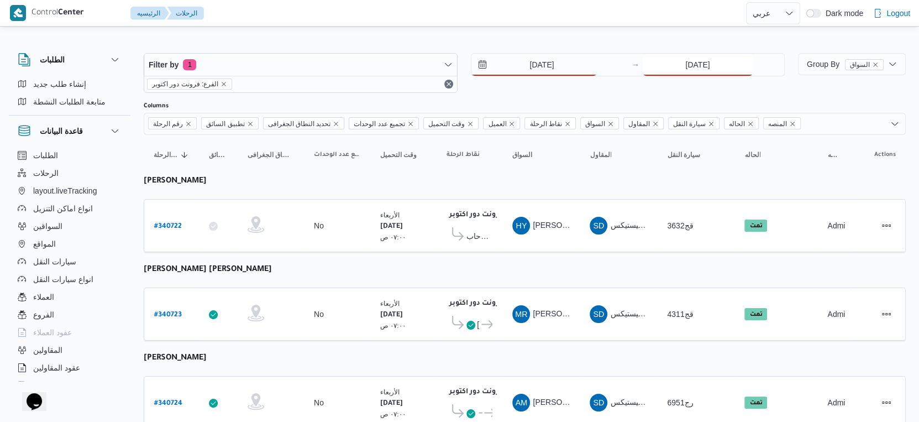
click at [700, 69] on input "[DATE]" at bounding box center [697, 65] width 110 height 22
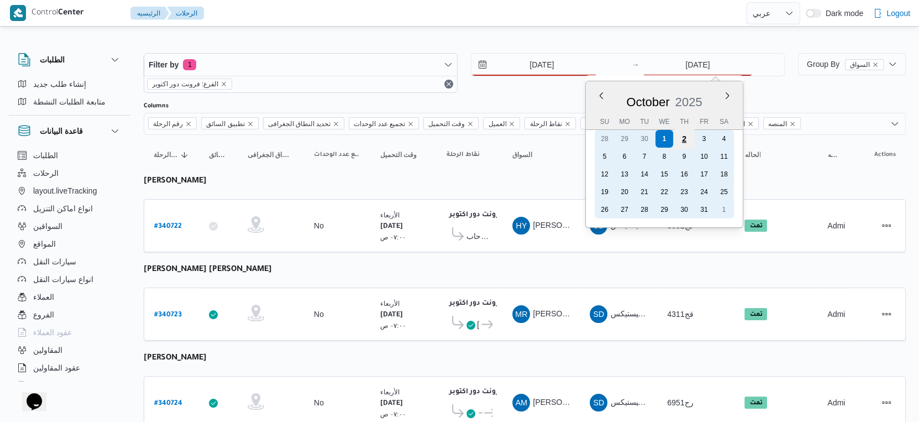
click at [681, 135] on div "2" at bounding box center [683, 138] width 21 height 21
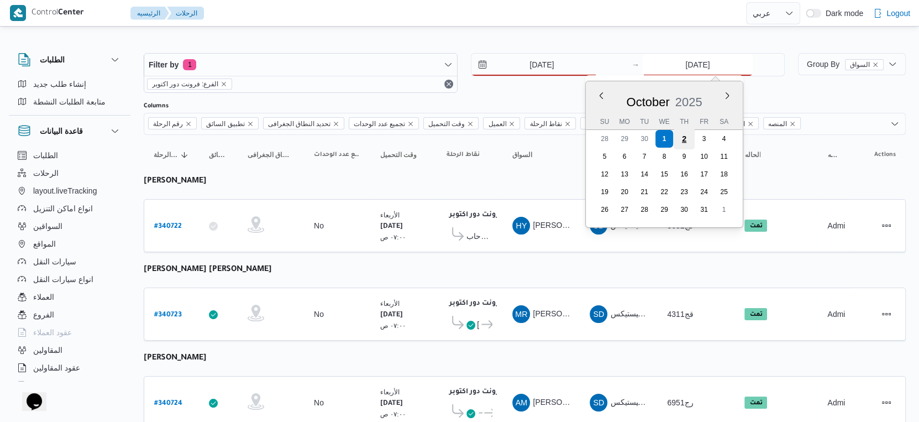
type input "[DATE]"
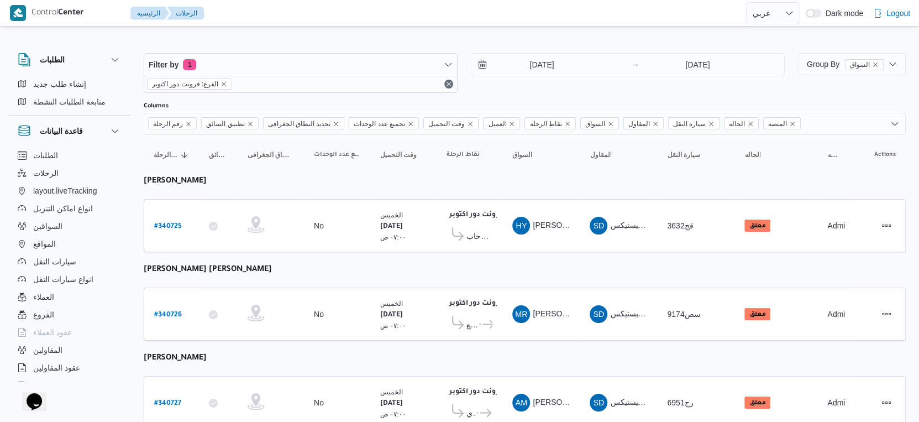
click at [492, 276] on table "رقم الرحلة Click to sort in ascending order تطبيق السائق Click to sort in ascen…" at bounding box center [525, 287] width 762 height 305
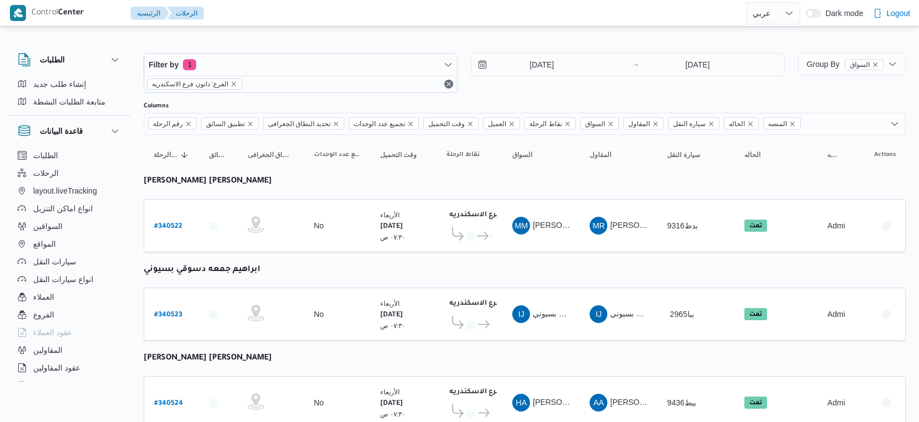
select select "ar"
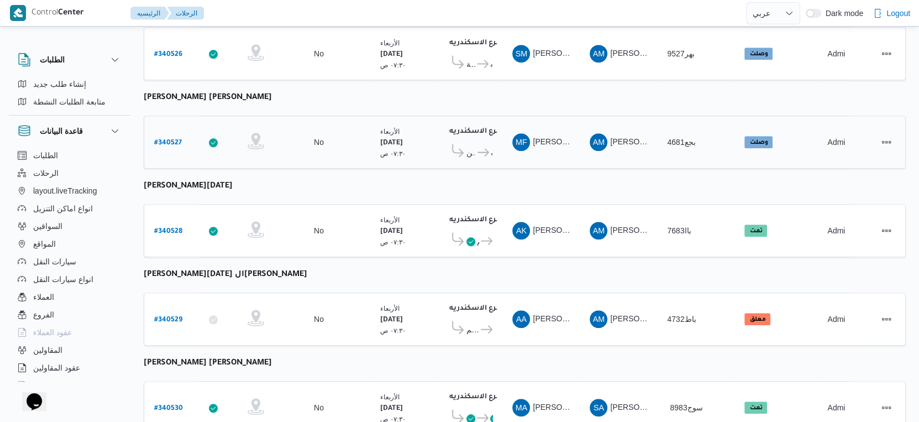
click at [175, 139] on b "# 340527" at bounding box center [168, 143] width 28 height 8
select select "ar"
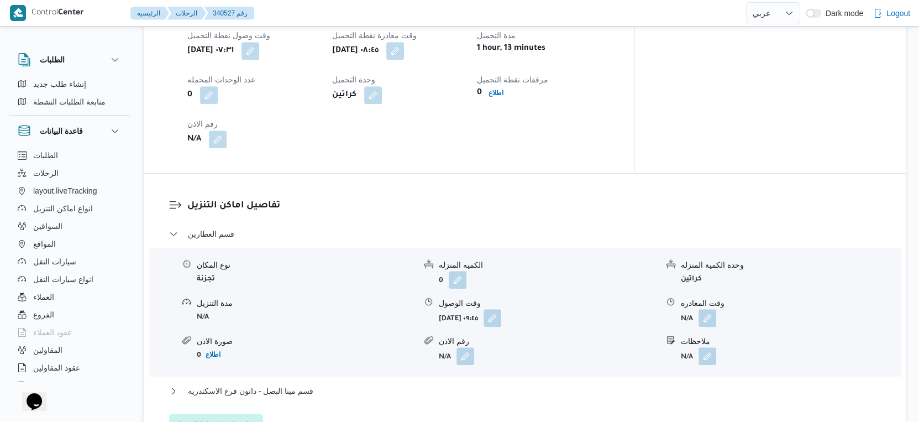
scroll to position [921, 0]
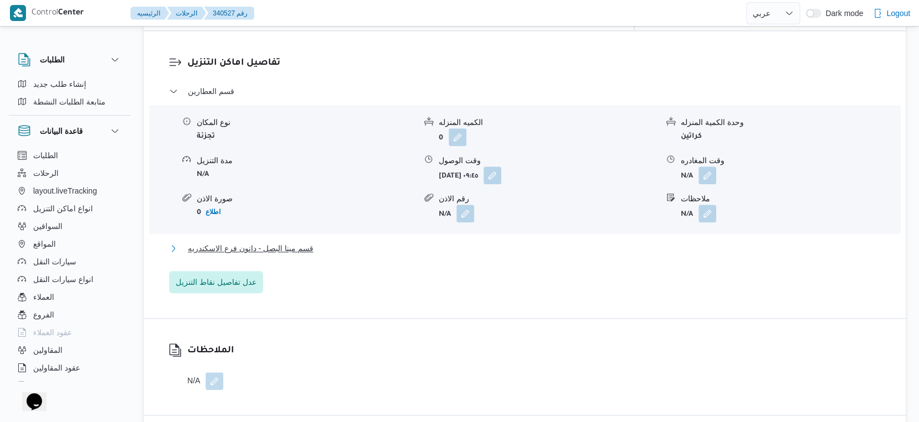
click at [282, 241] on span "قسم مينا البصل - دانون فرع الاسكندريه" at bounding box center [250, 247] width 125 height 13
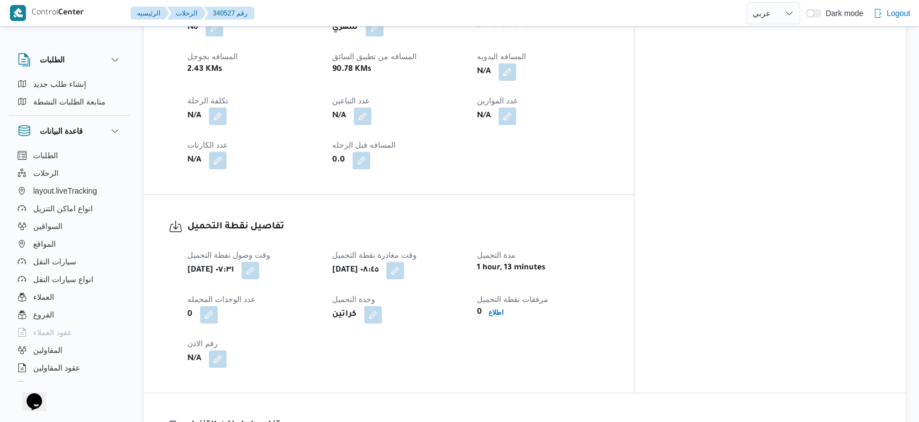
scroll to position [430, 0]
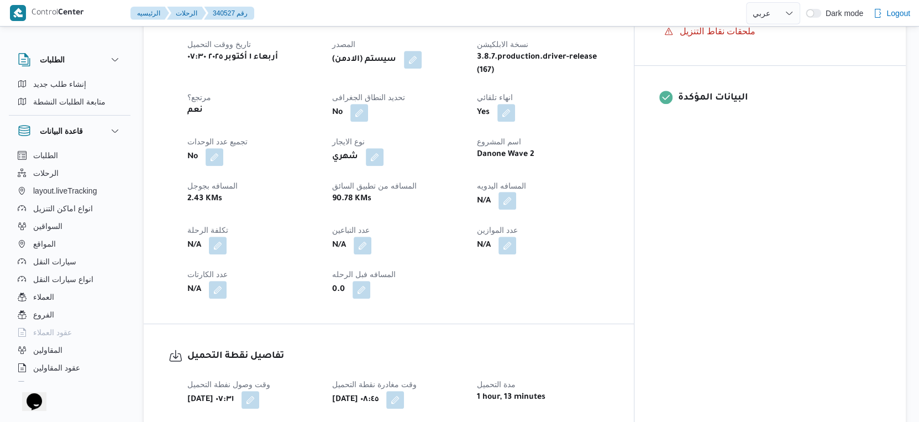
click at [516, 192] on button "button" at bounding box center [507, 201] width 18 height 18
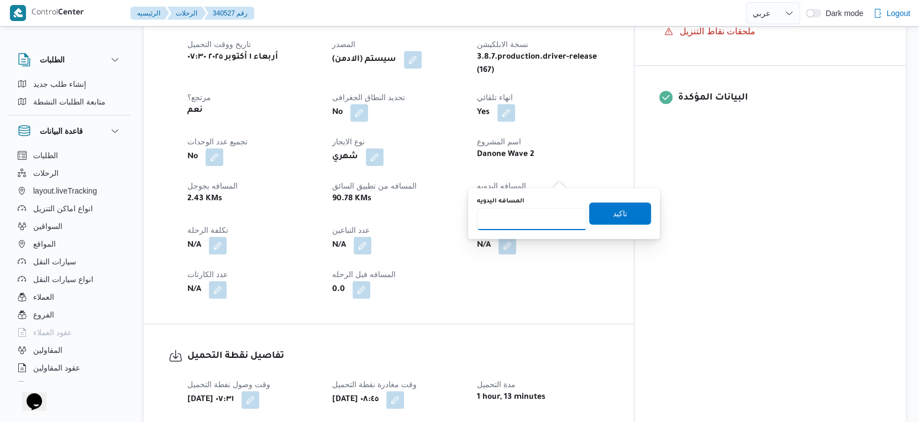
click at [529, 216] on input "المسافه اليدويه" at bounding box center [532, 219] width 110 height 22
type input "73"
click at [620, 219] on span "تاكيد" at bounding box center [620, 213] width 62 height 22
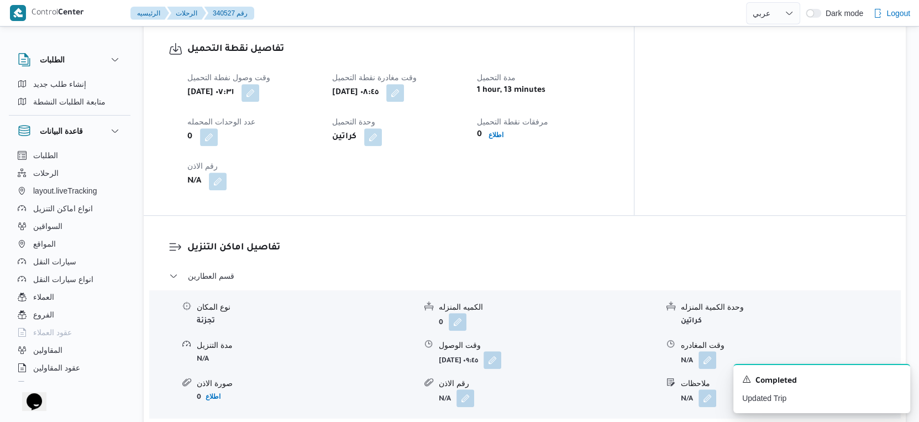
scroll to position [614, 0]
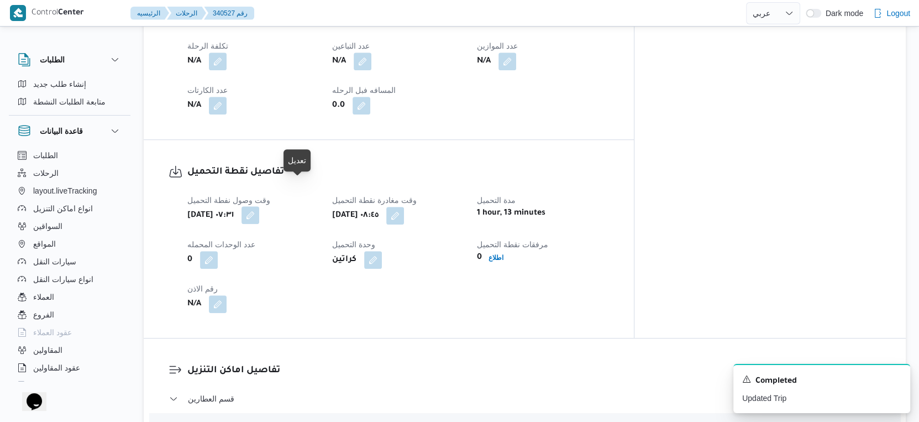
click at [259, 206] on button "button" at bounding box center [250, 215] width 18 height 18
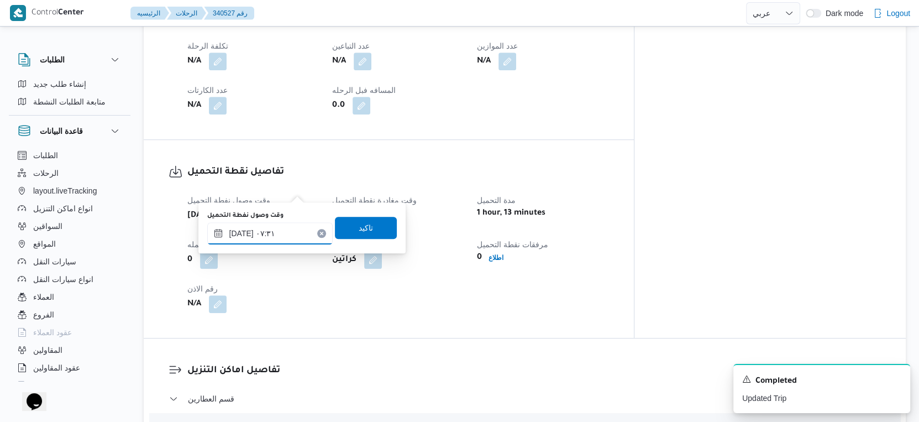
click at [286, 229] on input "٠١/١٠/٢٠٢٥ ٠٧:٣١" at bounding box center [269, 233] width 125 height 22
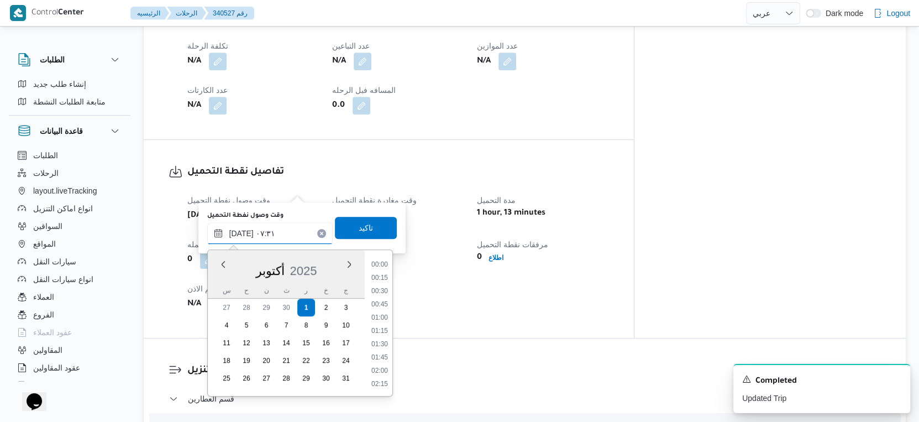
scroll to position [330, 0]
click at [380, 302] on li "07:00" at bounding box center [379, 305] width 25 height 11
type input "٠١/١٠/٢٠٢٥ ٠٧:٠٠"
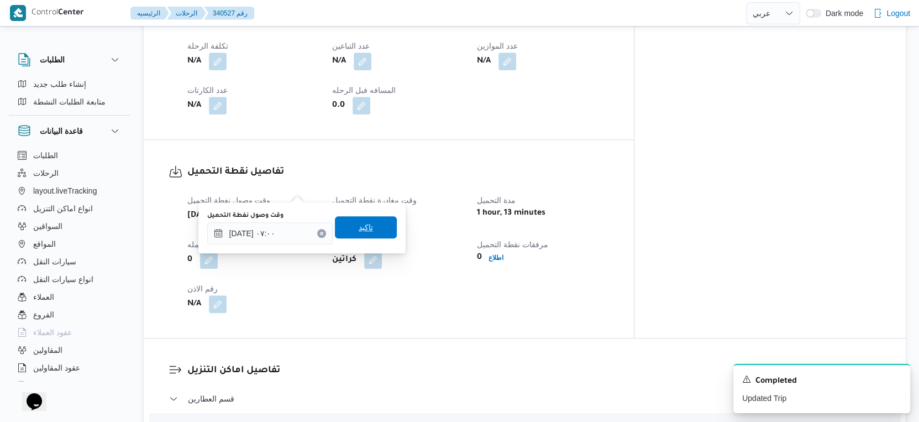
click at [364, 223] on span "تاكيد" at bounding box center [366, 227] width 62 height 22
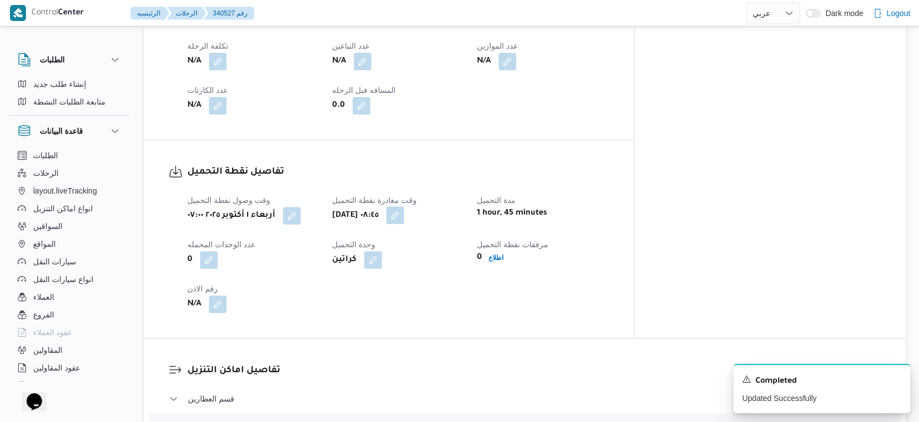
click at [404, 206] on button "button" at bounding box center [395, 215] width 18 height 18
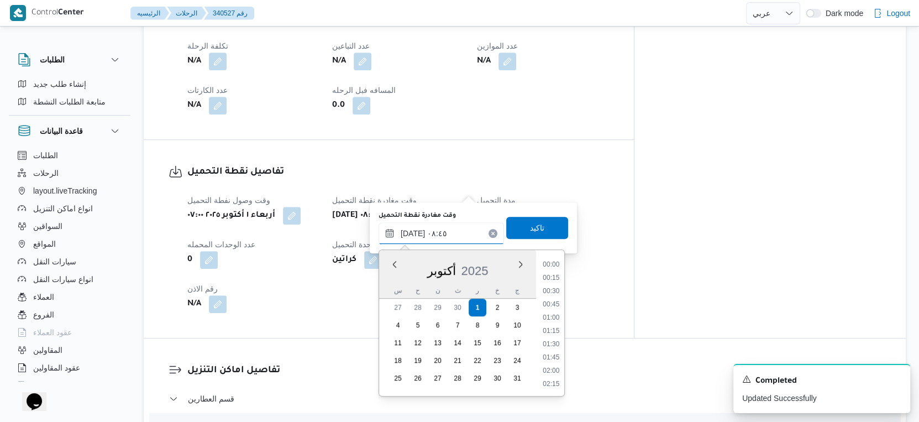
click at [456, 234] on input "[DATE] ٠٨:٤٥" at bounding box center [440, 233] width 125 height 22
click at [558, 260] on li "09:45" at bounding box center [551, 261] width 25 height 11
type input "[DATE] ٠٩:٤٥"
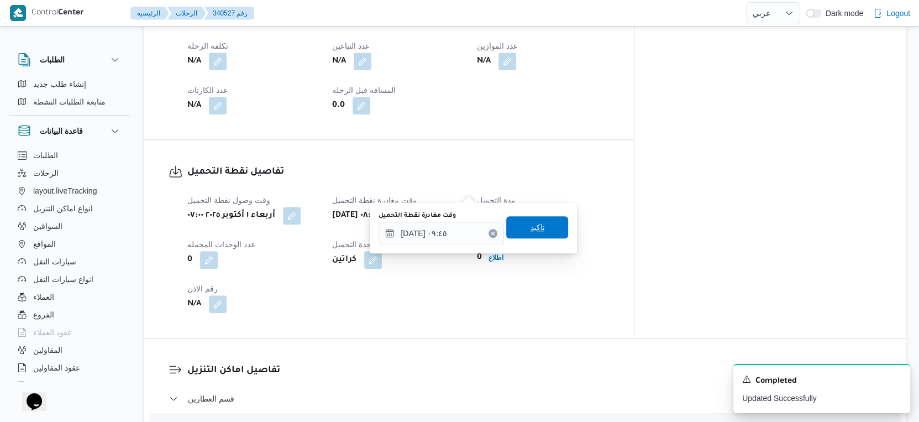
click at [543, 224] on span "تاكيد" at bounding box center [537, 227] width 62 height 22
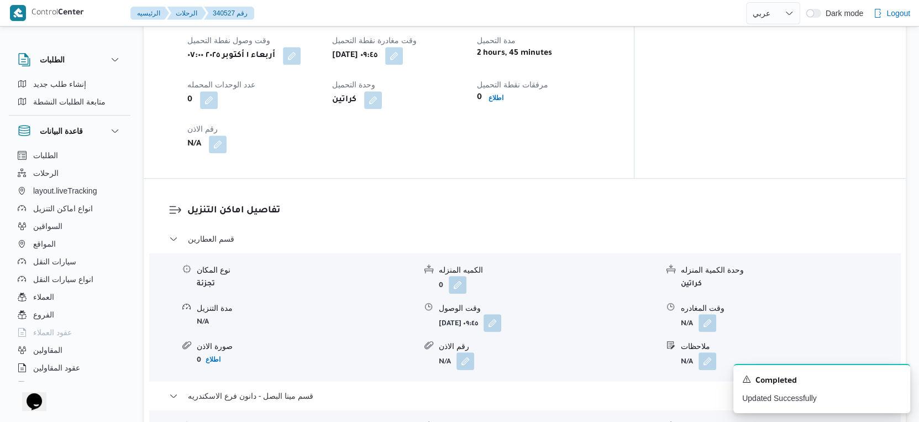
scroll to position [798, 0]
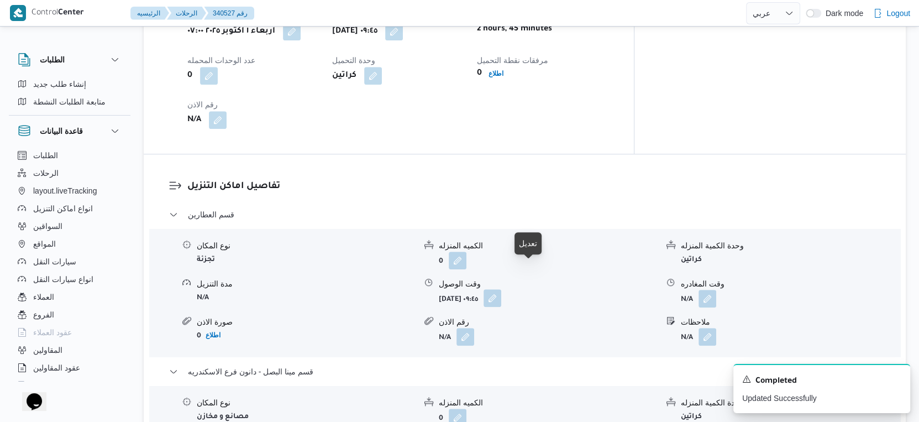
click at [501, 289] on button "button" at bounding box center [492, 298] width 18 height 18
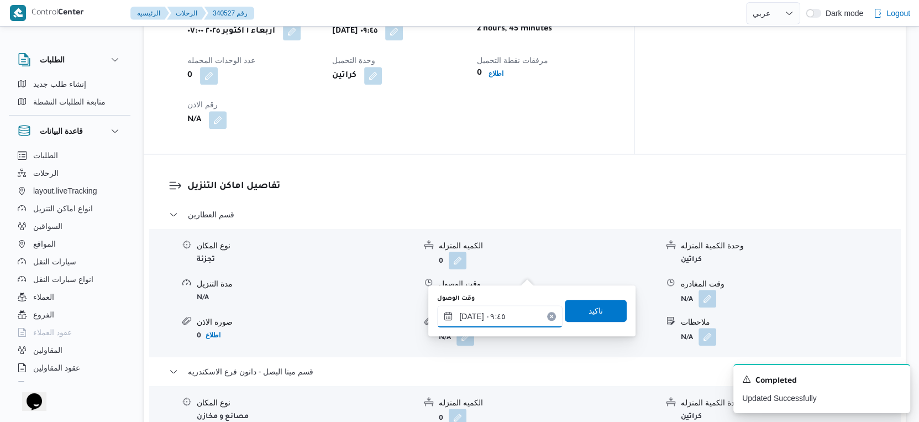
click at [509, 309] on input "[DATE] ٠٩:٤٥" at bounding box center [499, 316] width 125 height 22
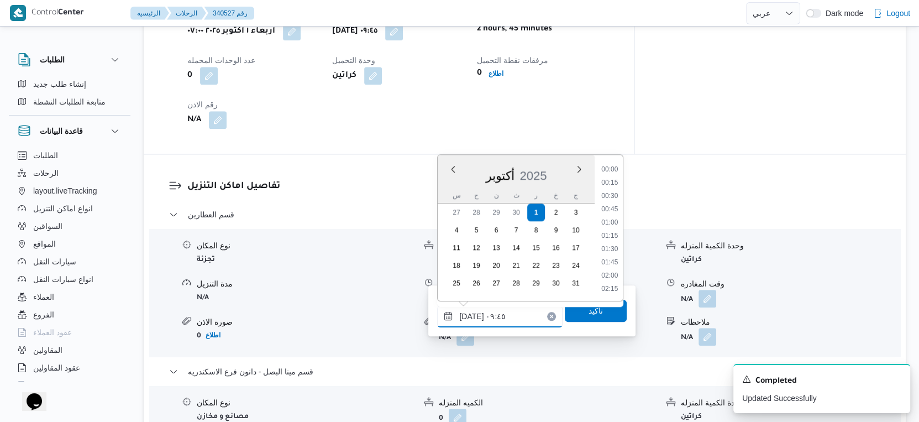
scroll to position [449, 0]
click at [611, 261] on li "10:15" at bounding box center [609, 263] width 25 height 11
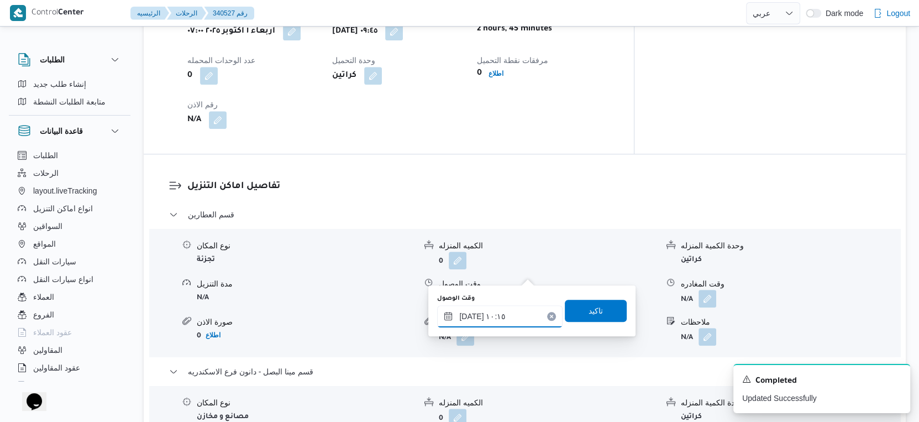
type input "[DATE] ١٠:١٥"
click at [605, 307] on span "تاكيد" at bounding box center [596, 310] width 62 height 22
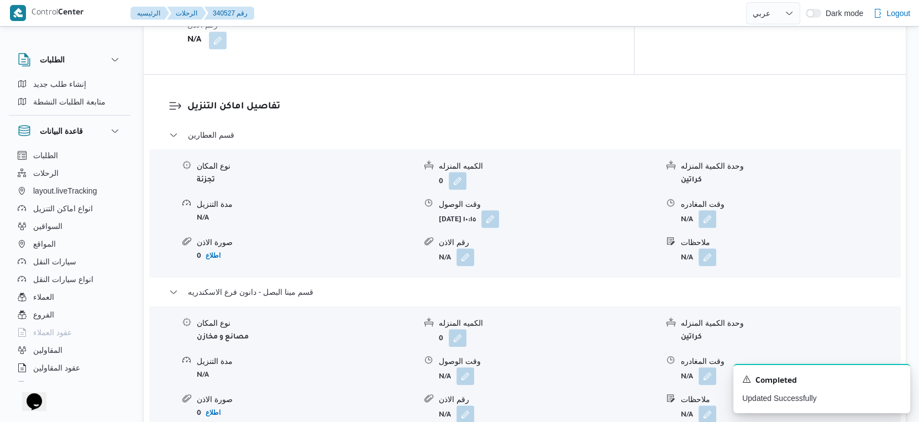
scroll to position [921, 0]
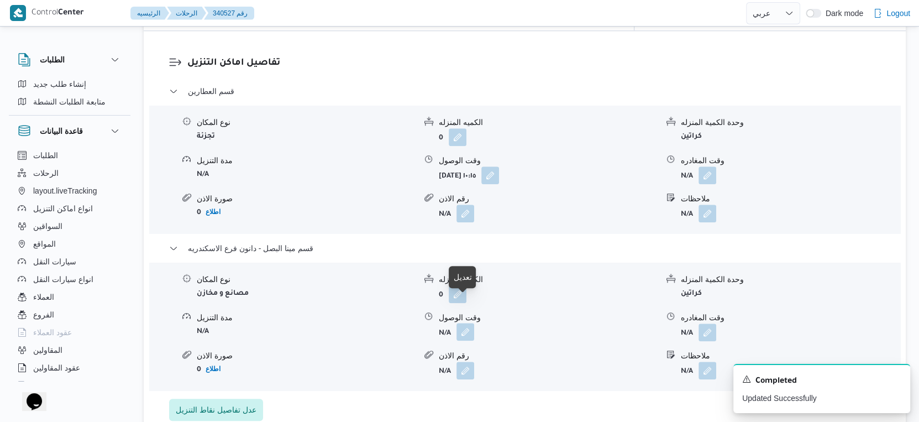
click at [460, 323] on button "button" at bounding box center [465, 332] width 18 height 18
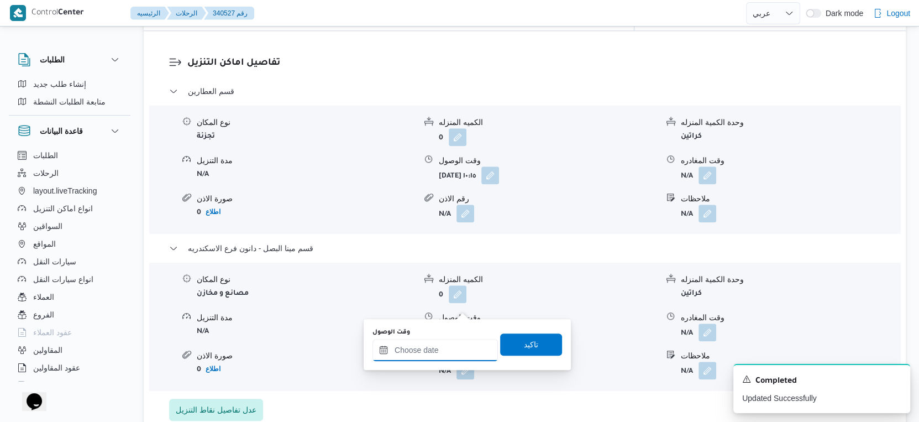
click at [440, 355] on input "وقت الوصول" at bounding box center [434, 350] width 125 height 22
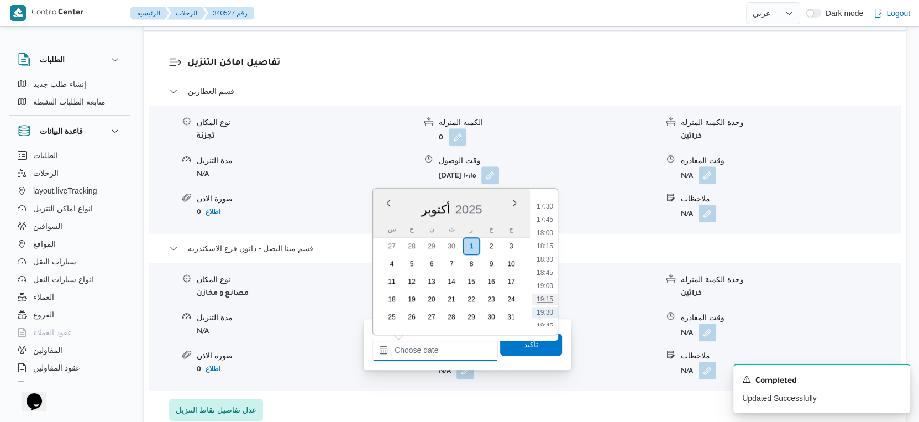
scroll to position [904, 0]
drag, startPoint x: 544, startPoint y: 247, endPoint x: 537, endPoint y: 272, distance: 26.4
click at [544, 247] on li "18:00" at bounding box center [544, 252] width 25 height 11
type input "[DATE] ١٨:٠٠"
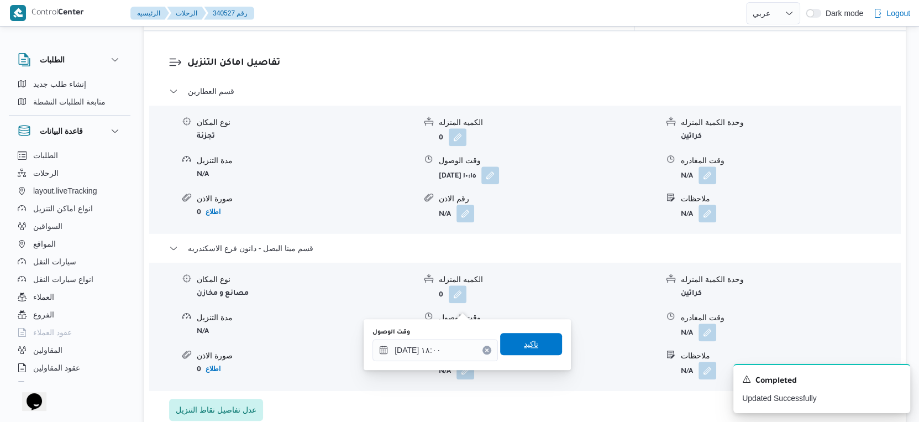
click at [524, 336] on span "تاكيد" at bounding box center [531, 344] width 62 height 22
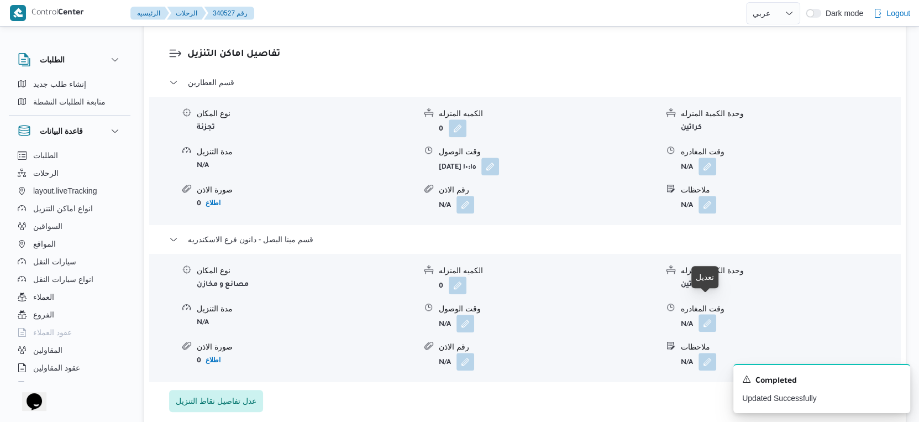
click at [703, 314] on button "button" at bounding box center [707, 323] width 18 height 18
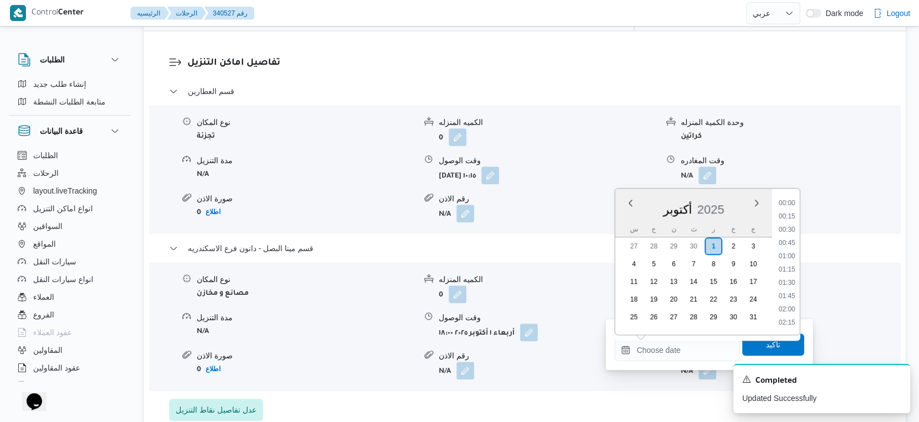
click at [686, 355] on input "وقت المغادره" at bounding box center [676, 350] width 125 height 22
click at [789, 278] on li "18:30" at bounding box center [786, 279] width 25 height 11
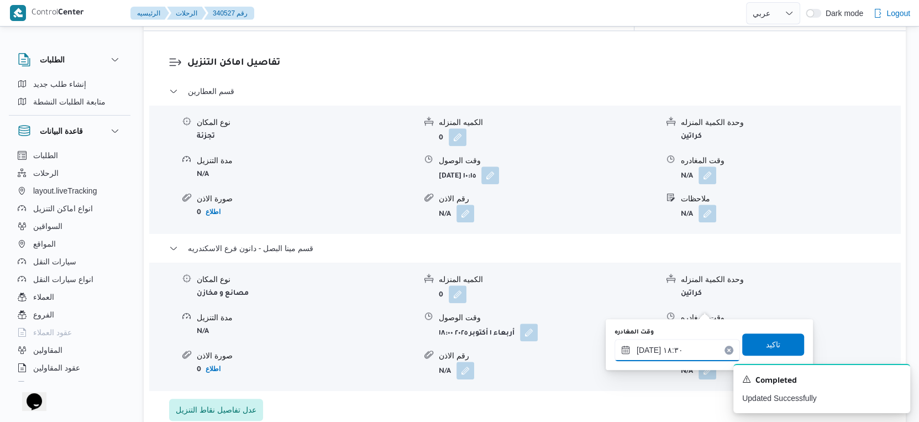
click at [646, 346] on input "٠١/١٠/٢٠٢٥ ١٨:٣٠" at bounding box center [676, 350] width 125 height 22
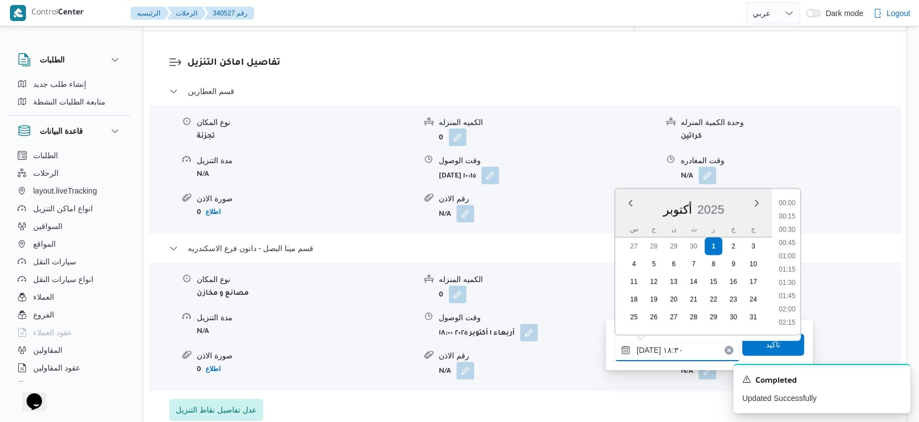
click at [646, 346] on input "٠١/١٠/٢٠٢٥ ١٨:٣٠" at bounding box center [676, 350] width 125 height 22
type input "٠١/١٠/٢٠٢٥ ١٨:٢٥"
click at [768, 344] on span "تاكيد" at bounding box center [773, 343] width 14 height 13
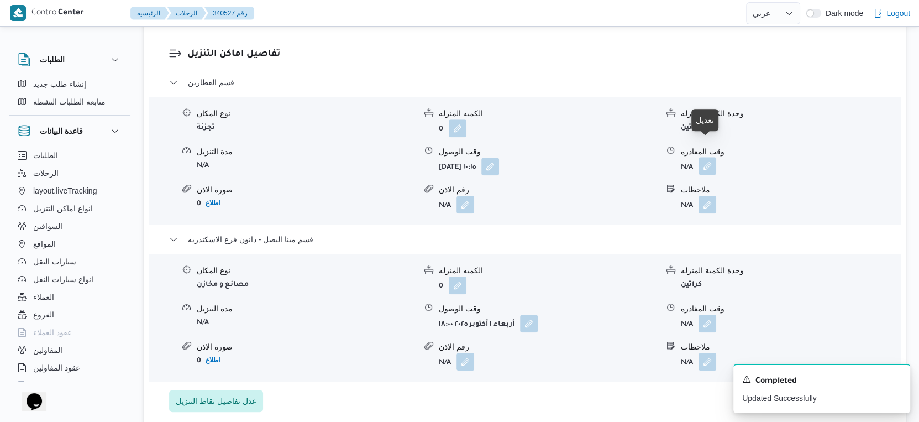
click at [704, 157] on button "button" at bounding box center [707, 166] width 18 height 18
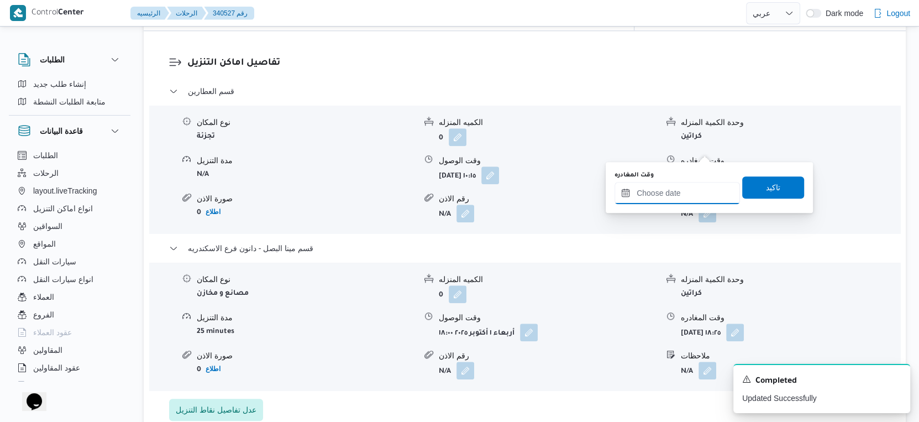
click at [681, 186] on input "وقت المغادره" at bounding box center [676, 193] width 125 height 22
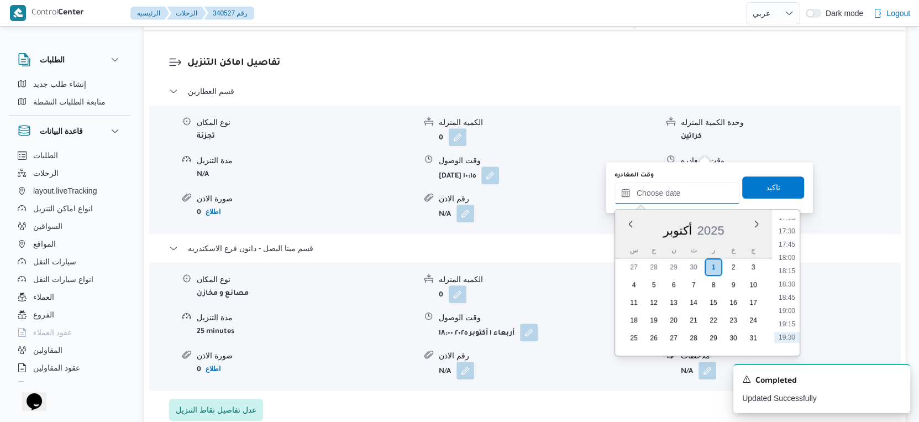
scroll to position [842, 0]
drag, startPoint x: 789, startPoint y: 308, endPoint x: 789, endPoint y: 287, distance: 20.4
click at [789, 308] on li "17:30" at bounding box center [786, 309] width 25 height 11
type input "[DATE] ١٧:٣٠"
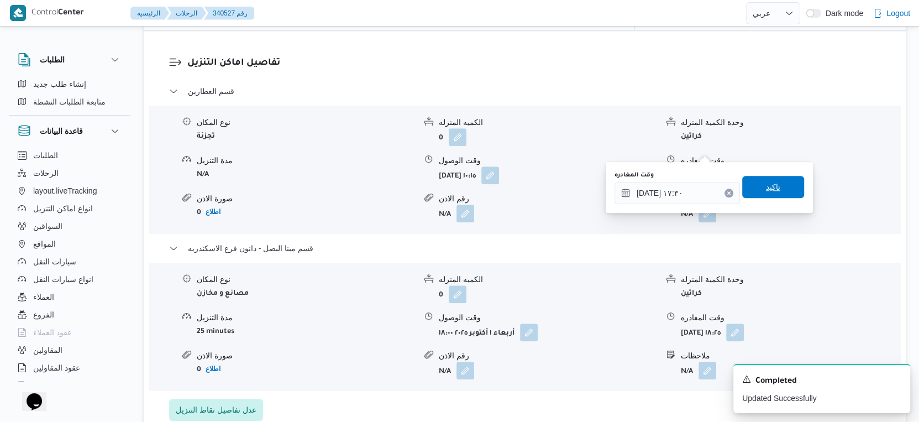
click at [779, 193] on span "تاكيد" at bounding box center [773, 187] width 62 height 22
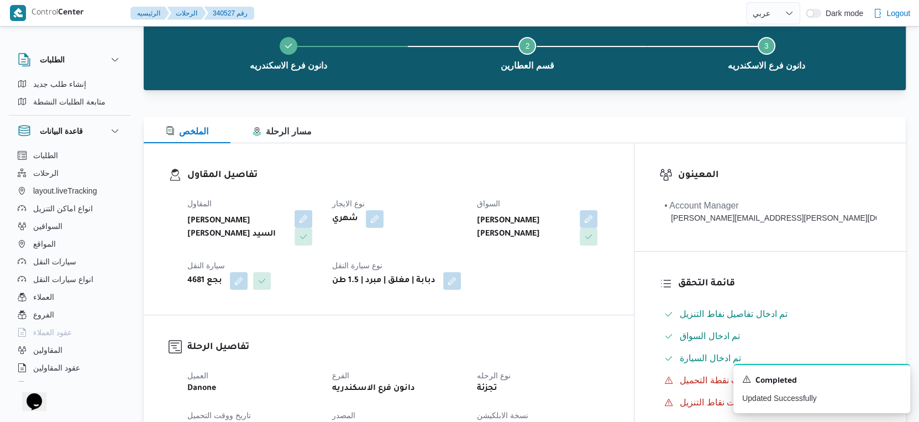
scroll to position [0, 0]
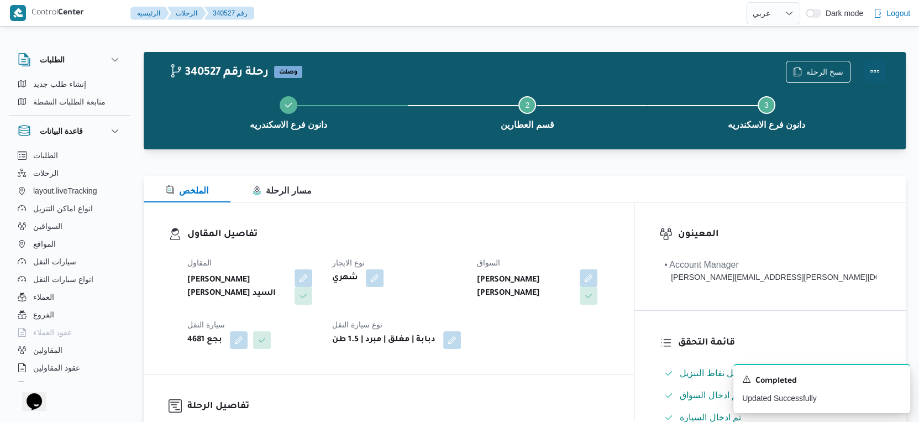
click at [875, 67] on button "Actions" at bounding box center [874, 71] width 22 height 22
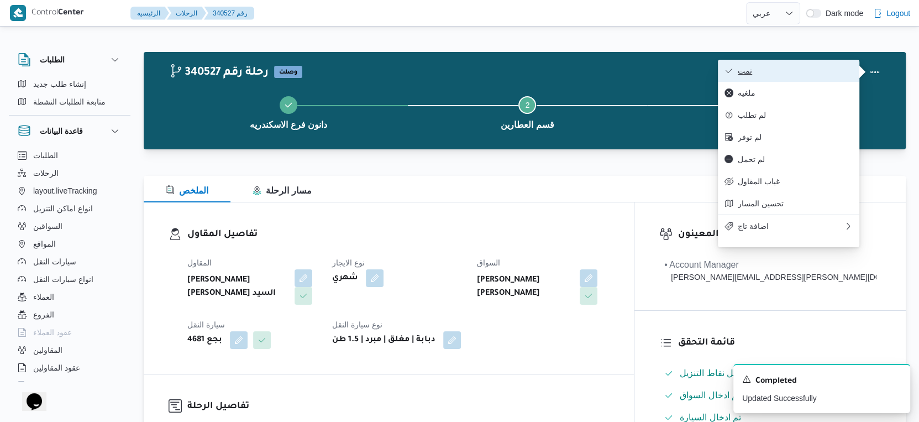
click at [803, 73] on span "تمت" at bounding box center [795, 70] width 115 height 9
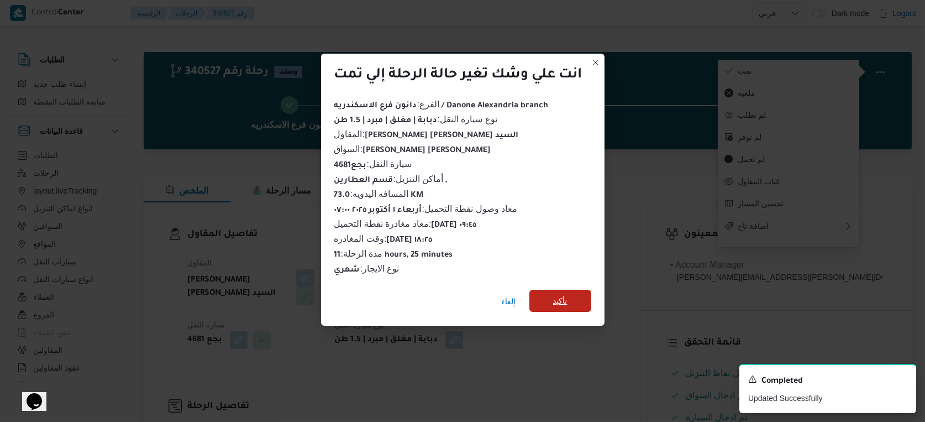
click at [565, 294] on span "تأكيد" at bounding box center [560, 300] width 14 height 13
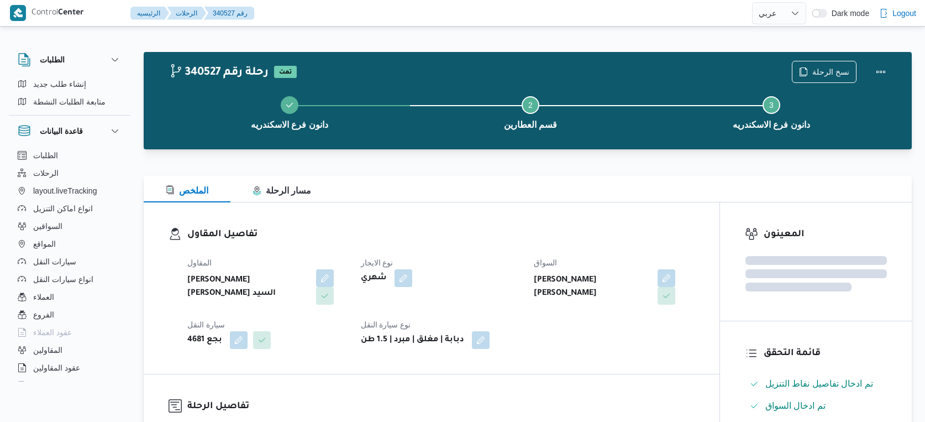
select select "ar"
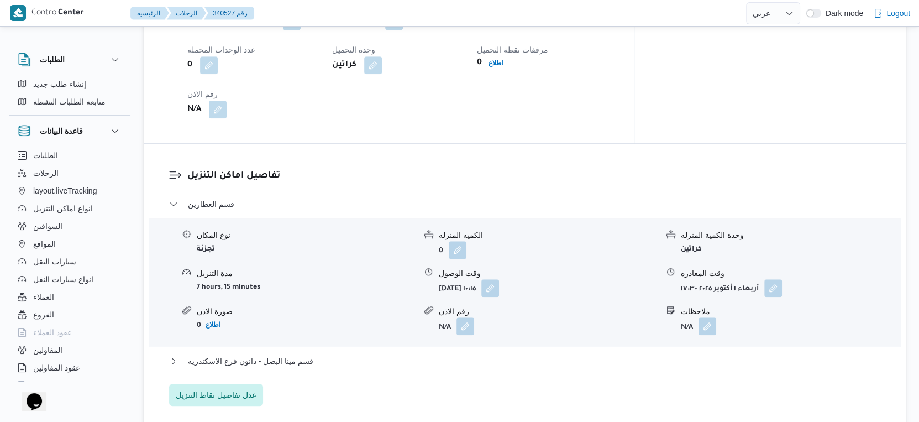
scroll to position [859, 0]
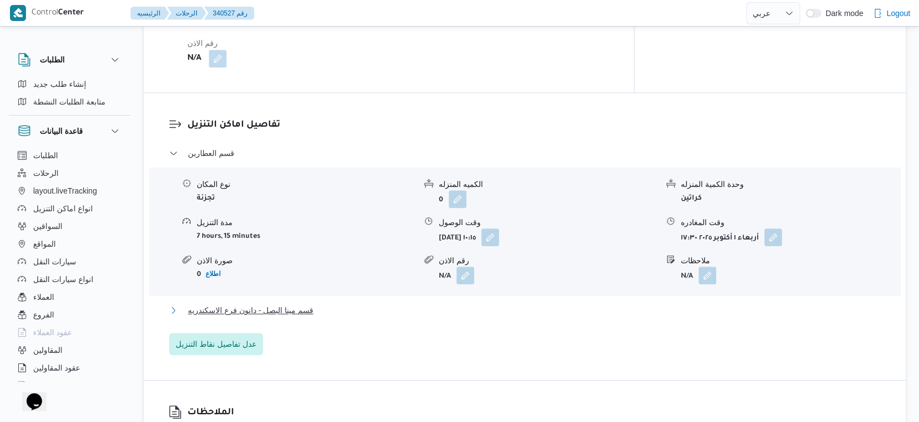
click at [307, 303] on span "قسم مينا البصل - دانون فرع الاسكندريه" at bounding box center [250, 309] width 125 height 13
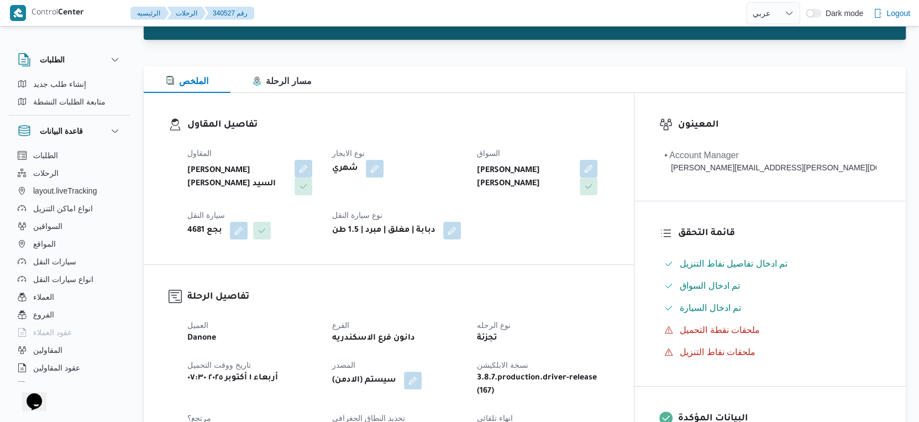
scroll to position [307, 0]
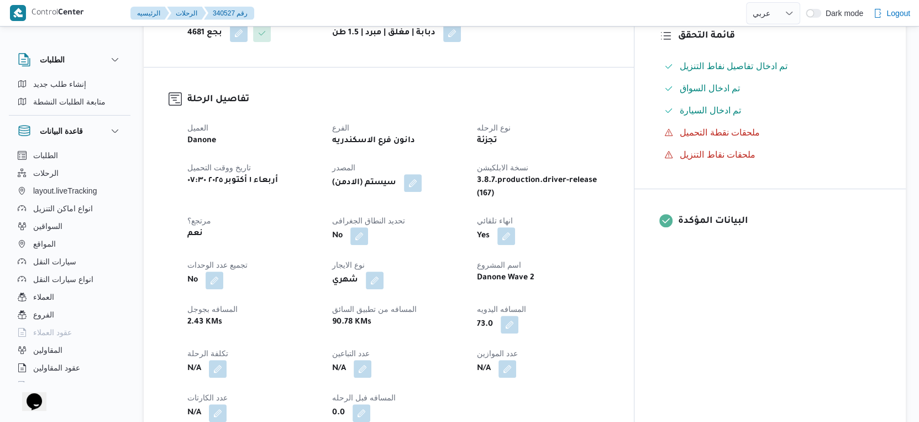
select select "ar"
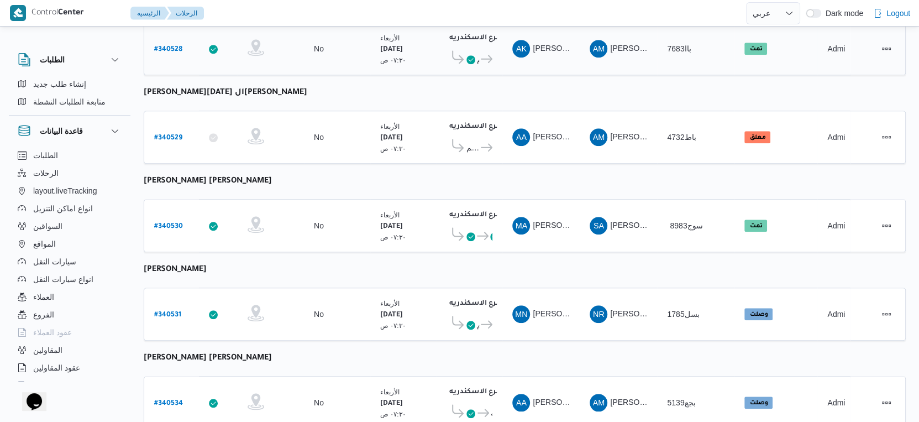
scroll to position [798, 0]
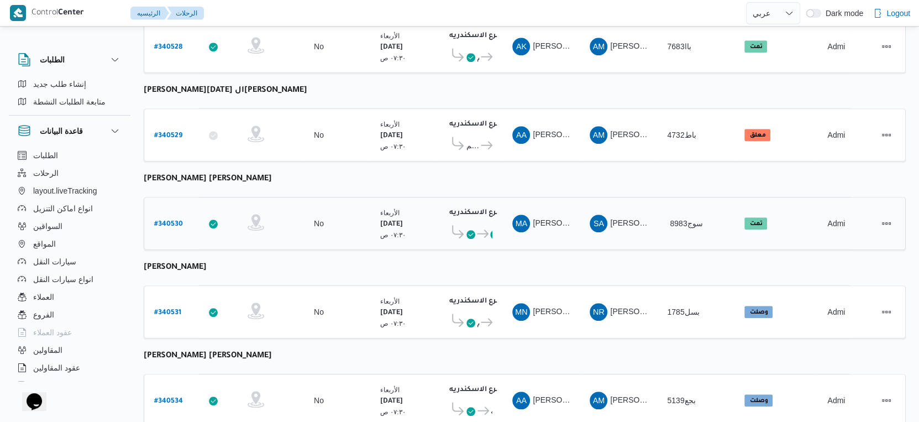
click at [176, 220] on b "# 340530" at bounding box center [168, 224] width 29 height 8
select select "ar"
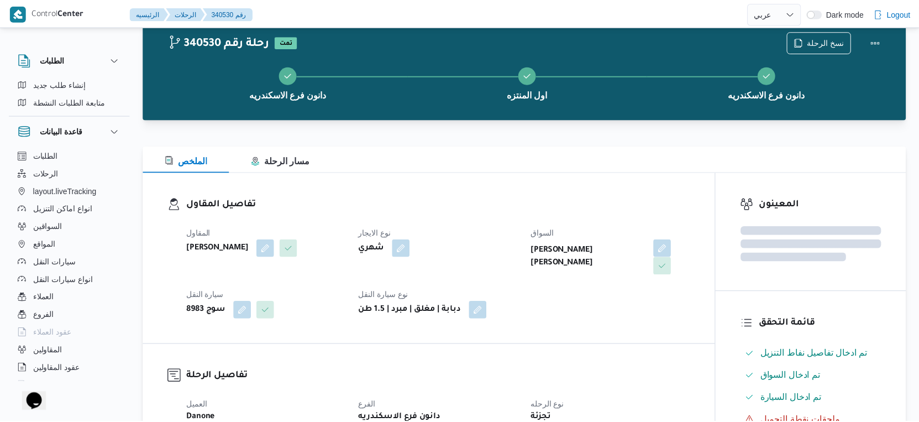
scroll to position [798, 0]
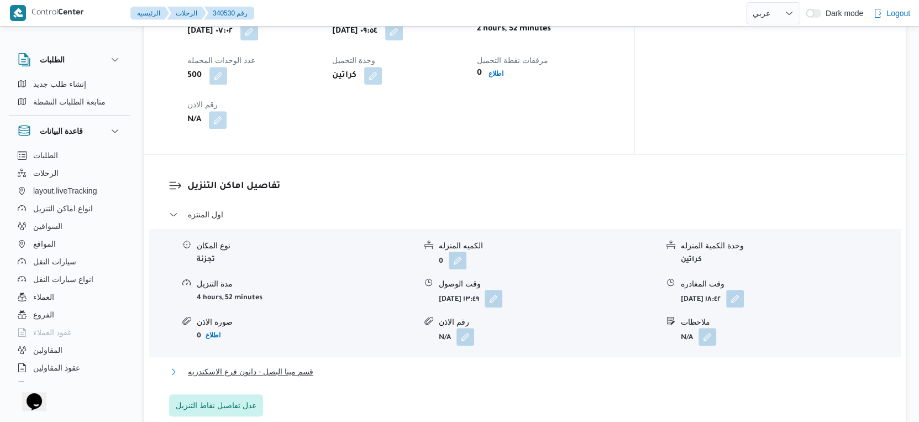
click at [298, 365] on span "قسم مينا البصل - دانون فرع الاسكندريه" at bounding box center [250, 371] width 125 height 13
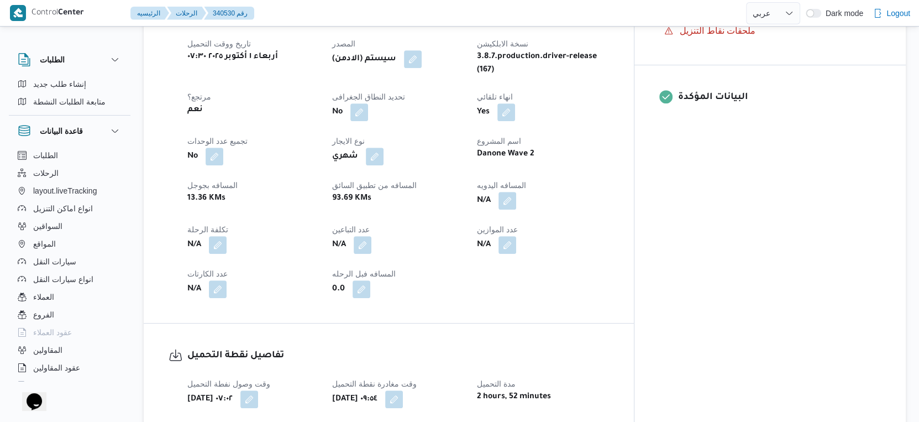
scroll to position [429, 0]
click at [516, 192] on button "button" at bounding box center [507, 201] width 18 height 18
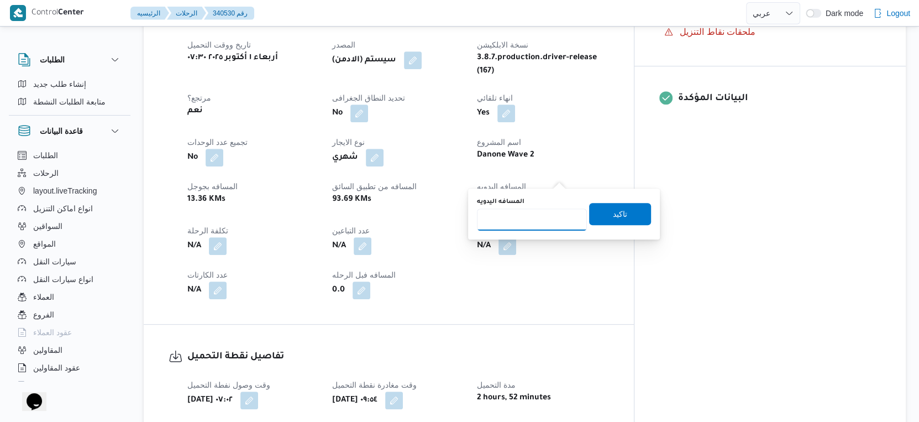
click at [523, 213] on input "المسافه اليدويه" at bounding box center [532, 219] width 110 height 22
type input "45"
click at [615, 216] on span "تاكيد" at bounding box center [620, 213] width 14 height 13
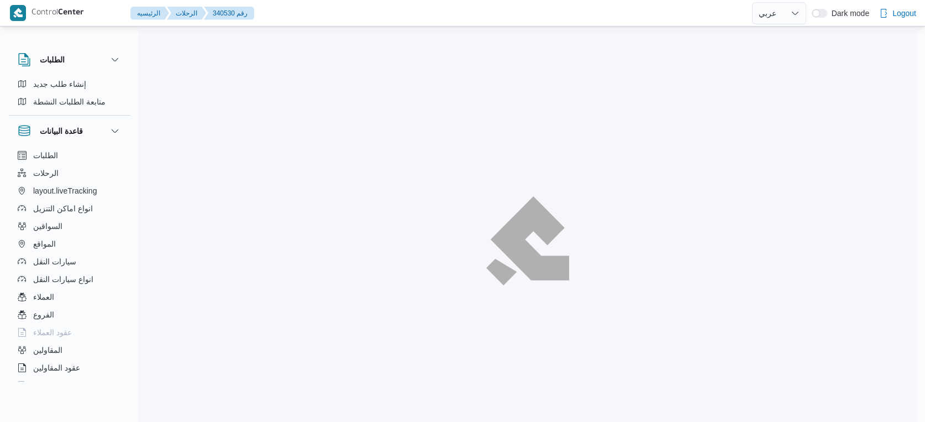
select select "ar"
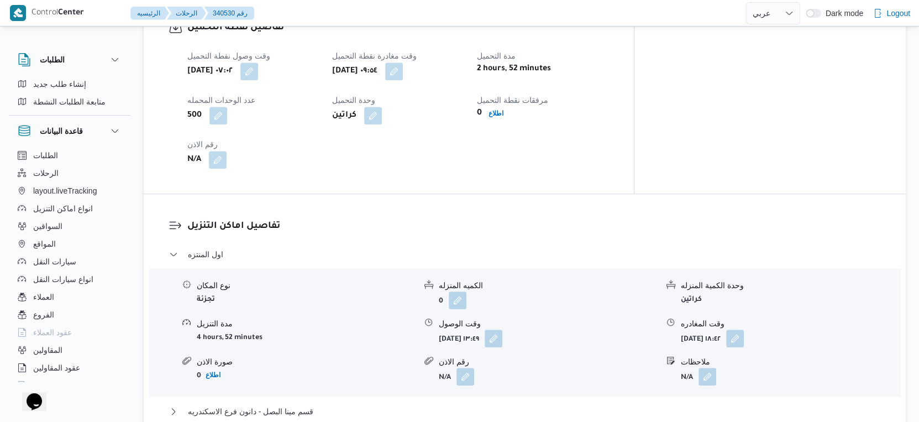
scroll to position [828, 0]
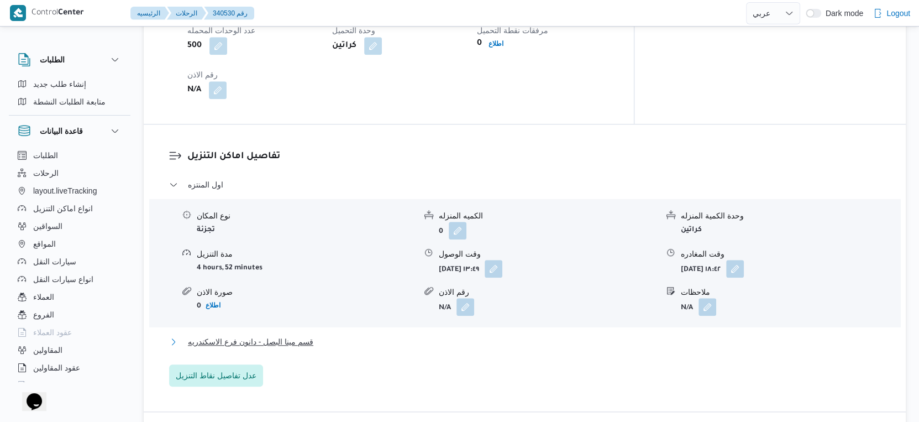
click at [331, 335] on button "قسم مينا البصل - دانون فرع الاسكندريه" at bounding box center [525, 341] width 712 height 13
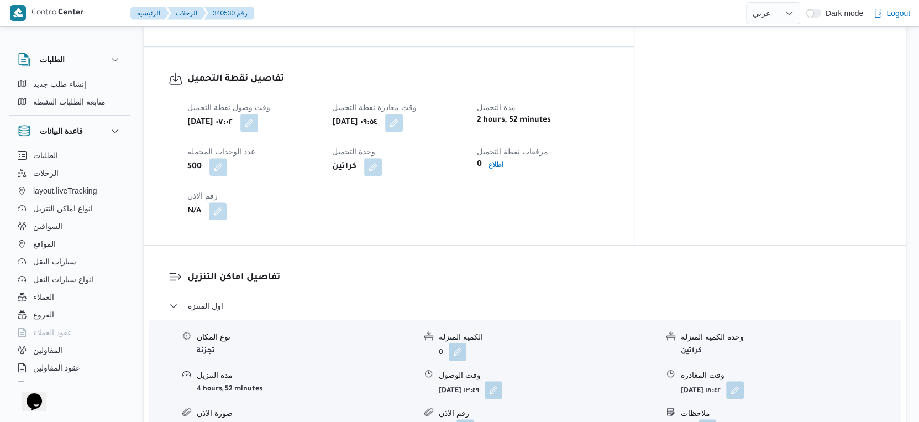
scroll to position [705, 0]
click at [502, 382] on button "button" at bounding box center [493, 391] width 18 height 18
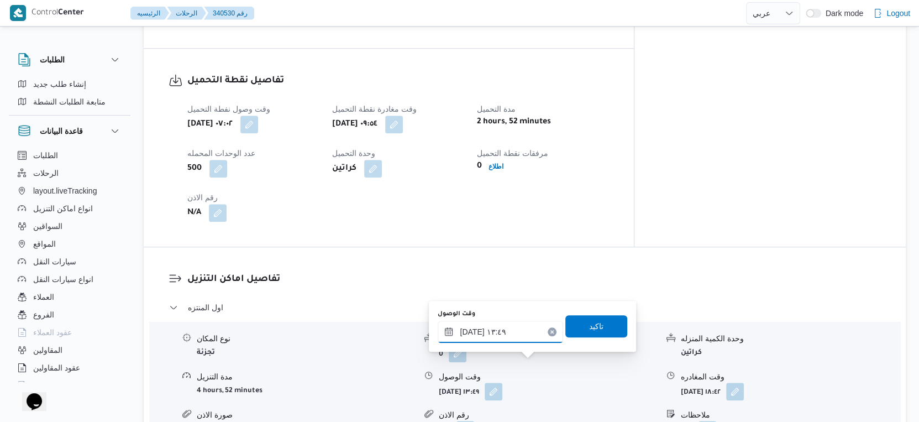
click at [507, 330] on input "[DATE] ١٣:٤٩" at bounding box center [500, 331] width 125 height 22
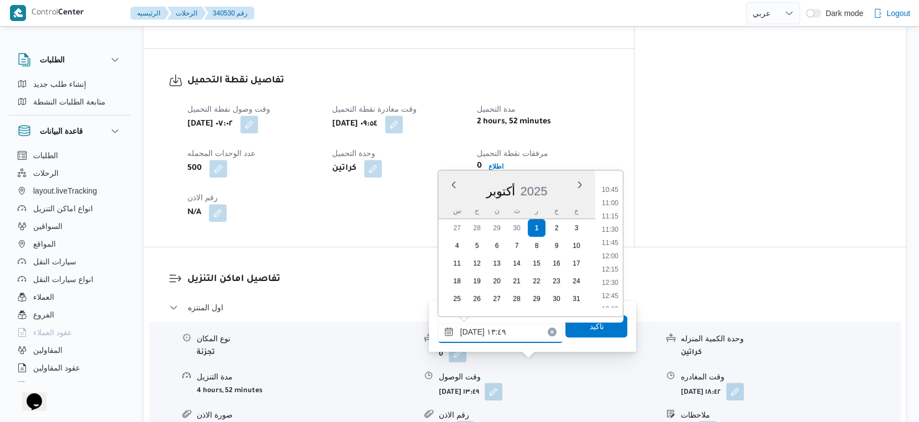
scroll to position [539, 0]
click at [612, 201] on li "10:30" at bounding box center [609, 202] width 25 height 11
type input "[DATE] ١٠:٣٠"
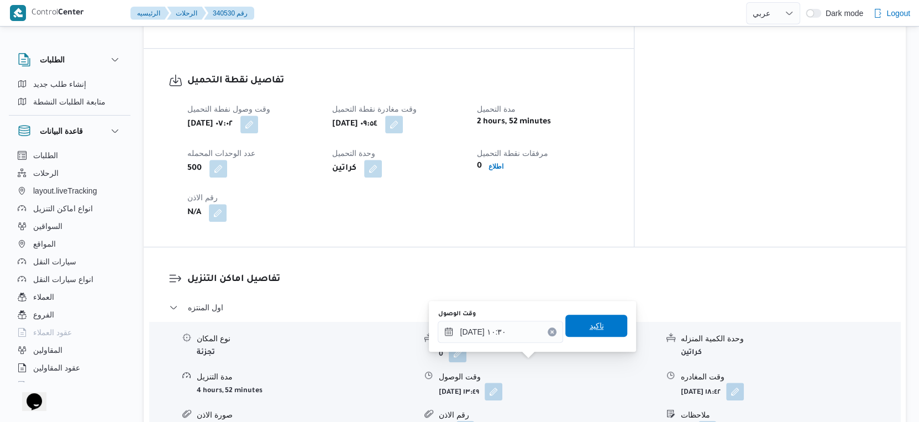
click at [594, 329] on span "تاكيد" at bounding box center [596, 325] width 14 height 13
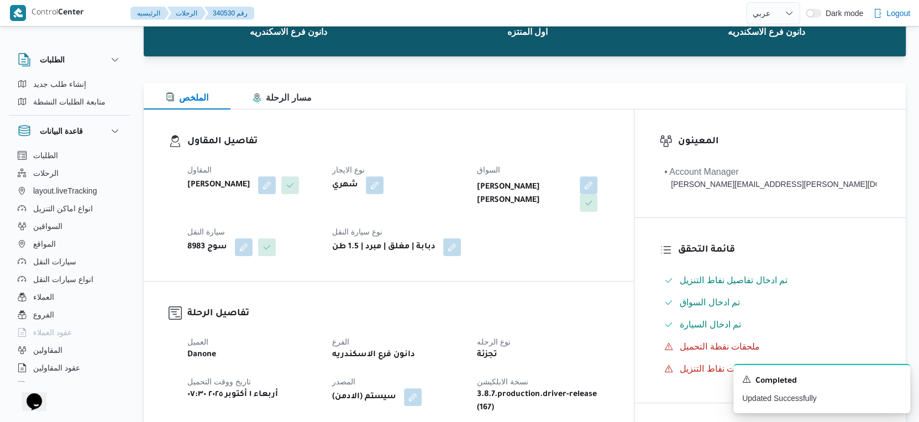
scroll to position [307, 0]
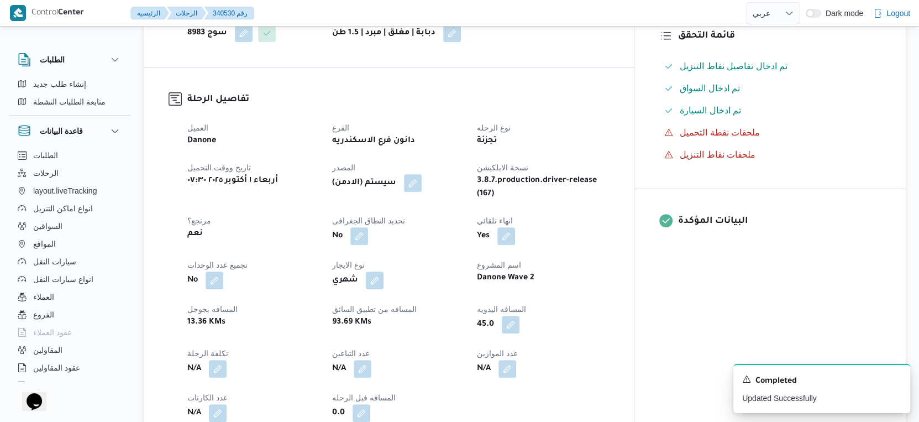
select select "ar"
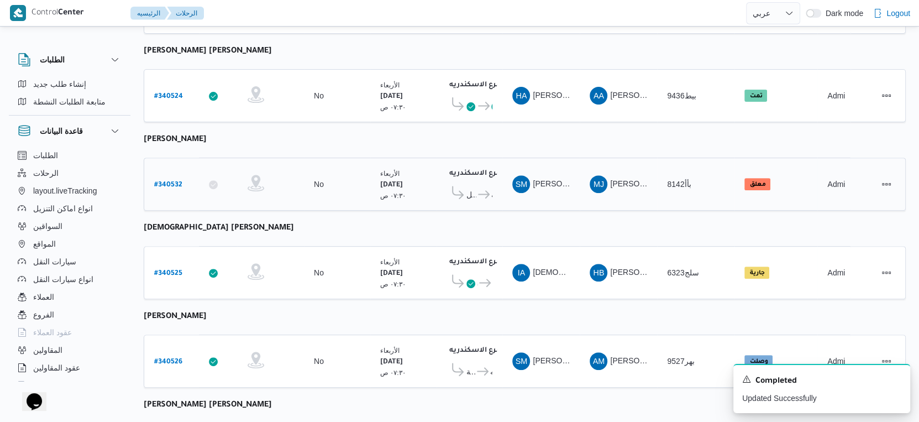
click at [167, 181] on b "# 340532" at bounding box center [168, 185] width 28 height 8
select select "ar"
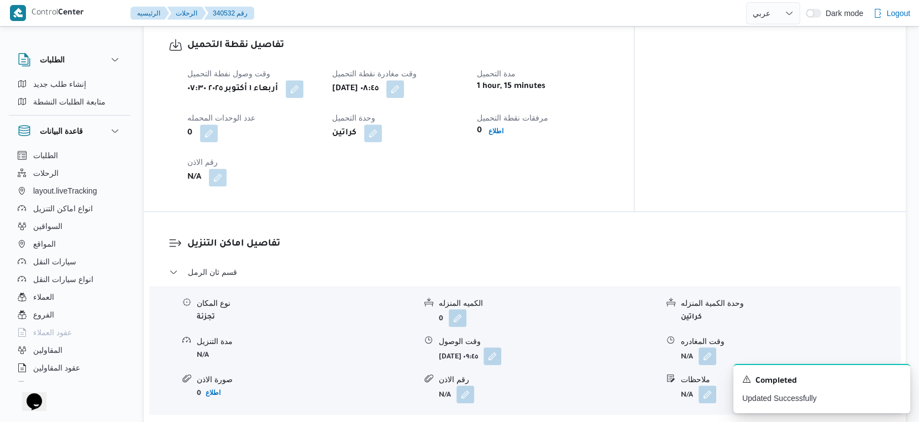
scroll to position [736, 0]
click at [404, 86] on button "button" at bounding box center [395, 88] width 18 height 18
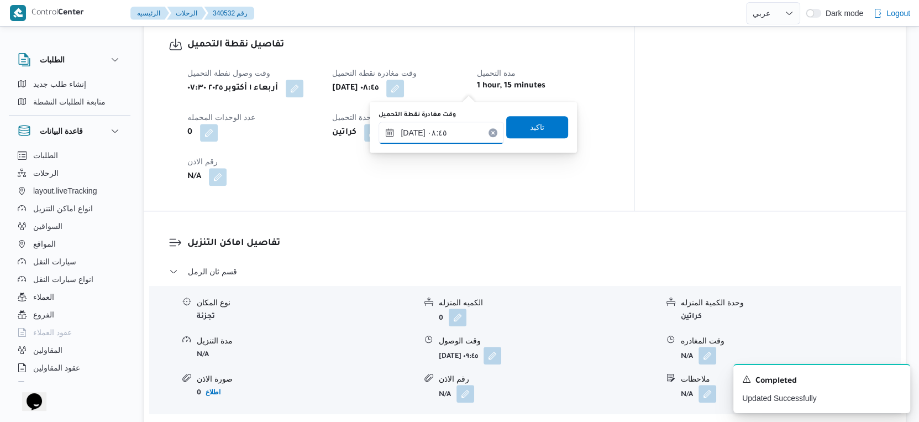
click at [445, 143] on div "[DATE] ٠٨:٤٥" at bounding box center [440, 133] width 125 height 22
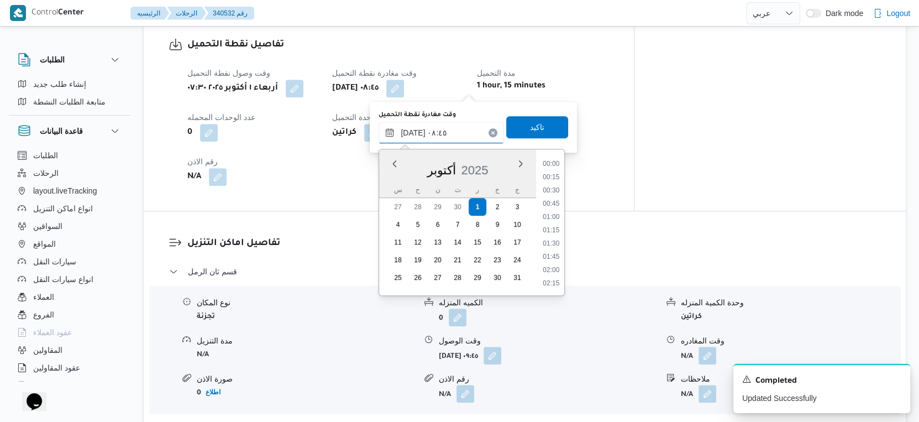
scroll to position [397, 0]
click at [552, 281] on li "09:45" at bounding box center [551, 283] width 25 height 11
type input "[DATE] ٠٩:٤٥"
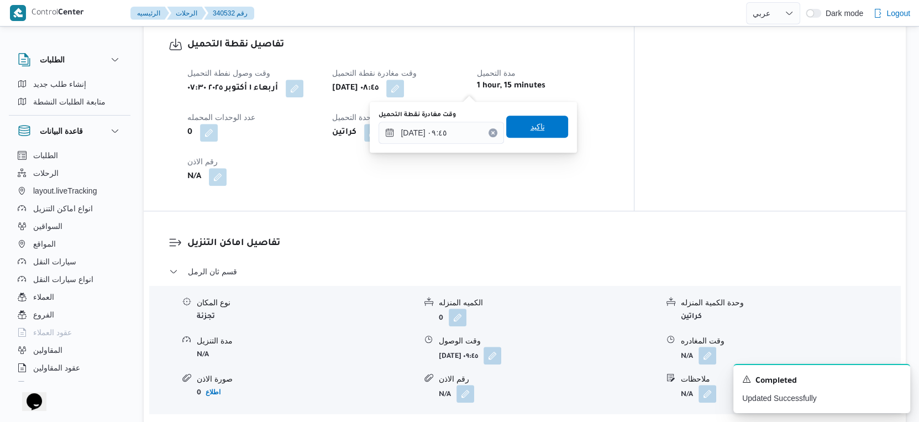
click at [539, 126] on span "تاكيد" at bounding box center [537, 126] width 62 height 22
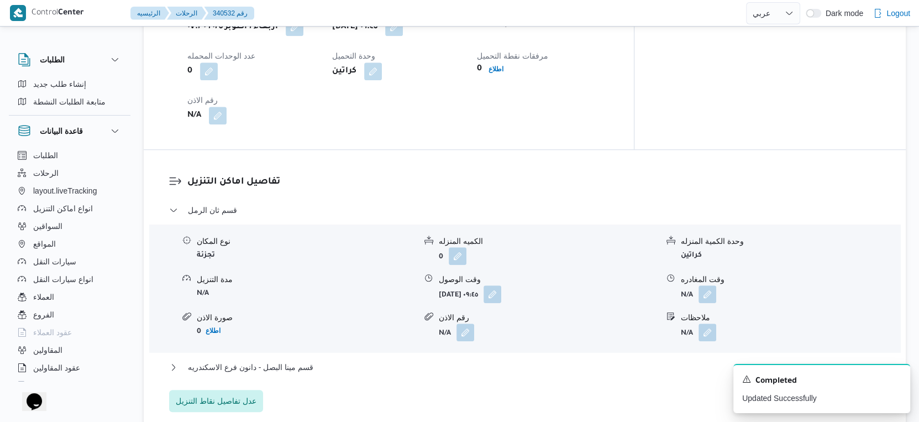
scroll to position [798, 0]
click at [501, 294] on button "button" at bounding box center [492, 294] width 18 height 18
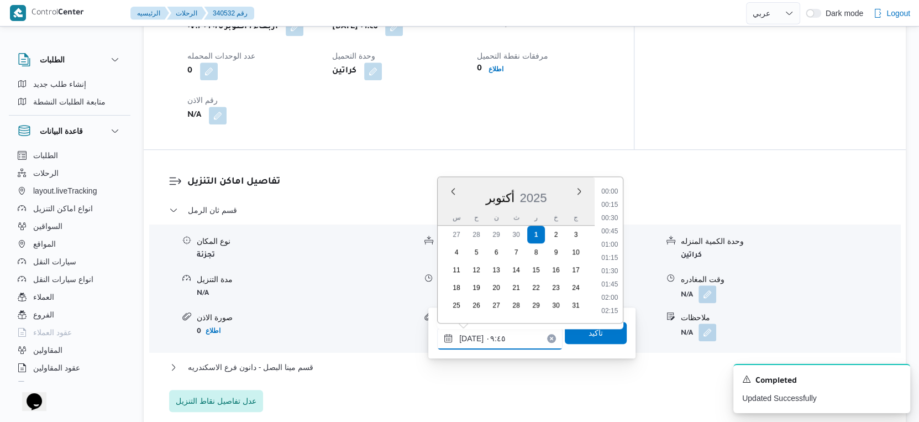
click at [501, 335] on input "[DATE] ٠٩:٤٥" at bounding box center [499, 338] width 125 height 22
click at [614, 283] on li "10:15" at bounding box center [609, 285] width 25 height 11
type input "[DATE] ١٠:١٥"
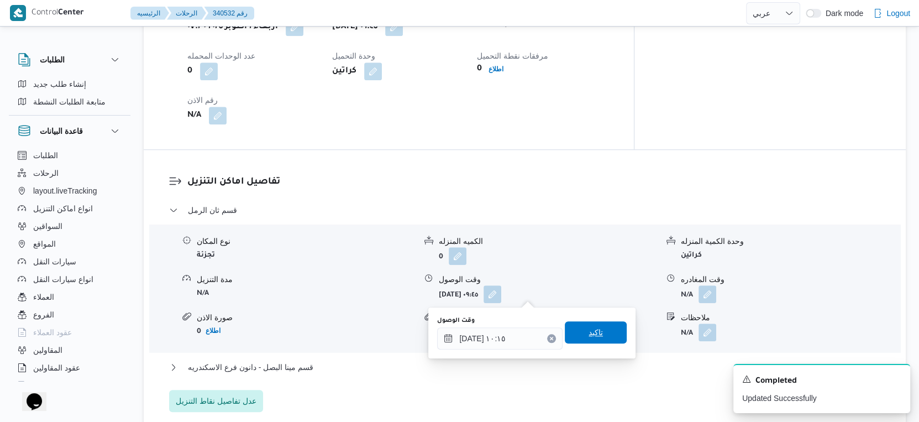
click at [601, 333] on span "تاكيد" at bounding box center [596, 332] width 62 height 22
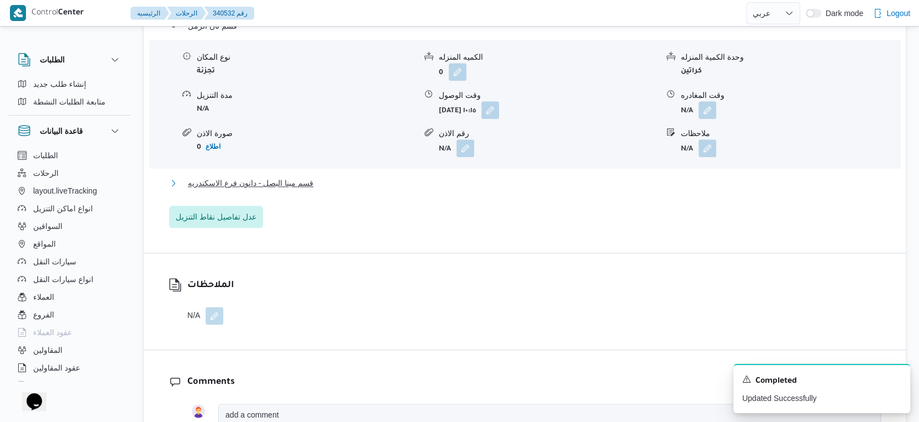
click at [320, 180] on button "قسم مينا البصل - دانون فرع الاسكندريه" at bounding box center [525, 182] width 712 height 13
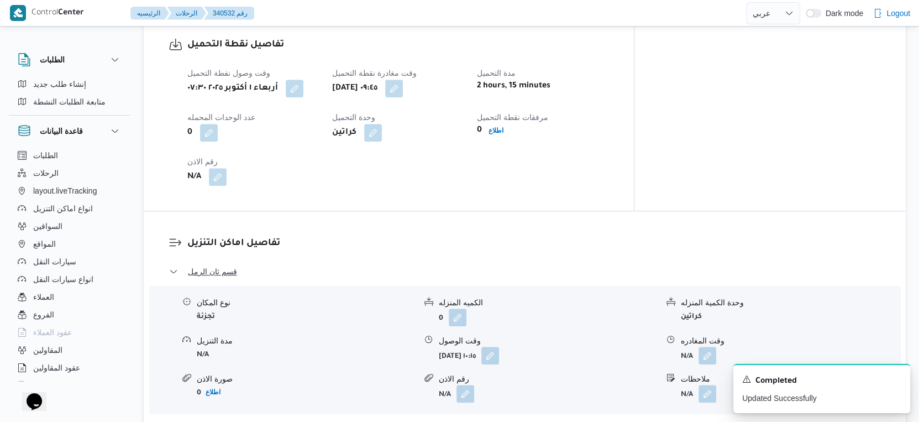
scroll to position [430, 0]
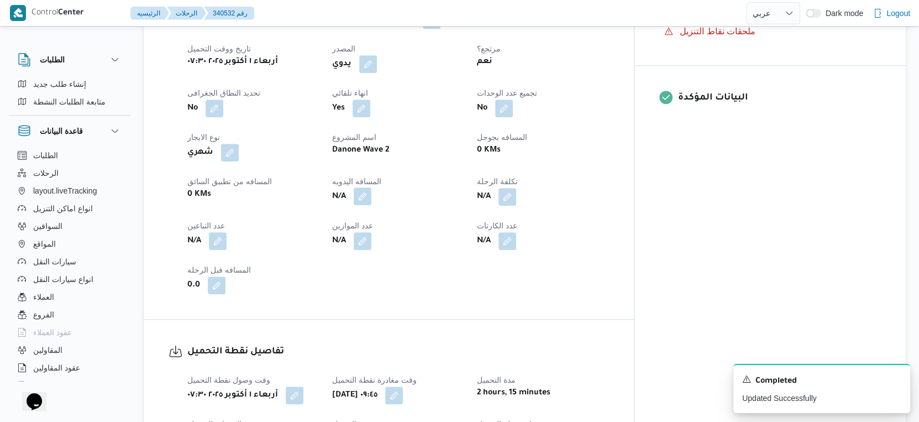
click at [371, 197] on button "button" at bounding box center [363, 196] width 18 height 18
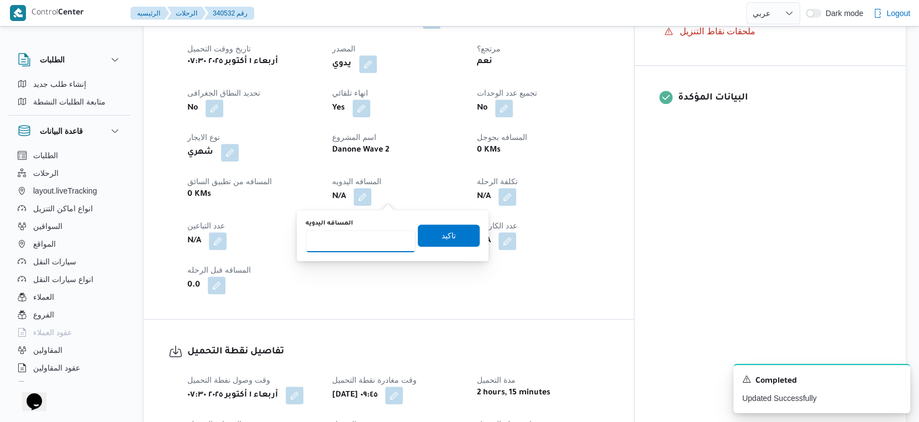
click at [367, 233] on input "المسافه اليدويه" at bounding box center [361, 241] width 110 height 22
type input "52"
click at [447, 234] on span "تاكيد" at bounding box center [449, 235] width 62 height 22
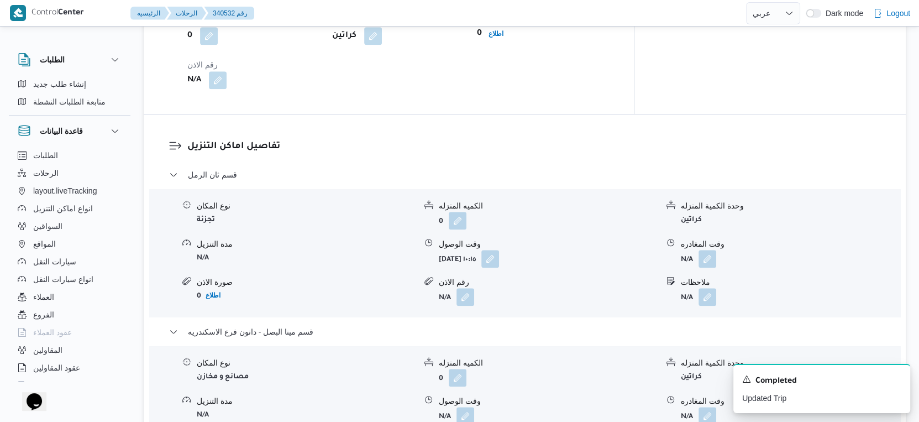
scroll to position [982, 0]
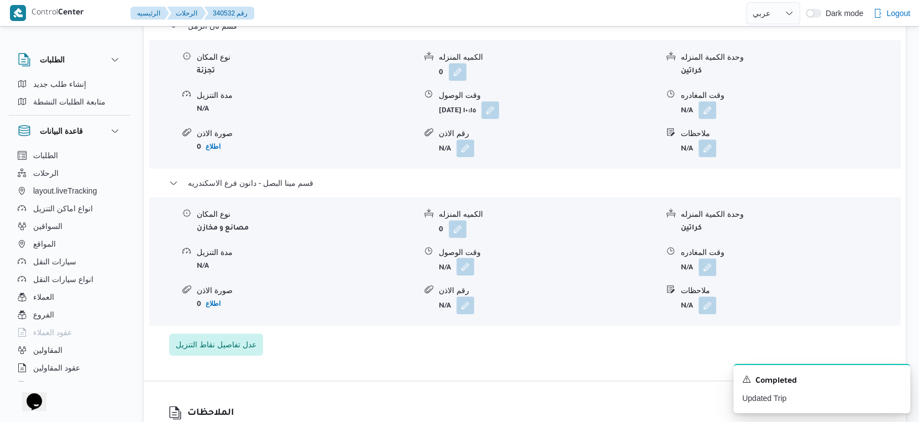
click at [466, 268] on button "button" at bounding box center [465, 266] width 18 height 18
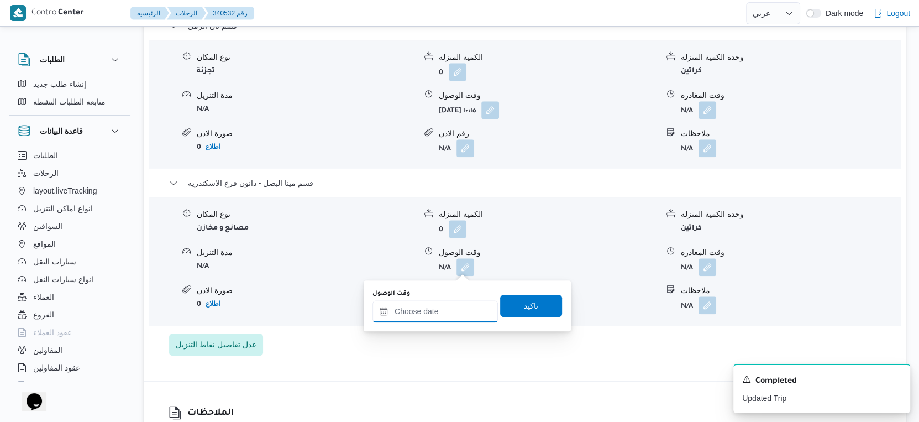
click at [439, 317] on input "وقت الوصول" at bounding box center [434, 311] width 125 height 22
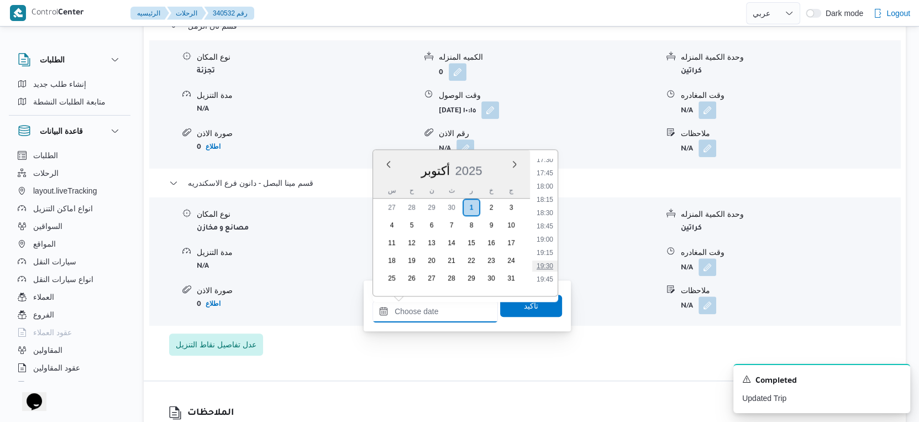
scroll to position [904, 0]
click at [546, 212] on li "18:00" at bounding box center [544, 214] width 25 height 11
type input "[DATE] ١٨:٠٠"
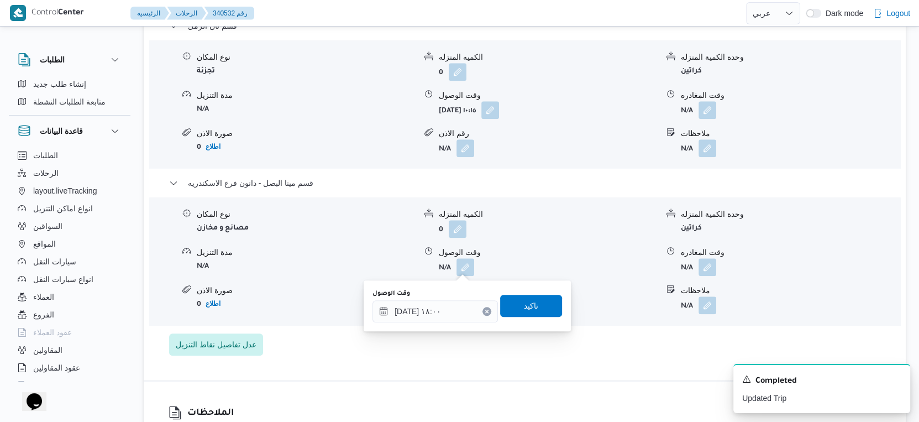
click at [541, 290] on div "وقت الوصول [DATE] ١٨:٠٠ تاكيد" at bounding box center [467, 305] width 192 height 35
click at [543, 298] on span "تاكيد" at bounding box center [531, 305] width 62 height 22
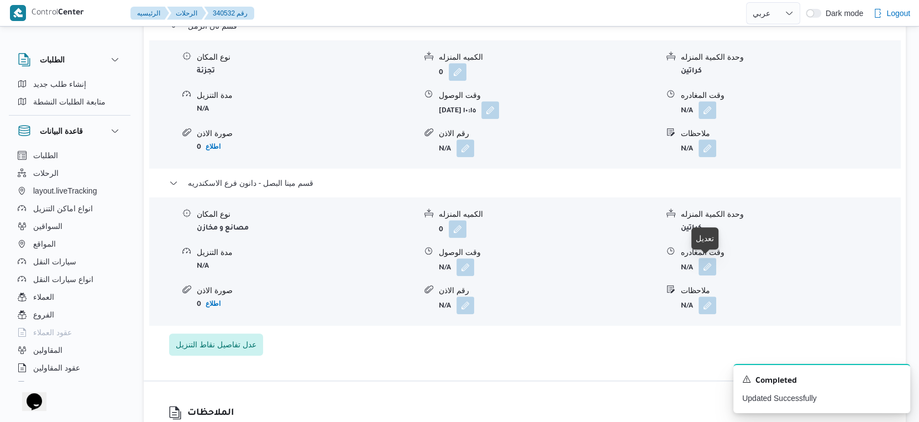
click at [705, 265] on button "button" at bounding box center [707, 266] width 18 height 18
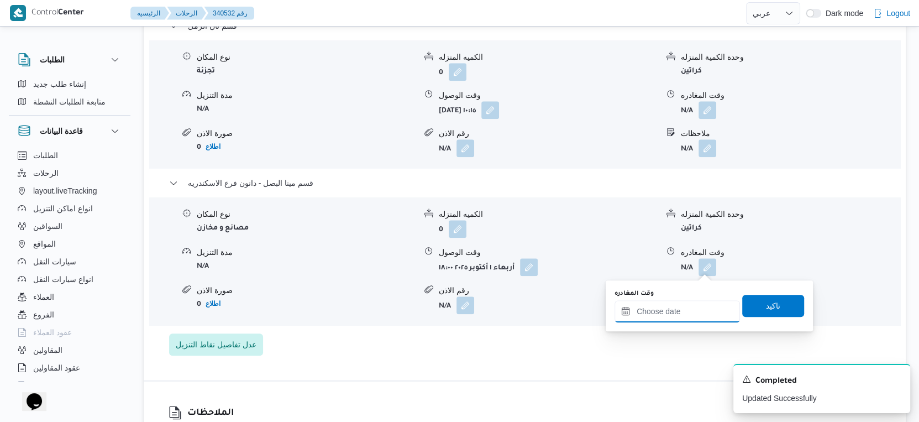
drag, startPoint x: 702, startPoint y: 269, endPoint x: 720, endPoint y: 299, distance: 35.4
click at [695, 317] on input "وقت المغادره" at bounding box center [676, 311] width 125 height 22
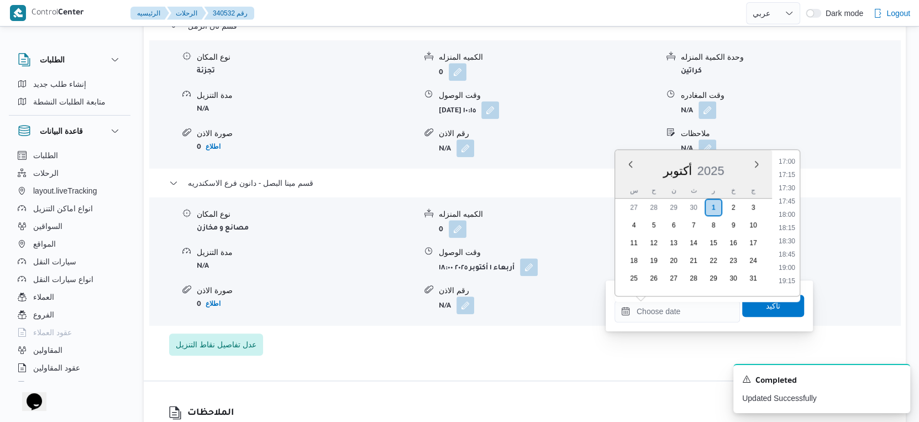
click at [794, 268] on li "19:00" at bounding box center [786, 267] width 25 height 11
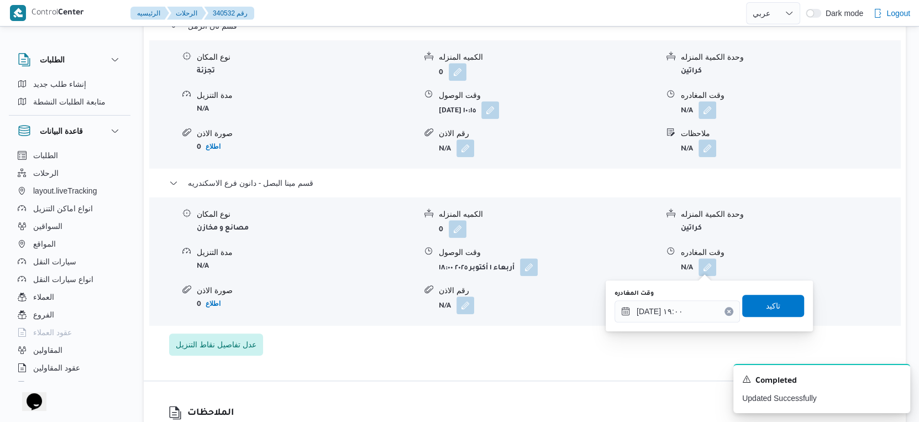
click at [681, 323] on div "You are in a dialog. To close this dialog, hit escape. وقت المغادره [DATE] ١٩:٠…" at bounding box center [708, 305] width 207 height 51
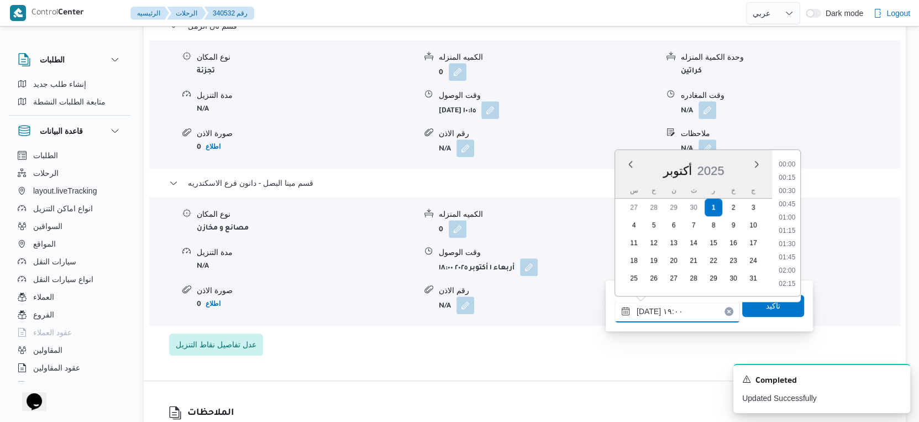
click at [680, 302] on input "[DATE] ١٩:٠٠" at bounding box center [676, 311] width 125 height 22
click at [786, 220] on li "18:45" at bounding box center [786, 219] width 25 height 11
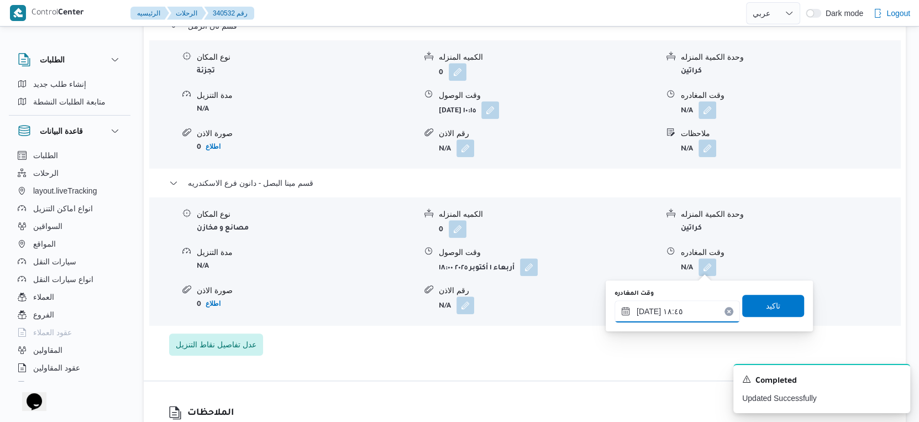
click at [647, 310] on input "[DATE] ١٨:٤٥" at bounding box center [676, 311] width 125 height 22
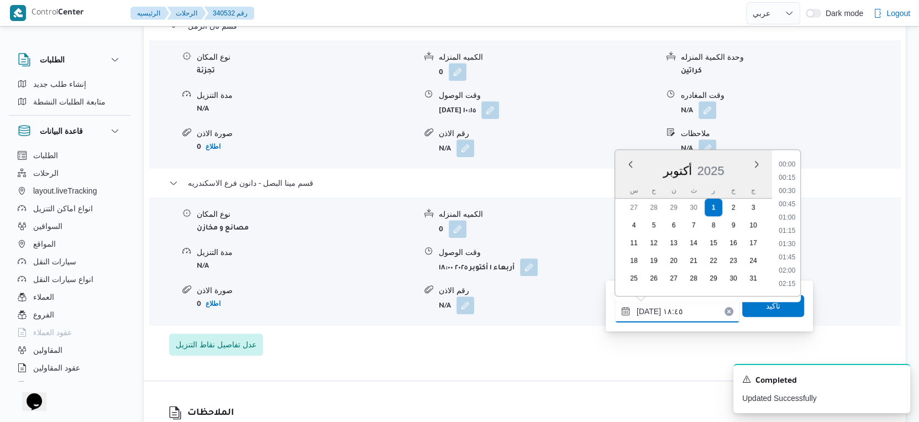
click at [647, 310] on input "[DATE] ١٨:٤٥" at bounding box center [676, 311] width 125 height 22
type input "[DATE] ١٨:٥٠"
click at [767, 306] on span "تاكيد" at bounding box center [773, 304] width 14 height 13
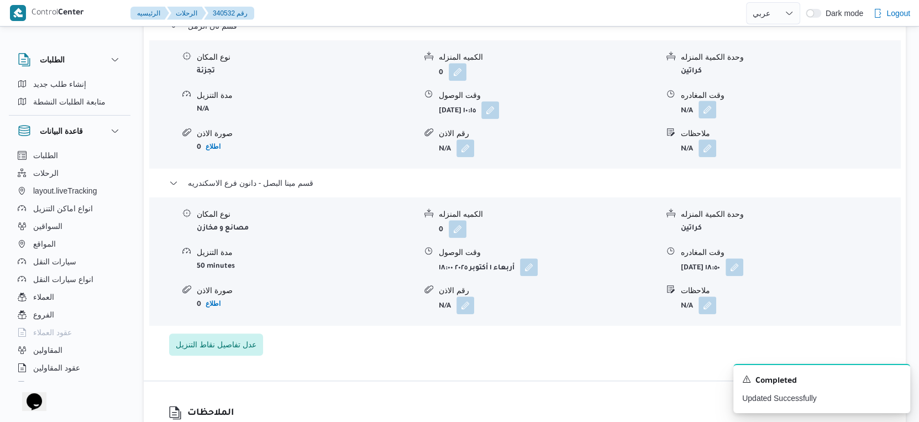
click at [710, 110] on button "button" at bounding box center [707, 110] width 18 height 18
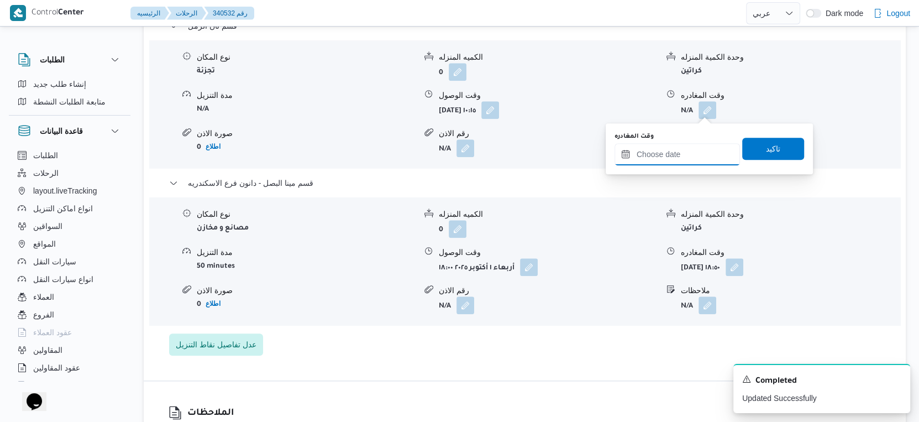
click at [681, 154] on input "وقت المغادره" at bounding box center [676, 154] width 125 height 22
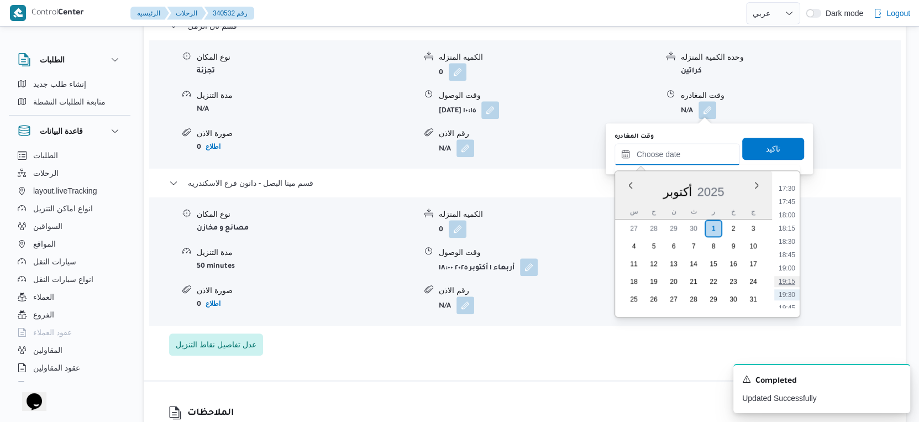
scroll to position [904, 0]
click at [789, 208] on li "17:30" at bounding box center [786, 208] width 25 height 11
type input "[DATE] ١٧:٣٠"
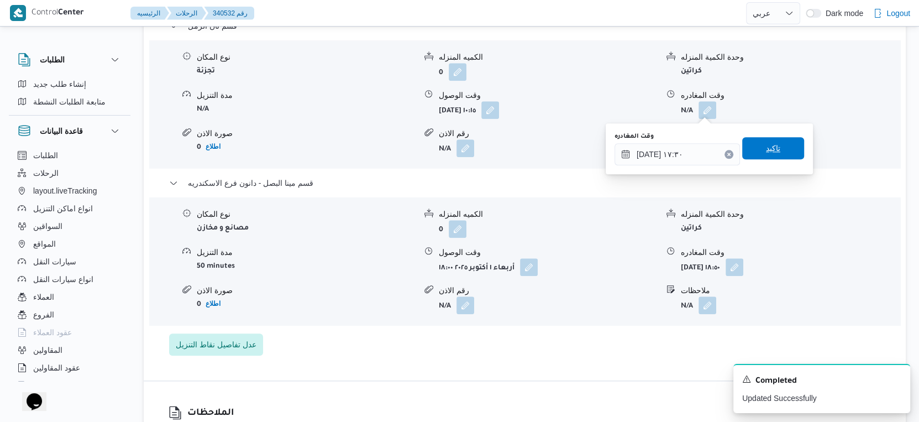
click at [776, 144] on span "تاكيد" at bounding box center [773, 148] width 62 height 22
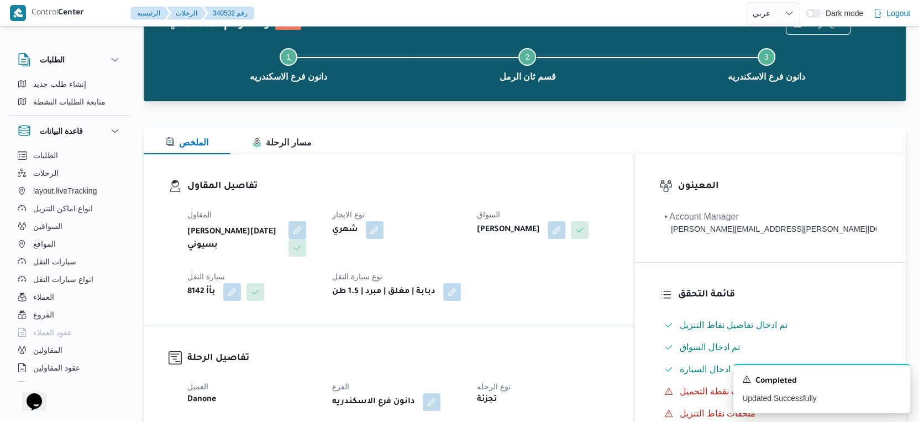
scroll to position [0, 0]
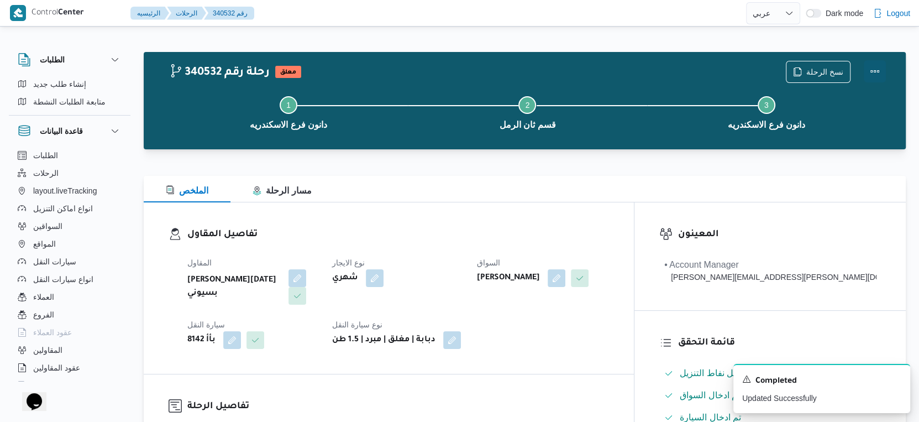
drag, startPoint x: 875, startPoint y: 71, endPoint x: 865, endPoint y: 71, distance: 9.9
click at [875, 70] on button "Actions" at bounding box center [874, 71] width 22 height 22
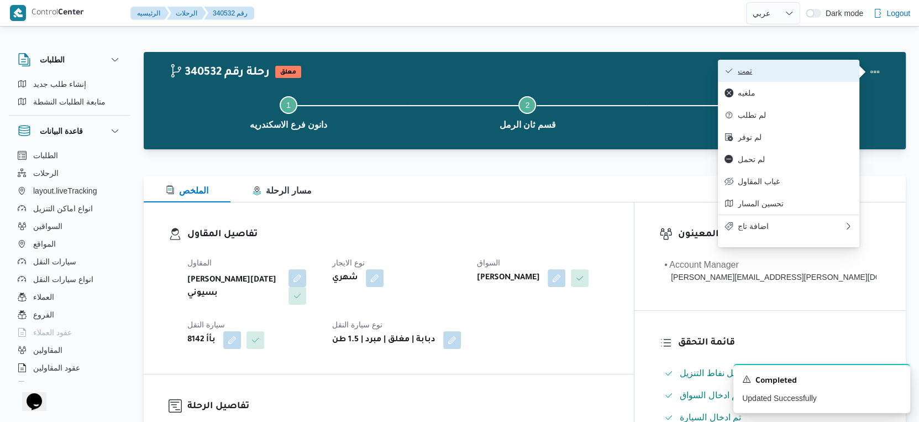
click at [788, 70] on span "تمت" at bounding box center [795, 70] width 115 height 9
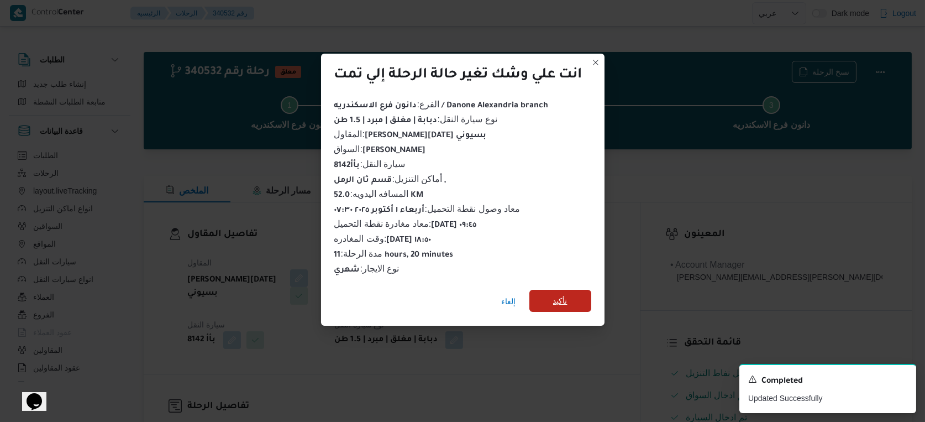
click at [574, 290] on span "تأكيد" at bounding box center [560, 300] width 62 height 22
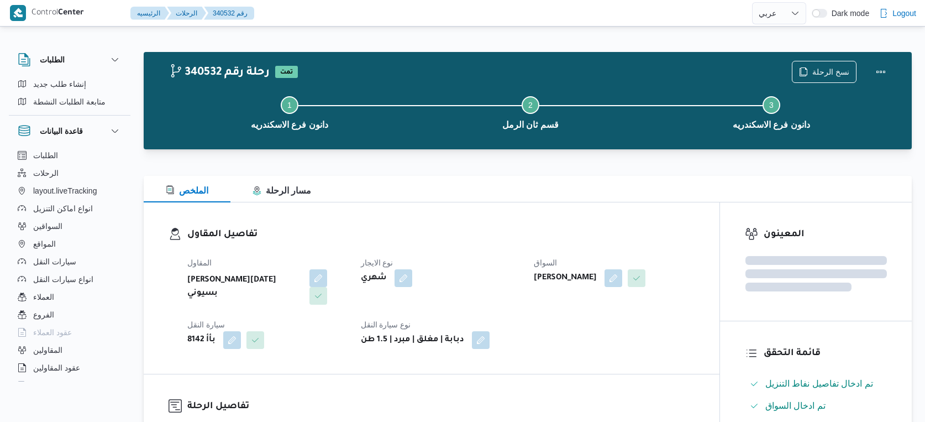
select select "ar"
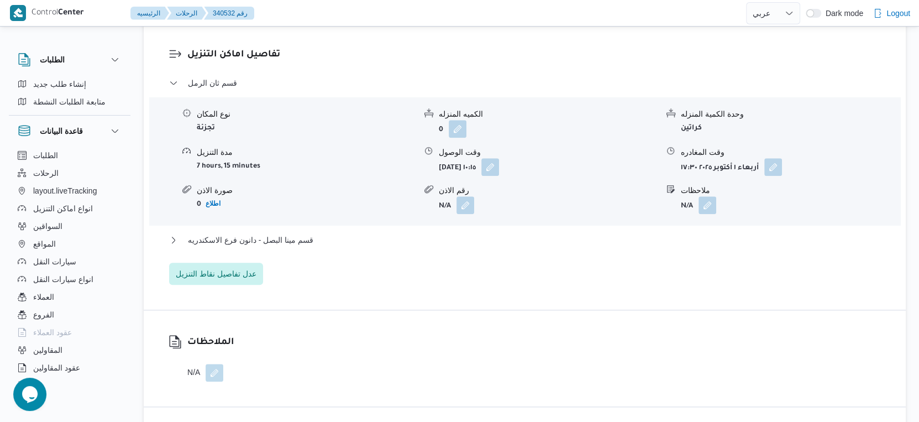
scroll to position [921, 0]
click at [318, 241] on button "قسم مينا البصل - دانون فرع الاسكندريه" at bounding box center [525, 239] width 712 height 13
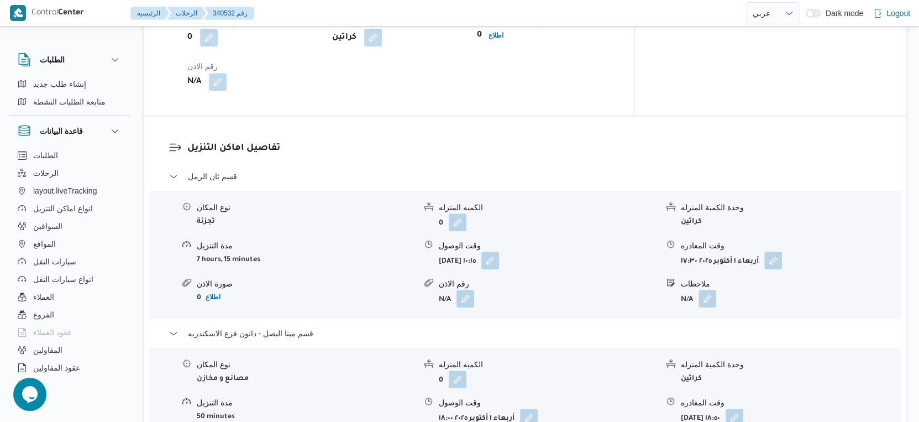
scroll to position [982, 0]
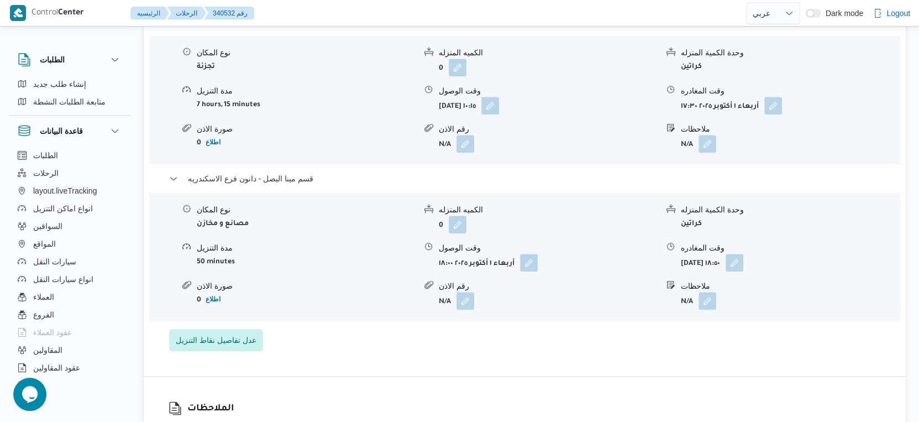
select select "ar"
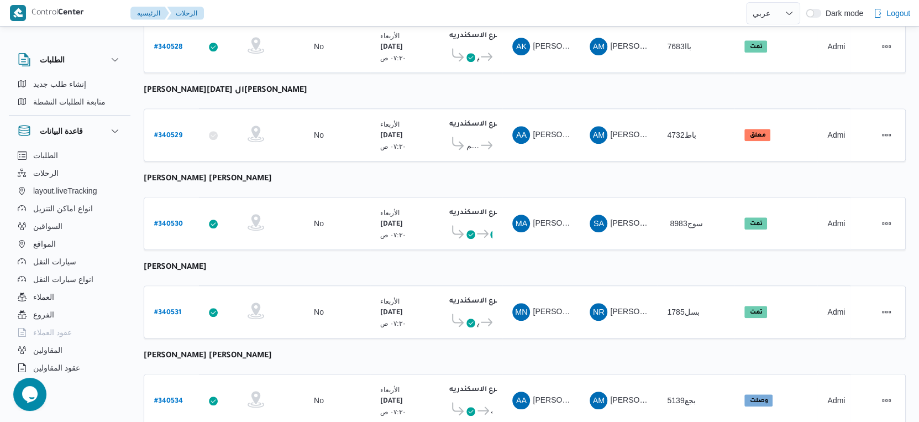
scroll to position [902, 0]
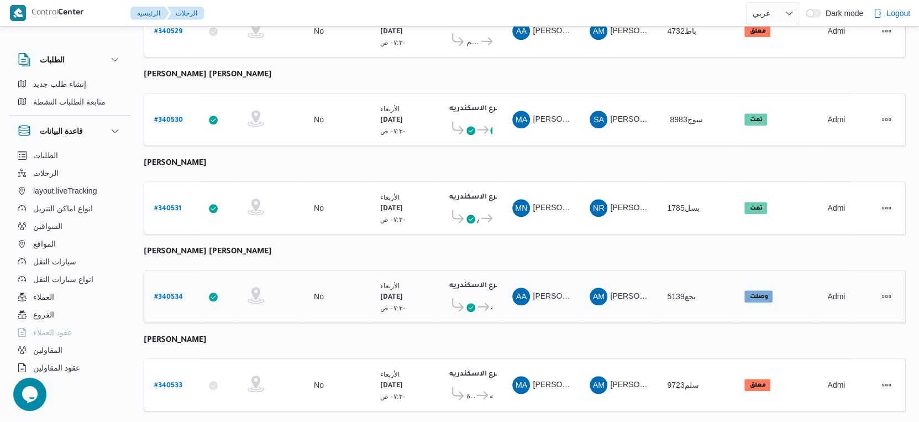
click at [171, 293] on b "# 340534" at bounding box center [168, 297] width 29 height 8
select select "ar"
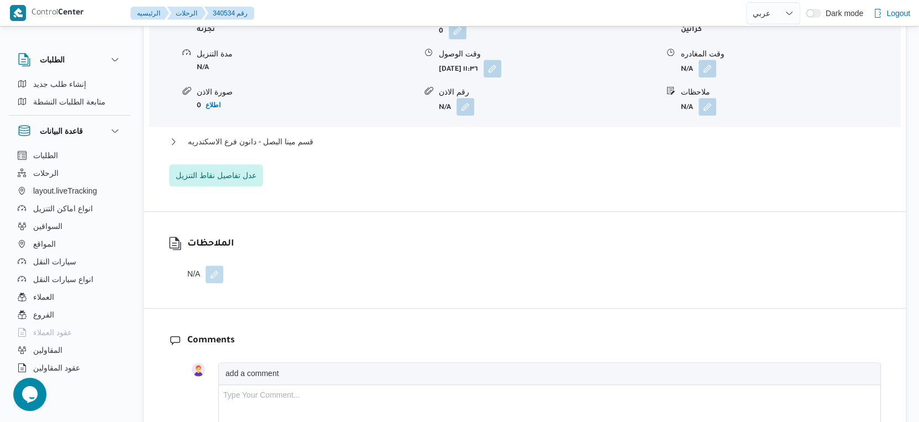
scroll to position [1044, 0]
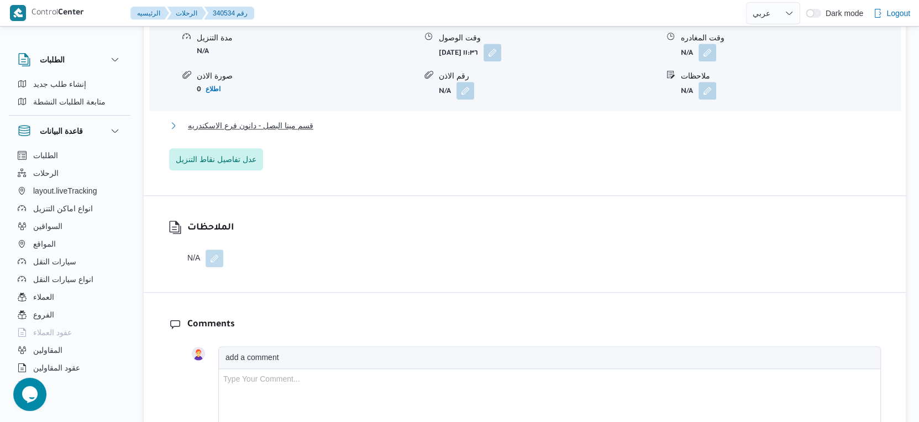
click at [300, 119] on span "قسم مينا البصل - دانون فرع الاسكندريه" at bounding box center [250, 125] width 125 height 13
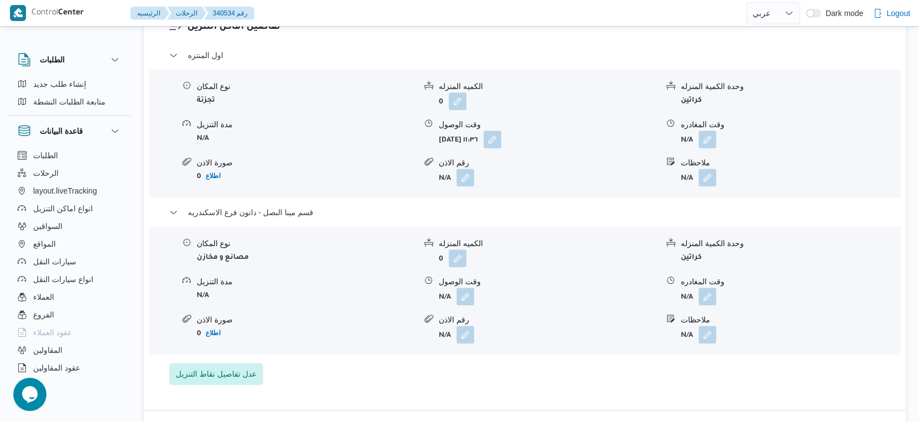
scroll to position [859, 0]
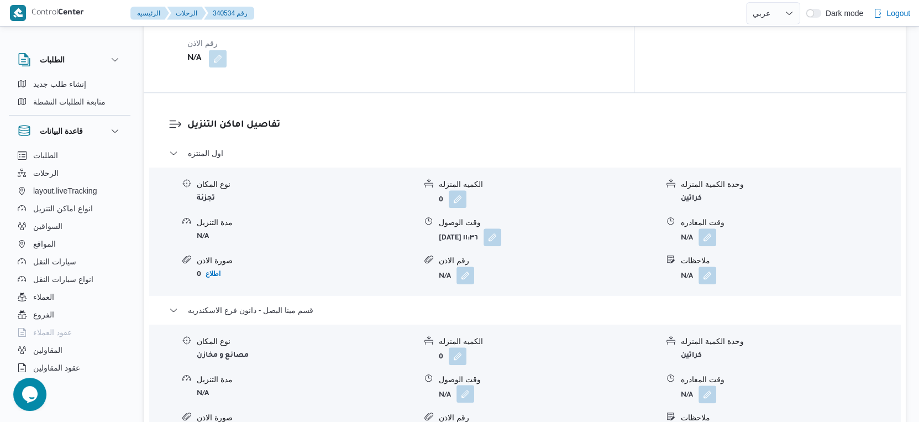
click at [468, 384] on button "button" at bounding box center [465, 393] width 18 height 18
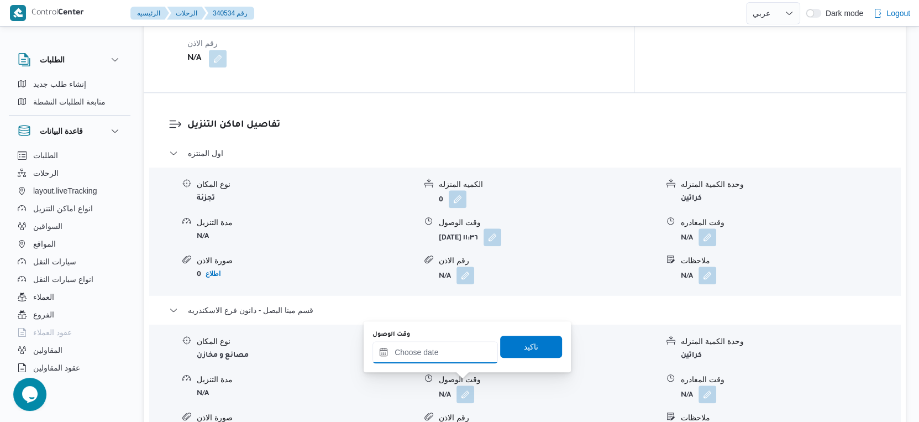
drag, startPoint x: 461, startPoint y: 355, endPoint x: 472, endPoint y: 343, distance: 15.6
click at [461, 354] on input "وقت الوصول" at bounding box center [434, 352] width 125 height 22
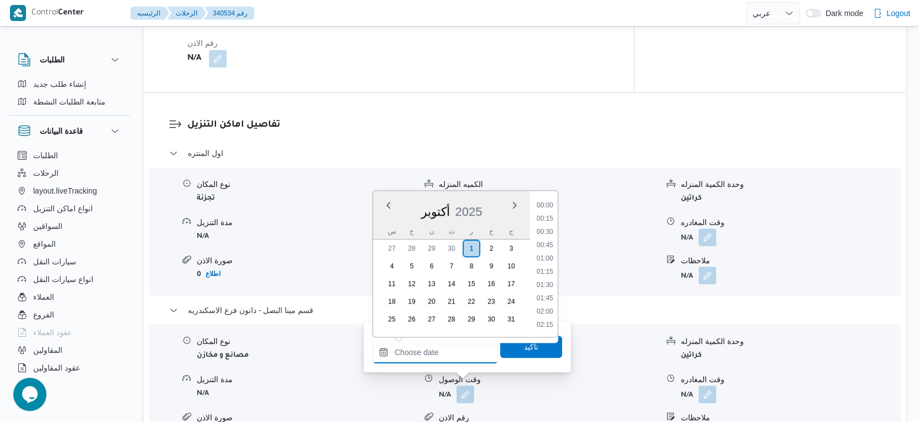
scroll to position [966, 0]
click at [546, 243] on li "19:00" at bounding box center [544, 246] width 25 height 11
type input "٠١/١٠/٢٠٢٥ ١٩:٠٠"
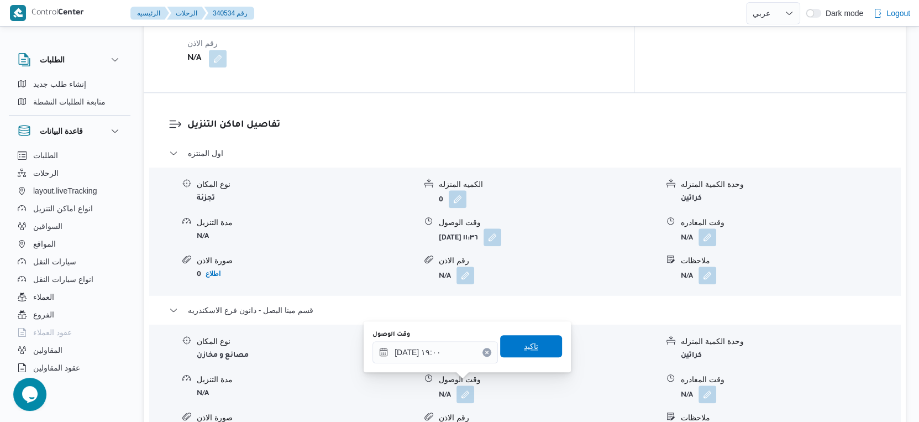
click at [531, 339] on span "تاكيد" at bounding box center [531, 346] width 62 height 22
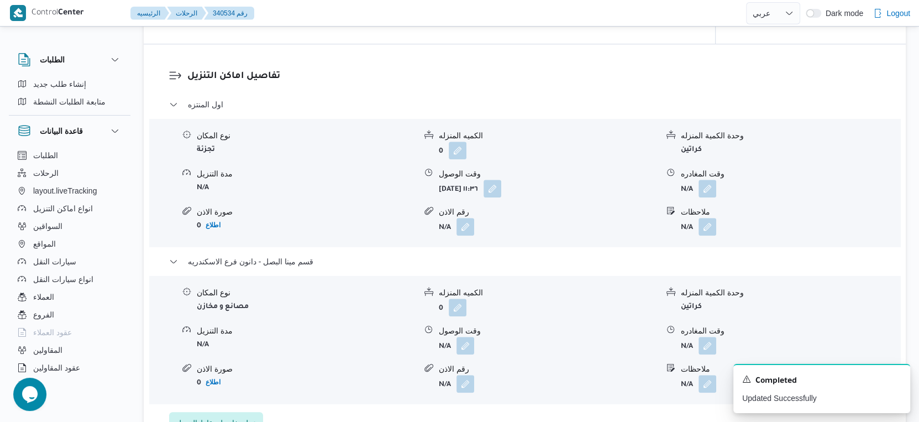
scroll to position [921, 0]
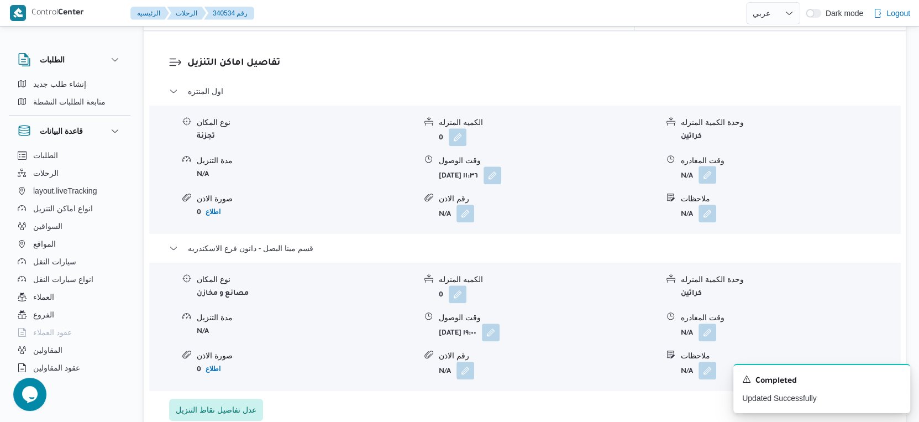
click at [704, 166] on button "button" at bounding box center [707, 175] width 18 height 18
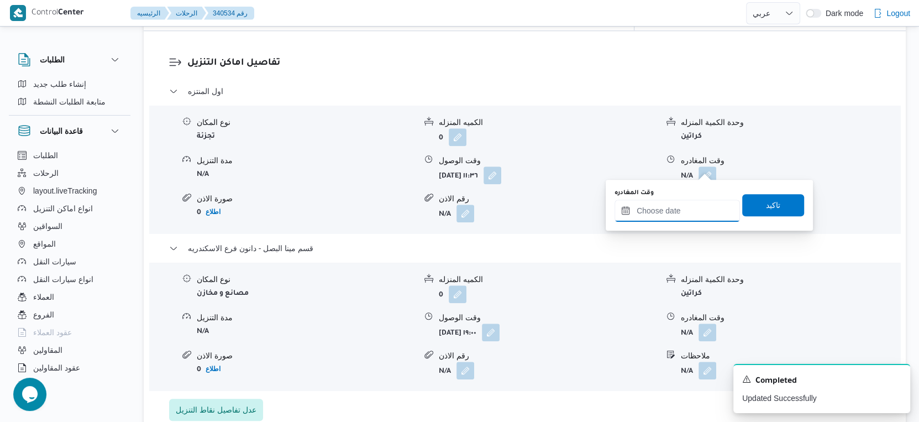
click at [689, 204] on input "وقت المغادره" at bounding box center [676, 210] width 125 height 22
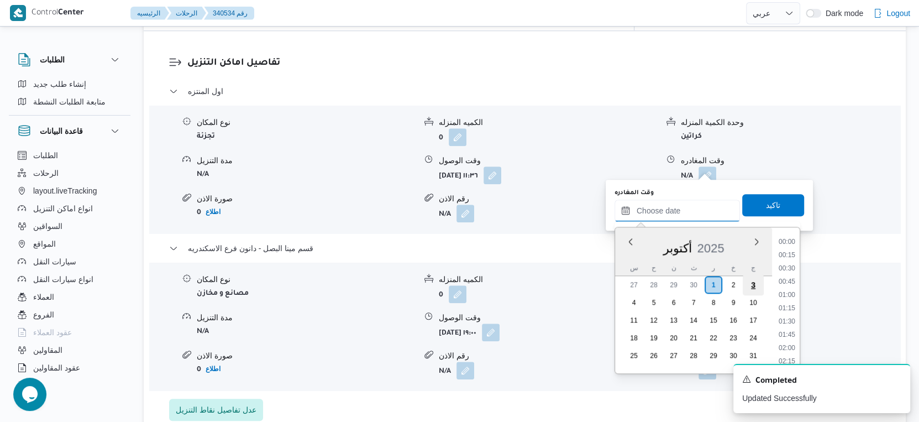
scroll to position [966, 0]
click at [788, 254] on li "18:30" at bounding box center [786, 256] width 25 height 11
type input "٠١/١٠/٢٠٢٥ ١٨:٣٠"
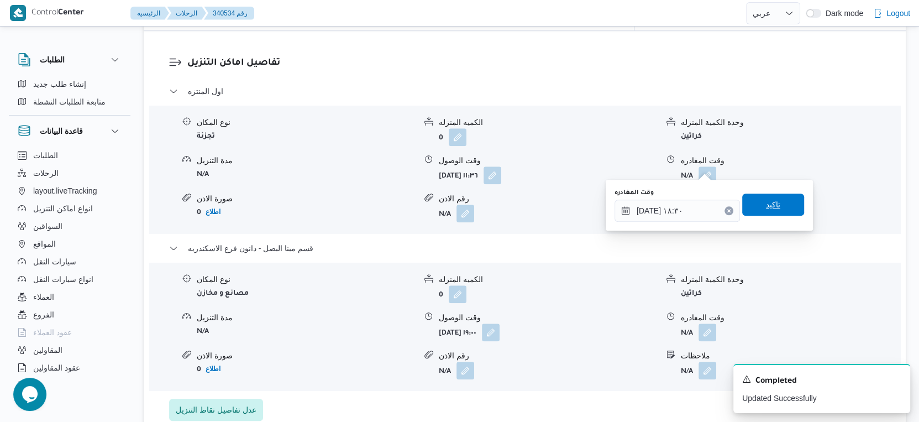
click at [781, 206] on span "تاكيد" at bounding box center [773, 204] width 62 height 22
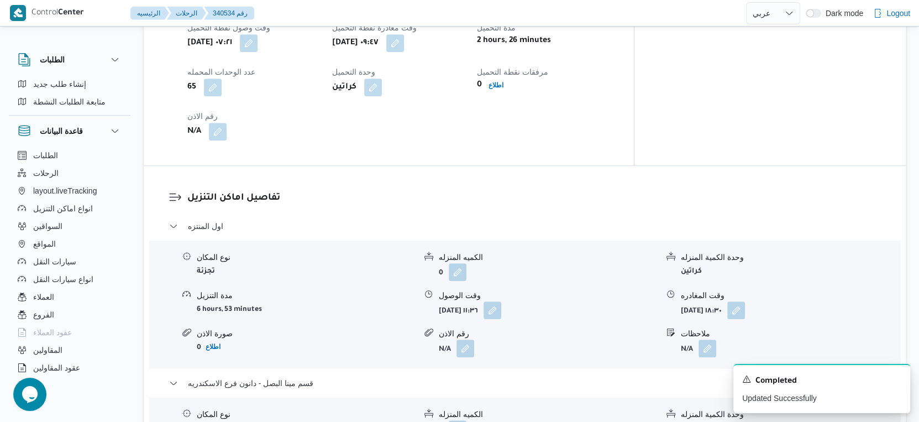
scroll to position [921, 0]
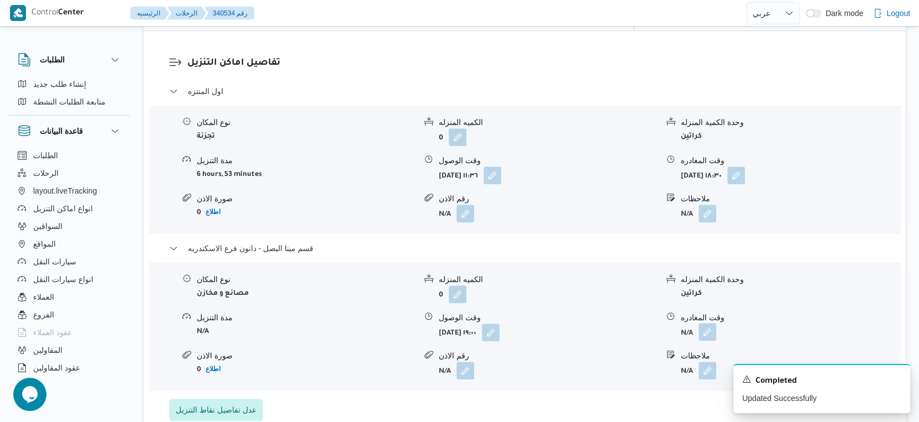
click at [708, 324] on button "button" at bounding box center [707, 332] width 18 height 18
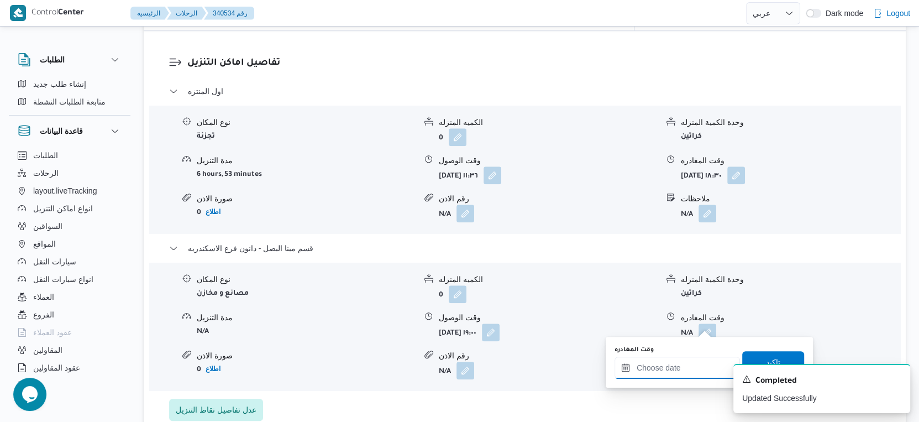
click at [686, 369] on input "وقت المغادره" at bounding box center [676, 367] width 125 height 22
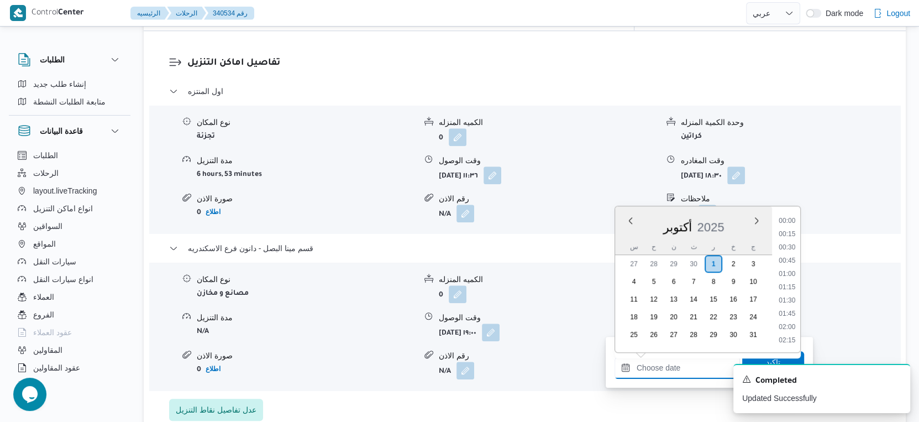
scroll to position [979, 0]
drag, startPoint x: 796, startPoint y: 270, endPoint x: 773, endPoint y: 289, distance: 29.8
click at [796, 270] on li "19:30" at bounding box center [786, 275] width 25 height 11
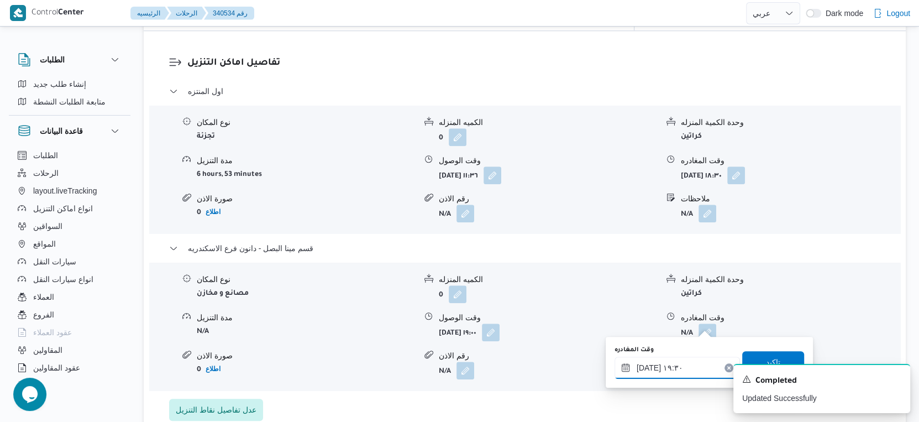
click at [645, 368] on input "٠١/١٠/٢٠٢٥ ١٩:٣٠" at bounding box center [676, 367] width 125 height 22
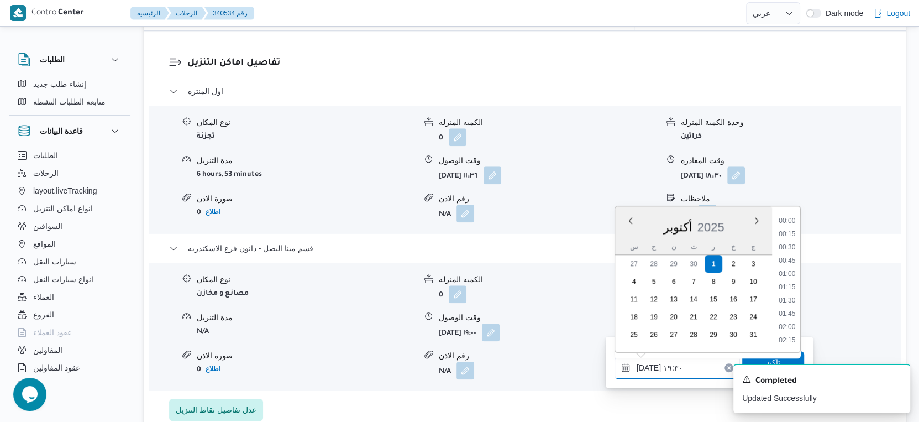
scroll to position [966, 0]
click at [645, 368] on input "٠١/١٠/٢٠٢٥ ١٩:٣٠" at bounding box center [676, 367] width 125 height 22
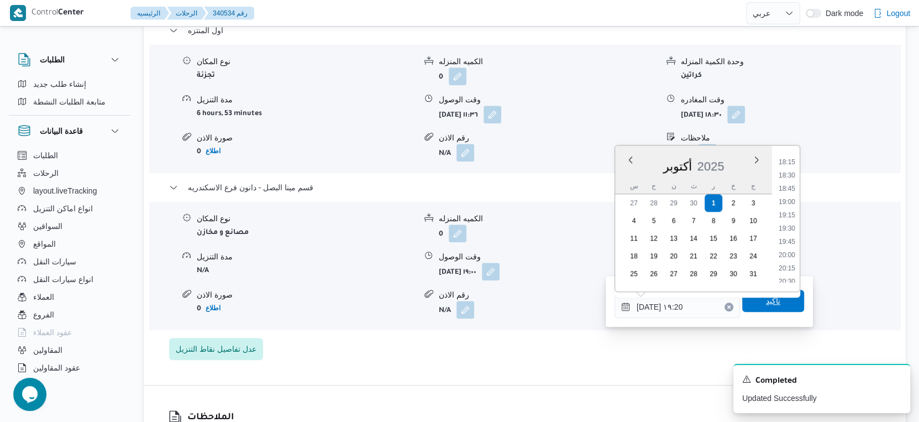
type input "٠١/١٠/٢٠٢٥ ١٩:٢٠"
click at [784, 302] on span "تاكيد" at bounding box center [773, 300] width 62 height 22
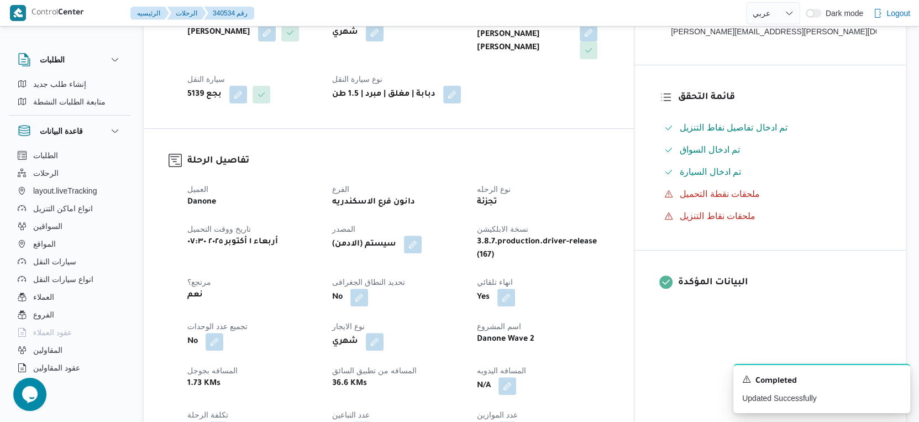
scroll to position [430, 0]
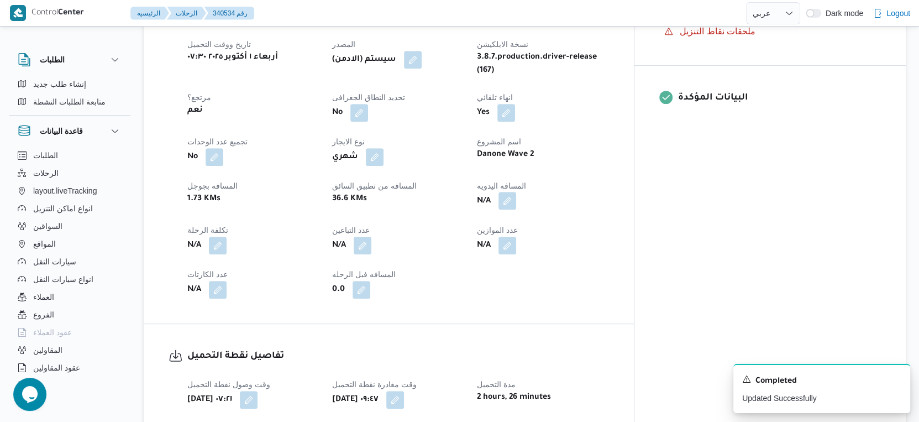
click at [516, 193] on button "button" at bounding box center [507, 201] width 18 height 18
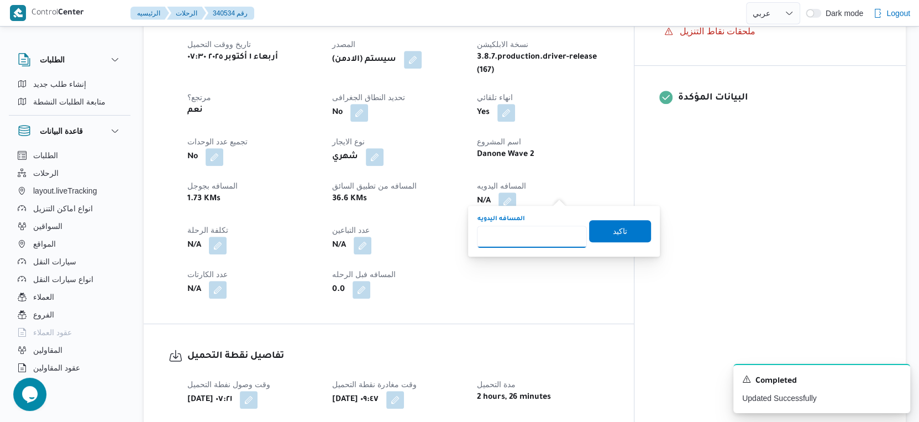
click at [516, 233] on input "المسافه اليدويه" at bounding box center [532, 236] width 110 height 22
type input "39"
click at [614, 231] on span "تاكيد" at bounding box center [620, 230] width 14 height 13
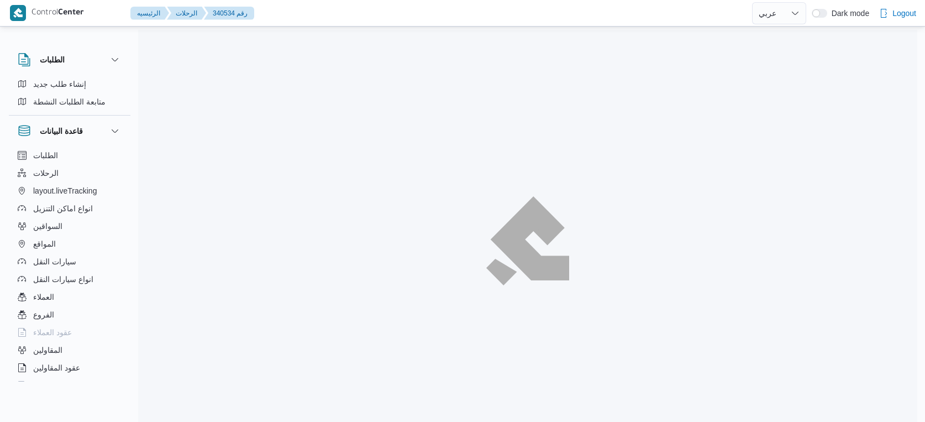
select select "ar"
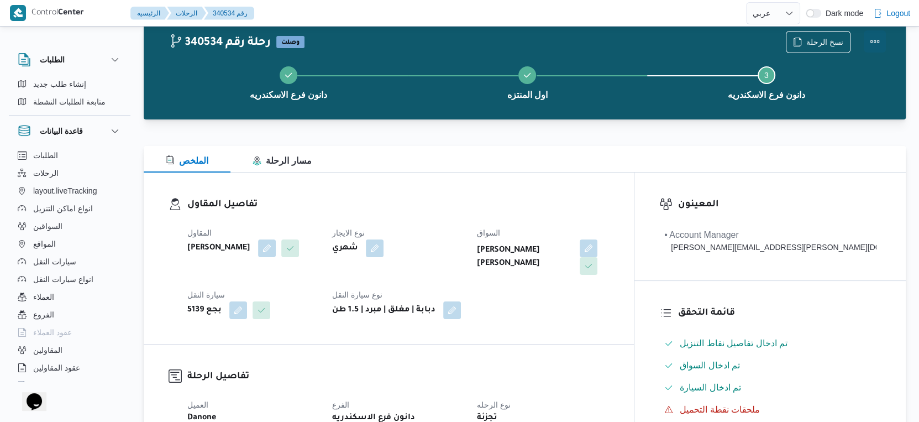
click at [870, 37] on button "Actions" at bounding box center [874, 41] width 22 height 22
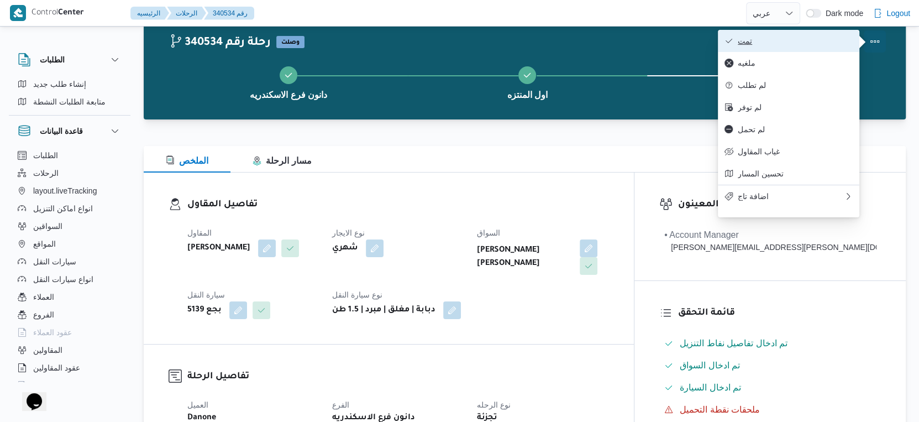
click at [805, 36] on button "تمت" at bounding box center [788, 41] width 141 height 22
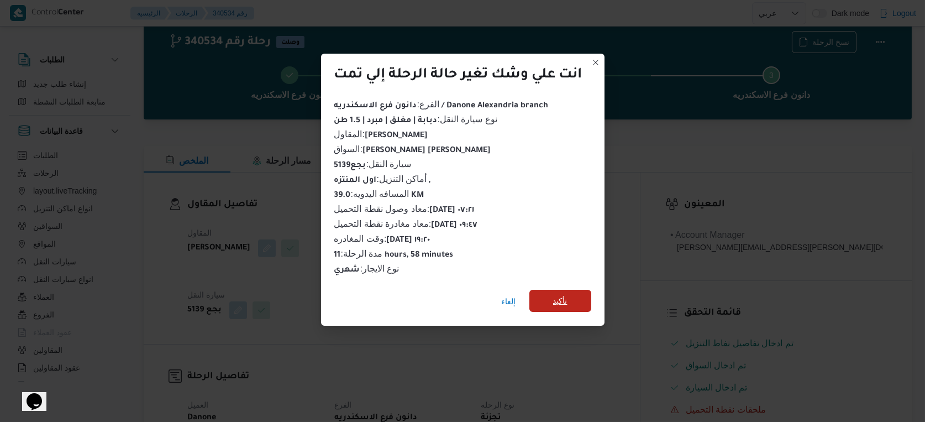
click at [561, 294] on span "تأكيد" at bounding box center [560, 300] width 14 height 13
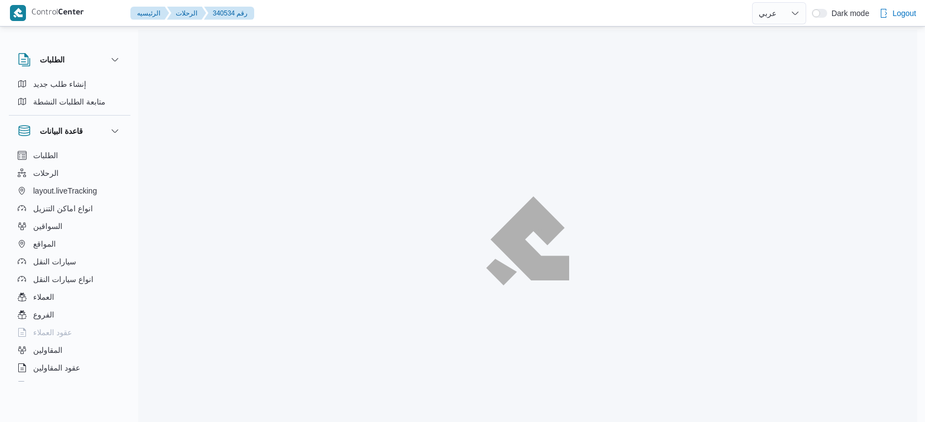
select select "ar"
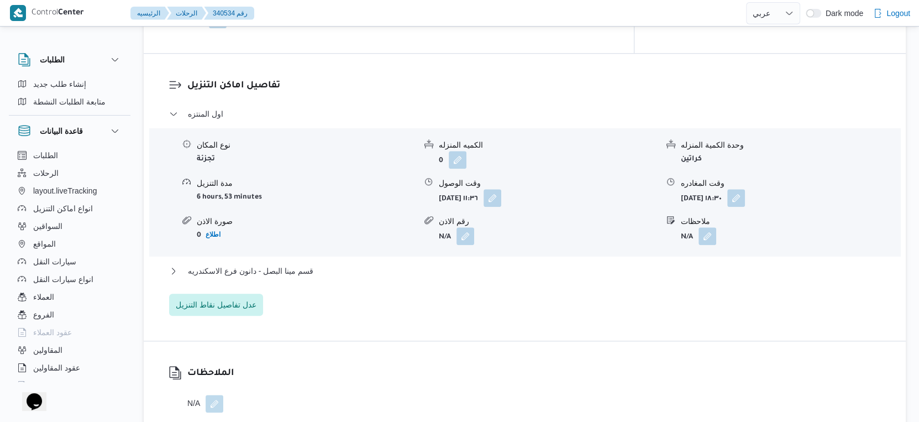
scroll to position [951, 0]
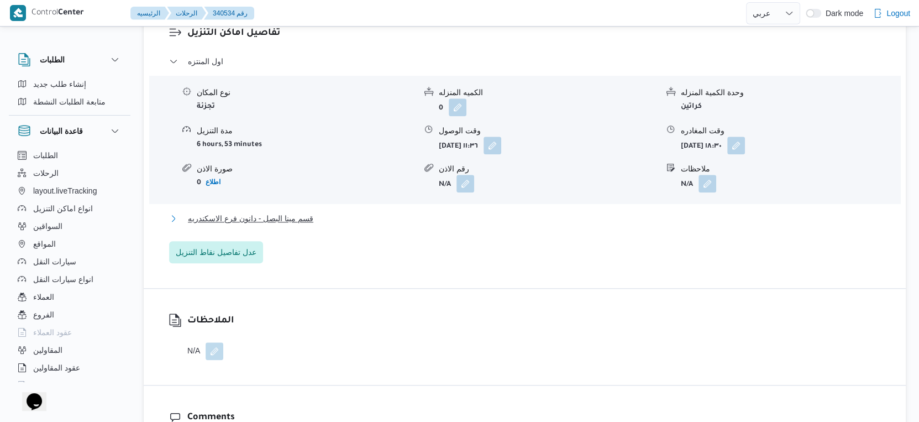
click at [306, 212] on span "قسم مينا البصل - دانون فرع الاسكندريه" at bounding box center [250, 218] width 125 height 13
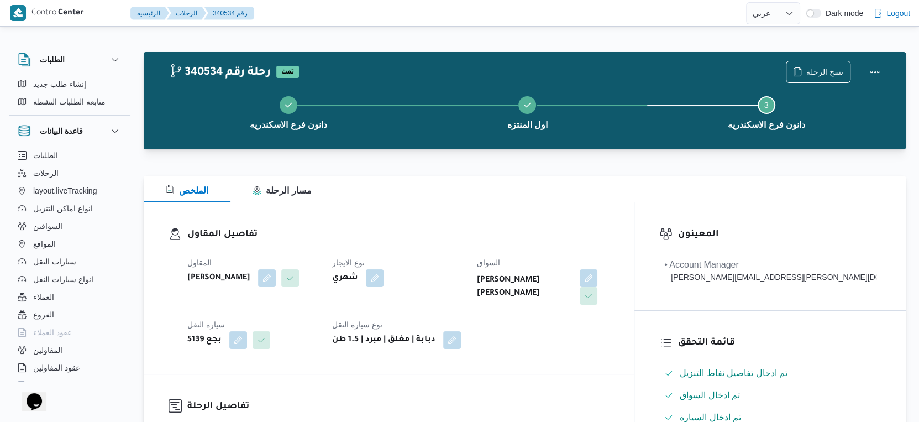
scroll to position [307, 0]
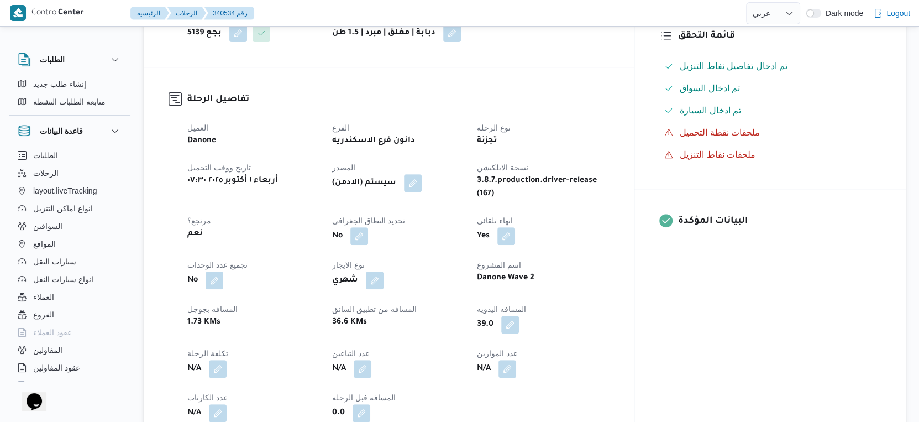
select select "ar"
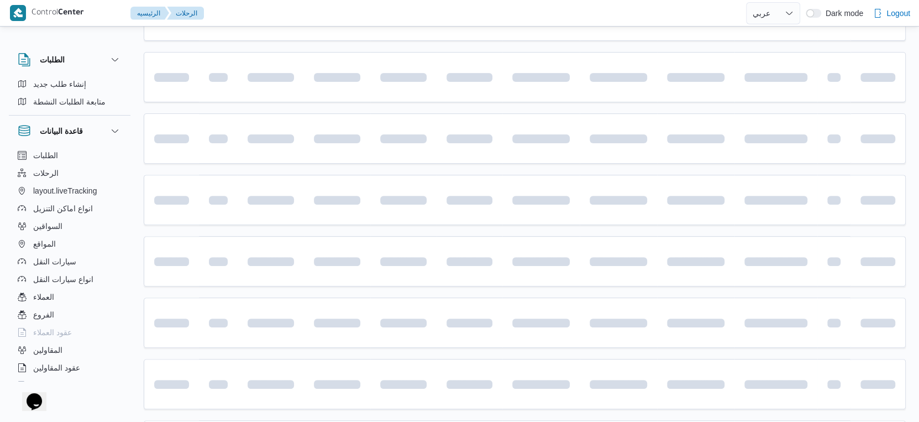
scroll to position [902, 0]
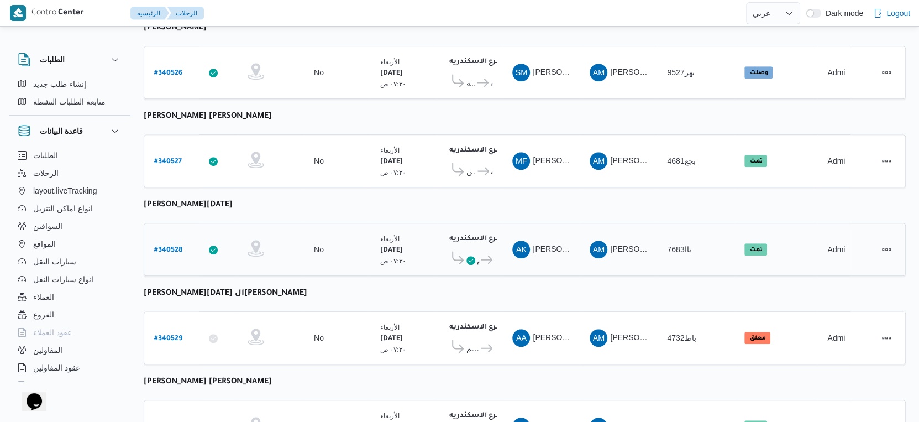
click at [171, 246] on b "# 340528" at bounding box center [168, 250] width 28 height 8
select select "ar"
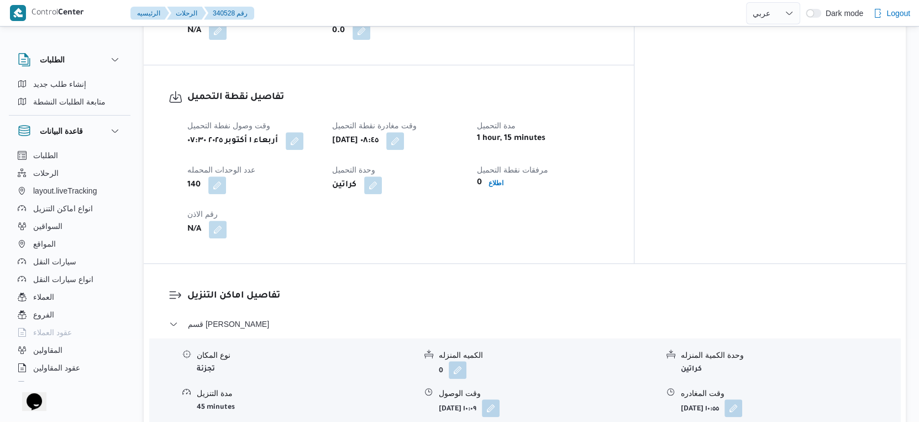
scroll to position [638, 0]
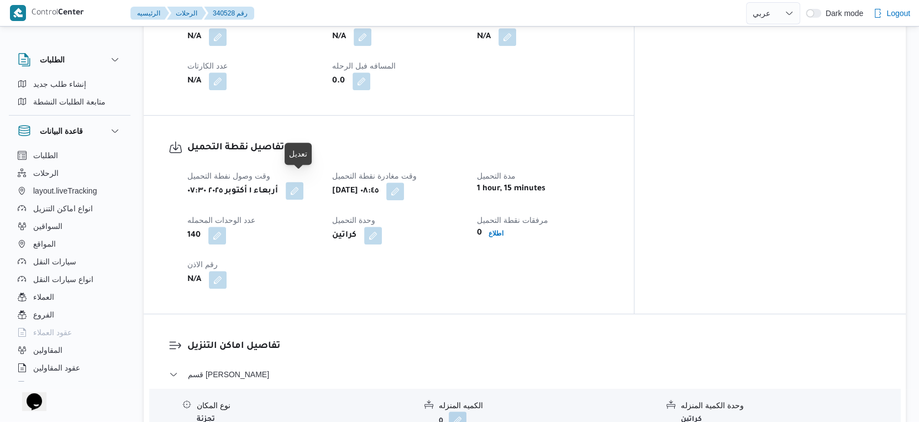
click at [303, 184] on button "button" at bounding box center [295, 191] width 18 height 18
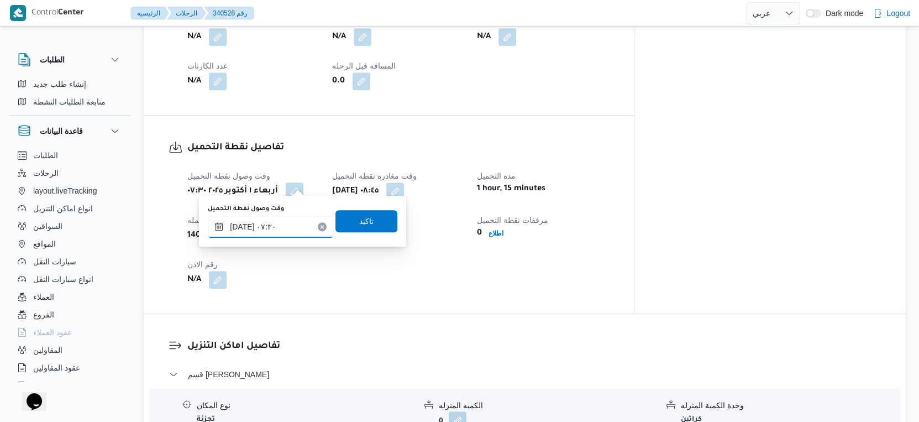
click at [241, 225] on input "[DATE] ٠٧:٣٠" at bounding box center [270, 226] width 125 height 22
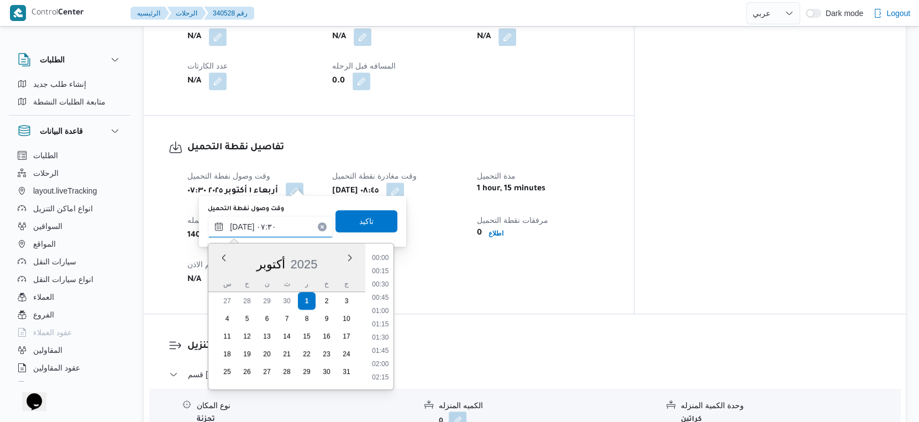
click at [241, 225] on input "[DATE] ٠٧:٣٠" at bounding box center [270, 226] width 125 height 22
type input "٠١/١٠/٢٠٢٥ ٠٧:٢٥"
click at [359, 218] on span "تاكيد" at bounding box center [366, 220] width 14 height 13
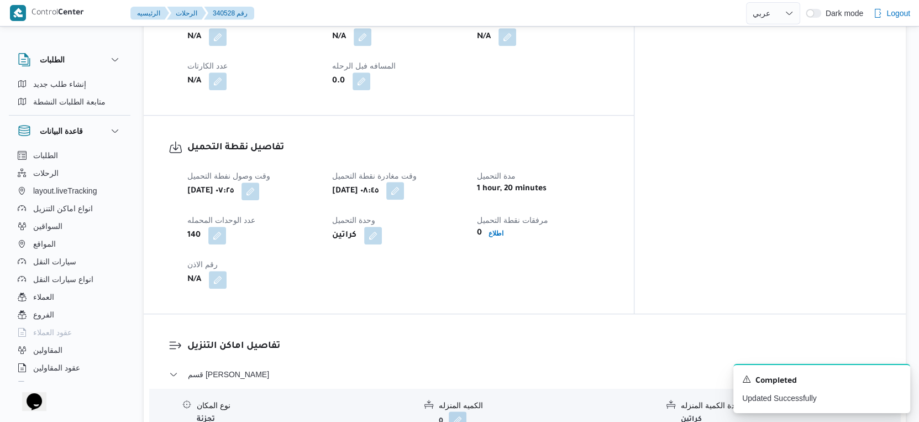
click at [404, 182] on button "button" at bounding box center [395, 191] width 18 height 18
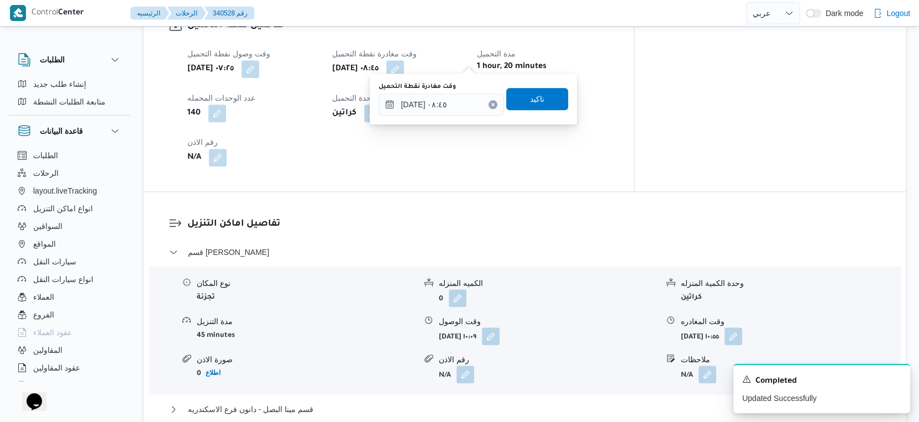
scroll to position [761, 0]
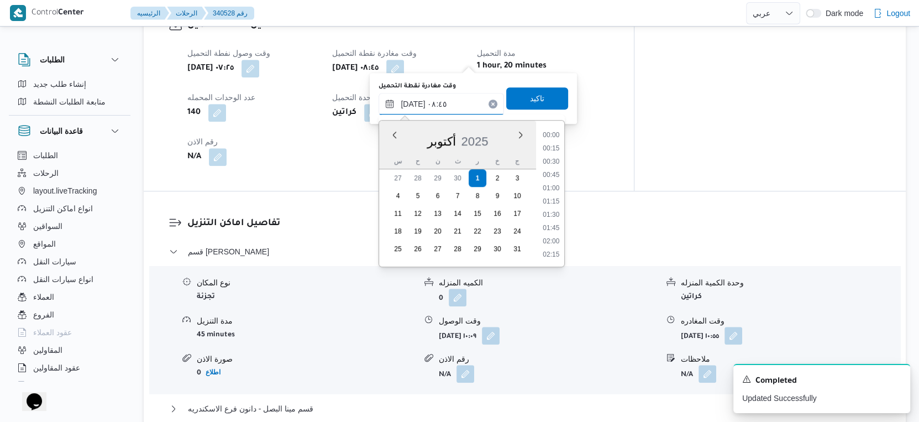
click at [450, 102] on input "[DATE] ٠٨:٤٥" at bounding box center [440, 104] width 125 height 22
click at [555, 252] on li "09:45" at bounding box center [551, 255] width 25 height 11
type input "٠١/١٠/٢٠٢٥ ٠٩:٤٥"
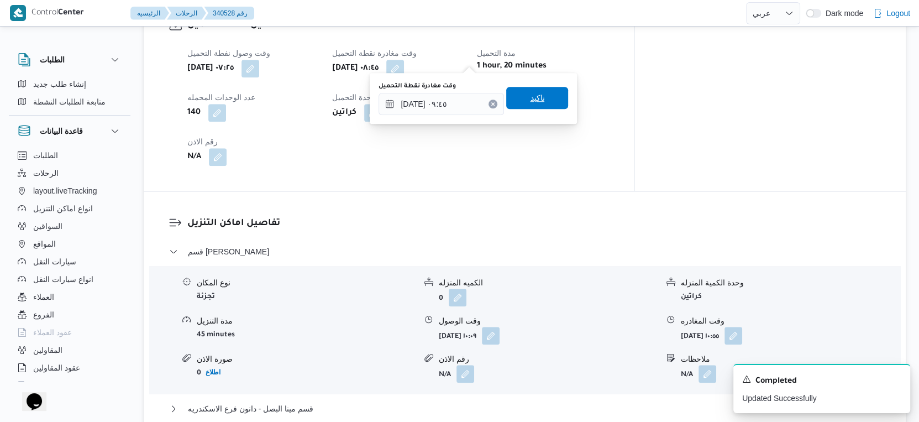
click at [538, 101] on span "تاكيد" at bounding box center [537, 98] width 62 height 22
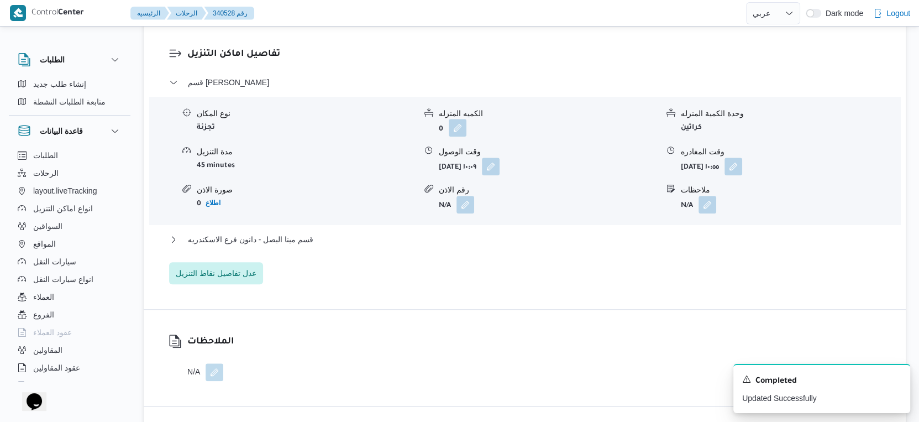
scroll to position [982, 0]
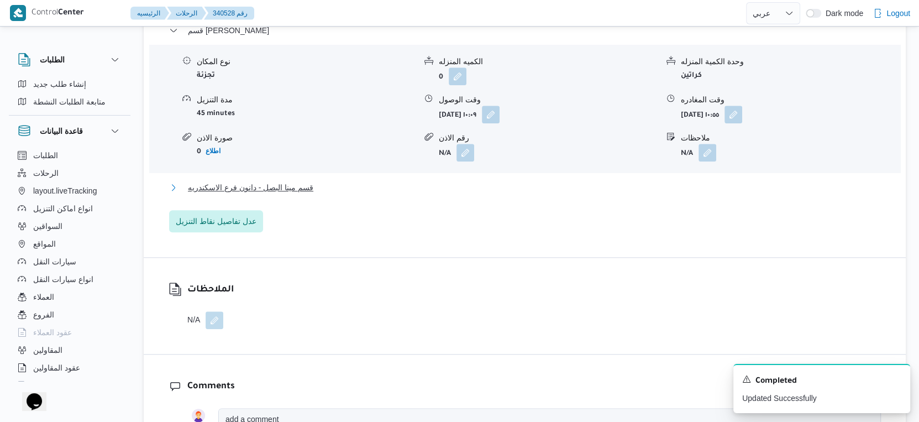
click at [337, 181] on button "قسم مينا البصل - دانون فرع الاسكندريه" at bounding box center [525, 187] width 712 height 13
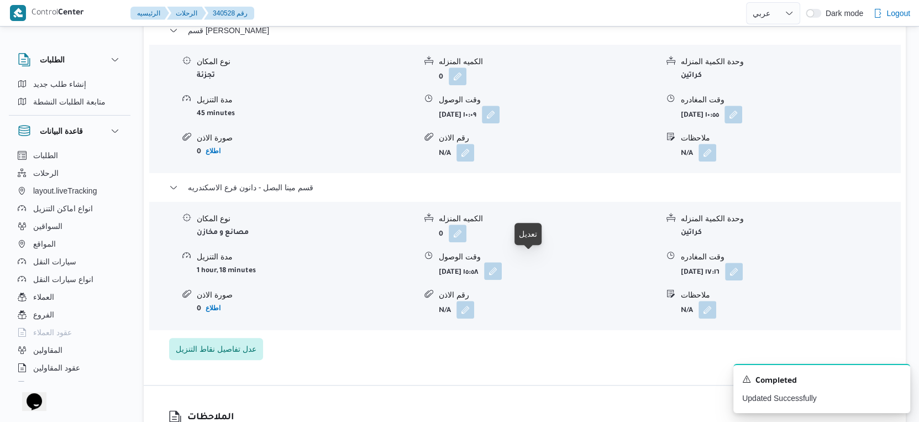
click at [502, 262] on button "button" at bounding box center [493, 271] width 18 height 18
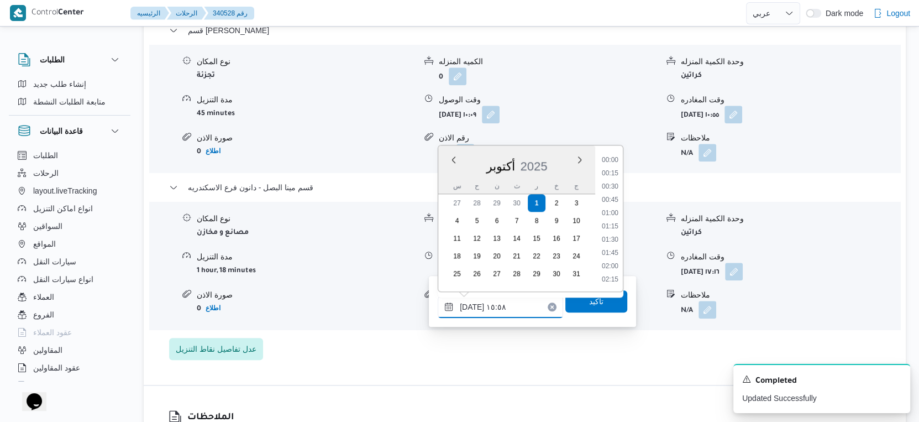
click at [505, 314] on input "٠١/١٠/٢٠٢٥ ١٥:٥٨" at bounding box center [500, 307] width 125 height 22
click at [617, 170] on li "17:00" at bounding box center [609, 171] width 25 height 11
type input "٠١/١٠/٢٠٢٥ ١٧:٠٠"
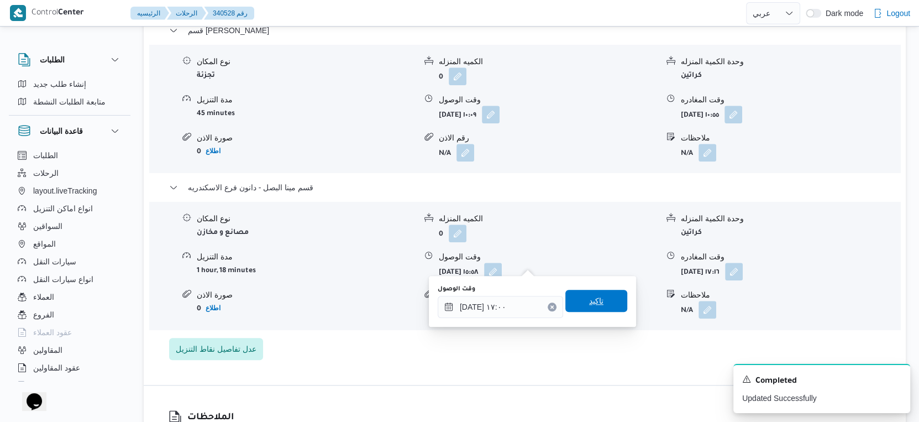
click at [589, 299] on span "تاكيد" at bounding box center [596, 300] width 14 height 13
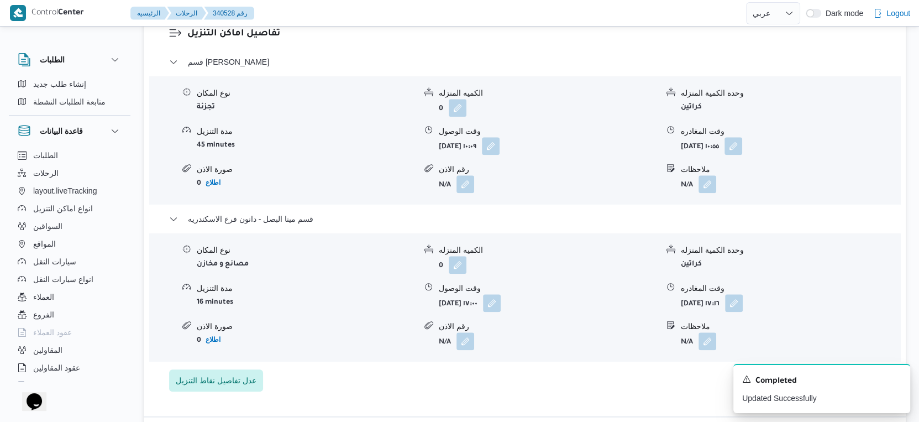
scroll to position [921, 0]
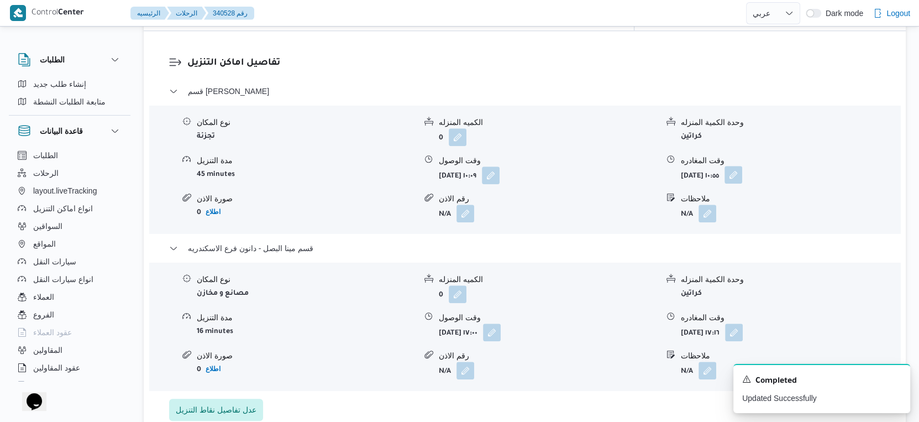
click at [742, 166] on button "button" at bounding box center [733, 175] width 18 height 18
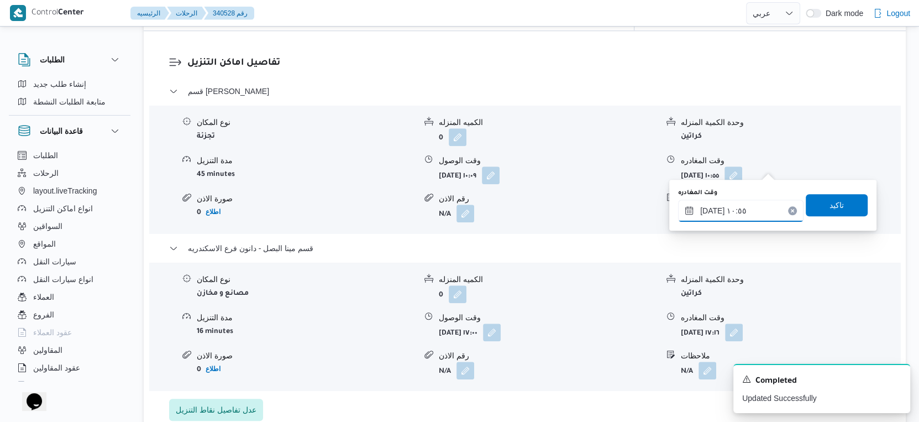
click at [748, 210] on input "٠١/١٠/٢٠٢٥ ١٠:٥٥" at bounding box center [740, 210] width 125 height 22
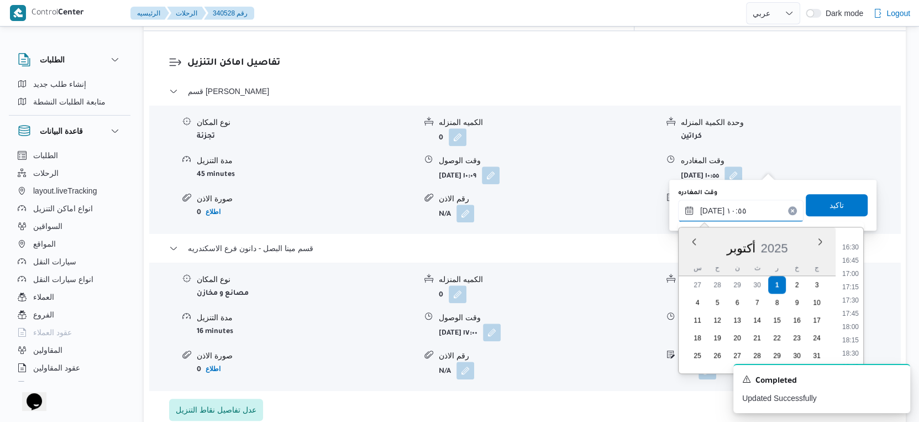
scroll to position [871, 0]
click at [850, 243] on li "16:30" at bounding box center [850, 245] width 25 height 11
type input "٠١/١٠/٢٠٢٥ ١٦:٣٠"
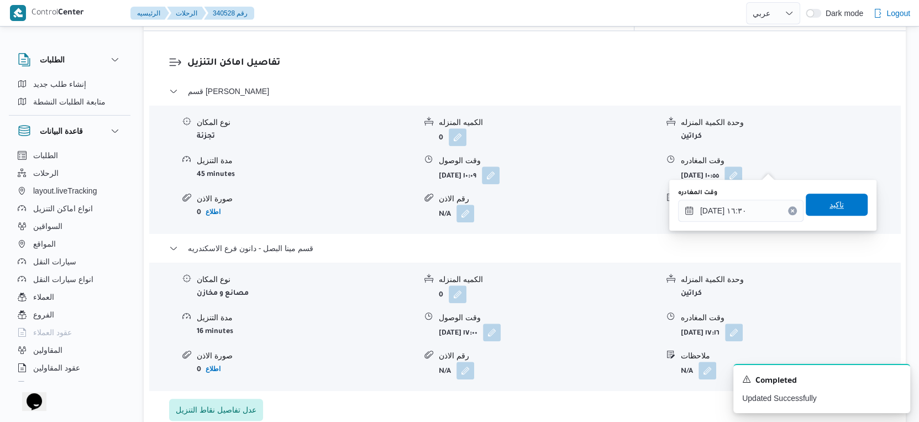
click at [833, 202] on span "تاكيد" at bounding box center [836, 204] width 14 height 13
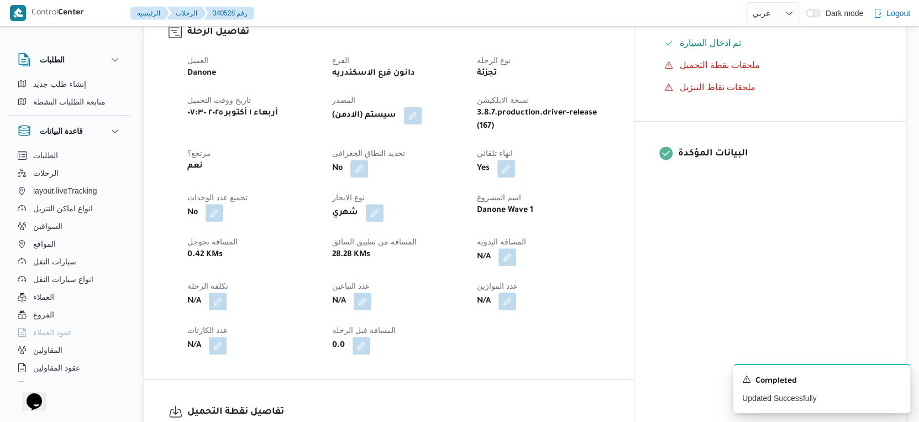
scroll to position [368, 0]
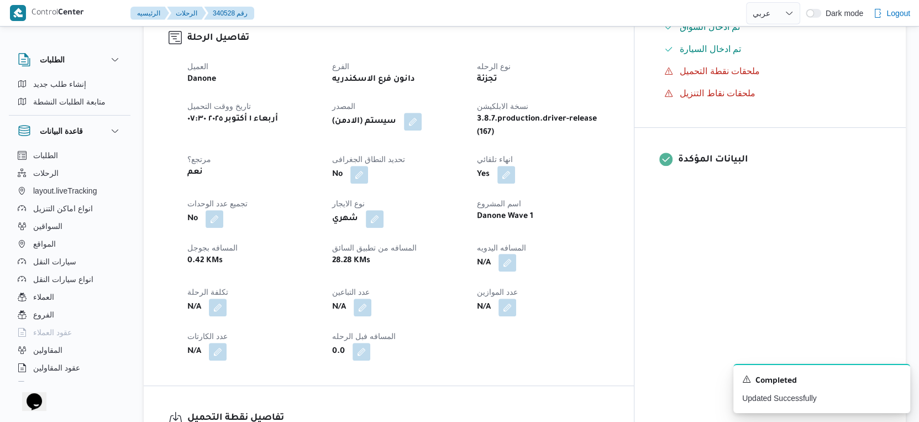
click at [516, 261] on button "button" at bounding box center [507, 263] width 18 height 18
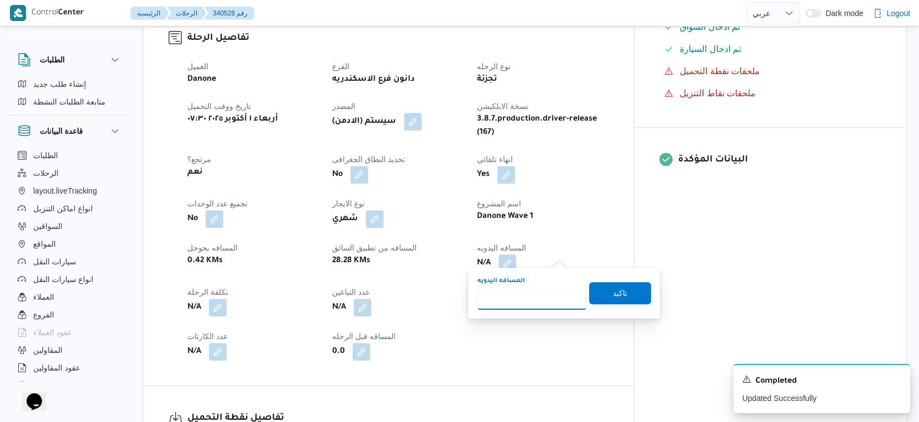
click at [513, 299] on input "المسافه اليدويه" at bounding box center [532, 298] width 110 height 22
type input "33"
click at [619, 289] on span "تاكيد" at bounding box center [620, 292] width 62 height 22
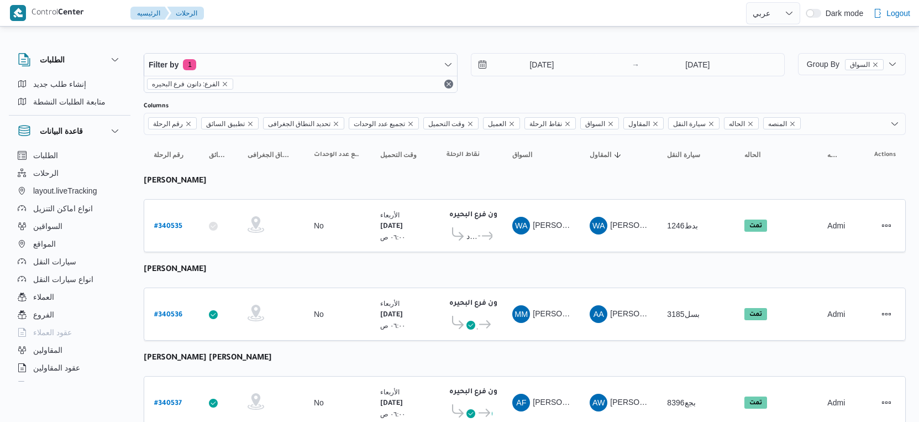
select select "ar"
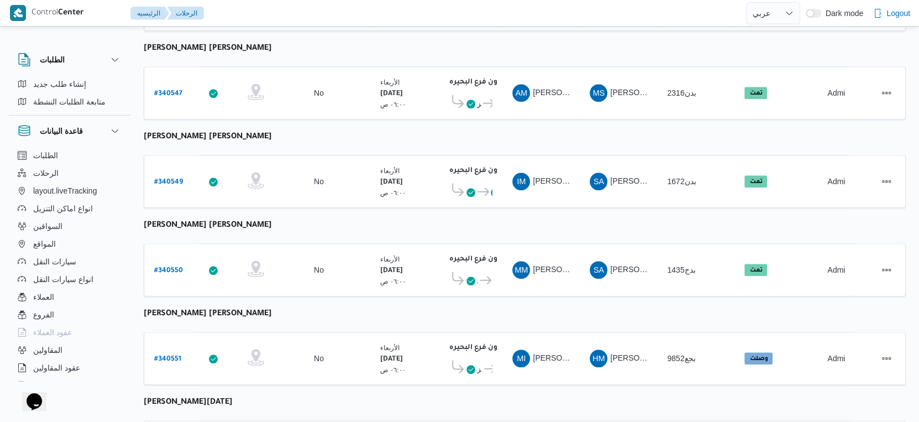
scroll to position [902, 0]
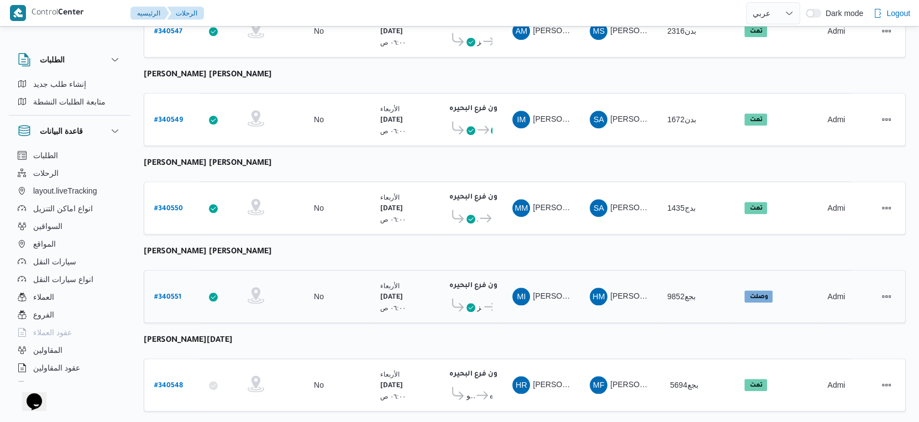
click at [172, 293] on b "# 340551" at bounding box center [167, 297] width 27 height 8
select select "ar"
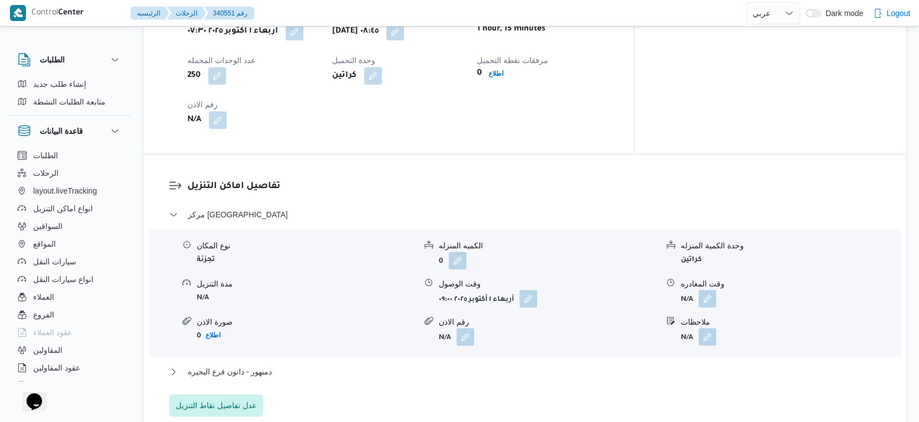
scroll to position [982, 0]
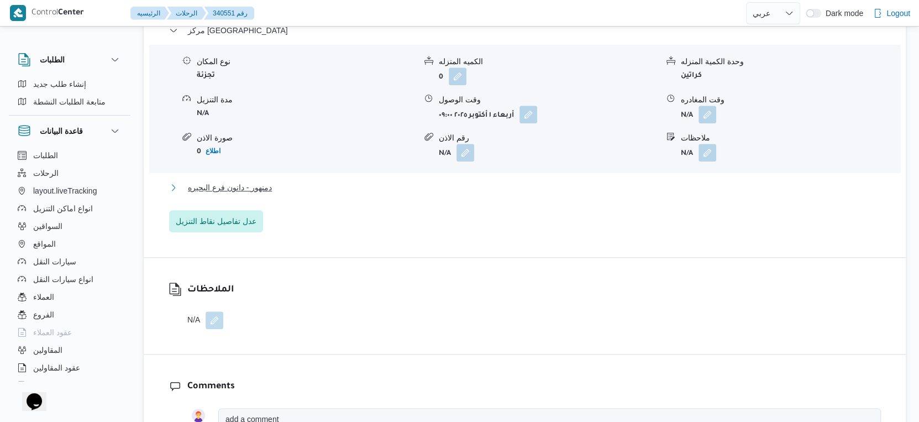
click at [281, 181] on button "دمنهور - دانون فرع البحيره" at bounding box center [525, 187] width 712 height 13
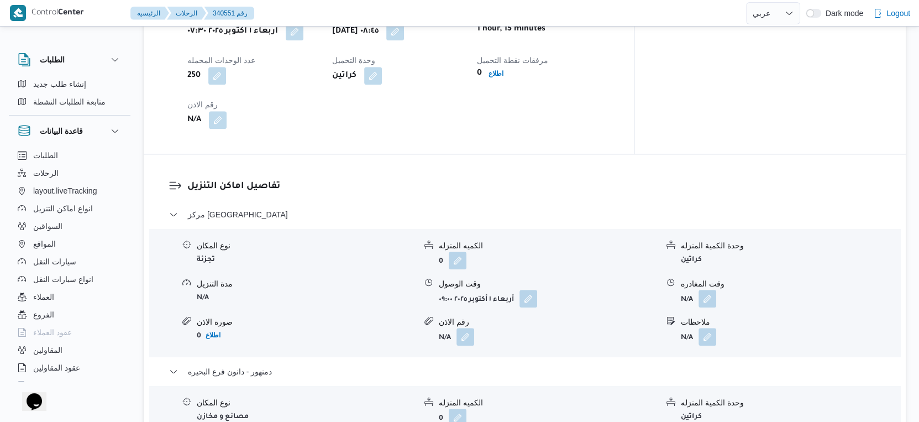
scroll to position [736, 0]
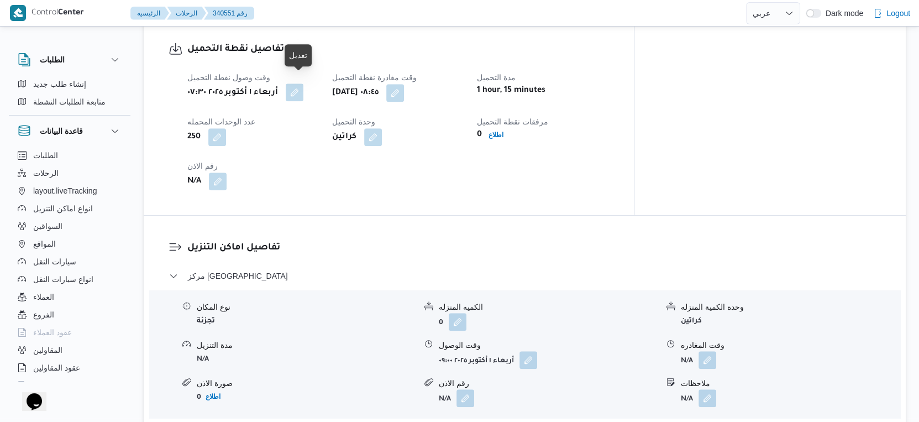
click at [300, 83] on button "button" at bounding box center [295, 92] width 18 height 18
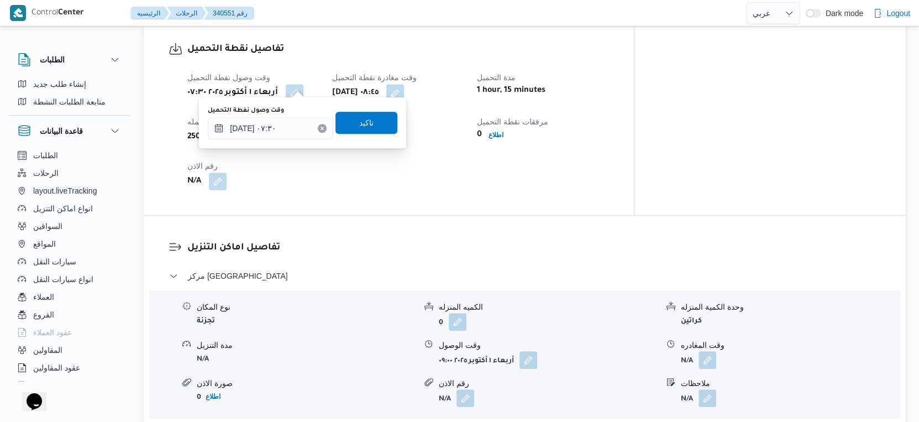
click at [360, 191] on div "تفاصيل نقطة التحميل وقت وصول نفطة التحميل [DATE] ٠٧:٣٠ وقت مغادرة نقطة التحميل …" at bounding box center [389, 116] width 490 height 198
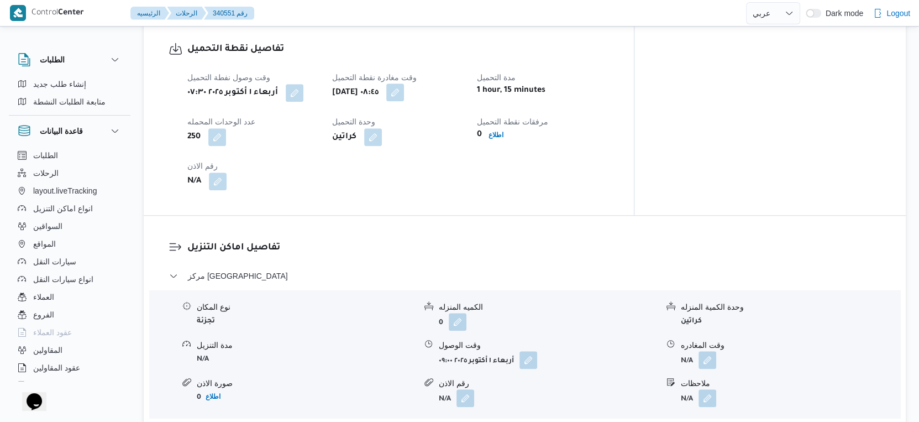
click at [404, 88] on button "button" at bounding box center [395, 92] width 18 height 18
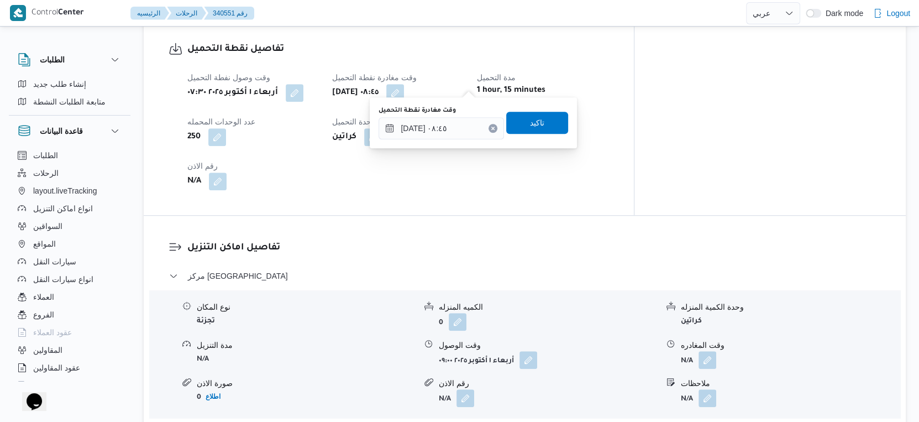
click at [449, 199] on div "تفاصيل نقطة التحميل وقت وصول نفطة التحميل [DATE] ٠٧:٣٠ وقت مغادرة نقطة التحميل …" at bounding box center [389, 116] width 490 height 198
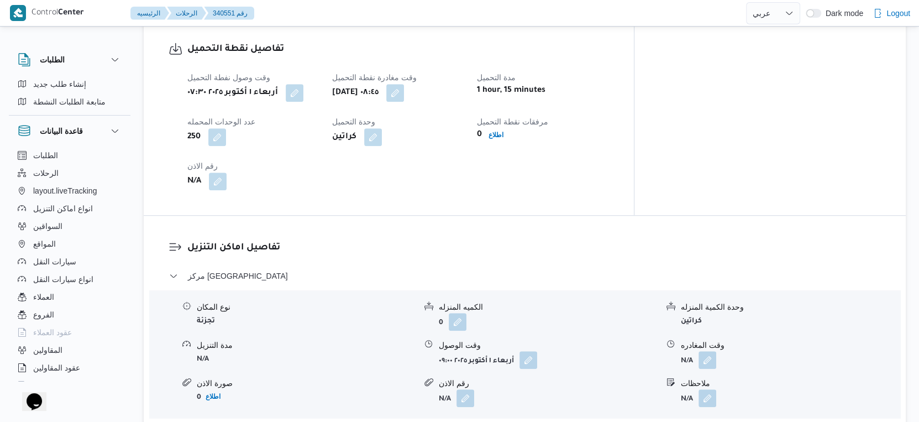
scroll to position [430, 0]
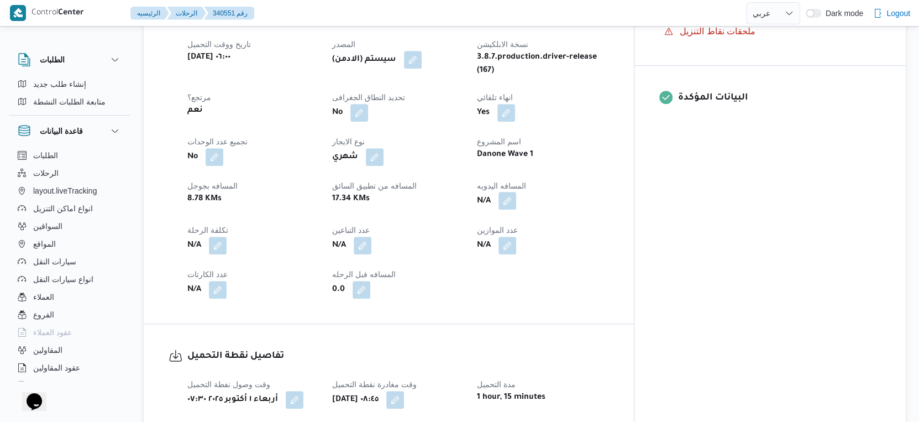
click at [516, 192] on button "button" at bounding box center [507, 201] width 18 height 18
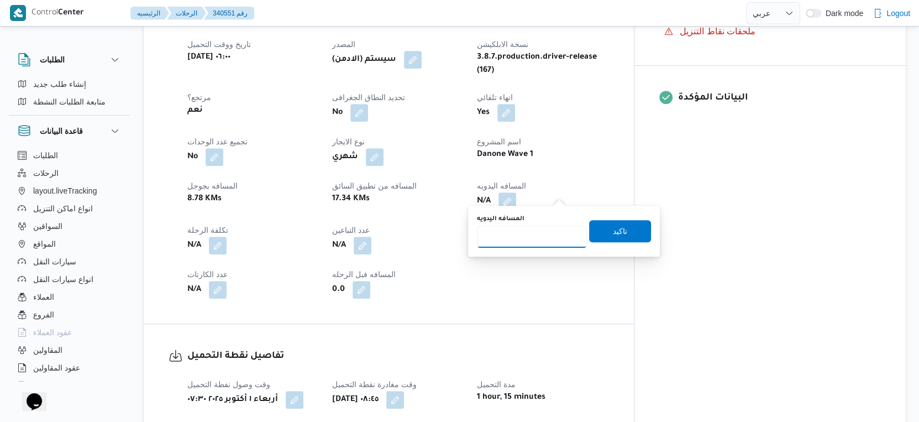
click at [520, 226] on input "المسافه اليدويه" at bounding box center [532, 236] width 110 height 22
type input "45"
click at [613, 226] on span "تاكيد" at bounding box center [620, 230] width 14 height 13
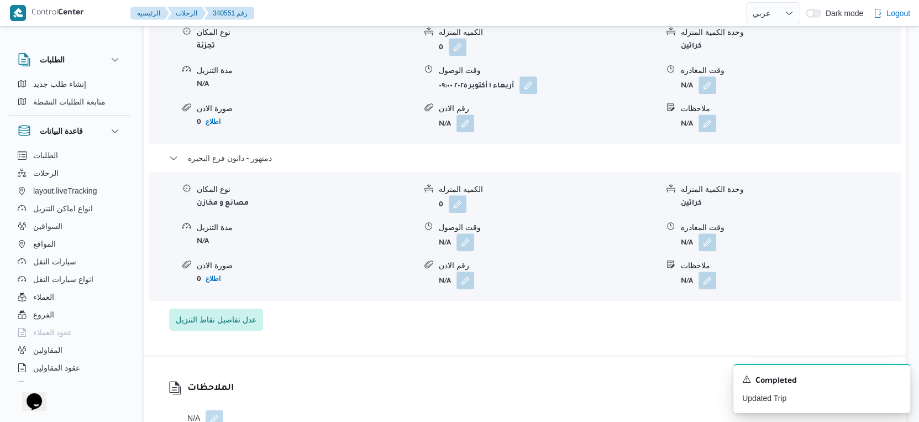
scroll to position [982, 0]
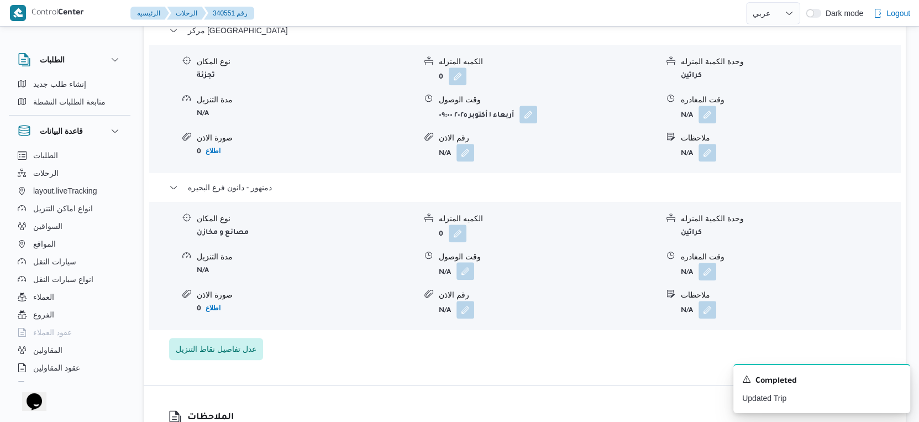
click at [457, 263] on button "button" at bounding box center [465, 271] width 18 height 18
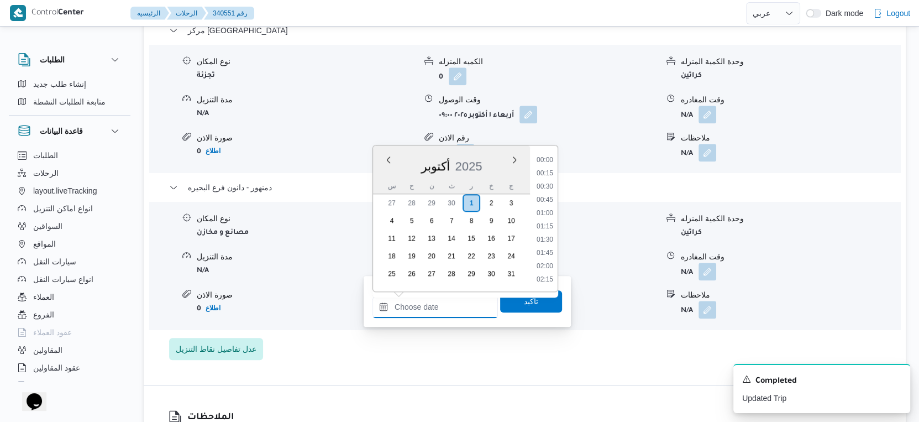
drag, startPoint x: 435, startPoint y: 316, endPoint x: 440, endPoint y: 312, distance: 6.7
click at [435, 316] on input "وقت الوصول" at bounding box center [434, 307] width 125 height 22
drag, startPoint x: 550, startPoint y: 214, endPoint x: 547, endPoint y: 221, distance: 7.7
click at [550, 214] on li "19:30" at bounding box center [544, 214] width 25 height 11
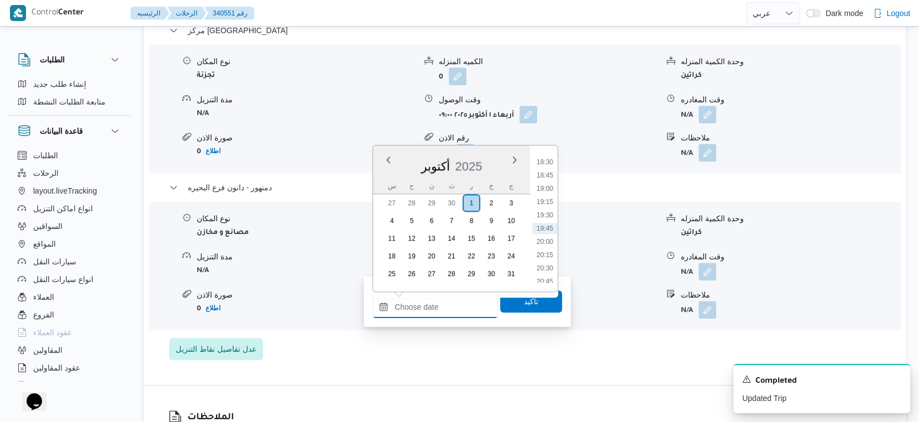
type input "[DATE] ١٩:٣٠"
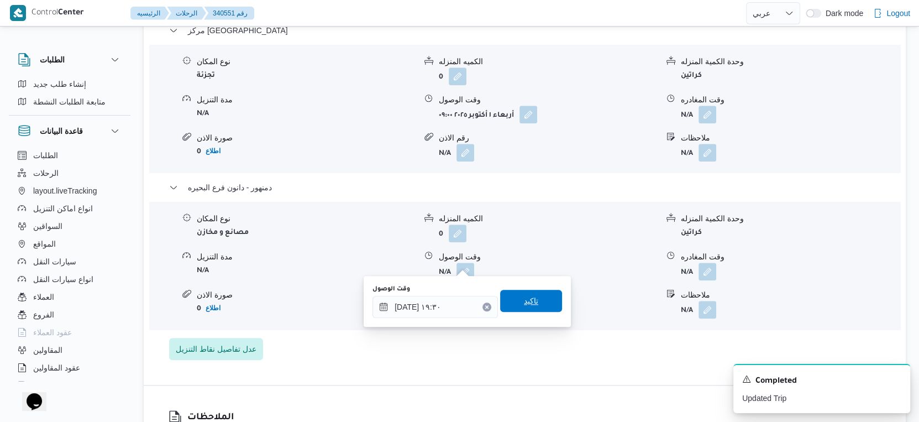
drag, startPoint x: 536, startPoint y: 300, endPoint x: 666, endPoint y: 276, distance: 132.5
click at [540, 301] on span "تاكيد" at bounding box center [531, 300] width 62 height 22
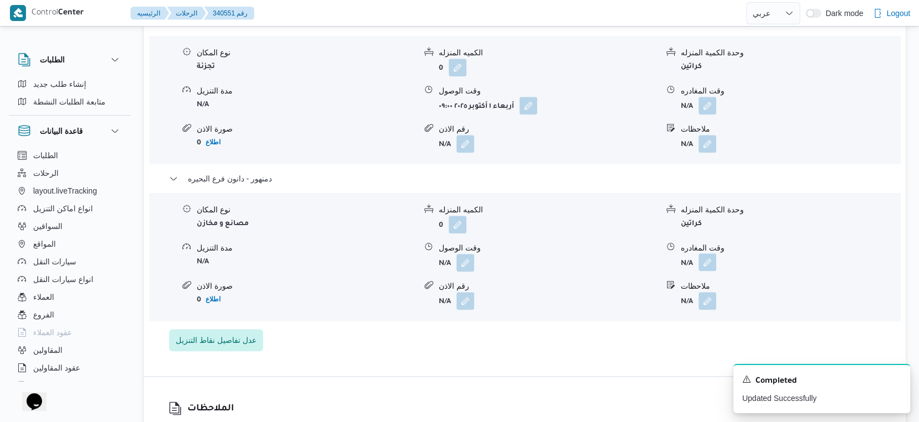
click at [707, 260] on button "button" at bounding box center [707, 262] width 18 height 18
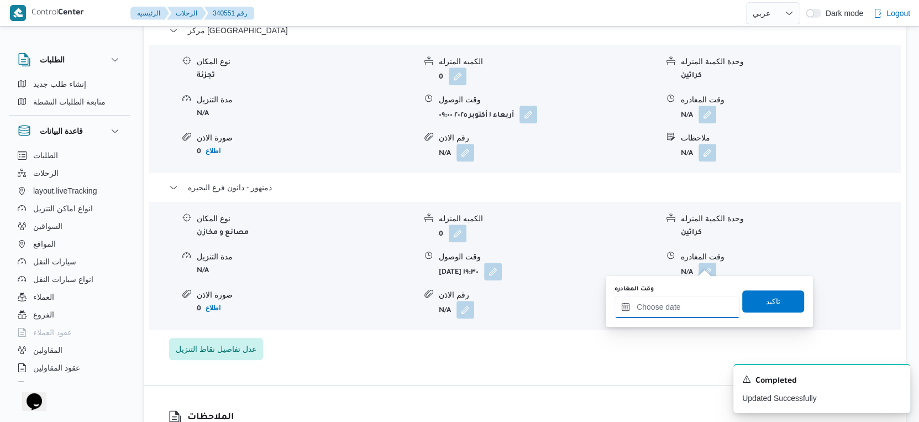
drag, startPoint x: 700, startPoint y: 307, endPoint x: 715, endPoint y: 297, distance: 17.5
click at [700, 307] on input "وقت المغادره" at bounding box center [676, 307] width 125 height 22
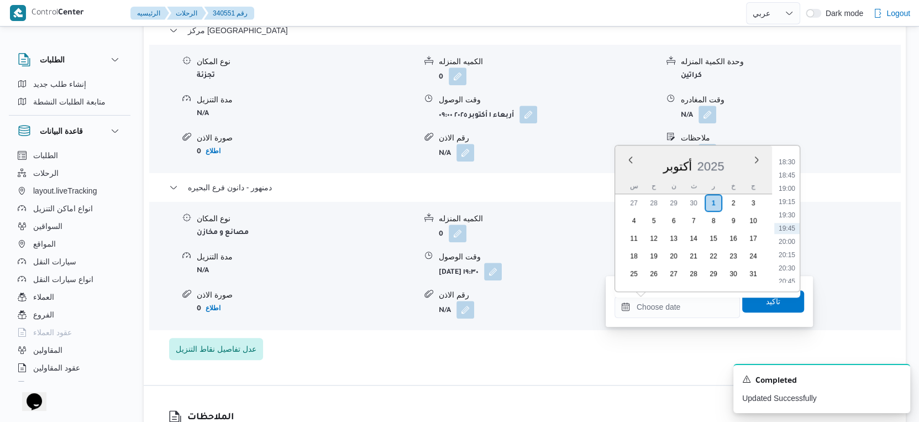
drag, startPoint x: 794, startPoint y: 227, endPoint x: 760, endPoint y: 249, distance: 40.5
click at [794, 227] on li "19:45" at bounding box center [786, 228] width 25 height 11
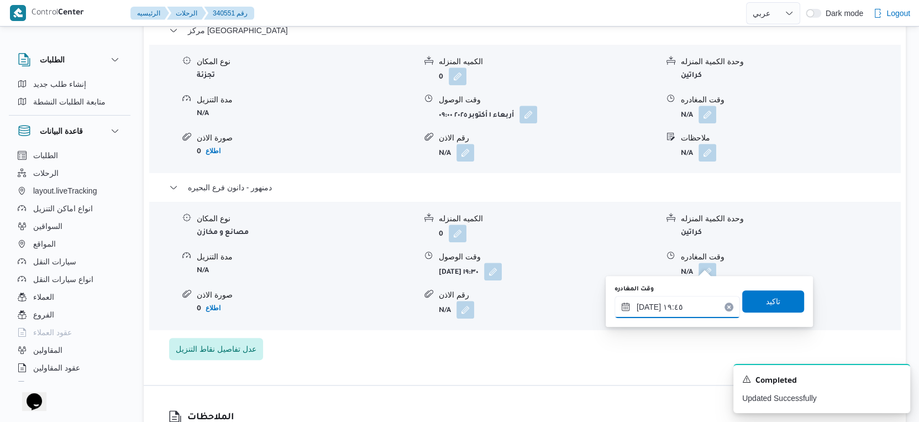
click at [647, 305] on input "٠١/١٠/٢٠٢٥ ١٩:٤٥" at bounding box center [676, 307] width 125 height 22
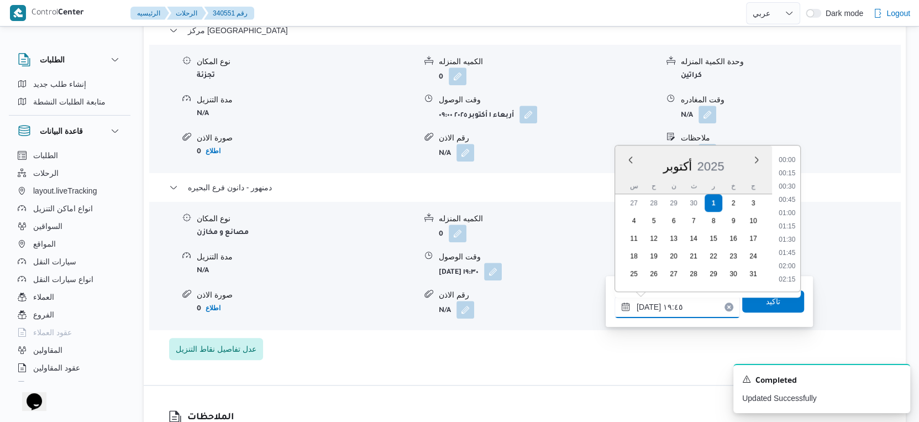
click at [647, 305] on input "٠١/١٠/٢٠٢٥ ١٩:٤٥" at bounding box center [676, 307] width 125 height 22
type input "٠١/١٠/٢٠٢٥ ١٩:٤٠"
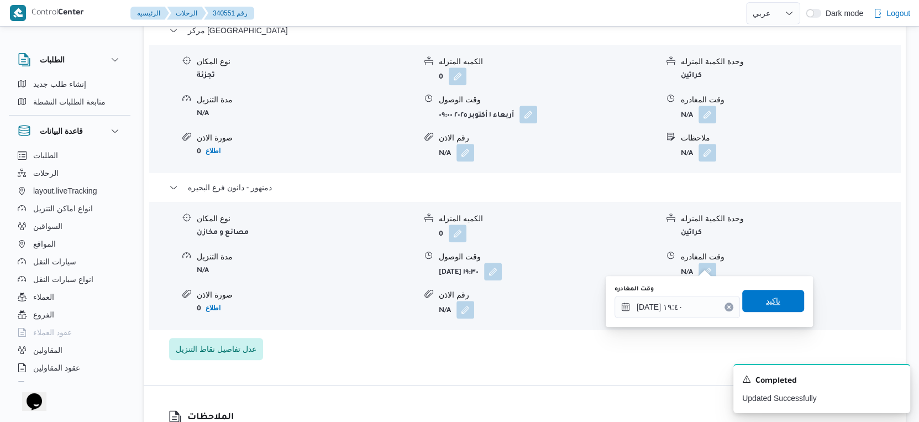
click at [783, 303] on span "تاكيد" at bounding box center [773, 300] width 62 height 22
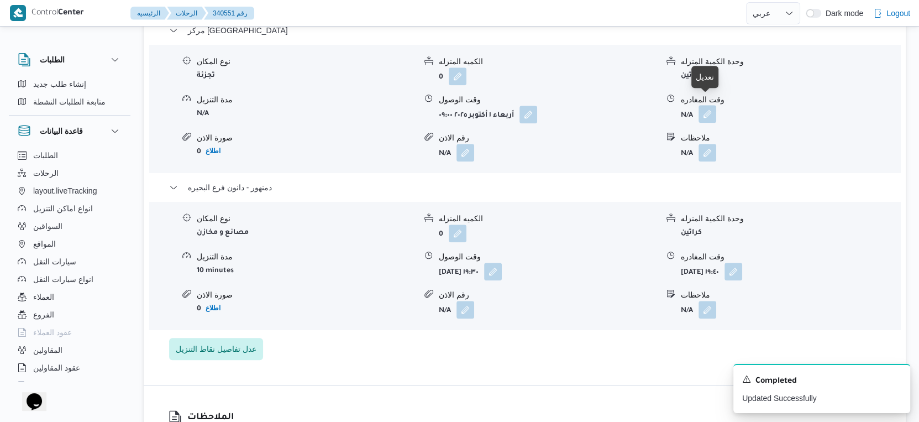
click at [707, 109] on button "button" at bounding box center [707, 114] width 18 height 18
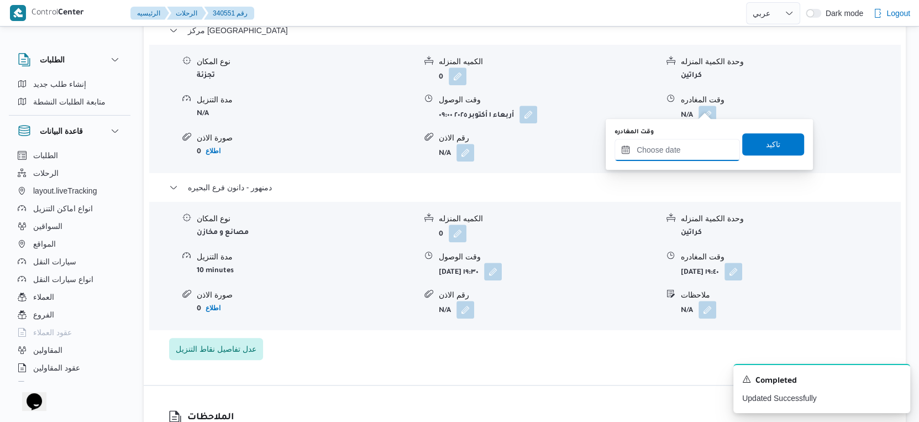
click at [685, 156] on input "وقت المغادره" at bounding box center [676, 150] width 125 height 22
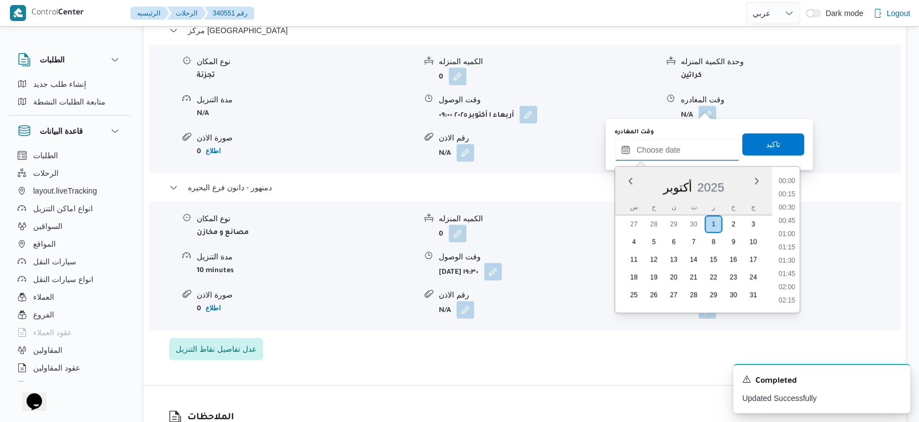
scroll to position [979, 0]
click at [790, 218] on li "19:15" at bounding box center [786, 222] width 25 height 11
type input "٠١/١٠/٢٠٢٥ ١٩:١٥"
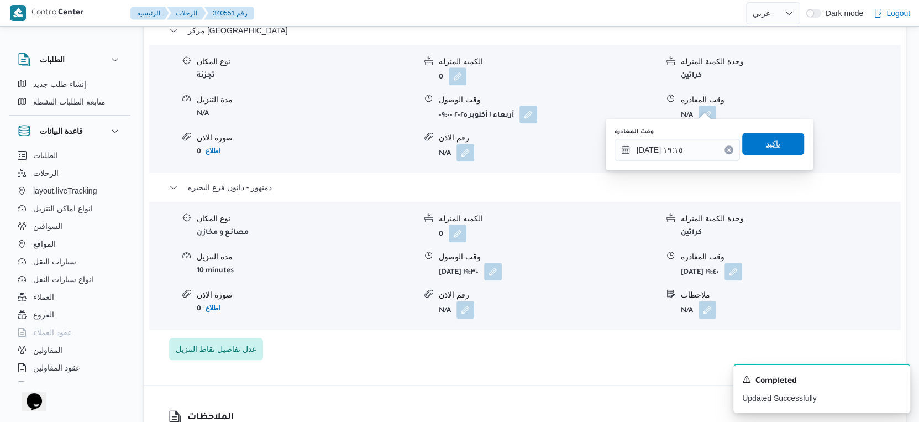
click at [772, 141] on span "تاكيد" at bounding box center [773, 144] width 62 height 22
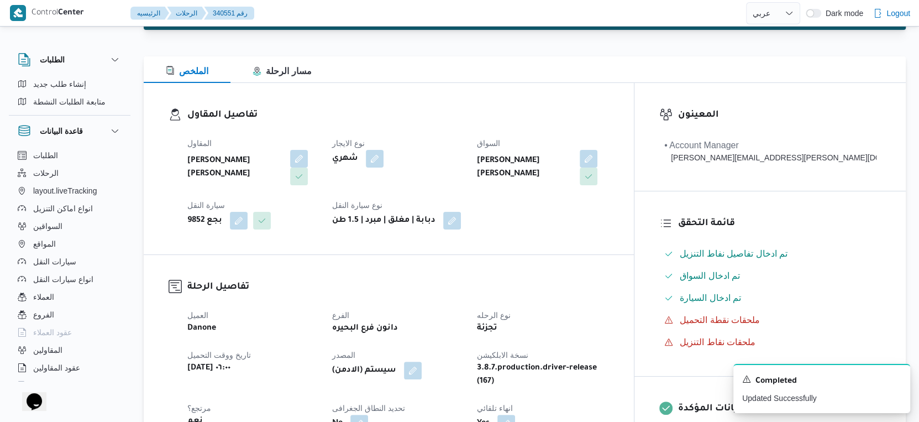
scroll to position [0, 0]
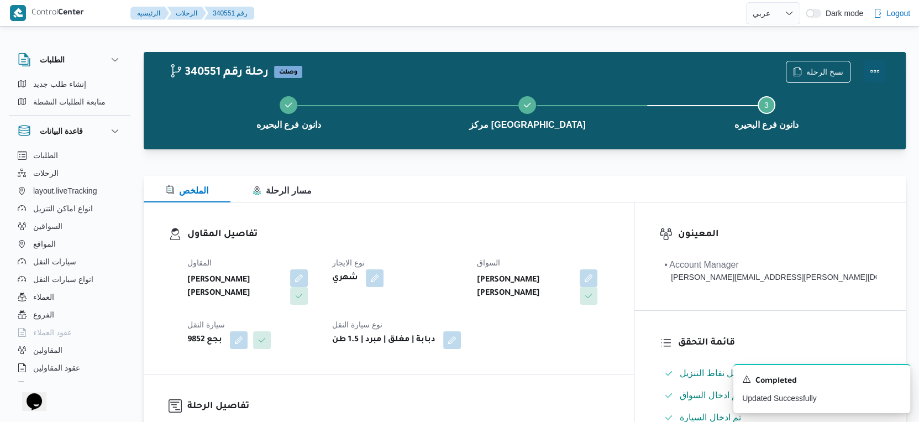
click at [878, 64] on button "Actions" at bounding box center [874, 71] width 22 height 22
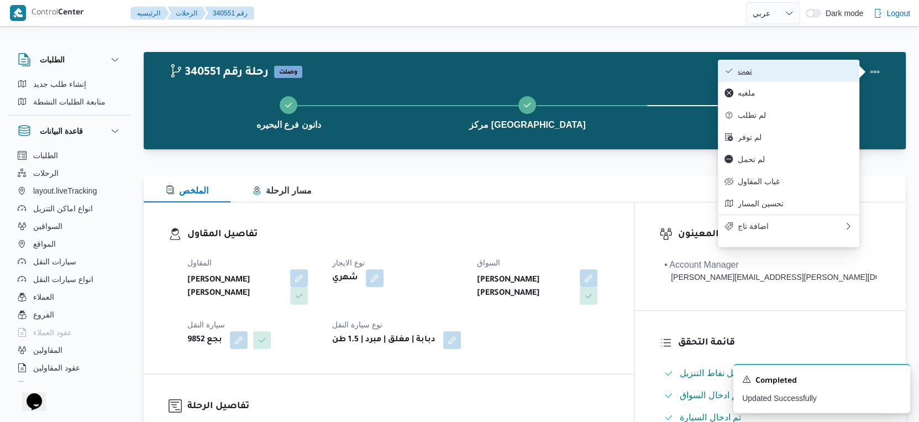
click at [791, 70] on span "تمت" at bounding box center [795, 70] width 115 height 9
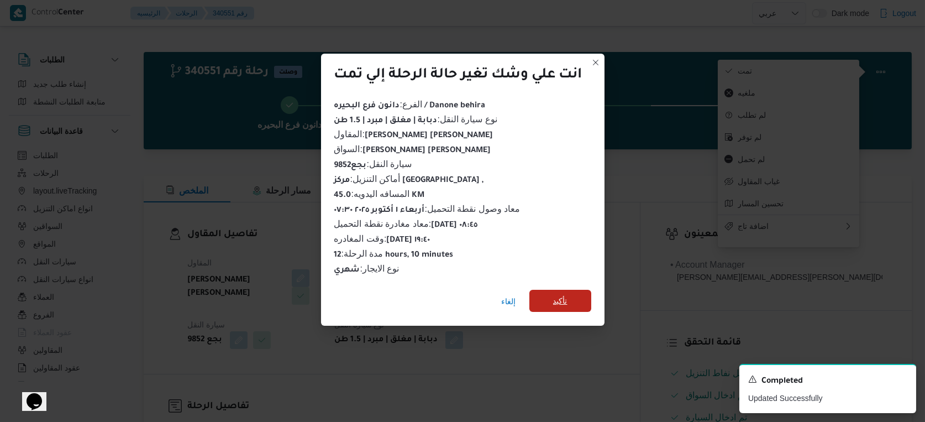
click at [584, 294] on span "تأكيد" at bounding box center [560, 300] width 62 height 22
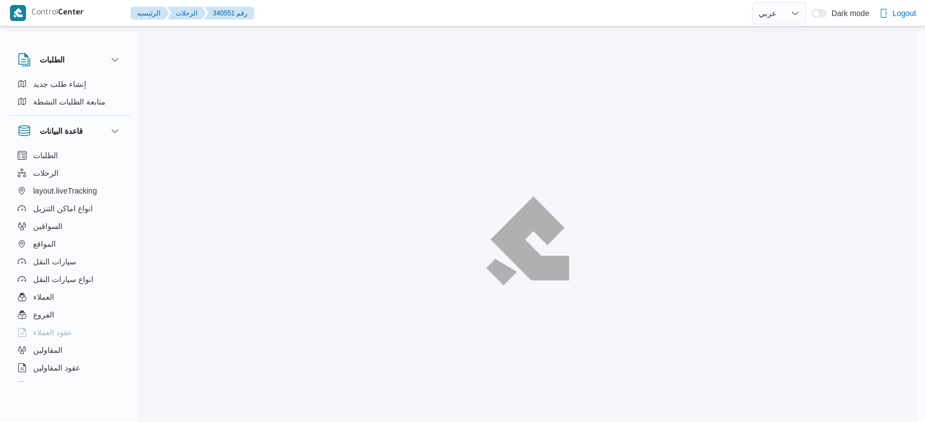
select select "ar"
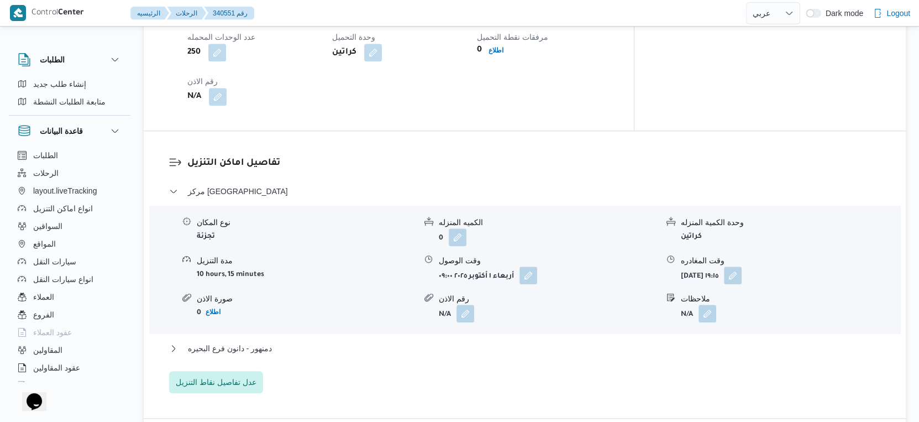
scroll to position [921, 0]
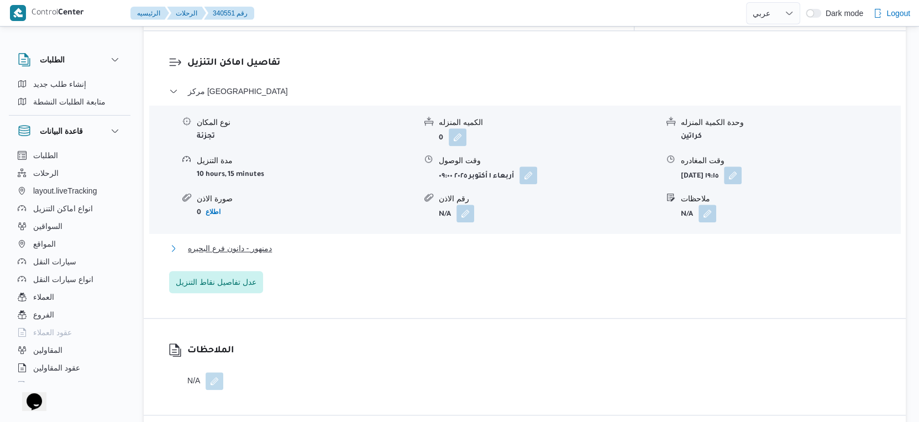
click at [284, 241] on button "دمنهور - دانون فرع البحيره" at bounding box center [525, 247] width 712 height 13
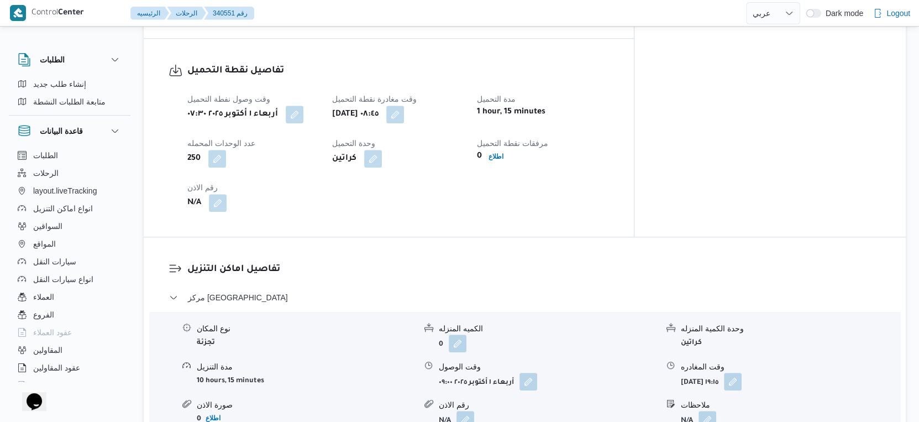
scroll to position [982, 0]
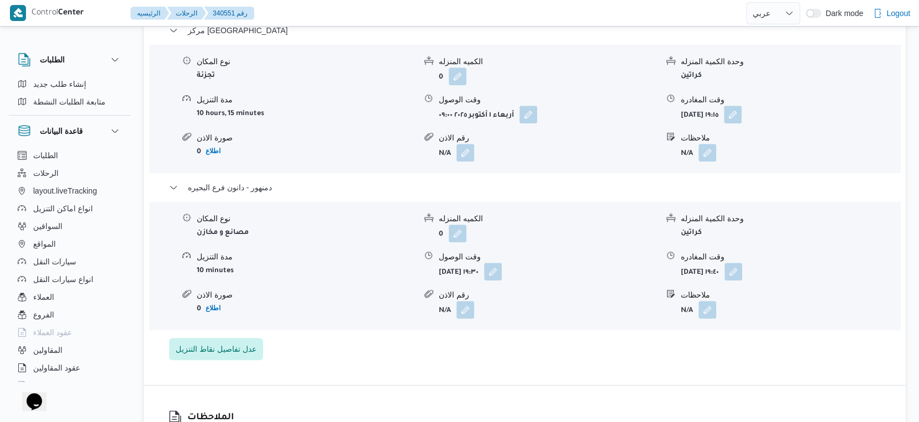
select select "ar"
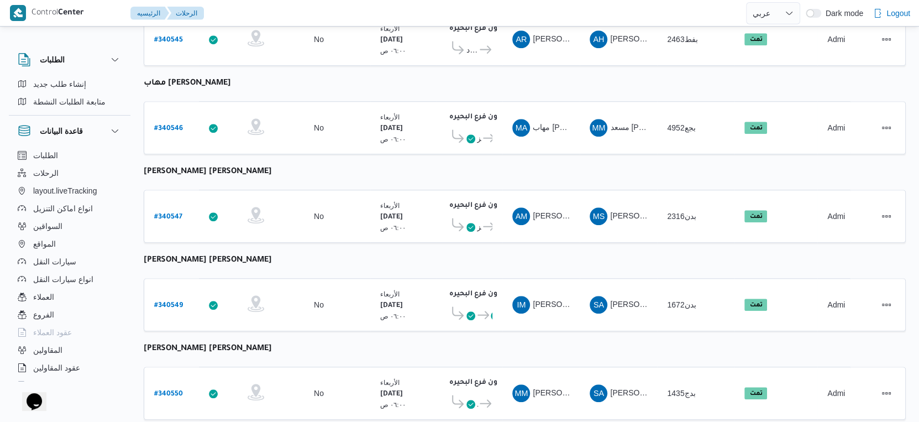
scroll to position [902, 0]
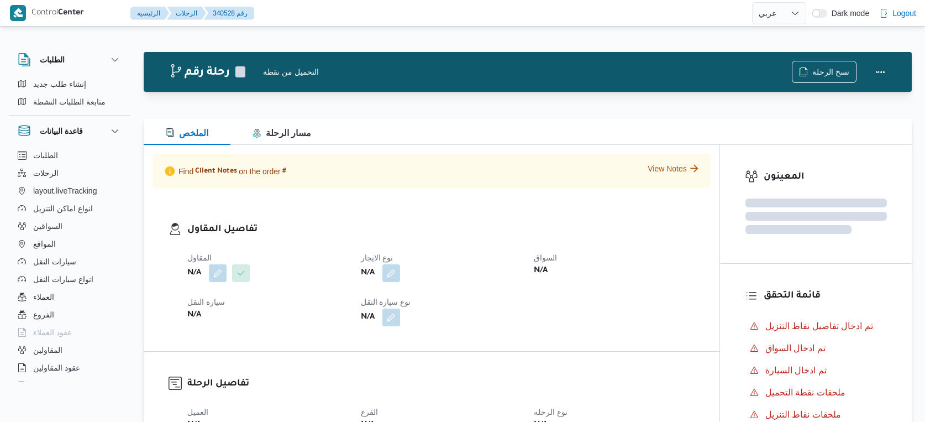
select select "ar"
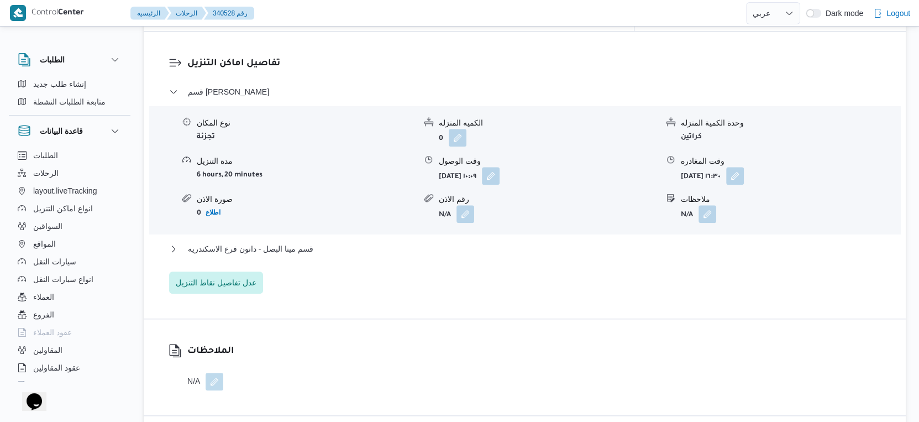
scroll to position [921, 0]
click at [319, 241] on button "قسم مينا البصل - دانون فرع الاسكندريه" at bounding box center [525, 247] width 712 height 13
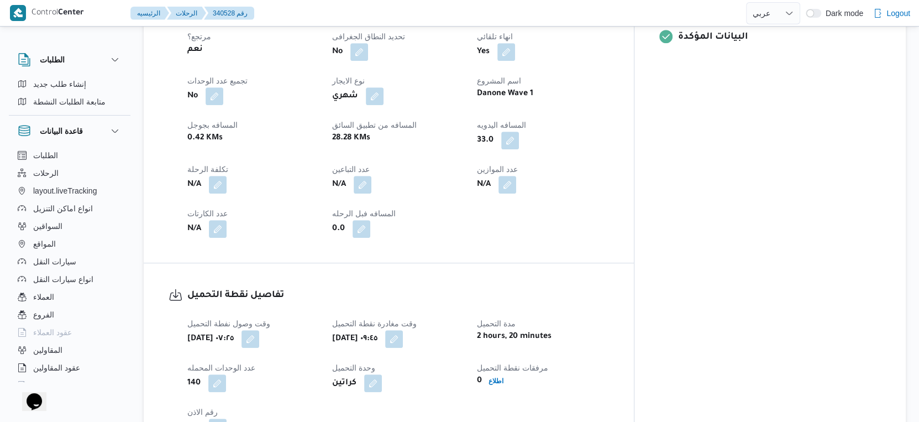
scroll to position [307, 0]
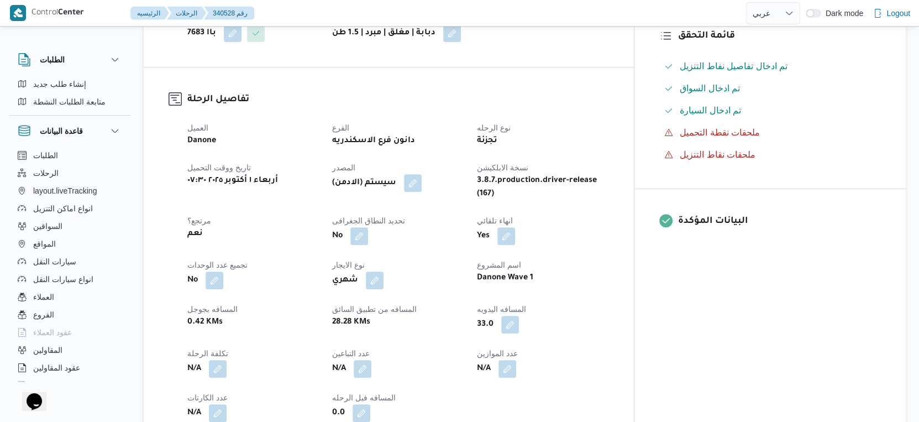
select select "ar"
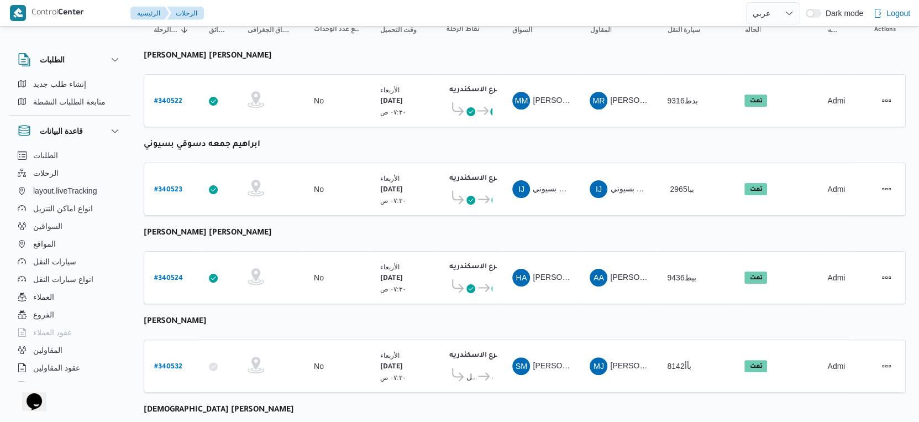
scroll to position [104, 0]
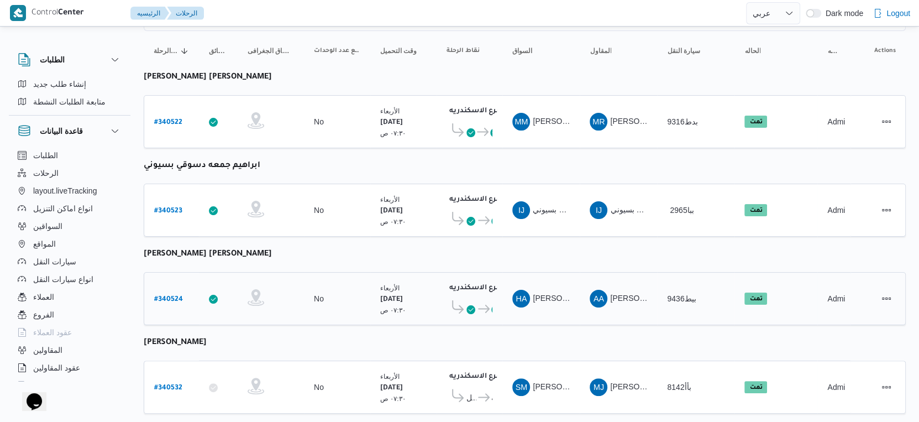
click at [172, 296] on b "# 340524" at bounding box center [168, 300] width 29 height 8
select select "ar"
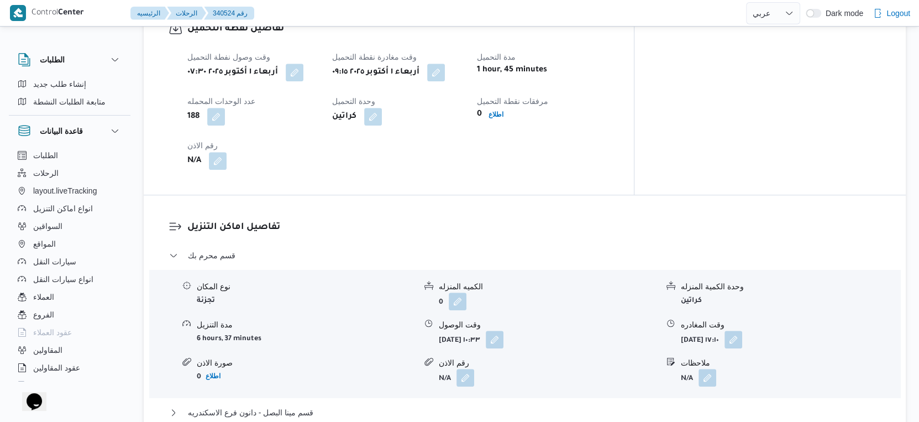
scroll to position [736, 0]
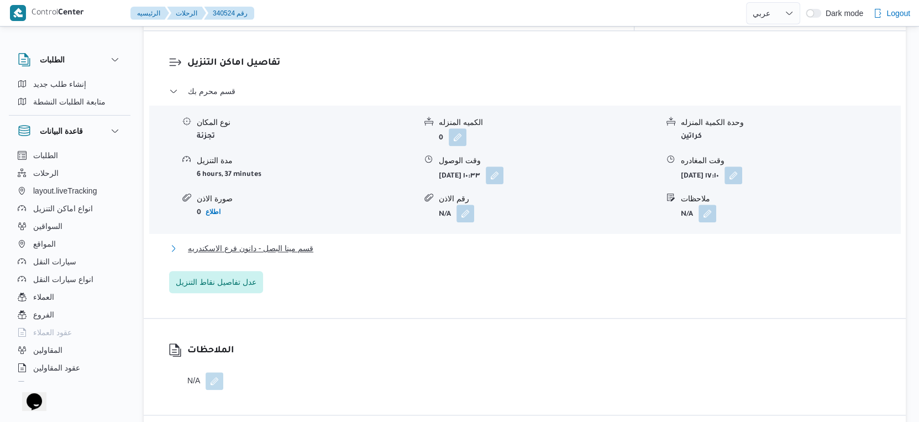
click at [323, 241] on button "قسم مينا البصل - دانون فرع الاسكندريه" at bounding box center [525, 247] width 712 height 13
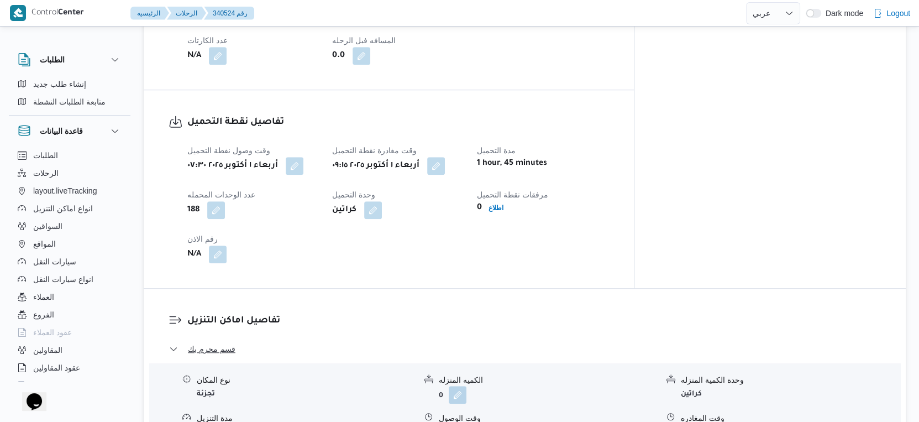
scroll to position [581, 0]
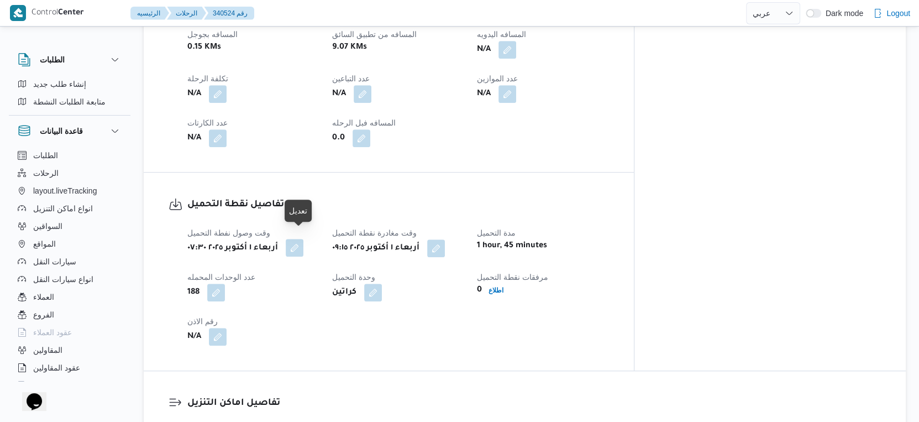
click at [297, 239] on button "button" at bounding box center [295, 248] width 18 height 18
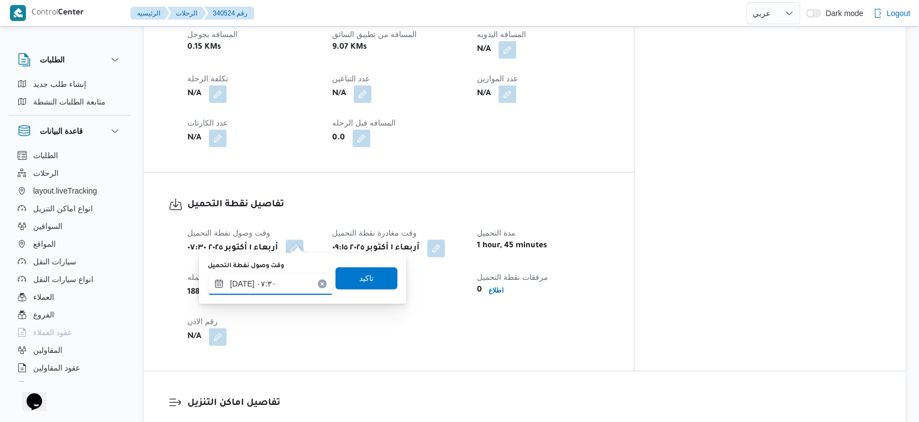
click at [242, 282] on input "[DATE] ٠٧:٣٠" at bounding box center [270, 283] width 125 height 22
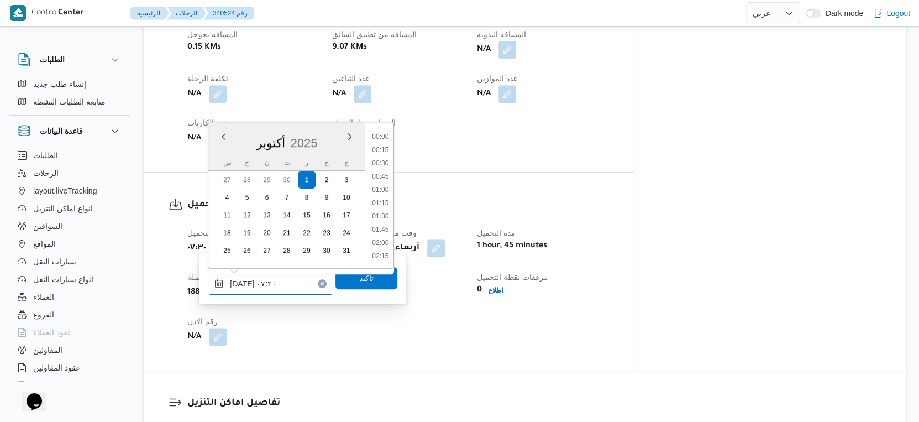
scroll to position [330, 0]
click at [242, 282] on input "[DATE] ٠٧:٣٠" at bounding box center [270, 283] width 125 height 22
type input "[DATE] ٠٧:١٠"
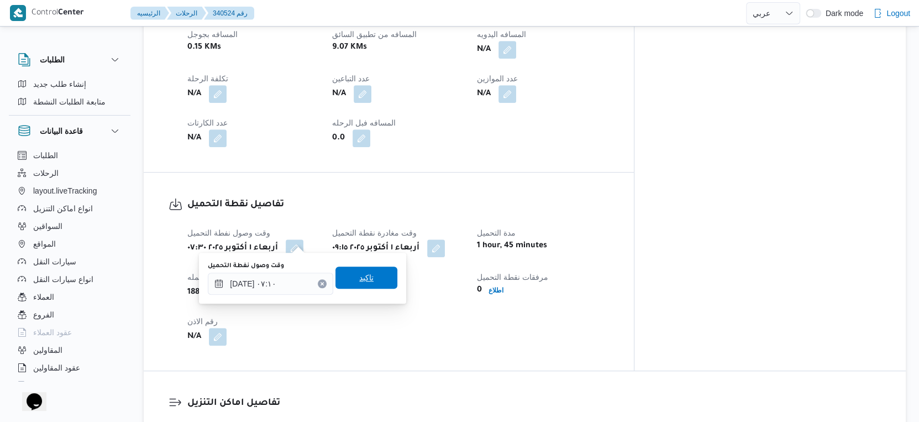
click at [366, 281] on span "تاكيد" at bounding box center [366, 277] width 62 height 22
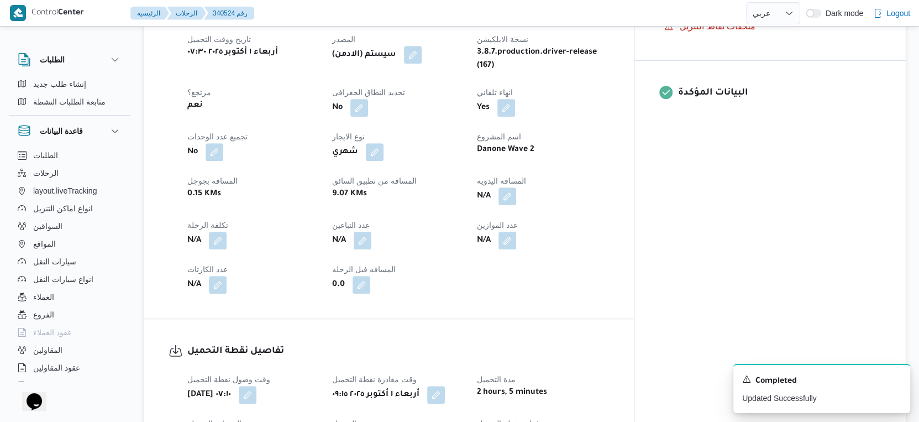
scroll to position [397, 0]
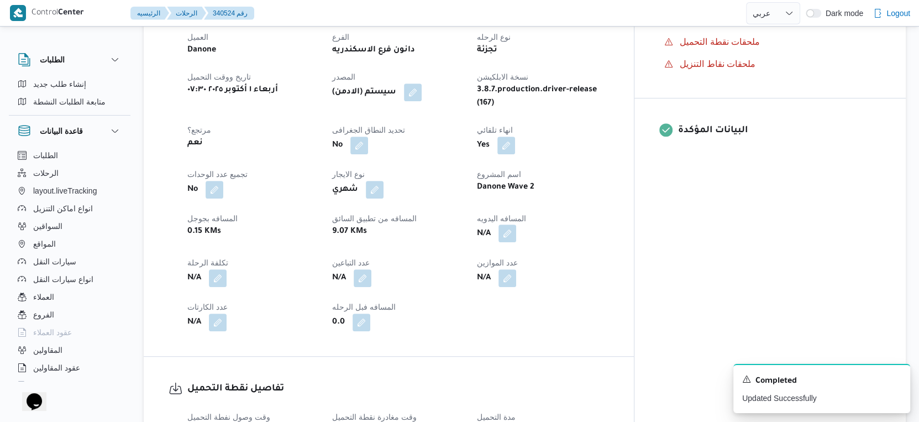
click at [516, 227] on button "button" at bounding box center [507, 233] width 18 height 18
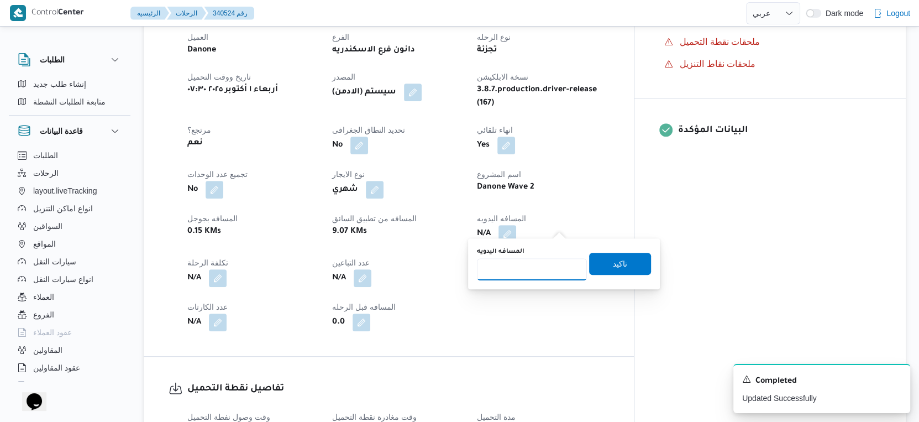
click at [530, 270] on input "المسافه اليدويه" at bounding box center [532, 269] width 110 height 22
type input "34"
click at [633, 264] on span "تاكيد" at bounding box center [620, 263] width 62 height 22
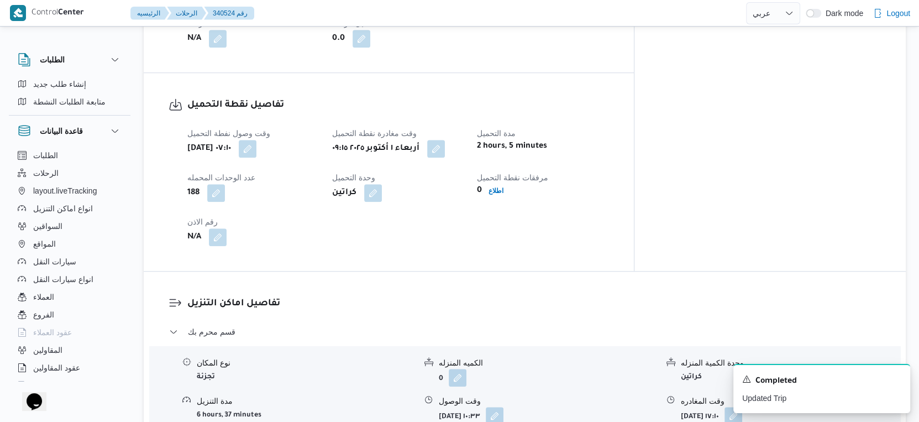
scroll to position [581, 0]
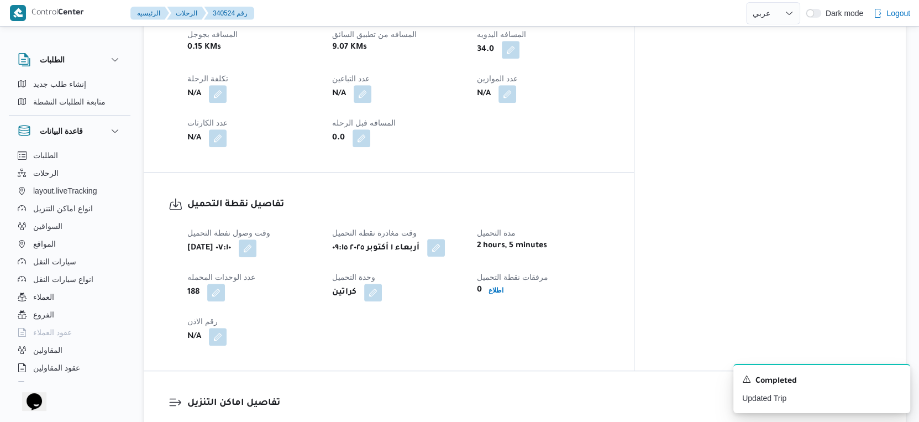
click at [445, 240] on button "button" at bounding box center [436, 248] width 18 height 18
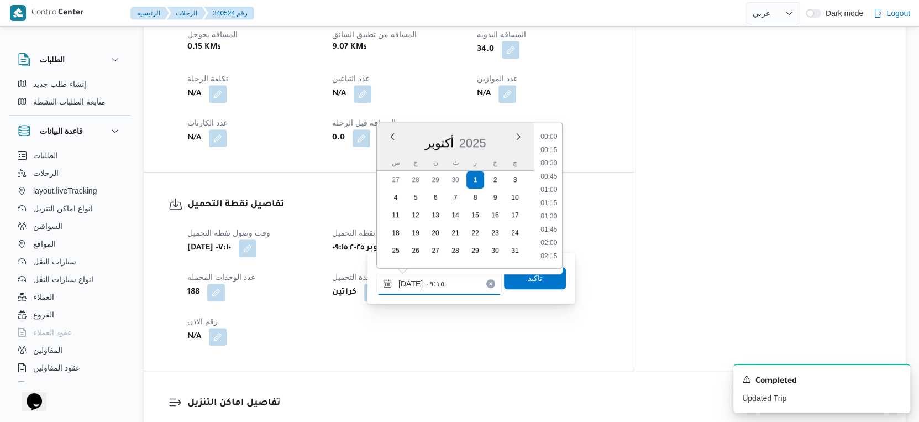
click at [442, 282] on input "[DATE] ٠٩:١٥" at bounding box center [438, 283] width 125 height 22
click at [552, 231] on li "09:45" at bounding box center [548, 230] width 25 height 11
type input "٠١/١٠/٢٠٢٥ ٠٩:٤٥"
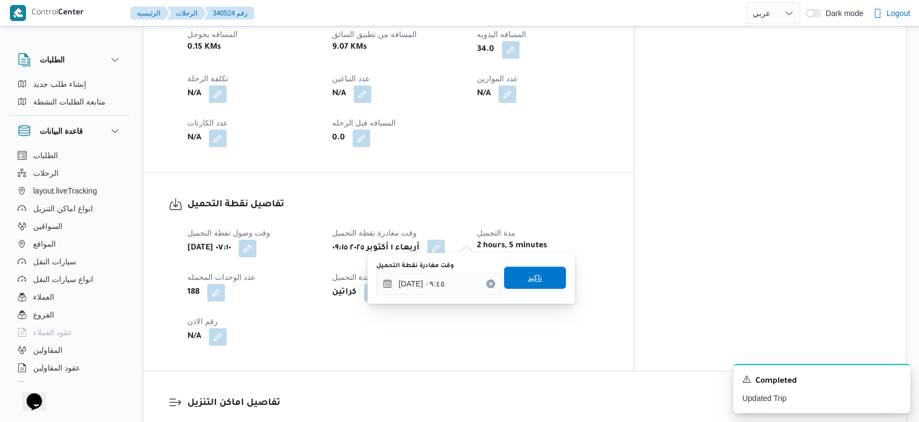
click at [533, 285] on span "تاكيد" at bounding box center [535, 277] width 62 height 22
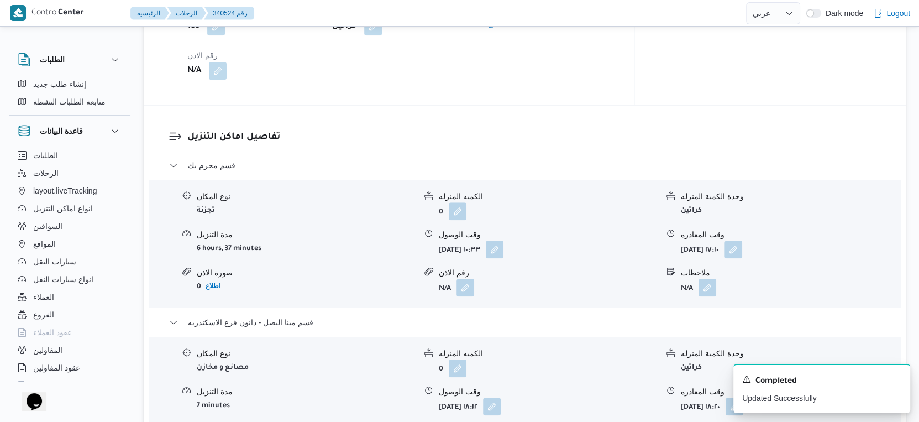
scroll to position [921, 0]
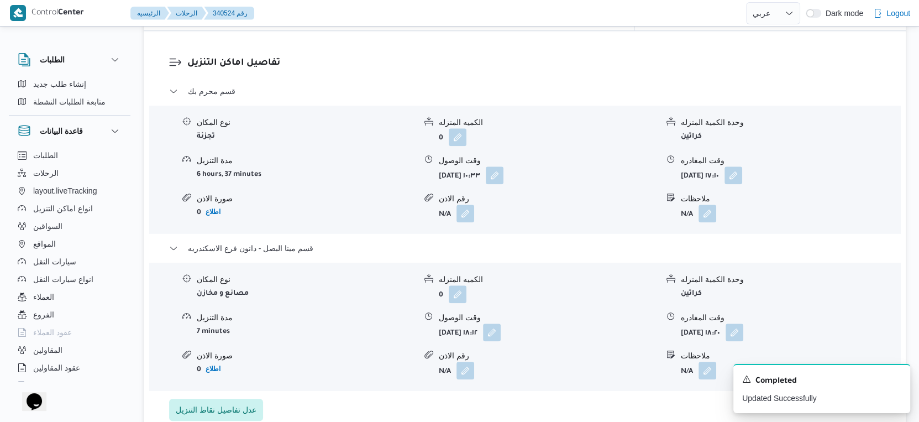
select select "ar"
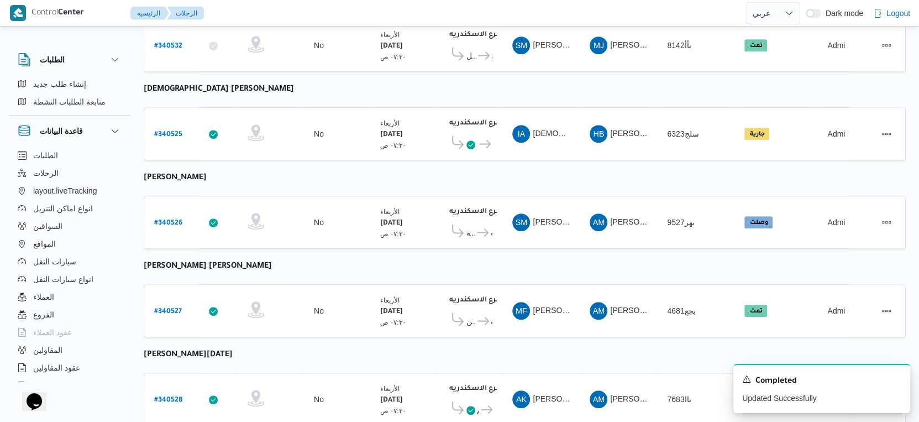
scroll to position [472, 0]
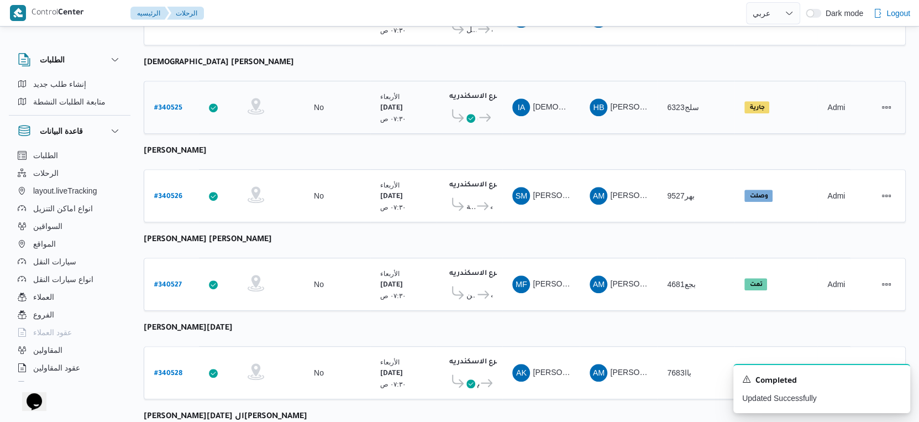
click at [171, 104] on b "# 340525" at bounding box center [168, 108] width 28 height 8
select select "ar"
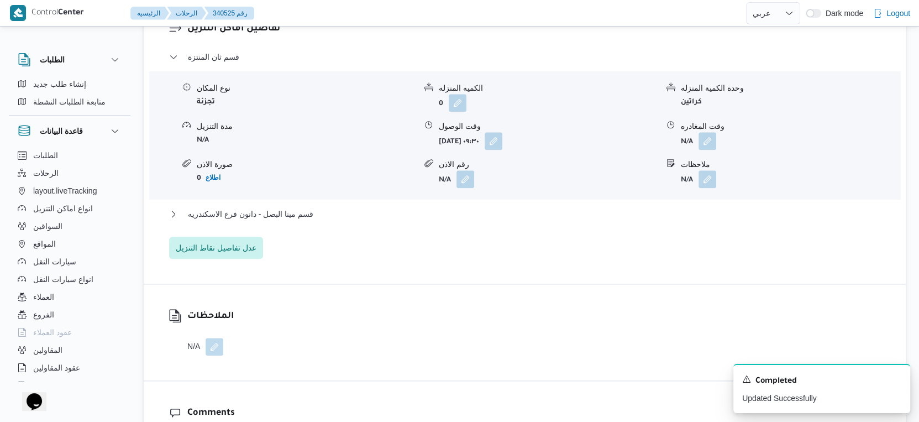
scroll to position [963, 0]
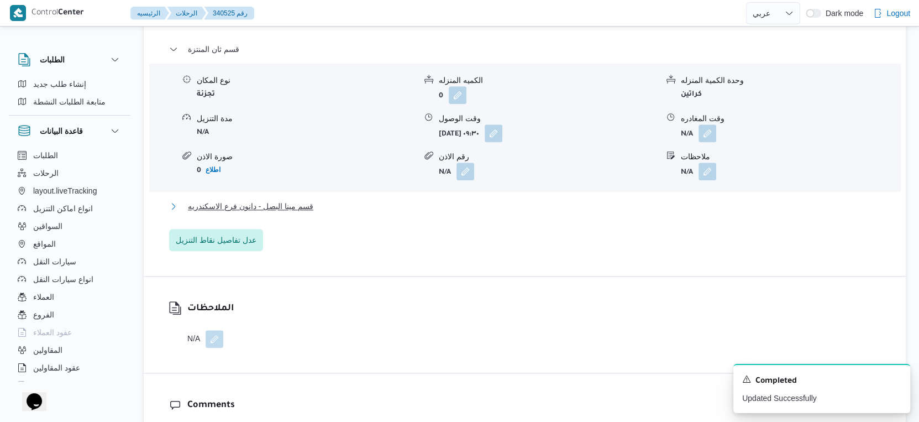
click at [303, 199] on span "قسم مينا البصل - دانون فرع الاسكندريه" at bounding box center [250, 205] width 125 height 13
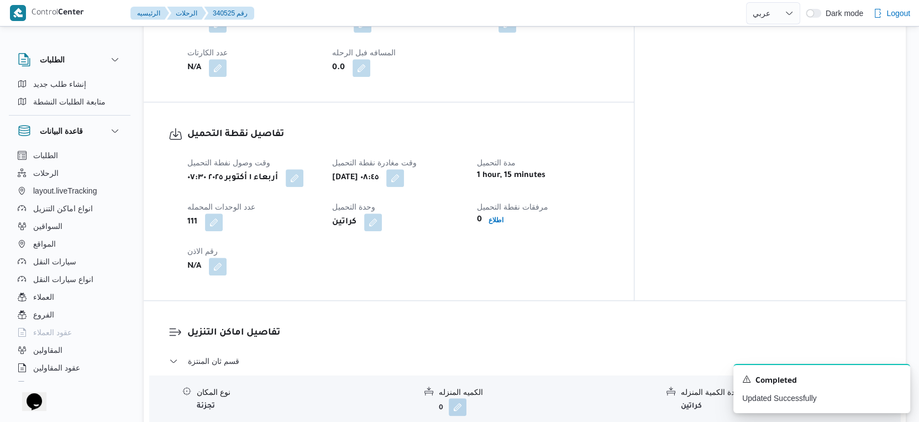
scroll to position [675, 0]
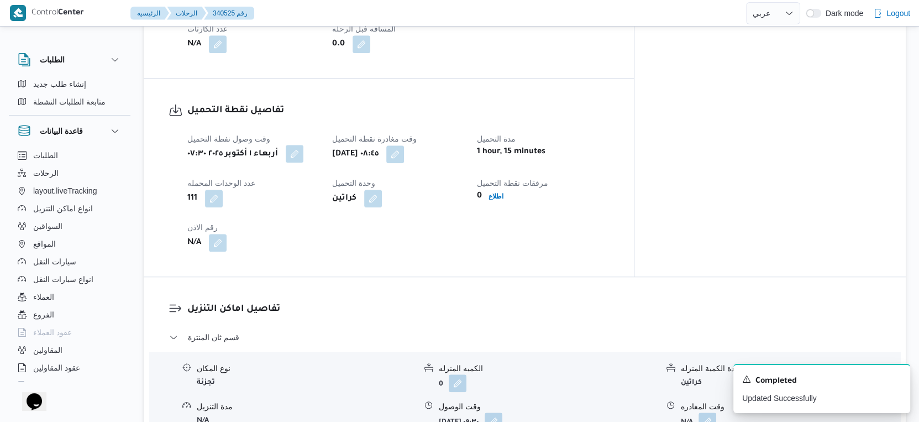
click at [302, 146] on button "button" at bounding box center [295, 154] width 18 height 18
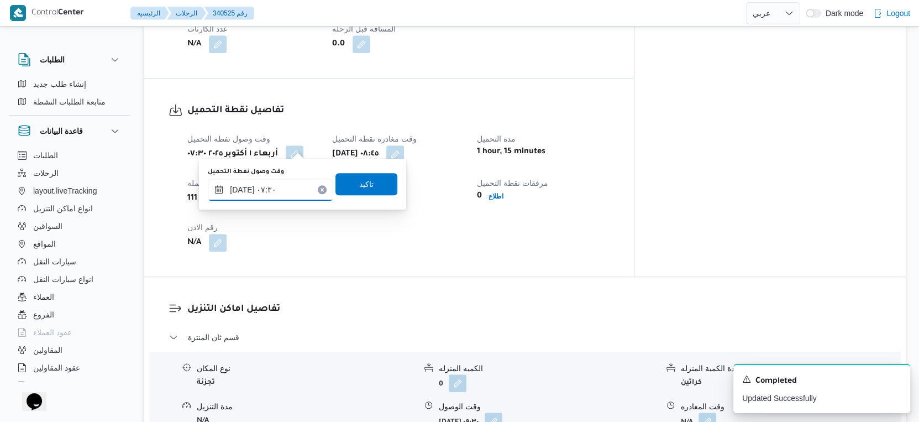
click at [240, 189] on input "٠١/١٠/٢٠٢٥ ٠٧:٣٠" at bounding box center [270, 189] width 125 height 22
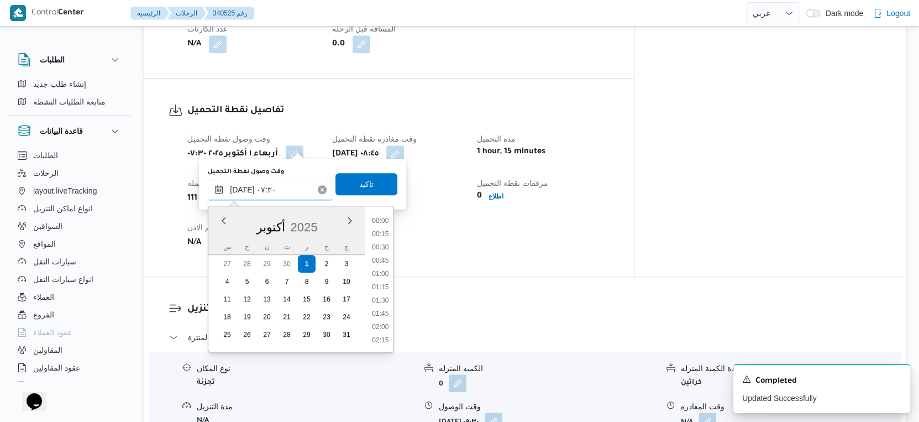
scroll to position [330, 0]
click at [240, 189] on input "٠١/١٠/٢٠٢٥ ٠٧:٣٠" at bounding box center [270, 189] width 125 height 22
type input "٠١/١٠/٢٠٢٥ ٠٧:٣٥"
click at [362, 183] on span "تاكيد" at bounding box center [366, 183] width 14 height 13
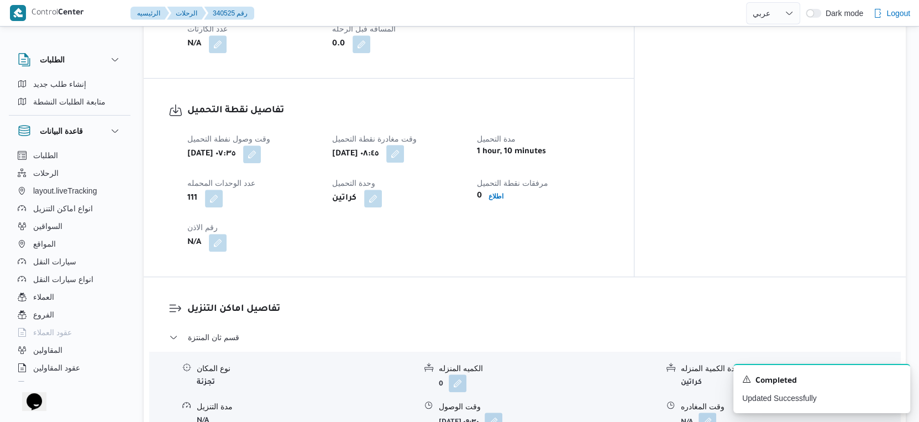
click at [404, 145] on button "button" at bounding box center [395, 154] width 18 height 18
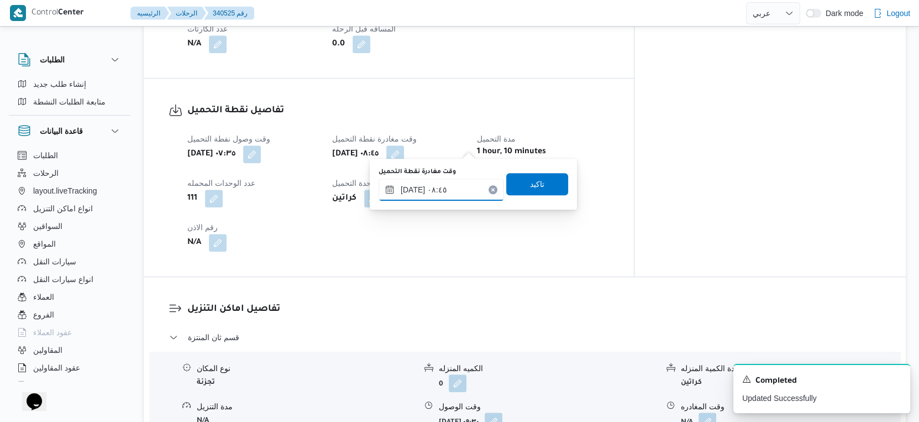
click at [439, 188] on input "٠١/١٠/٢٠٢٥ ٠٨:٤٥" at bounding box center [440, 189] width 125 height 22
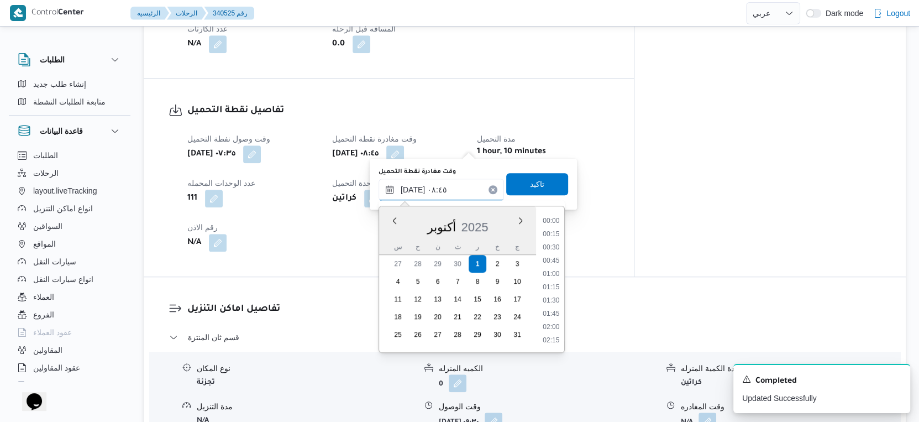
scroll to position [397, 0]
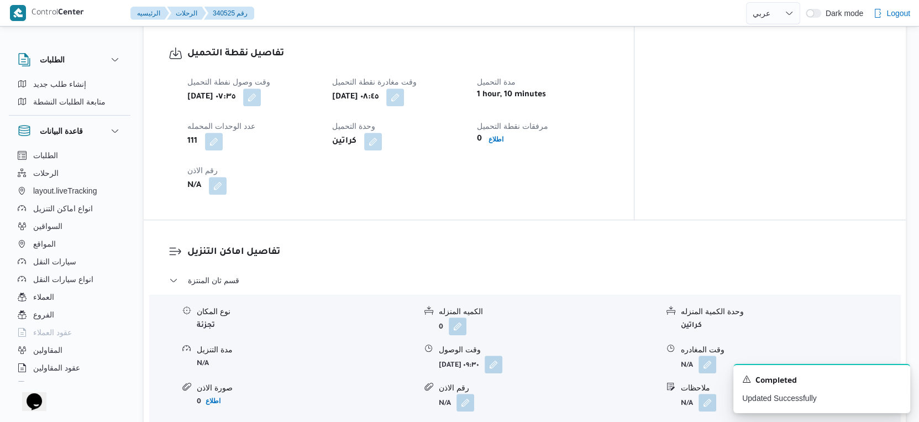
scroll to position [798, 0]
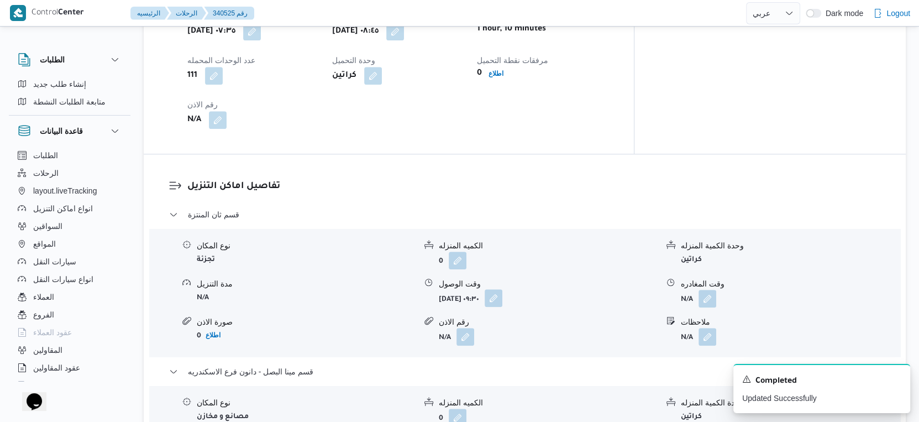
click at [502, 292] on button "button" at bounding box center [493, 298] width 18 height 18
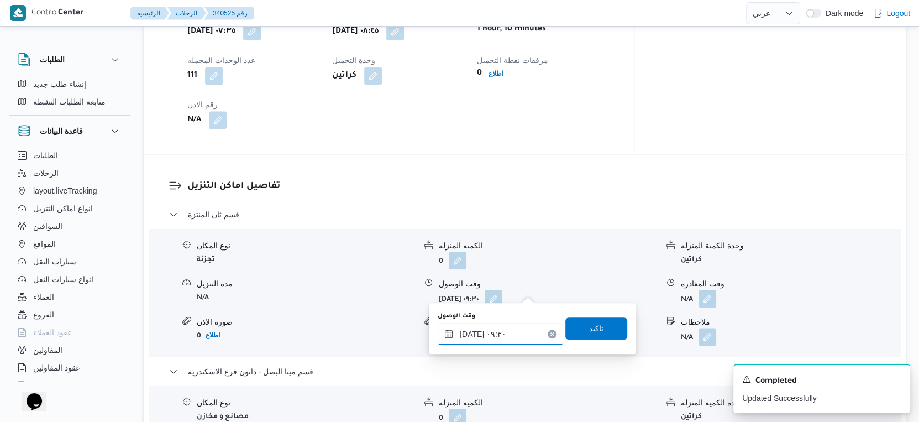
click at [514, 323] on input "٠١/١٠/٢٠٢٥ ٠٩:٣٠" at bounding box center [500, 334] width 125 height 22
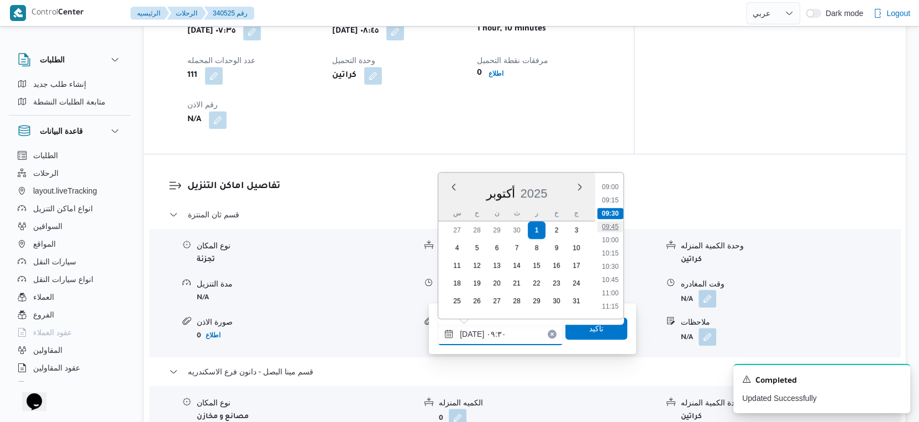
scroll to position [498, 0]
click at [613, 243] on li "10:30" at bounding box center [609, 245] width 25 height 11
type input "[DATE] ١٠:٣٠"
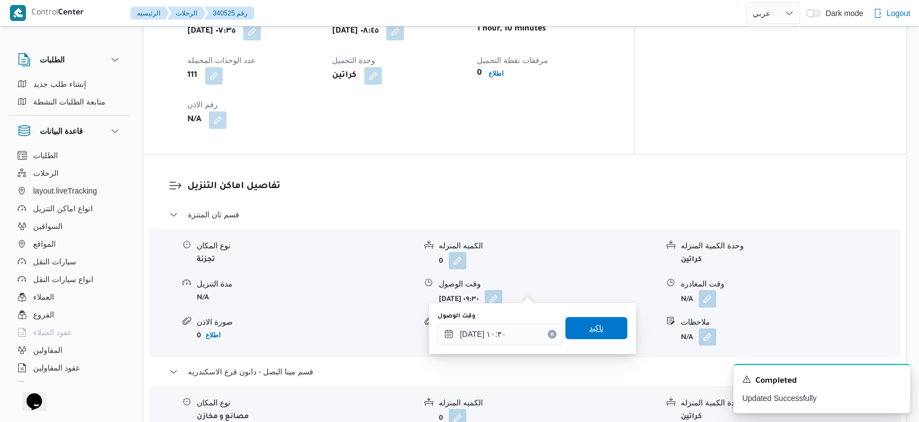
click at [589, 325] on span "تاكيد" at bounding box center [596, 327] width 14 height 13
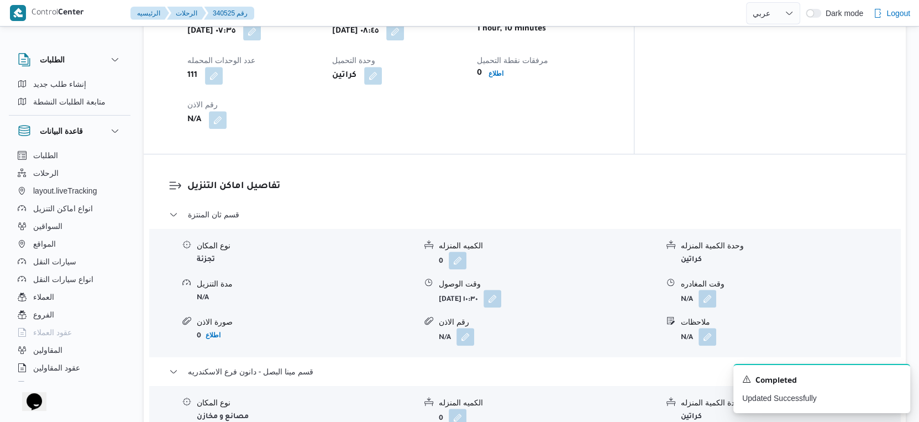
scroll to position [736, 0]
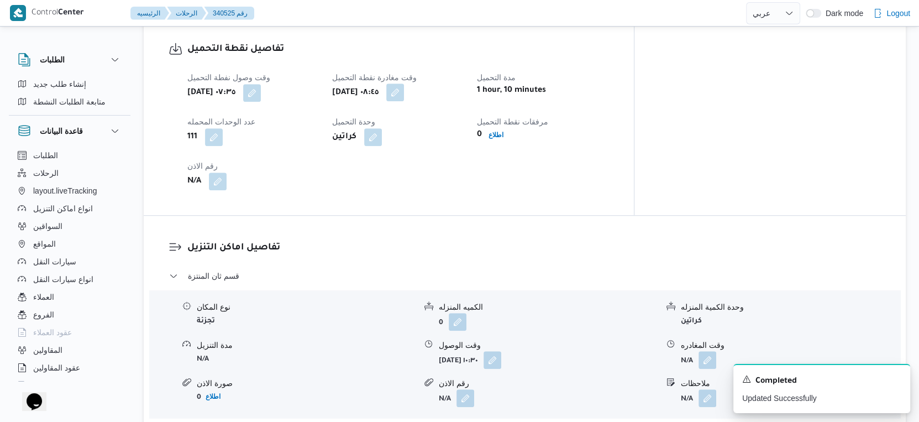
click at [404, 85] on button "button" at bounding box center [395, 92] width 18 height 18
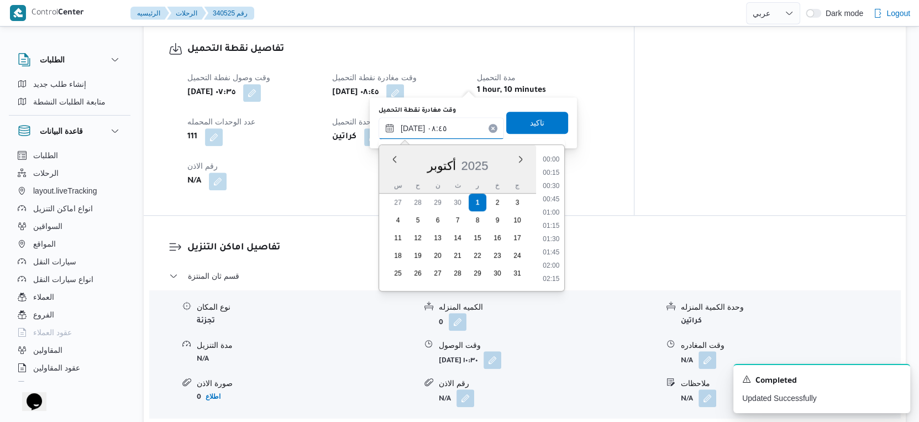
click at [443, 130] on input "٠١/١٠/٢٠٢٥ ٠٨:٤٥" at bounding box center [440, 128] width 125 height 22
click at [555, 218] on li "09:45" at bounding box center [551, 218] width 25 height 11
type input "[DATE] ٠٩:٤٥"
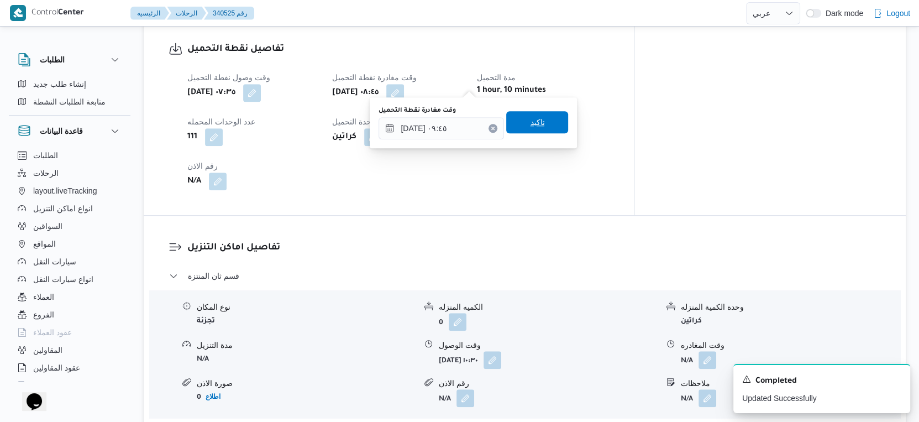
click at [539, 122] on span "تاكيد" at bounding box center [537, 122] width 62 height 22
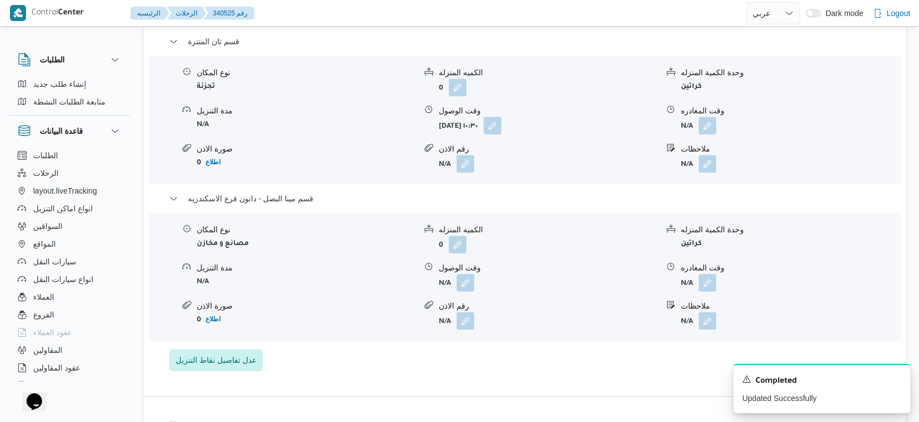
scroll to position [982, 0]
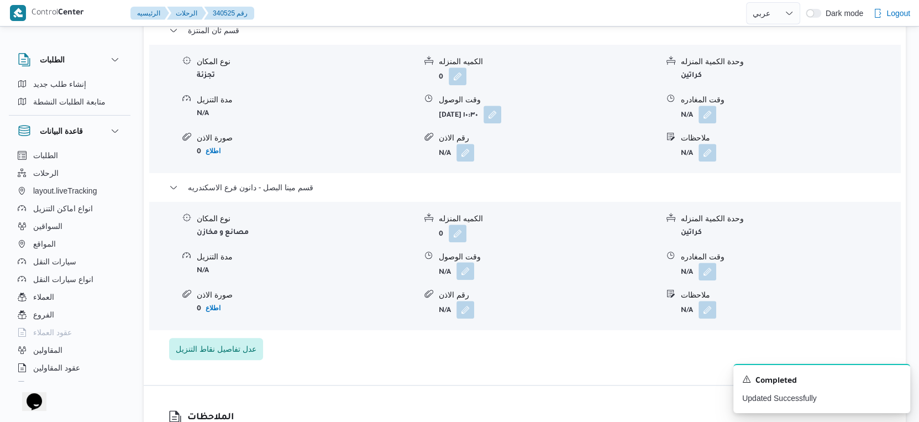
click at [470, 262] on button "button" at bounding box center [465, 271] width 18 height 18
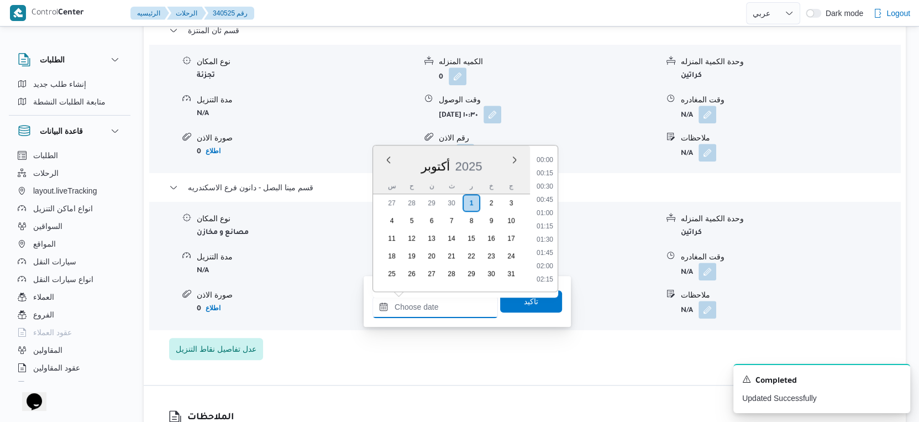
click at [446, 306] on input "وقت الوصول" at bounding box center [434, 307] width 125 height 22
click at [547, 189] on li "16:45" at bounding box center [544, 191] width 25 height 11
type input "٠١/١٠/٢٠٢٥ ١٦:٤٥"
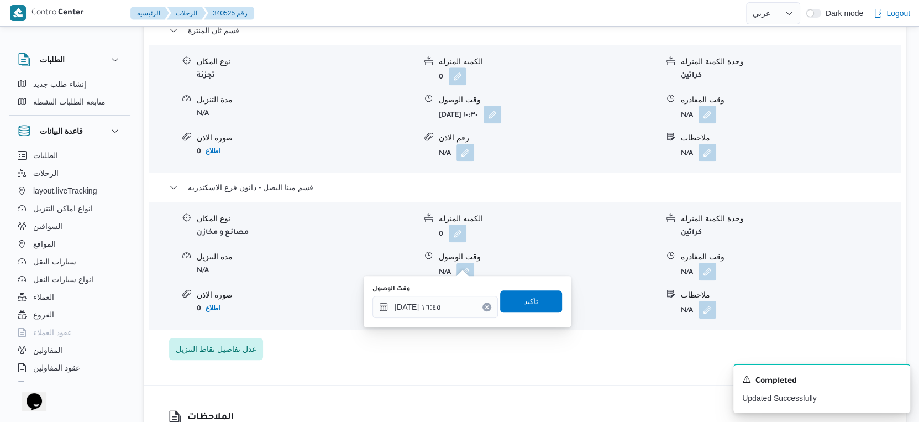
click at [533, 287] on div "وقت الوصول ٠١/١٠/٢٠٢٥ ١٦:٤٥ تاكيد" at bounding box center [467, 300] width 192 height 35
click at [535, 297] on span "تاكيد" at bounding box center [531, 300] width 62 height 22
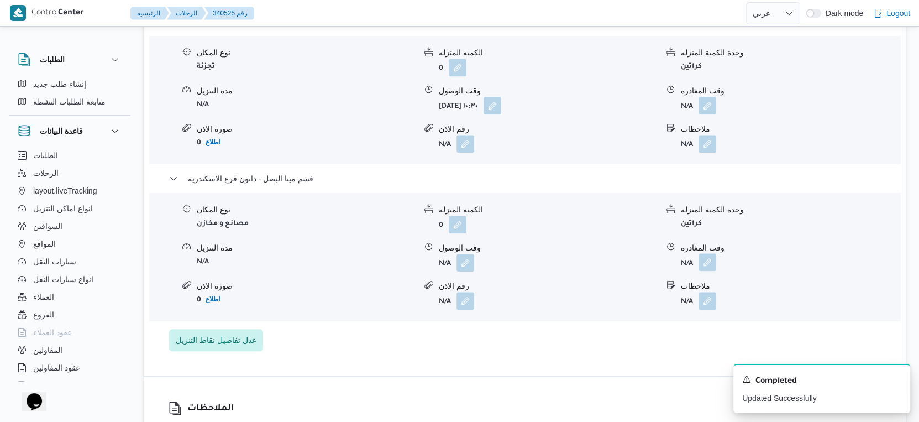
click at [710, 262] on button "button" at bounding box center [707, 262] width 18 height 18
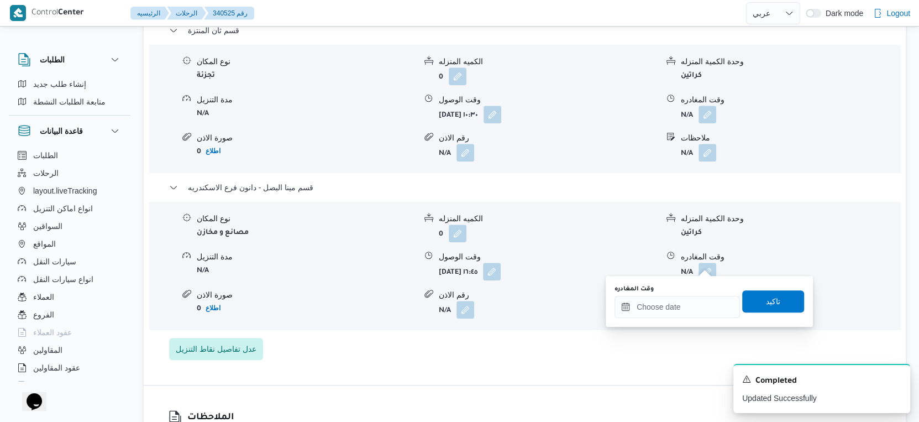
click at [687, 318] on div "You are in a dialog. To close this dialog, hit escape. وقت المغادره تاكيد" at bounding box center [708, 301] width 207 height 51
click at [703, 301] on input "وقت المغادره" at bounding box center [676, 307] width 125 height 22
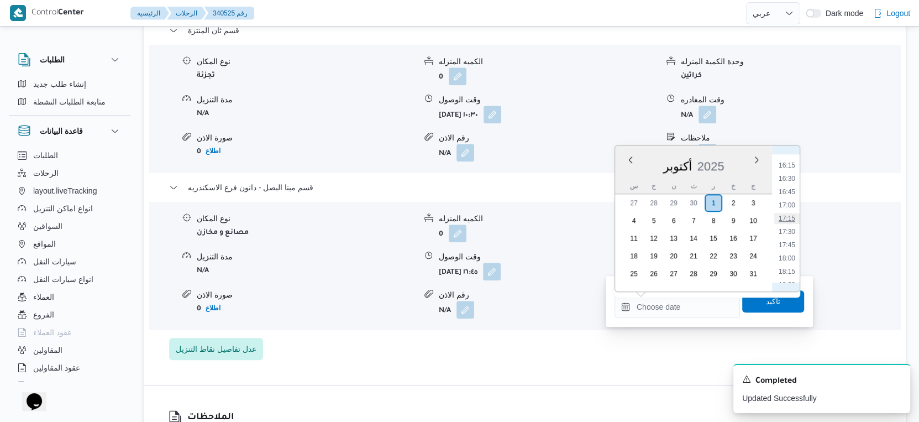
click at [793, 219] on li "17:15" at bounding box center [786, 218] width 25 height 11
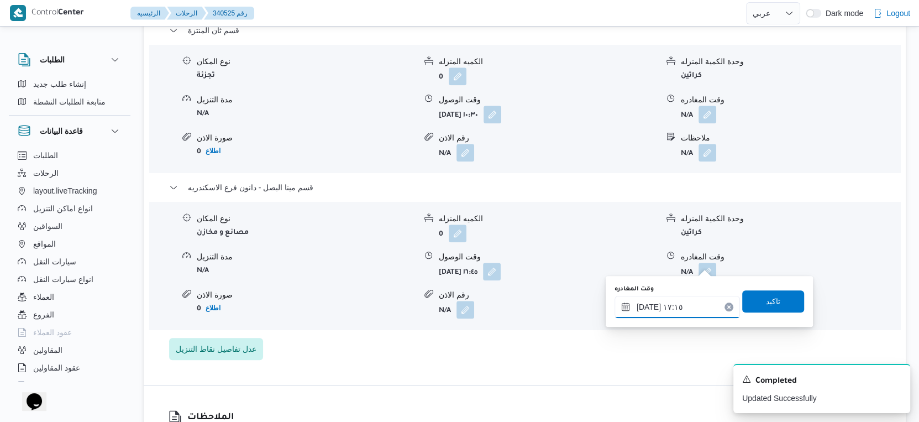
click at [648, 303] on input "٠١/١٠/٢٠٢٥ ١٧:١٥" at bounding box center [676, 307] width 125 height 22
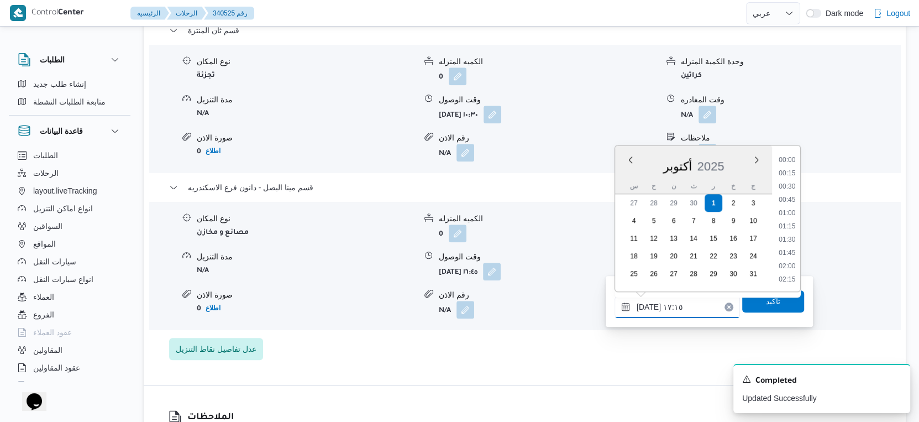
scroll to position [846, 0]
type input "٠١/١٠/٢٠٢٥ ١٧:١١"
click at [755, 303] on span "تاكيد" at bounding box center [773, 300] width 62 height 22
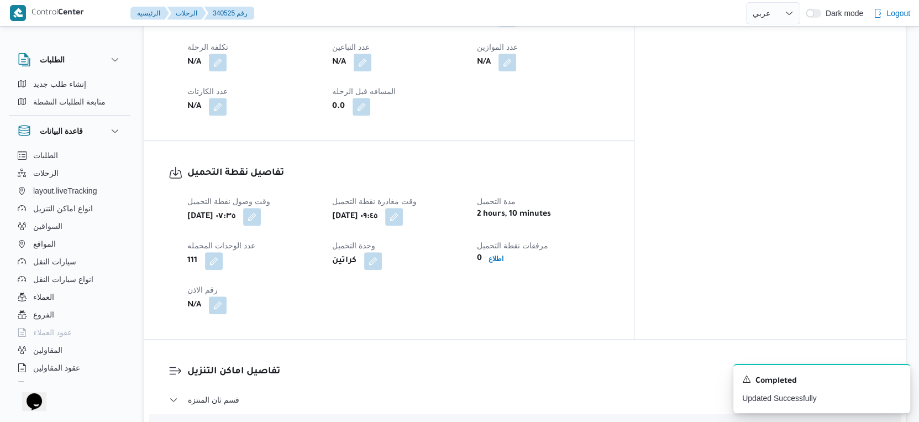
scroll to position [430, 0]
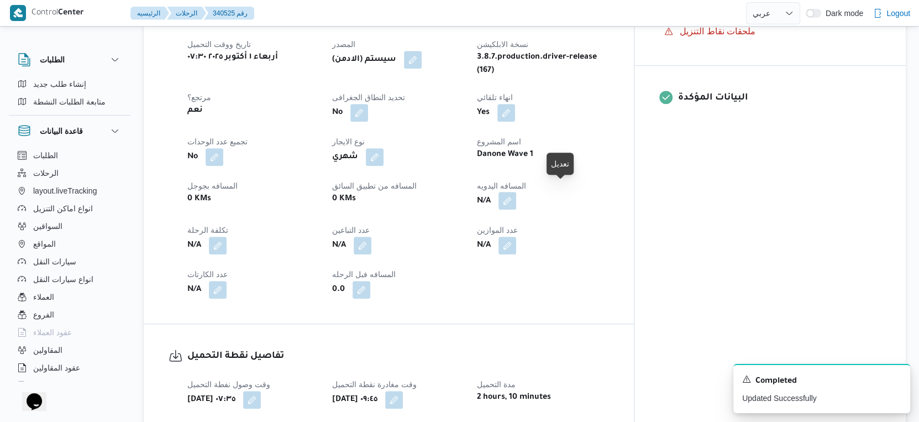
click at [516, 192] on button "button" at bounding box center [507, 201] width 18 height 18
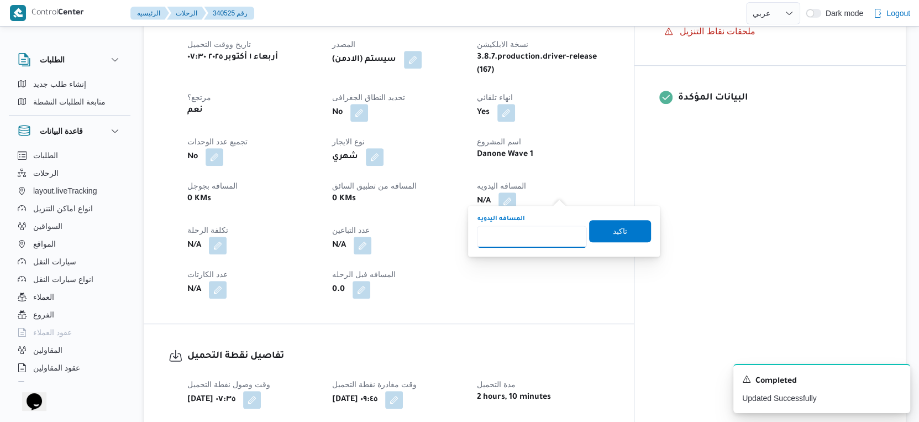
click at [514, 239] on input "المسافه اليدويه" at bounding box center [532, 236] width 110 height 22
type input "12"
click at [624, 230] on span "تاكيد" at bounding box center [620, 230] width 62 height 22
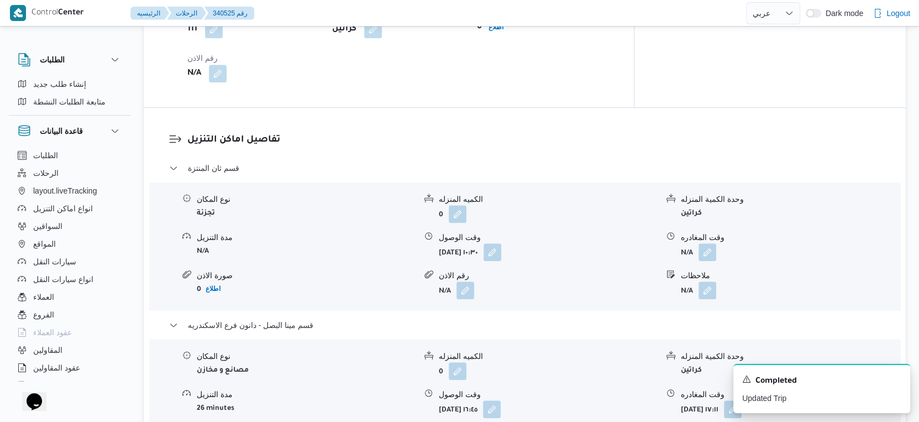
scroll to position [921, 0]
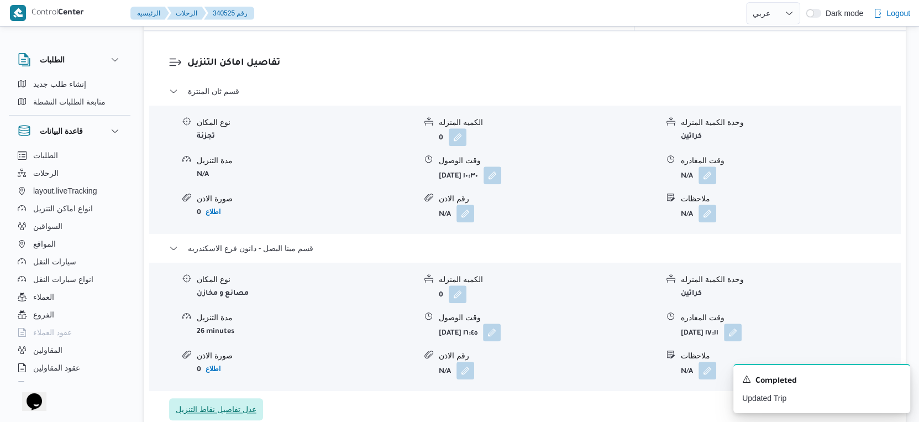
click at [233, 405] on span "عدل تفاصيل نقاط التنزيل" at bounding box center [216, 408] width 81 height 13
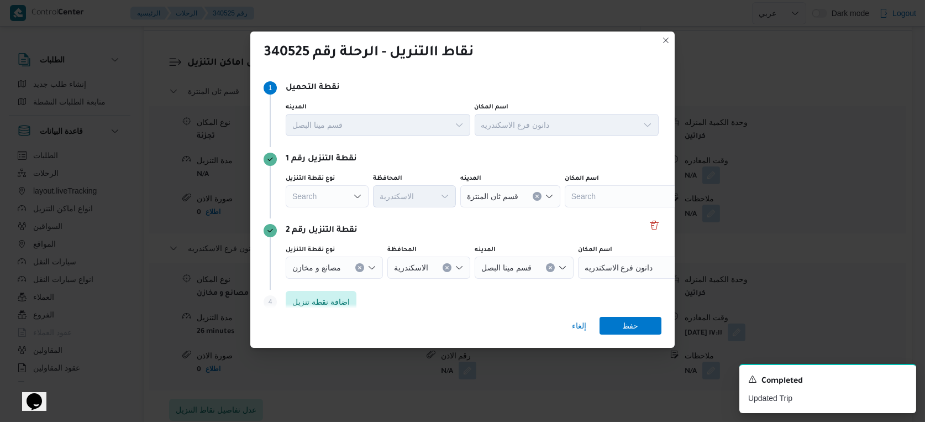
click at [341, 197] on div "Search" at bounding box center [327, 196] width 83 height 22
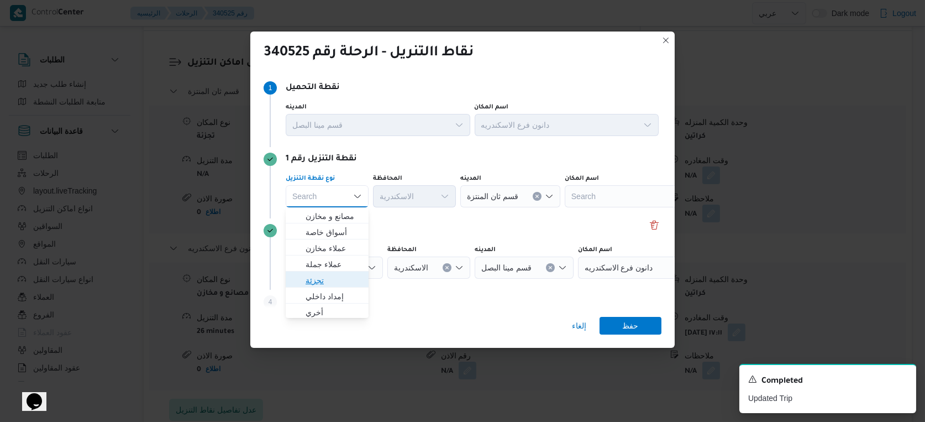
drag, startPoint x: 331, startPoint y: 281, endPoint x: 382, endPoint y: 239, distance: 65.9
click at [332, 281] on span "تجزئة" at bounding box center [334, 279] width 56 height 13
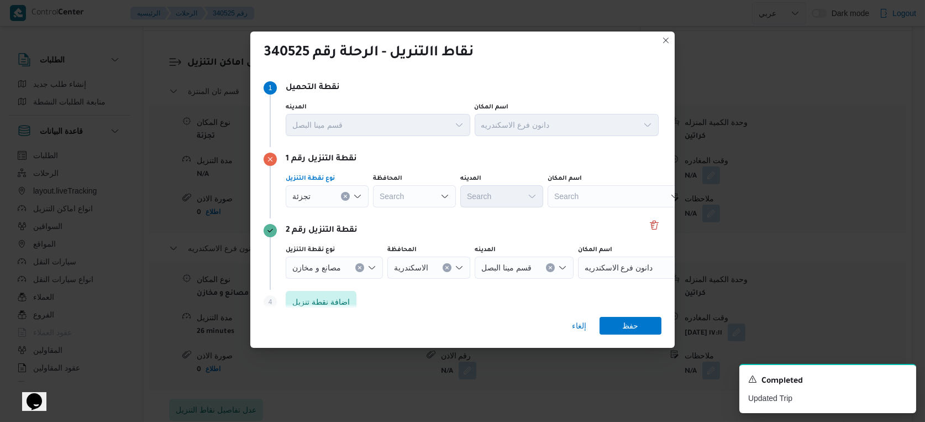
click at [413, 200] on div "Search" at bounding box center [414, 196] width 83 height 22
click at [413, 200] on div "الاسكن الاسكن Combo box. Selected. الاسكن. Selected. Combo box input. Search. T…" at bounding box center [414, 196] width 83 height 22
type input "ا"
type input "س"
click at [325, 196] on div "تجزئة" at bounding box center [327, 196] width 83 height 22
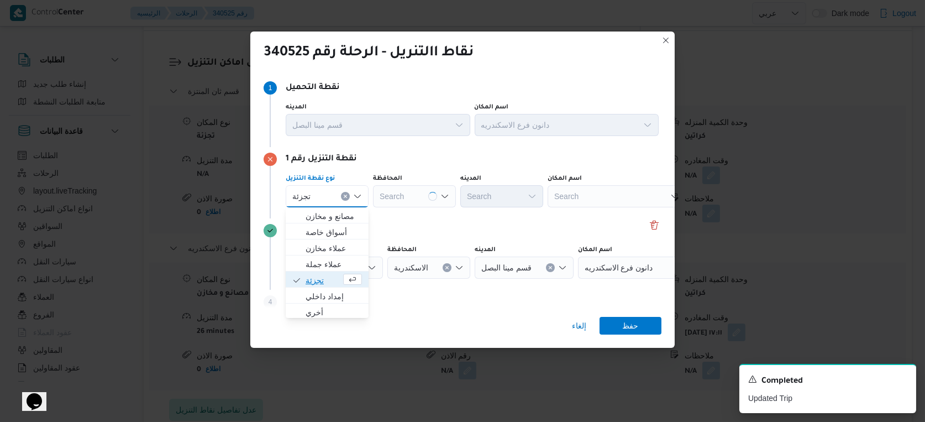
click at [330, 271] on span "تجزئة" at bounding box center [327, 280] width 74 height 18
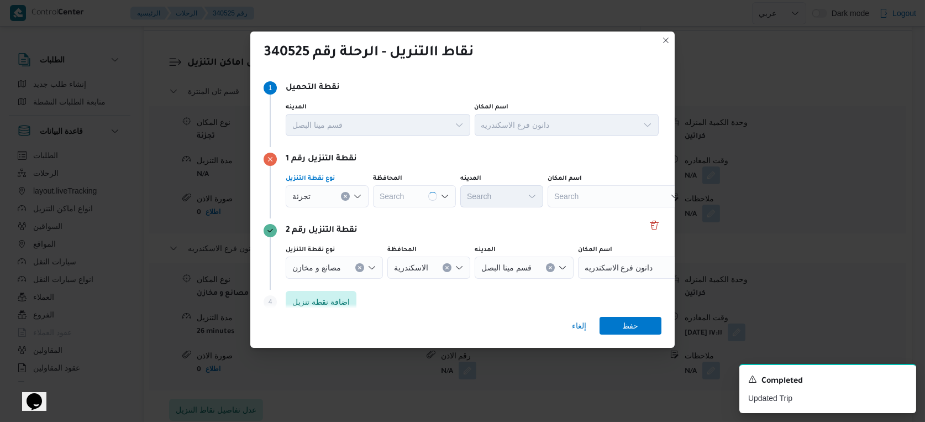
click at [314, 187] on div at bounding box center [316, 196] width 6 height 18
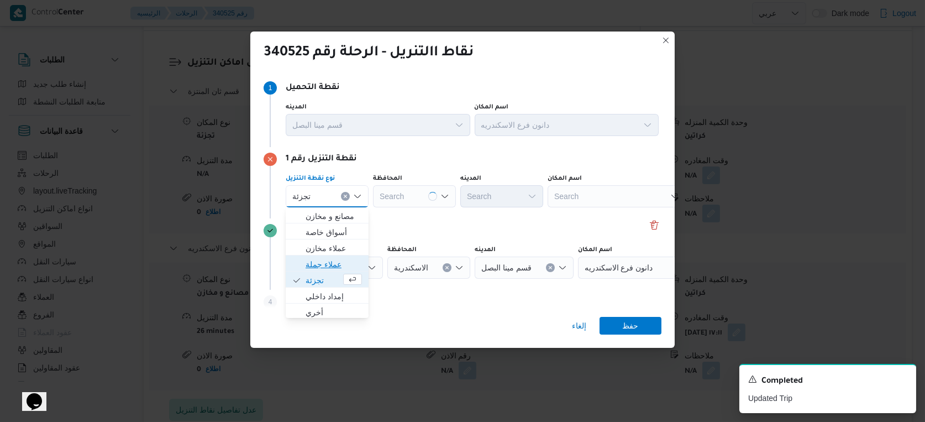
click at [325, 260] on span "عملاء جملة" at bounding box center [334, 263] width 56 height 13
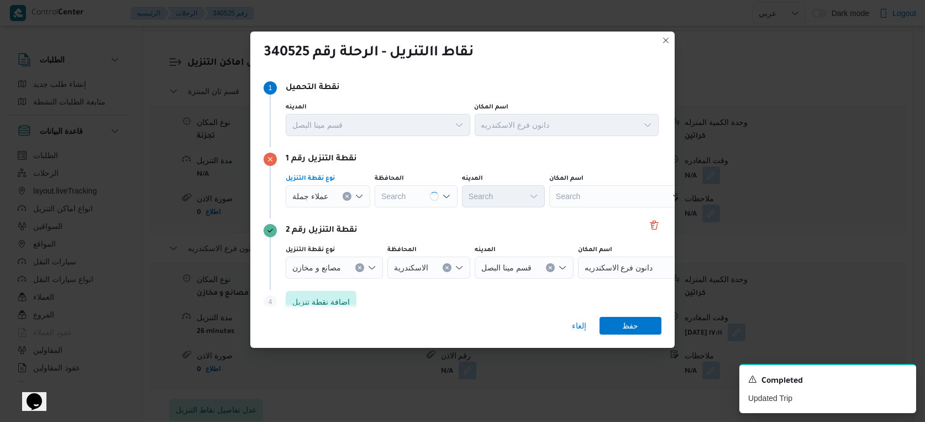
click at [423, 193] on div "Search" at bounding box center [416, 196] width 83 height 22
type input "سكند"
click at [415, 215] on mark "سكند" at bounding box center [411, 216] width 17 height 9
click at [322, 193] on span "عملاء جملة" at bounding box center [310, 195] width 36 height 12
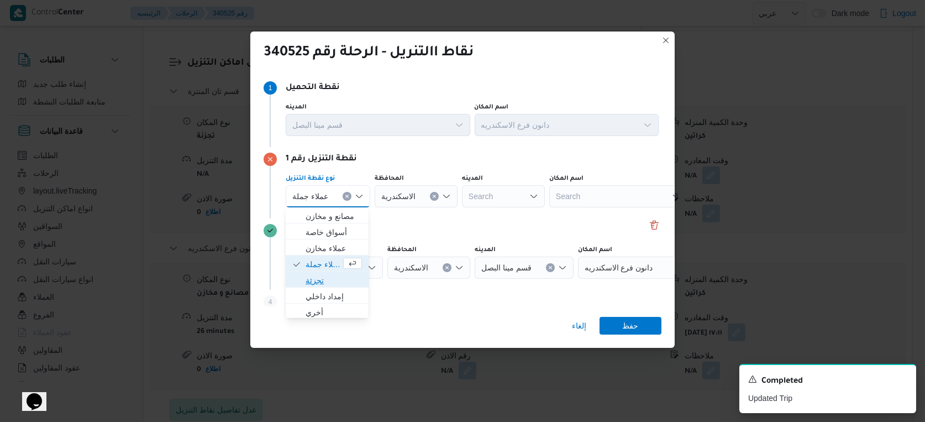
click at [322, 276] on span "تجزئة" at bounding box center [334, 279] width 56 height 13
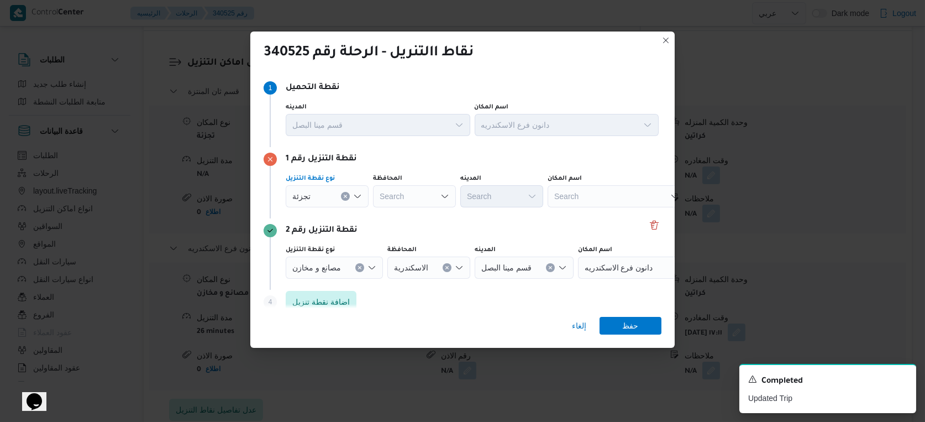
click at [403, 197] on div "Search" at bounding box center [414, 196] width 83 height 22
click at [414, 214] on span "الاسكندرية" at bounding box center [421, 215] width 56 height 13
click at [518, 199] on div "Search" at bounding box center [501, 196] width 83 height 22
type input "محرم"
click at [509, 219] on span "قسم محرم بك" at bounding box center [508, 215] width 56 height 13
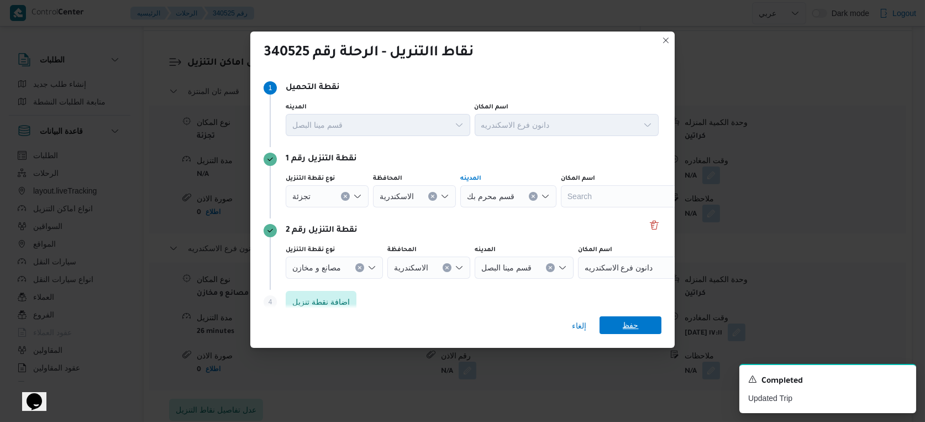
click at [627, 325] on span "حفظ" at bounding box center [631, 325] width 16 height 18
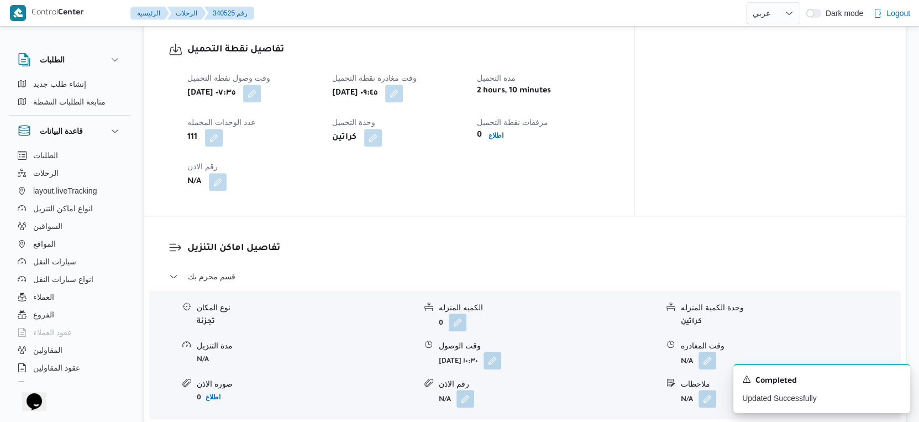
scroll to position [736, 0]
click at [501, 352] on button "button" at bounding box center [492, 359] width 18 height 18
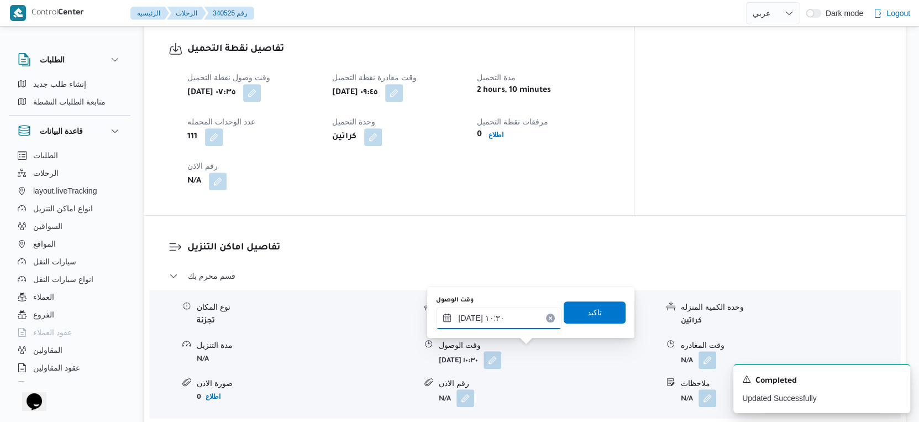
click at [497, 317] on input "[DATE] ١٠:٣٠" at bounding box center [498, 318] width 125 height 22
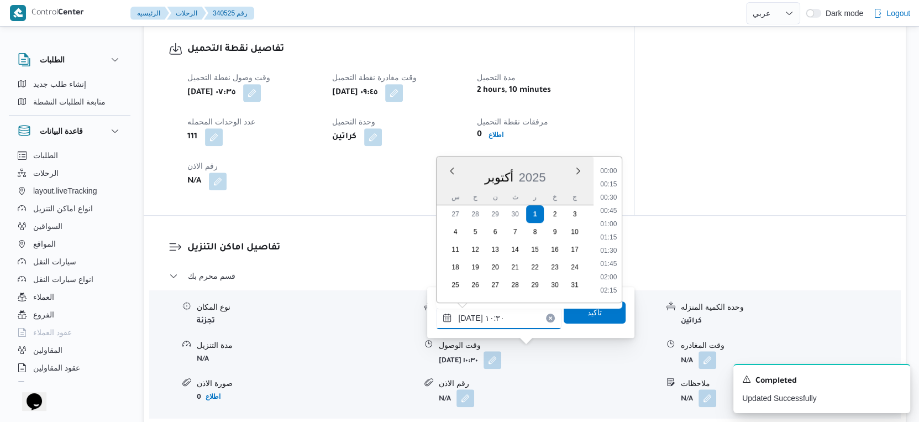
scroll to position [489, 0]
click at [611, 208] on li "10:00" at bounding box center [608, 211] width 25 height 11
type input "٠١/١٠/٢٠٢٥ ١٠:٠٠"
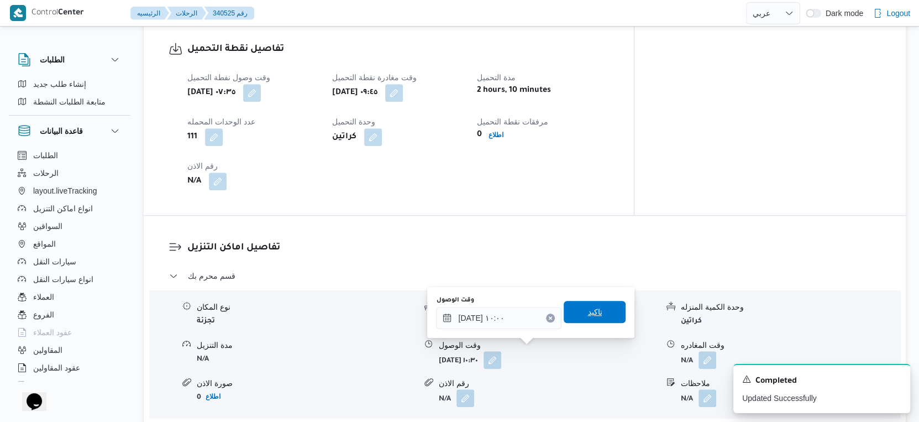
click at [602, 306] on span "تاكيد" at bounding box center [594, 312] width 62 height 22
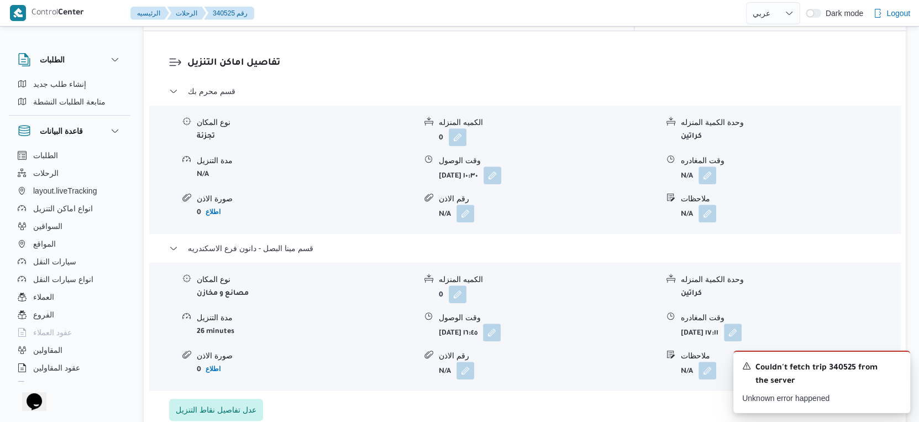
scroll to position [736, 0]
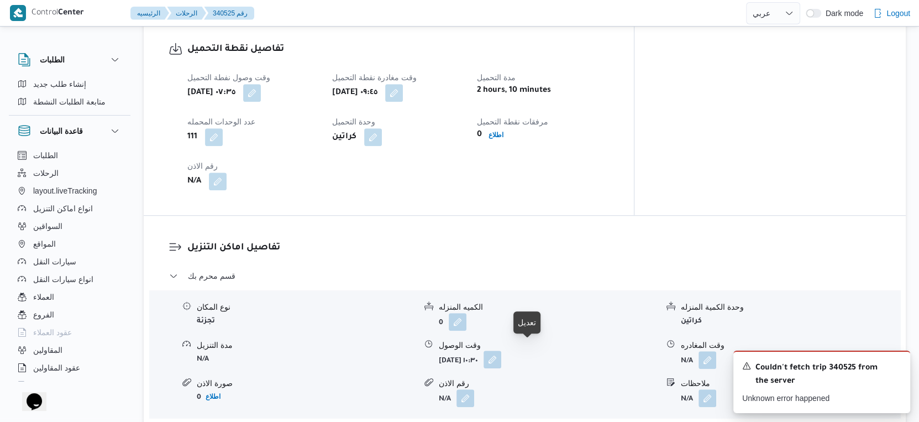
click at [501, 352] on button "button" at bounding box center [492, 359] width 18 height 18
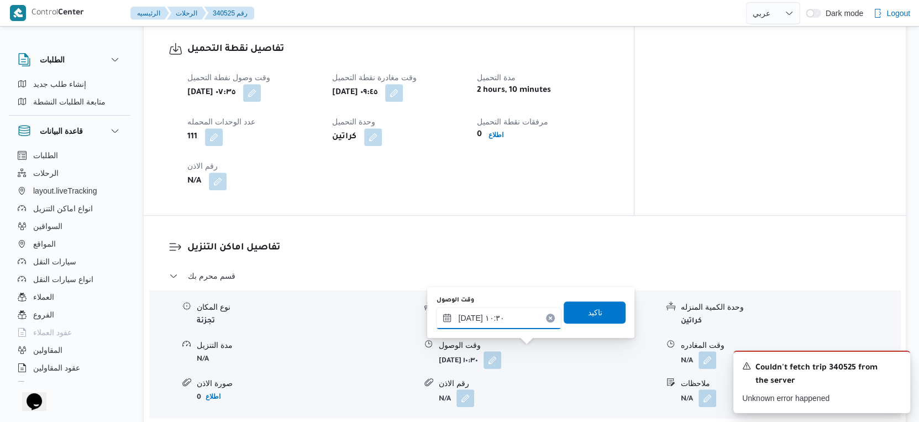
click at [490, 317] on input "[DATE] ١٠:٣٠" at bounding box center [498, 318] width 125 height 22
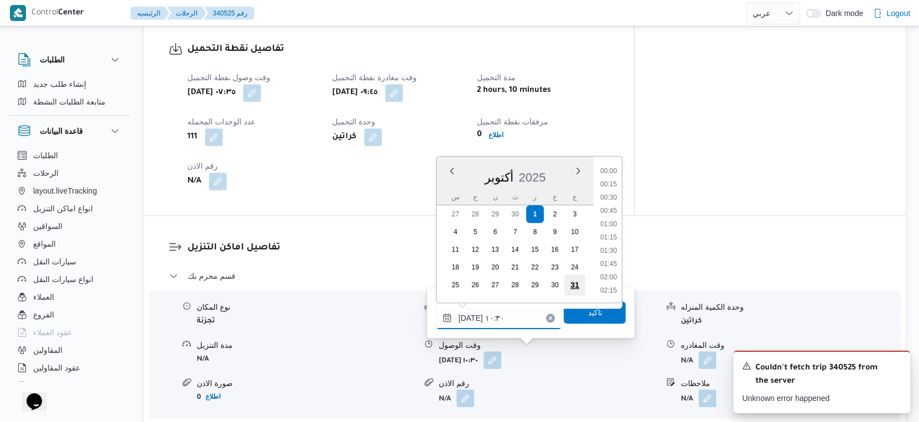
scroll to position [489, 0]
click at [610, 209] on li "10:00" at bounding box center [608, 211] width 25 height 11
type input "٠١/١٠/٢٠٢٥ ١٠:٠٠"
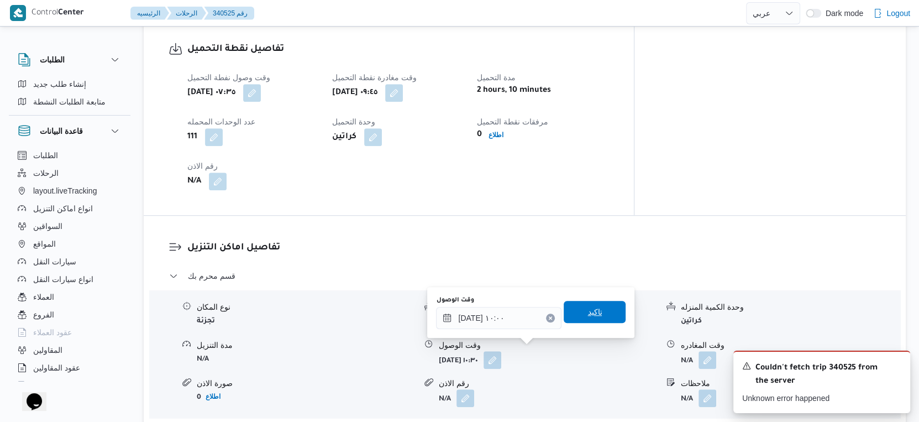
click at [597, 314] on span "تاكيد" at bounding box center [594, 312] width 62 height 22
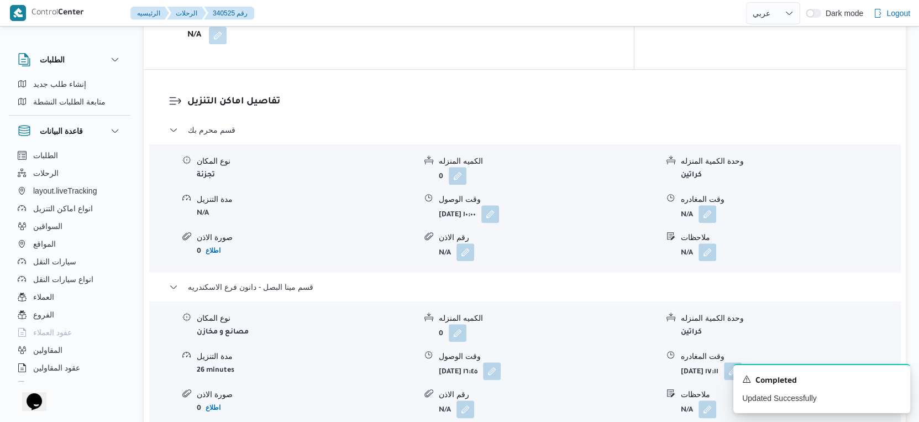
scroll to position [921, 0]
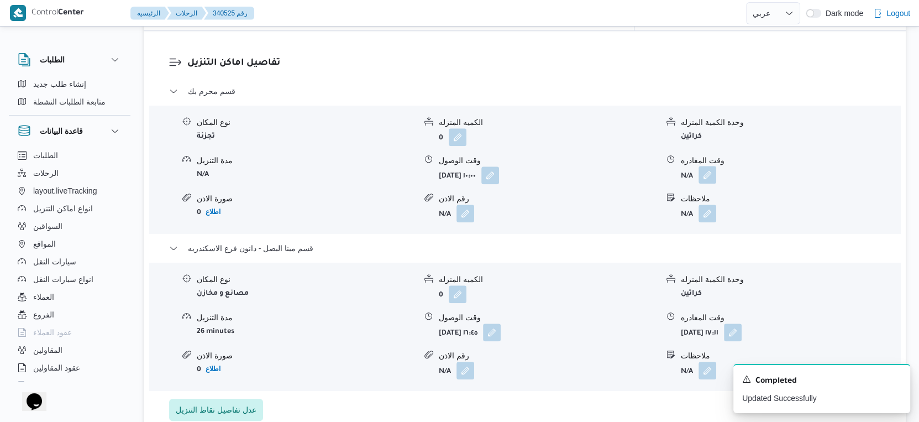
click at [715, 166] on button "button" at bounding box center [707, 175] width 18 height 18
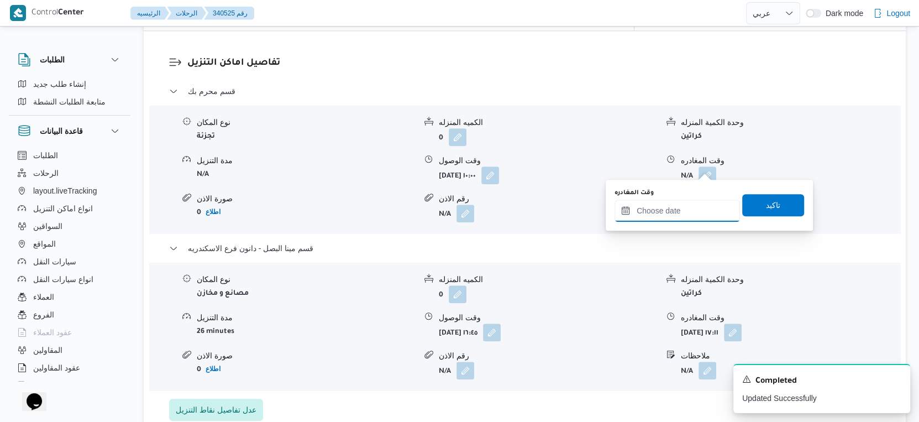
click at [685, 212] on input "وقت المغادره" at bounding box center [676, 210] width 125 height 22
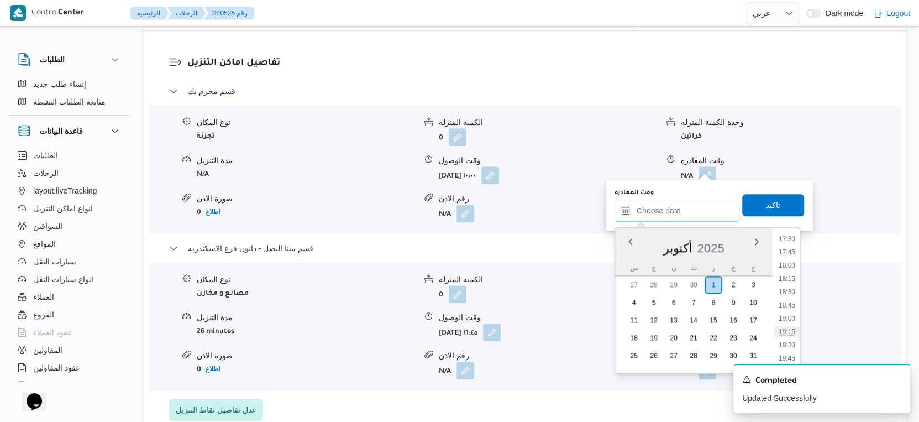
scroll to position [869, 0]
click at [784, 243] on li "16:30" at bounding box center [786, 247] width 25 height 11
type input "٠١/١٠/٢٠٢٥ ١٦:٣٠"
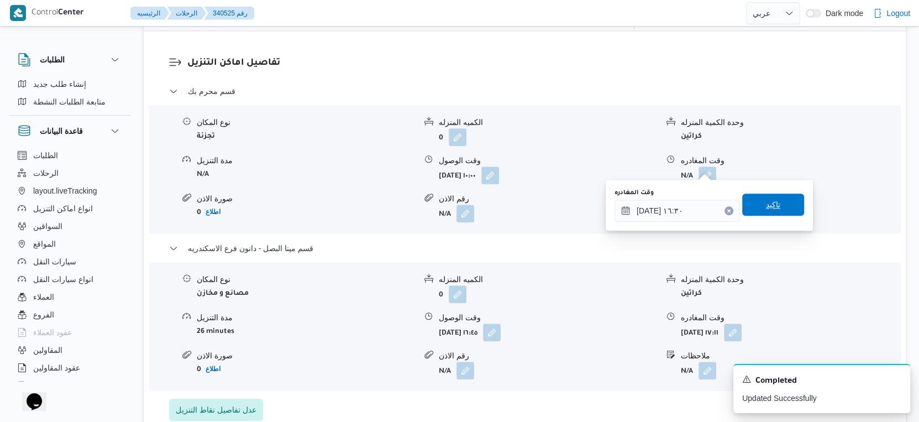
click at [775, 204] on span "تاكيد" at bounding box center [773, 204] width 62 height 22
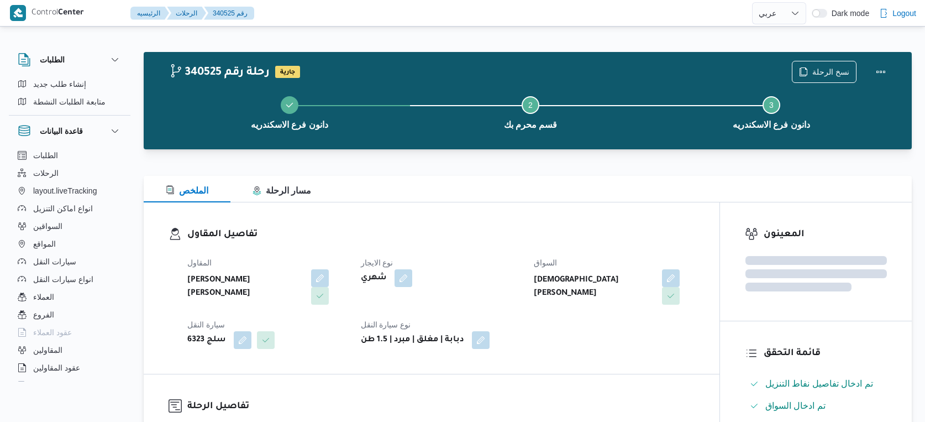
select select "ar"
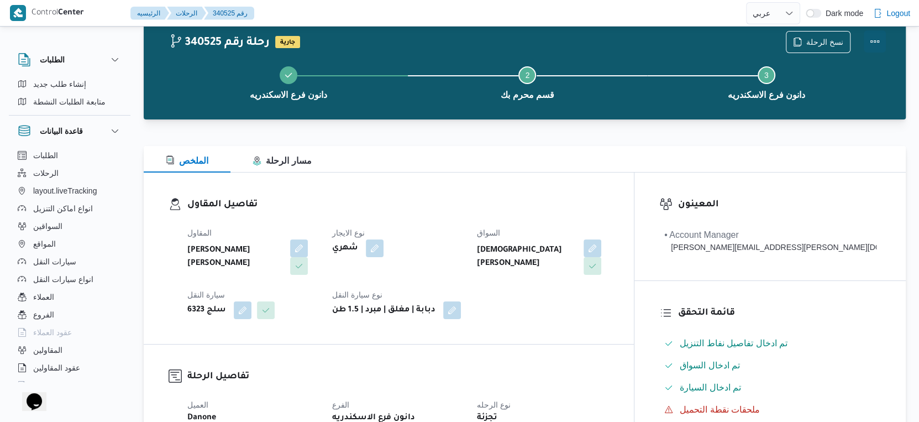
click at [876, 41] on button "Actions" at bounding box center [874, 41] width 22 height 22
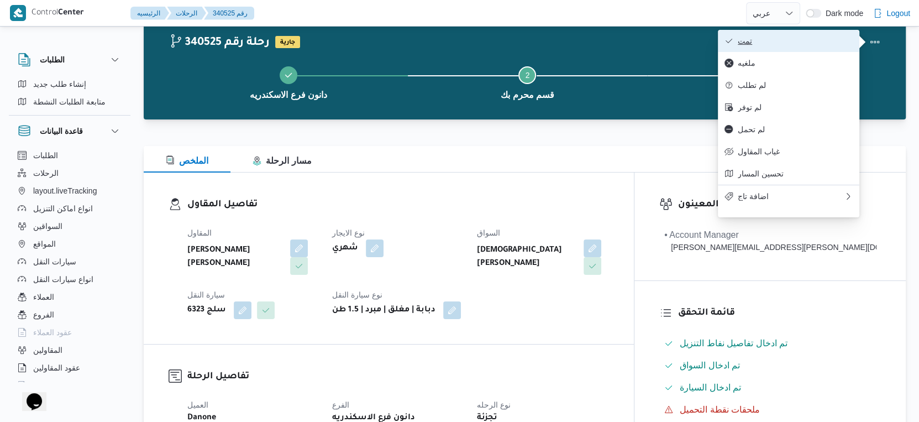
click at [809, 34] on button "تمت" at bounding box center [788, 41] width 141 height 22
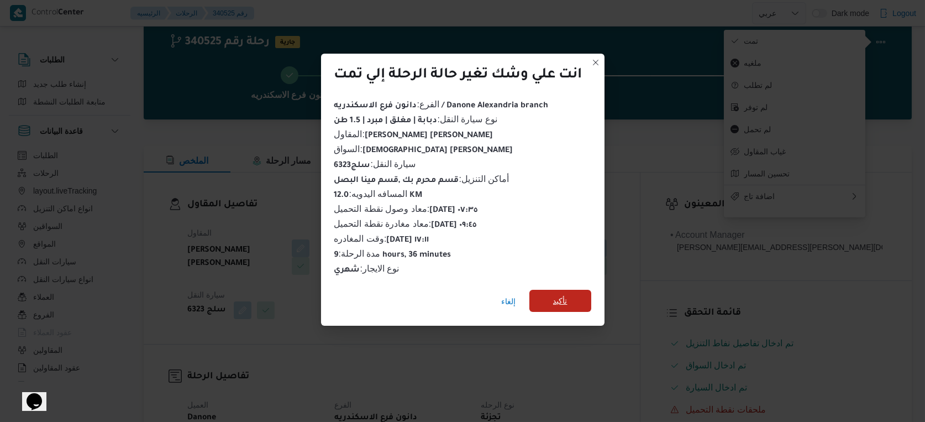
click at [562, 298] on span "تأكيد" at bounding box center [560, 300] width 14 height 13
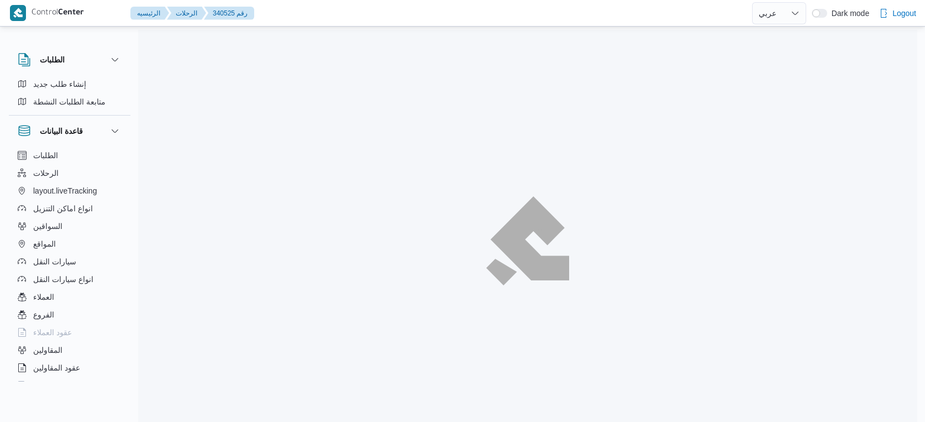
select select "ar"
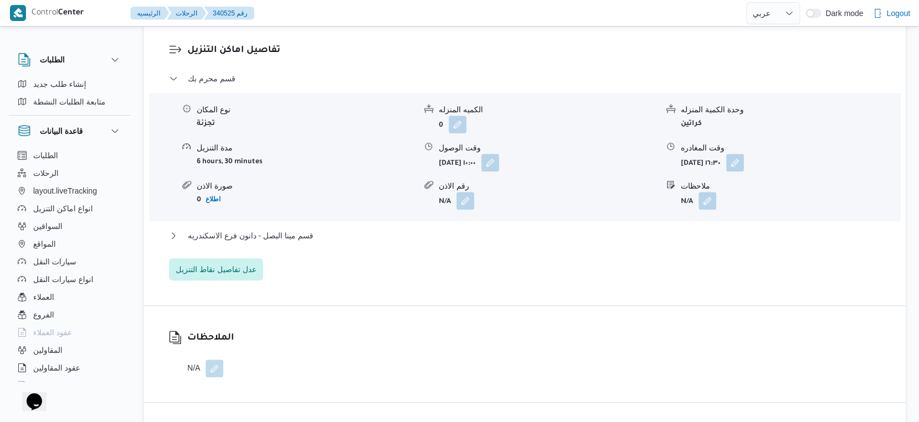
scroll to position [951, 0]
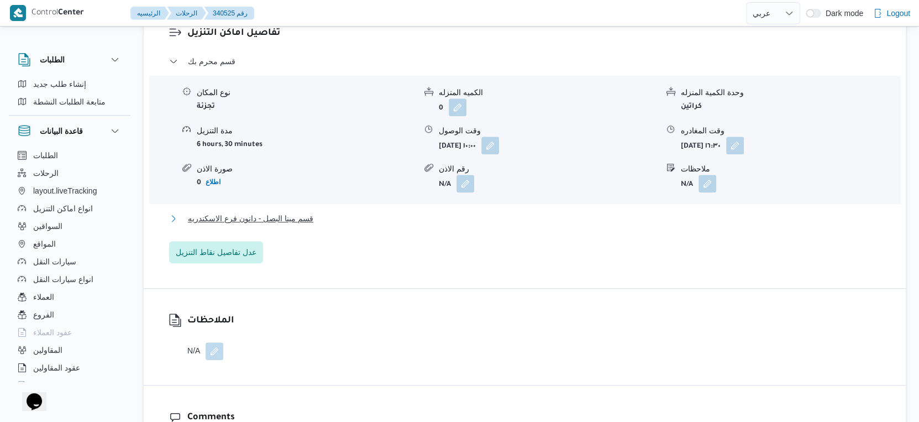
click at [322, 212] on button "قسم مينا البصل - دانون فرع الاسكندريه" at bounding box center [525, 218] width 712 height 13
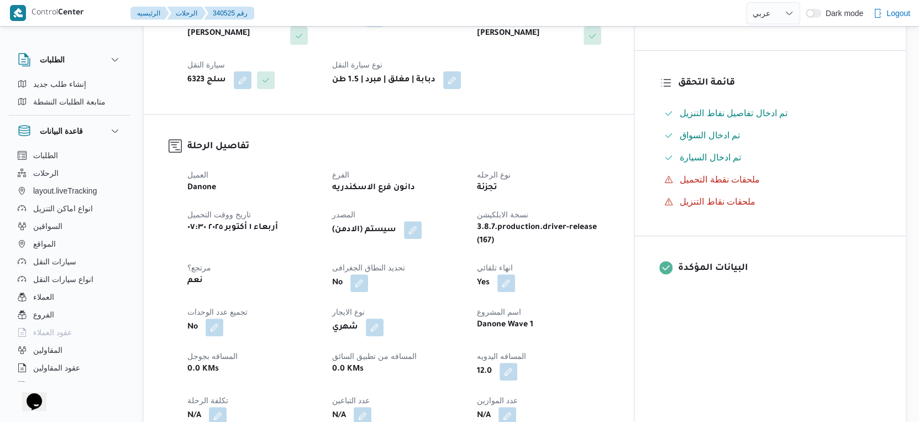
scroll to position [368, 0]
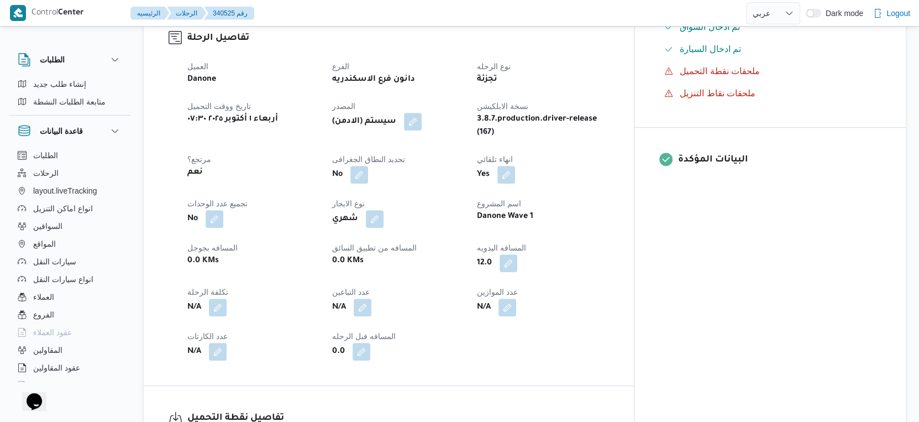
select select "ar"
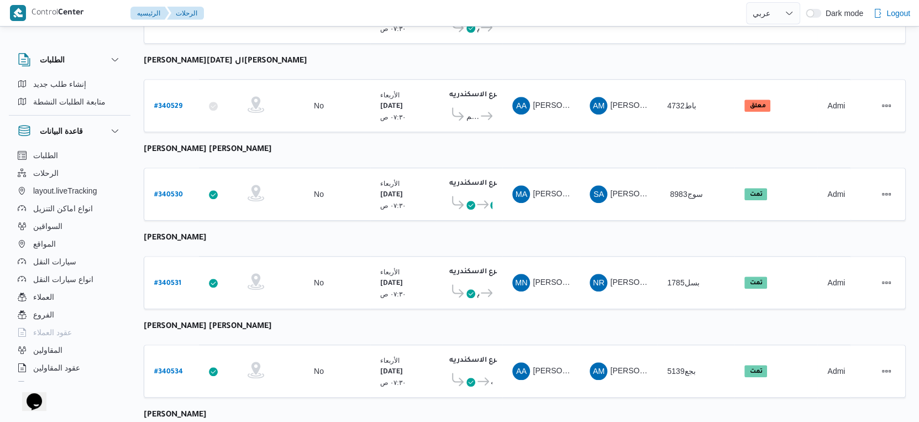
scroll to position [902, 0]
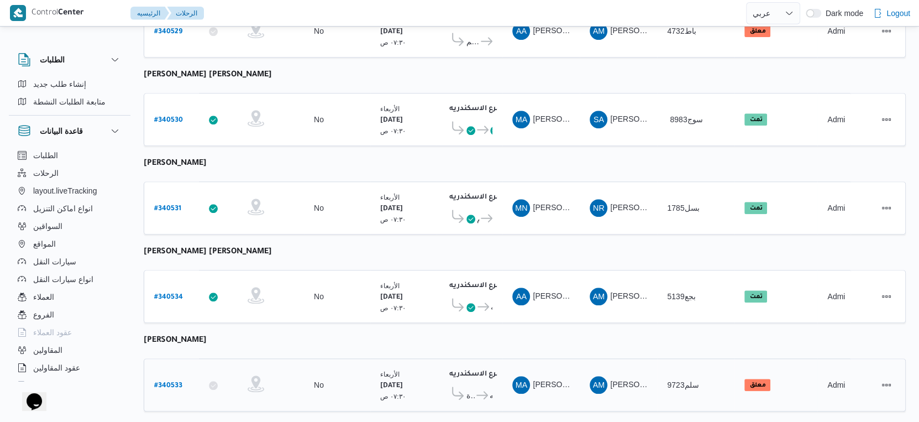
click at [174, 382] on b "# 340533" at bounding box center [168, 386] width 28 height 8
select select "ar"
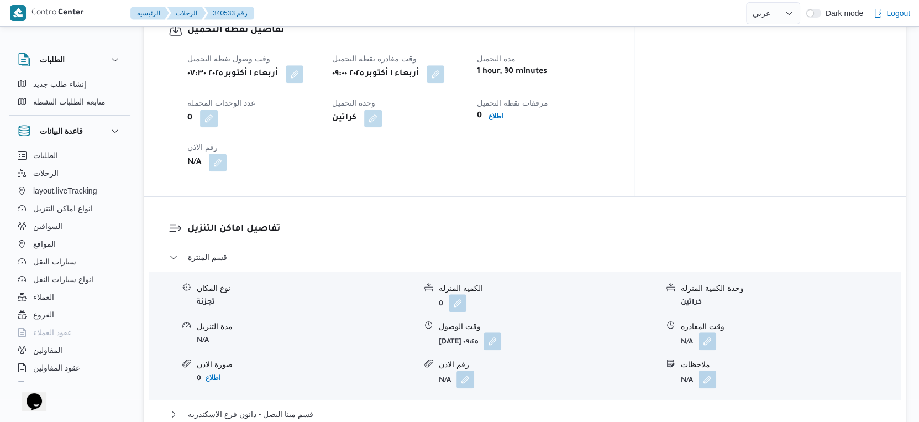
scroll to position [736, 0]
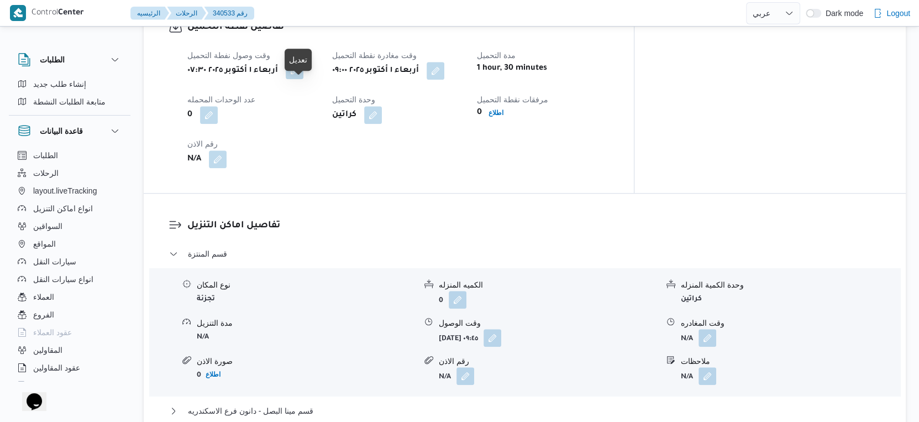
click at [301, 79] on button "button" at bounding box center [295, 70] width 18 height 18
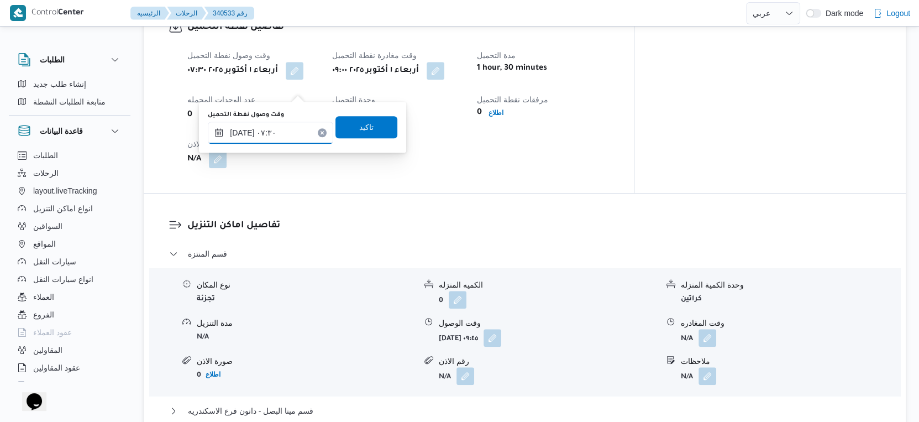
click at [242, 129] on input "[DATE] ٠٧:٣٠" at bounding box center [270, 133] width 125 height 22
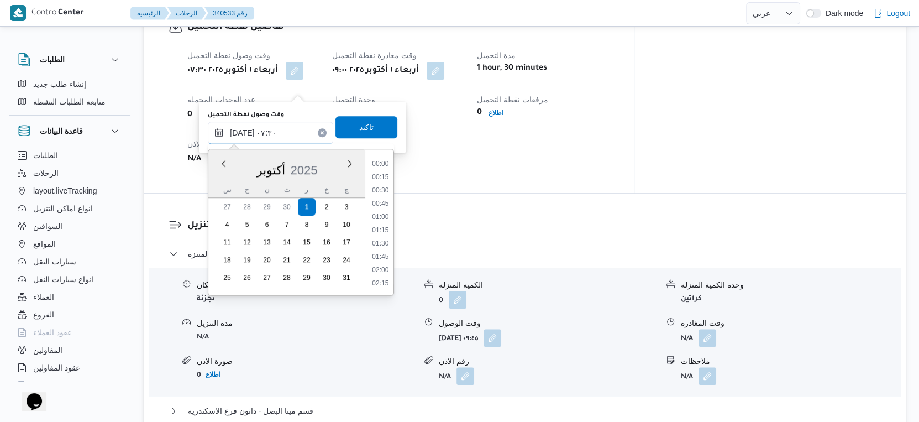
scroll to position [330, 0]
click at [242, 129] on input "٠١/١٠/٢٠٢٥ ٠٧:٣٠" at bounding box center [270, 133] width 125 height 22
type input "٠١/١٠/٢٠٢٥ ٠٧:٢٥"
click at [359, 122] on span "تاكيد" at bounding box center [366, 126] width 14 height 13
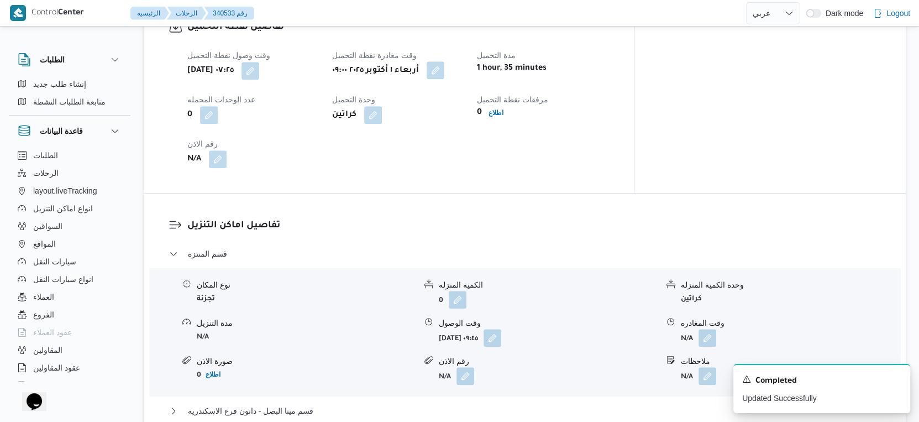
click at [444, 79] on button "button" at bounding box center [435, 70] width 18 height 18
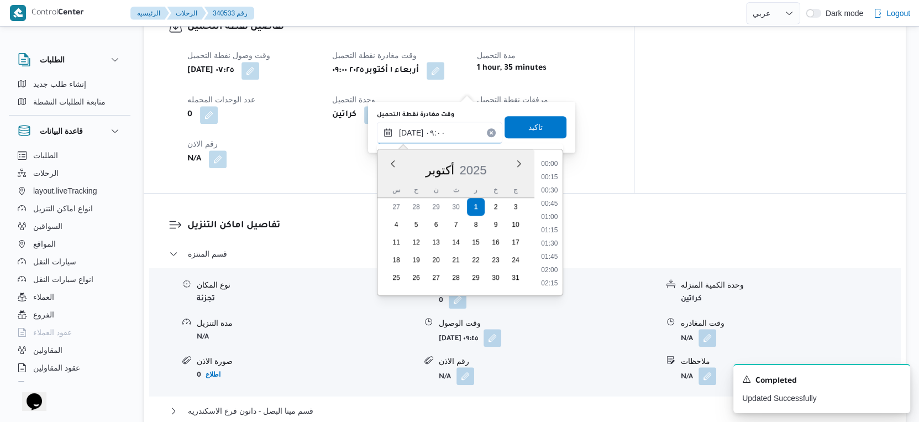
click at [446, 124] on input "[DATE] ٠٩:٠٠" at bounding box center [439, 133] width 125 height 22
click at [552, 268] on li "09:45" at bounding box center [548, 271] width 25 height 11
type input "[DATE] ٠٩:٤٥"
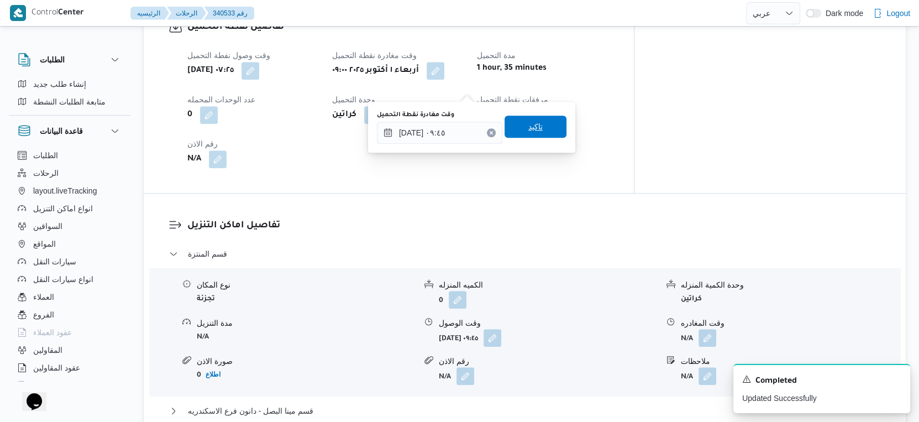
click at [531, 124] on span "تاكيد" at bounding box center [535, 126] width 14 height 13
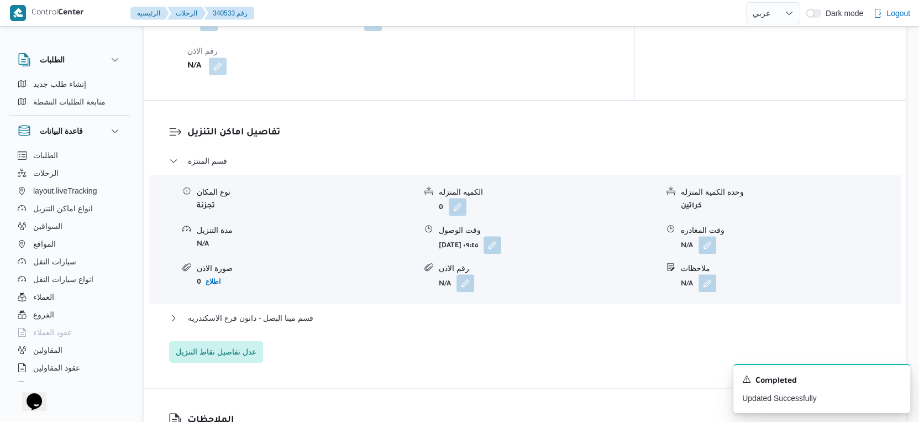
scroll to position [859, 0]
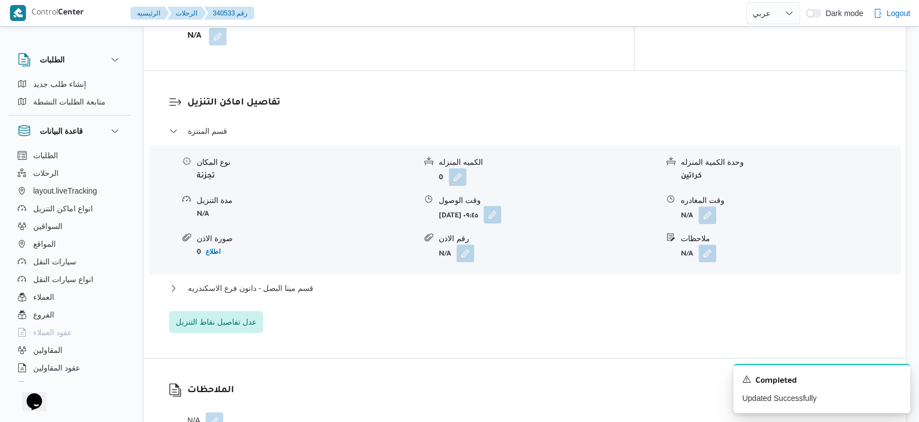
click at [501, 223] on button "button" at bounding box center [492, 215] width 18 height 18
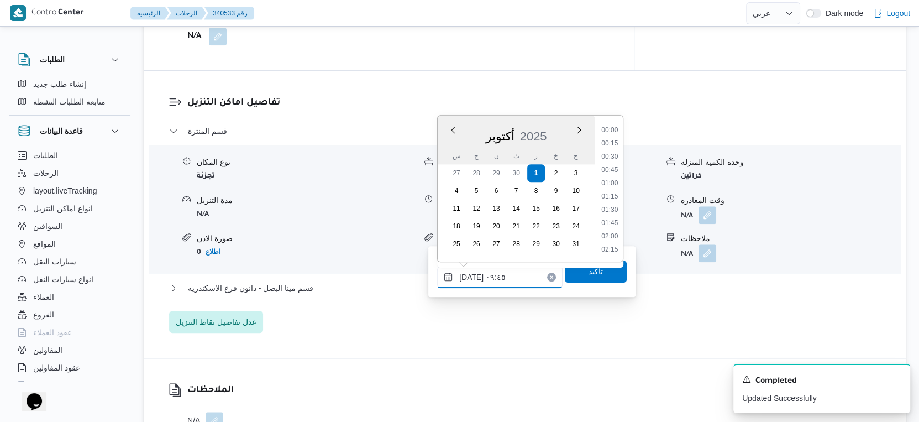
click at [507, 274] on input "٠١/١٠/٢٠٢٥ ٠٩:٤٥" at bounding box center [499, 277] width 125 height 22
click at [613, 235] on li "10:30" at bounding box center [609, 237] width 25 height 11
type input "٠١/١٠/٢٠٢٥ ١٠:٣٠"
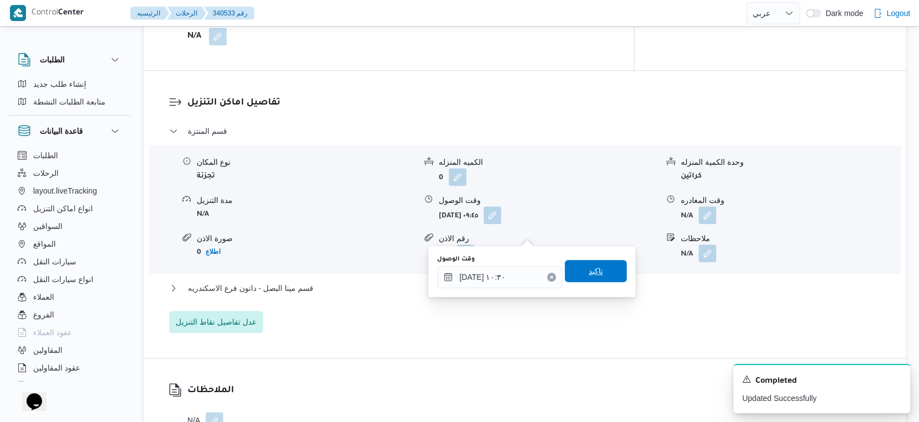
click at [603, 272] on span "تاكيد" at bounding box center [596, 271] width 62 height 22
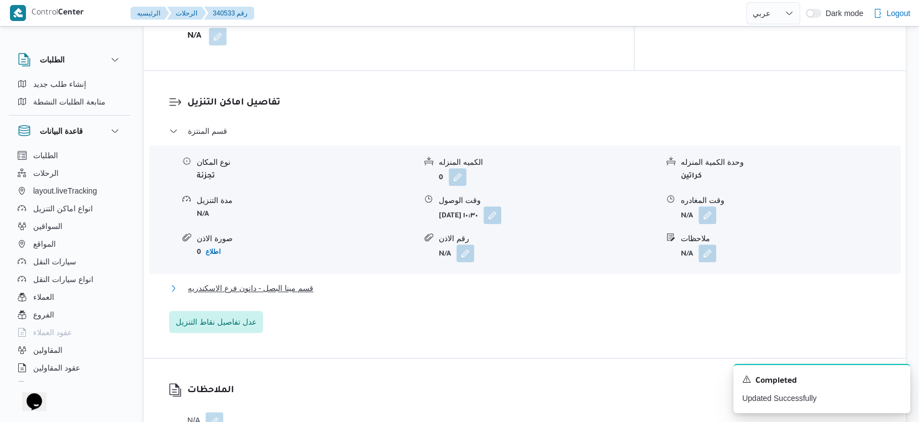
click at [341, 294] on button "قسم مينا البصل - دانون فرع الاسكندريه" at bounding box center [525, 287] width 712 height 13
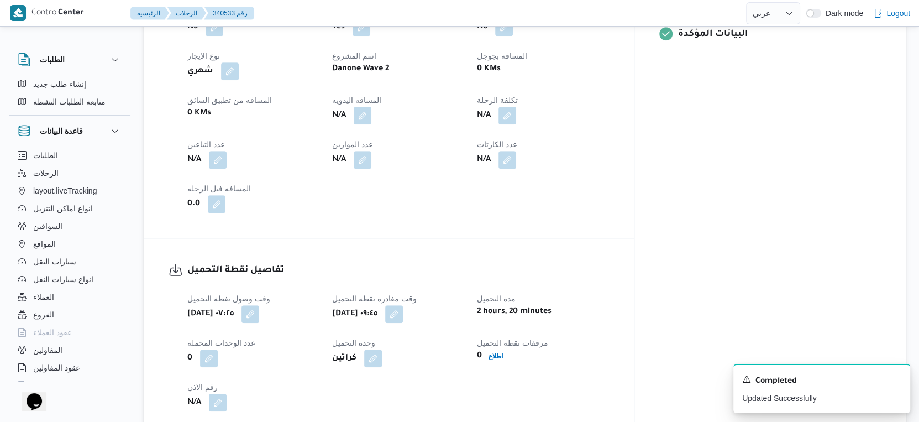
scroll to position [491, 0]
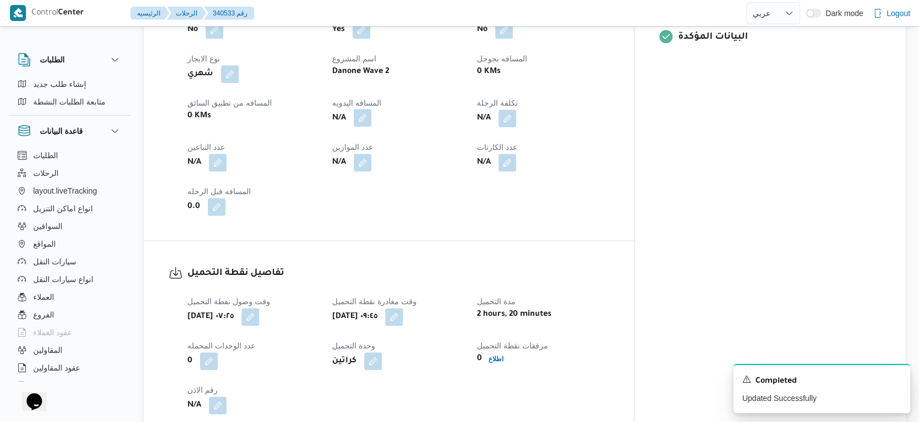
click at [371, 127] on button "button" at bounding box center [363, 118] width 18 height 18
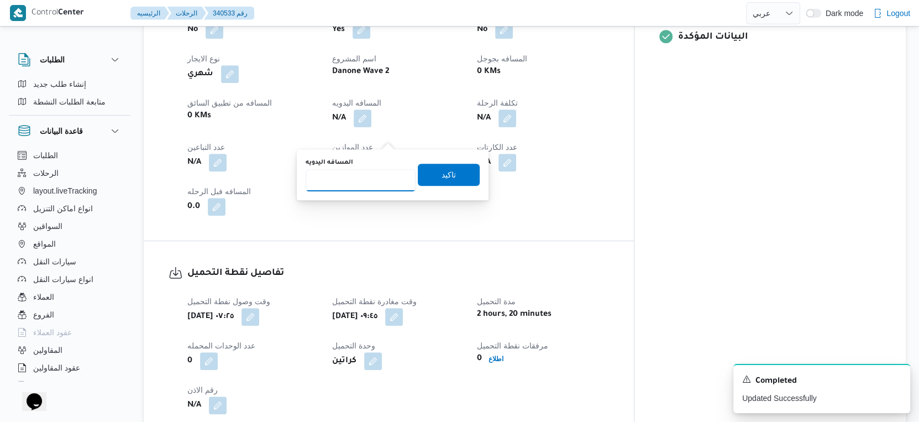
click at [352, 175] on input "المسافه اليدويه" at bounding box center [361, 180] width 110 height 22
type input "68"
click at [442, 176] on span "تاكيد" at bounding box center [448, 173] width 14 height 13
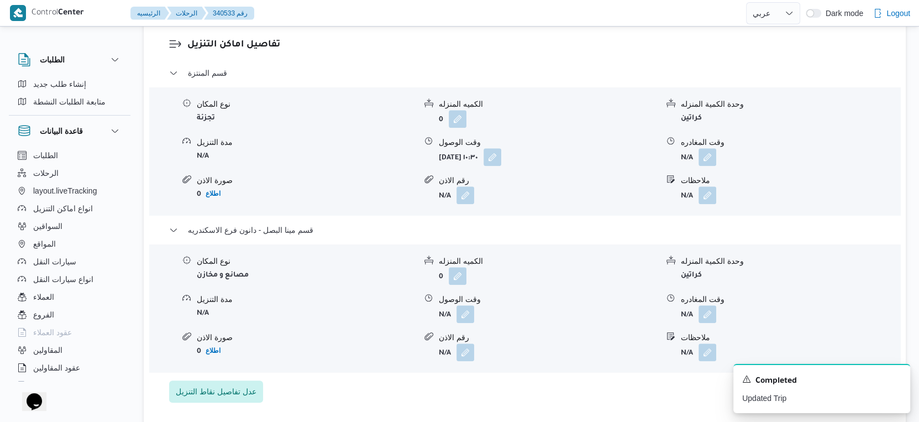
scroll to position [921, 0]
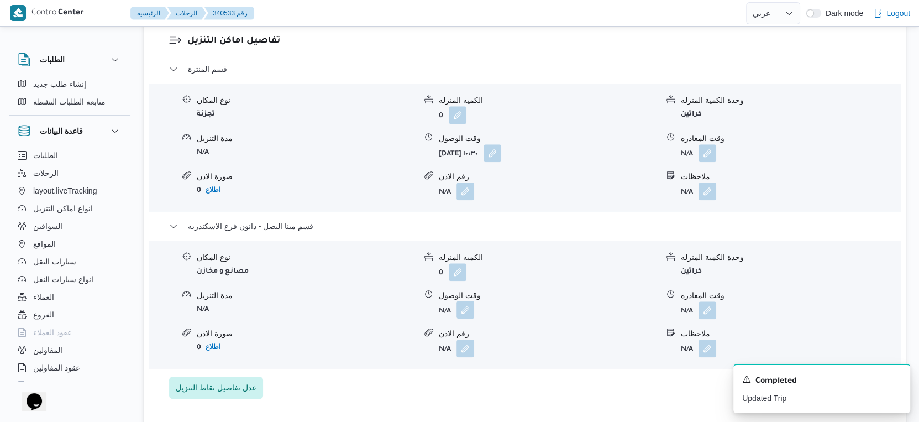
click at [469, 318] on button "button" at bounding box center [465, 310] width 18 height 18
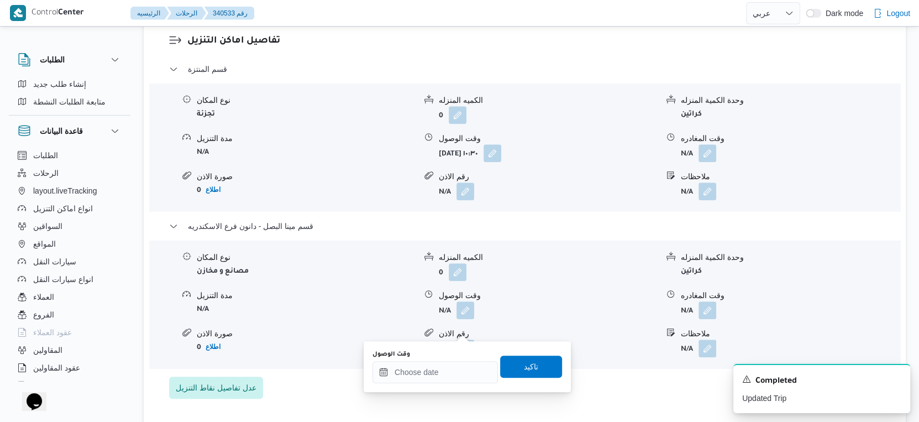
click at [445, 359] on div "وقت الوصول" at bounding box center [434, 366] width 125 height 33
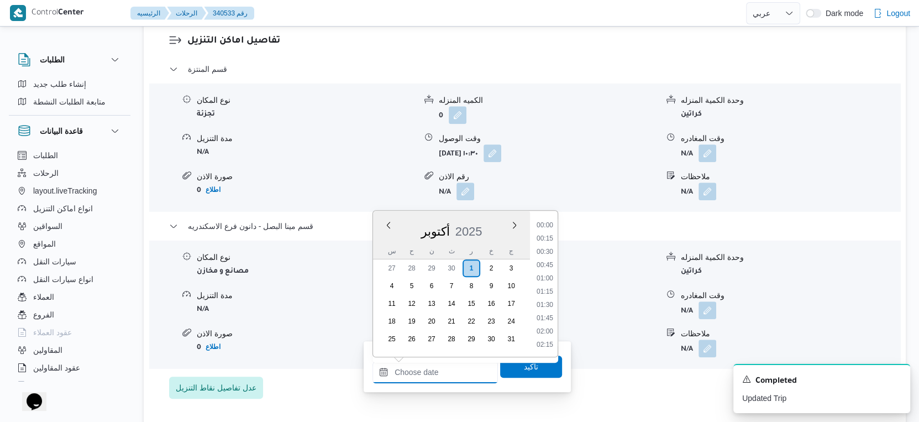
click at [472, 365] on input "وقت الوصول" at bounding box center [434, 372] width 125 height 22
drag, startPoint x: 547, startPoint y: 227, endPoint x: 535, endPoint y: 273, distance: 47.3
click at [547, 227] on li "18:45" at bounding box center [544, 227] width 25 height 11
type input "٠١/١٠/٢٠٢٥ ١٨:٤٥"
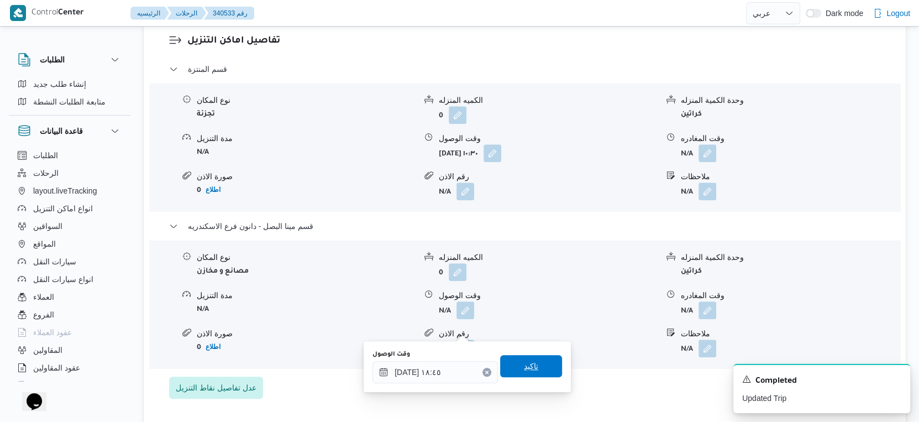
click at [534, 372] on span "تاكيد" at bounding box center [531, 366] width 62 height 22
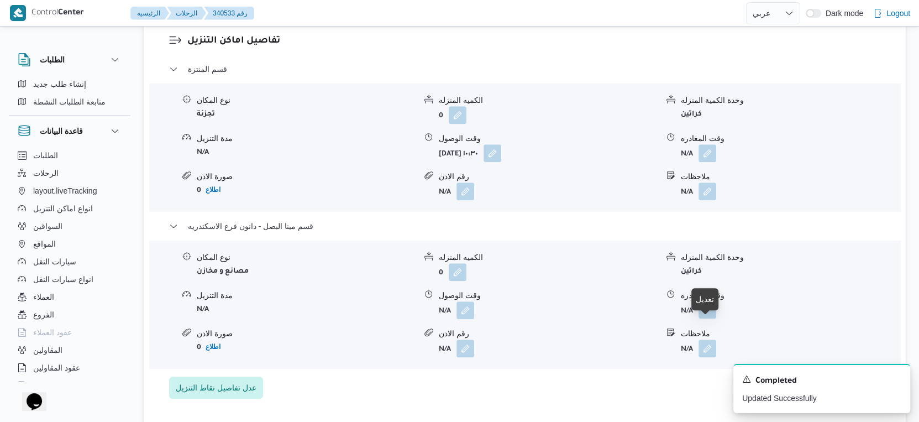
click at [708, 318] on button "button" at bounding box center [707, 310] width 18 height 18
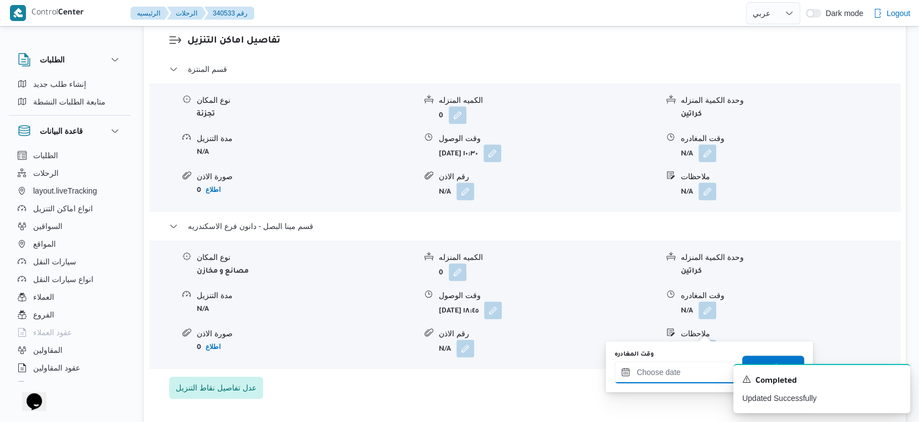
drag, startPoint x: 688, startPoint y: 370, endPoint x: 694, endPoint y: 367, distance: 6.7
click at [688, 370] on input "وقت المغادره" at bounding box center [676, 372] width 125 height 22
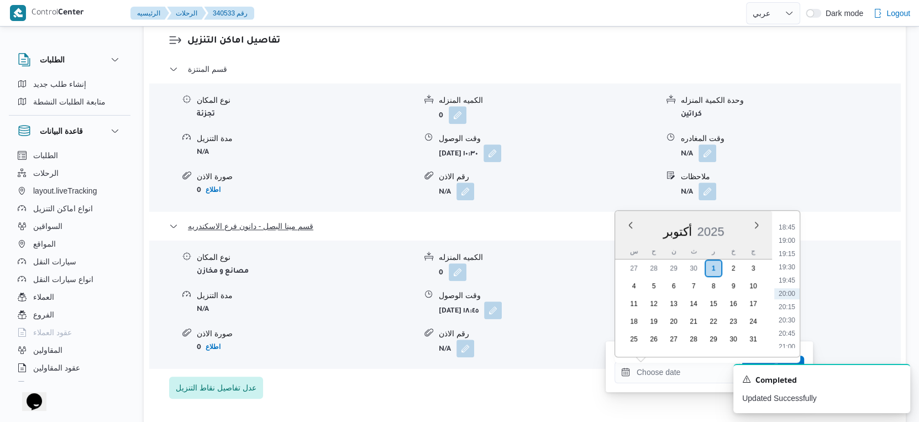
click at [794, 239] on li "19:00" at bounding box center [786, 240] width 25 height 11
type input "٠١/١٠/٢٠٢٥ ١٩:٠٠"
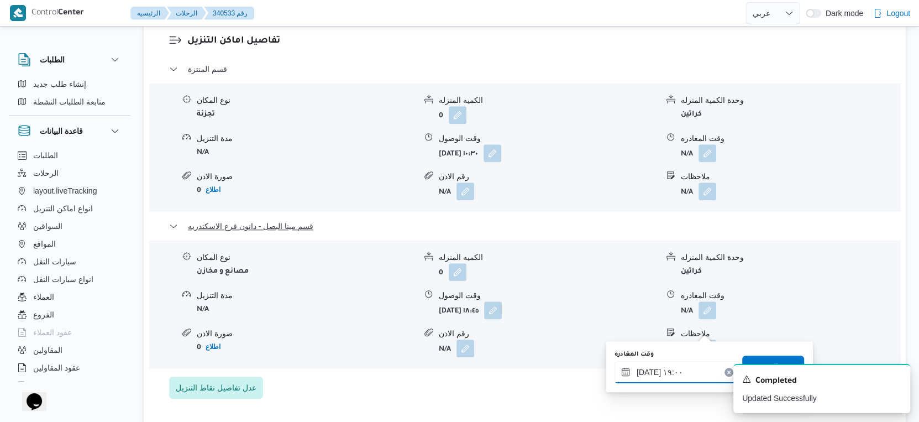
scroll to position [982, 0]
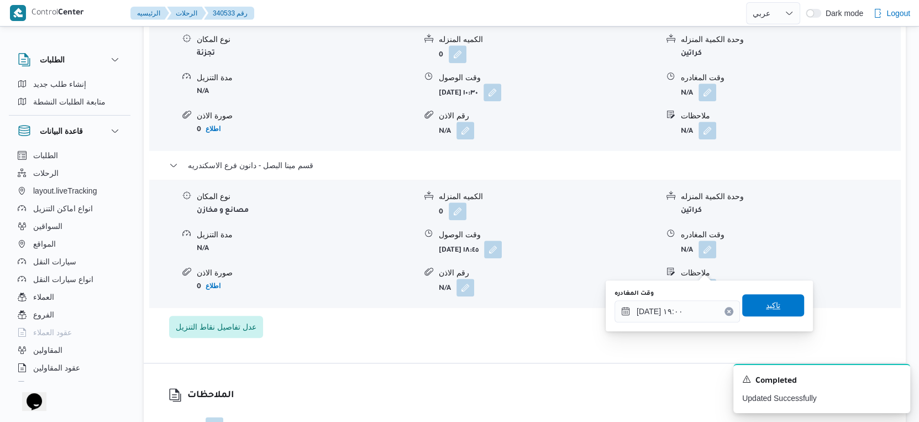
click at [781, 302] on span "تاكيد" at bounding box center [773, 305] width 62 height 22
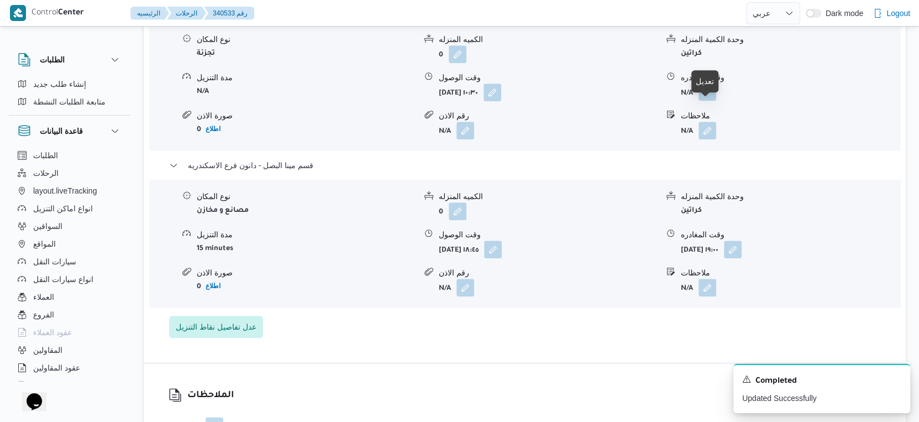
click at [711, 101] on button "button" at bounding box center [707, 92] width 18 height 18
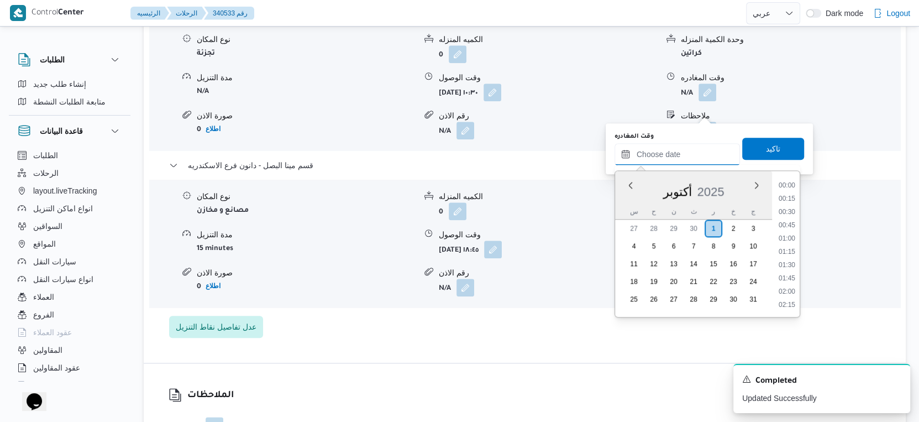
click at [693, 152] on input "وقت المغادره" at bounding box center [676, 154] width 125 height 22
click at [789, 220] on li "18:15" at bounding box center [786, 222] width 25 height 11
type input "٠١/١٠/٢٠٢٥ ١٨:١٥"
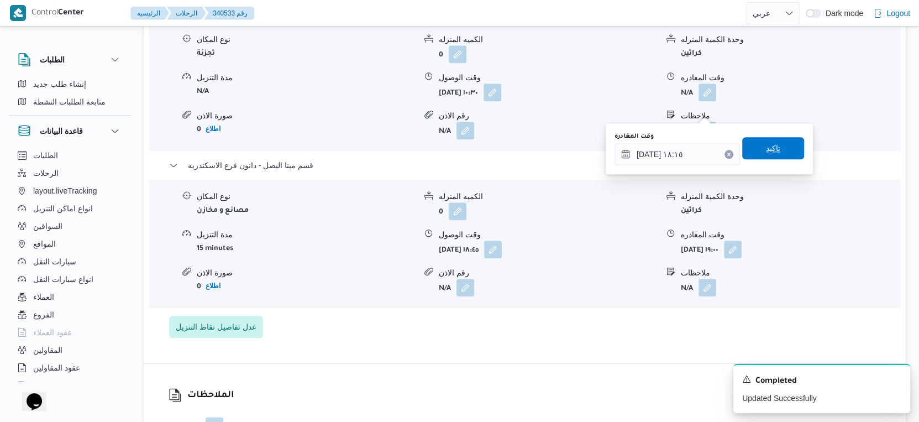
click at [776, 144] on span "تاكيد" at bounding box center [773, 148] width 62 height 22
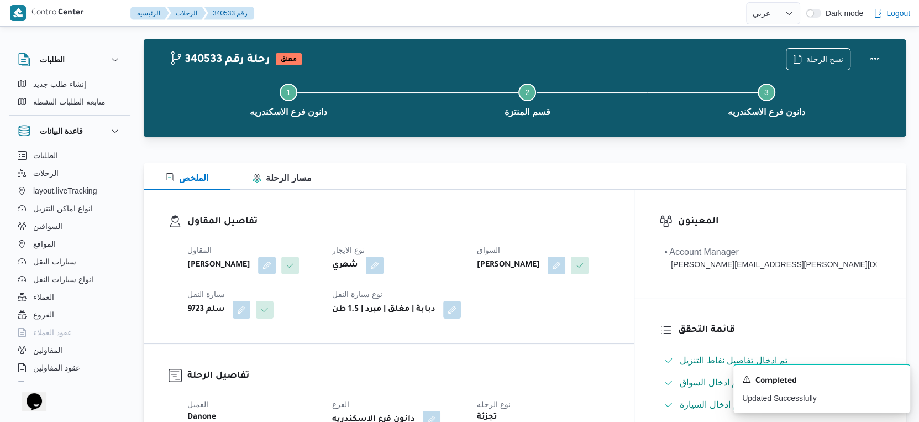
scroll to position [0, 0]
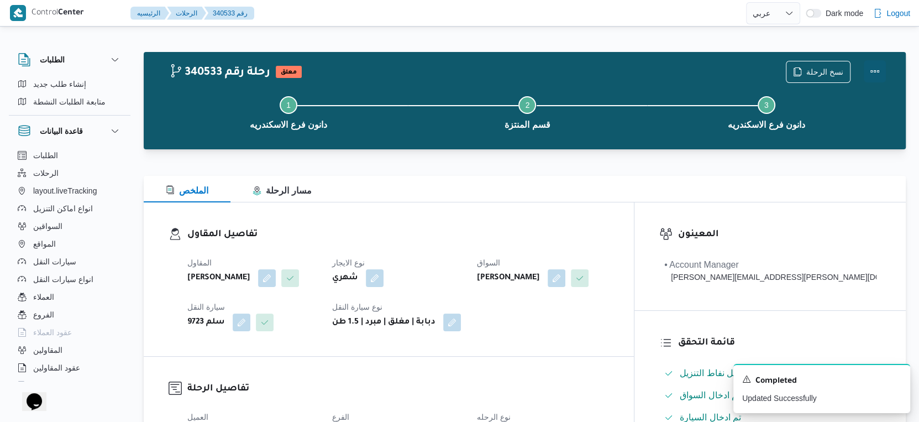
click at [878, 69] on button "Actions" at bounding box center [874, 71] width 22 height 22
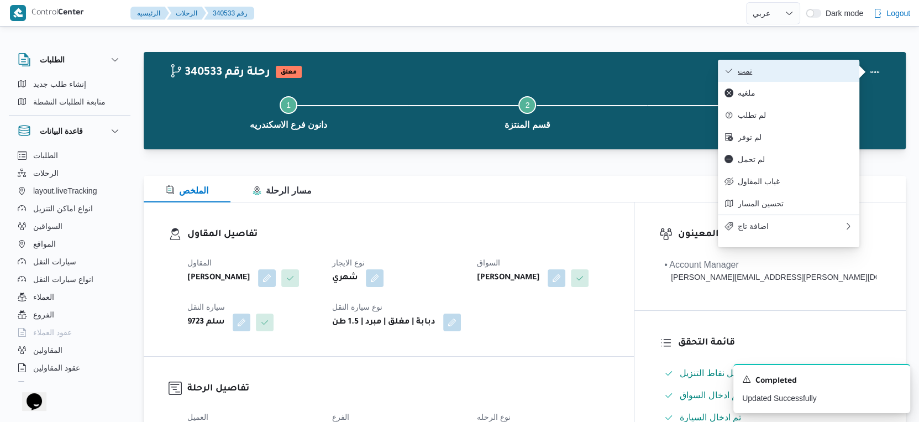
click at [768, 66] on span "تمت" at bounding box center [795, 70] width 115 height 9
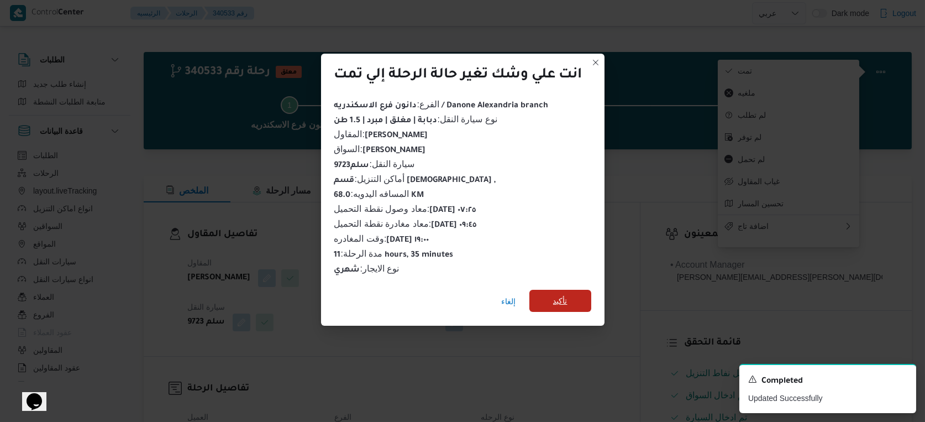
click at [566, 296] on span "تأكيد" at bounding box center [560, 300] width 14 height 13
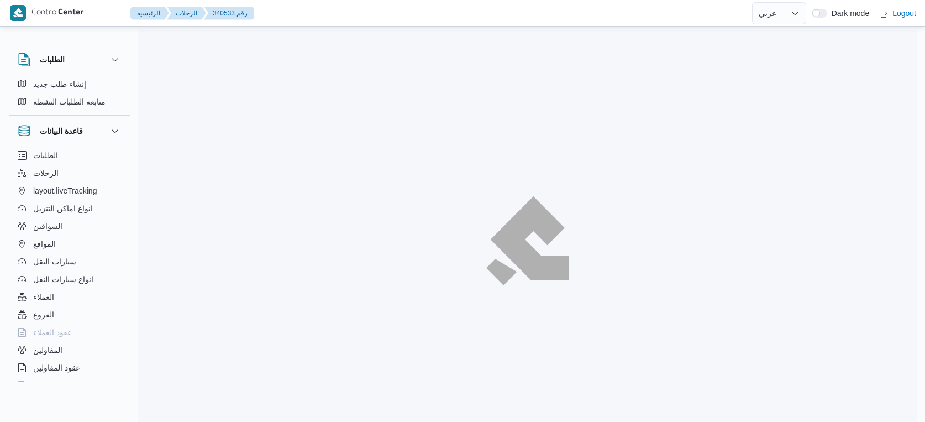
select select "ar"
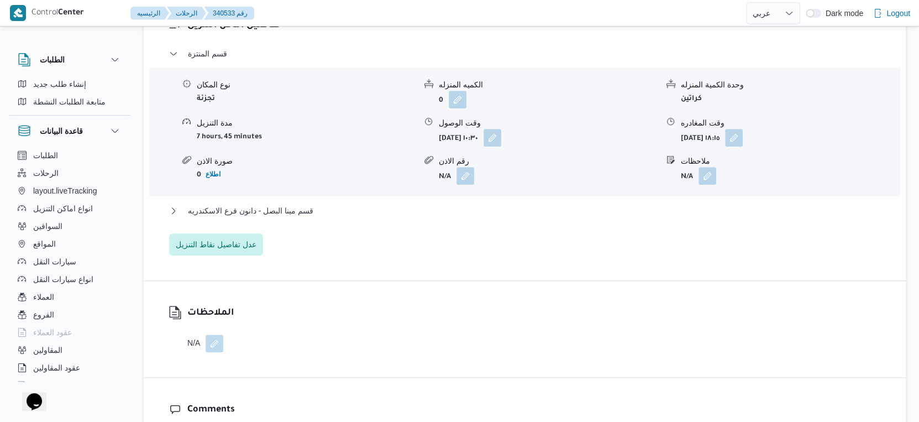
scroll to position [982, 0]
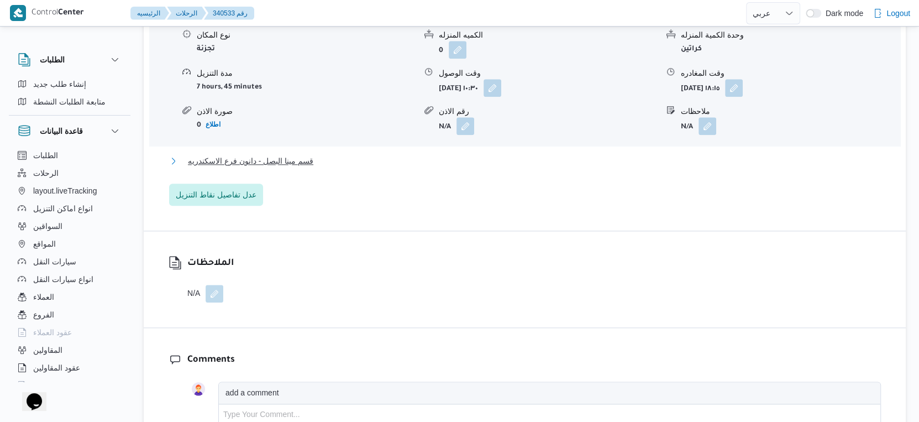
click at [314, 167] on button "قسم مينا البصل - دانون فرع الاسكندريه" at bounding box center [525, 160] width 712 height 13
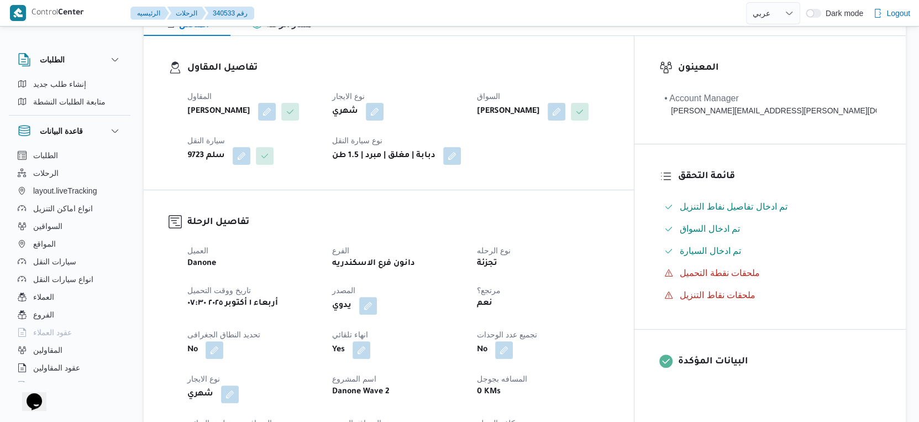
scroll to position [307, 0]
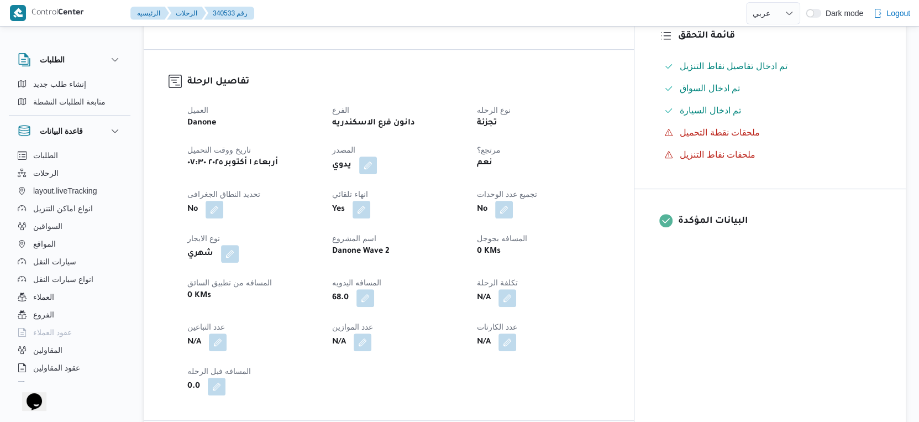
select select "ar"
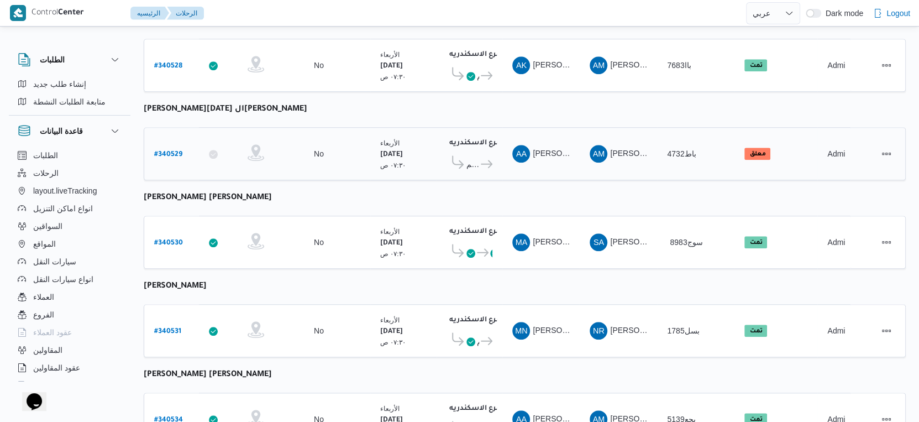
click at [170, 151] on b "# 340529" at bounding box center [168, 155] width 28 height 8
select select "ar"
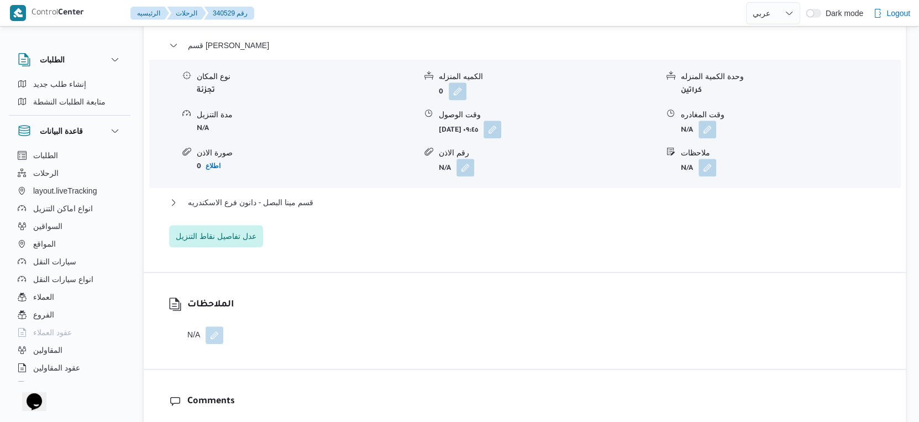
scroll to position [963, 0]
click at [288, 204] on span "قسم مينا البصل - دانون فرع الاسكندريه" at bounding box center [250, 201] width 125 height 13
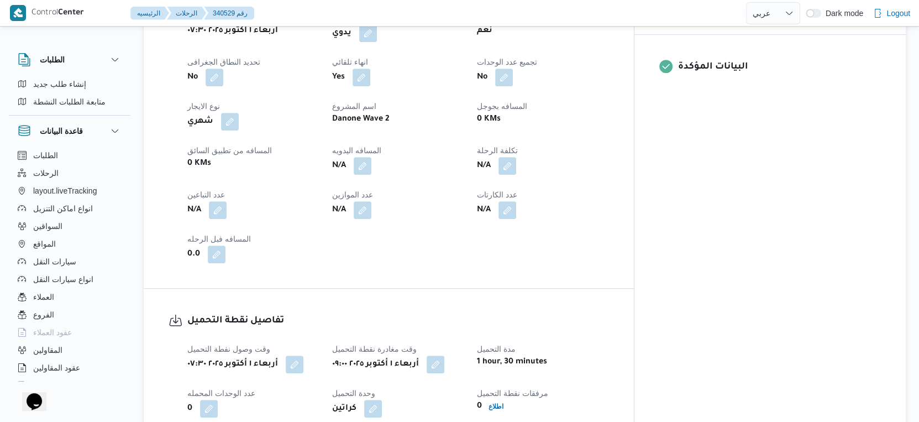
scroll to position [595, 0]
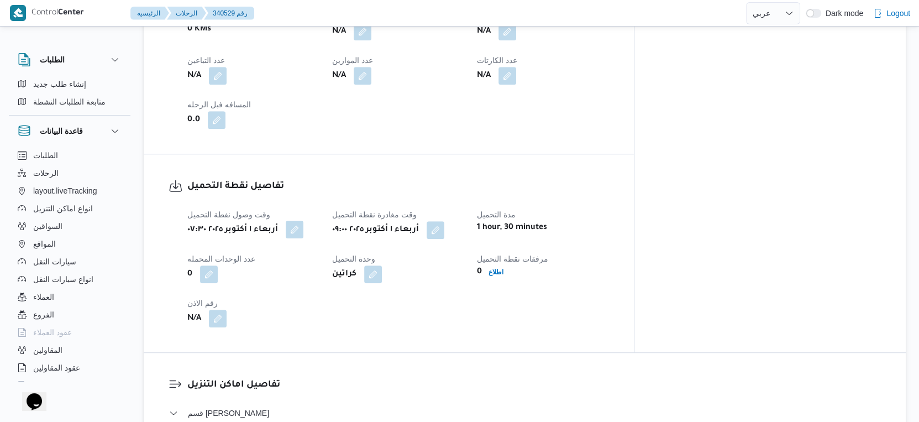
click at [299, 227] on button "button" at bounding box center [295, 229] width 18 height 18
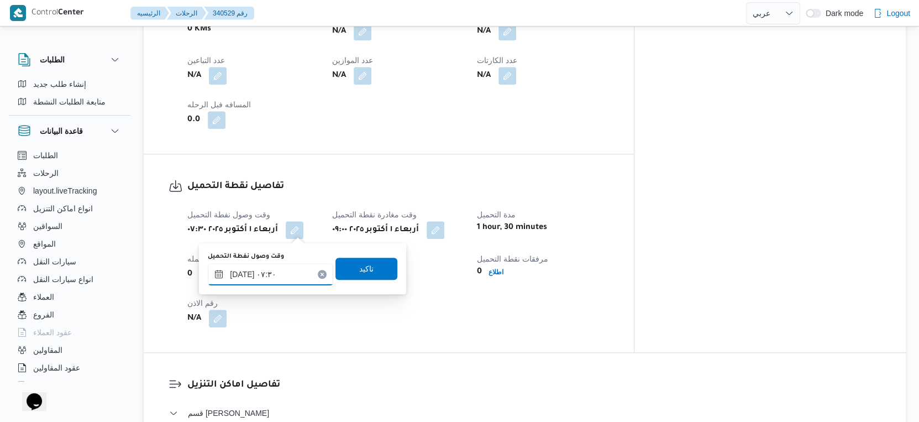
click at [243, 276] on input "٠١/١٠/٢٠٢٥ ٠٧:٣٠" at bounding box center [270, 274] width 125 height 22
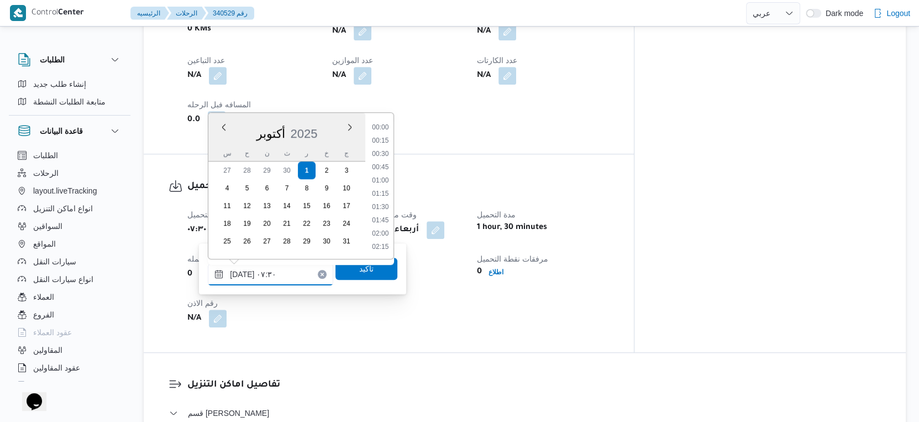
click at [243, 276] on input "٠١/١٠/٢٠٢٥ ٠٧:٣٠" at bounding box center [270, 274] width 125 height 22
type input "٠١/١٠/٢٠٢٥ ٠٧:٤٠"
click at [348, 266] on span "تاكيد" at bounding box center [366, 268] width 62 height 22
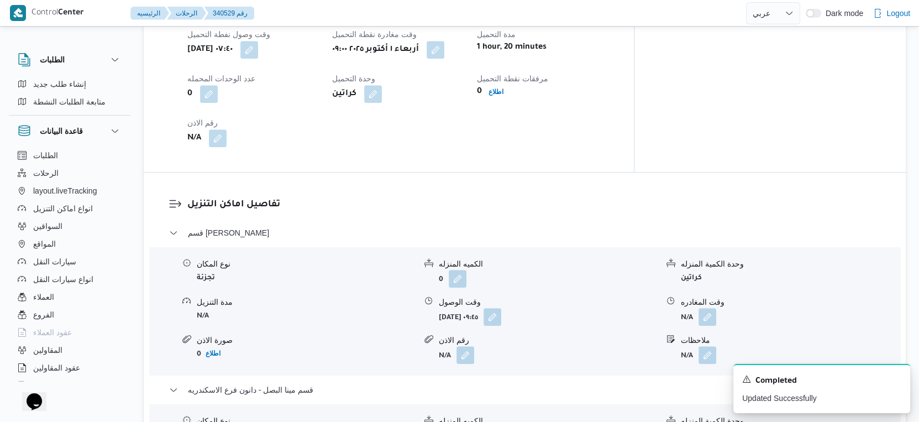
scroll to position [718, 0]
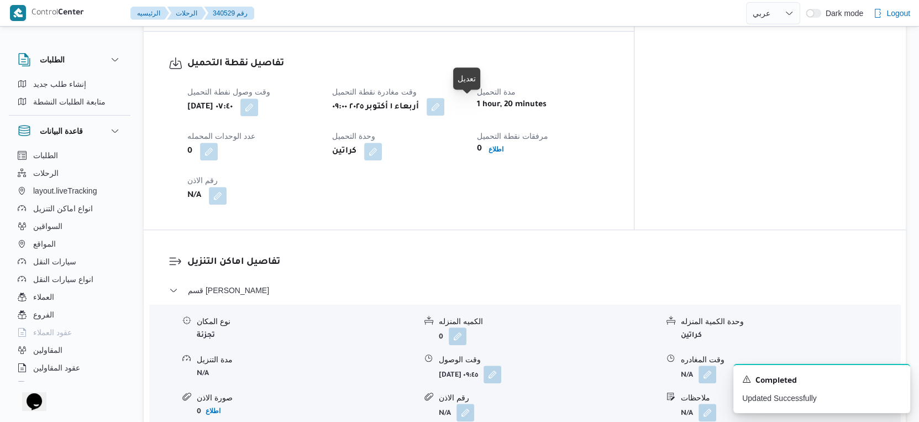
click at [444, 104] on button "button" at bounding box center [435, 107] width 18 height 18
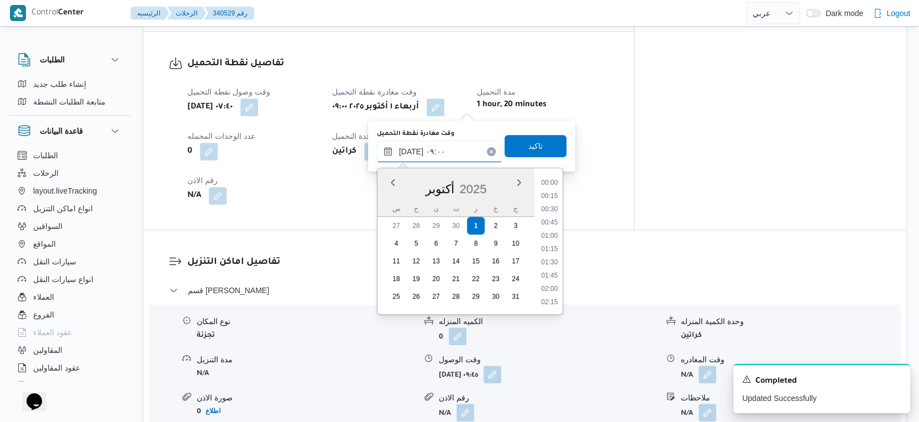
click at [456, 152] on input "٠١/١٠/٢٠٢٥ ٠٩:٠٠" at bounding box center [439, 151] width 125 height 22
click at [550, 285] on li "09:45" at bounding box center [548, 290] width 25 height 11
type input "٠١/١٠/٢٠٢٥ ٠٩:٤٥"
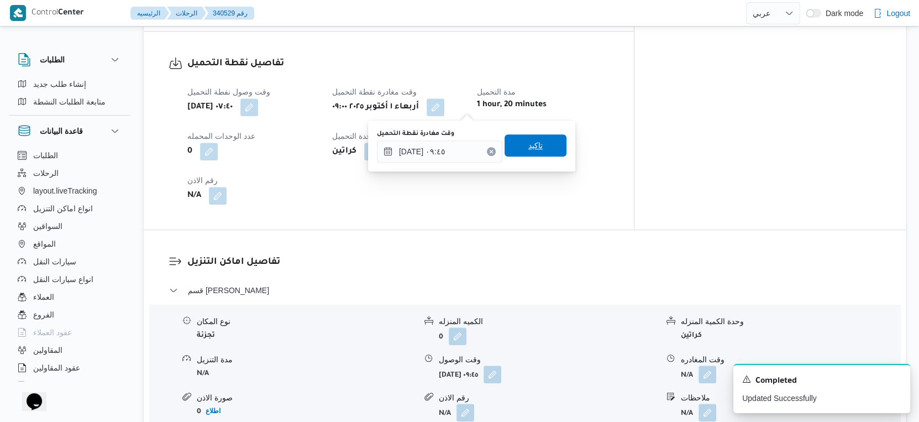
click at [540, 149] on span "تاكيد" at bounding box center [535, 145] width 62 height 22
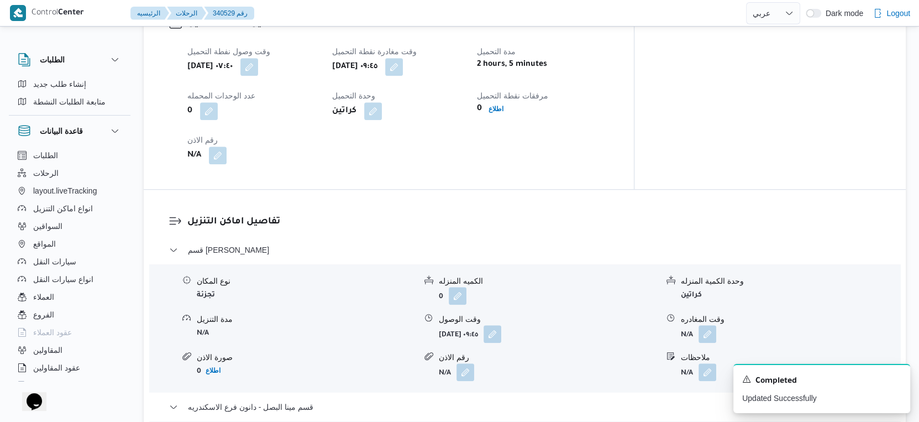
scroll to position [779, 0]
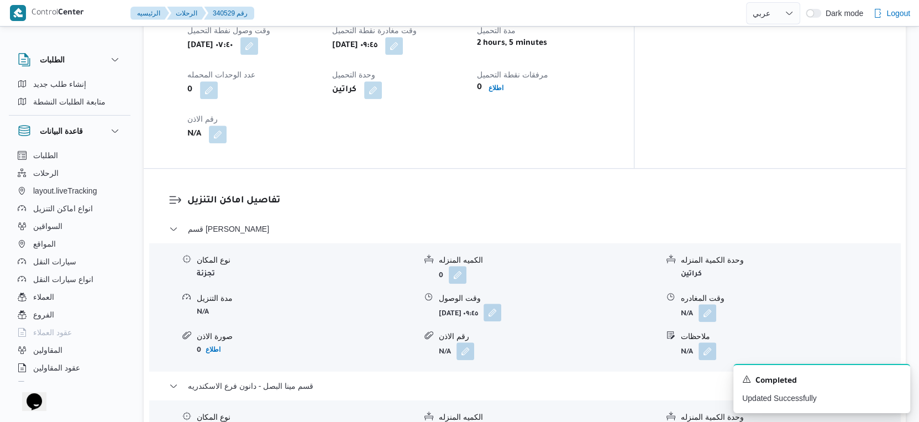
click at [501, 315] on button "button" at bounding box center [492, 312] width 18 height 18
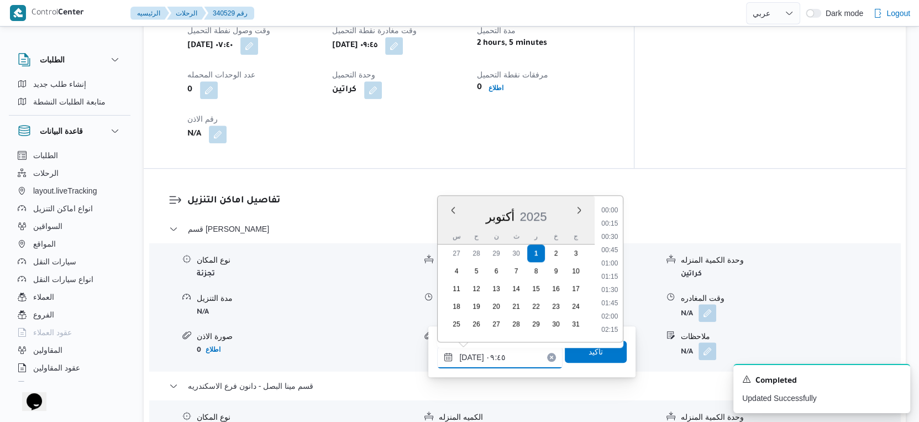
click at [493, 359] on input "٠١/١٠/٢٠٢٥ ٠٩:٤٥" at bounding box center [499, 357] width 125 height 22
click at [613, 304] on li "10:15" at bounding box center [609, 304] width 25 height 11
type input "[DATE] ١٠:١٥"
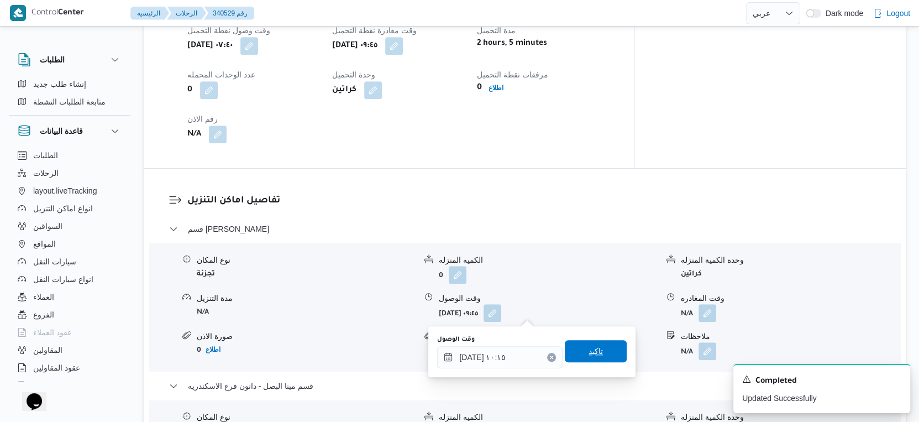
click at [599, 351] on span "تاكيد" at bounding box center [596, 351] width 62 height 22
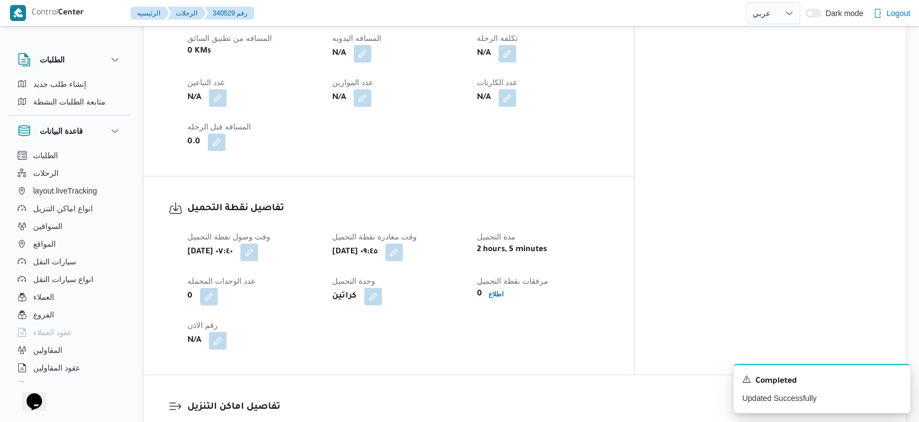
scroll to position [472, 0]
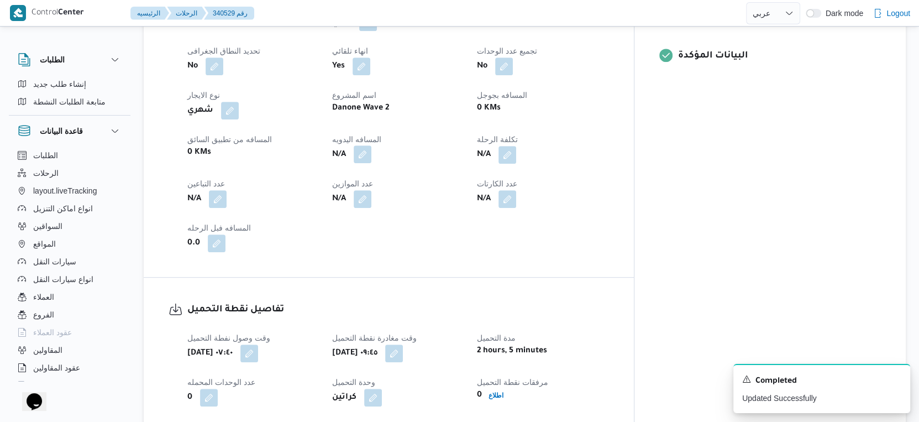
click at [371, 155] on button "button" at bounding box center [363, 154] width 18 height 18
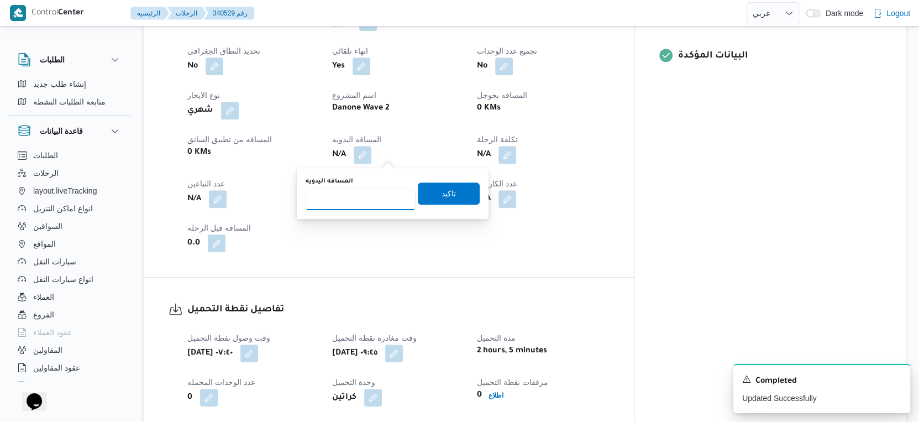
click at [357, 188] on input "المسافه اليدويه" at bounding box center [361, 199] width 110 height 22
type input "36"
click at [441, 193] on span "تاكيد" at bounding box center [448, 192] width 14 height 13
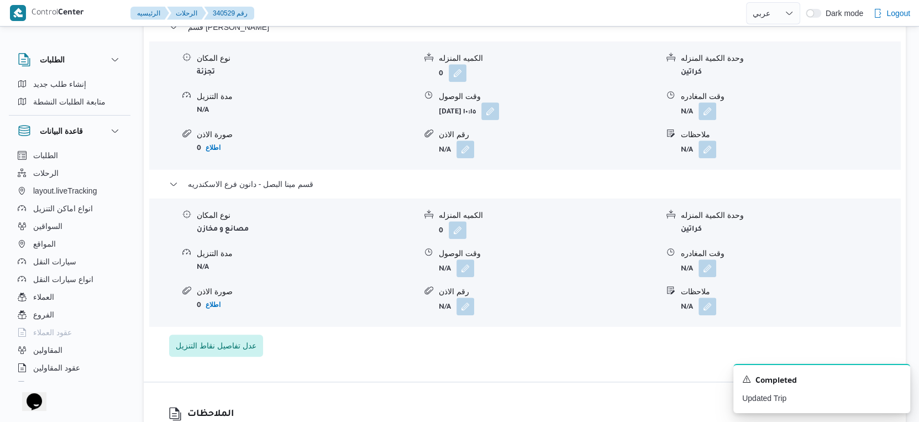
scroll to position [982, 0]
click at [467, 267] on button "button" at bounding box center [465, 266] width 18 height 18
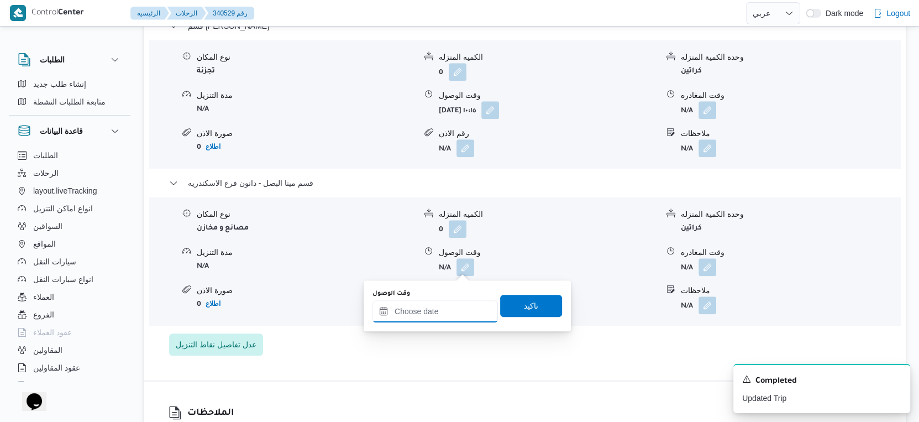
drag, startPoint x: 461, startPoint y: 272, endPoint x: 457, endPoint y: 303, distance: 30.7
click at [440, 312] on input "وقت الوصول" at bounding box center [434, 311] width 125 height 22
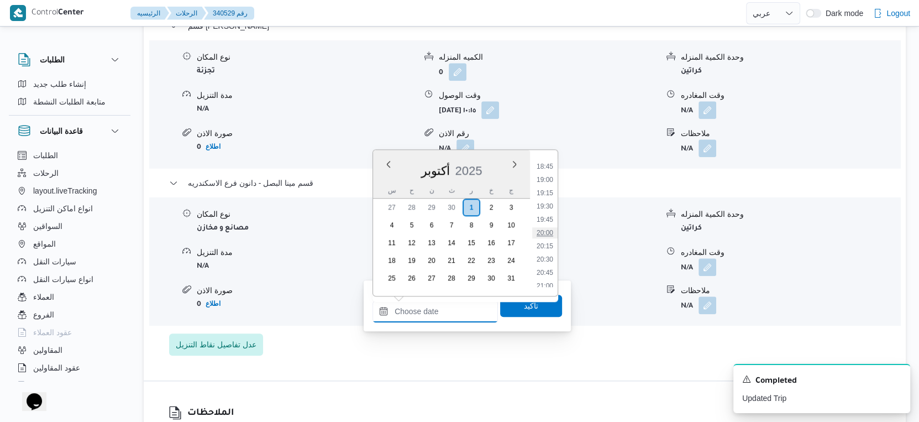
scroll to position [931, 0]
click at [546, 172] on li "17:45" at bounding box center [544, 174] width 25 height 11
type input "٠١/١٠/٢٠٢٥ ١٧:٤٥"
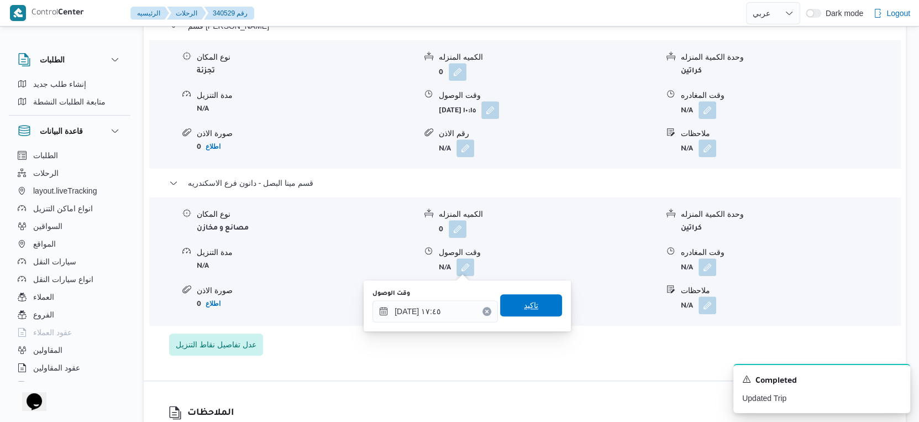
click at [525, 302] on span "تاكيد" at bounding box center [531, 304] width 14 height 13
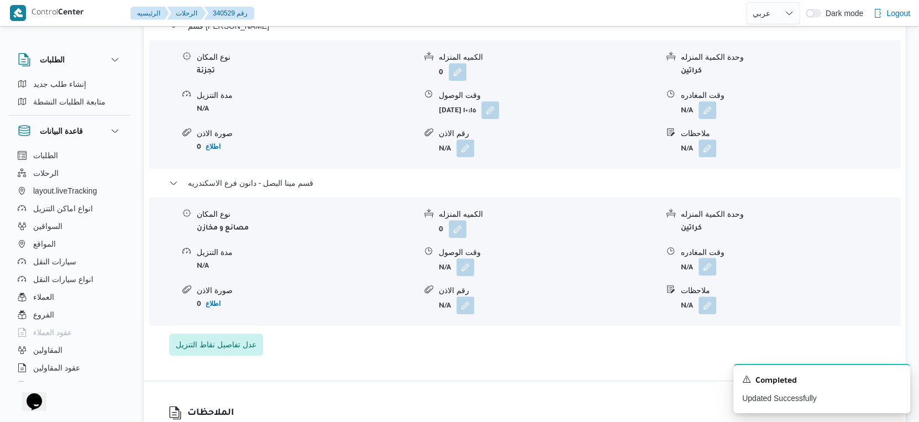
click at [704, 261] on button "button" at bounding box center [707, 266] width 18 height 18
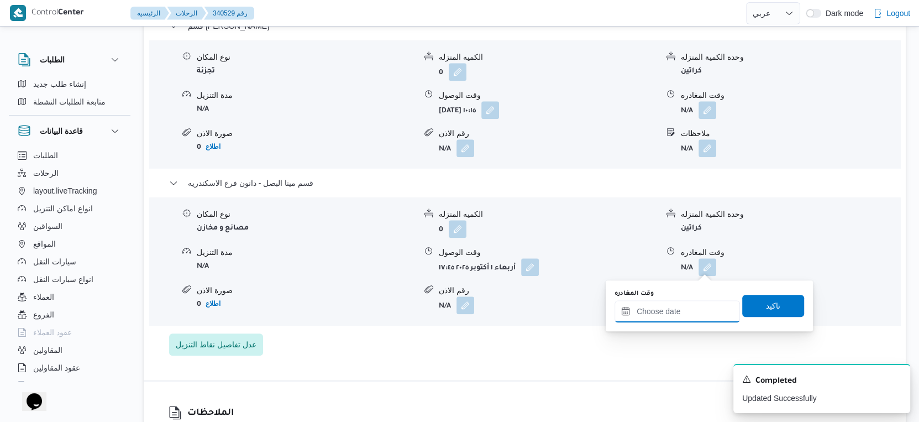
drag, startPoint x: 701, startPoint y: 274, endPoint x: 709, endPoint y: 300, distance: 27.3
click at [694, 312] on input "وقت المغادره" at bounding box center [676, 311] width 125 height 22
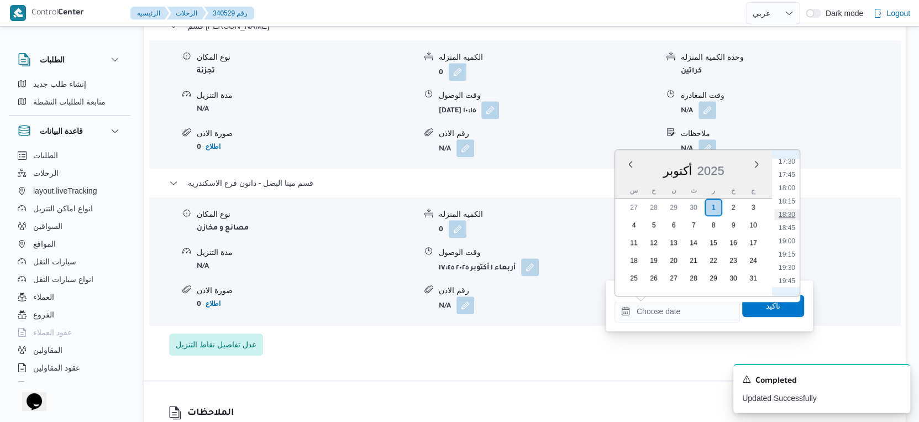
click at [789, 209] on li "18:30" at bounding box center [786, 214] width 25 height 11
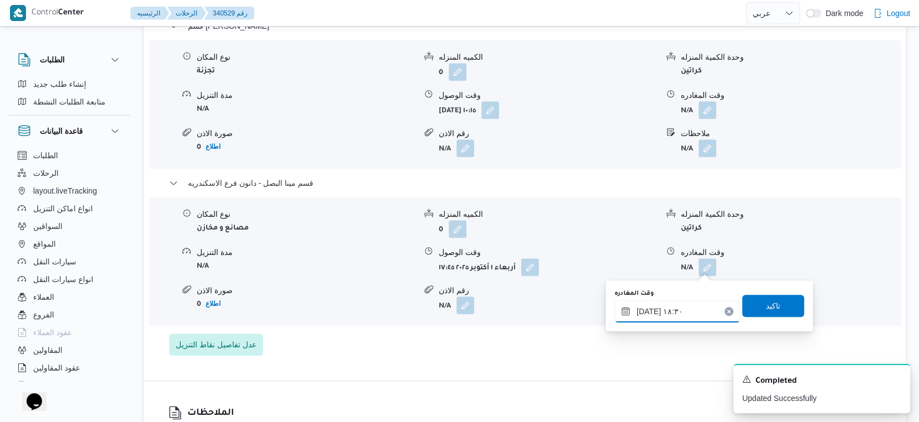
click at [646, 309] on input "٠١/١٠/٢٠٢٥ ١٨:٣٠" at bounding box center [676, 311] width 125 height 22
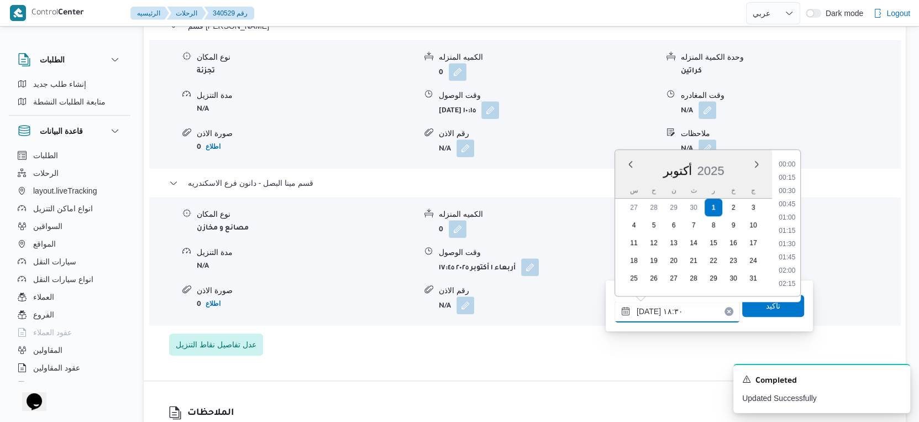
click at [646, 309] on input "٠١/١٠/٢٠٢٥ ١٨:٣٠" at bounding box center [676, 311] width 125 height 22
type input "٠١/١٠/٢٠٢٥ ١٨:١٠"
click at [773, 308] on span "تاكيد" at bounding box center [773, 305] width 62 height 22
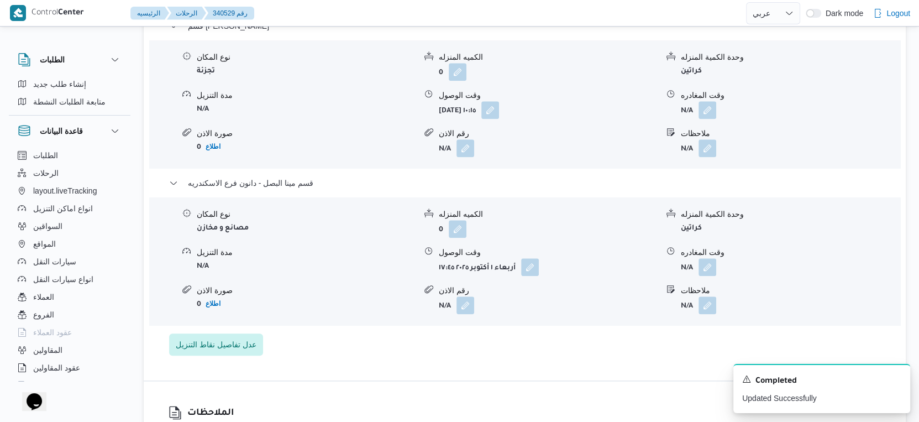
scroll to position [921, 0]
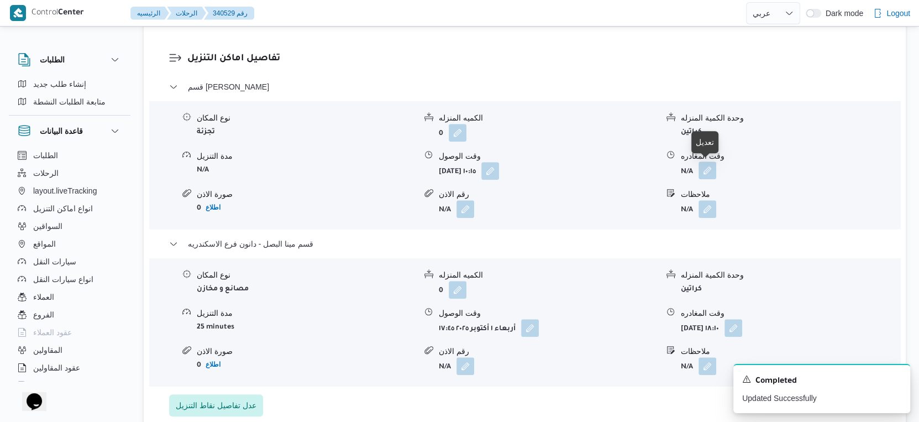
click at [710, 166] on button "button" at bounding box center [707, 170] width 18 height 18
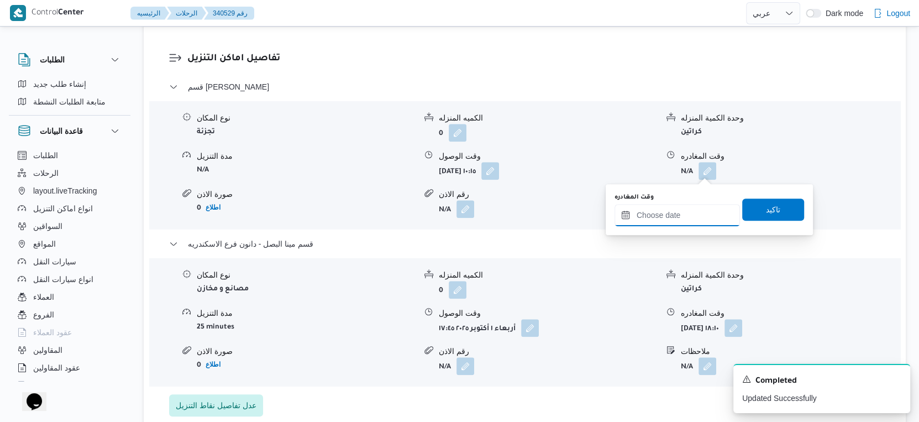
click at [692, 213] on input "وقت المغادره" at bounding box center [676, 215] width 125 height 22
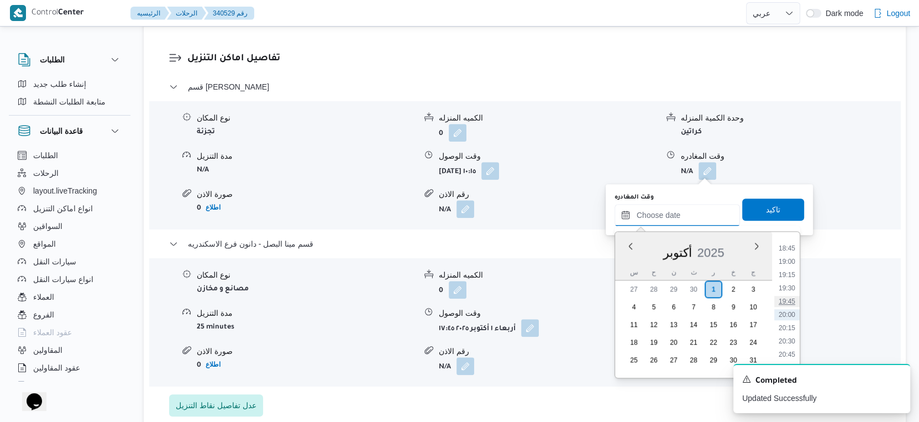
scroll to position [869, 0]
click at [789, 291] on li "17:15" at bounding box center [786, 291] width 25 height 11
type input "٠١/١٠/٢٠٢٥ ١٧:١٥"
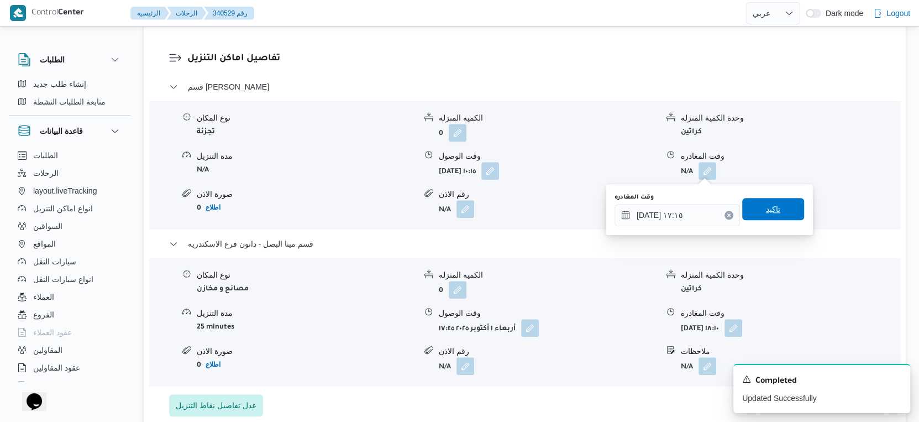
click at [778, 210] on span "تاكيد" at bounding box center [773, 209] width 62 height 22
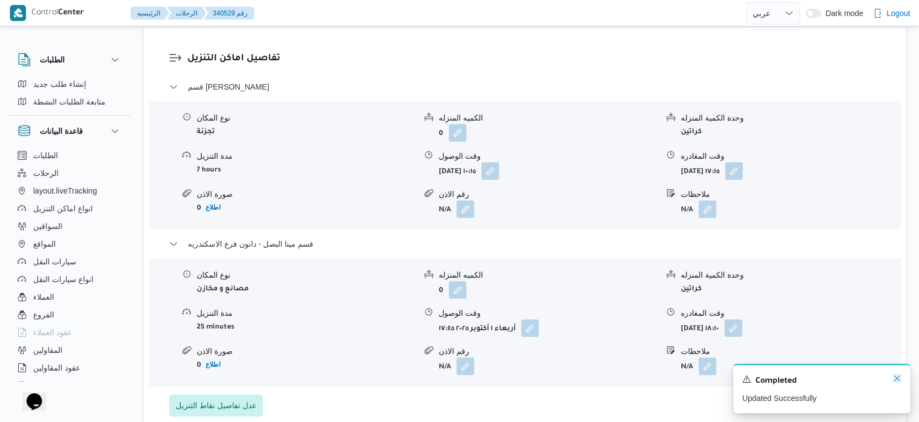
click at [898, 378] on icon "Dismiss toast" at bounding box center [896, 377] width 9 height 9
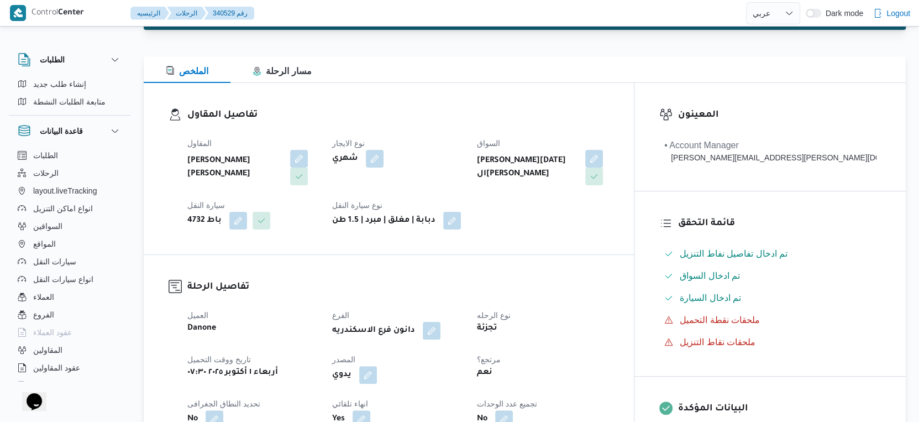
scroll to position [0, 0]
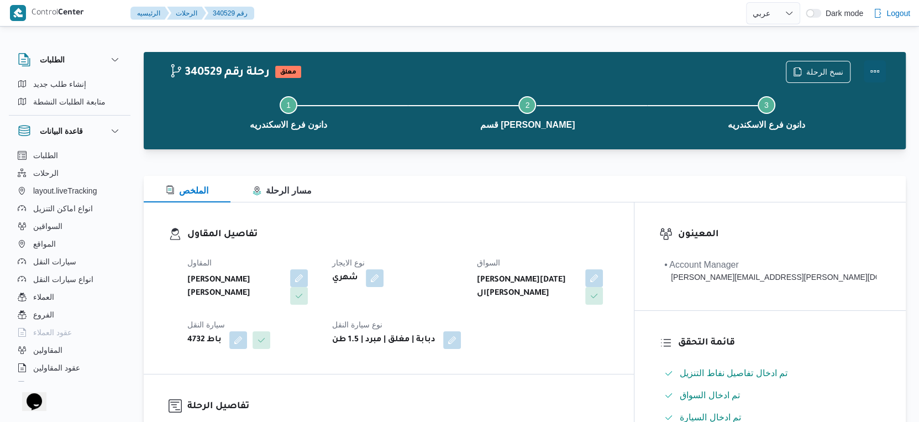
click at [871, 67] on button "Actions" at bounding box center [874, 71] width 22 height 22
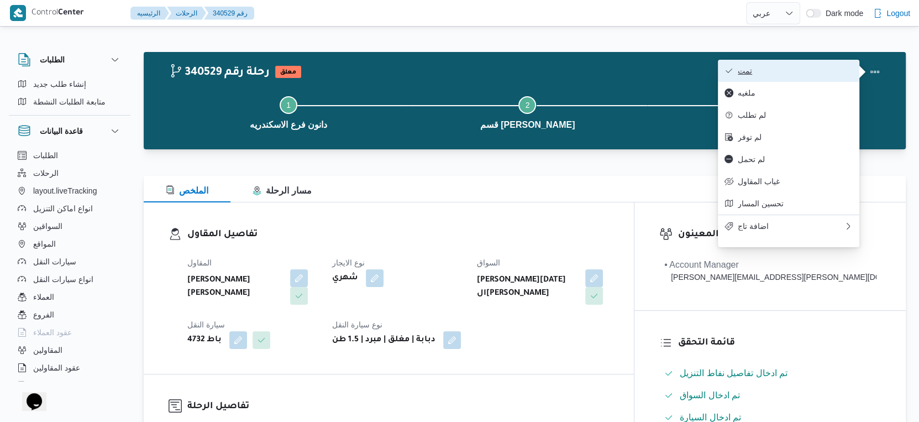
click at [794, 66] on span "تمت" at bounding box center [795, 70] width 115 height 9
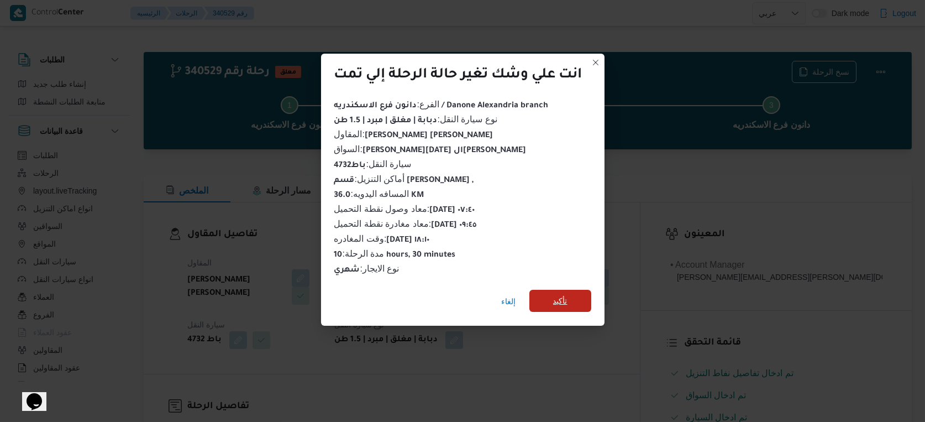
click at [582, 293] on span "تأكيد" at bounding box center [560, 300] width 62 height 22
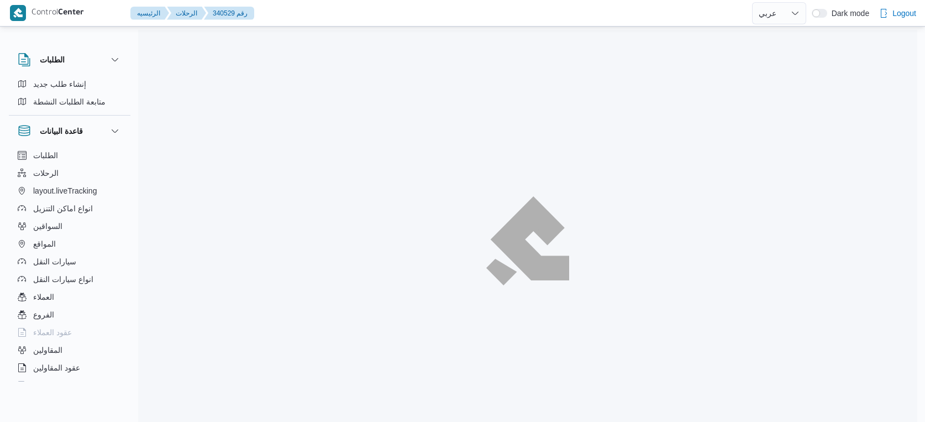
select select "ar"
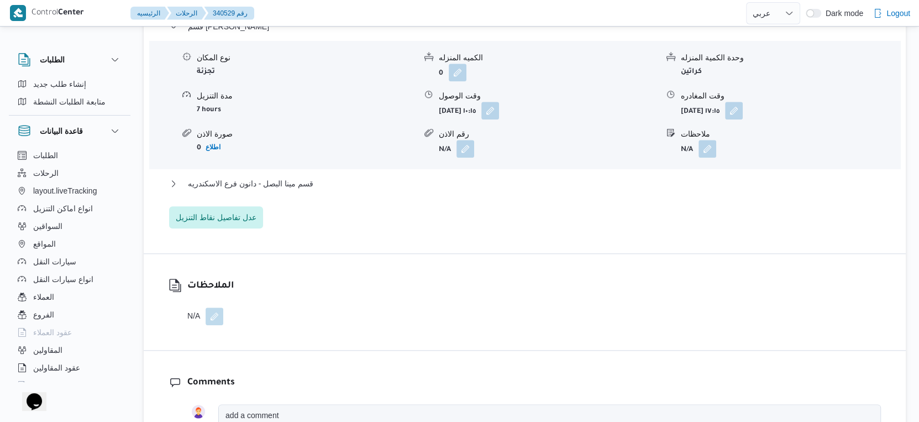
scroll to position [982, 0]
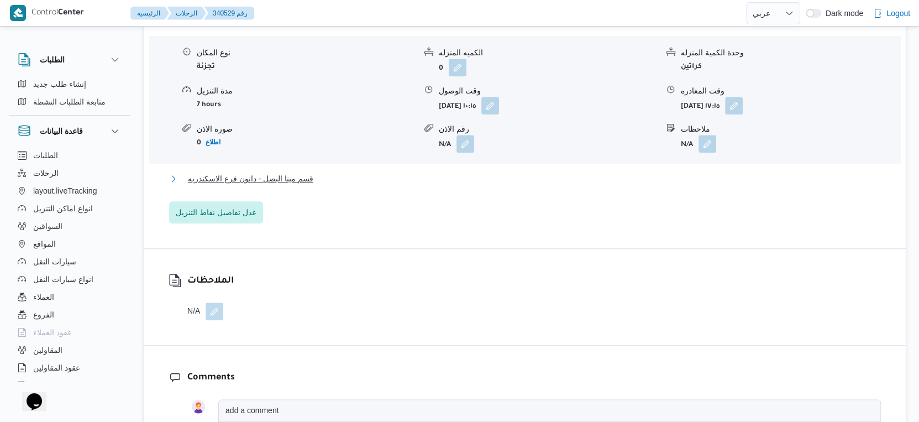
click at [329, 180] on button "قسم مينا البصل - دانون فرع الاسكندريه" at bounding box center [525, 178] width 712 height 13
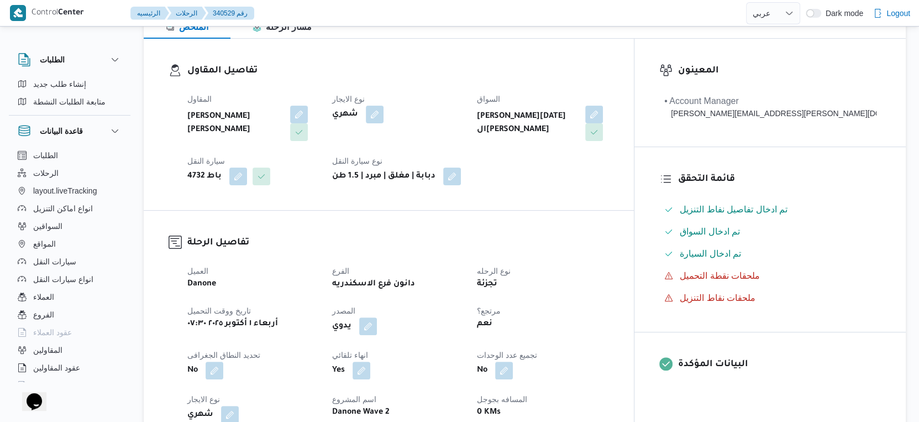
scroll to position [307, 0]
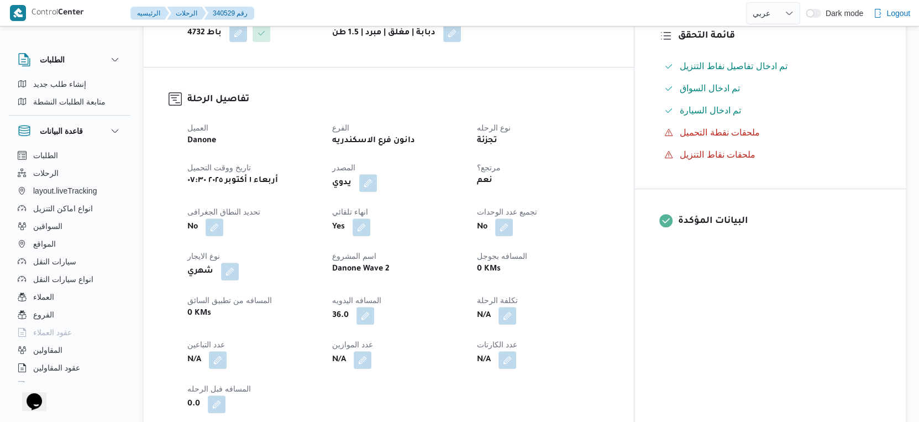
select select "ar"
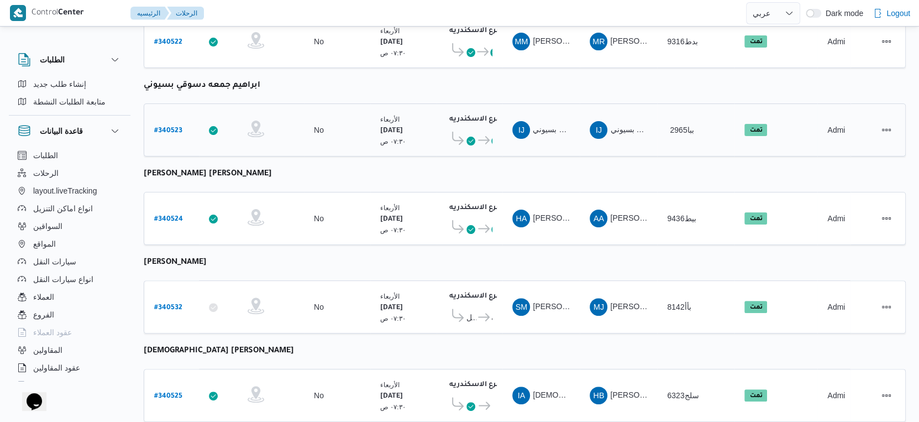
click at [173, 127] on b "# 340523" at bounding box center [168, 131] width 28 height 8
select select "ar"
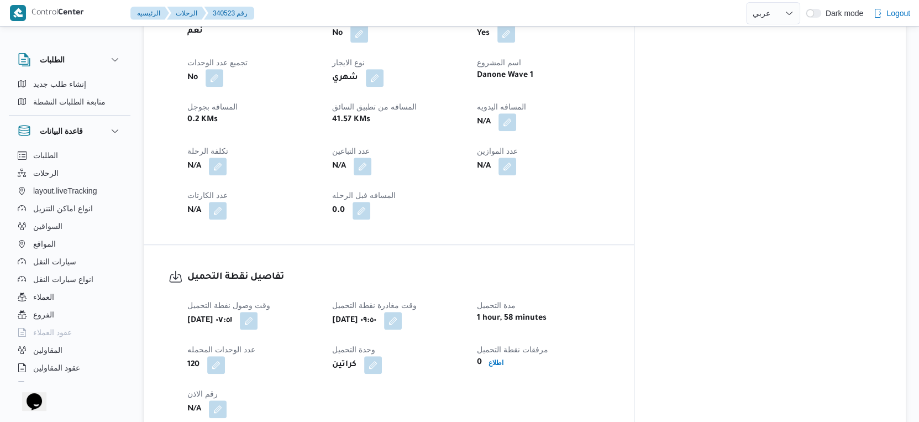
scroll to position [675, 0]
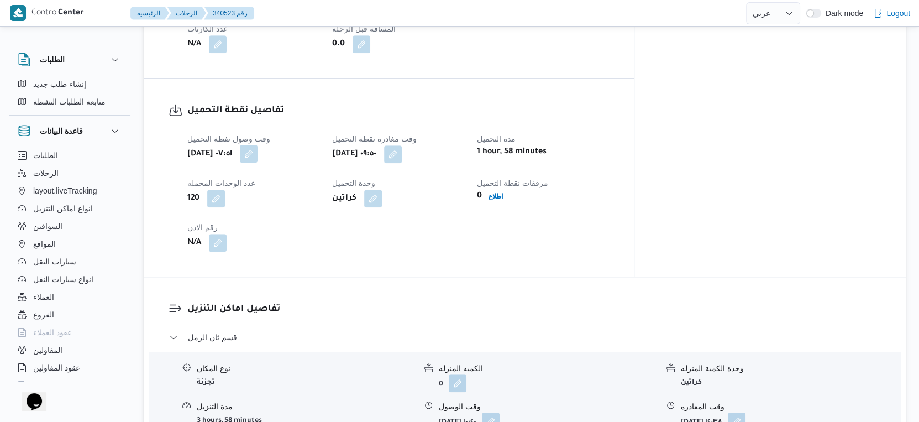
click at [257, 145] on button "button" at bounding box center [249, 154] width 18 height 18
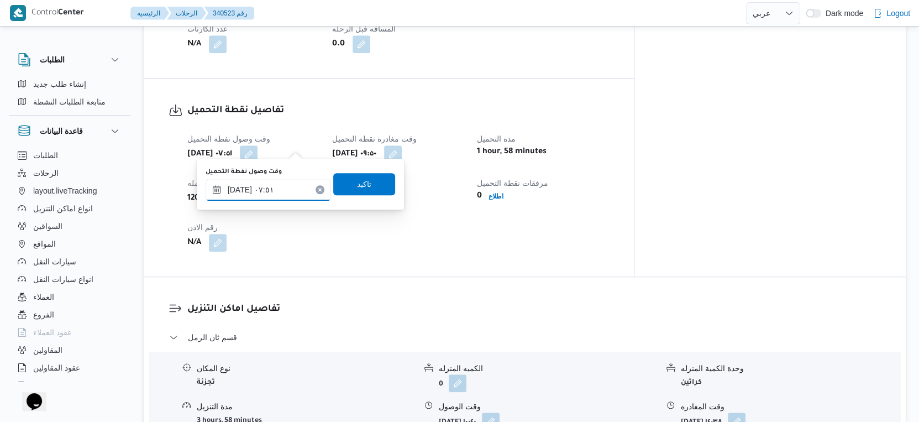
click at [239, 188] on input "[DATE] ٠٧:٥١" at bounding box center [268, 189] width 125 height 22
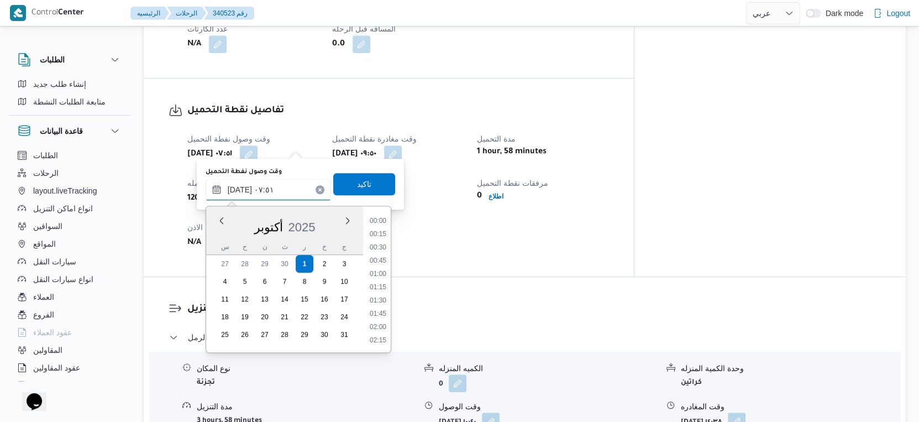
scroll to position [344, 0]
click at [239, 188] on input "[DATE] ٠٧:٥١" at bounding box center [268, 189] width 125 height 22
type input "[DATE] ٠٧:٢٠"
click at [363, 193] on span "تاكيد" at bounding box center [364, 183] width 62 height 22
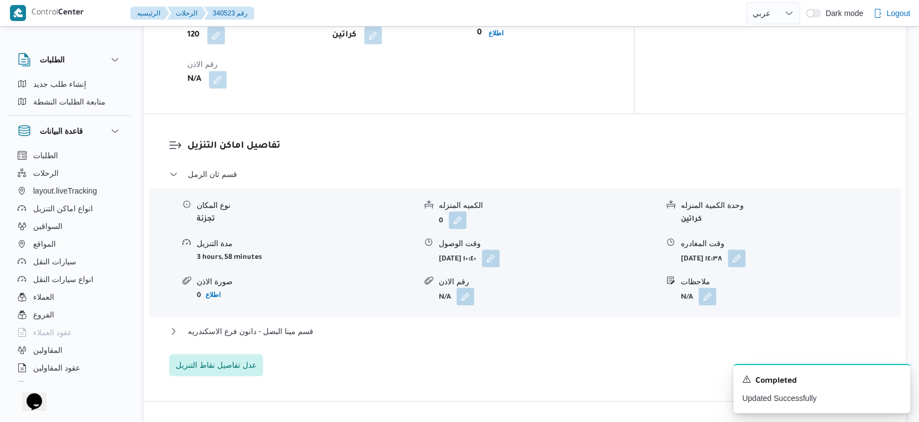
scroll to position [859, 0]
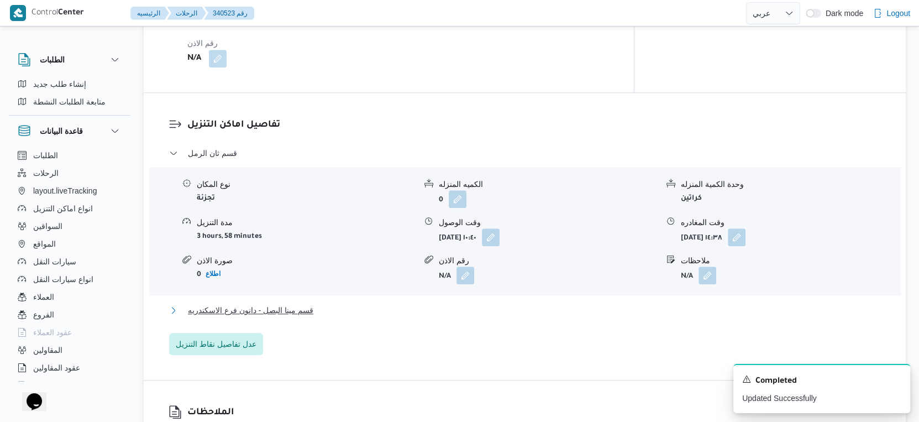
click at [301, 303] on span "قسم مينا البصل - دانون فرع الاسكندريه" at bounding box center [250, 309] width 125 height 13
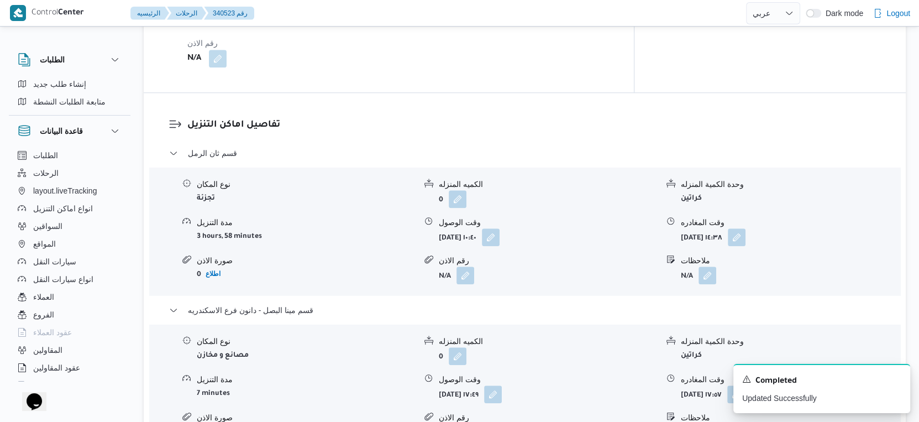
scroll to position [982, 0]
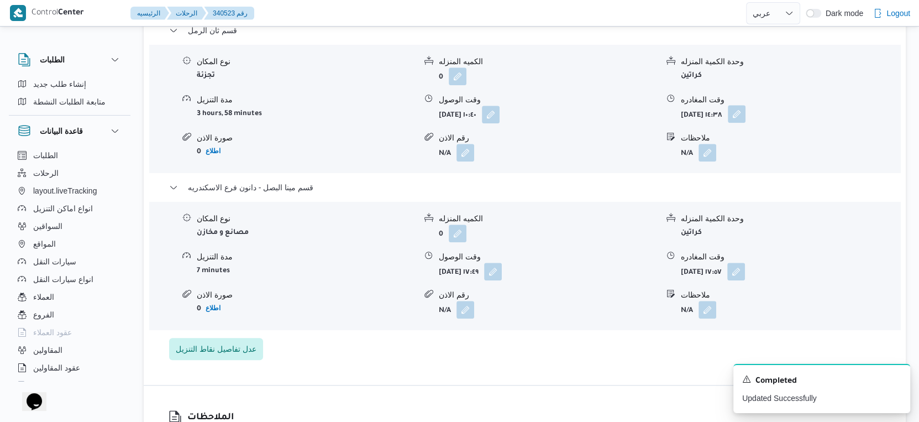
click at [745, 105] on button "button" at bounding box center [737, 114] width 18 height 18
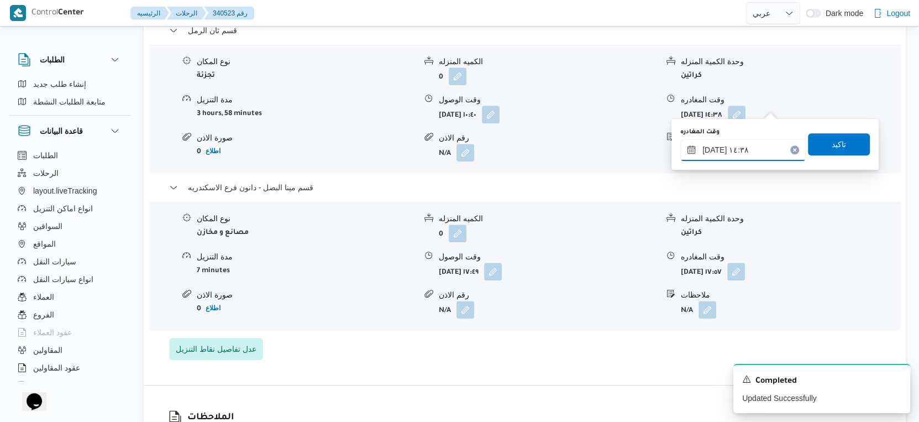
click at [732, 150] on input "[DATE] ١٤:٣٨" at bounding box center [742, 150] width 125 height 22
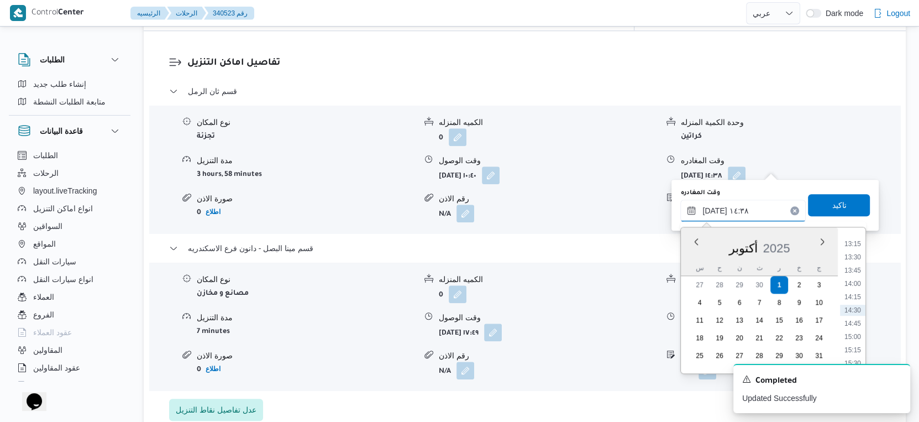
scroll to position [885, 0]
click at [853, 266] on li "17:15" at bounding box center [852, 271] width 25 height 11
type input "[DATE] ١٧:١٥"
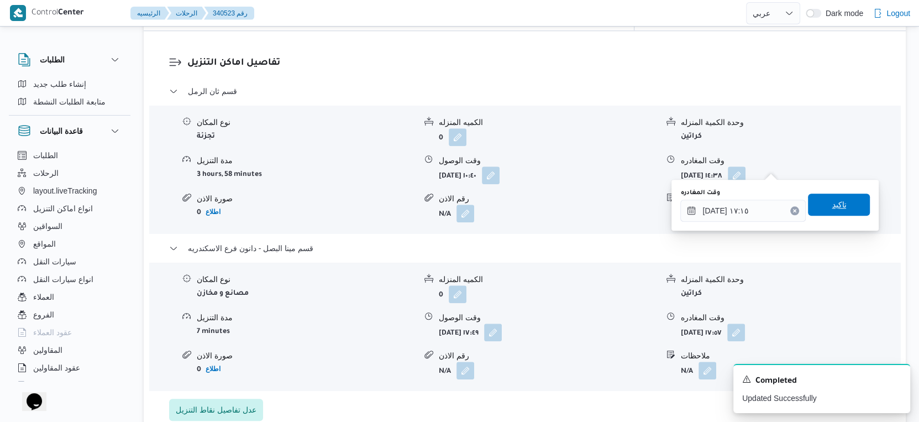
click at [840, 202] on span "تاكيد" at bounding box center [839, 204] width 62 height 22
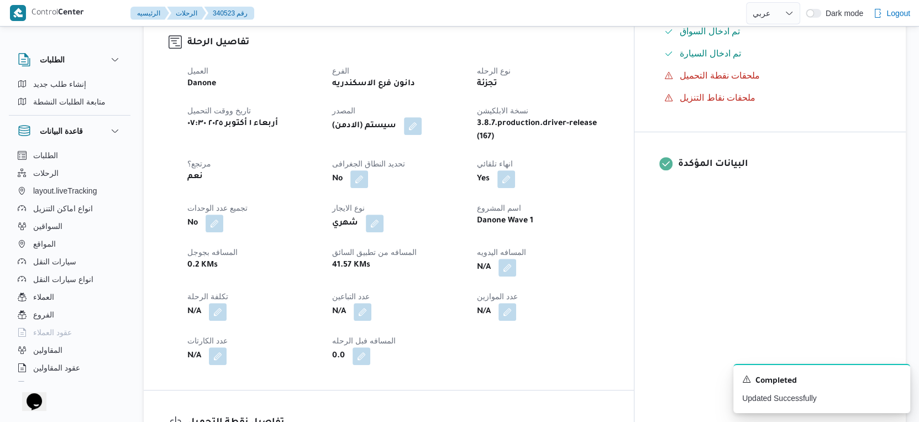
scroll to position [430, 0]
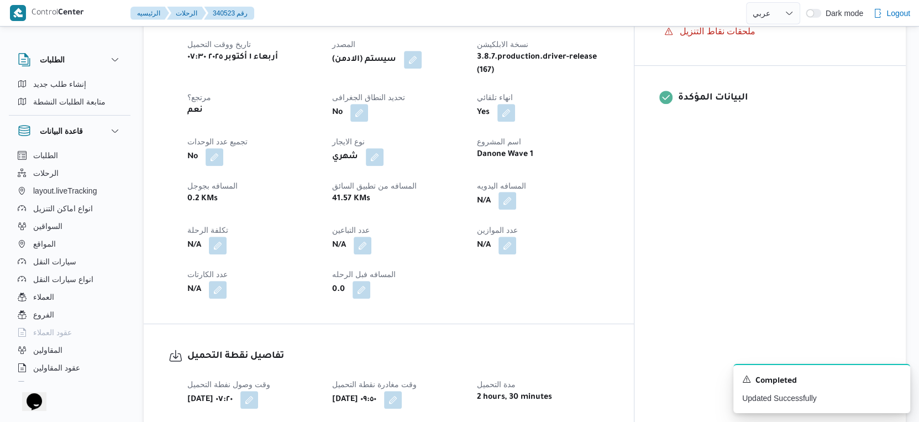
click at [516, 196] on button "button" at bounding box center [507, 201] width 18 height 18
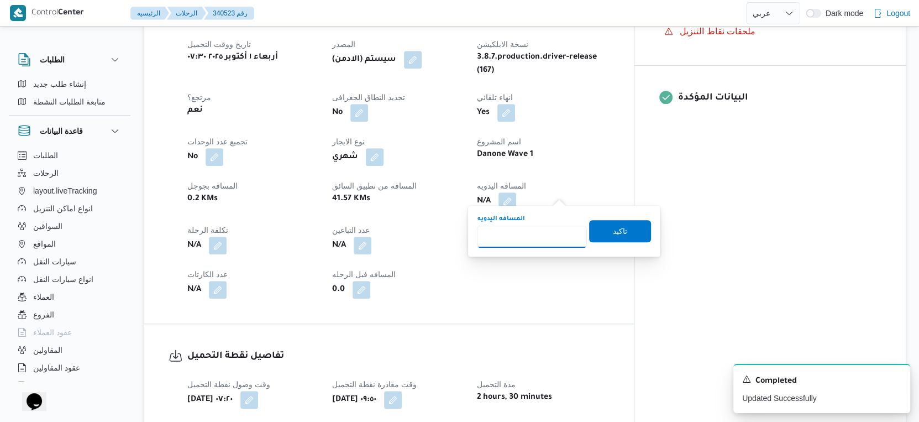
click at [531, 239] on input "المسافه اليدويه" at bounding box center [532, 236] width 110 height 22
type input "44"
click at [617, 227] on span "تاكيد" at bounding box center [620, 230] width 14 height 13
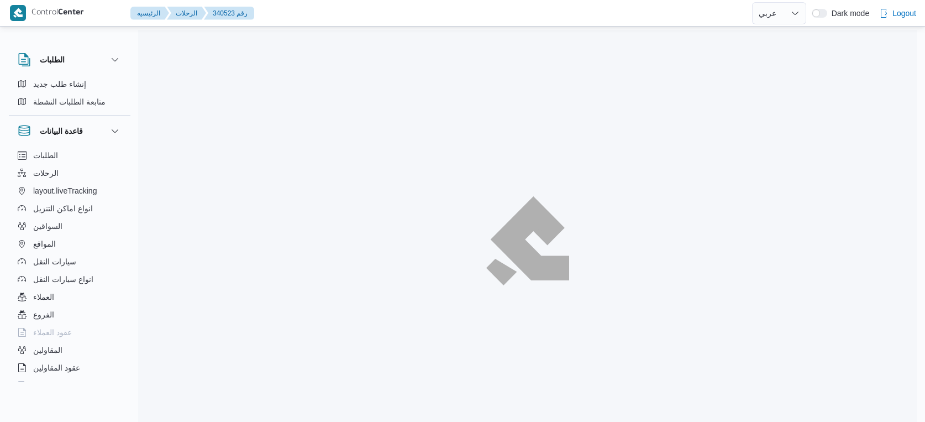
select select "ar"
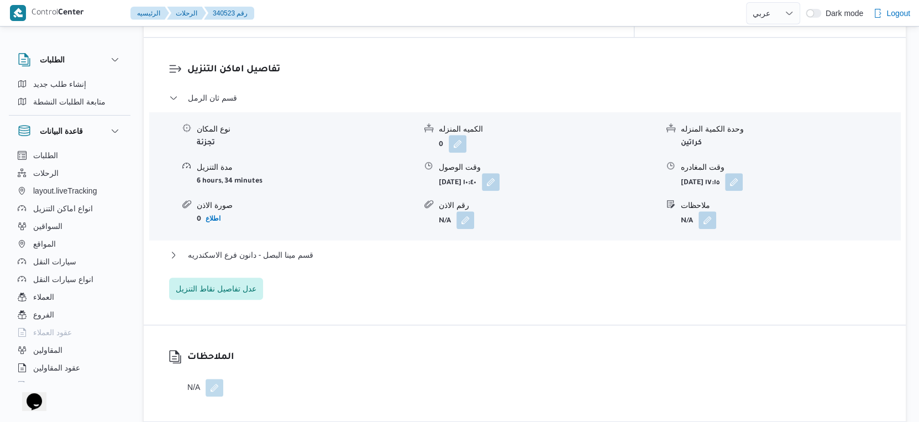
scroll to position [921, 0]
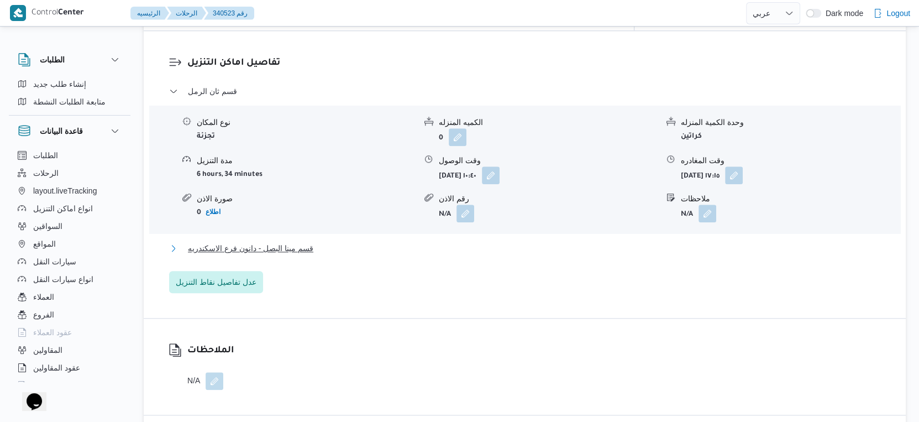
click at [324, 241] on button "قسم مينا البصل - دانون فرع الاسكندريه" at bounding box center [525, 247] width 712 height 13
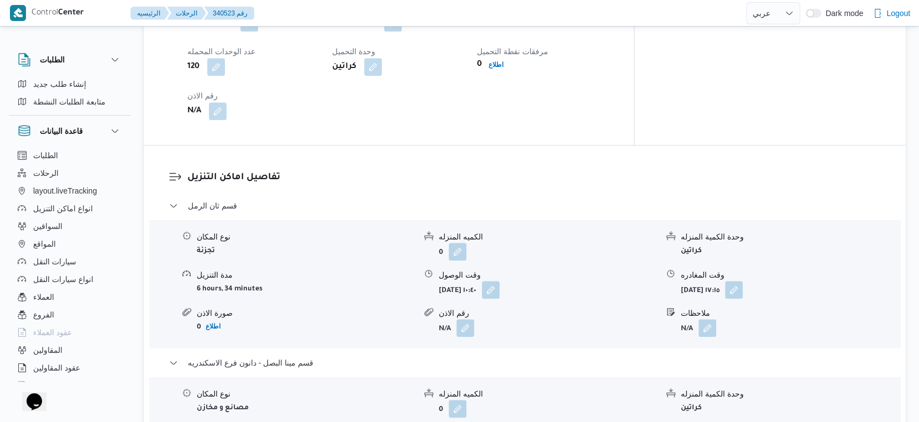
scroll to position [675, 0]
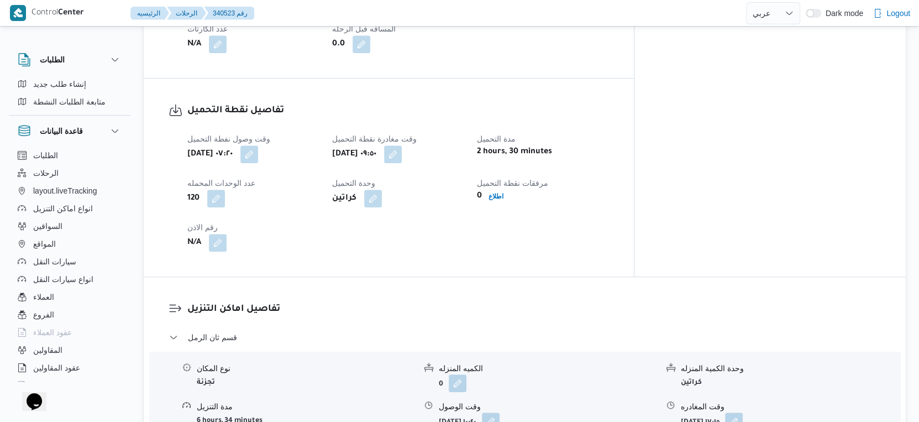
select select "ar"
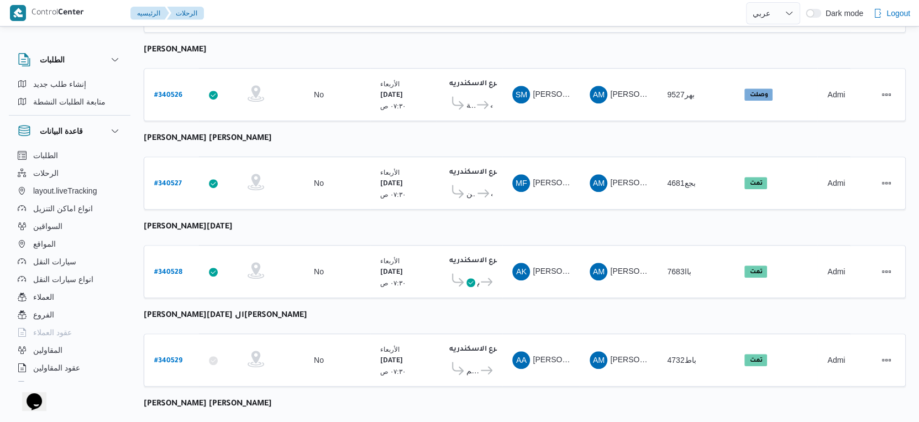
scroll to position [552, 0]
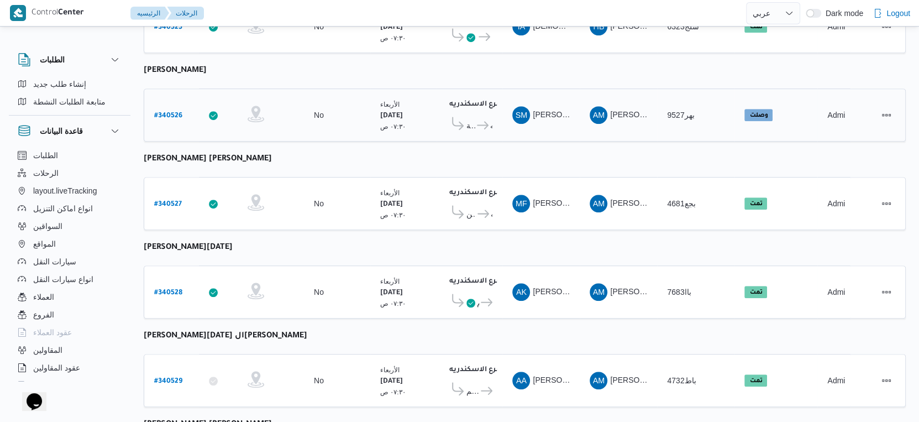
click at [170, 112] on b "# 340526" at bounding box center [168, 116] width 28 height 8
select select "ar"
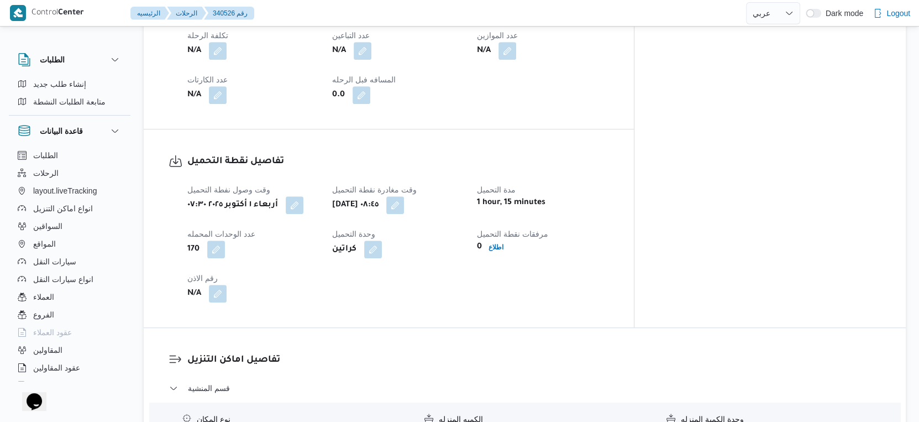
scroll to position [614, 0]
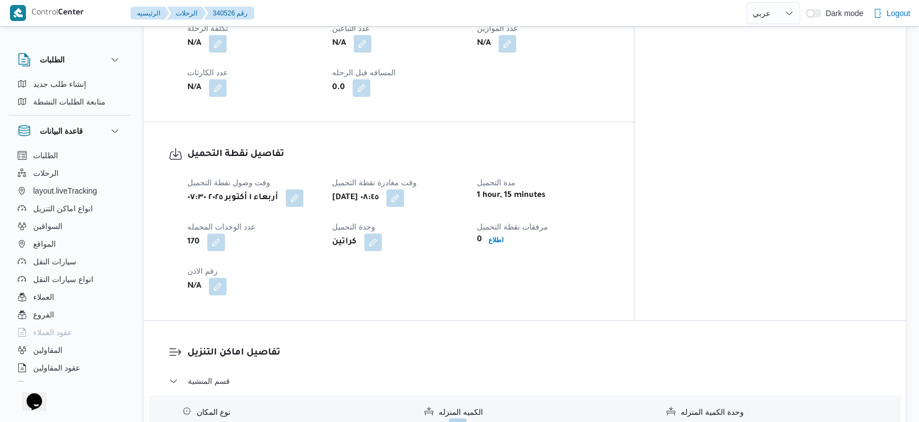
click at [310, 207] on div "أربعاء ١ أكتوبر ٢٠٢٥ ٠٧:٣٠" at bounding box center [253, 198] width 134 height 20
click at [301, 206] on button "button" at bounding box center [295, 197] width 18 height 18
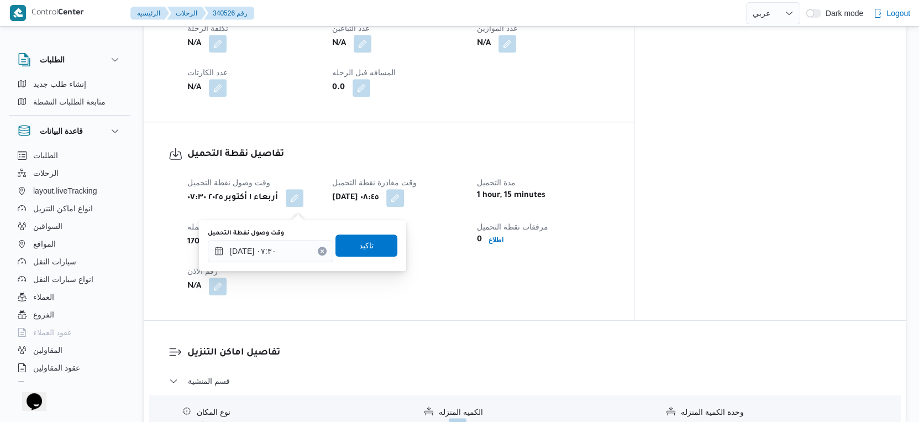
click at [259, 264] on div "You are in a dialog. To close this dialog, hit escape. وقت وصول نفطة التحميل [D…" at bounding box center [302, 245] width 207 height 51
click at [268, 255] on input "[DATE] ٠٧:٣٠" at bounding box center [270, 251] width 125 height 22
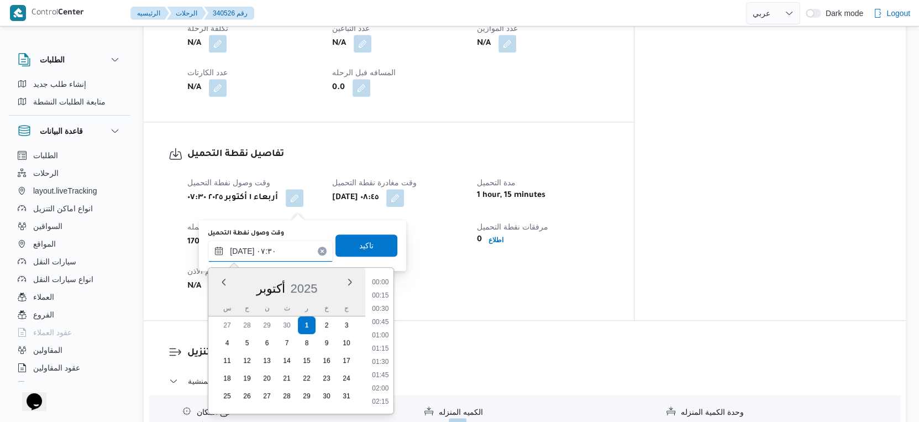
scroll to position [330, 0]
click at [384, 322] on li "07:00" at bounding box center [380, 323] width 25 height 11
type input "[DATE] ٠٧:٠٠"
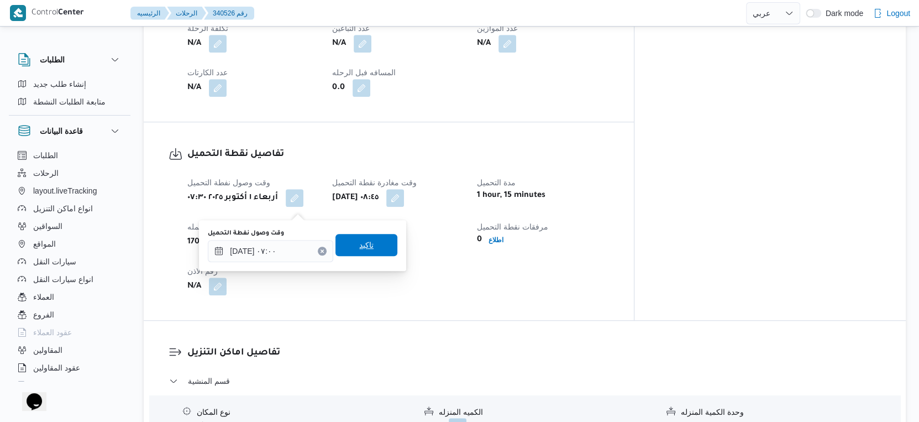
click at [372, 244] on span "تاكيد" at bounding box center [366, 245] width 62 height 22
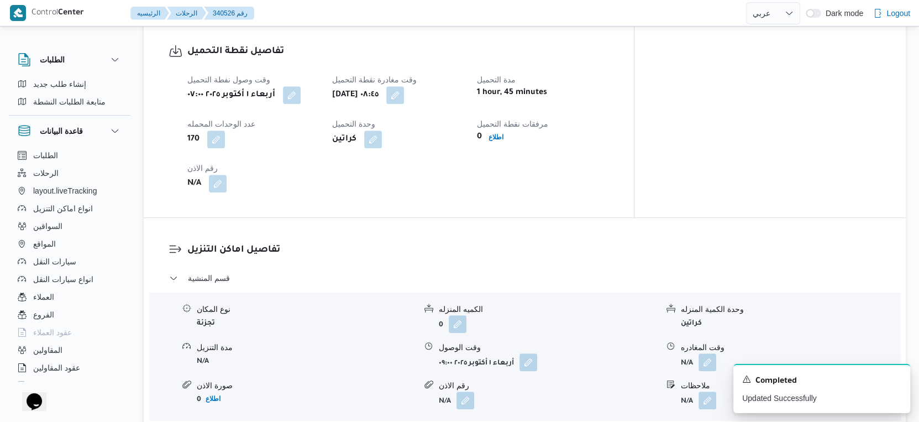
scroll to position [859, 0]
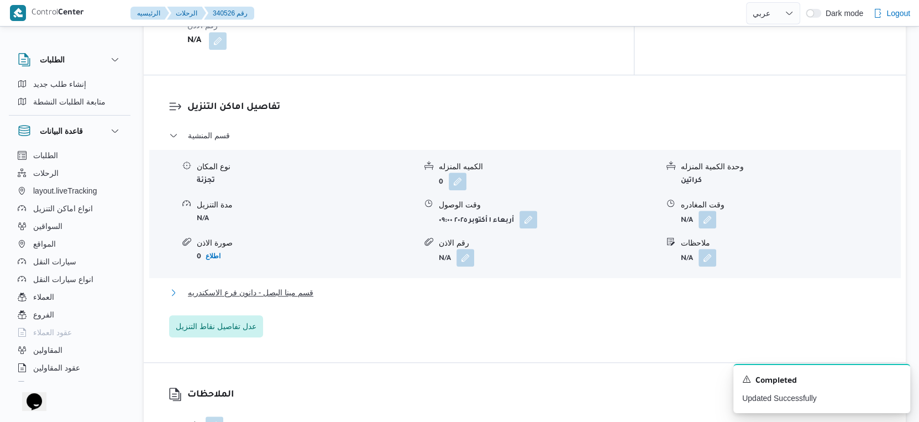
click at [308, 299] on span "قسم مينا البصل - دانون فرع الاسكندريه" at bounding box center [250, 292] width 125 height 13
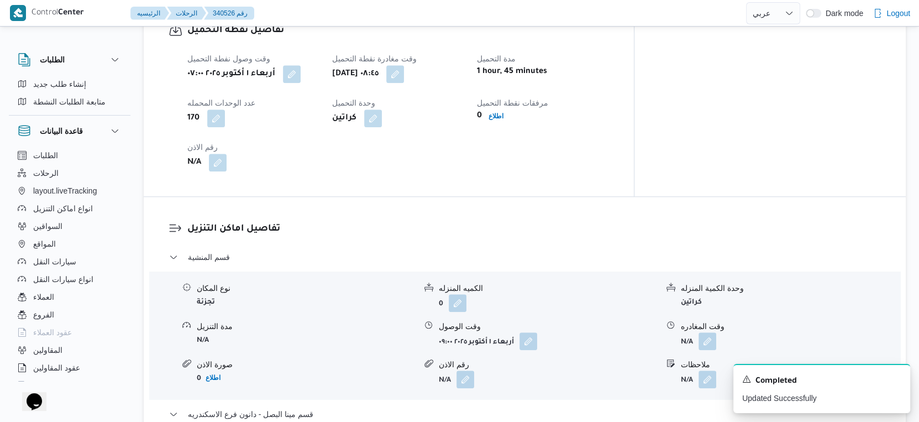
scroll to position [736, 0]
click at [404, 83] on button "button" at bounding box center [395, 75] width 18 height 18
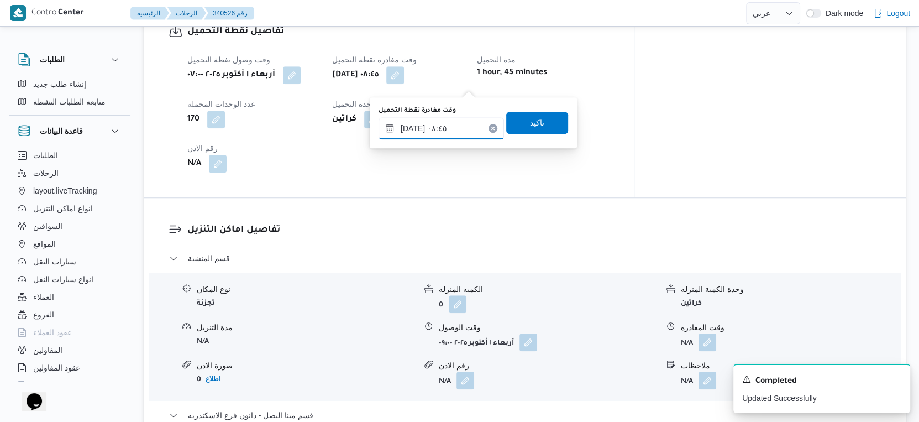
click at [445, 127] on input "[DATE] ٠٨:٤٥" at bounding box center [440, 128] width 125 height 22
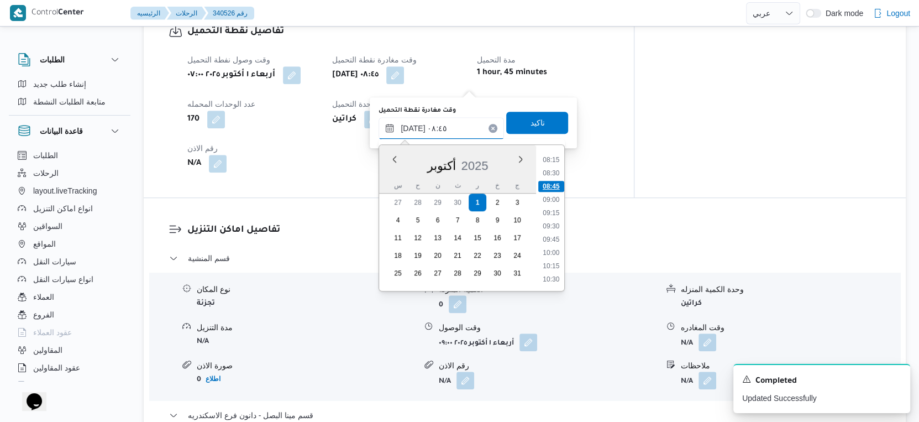
scroll to position [458, 0]
click at [552, 218] on li "09:45" at bounding box center [551, 218] width 25 height 11
type input "[DATE] ٠٩:٤٥"
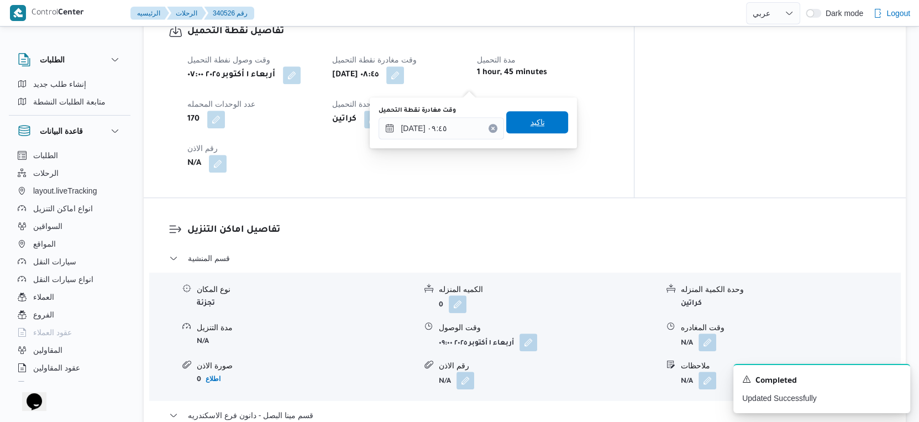
click at [545, 121] on span "تاكيد" at bounding box center [537, 122] width 62 height 22
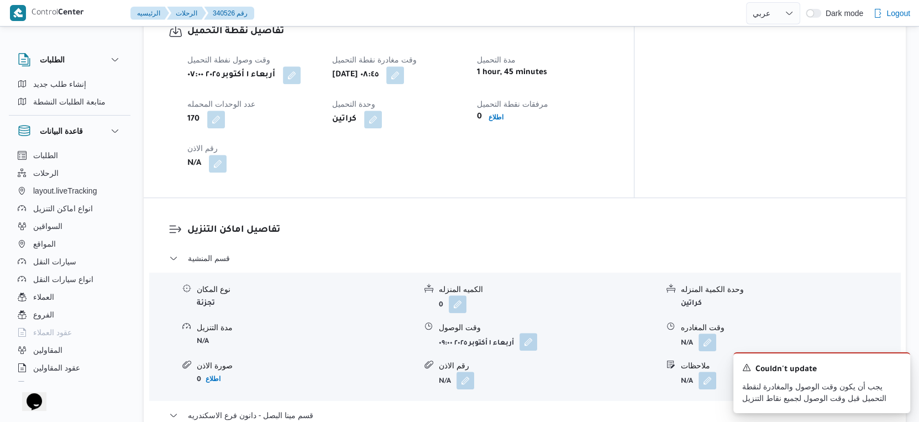
click at [524, 350] on button "button" at bounding box center [528, 342] width 18 height 18
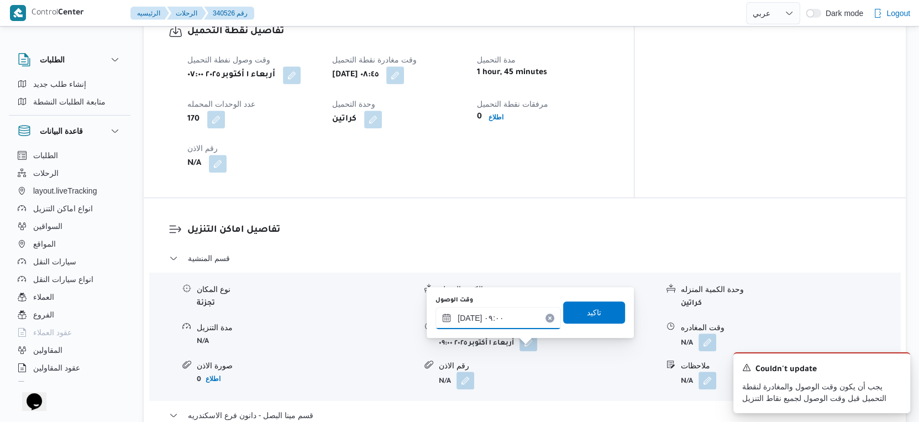
click at [505, 322] on input "[DATE] ٠٩:٠٠" at bounding box center [497, 318] width 125 height 22
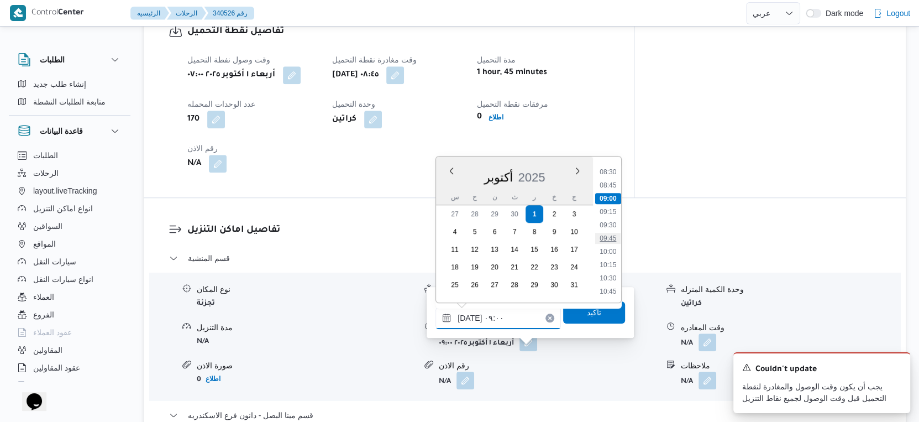
scroll to position [471, 0]
click at [612, 242] on li "10:15" at bounding box center [608, 243] width 25 height 11
type input "[DATE] ١٠:١٥"
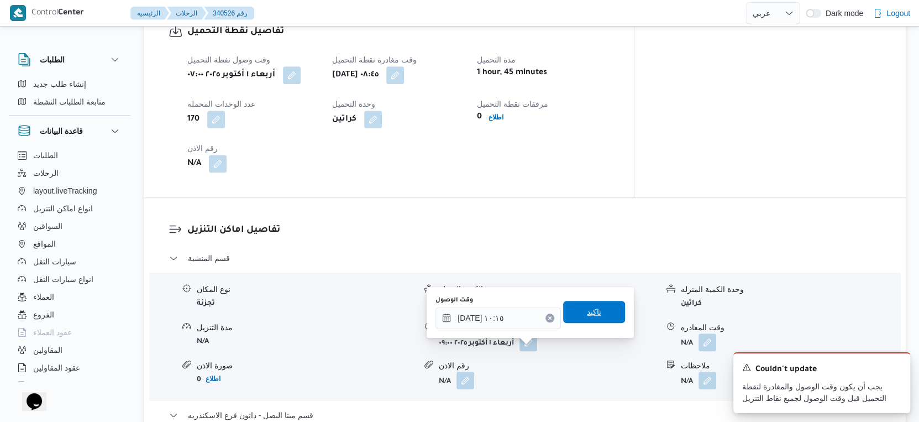
click at [595, 318] on span "تاكيد" at bounding box center [594, 312] width 62 height 22
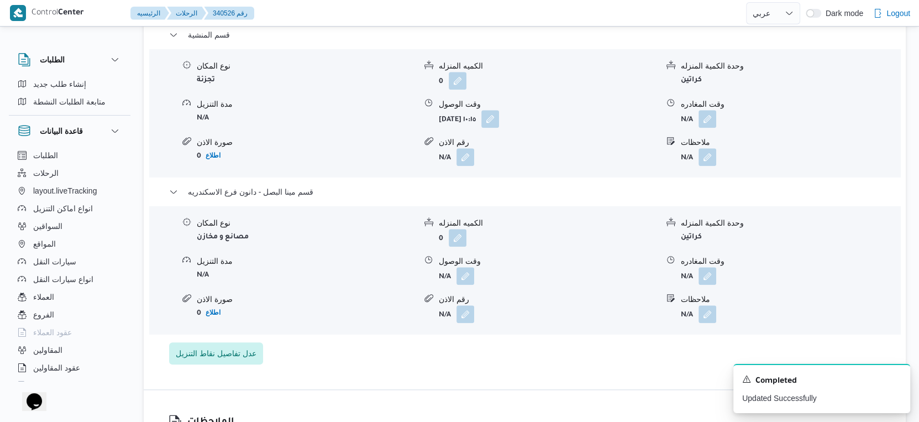
scroll to position [982, 0]
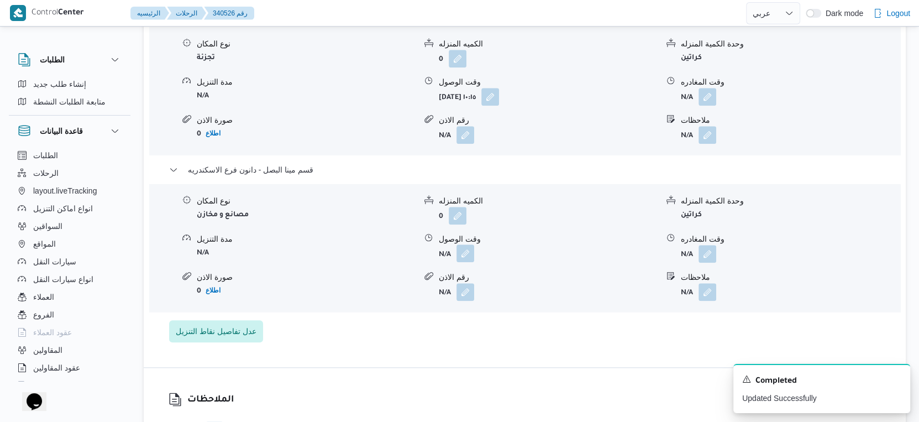
click at [459, 260] on button "button" at bounding box center [465, 253] width 18 height 18
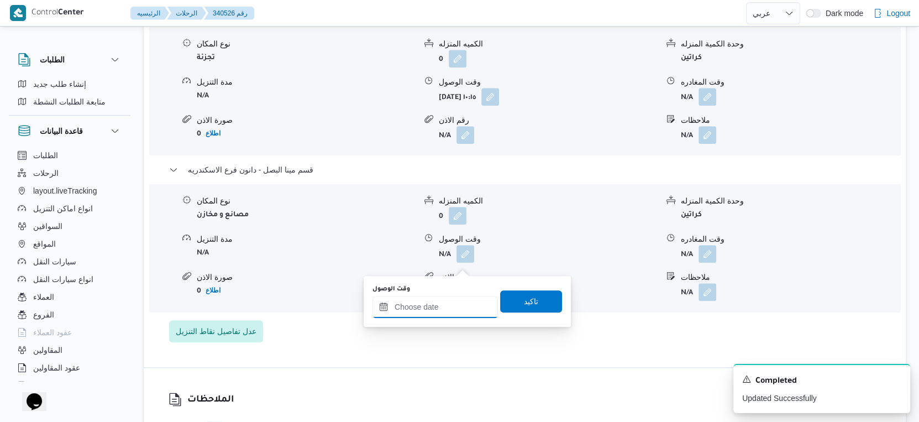
drag, startPoint x: 452, startPoint y: 300, endPoint x: 472, endPoint y: 295, distance: 20.5
click at [452, 301] on input "وقت الوصول" at bounding box center [434, 307] width 125 height 22
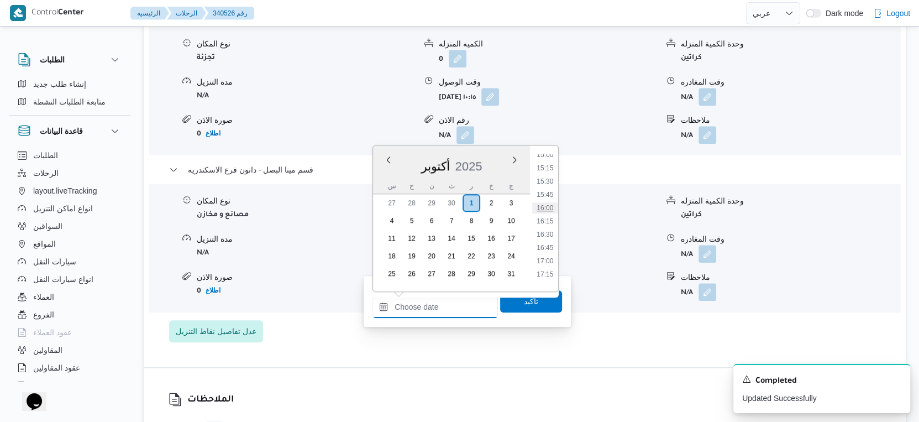
scroll to position [821, 0]
click at [547, 196] on li "16:15" at bounding box center [544, 199] width 25 height 11
type input "[DATE] ١٦:١٥"
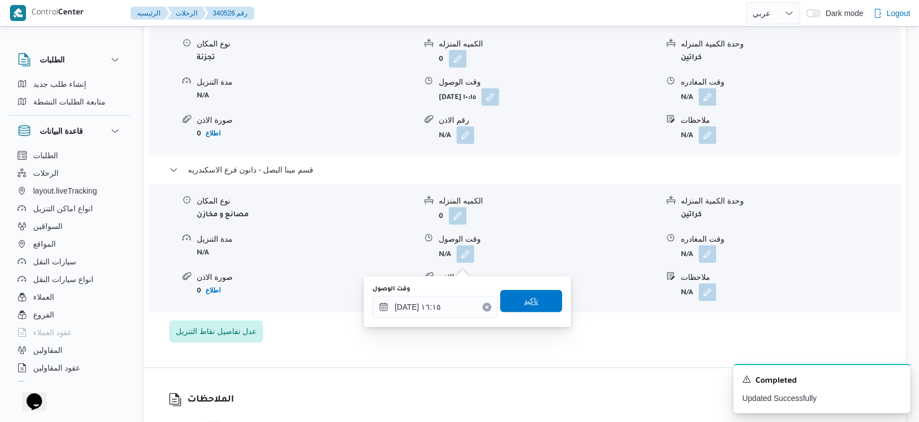
click at [538, 294] on span "تاكيد" at bounding box center [531, 300] width 62 height 22
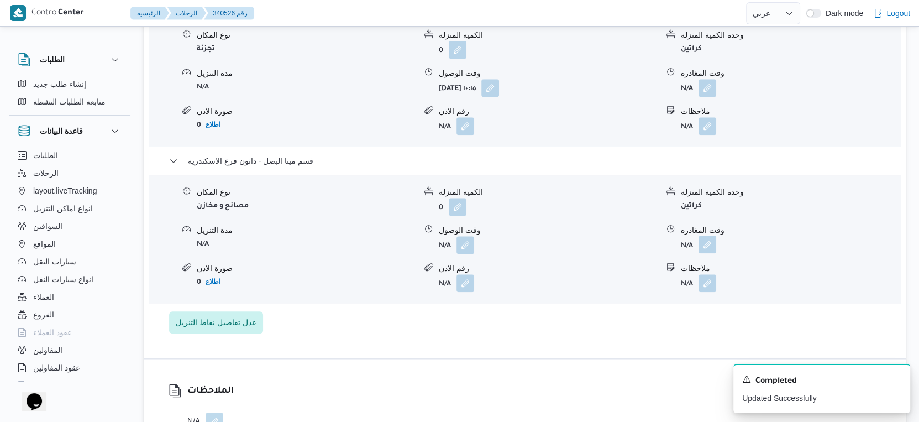
click at [705, 253] on button "button" at bounding box center [707, 244] width 18 height 18
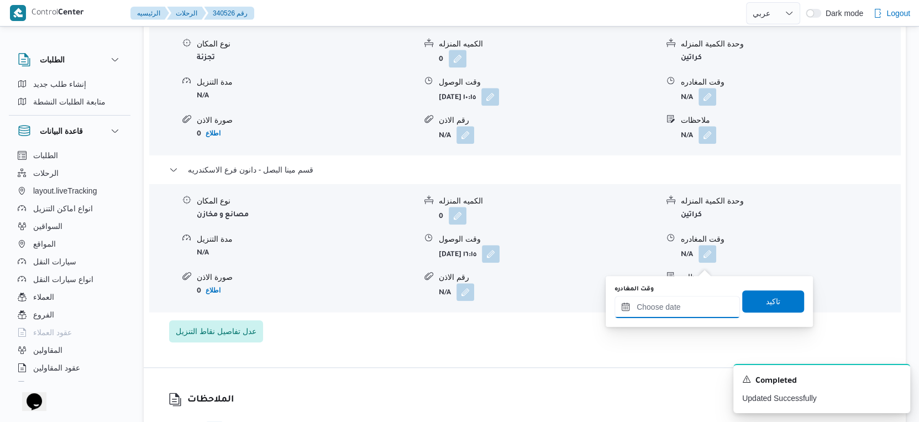
click at [690, 308] on input "وقت المغادره" at bounding box center [676, 307] width 125 height 22
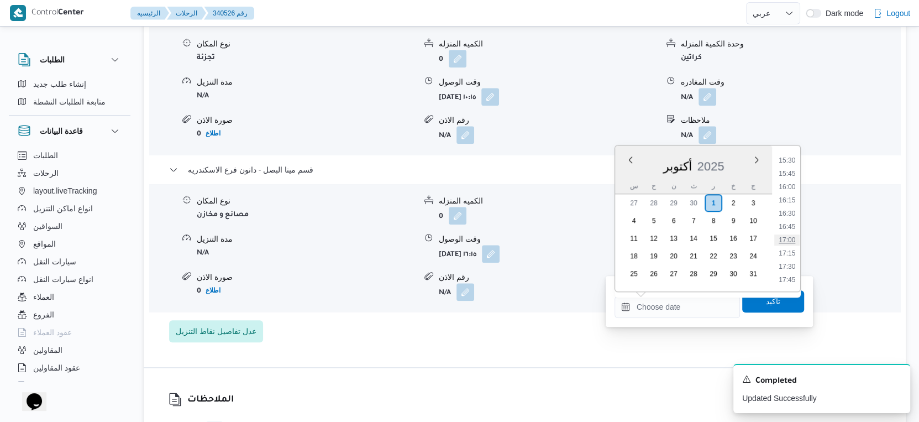
click at [787, 236] on li "17:00" at bounding box center [786, 239] width 25 height 11
type input "[DATE] ١٧:٠٠"
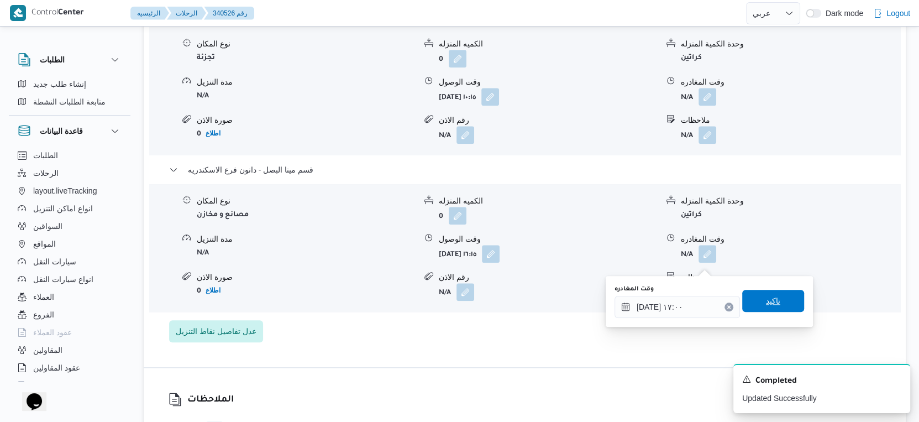
click at [778, 290] on span "تاكيد" at bounding box center [773, 300] width 62 height 22
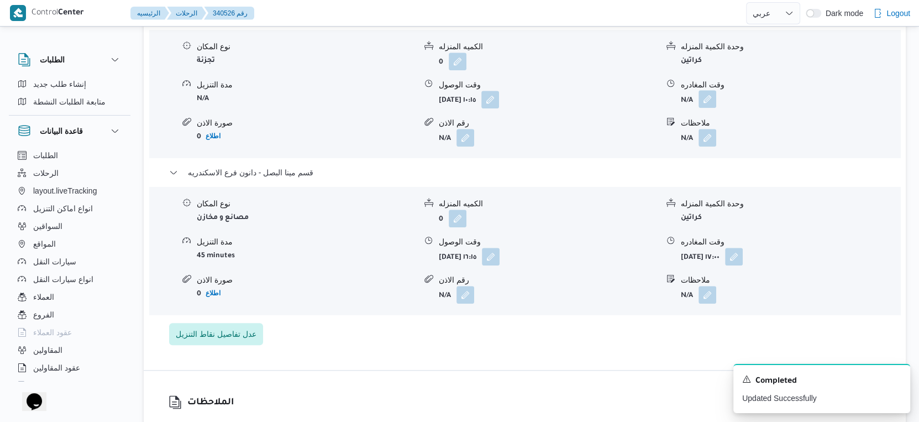
scroll to position [982, 0]
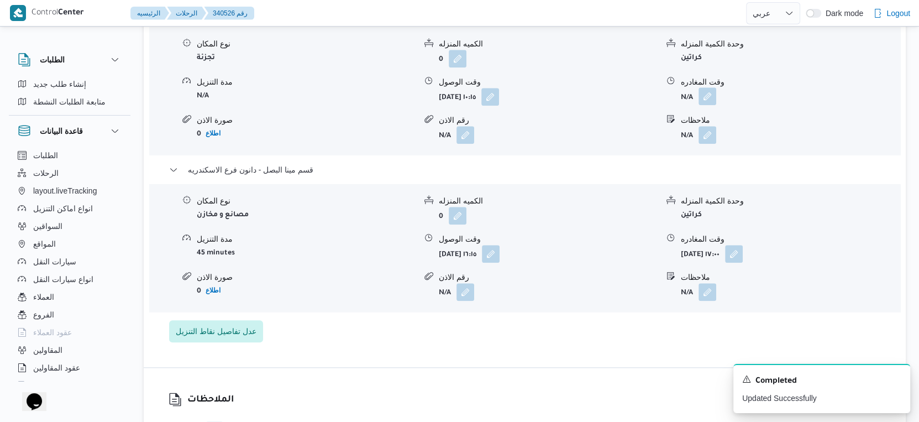
click at [703, 99] on button "button" at bounding box center [707, 96] width 18 height 18
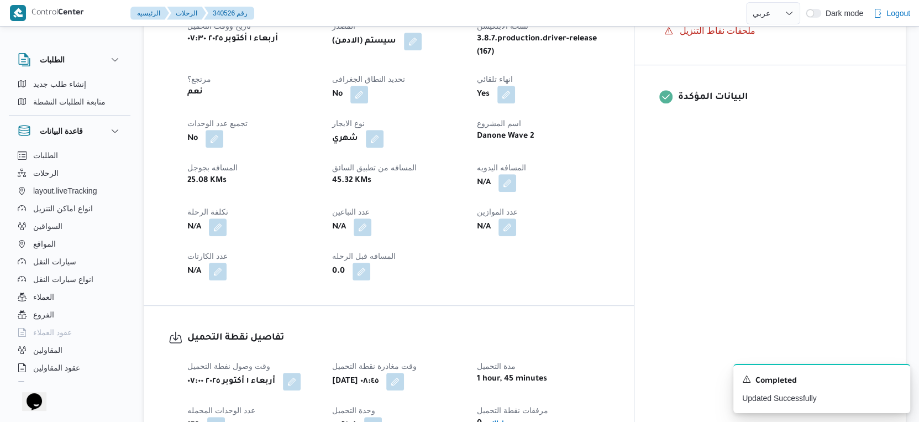
scroll to position [430, 0]
click at [516, 192] on button "button" at bounding box center [507, 183] width 18 height 18
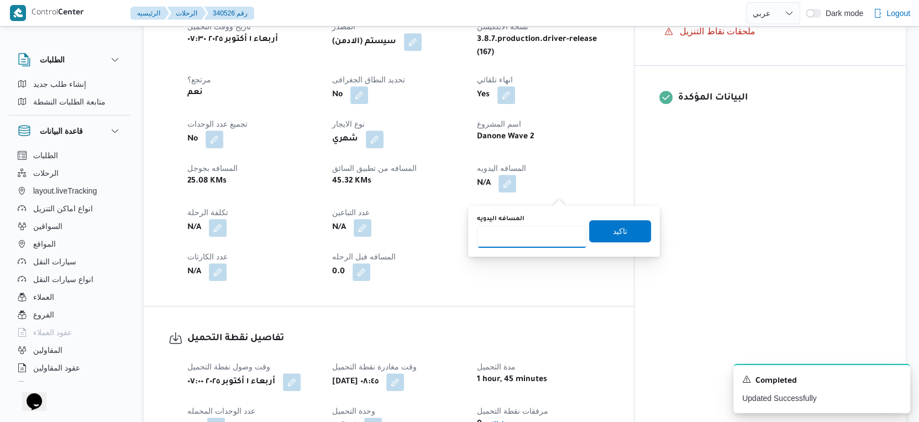
click at [528, 236] on input "المسافه اليدويه" at bounding box center [532, 236] width 110 height 22
type input "23"
click at [623, 234] on span "تاكيد" at bounding box center [620, 230] width 62 height 22
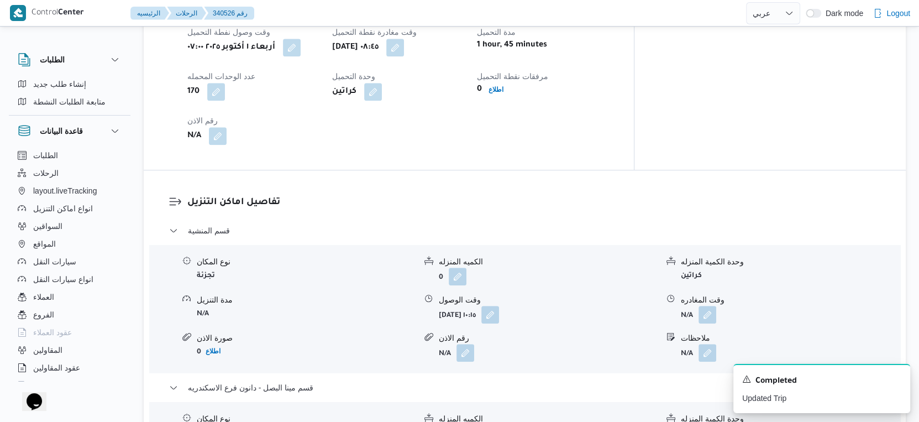
scroll to position [736, 0]
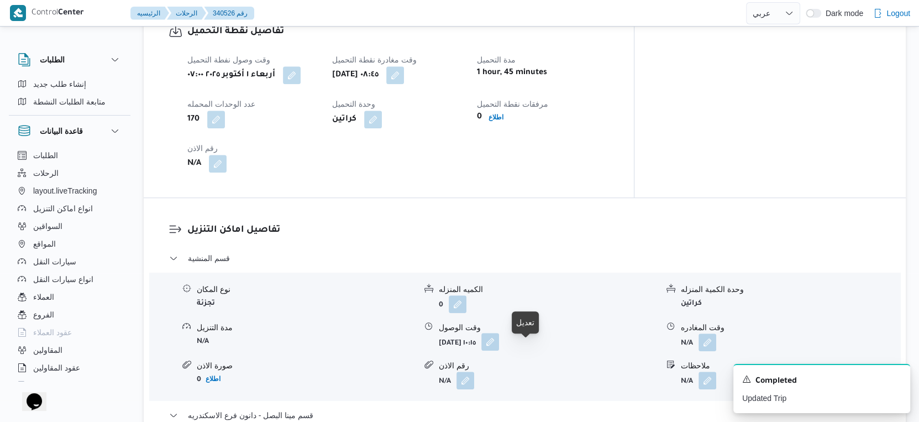
click at [499, 346] on button "button" at bounding box center [490, 342] width 18 height 18
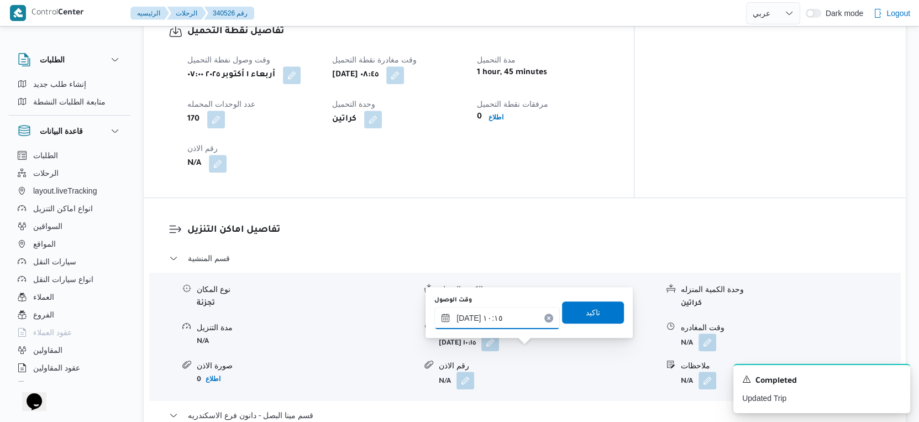
click at [494, 314] on input "[DATE] ١٠:١٥" at bounding box center [496, 318] width 125 height 22
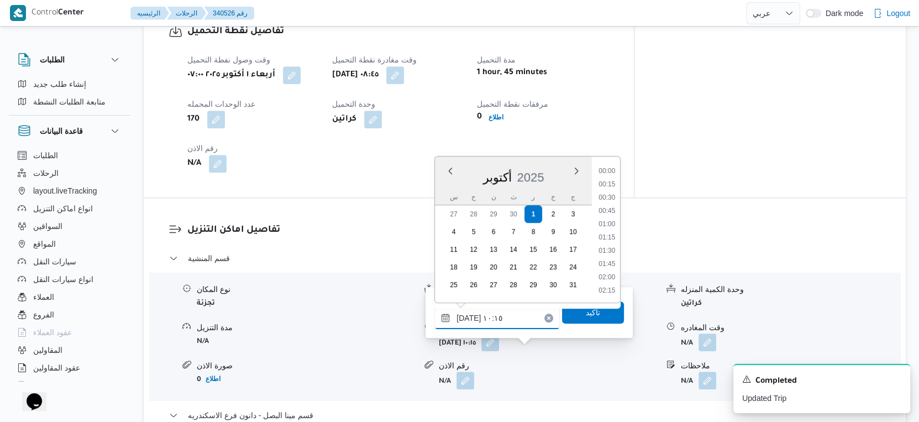
scroll to position [476, 0]
click at [404, 81] on button "button" at bounding box center [395, 75] width 18 height 18
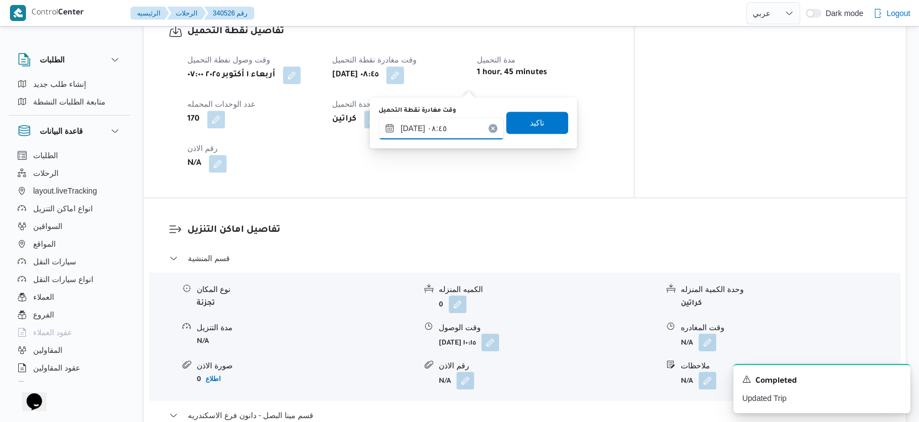
click at [447, 124] on input "٠١/١٠/٢٠٢٥ ٠٨:٤٥" at bounding box center [440, 128] width 125 height 22
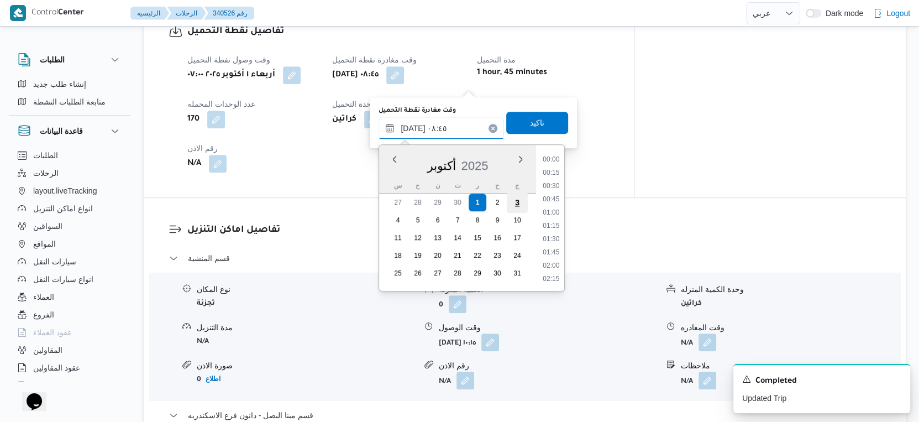
scroll to position [397, 0]
click at [550, 275] on li "09:45" at bounding box center [551, 279] width 25 height 11
type input "٠١/١٠/٢٠٢٥ ٠٨:٤٥"
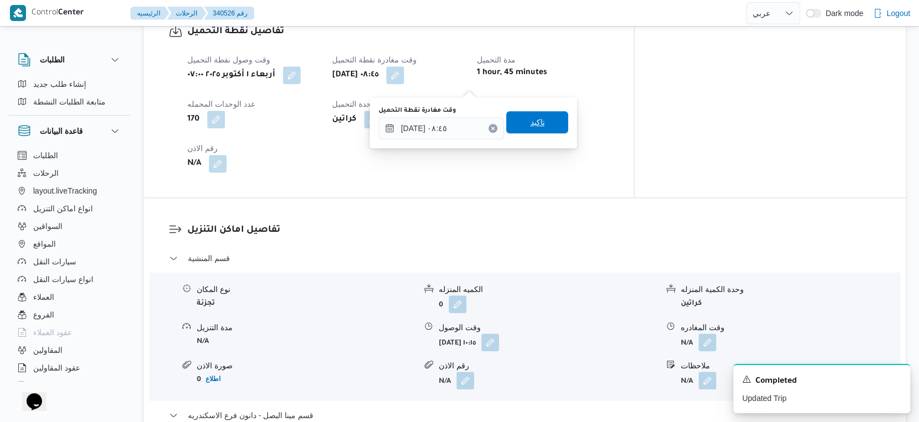
click at [546, 131] on span "تاكيد" at bounding box center [537, 122] width 62 height 22
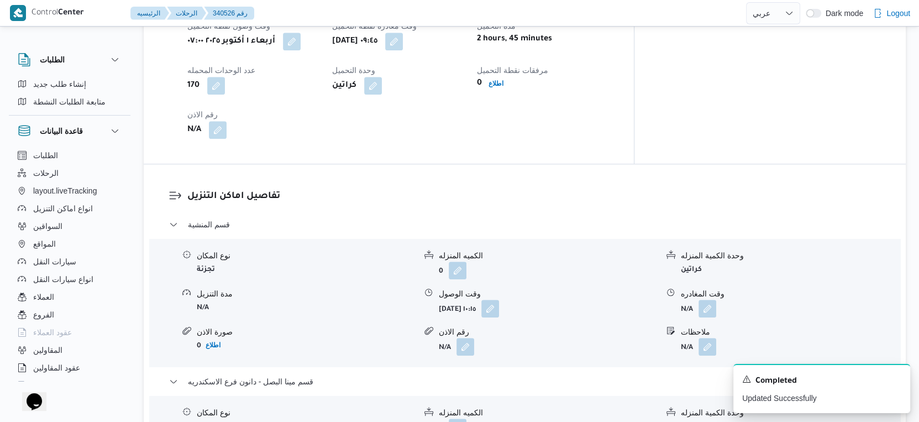
scroll to position [798, 0]
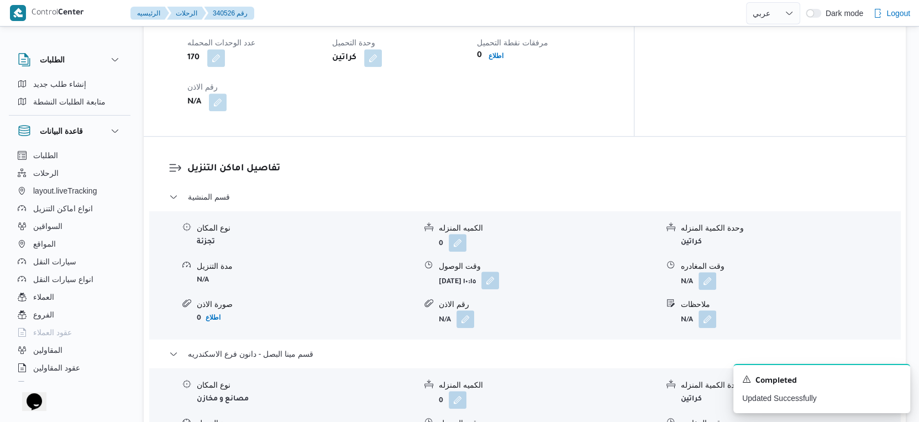
click at [499, 287] on button "button" at bounding box center [490, 280] width 18 height 18
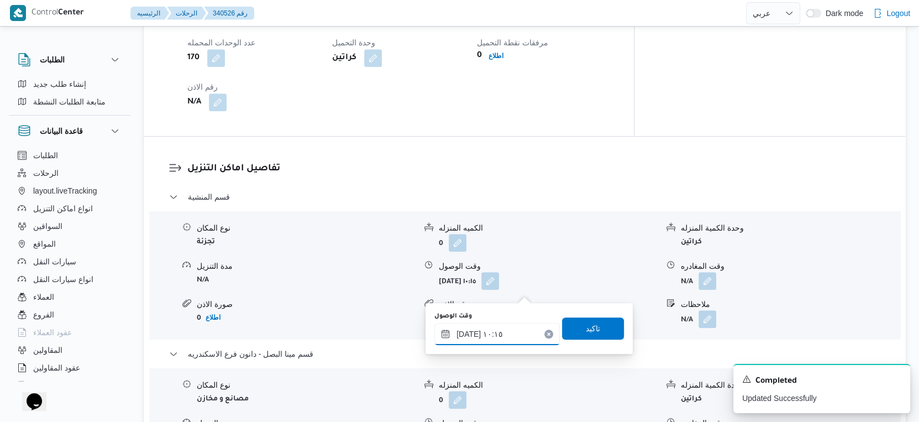
click at [502, 323] on input "٠١/١٠/٢٠٢٥ ١٠:١٥" at bounding box center [496, 334] width 125 height 22
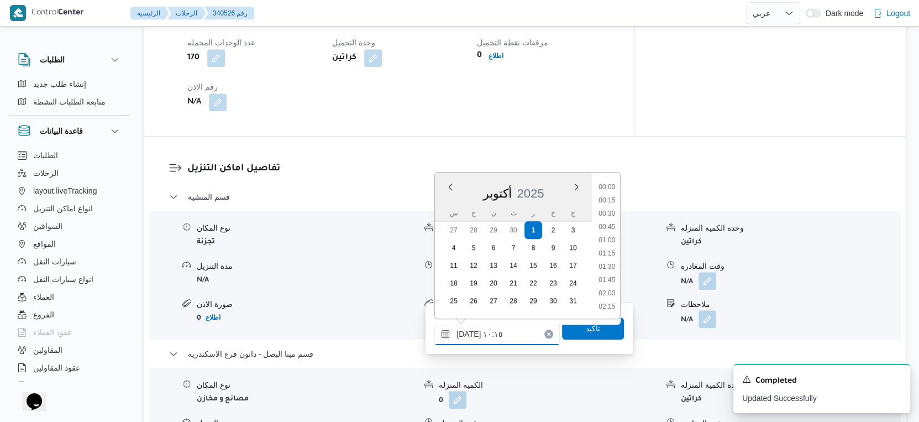
scroll to position [476, 0]
click at [607, 240] on li "10:00" at bounding box center [606, 241] width 25 height 11
type input "٠١/١٠/٢٠٢٥ ١٠:٠٠"
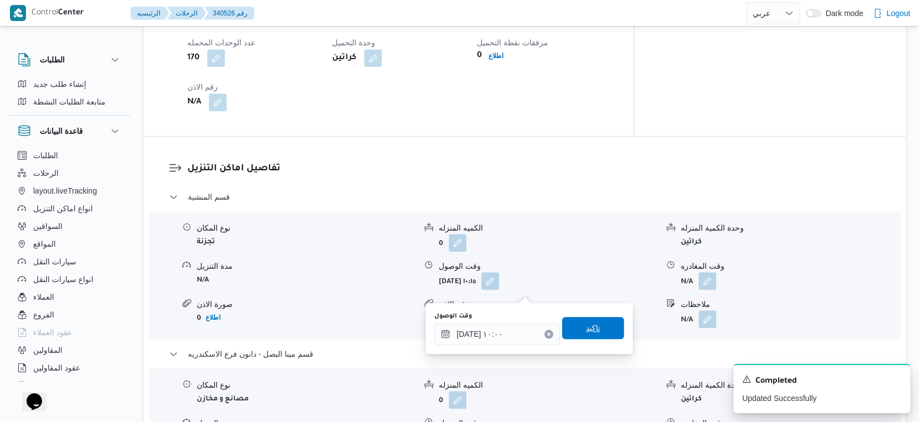
click at [596, 322] on span "تاكيد" at bounding box center [593, 328] width 62 height 22
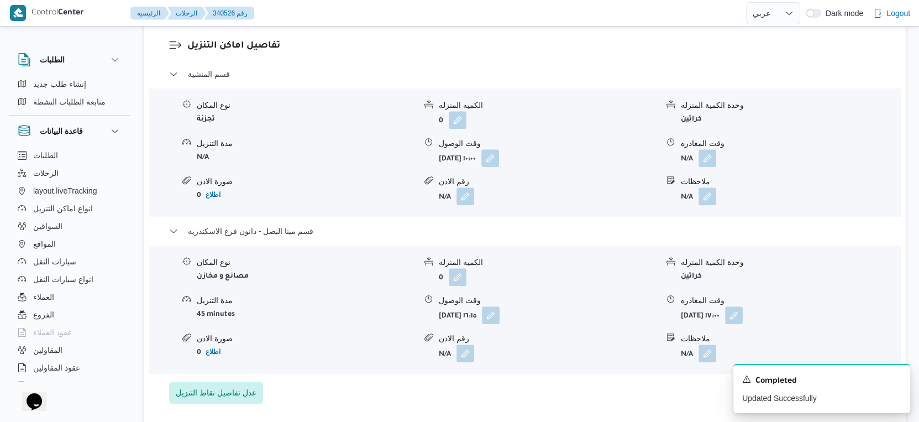
scroll to position [921, 0]
click at [701, 161] on button "button" at bounding box center [707, 157] width 18 height 18
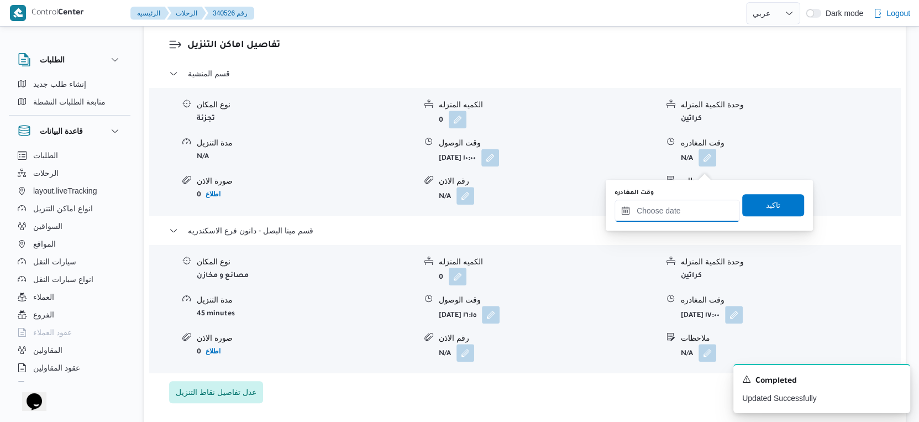
drag, startPoint x: 692, startPoint y: 202, endPoint x: 707, endPoint y: 219, distance: 22.7
click at [692, 202] on input "وقت المغادره" at bounding box center [676, 210] width 125 height 22
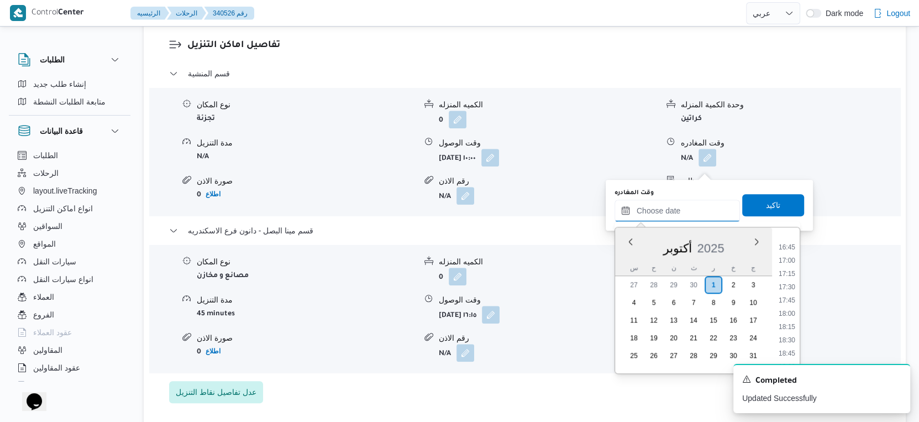
scroll to position [821, 0]
click at [788, 268] on li "16:00" at bounding box center [786, 268] width 25 height 11
type input "٠١/١٠/٢٠٢٥ ١٦:٠٠"
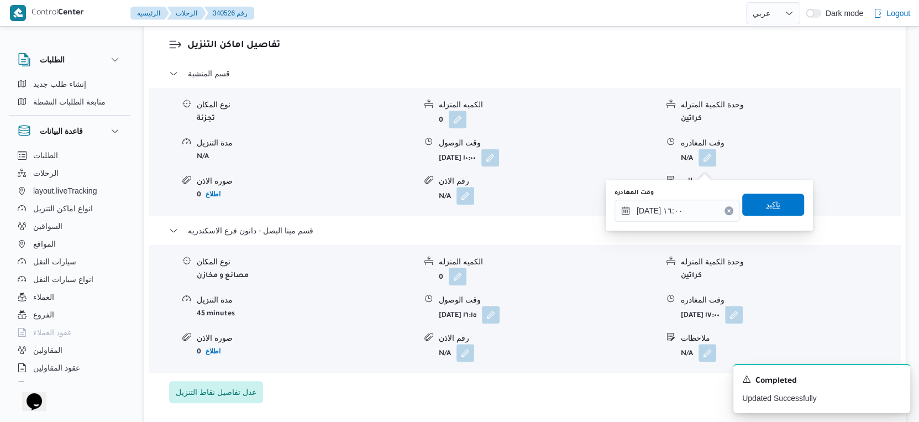
click at [772, 197] on span "تاكيد" at bounding box center [773, 204] width 62 height 22
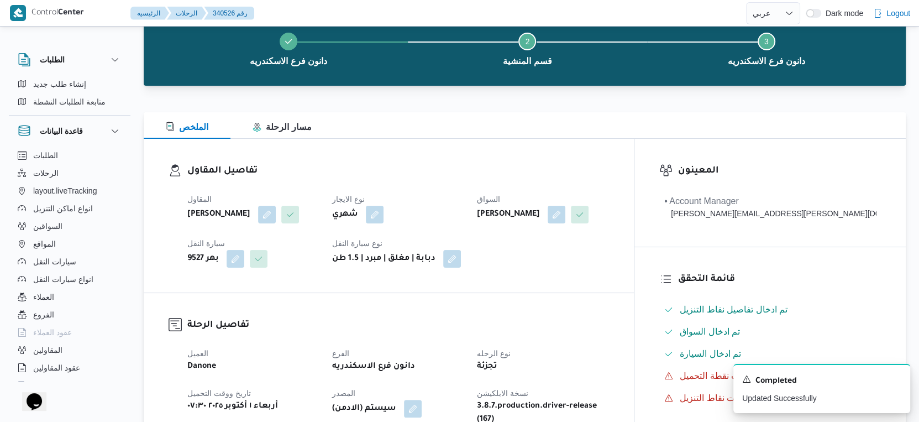
scroll to position [0, 0]
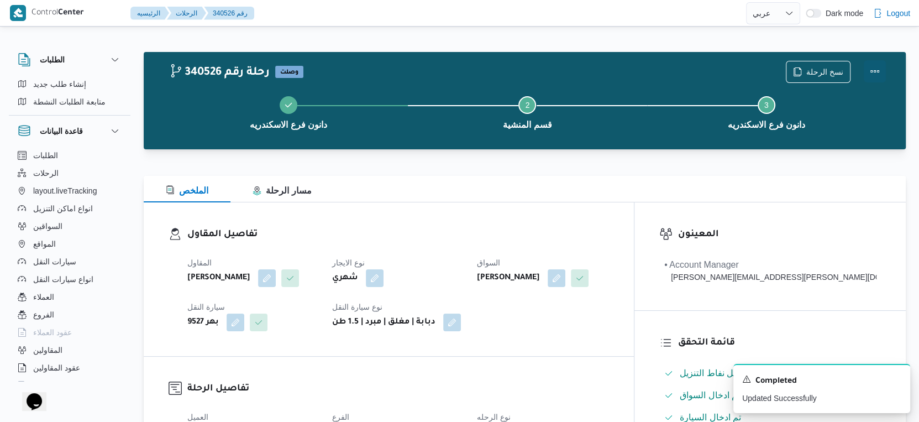
click at [878, 71] on button "Actions" at bounding box center [874, 71] width 22 height 22
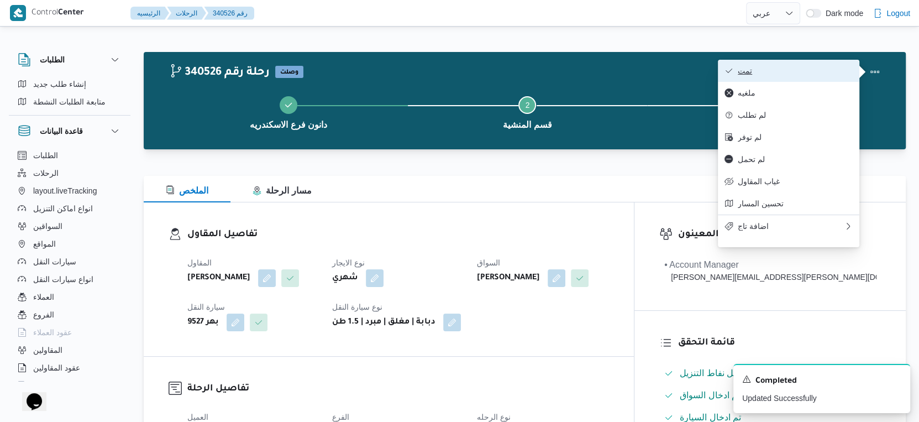
click at [787, 70] on span "تمت" at bounding box center [795, 70] width 115 height 9
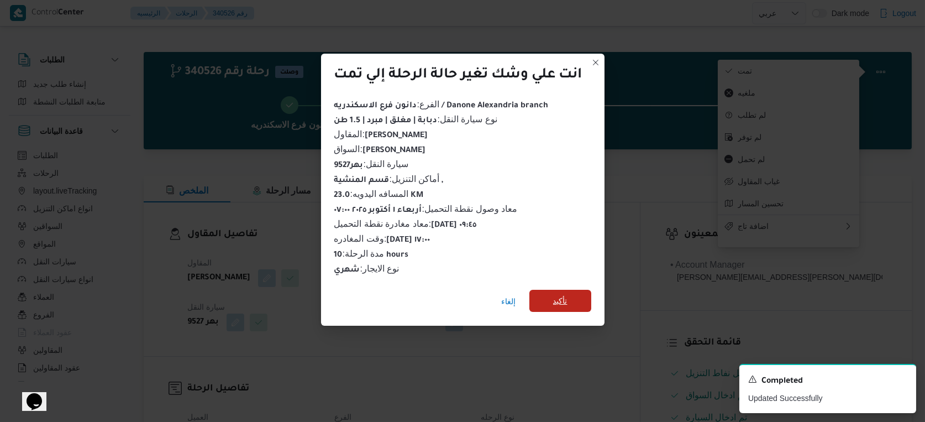
click at [567, 301] on span "تأكيد" at bounding box center [560, 300] width 14 height 13
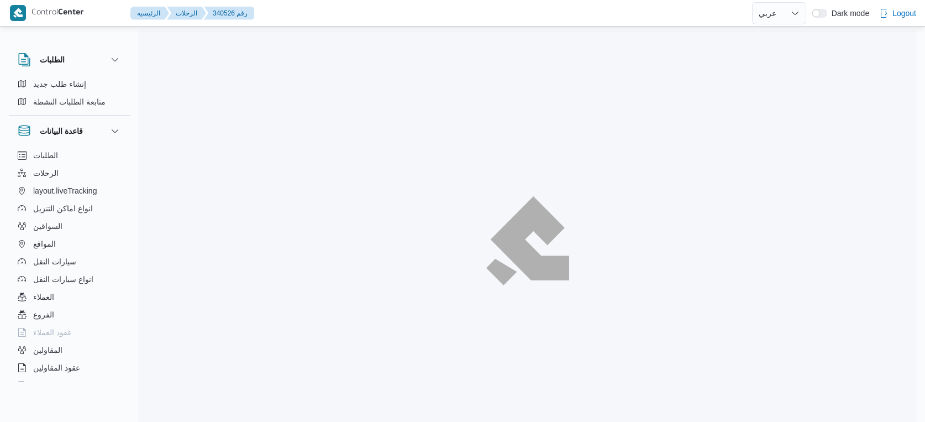
select select "ar"
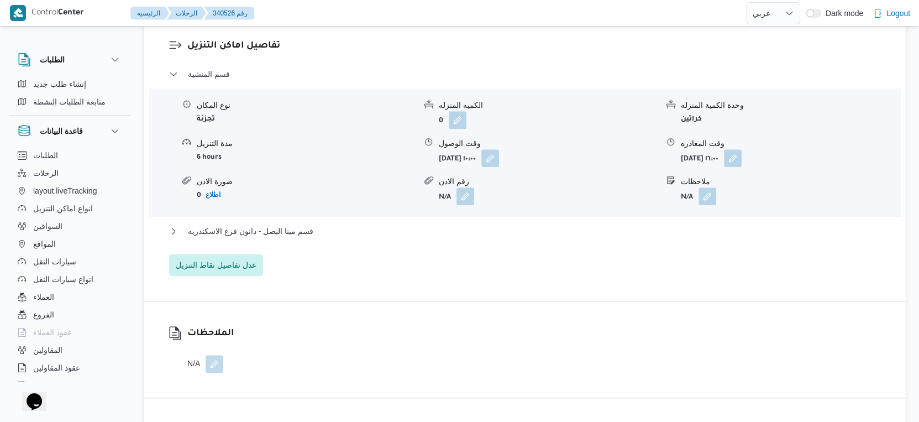
scroll to position [921, 0]
click at [307, 235] on span "قسم مينا البصل - دانون فرع الاسكندريه" at bounding box center [250, 230] width 125 height 13
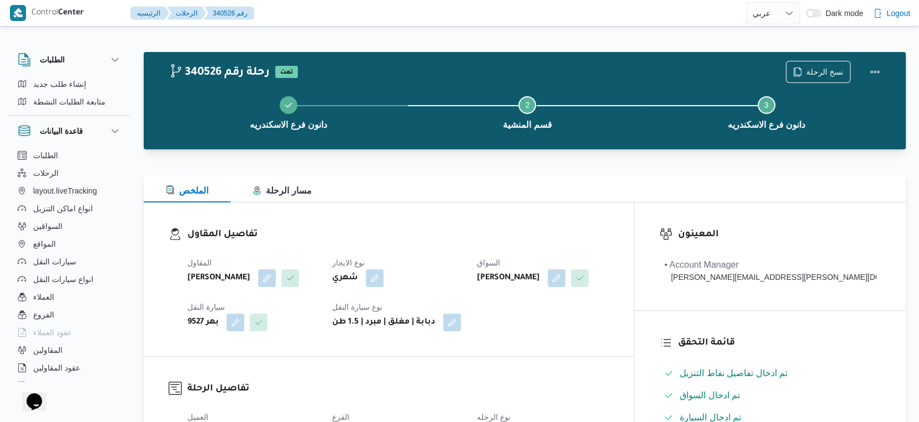
scroll to position [368, 0]
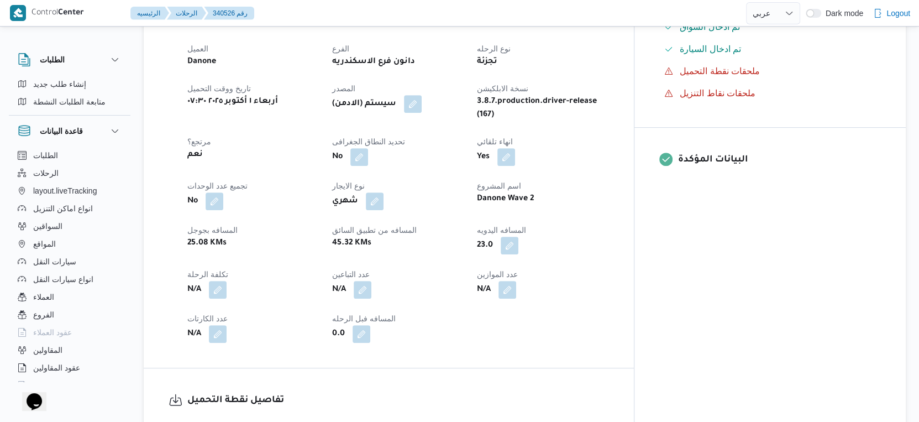
select select "ar"
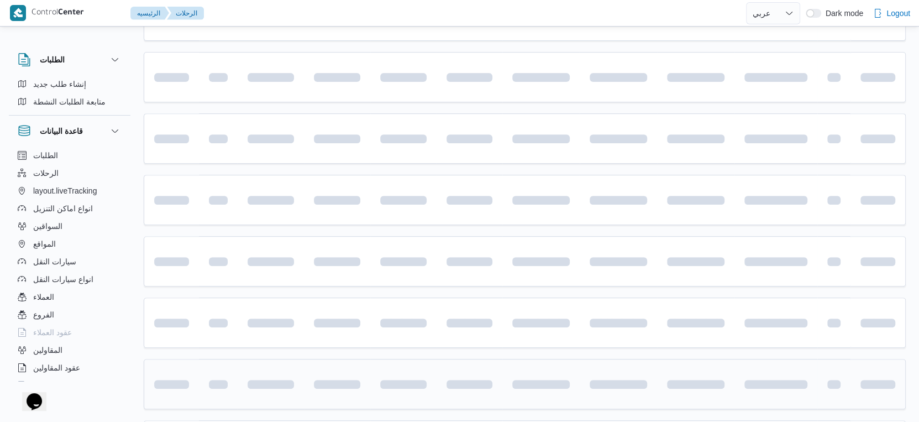
scroll to position [552, 0]
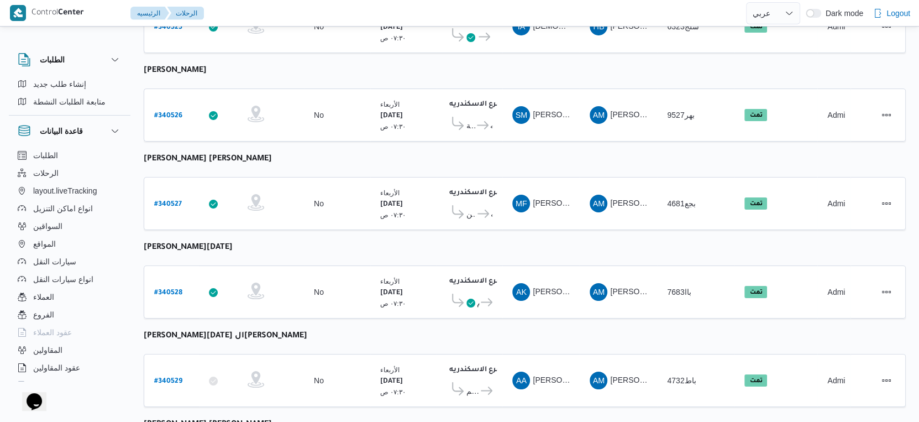
select select "ar"
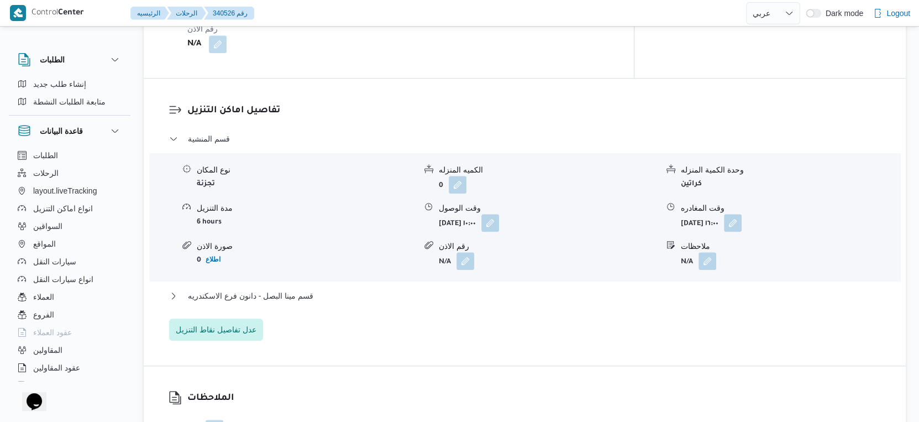
scroll to position [860, 0]
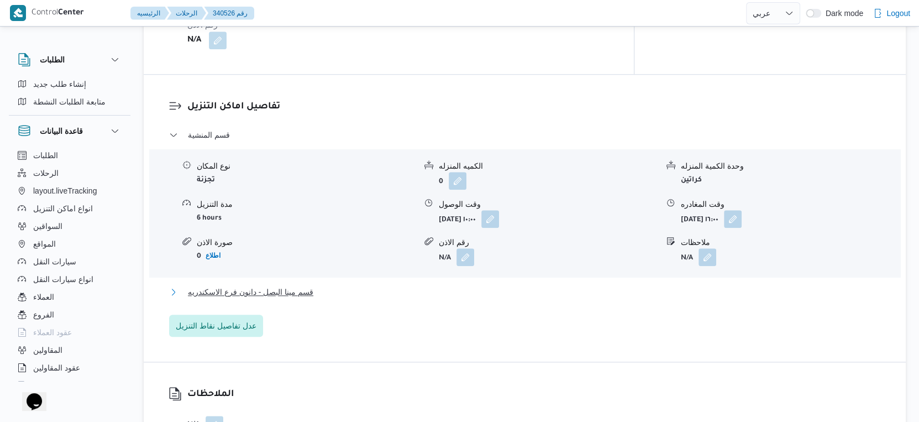
click at [322, 298] on button "قسم مينا البصل - دانون فرع الاسكندريه" at bounding box center [525, 291] width 712 height 13
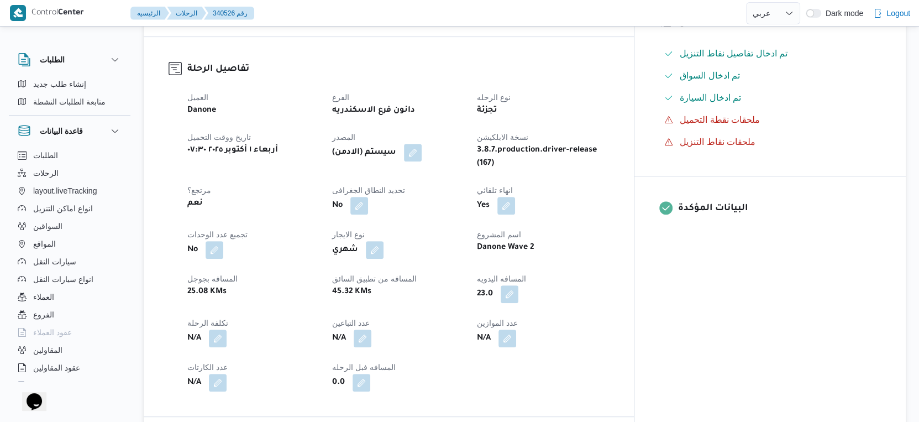
scroll to position [307, 0]
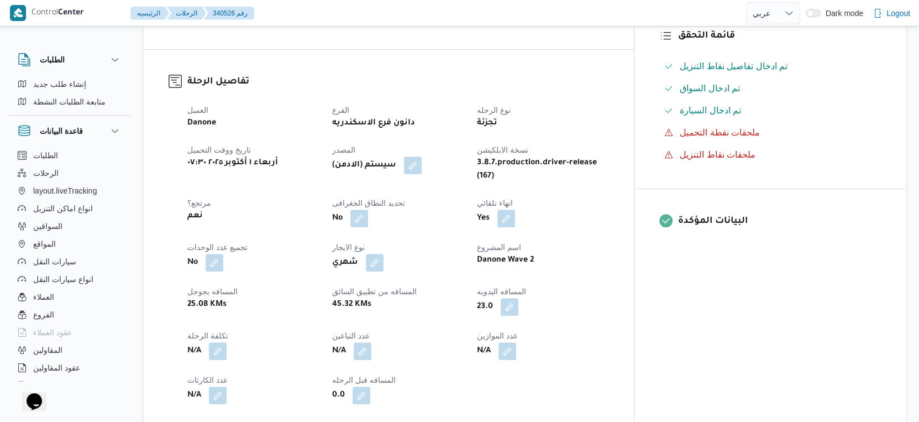
select select "ar"
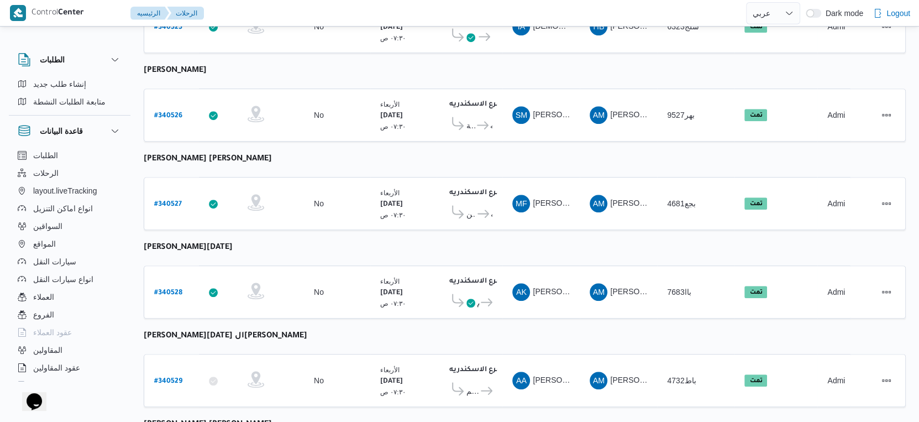
scroll to position [729, 0]
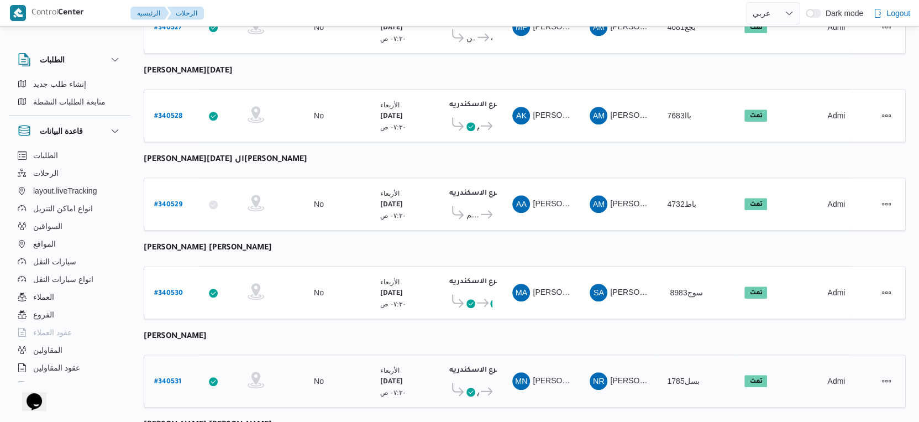
click at [172, 378] on b "# 340531" at bounding box center [167, 382] width 27 height 8
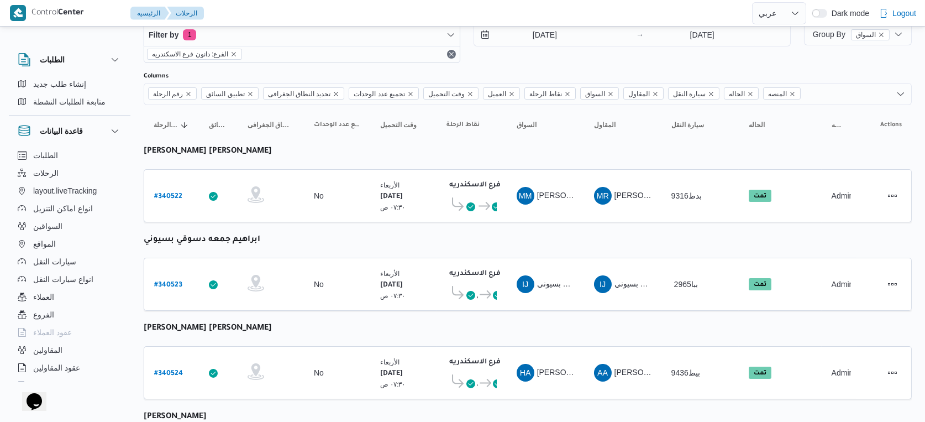
select select "ar"
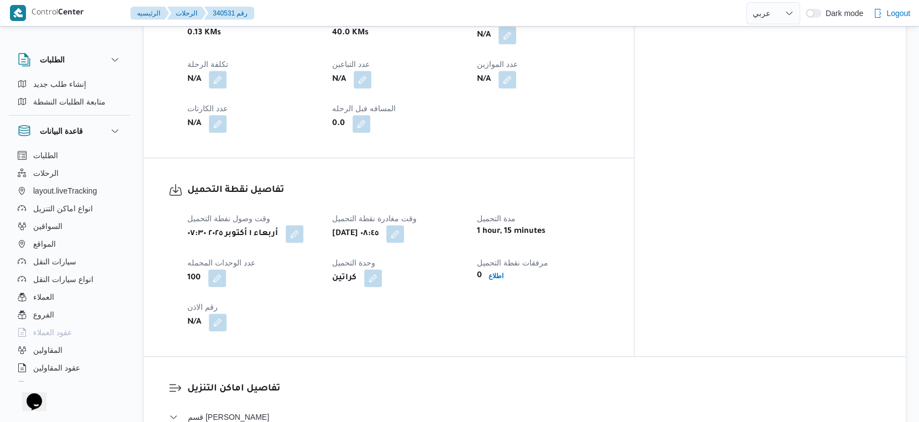
scroll to position [736, 0]
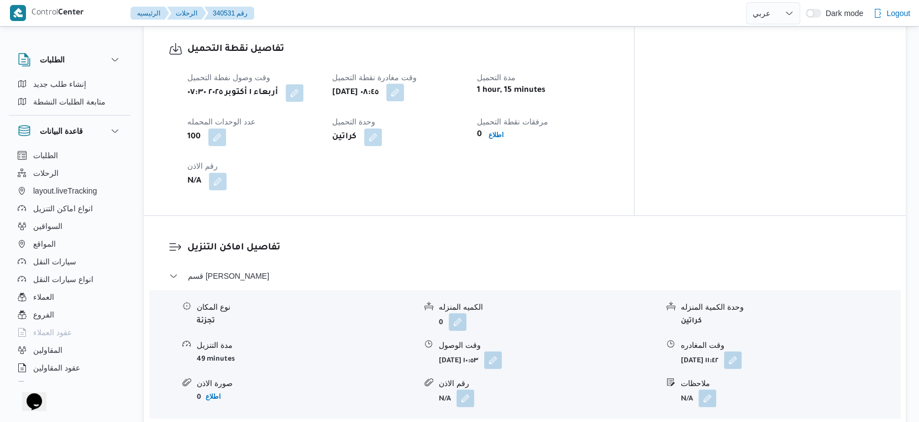
click at [404, 83] on button "button" at bounding box center [395, 92] width 18 height 18
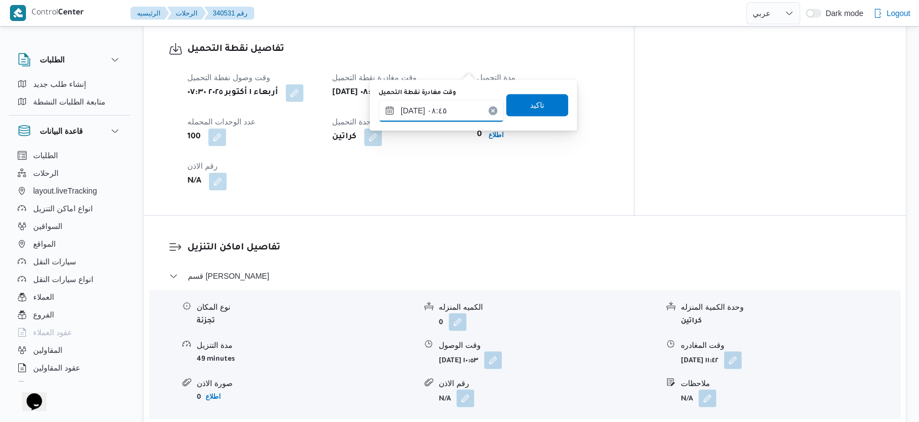
click at [459, 115] on input "٠١/١٠/٢٠٢٥ ٠٨:٤٥" at bounding box center [440, 110] width 125 height 22
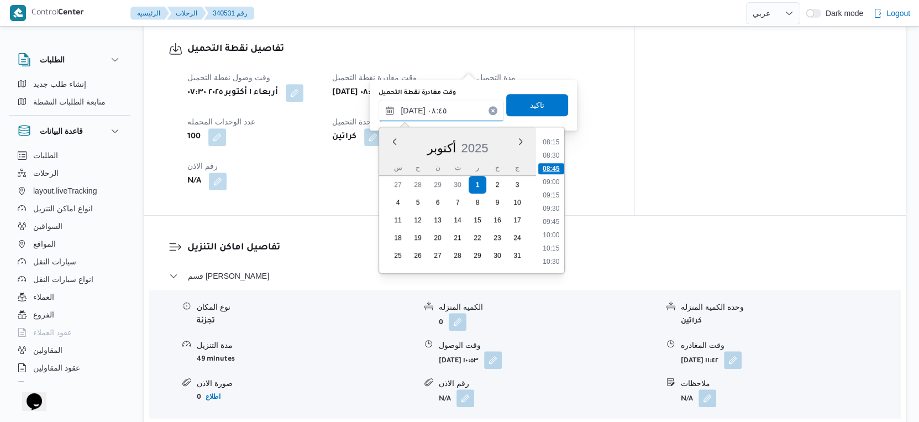
scroll to position [458, 0]
click at [555, 200] on li "09:45" at bounding box center [551, 200] width 25 height 11
type input "٠١/١٠/٢٠٢٥ ٠٩:٤٥"
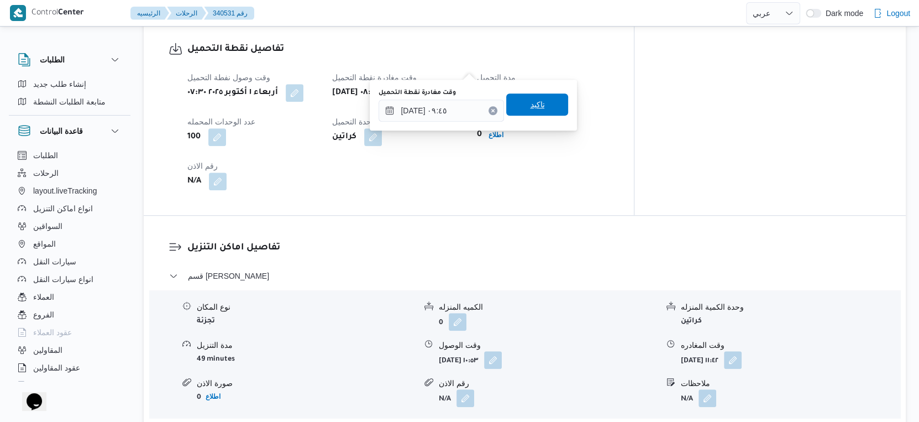
click at [534, 104] on span "تاكيد" at bounding box center [537, 104] width 14 height 13
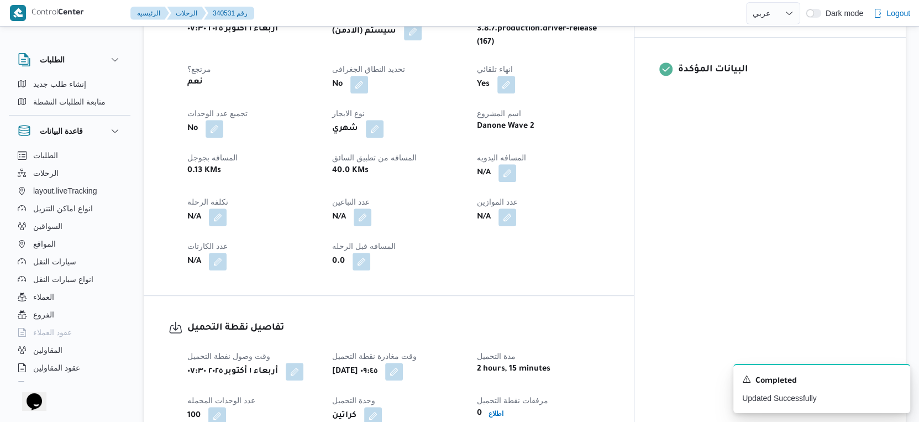
scroll to position [430, 0]
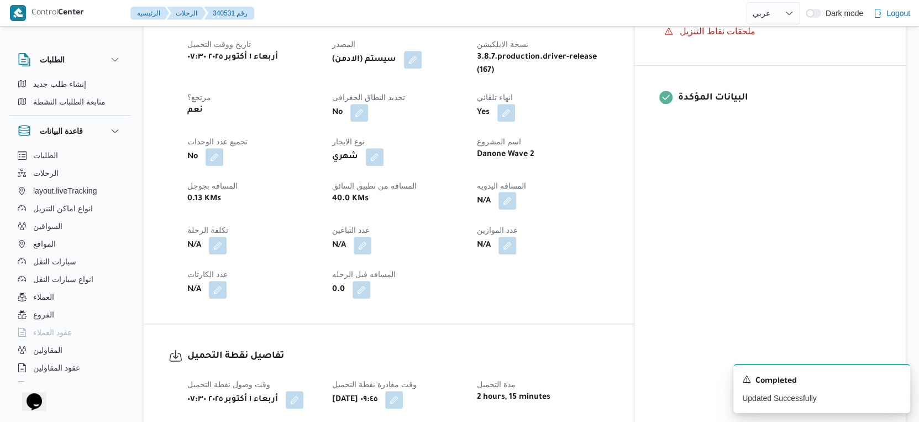
click at [516, 192] on button "button" at bounding box center [507, 201] width 18 height 18
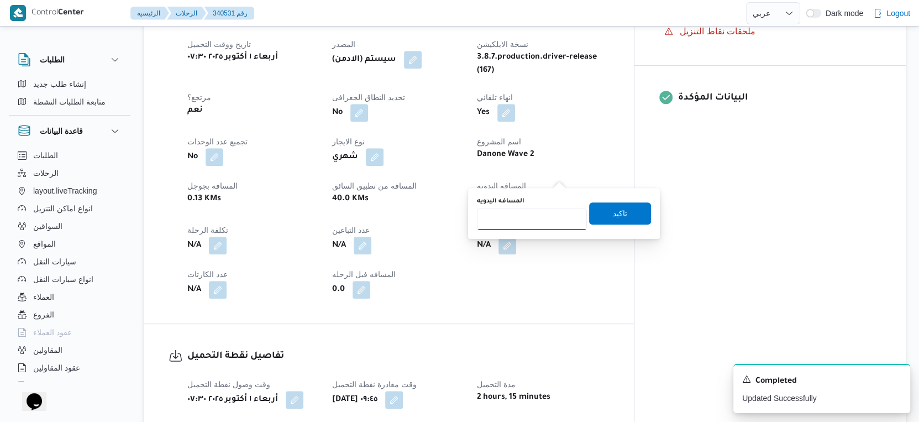
click at [525, 212] on input "المسافه اليدويه" at bounding box center [532, 219] width 110 height 22
type input "40"
click at [618, 220] on span "تاكيد" at bounding box center [620, 213] width 62 height 22
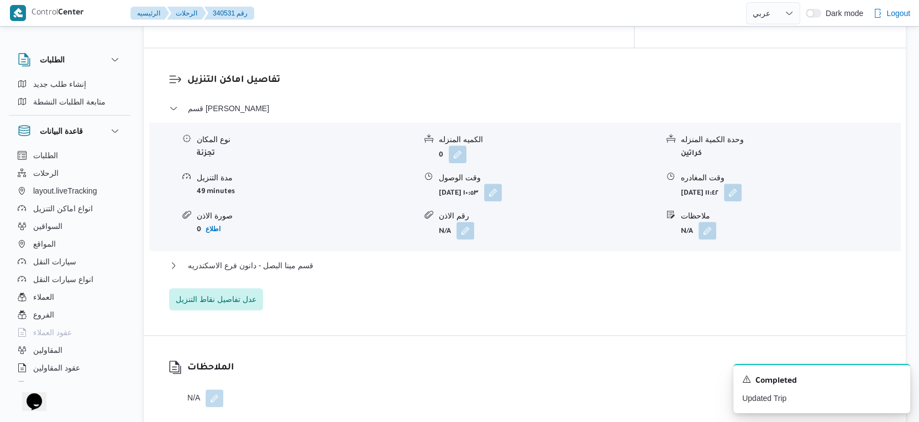
scroll to position [921, 0]
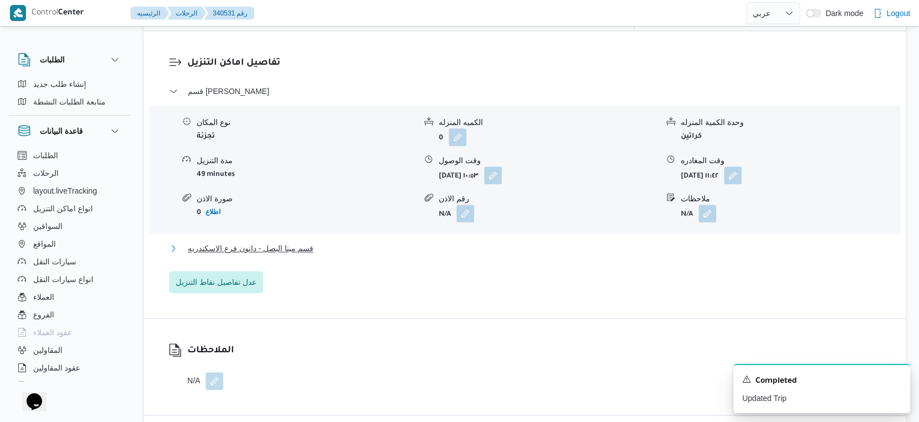
click at [326, 241] on button "قسم مينا البصل - دانون فرع الاسكندريه" at bounding box center [525, 247] width 712 height 13
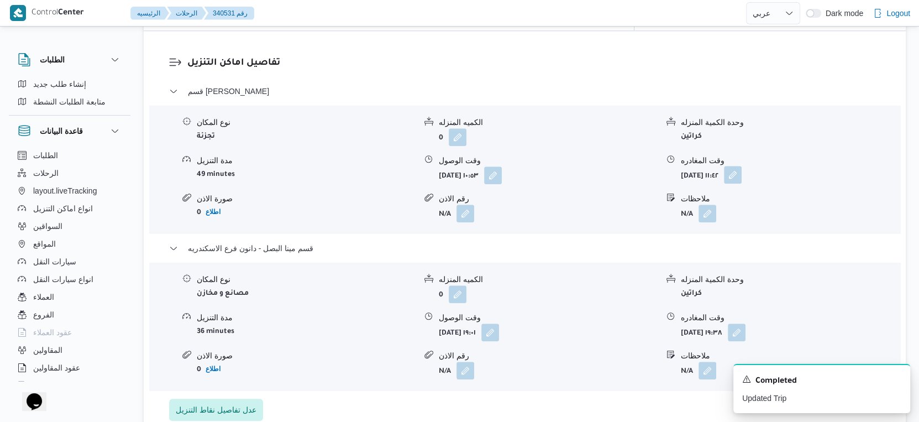
click at [741, 166] on button "button" at bounding box center [733, 175] width 18 height 18
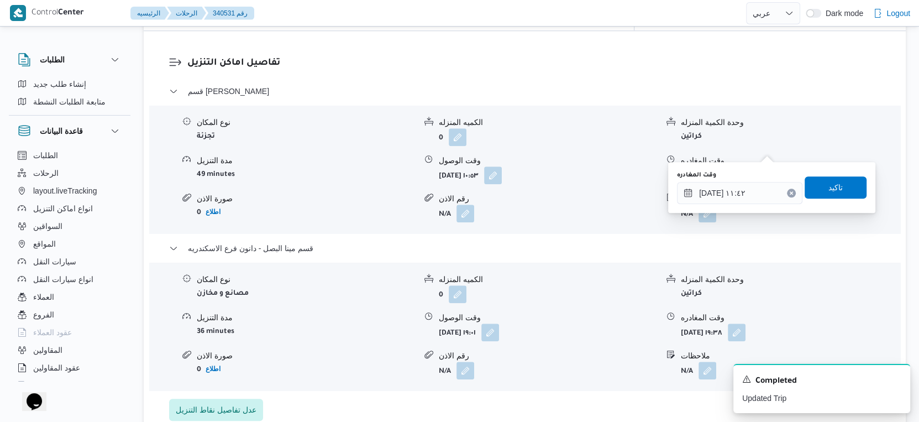
click at [752, 180] on div "وقت المغادره ٠١/١٠/٢٠٢٥ ١١:٤٢" at bounding box center [739, 187] width 125 height 33
click at [758, 196] on input "٠١/١٠/٢٠٢٥ ١١:٤٢" at bounding box center [739, 193] width 125 height 22
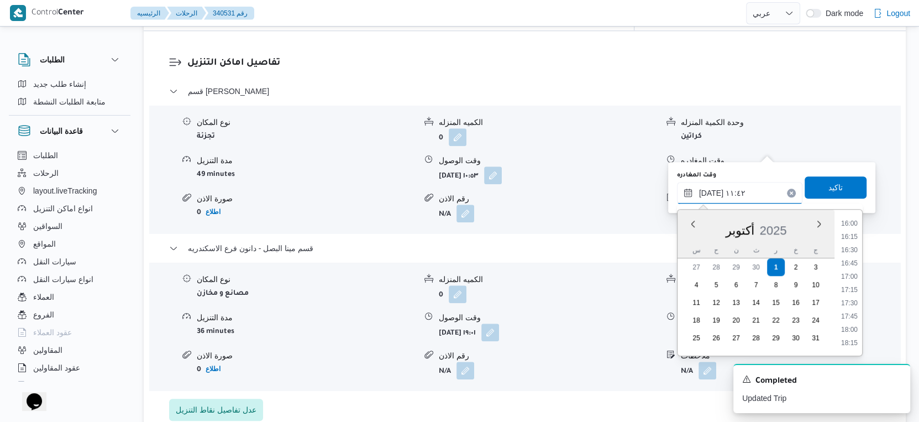
scroll to position [910, 0]
click at [850, 292] on li "18:30" at bounding box center [848, 294] width 25 height 11
type input "٠١/١٠/٢٠٢٥ ١٨:٣٠"
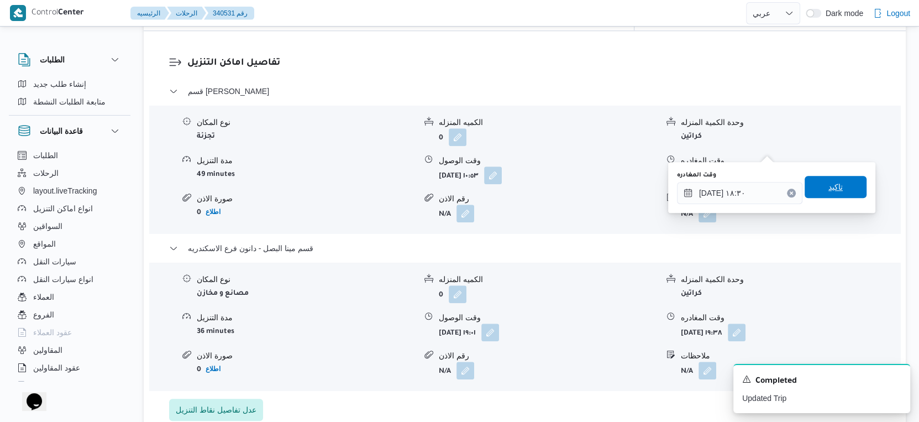
click at [833, 183] on span "تاكيد" at bounding box center [835, 186] width 14 height 13
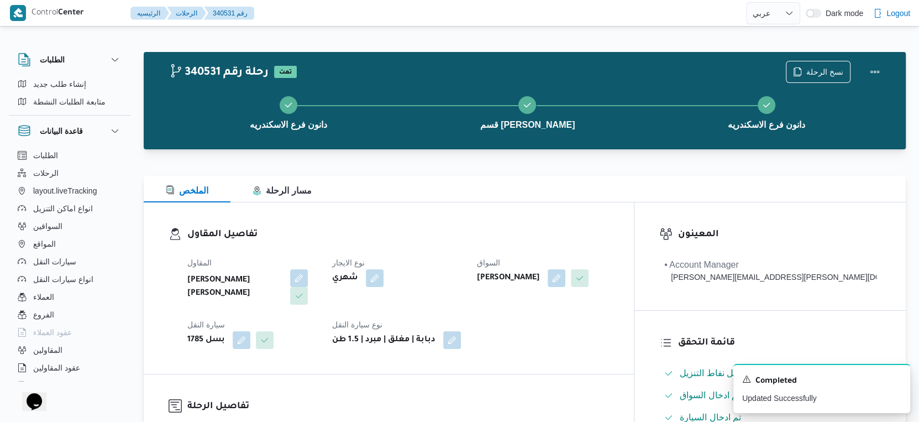
scroll to position [245, 0]
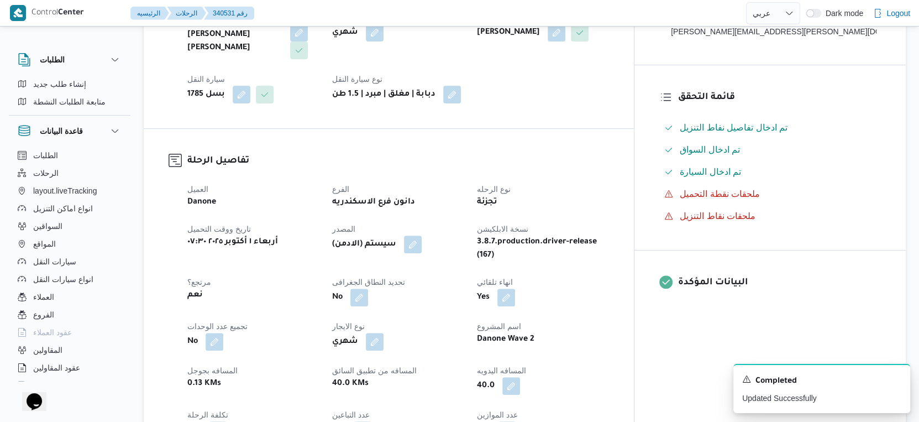
select select "ar"
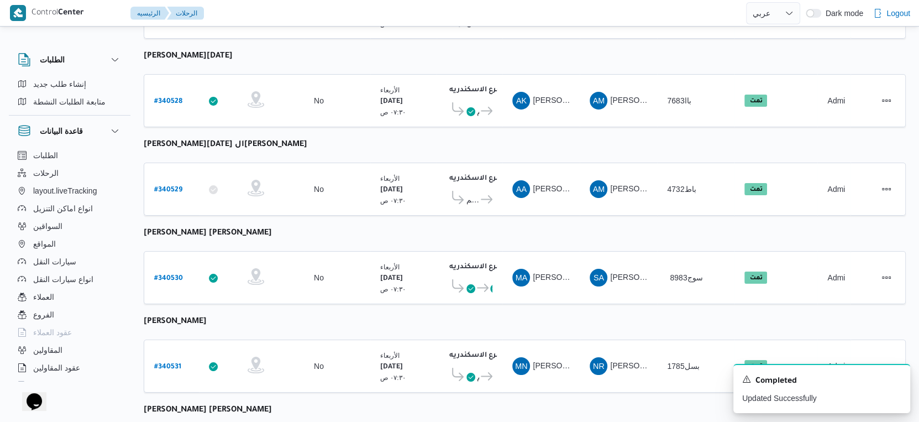
select select "ar"
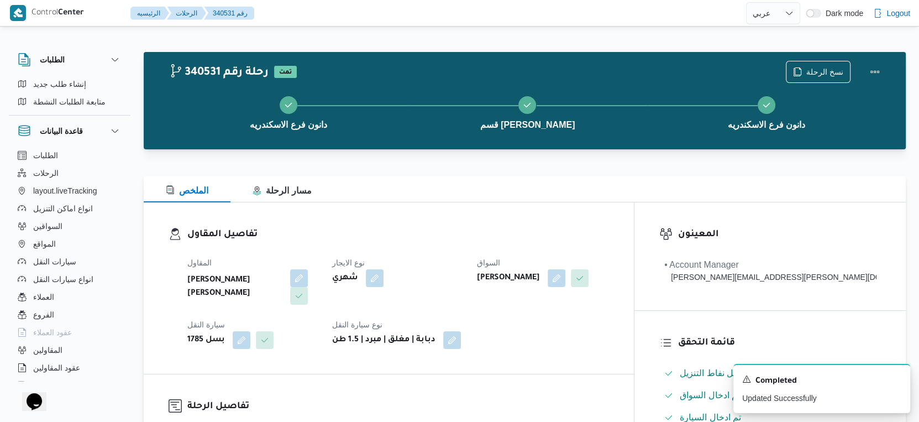
select select "ar"
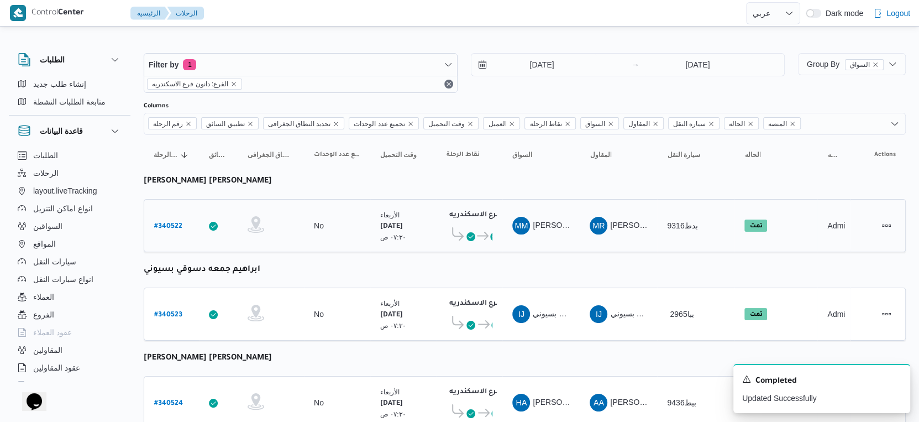
click at [173, 226] on b "# 340522" at bounding box center [168, 227] width 28 height 8
select select "ar"
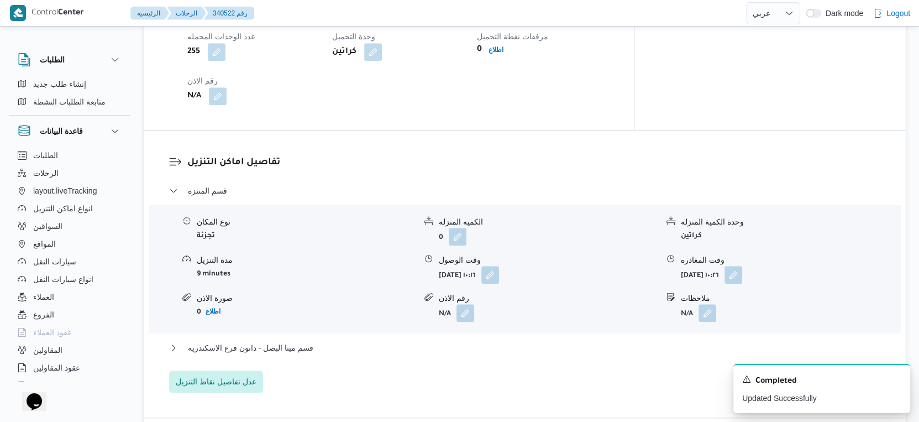
scroll to position [859, 0]
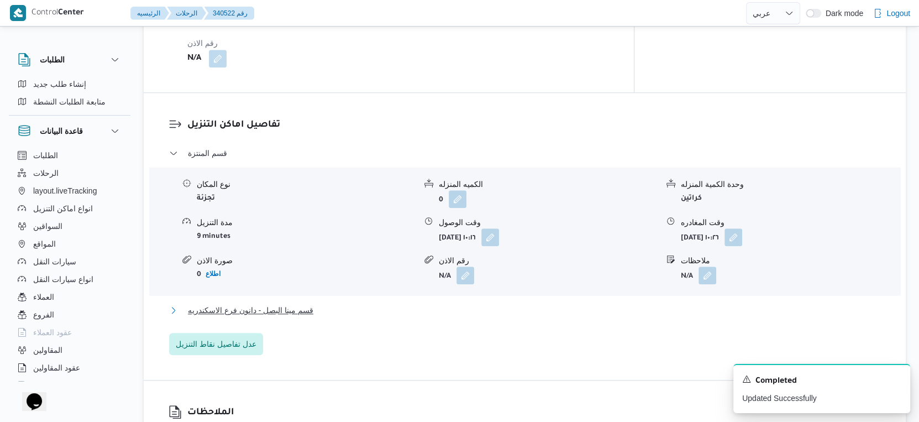
click at [328, 303] on button "قسم مينا البصل - دانون فرع الاسكندريه" at bounding box center [525, 309] width 712 height 13
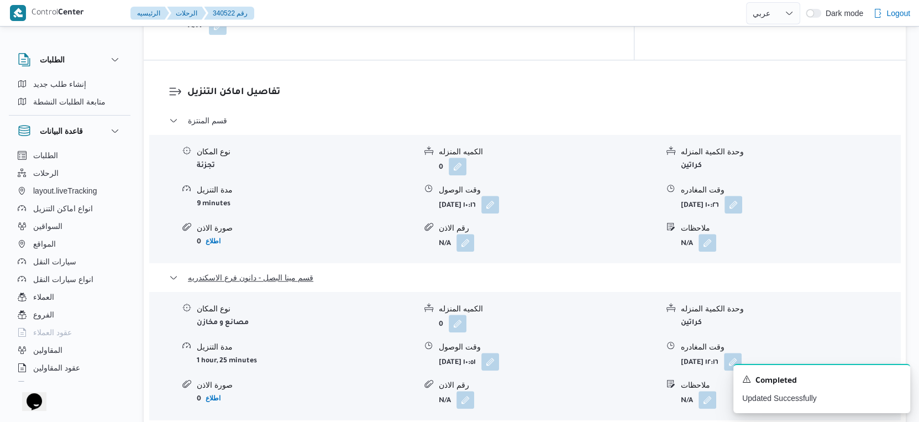
scroll to position [921, 0]
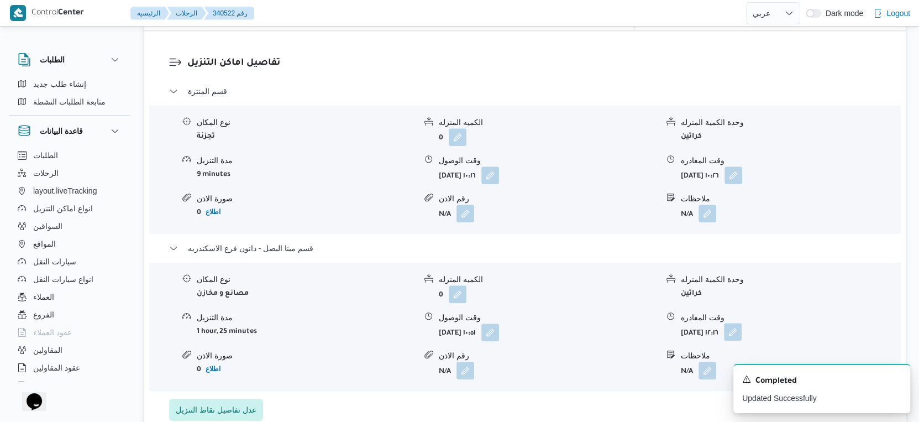
click at [741, 323] on button "button" at bounding box center [733, 332] width 18 height 18
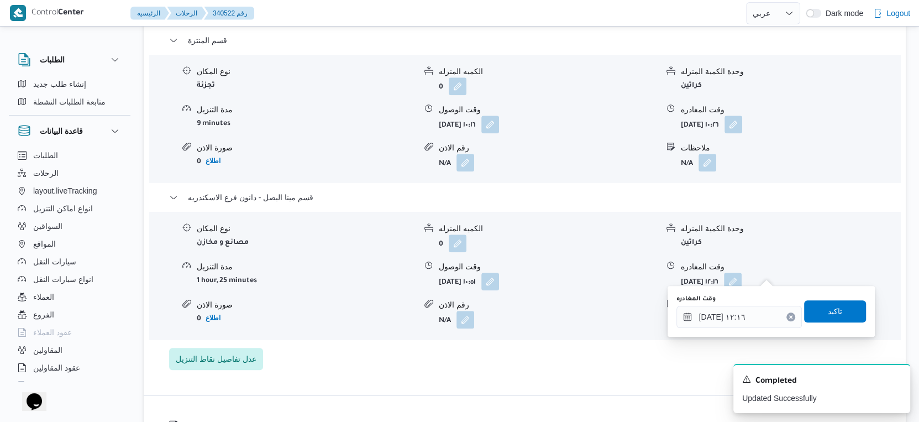
scroll to position [1044, 0]
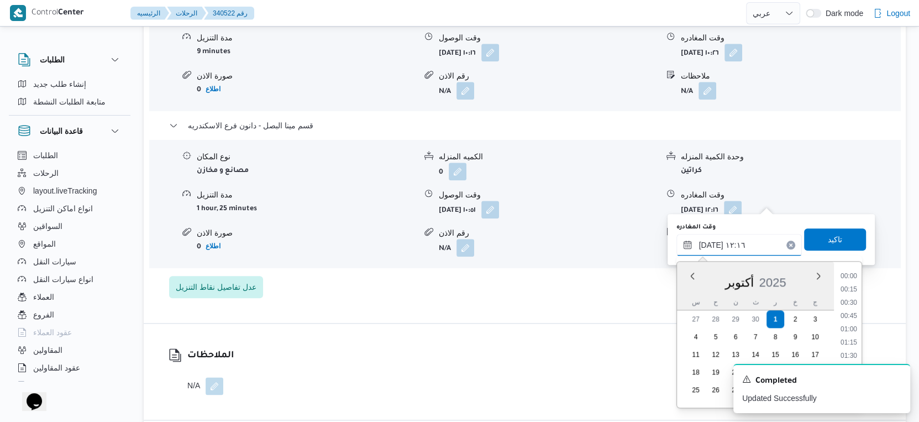
click at [734, 245] on input "٠١/١٠/٢٠٢٥ ١٢:١٦" at bounding box center [738, 245] width 125 height 22
click at [852, 314] on li "17:30" at bounding box center [848, 315] width 25 height 11
type input "٠١/١٠/٢٠٢٥ ١٧:٣٠"
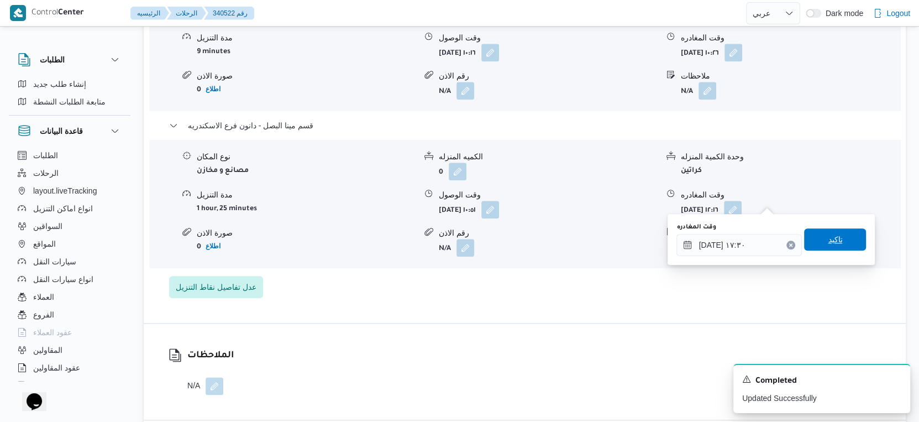
click at [832, 235] on span "تاكيد" at bounding box center [835, 239] width 14 height 13
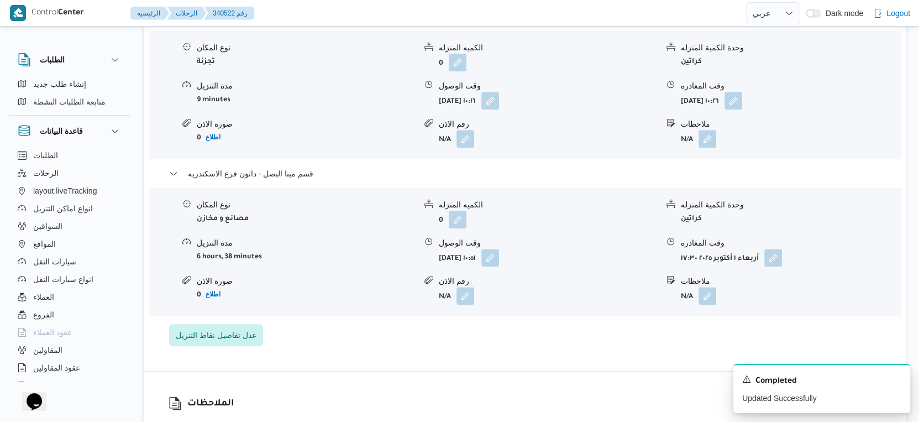
scroll to position [982, 0]
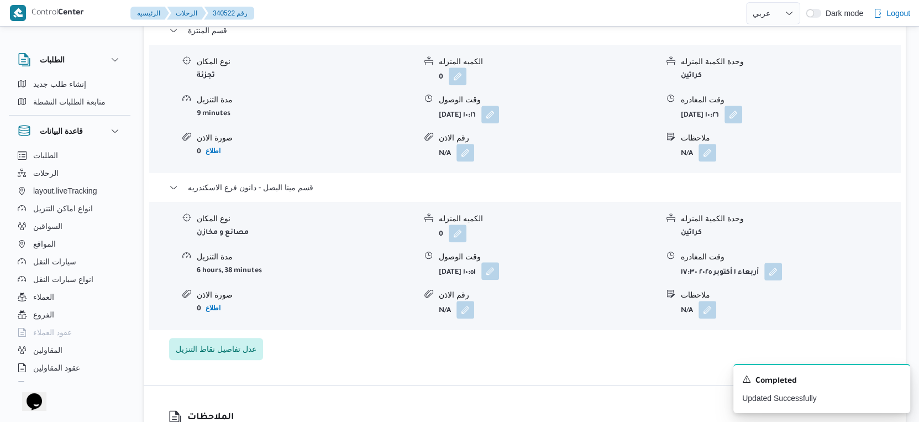
click at [499, 262] on button "button" at bounding box center [490, 271] width 18 height 18
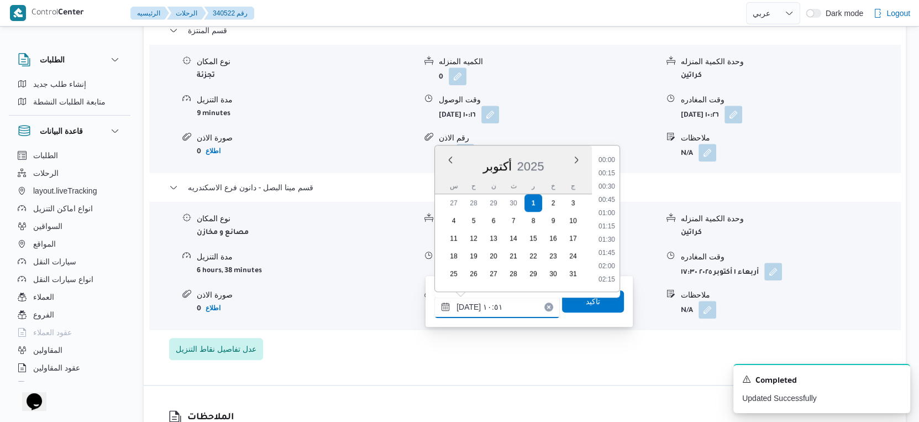
click at [502, 298] on input "٠١/١٠/٢٠٢٥ ١٠:٥١" at bounding box center [496, 307] width 125 height 22
click at [604, 250] on li "17:00" at bounding box center [606, 251] width 25 height 11
type input "٠١/١٠/٢٠٢٥ ١٧:٠٠"
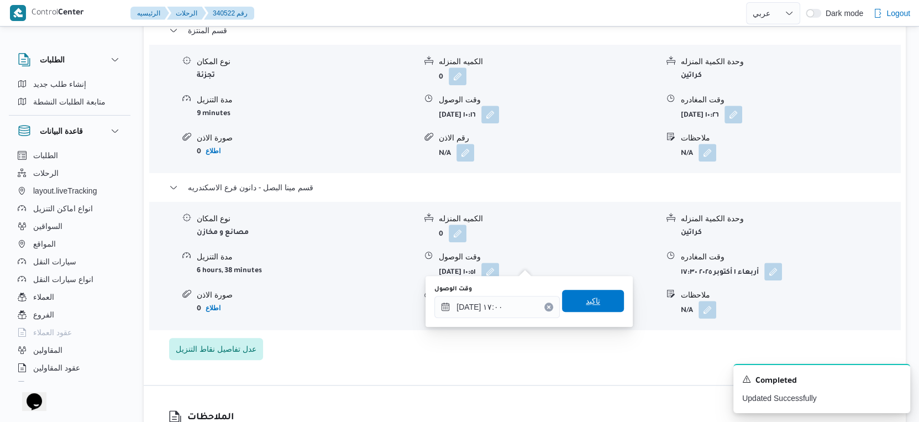
click at [594, 306] on span "تاكيد" at bounding box center [593, 300] width 62 height 22
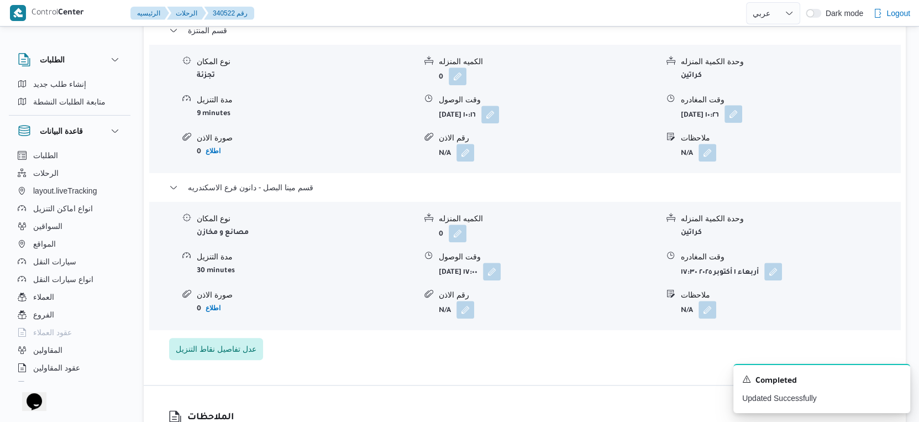
click at [742, 105] on button "button" at bounding box center [733, 114] width 18 height 18
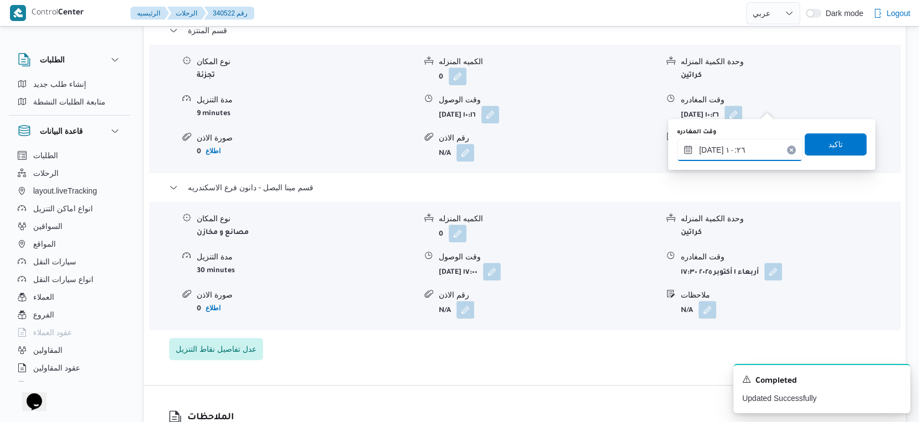
click at [731, 149] on input "٠١/١٠/٢٠٢٥ ١٠:٢٦" at bounding box center [739, 150] width 125 height 22
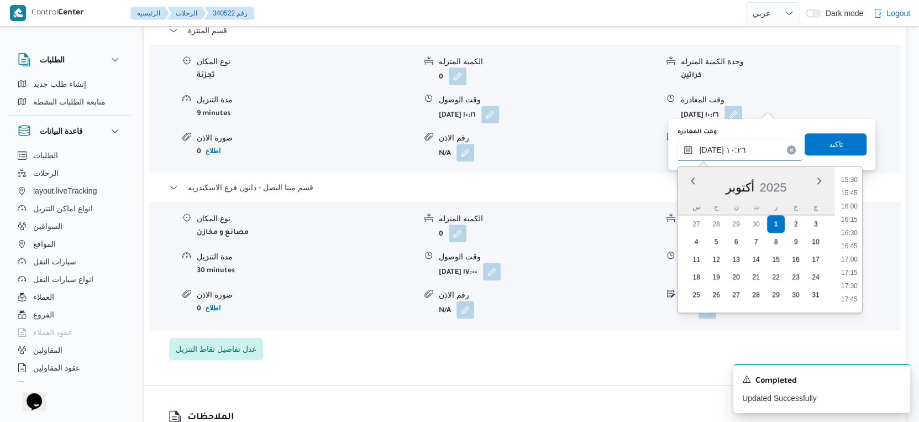
scroll to position [844, 0]
click at [849, 203] on ul "00:00 00:15 00:30 00:45 01:00 01:15 01:30 01:45 02:00 02:15 02:30 02:45 03:00 0…" at bounding box center [848, 239] width 25 height 128
click at [847, 208] on li "16:30" at bounding box center [848, 211] width 25 height 11
type input "٠١/١٠/٢٠٢٥ ١٦:٣٠"
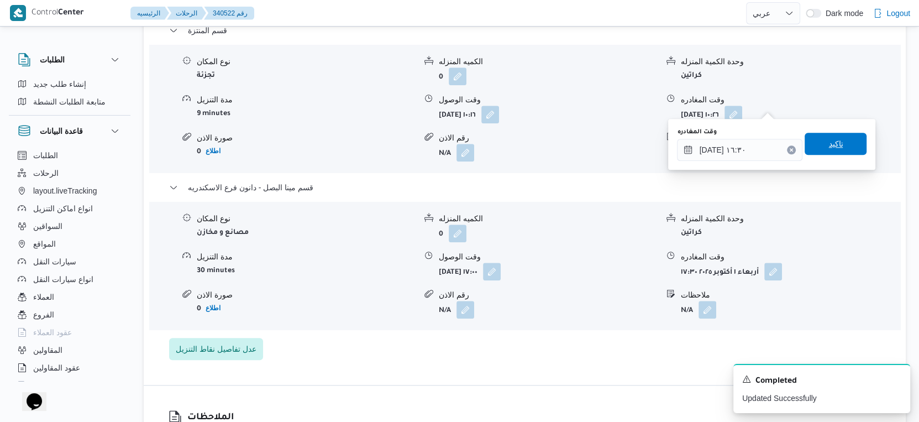
click at [835, 135] on span "تاكيد" at bounding box center [835, 144] width 62 height 22
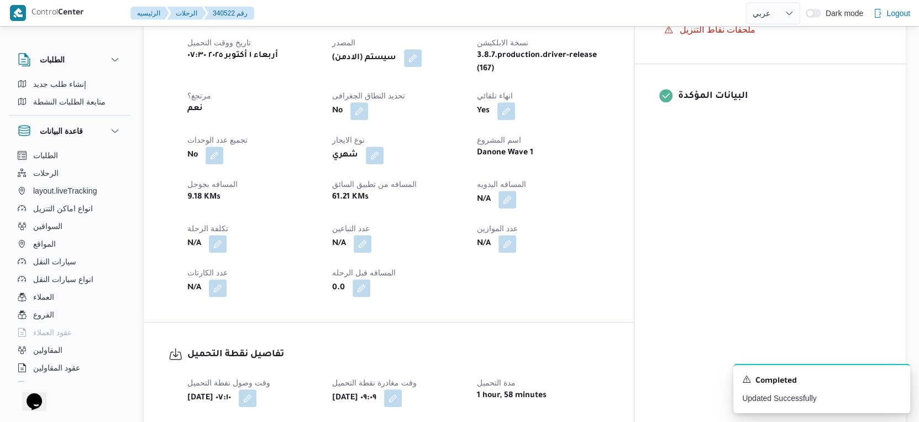
scroll to position [368, 0]
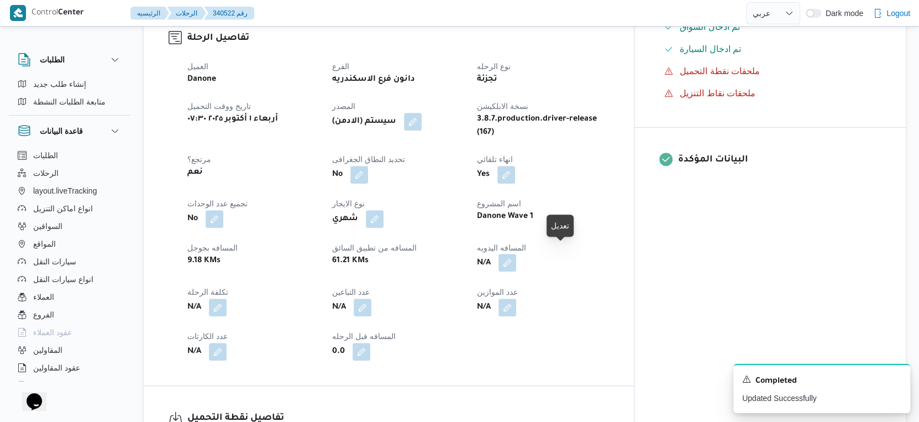
click at [516, 254] on button "button" at bounding box center [507, 263] width 18 height 18
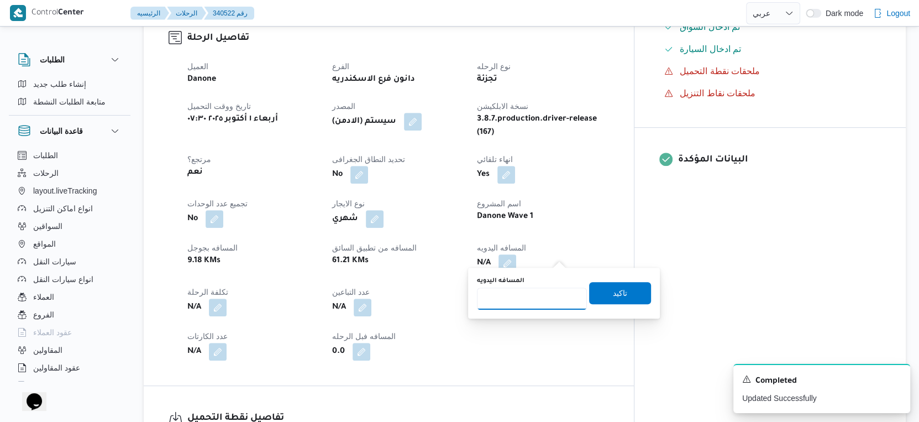
click at [530, 294] on input "المسافه اليدويه" at bounding box center [532, 298] width 110 height 22
type input "29"
click at [627, 294] on span "تاكيد" at bounding box center [620, 292] width 62 height 22
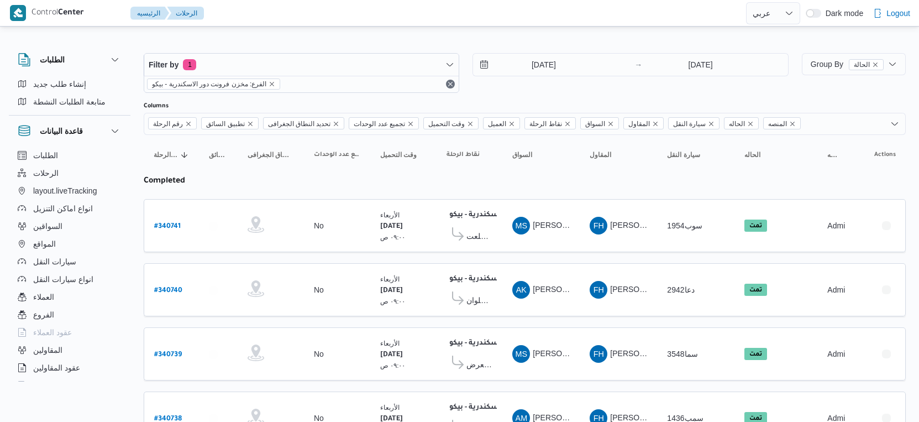
select select "ar"
click at [560, 67] on input "[DATE]" at bounding box center [535, 65] width 125 height 22
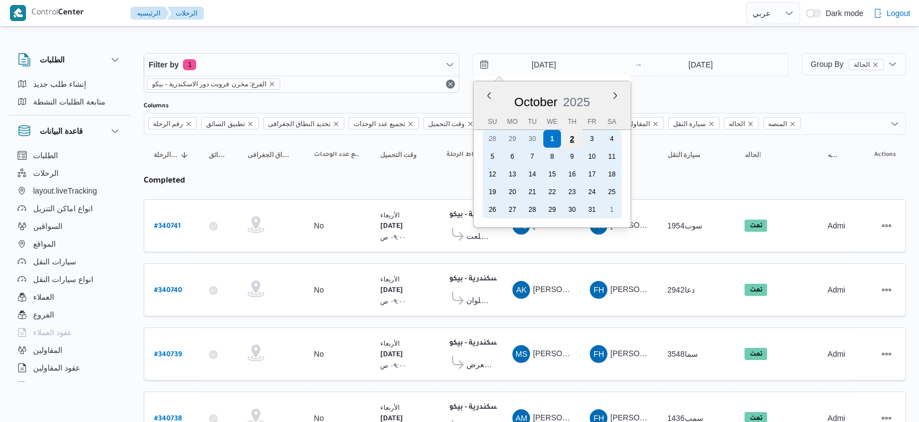
click at [572, 136] on div "2" at bounding box center [571, 138] width 21 height 21
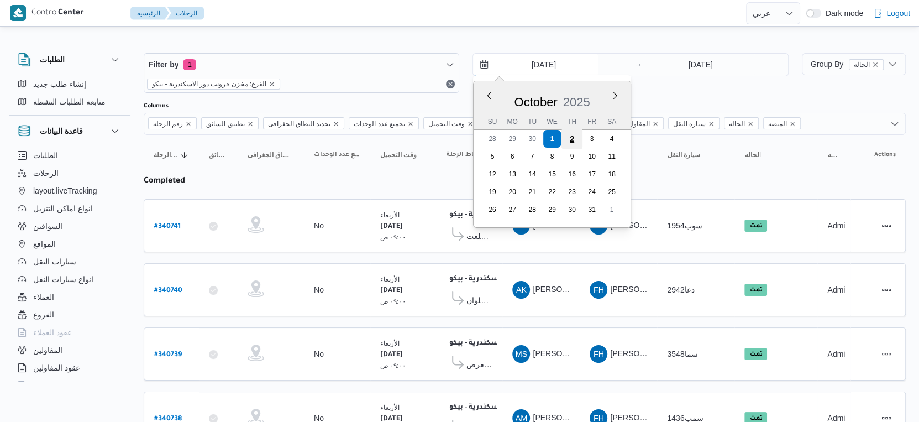
type input "[DATE]"
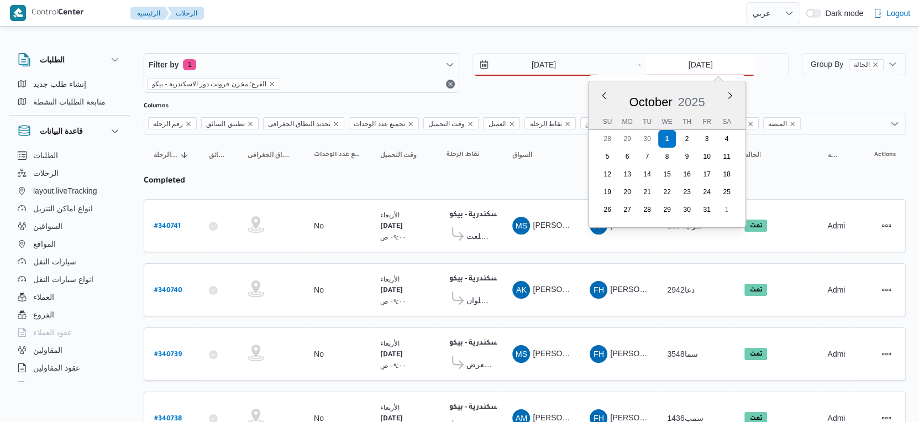
click at [716, 66] on input "[DATE]" at bounding box center [700, 65] width 110 height 22
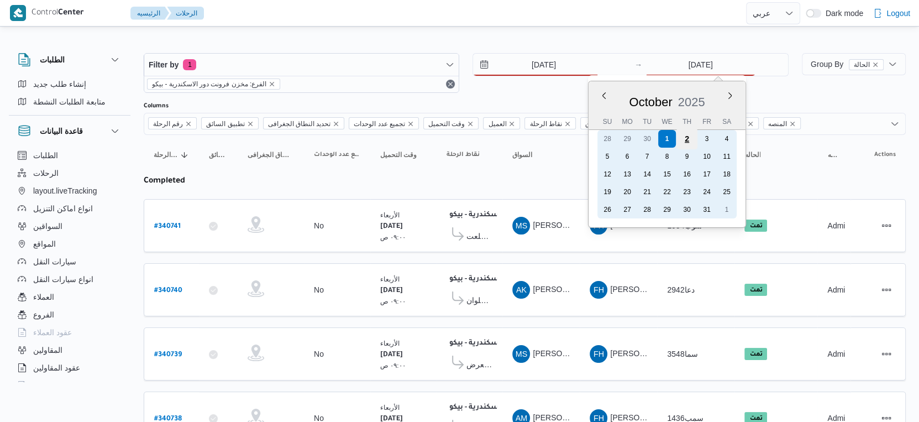
click at [688, 138] on div "2" at bounding box center [686, 138] width 21 height 21
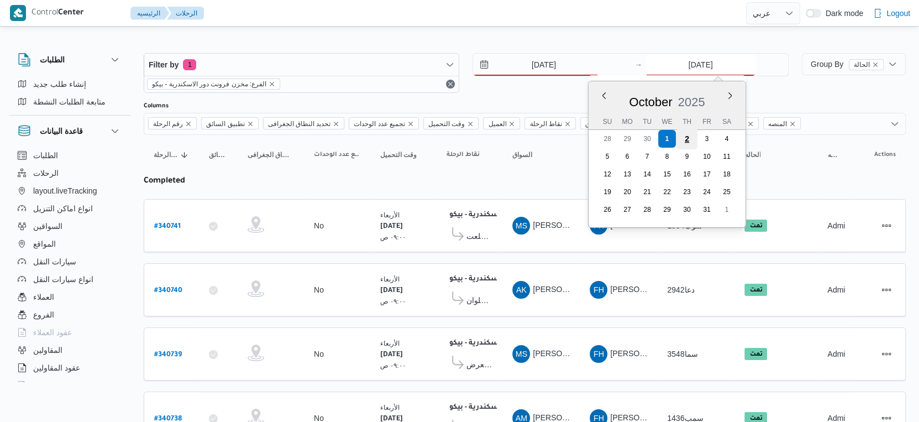
type input "[DATE]"
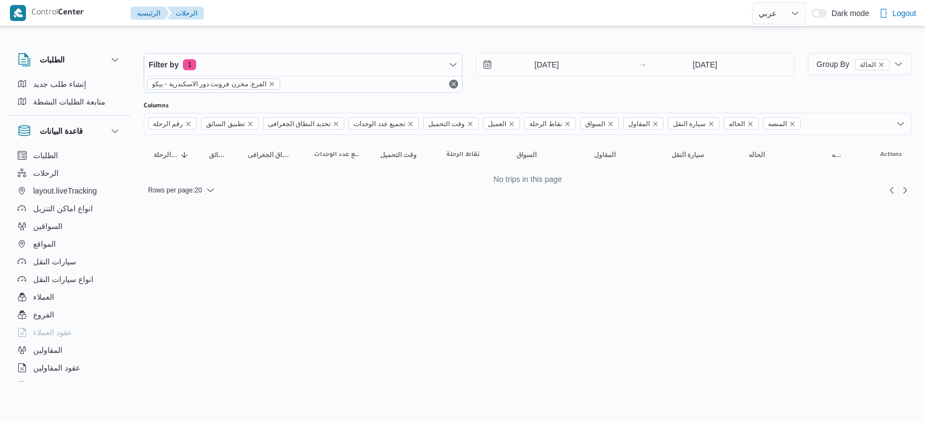
click at [531, 230] on html "Control Center الرئيسيه الرحلات English عربي Dark mode Logout الطلبات إنشاء طلب…" at bounding box center [462, 211] width 925 height 422
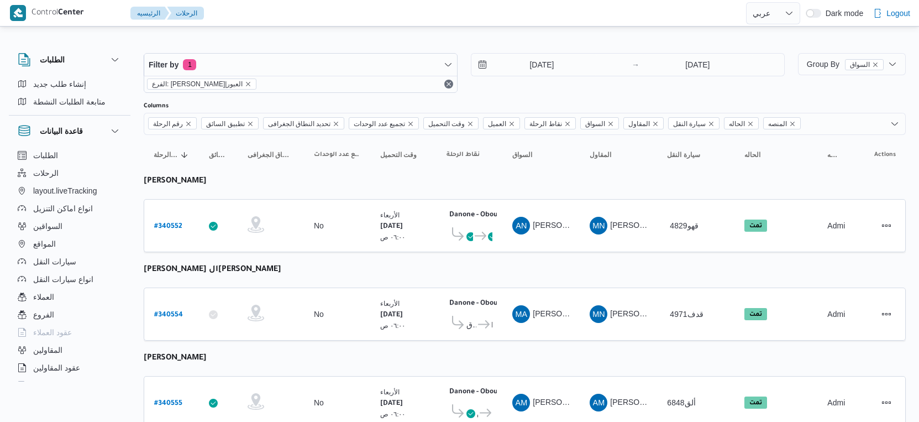
select select "ar"
click at [539, 59] on input "[DATE]" at bounding box center [533, 65] width 125 height 22
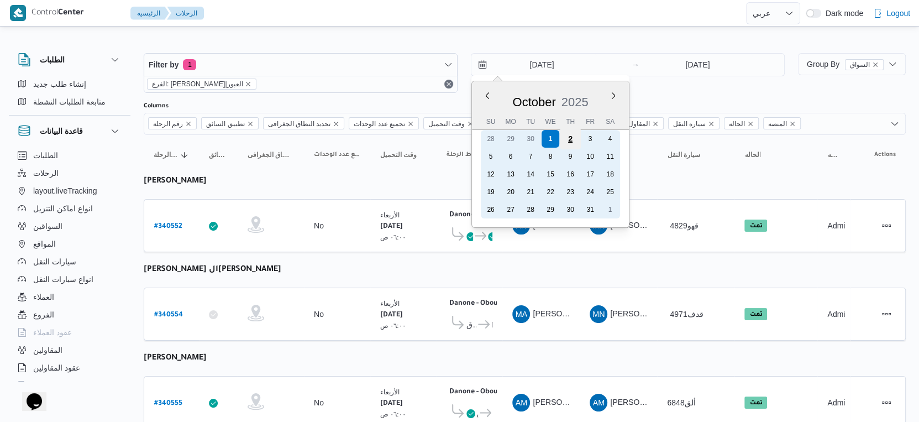
click at [573, 139] on div "2" at bounding box center [570, 138] width 21 height 21
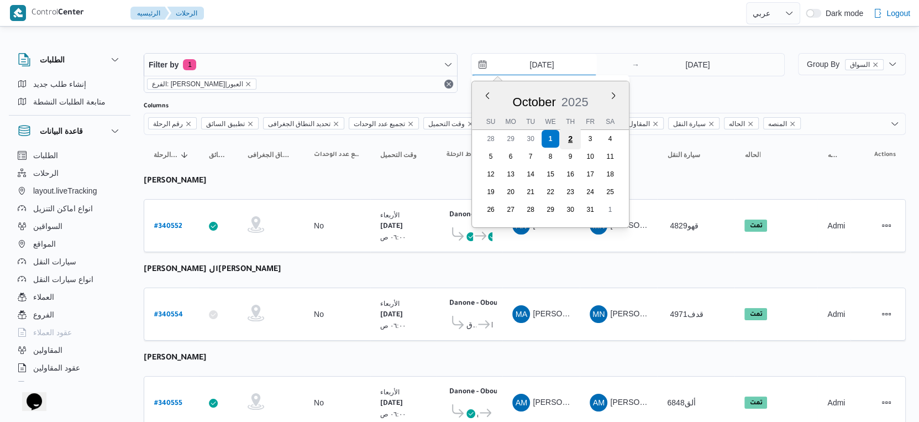
type input "[DATE]"
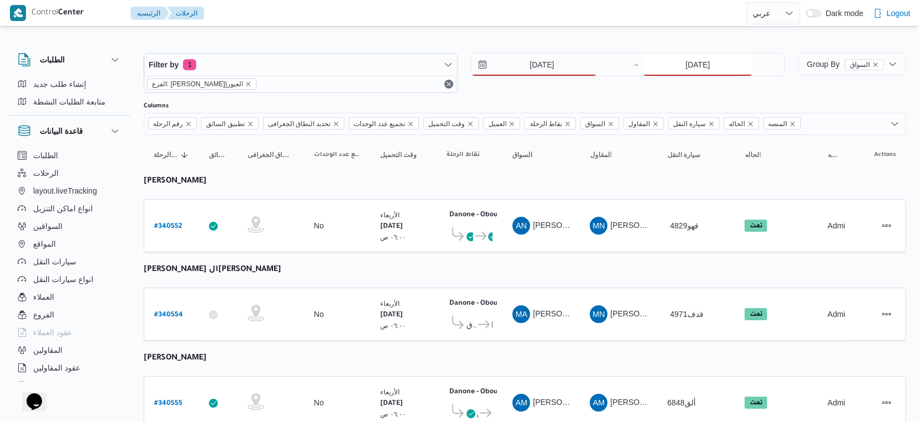
click at [689, 61] on input "[DATE]" at bounding box center [697, 65] width 110 height 22
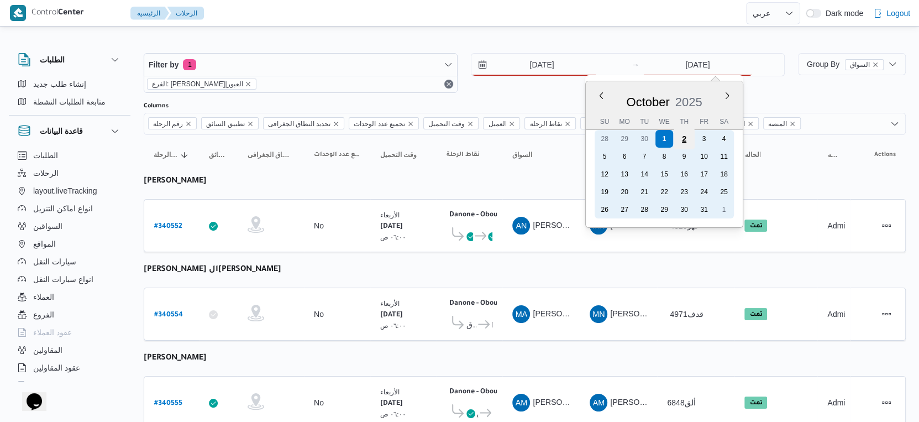
click at [685, 136] on div "2" at bounding box center [683, 138] width 21 height 21
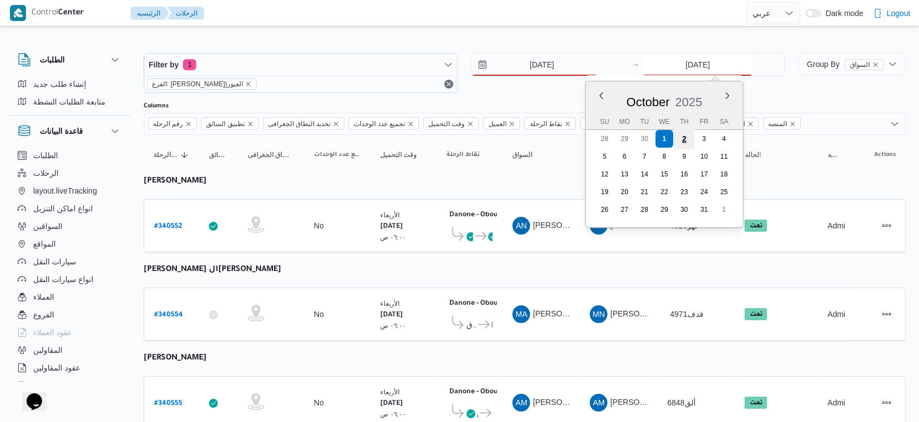
type input "[DATE]"
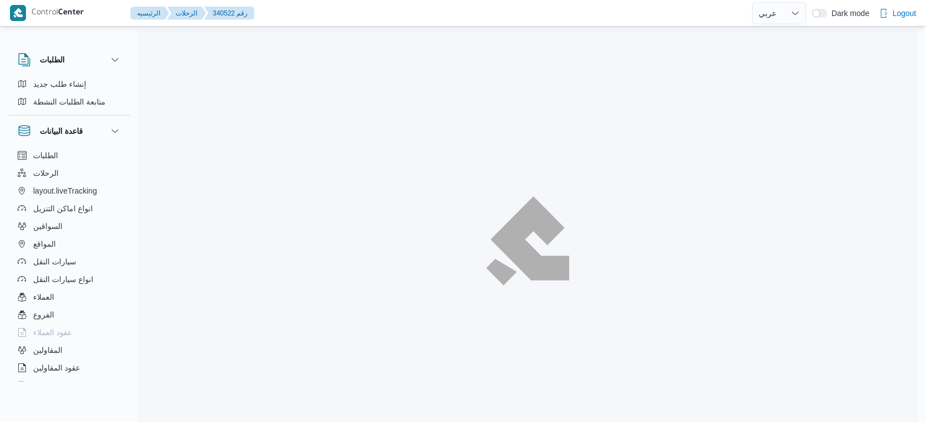
select select "ar"
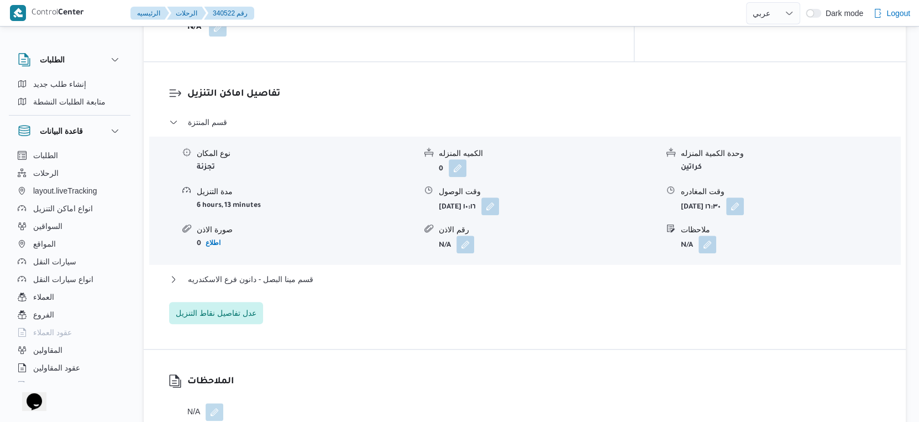
scroll to position [921, 0]
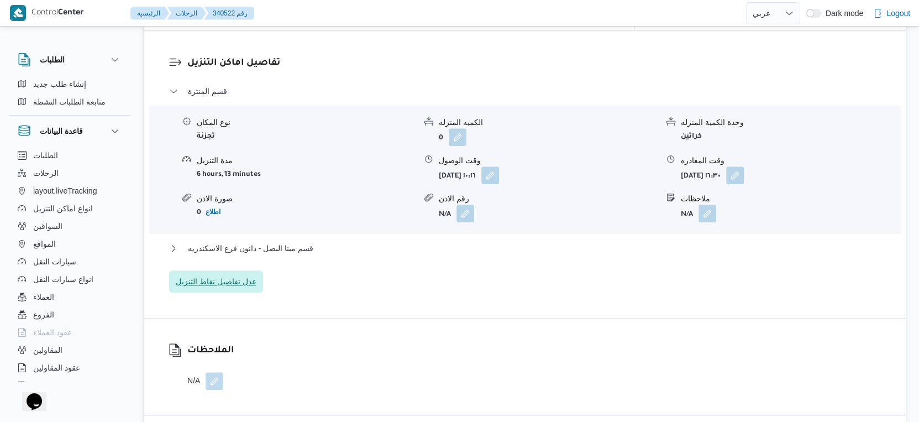
click at [243, 275] on span "عدل تفاصيل نقاط التنزيل" at bounding box center [216, 281] width 81 height 13
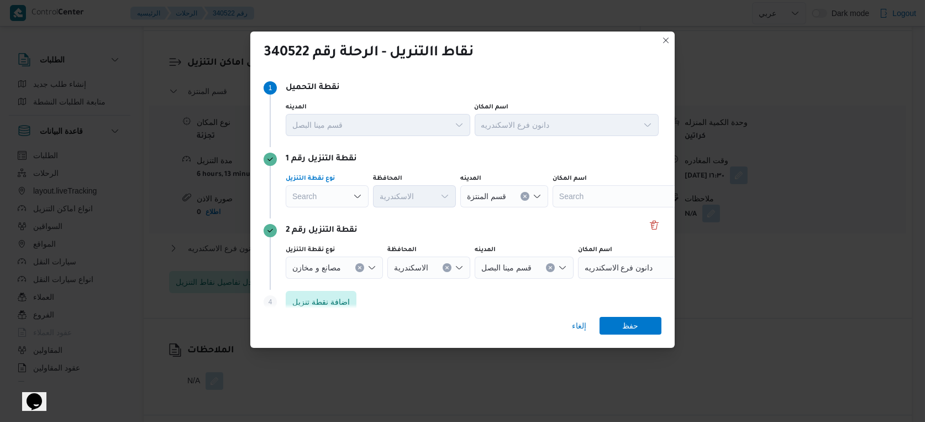
click at [340, 200] on div "Search" at bounding box center [327, 196] width 83 height 22
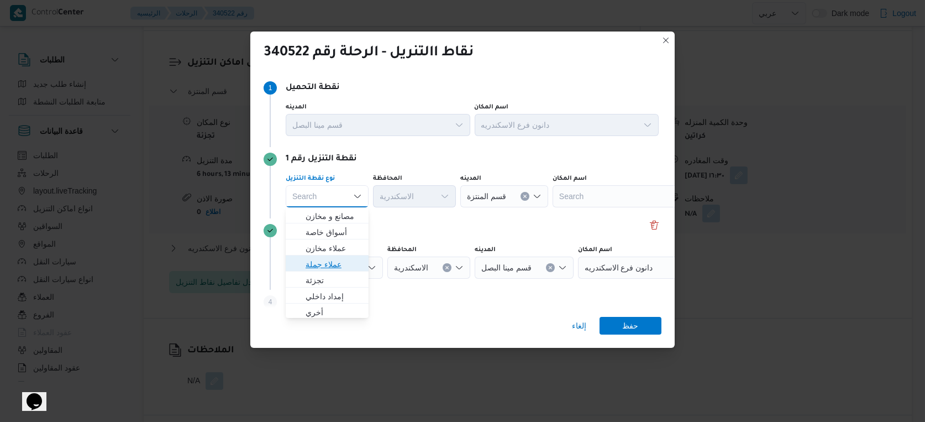
click at [332, 270] on span "عملاء جملة" at bounding box center [334, 263] width 56 height 13
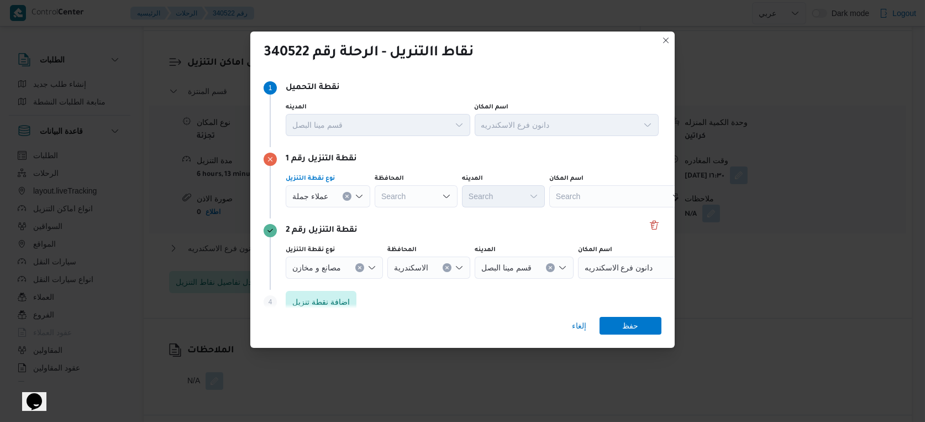
click at [408, 194] on div "Search" at bounding box center [416, 196] width 83 height 22
type input "سكن"
click at [405, 212] on span "الدقهلية" at bounding box center [421, 215] width 56 height 13
click at [432, 197] on icon "Clear input" at bounding box center [434, 196] width 4 height 4
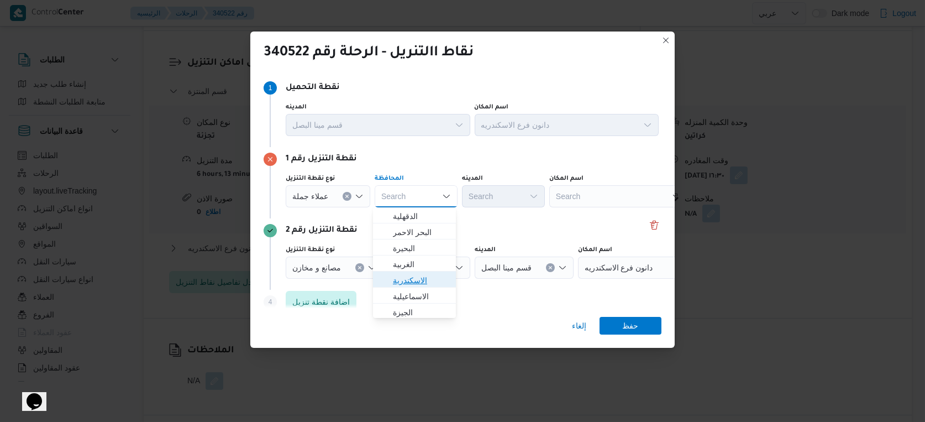
click at [418, 285] on span "الاسكندرية" at bounding box center [421, 279] width 56 height 13
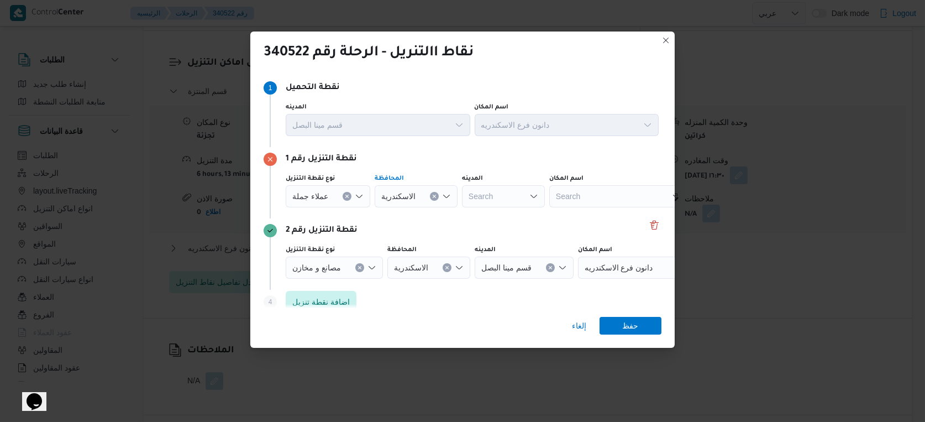
click at [323, 197] on span "عملاء جملة" at bounding box center [310, 195] width 36 height 12
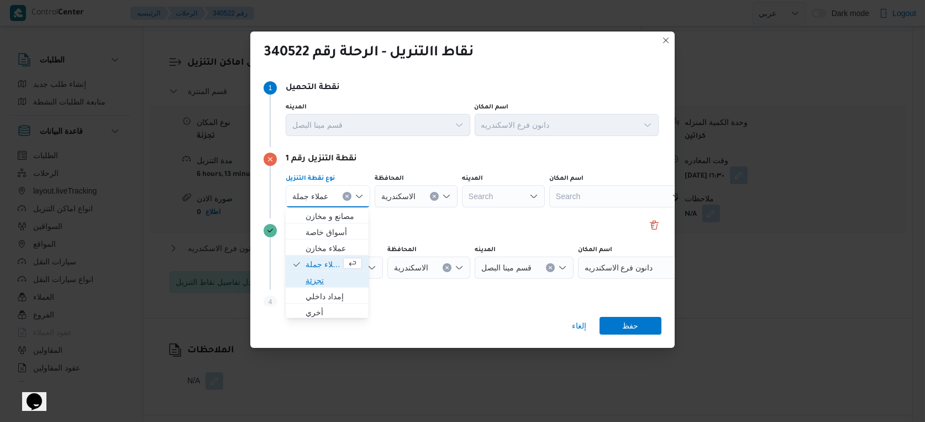
click at [316, 280] on span "تجزئة" at bounding box center [334, 279] width 56 height 13
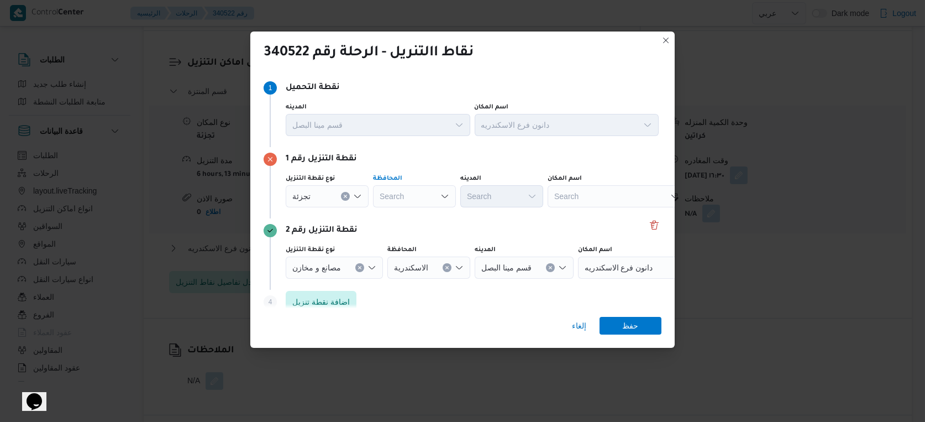
click at [411, 193] on div "Search" at bounding box center [414, 196] width 83 height 22
click at [410, 280] on span "الاسكندرية" at bounding box center [421, 279] width 56 height 13
click at [502, 193] on div "Search" at bounding box center [501, 196] width 83 height 22
type input "سيد"
click at [499, 214] on mark "سيد" at bounding box center [492, 216] width 13 height 9
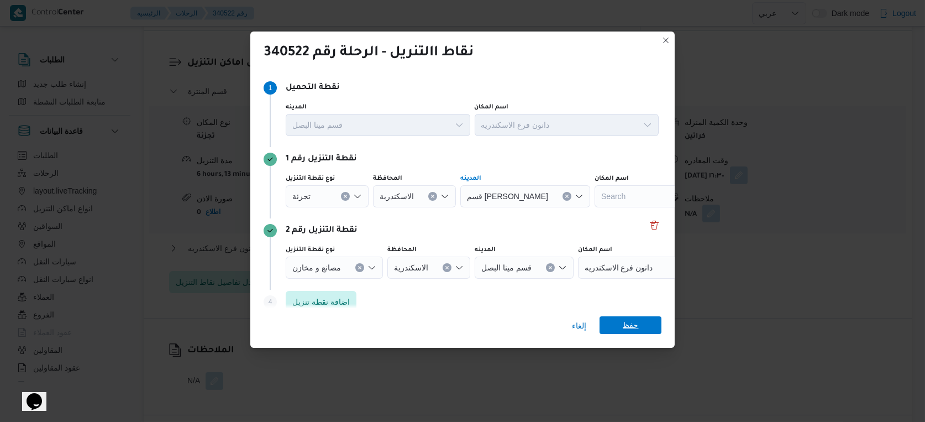
click at [633, 325] on span "حفظ" at bounding box center [631, 325] width 16 height 18
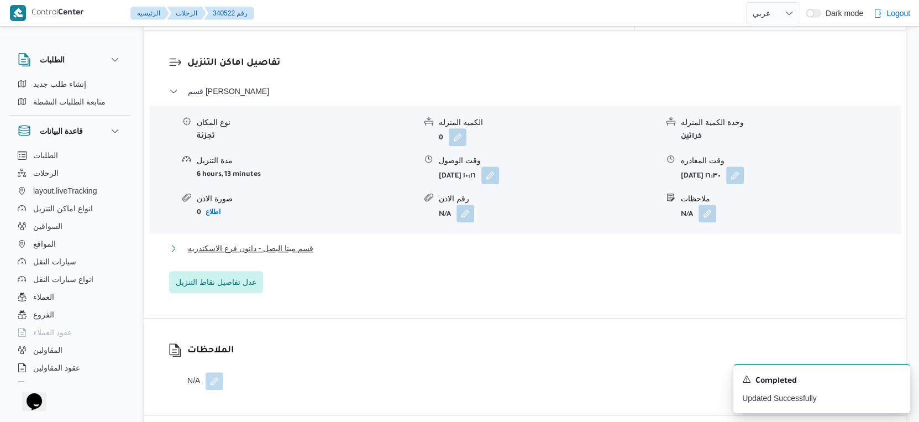
click at [321, 241] on button "قسم مينا البصل - دانون فرع الاسكندريه" at bounding box center [525, 247] width 712 height 13
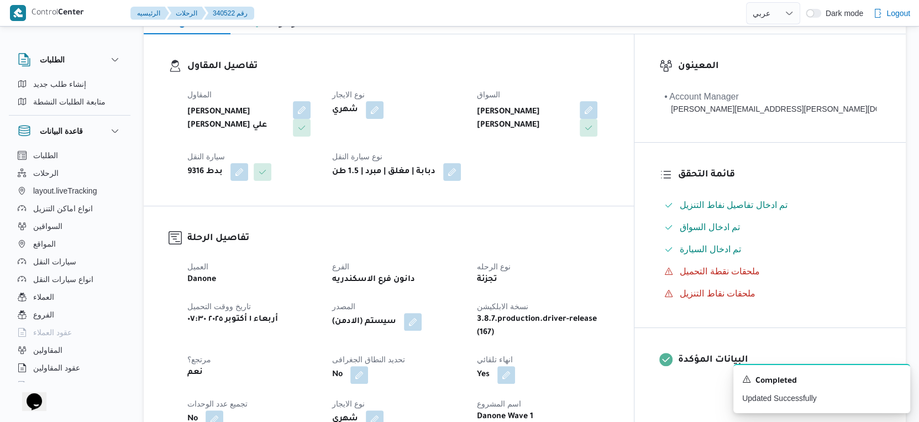
scroll to position [368, 0]
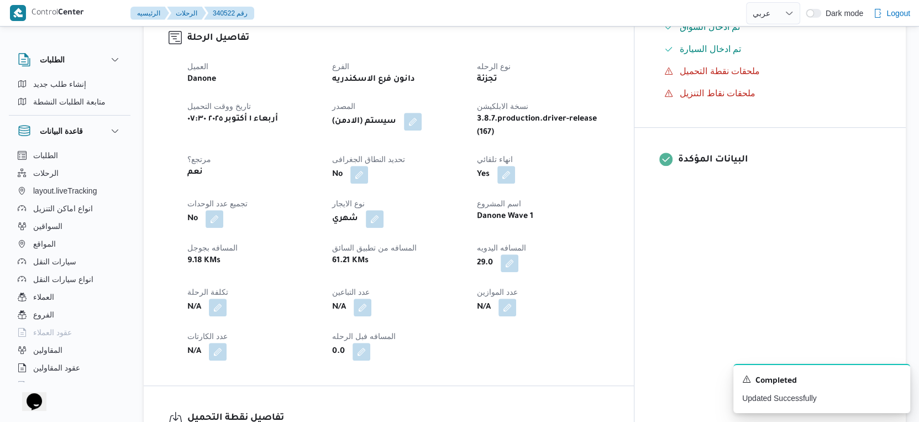
select select "ar"
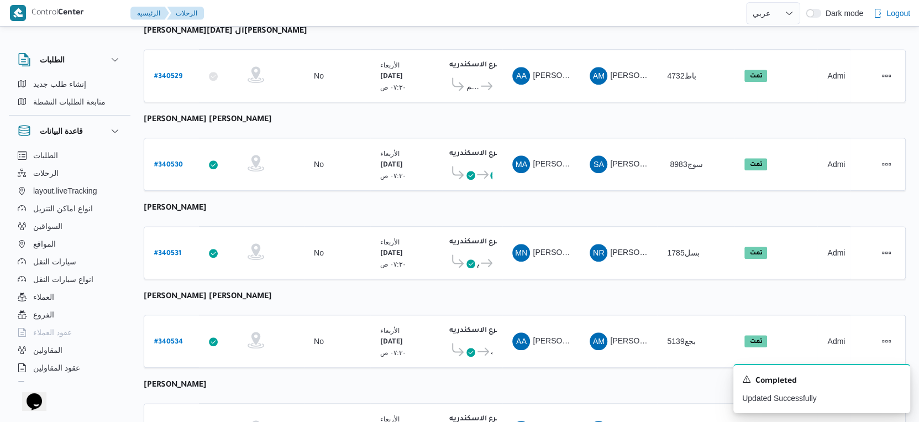
scroll to position [902, 0]
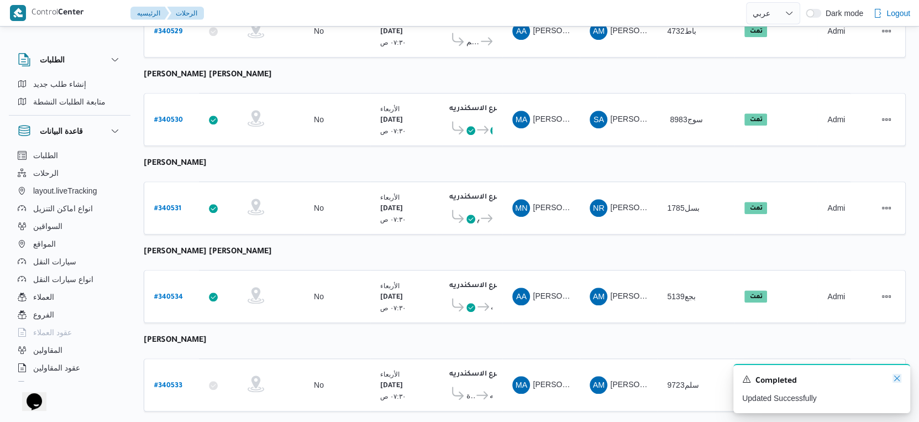
click at [899, 377] on icon "Dismiss toast" at bounding box center [897, 378] width 6 height 6
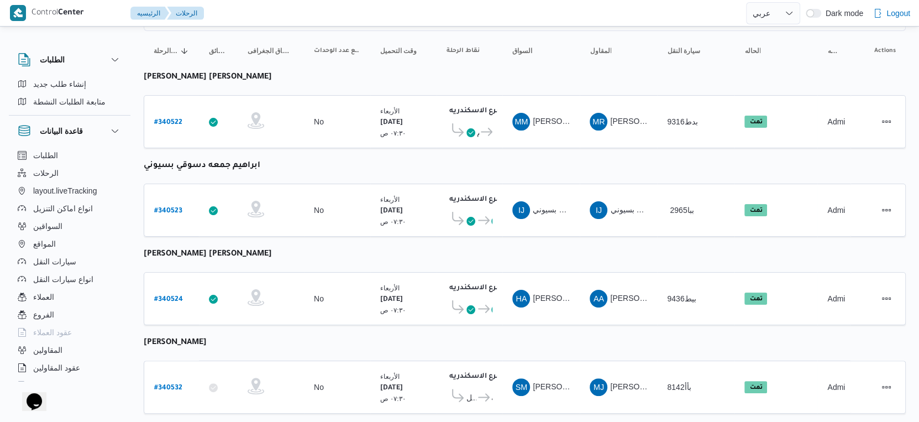
scroll to position [0, 0]
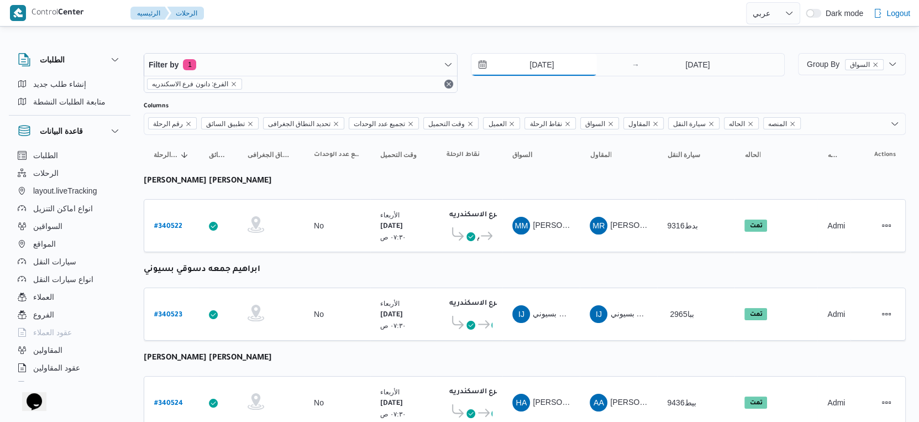
click at [547, 67] on input "[DATE]" at bounding box center [533, 65] width 125 height 22
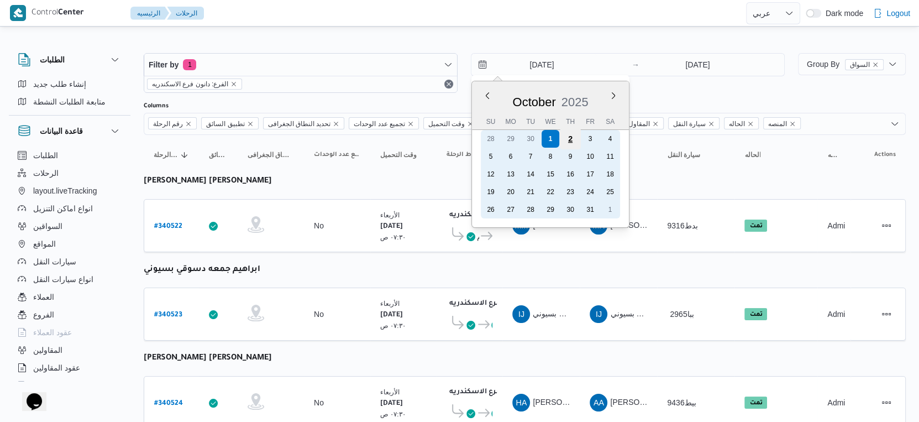
click at [572, 137] on div "2" at bounding box center [570, 138] width 21 height 21
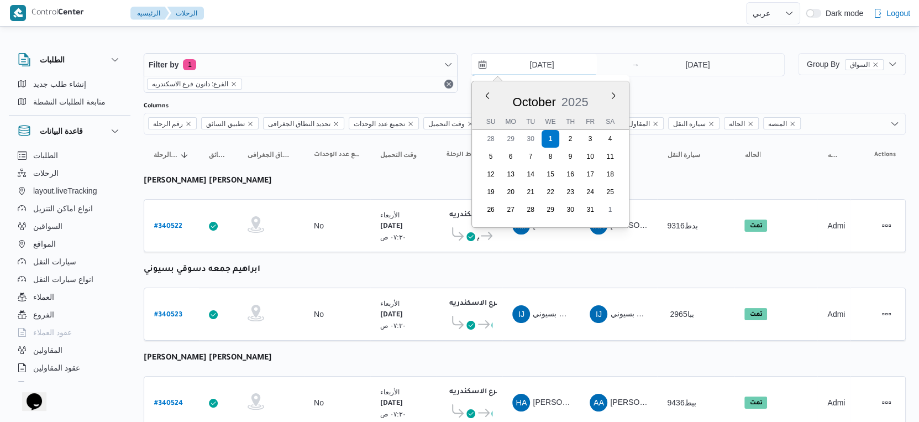
type input "[DATE]"
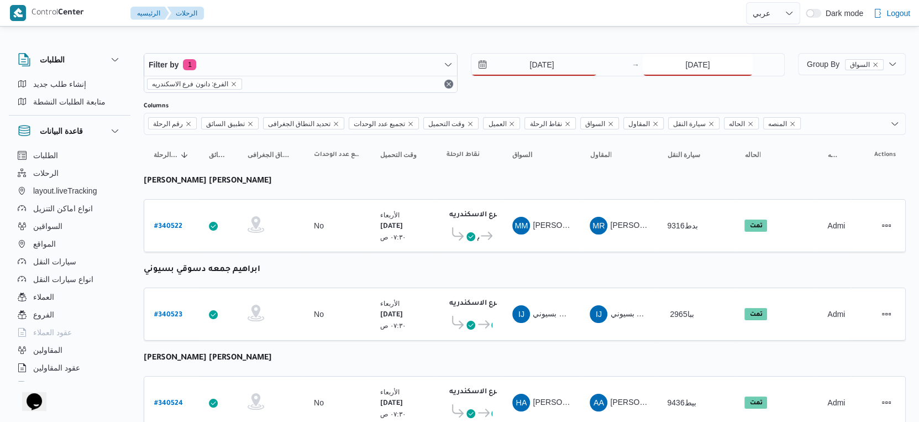
click at [685, 70] on input "[DATE]" at bounding box center [697, 65] width 110 height 22
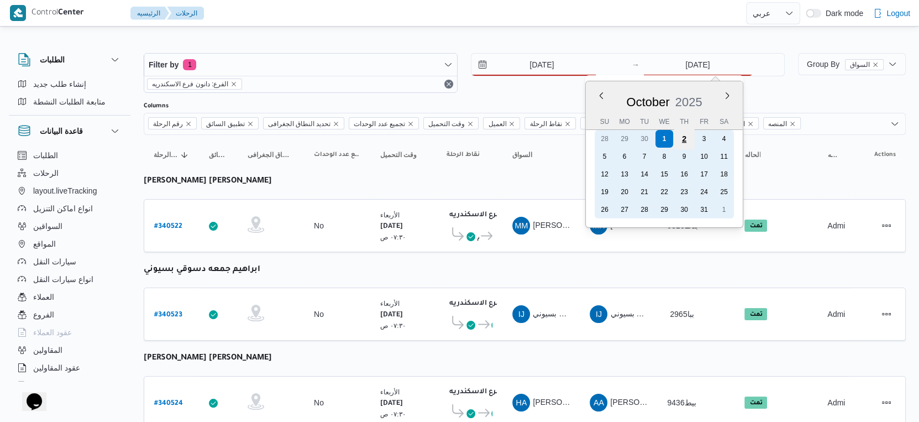
click at [682, 136] on div "2" at bounding box center [683, 138] width 21 height 21
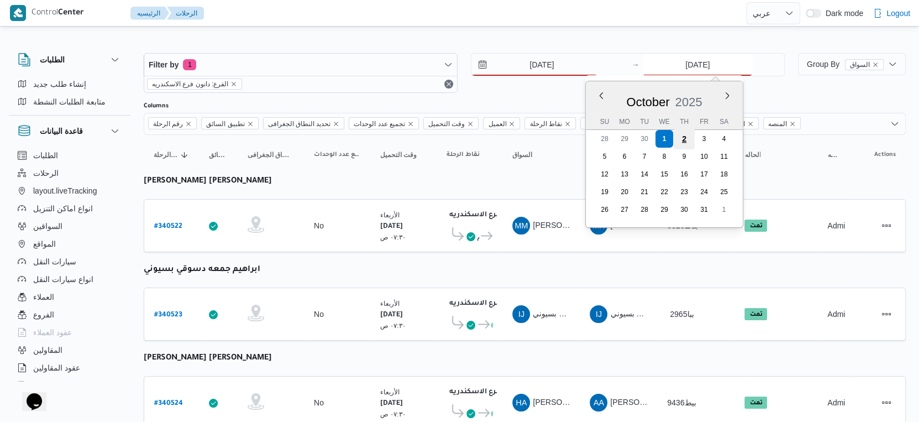
type input "[DATE]"
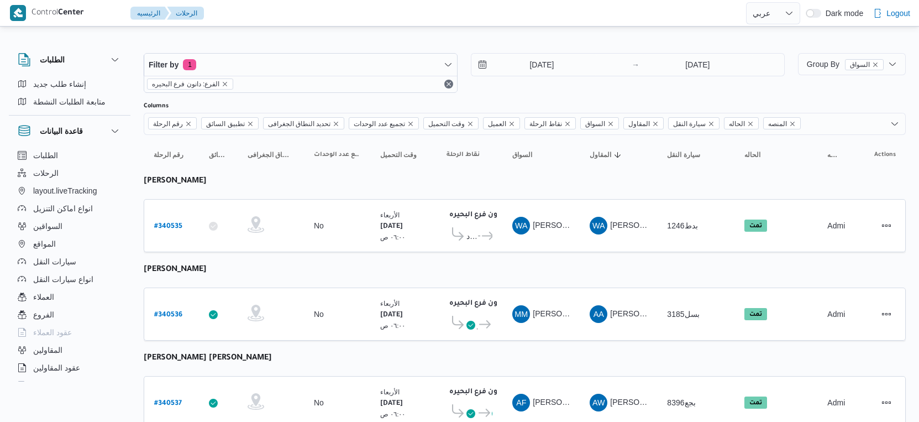
select select "ar"
click at [551, 67] on input "[DATE]" at bounding box center [533, 65] width 125 height 22
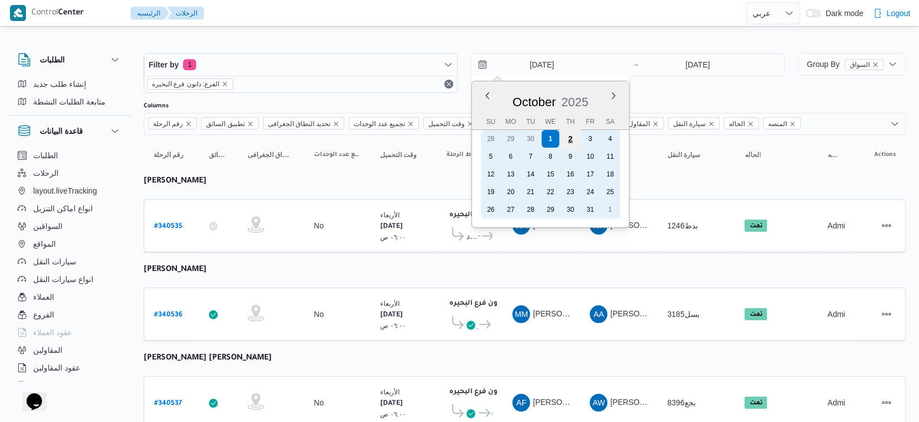
click at [567, 137] on div "2" at bounding box center [570, 138] width 21 height 21
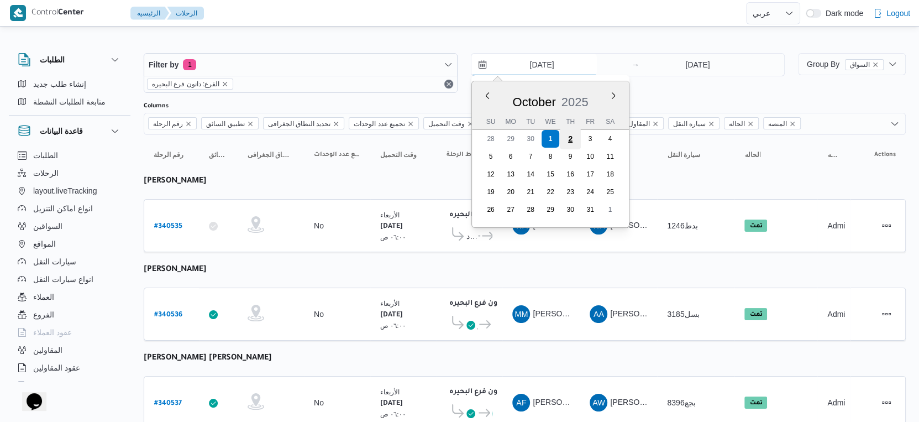
type input "[DATE]"
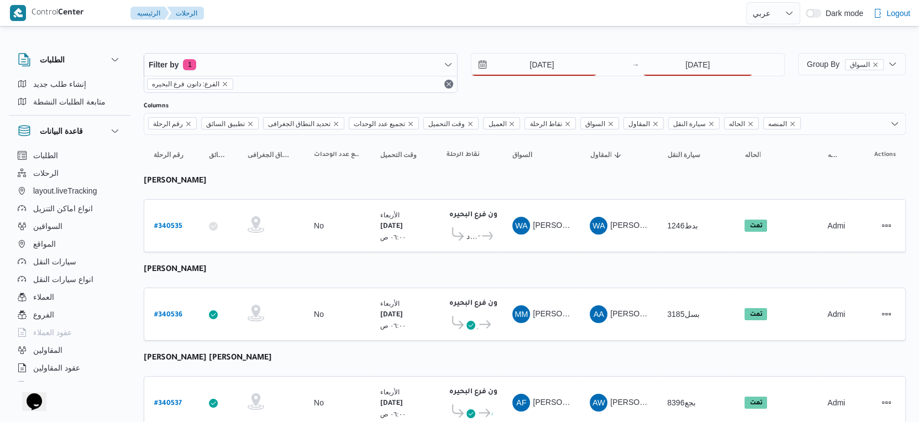
click at [673, 72] on div "[DATE] → [DATE]" at bounding box center [628, 73] width 314 height 40
click at [678, 61] on input "[DATE]" at bounding box center [697, 65] width 110 height 22
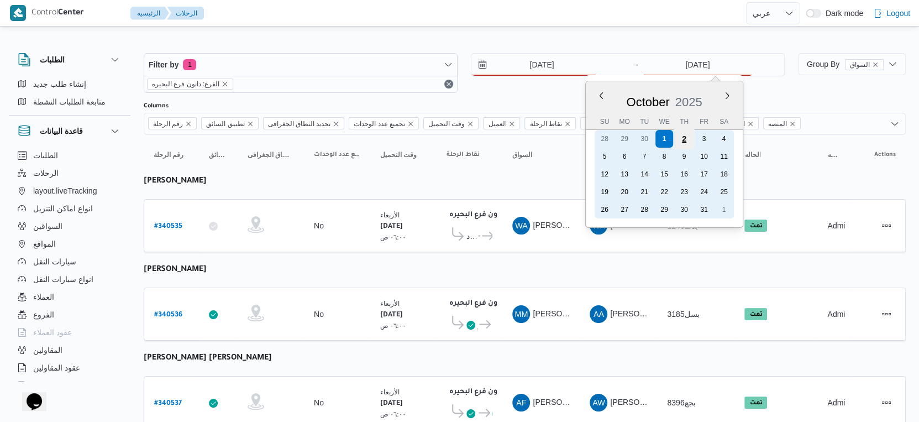
click at [681, 135] on div "2" at bounding box center [683, 138] width 21 height 21
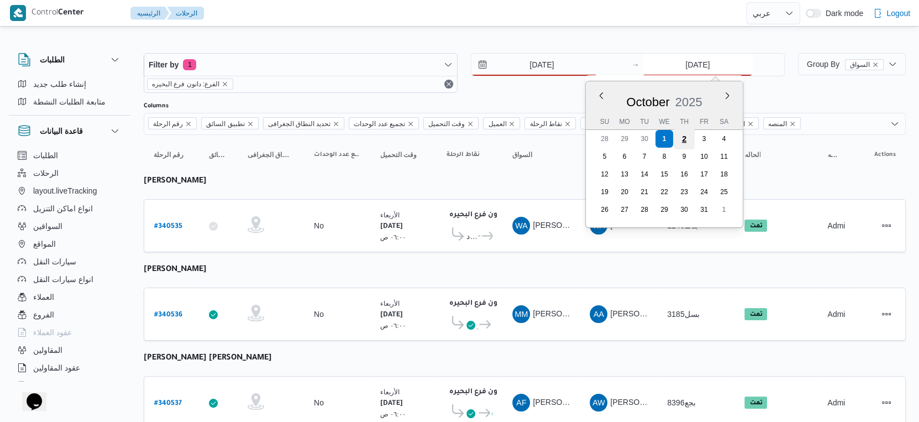
type input "[DATE]"
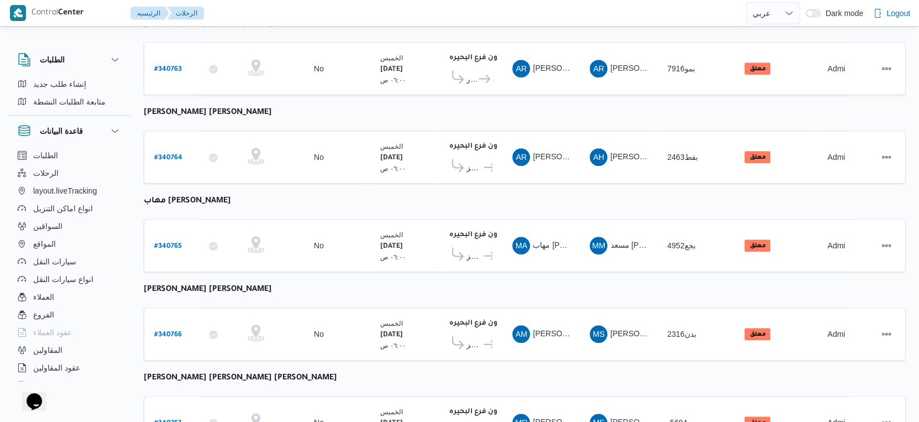
scroll to position [595, 0]
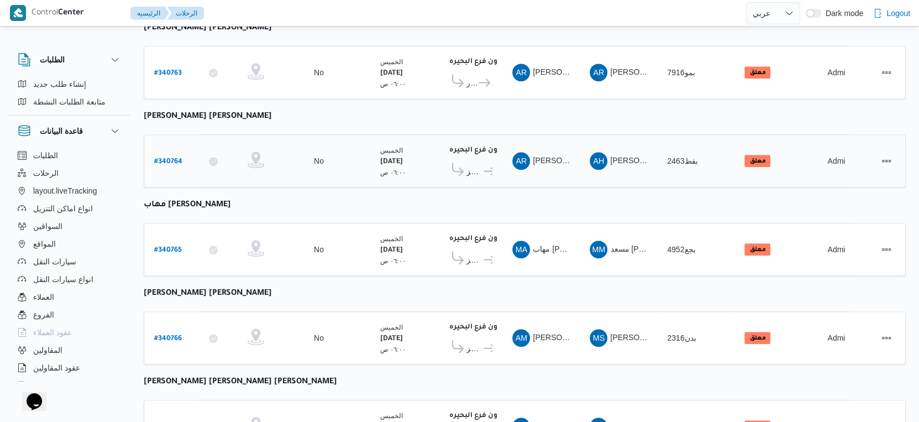
click at [173, 158] on b "# 340764" at bounding box center [168, 162] width 28 height 8
select select "ar"
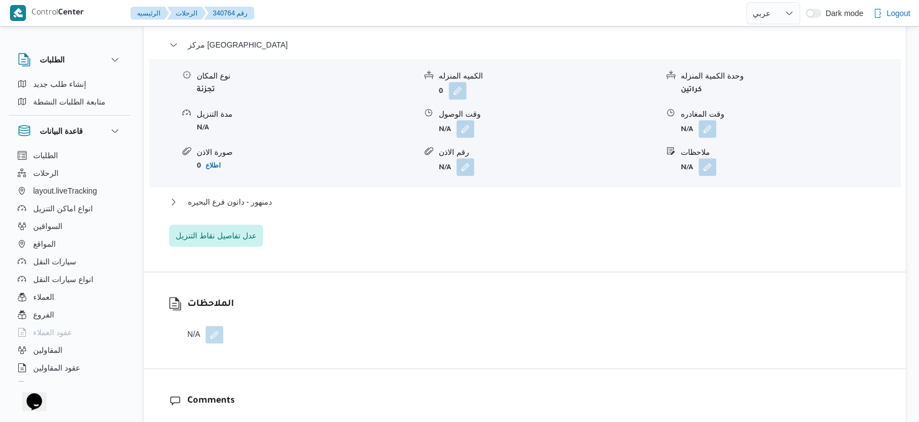
scroll to position [902, 0]
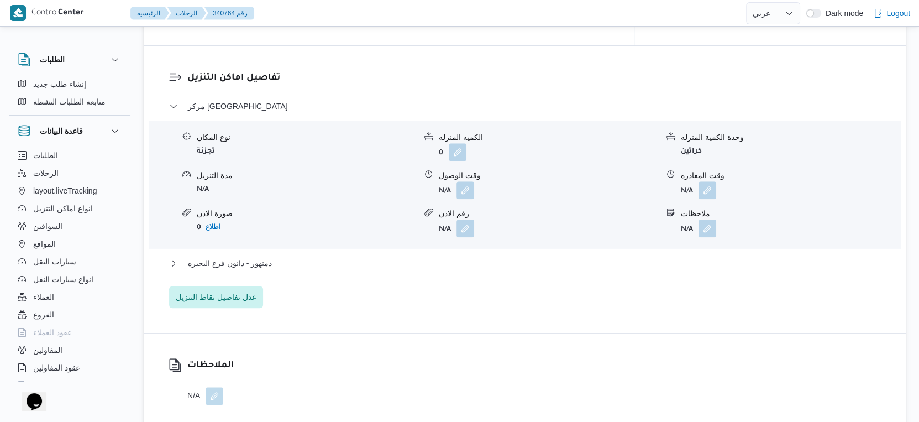
select select "ar"
